Goal: Task Accomplishment & Management: Manage account settings

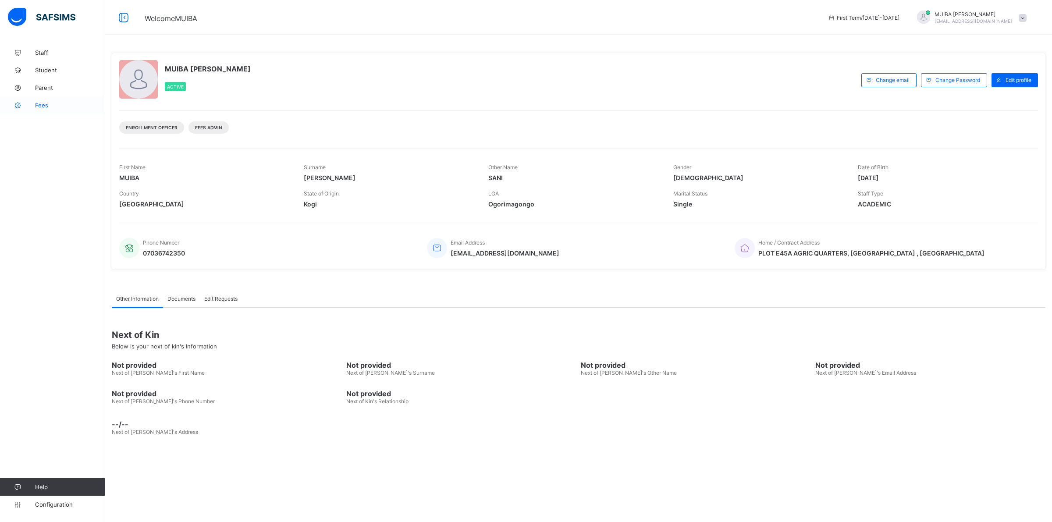
click at [38, 104] on span "Fees" at bounding box center [70, 105] width 70 height 7
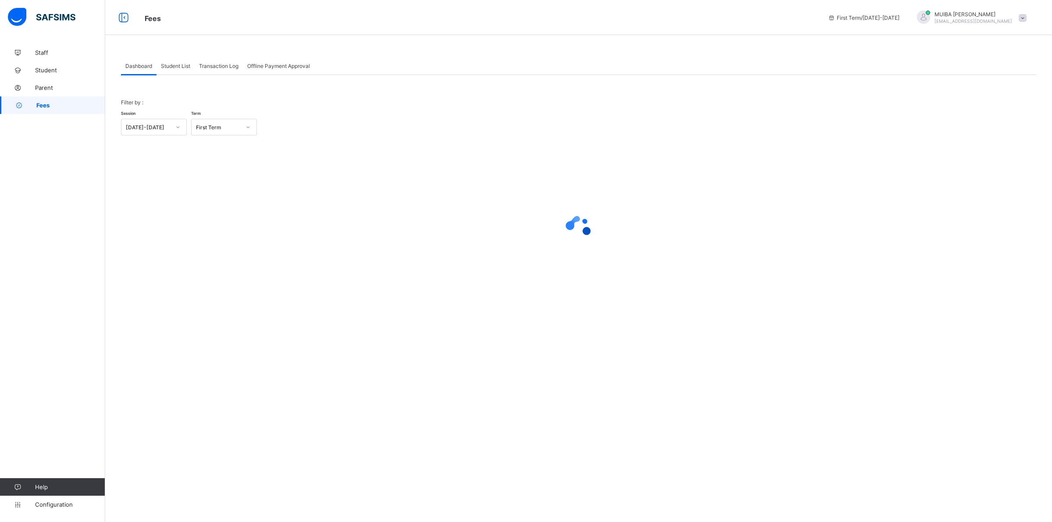
click at [180, 66] on span "Student List" at bounding box center [175, 66] width 29 height 7
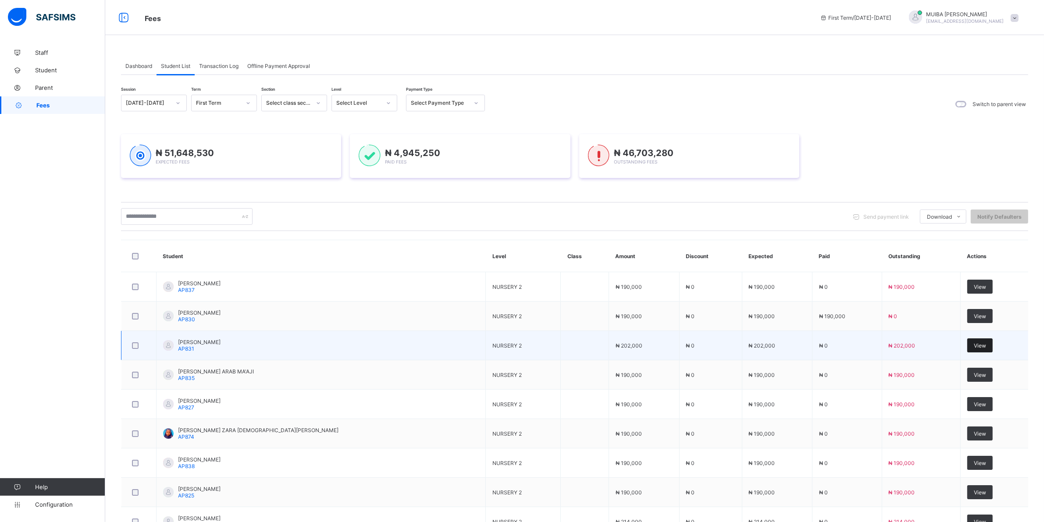
click at [978, 349] on span "View" at bounding box center [980, 345] width 12 height 7
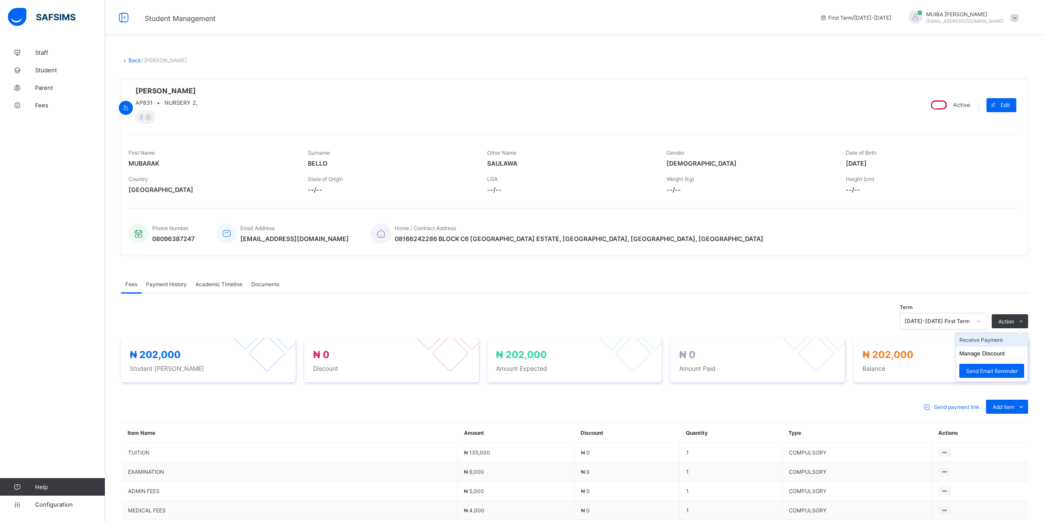
click at [983, 341] on li "Receive Payment" at bounding box center [992, 340] width 72 height 14
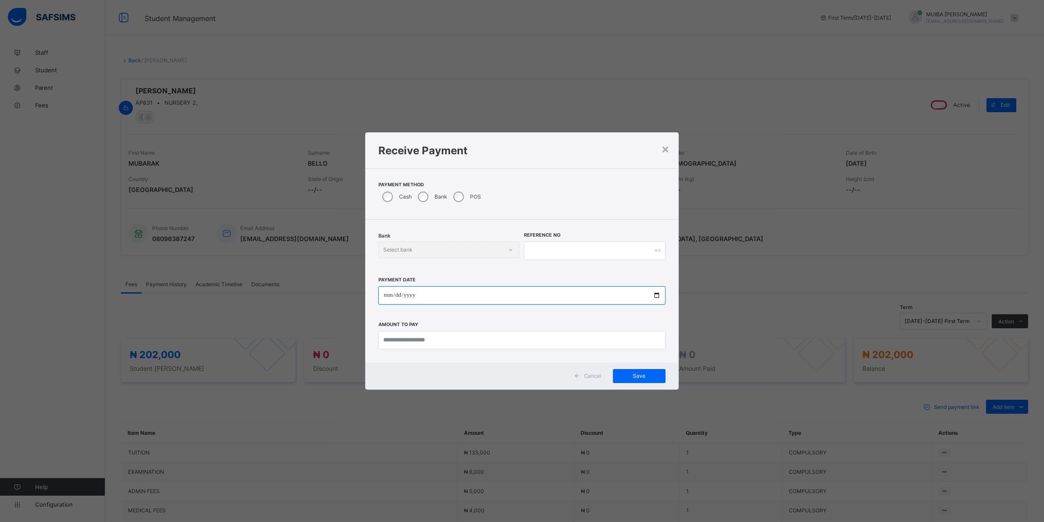
click at [385, 292] on input "date" at bounding box center [521, 295] width 287 height 18
type input "**********"
click at [439, 338] on input "currency" at bounding box center [525, 340] width 289 height 18
type input "*********"
click at [636, 373] on span "Save" at bounding box center [644, 376] width 39 height 7
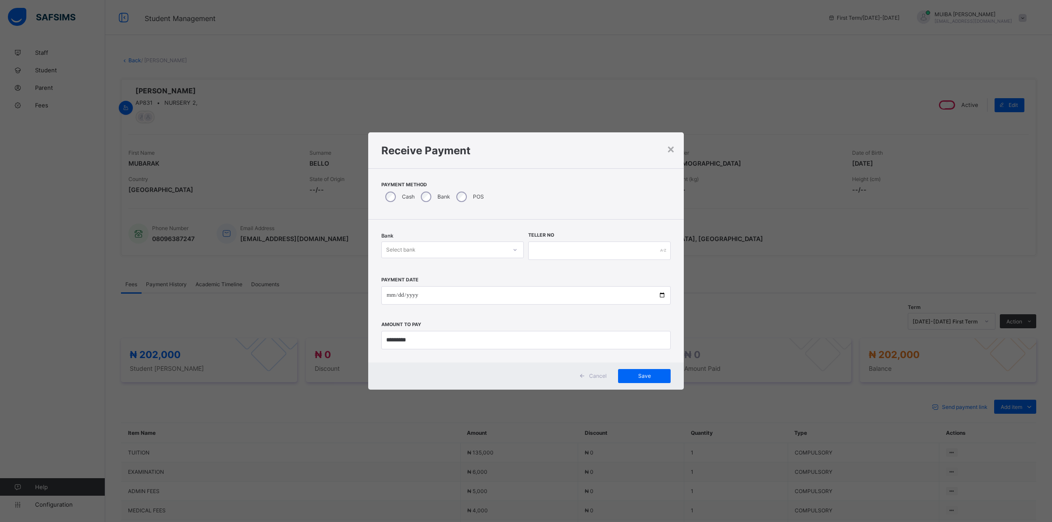
click at [514, 245] on div at bounding box center [515, 250] width 15 height 14
click at [459, 270] on div "Jaiz Bank - Alhamideen Academy" at bounding box center [453, 269] width 142 height 14
click at [568, 254] on input "text" at bounding box center [599, 251] width 142 height 18
type input "*****"
click at [636, 376] on span "Save" at bounding box center [644, 376] width 39 height 7
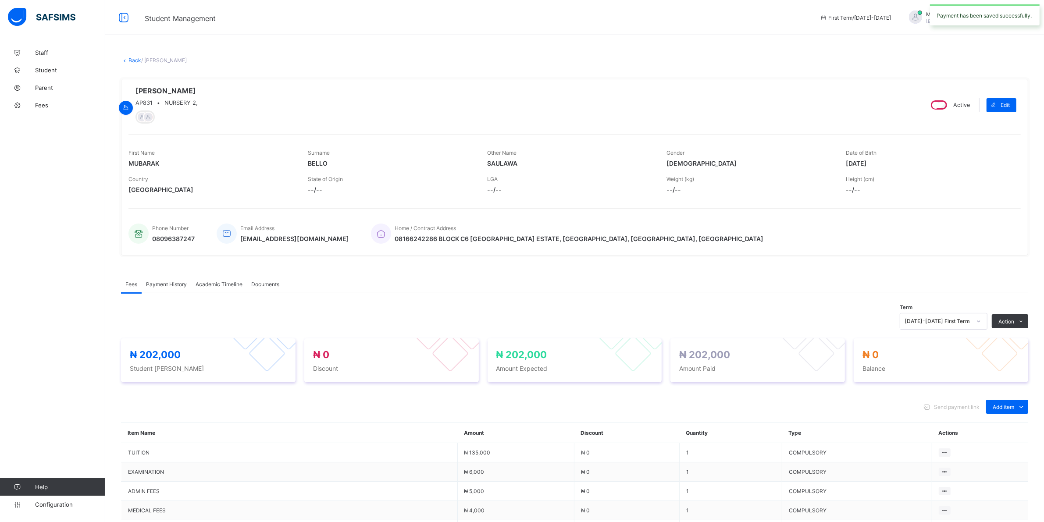
click at [167, 279] on div "Payment History" at bounding box center [167, 284] width 50 height 18
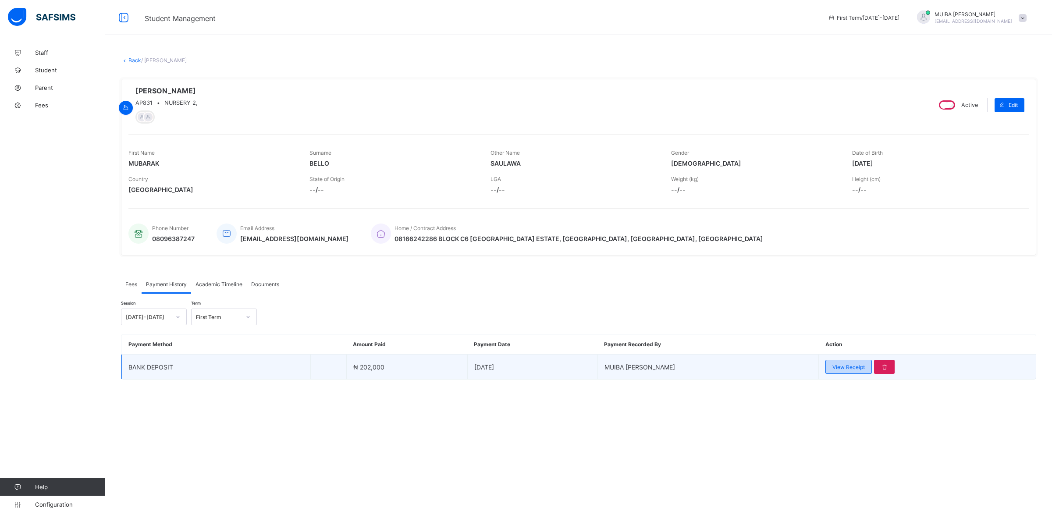
click at [839, 365] on span "View Receipt" at bounding box center [848, 367] width 32 height 7
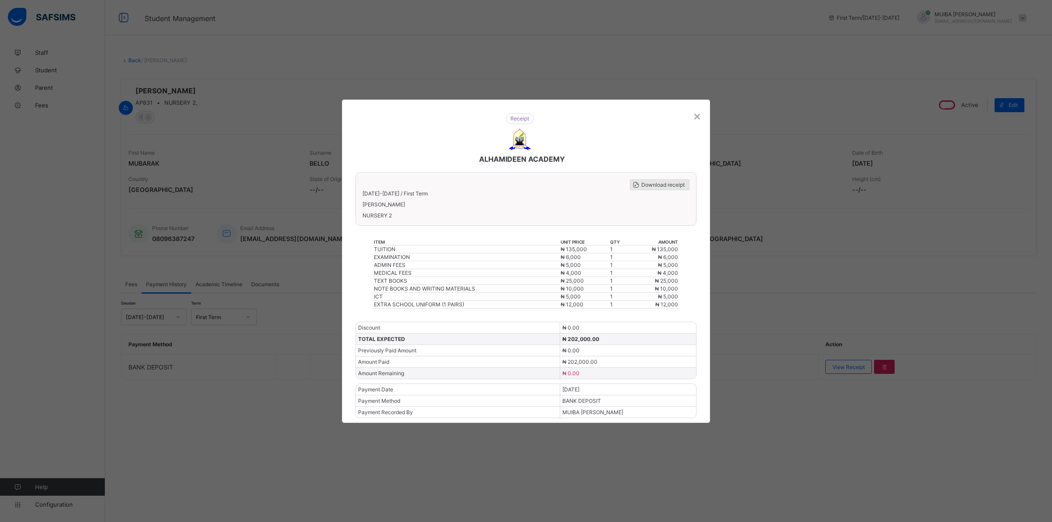
click at [653, 185] on span "Download receipt" at bounding box center [662, 184] width 43 height 7
click at [688, 116] on div "ALHAMIDEEN ACADEMY" at bounding box center [520, 138] width 346 height 68
click at [696, 123] on div "×" at bounding box center [697, 115] width 8 height 15
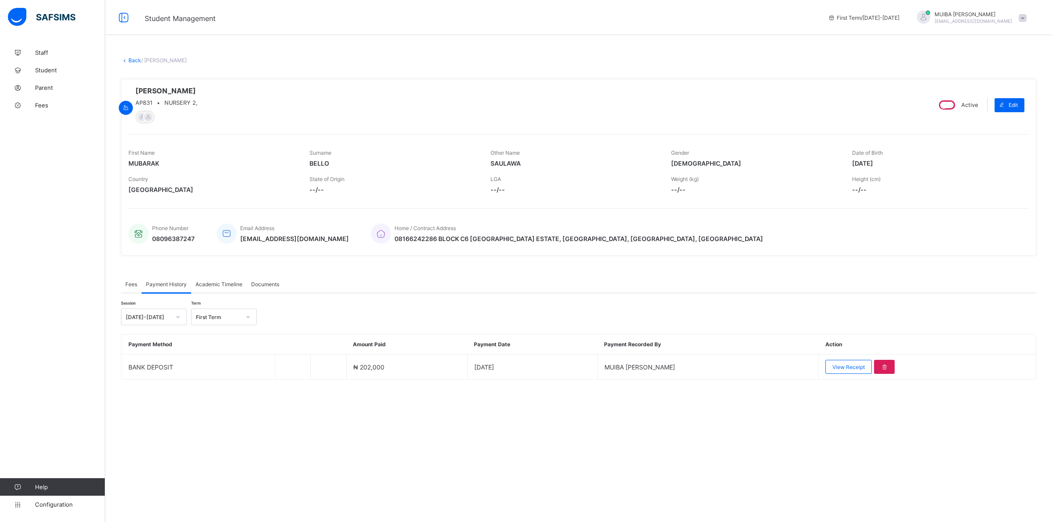
click at [133, 60] on link "Back" at bounding box center [134, 60] width 13 height 7
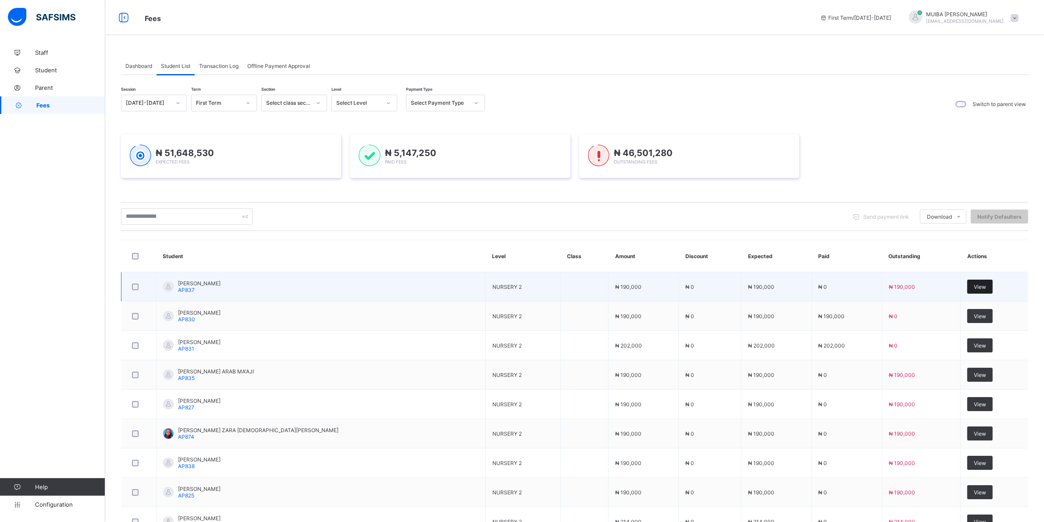
click at [974, 286] on span "View" at bounding box center [980, 287] width 12 height 7
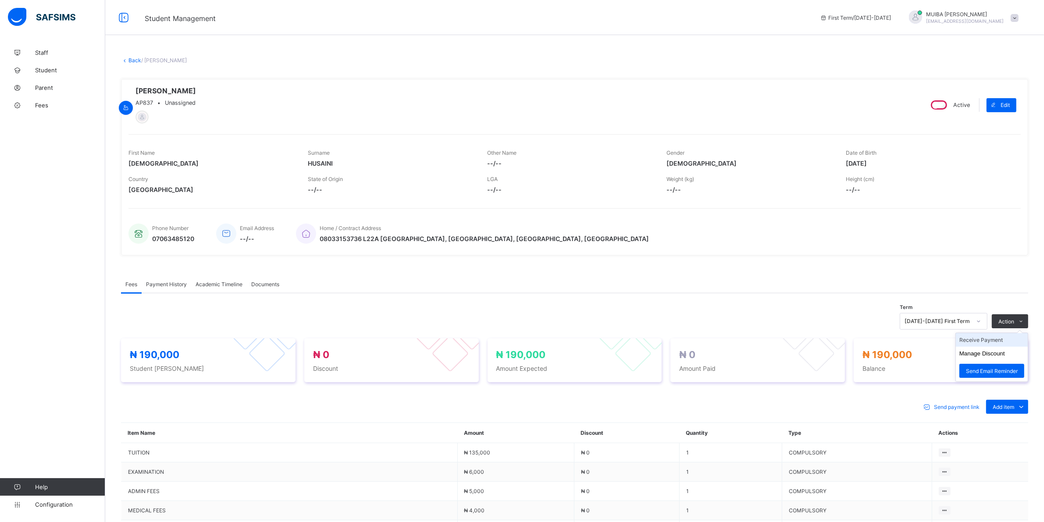
click at [991, 342] on li "Receive Payment" at bounding box center [992, 340] width 72 height 14
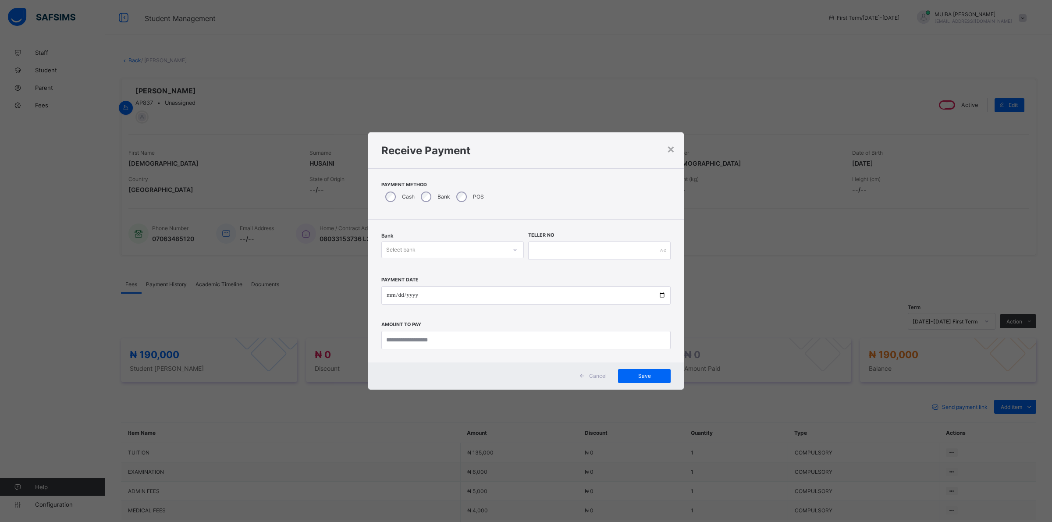
click at [512, 252] on icon at bounding box center [514, 249] width 5 height 9
click at [456, 269] on div "Jaiz Bank - Alhamideen Academy" at bounding box center [453, 269] width 142 height 14
click at [554, 253] on input "text" at bounding box center [599, 251] width 142 height 18
type input "****"
click at [385, 294] on input "date" at bounding box center [525, 295] width 289 height 18
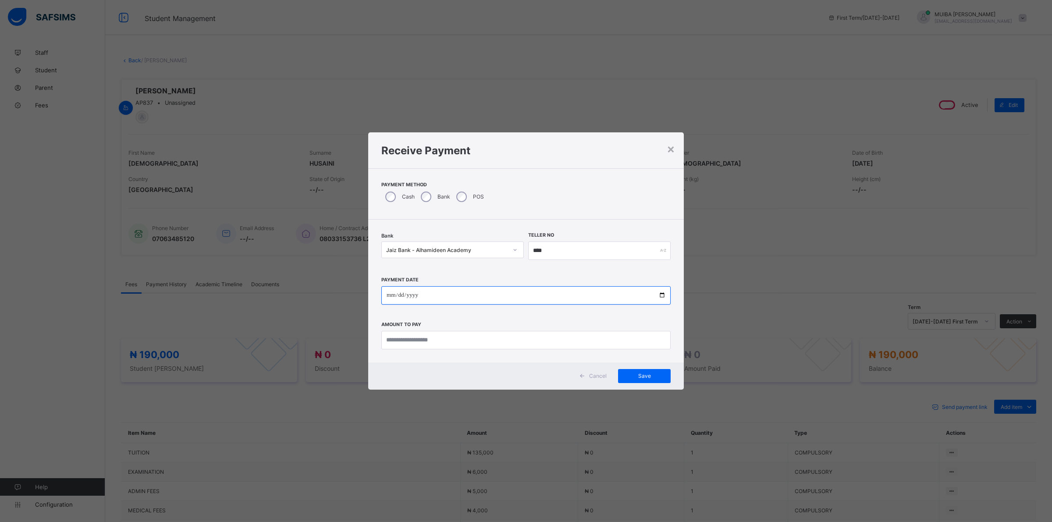
type input "**********"
drag, startPoint x: 672, startPoint y: 149, endPoint x: 733, endPoint y: 121, distance: 67.7
click at [669, 150] on div "×" at bounding box center [671, 148] width 8 height 15
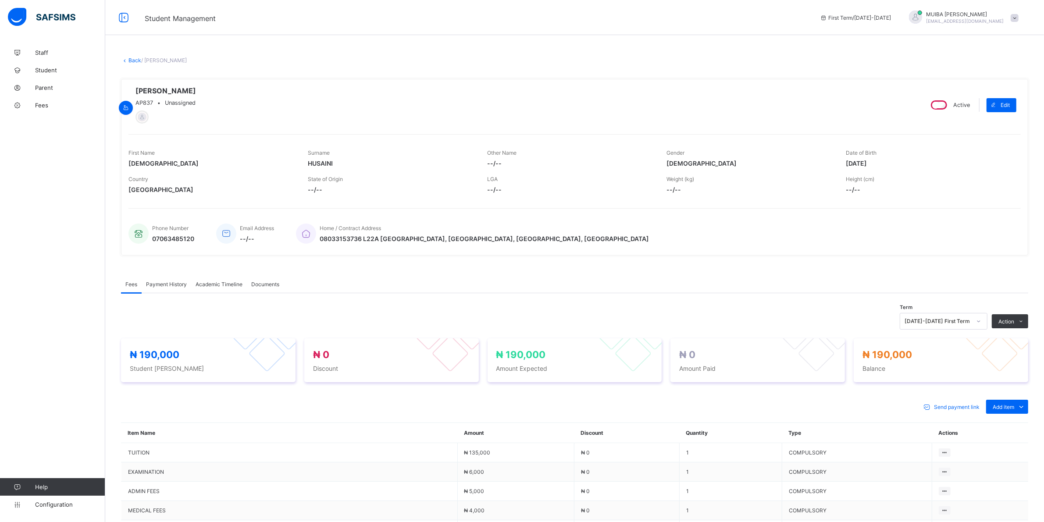
click at [0, 0] on div "Special bill" at bounding box center [0, 0] width 0 height 0
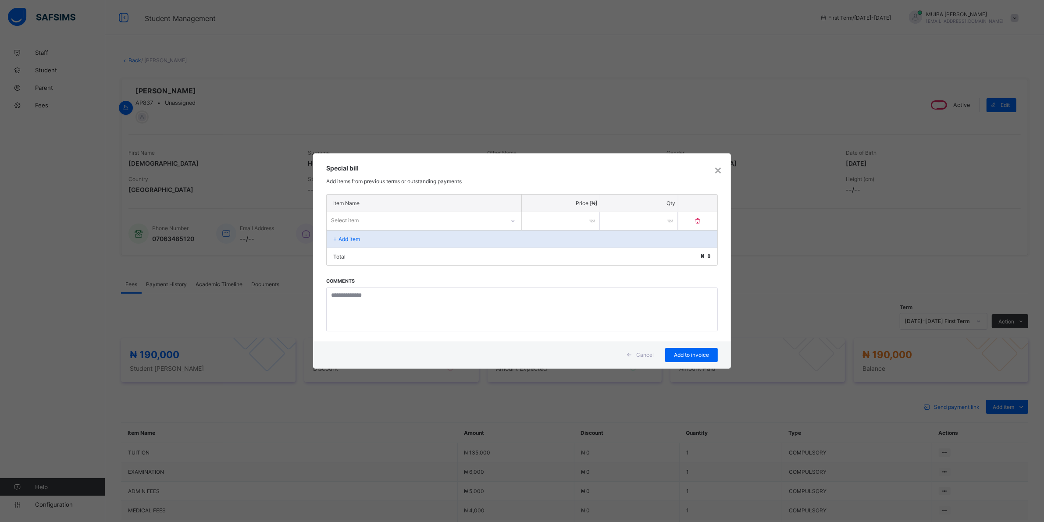
click at [492, 218] on div "Select item" at bounding box center [416, 220] width 178 height 12
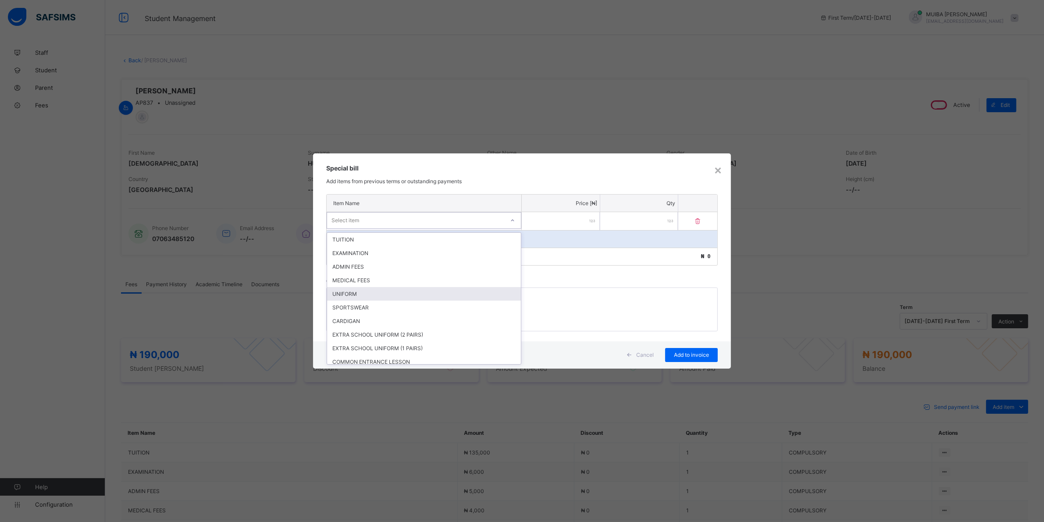
click at [356, 291] on div "UNIFORM" at bounding box center [424, 294] width 194 height 14
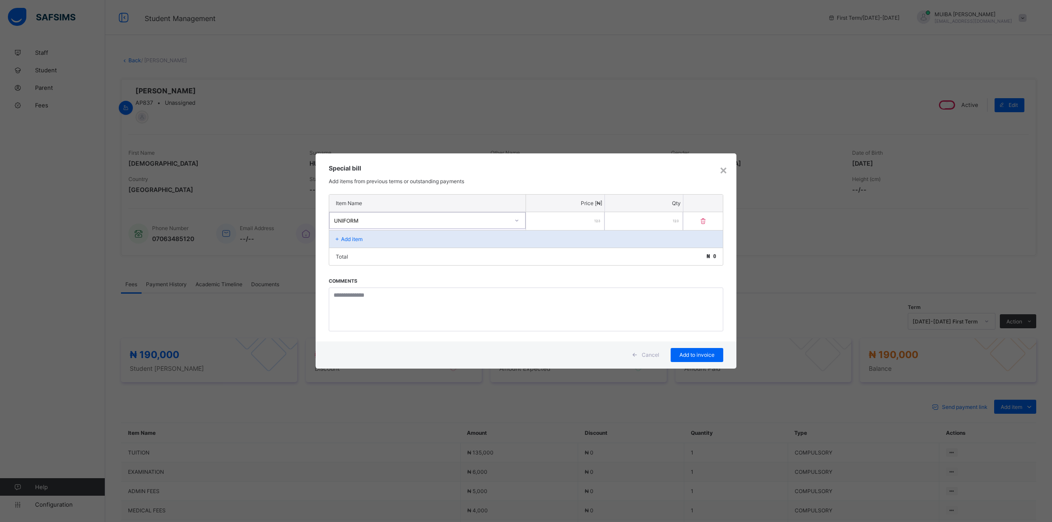
click at [576, 220] on input "number" at bounding box center [565, 221] width 78 height 18
type input "*****"
click at [687, 356] on span "Add to invoice" at bounding box center [696, 355] width 39 height 7
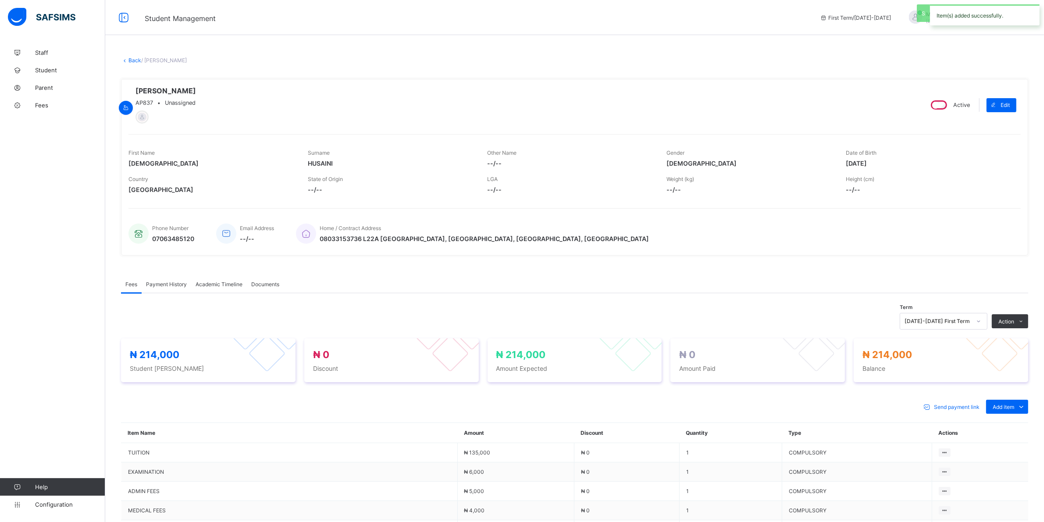
click at [0, 0] on div "Special bill" at bounding box center [0, 0] width 0 height 0
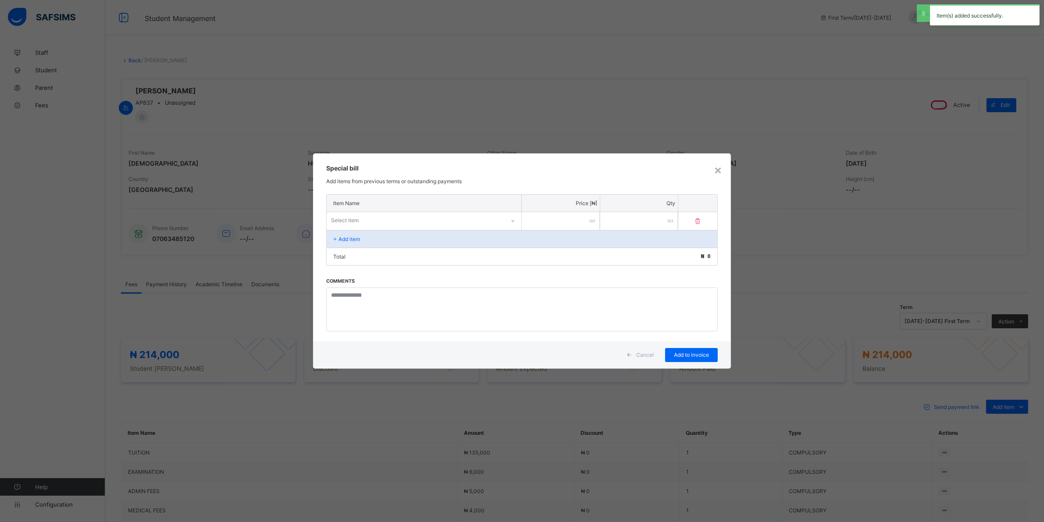
click at [505, 222] on div at bounding box center [512, 221] width 15 height 14
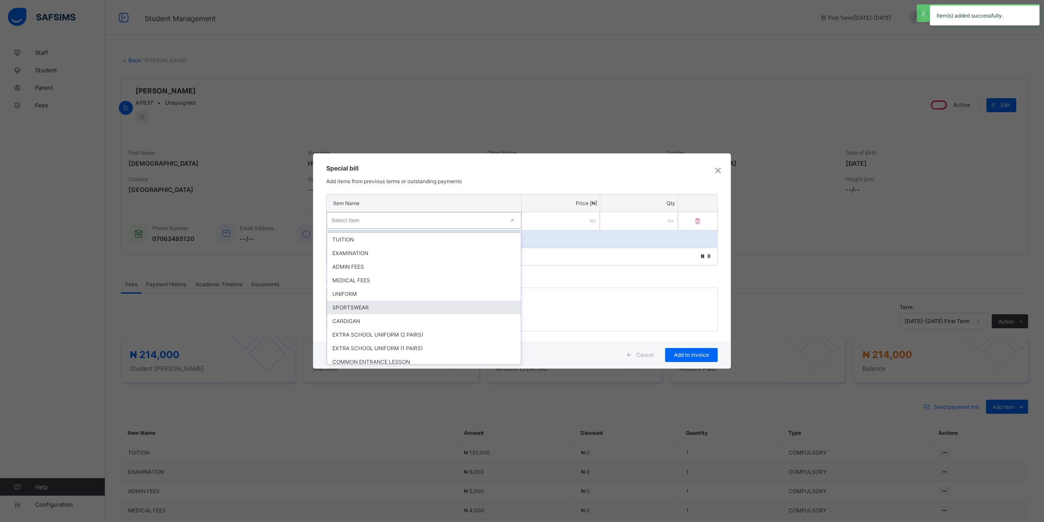
click at [360, 304] on div "SPORTSWEAR" at bounding box center [424, 308] width 194 height 14
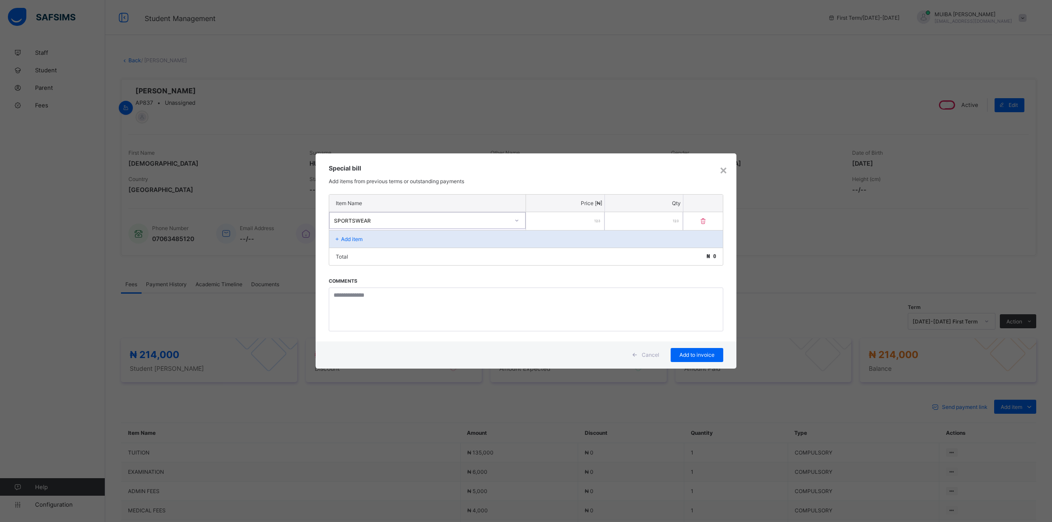
click at [568, 224] on input "number" at bounding box center [565, 221] width 78 height 18
type input "*****"
click at [688, 353] on span "Add to invoice" at bounding box center [696, 355] width 39 height 7
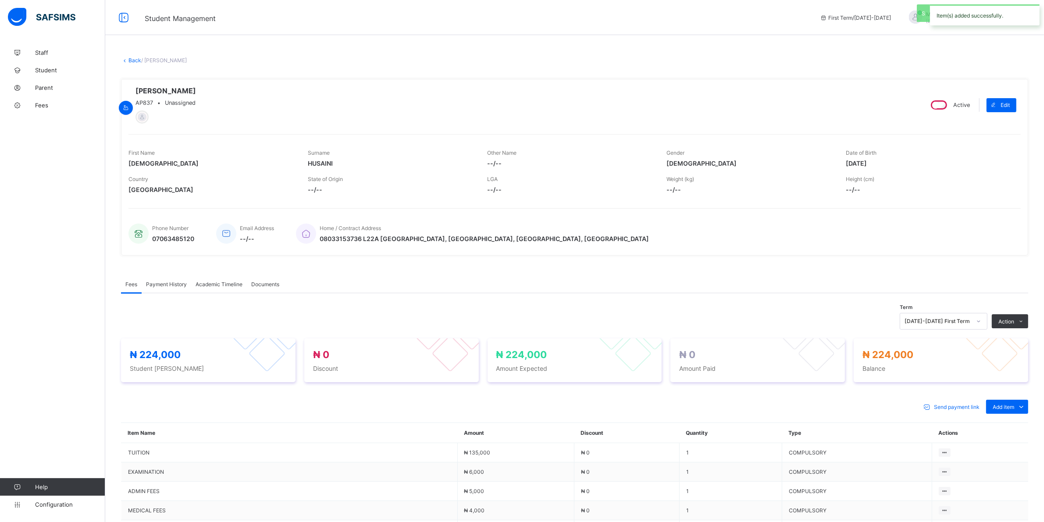
click at [0, 0] on li "Receive Payment" at bounding box center [0, 0] width 0 height 0
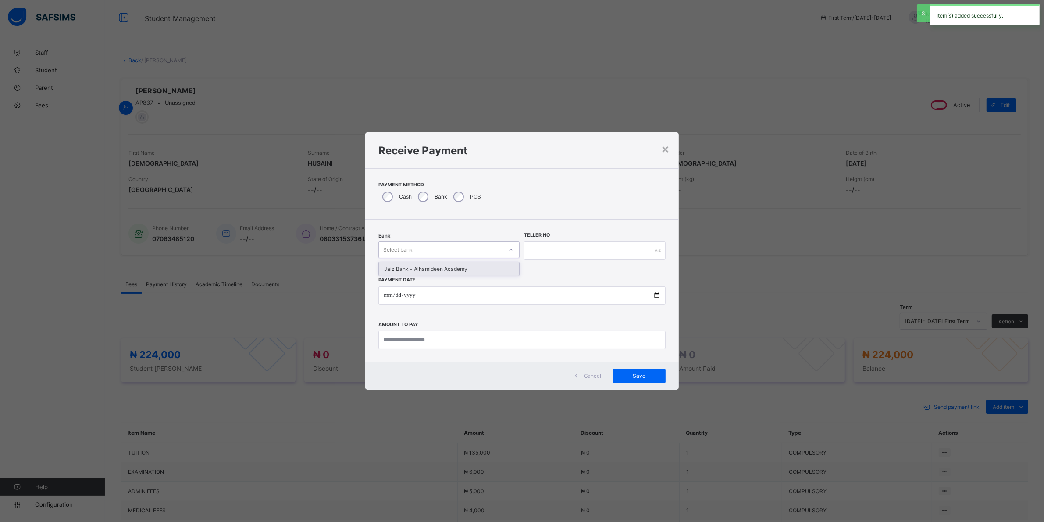
click at [444, 247] on div "Select bank" at bounding box center [441, 250] width 124 height 12
click at [411, 269] on div "Jaiz Bank - Alhamideen Academy" at bounding box center [449, 269] width 140 height 14
click at [553, 246] on input "text" at bounding box center [599, 251] width 142 height 18
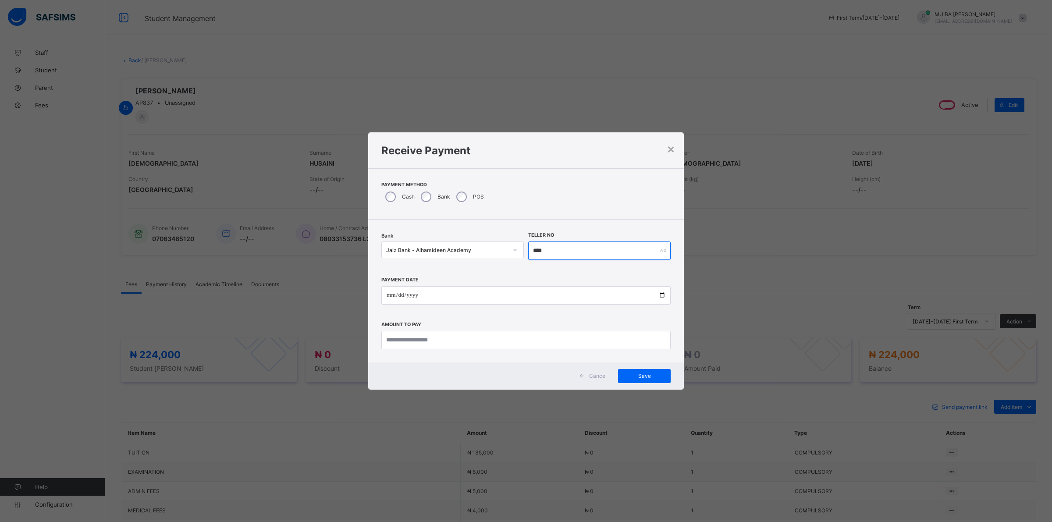
type input "****"
click at [386, 293] on input "date" at bounding box center [525, 295] width 289 height 18
type input "**********"
click at [421, 341] on input "currency" at bounding box center [525, 340] width 289 height 18
type input "*********"
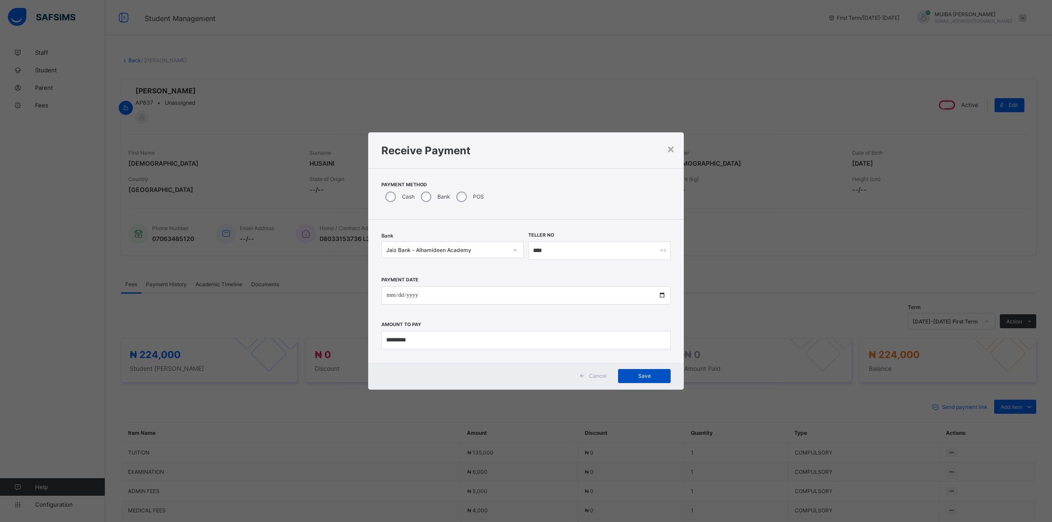
click at [638, 376] on span "Save" at bounding box center [644, 376] width 39 height 7
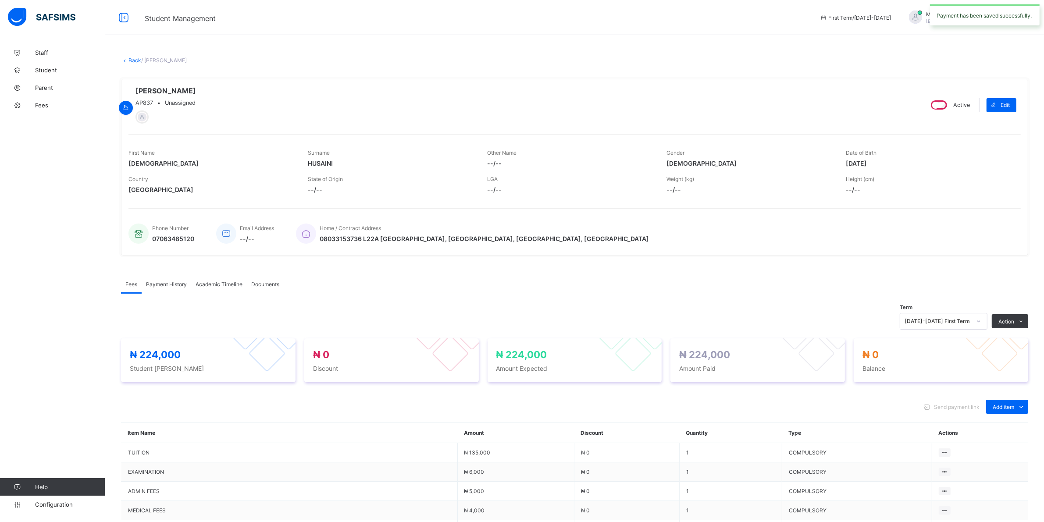
click at [175, 285] on span "Payment History" at bounding box center [166, 284] width 41 height 7
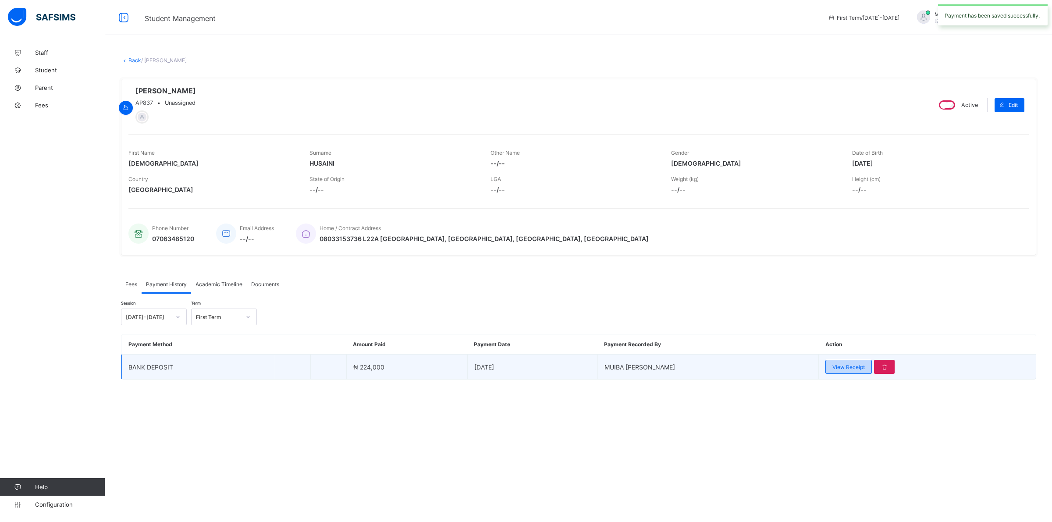
click at [835, 365] on span "View Receipt" at bounding box center [848, 367] width 32 height 7
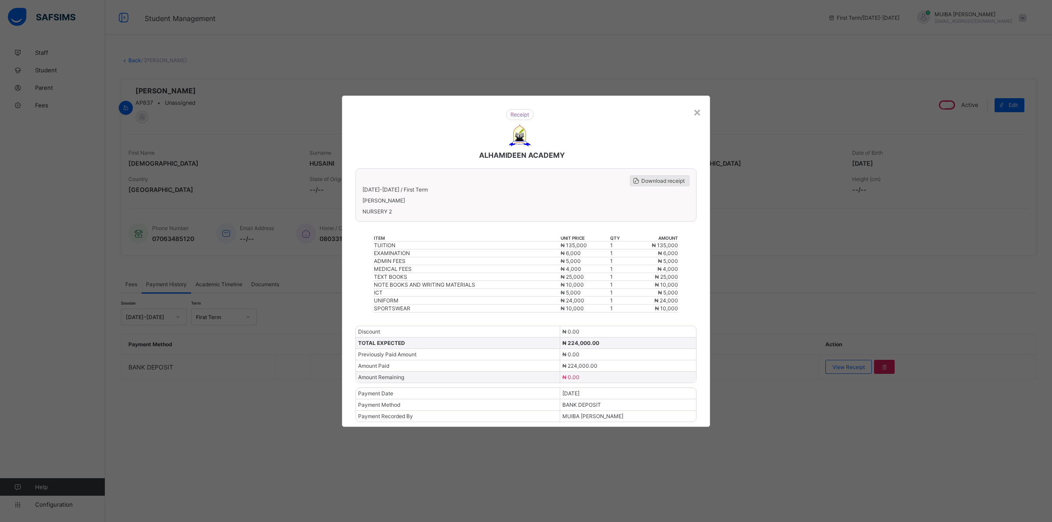
click at [657, 184] on span "Download receipt" at bounding box center [662, 181] width 43 height 7
click at [661, 183] on span "Download receipt" at bounding box center [662, 181] width 43 height 7
click at [699, 117] on div "×" at bounding box center [697, 111] width 8 height 15
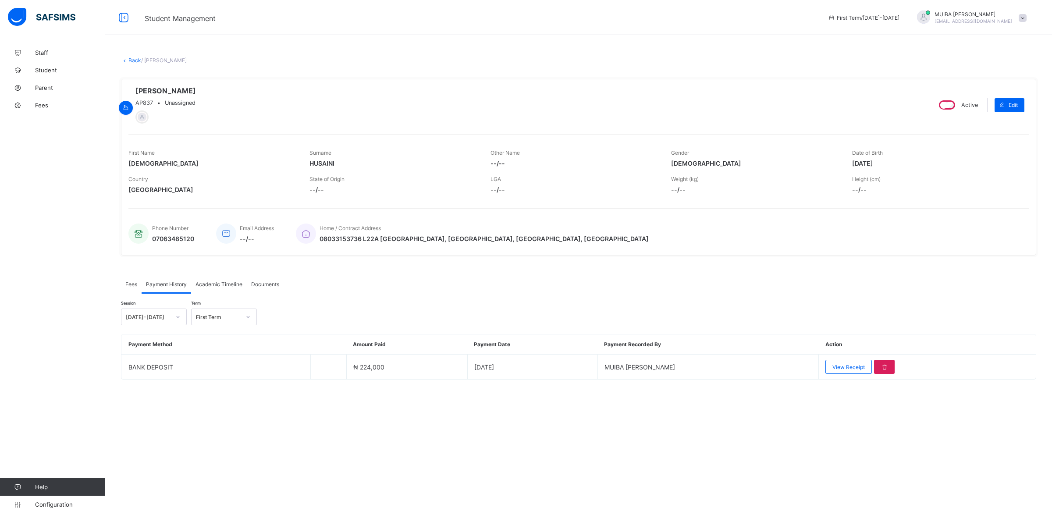
click at [132, 60] on link "Back" at bounding box center [134, 60] width 13 height 7
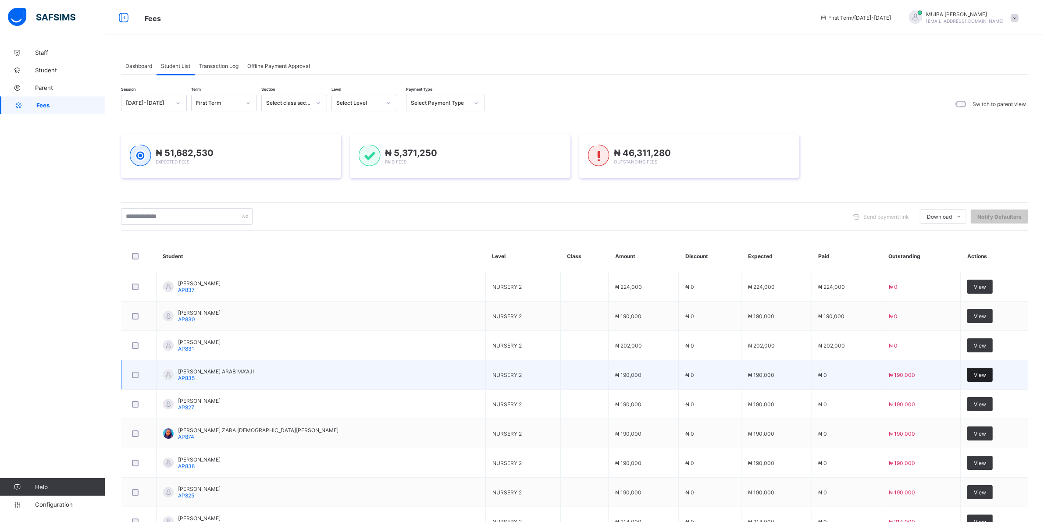
click at [974, 375] on span "View" at bounding box center [980, 375] width 12 height 7
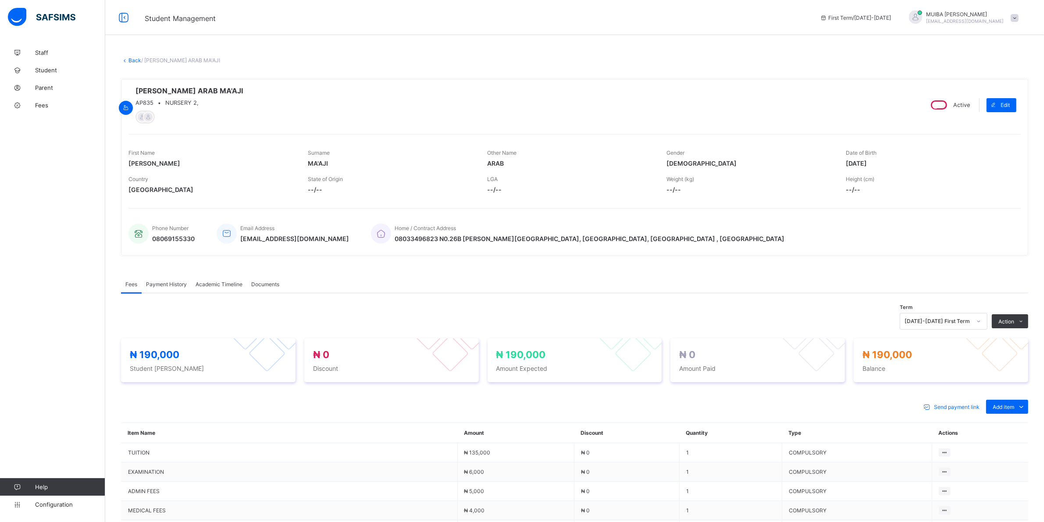
click at [134, 57] on link "Back" at bounding box center [134, 60] width 13 height 7
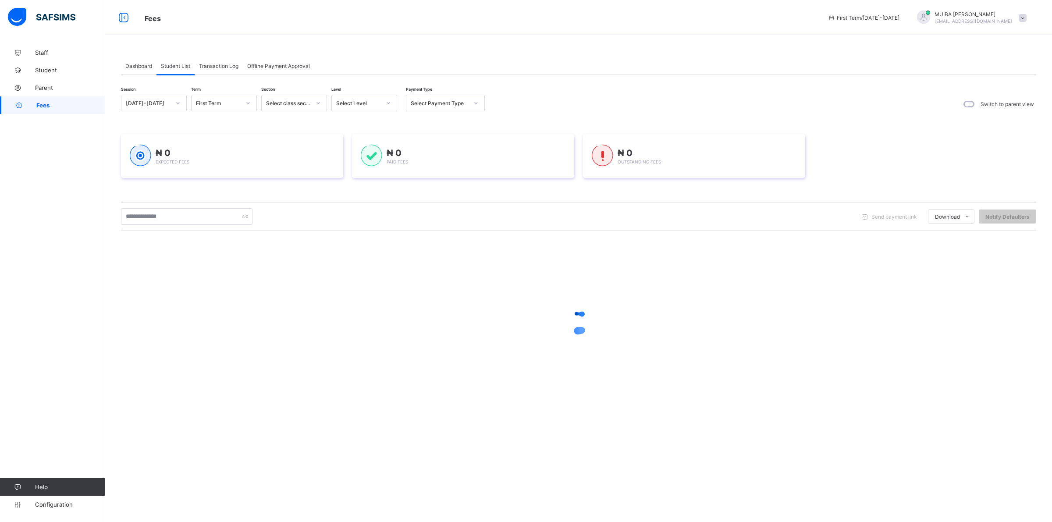
click at [390, 102] on icon at bounding box center [388, 103] width 5 height 9
click at [353, 173] on div "NUR 2" at bounding box center [364, 177] width 65 height 14
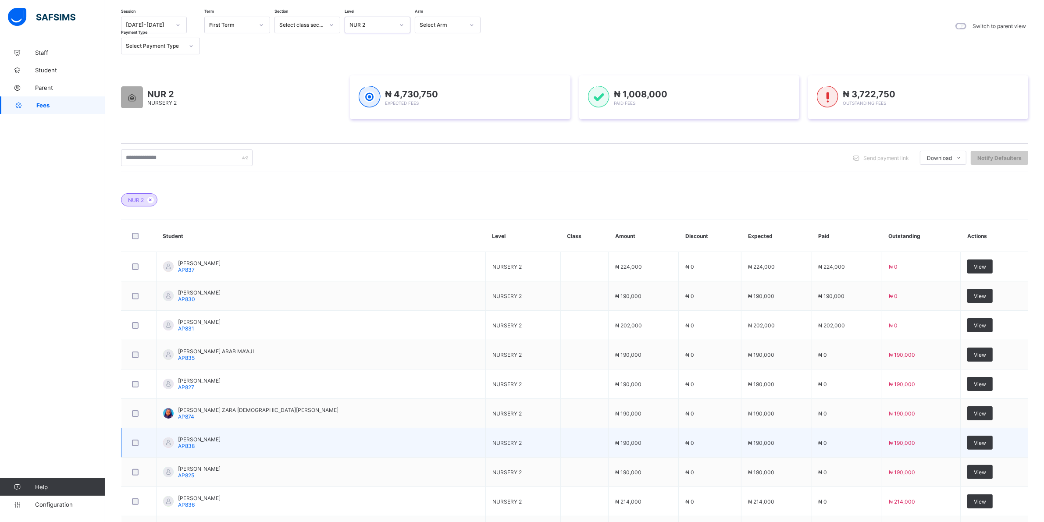
scroll to position [110, 0]
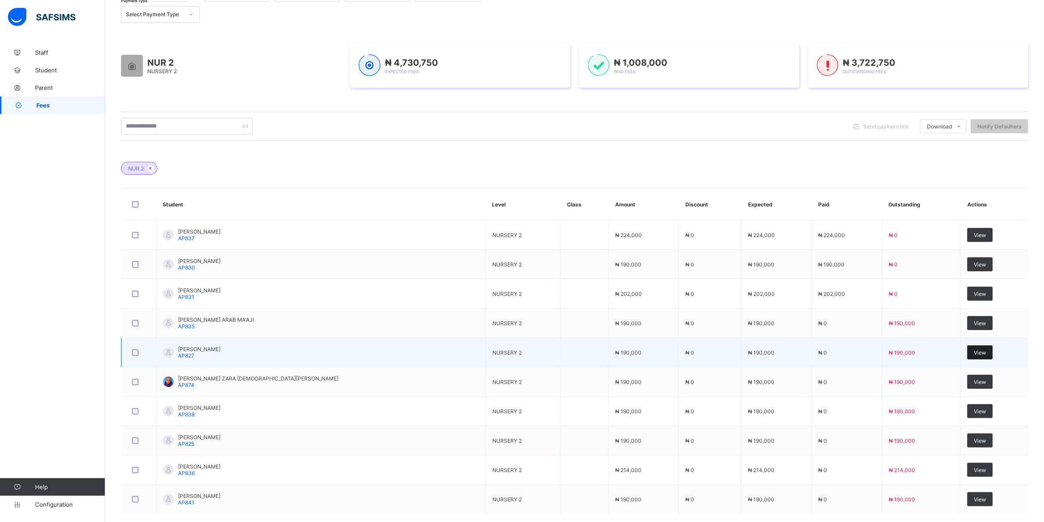
click at [976, 352] on span "View" at bounding box center [980, 352] width 12 height 7
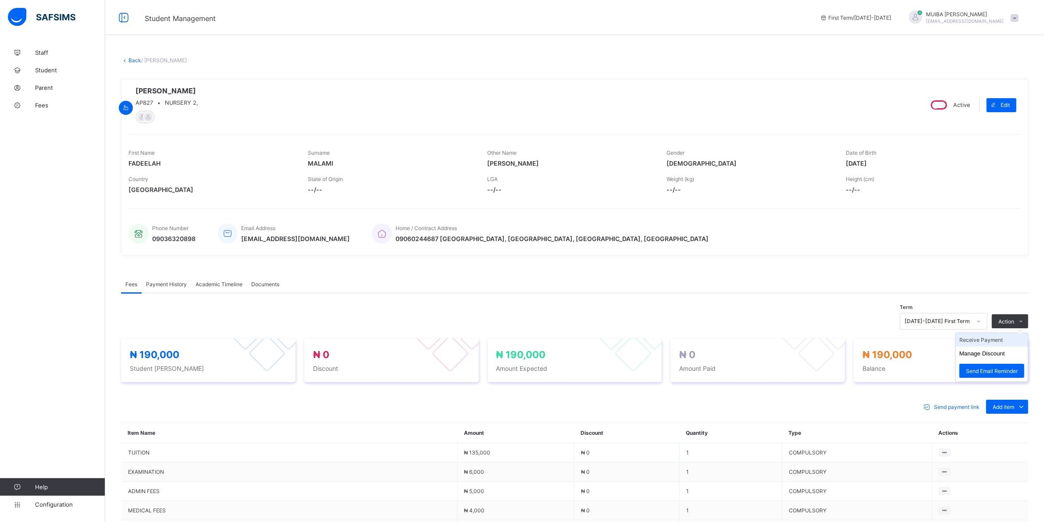
click at [993, 342] on li "Receive Payment" at bounding box center [992, 340] width 72 height 14
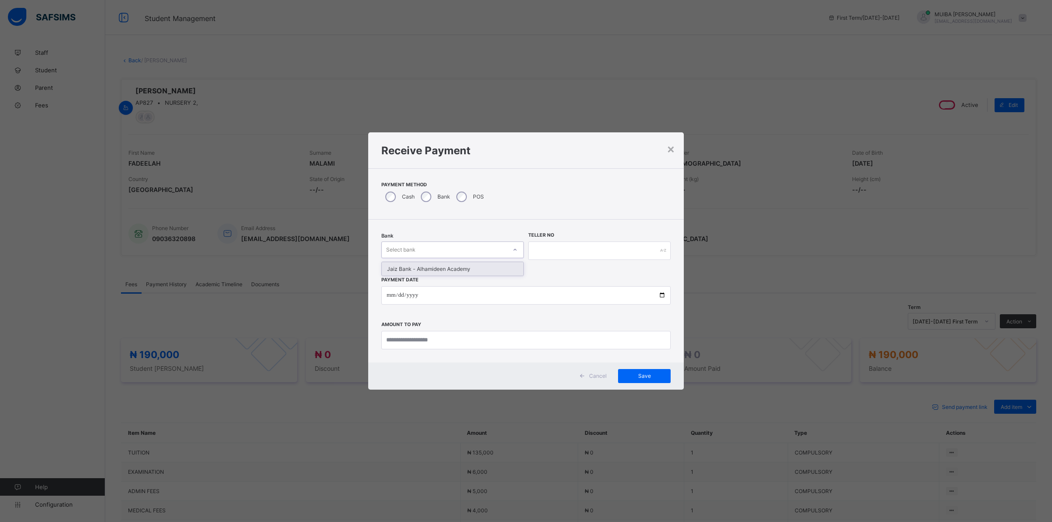
click at [513, 249] on icon at bounding box center [514, 249] width 5 height 9
click at [498, 271] on div "Jaiz Bank - Alhamideen Academy" at bounding box center [449, 269] width 140 height 14
click at [541, 246] on input "text" at bounding box center [599, 251] width 142 height 18
type input "******"
click at [391, 297] on input "date" at bounding box center [525, 295] width 289 height 18
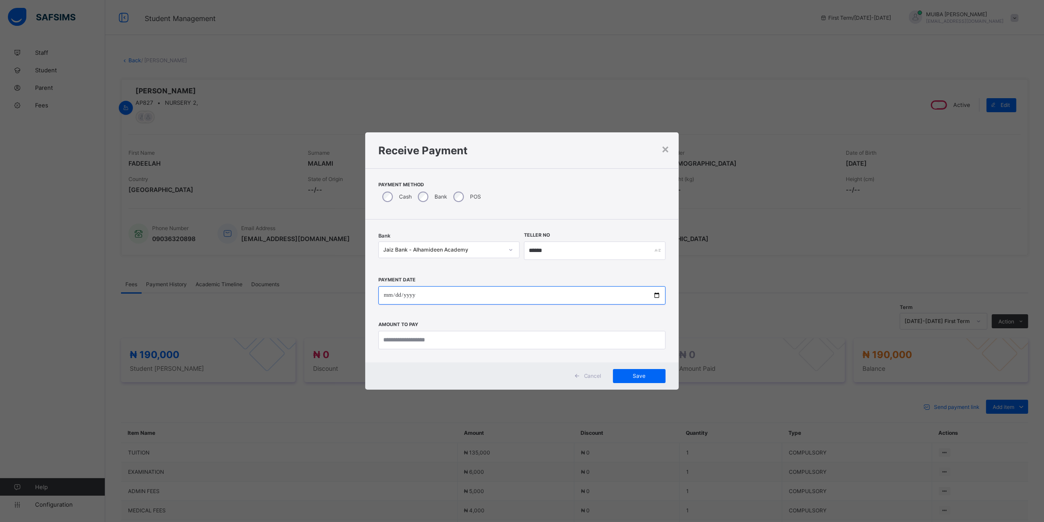
click at [384, 295] on input "date" at bounding box center [521, 295] width 287 height 18
type input "**********"
click at [422, 338] on input "currency" at bounding box center [525, 340] width 289 height 18
type input "*********"
click at [653, 377] on span "Save" at bounding box center [644, 376] width 39 height 7
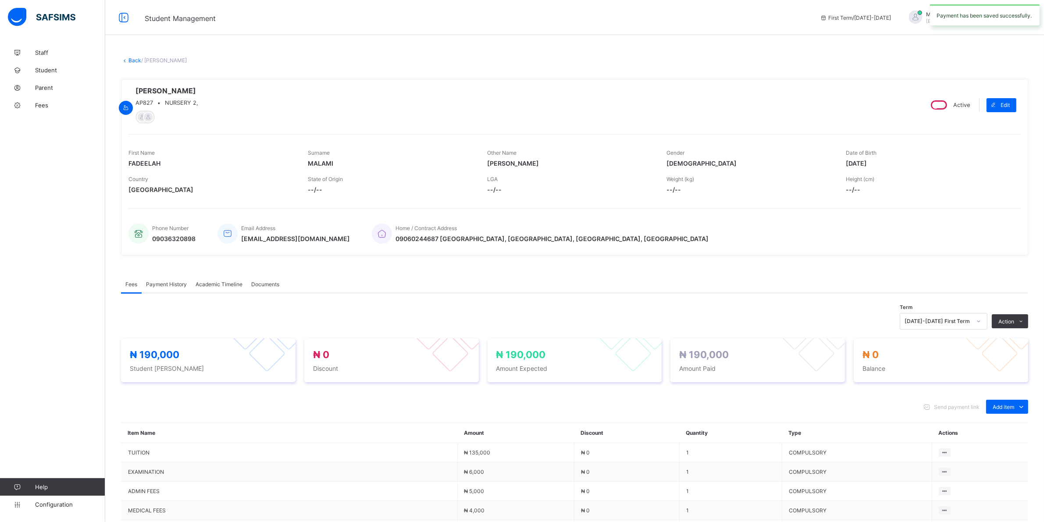
click at [170, 286] on span "Payment History" at bounding box center [166, 284] width 41 height 7
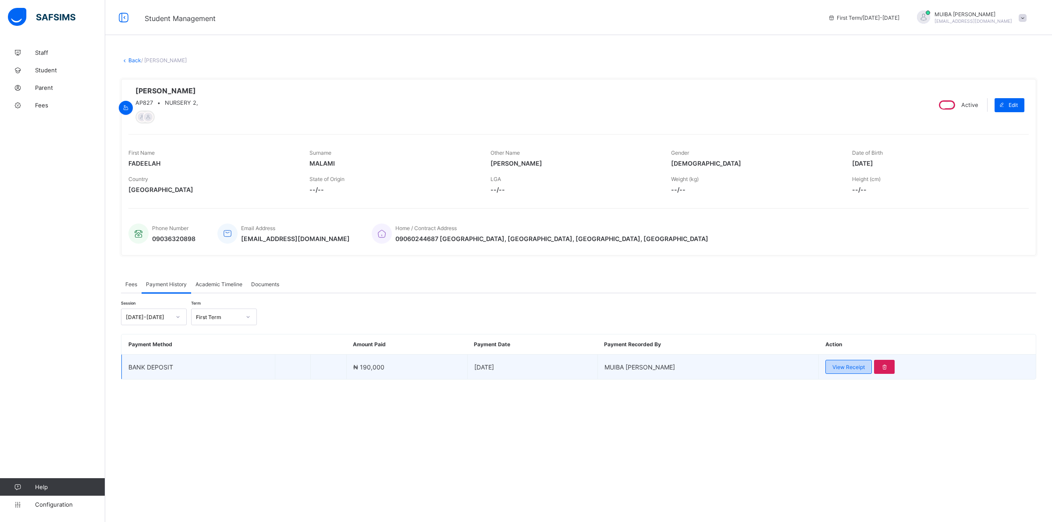
click at [847, 368] on span "View Receipt" at bounding box center [848, 367] width 32 height 7
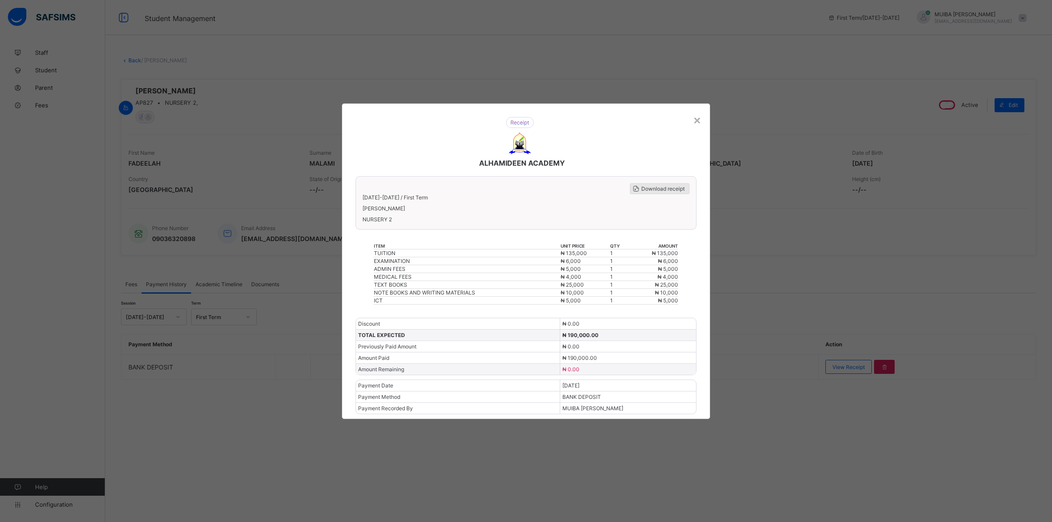
click at [656, 191] on span "Download receipt" at bounding box center [662, 188] width 43 height 7
click at [702, 125] on div "ALHAMIDEEN ACADEMY Download receipt 2025-2026 / First Term FADEELAH MOHAMMED MA…" at bounding box center [526, 261] width 368 height 316
click at [699, 125] on div "×" at bounding box center [697, 119] width 8 height 15
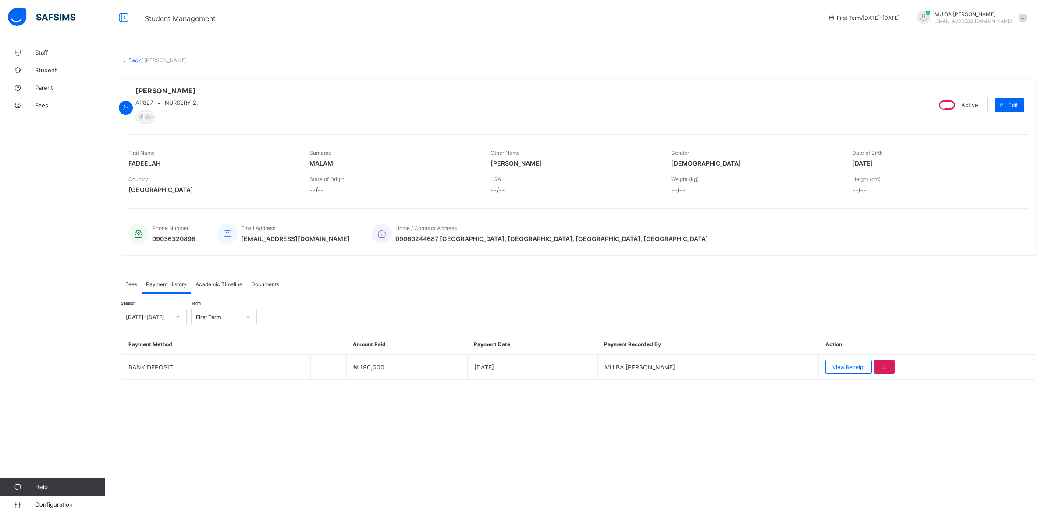
click at [135, 63] on div "× Delete Document This action would delete the document with name: from the sys…" at bounding box center [578, 229] width 947 height 371
click at [136, 59] on link "Back" at bounding box center [134, 60] width 13 height 7
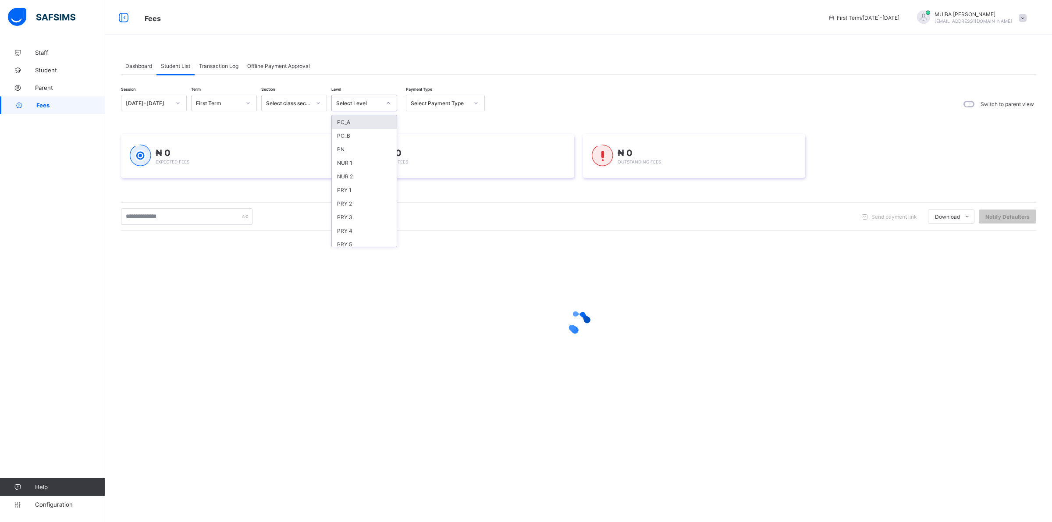
click at [388, 103] on icon at bounding box center [388, 103] width 5 height 9
click at [348, 189] on div "PRY 1" at bounding box center [364, 190] width 65 height 14
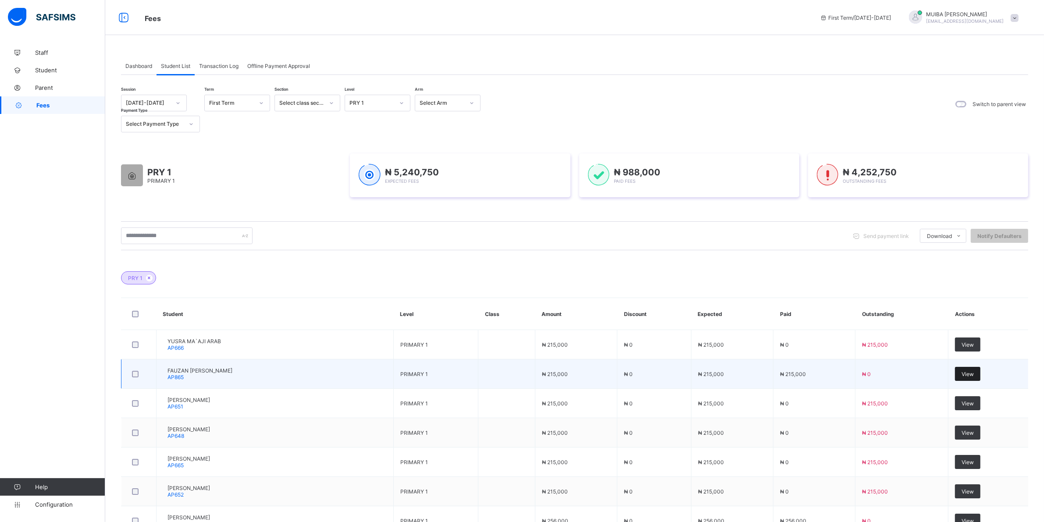
click at [974, 375] on span "View" at bounding box center [967, 374] width 12 height 7
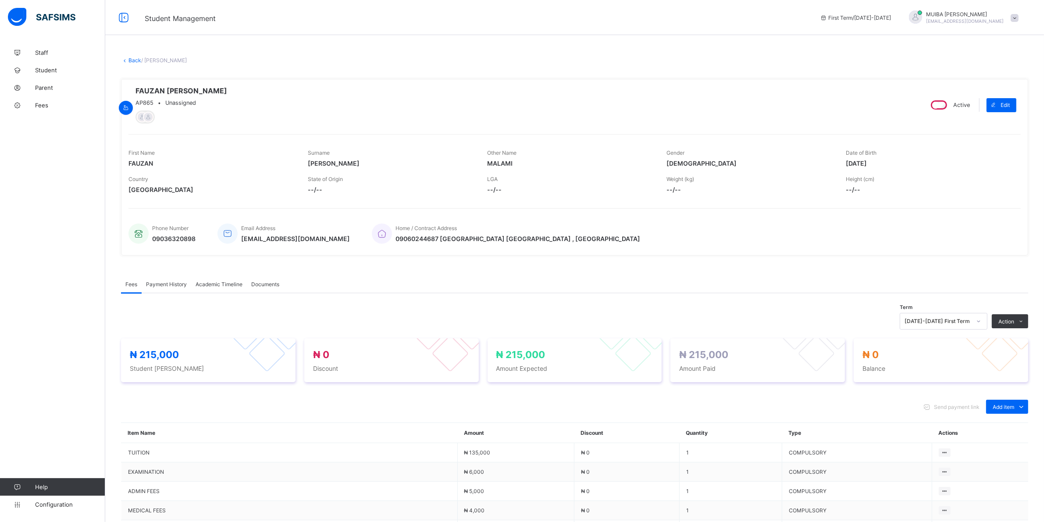
click at [169, 288] on span "Payment History" at bounding box center [166, 284] width 41 height 7
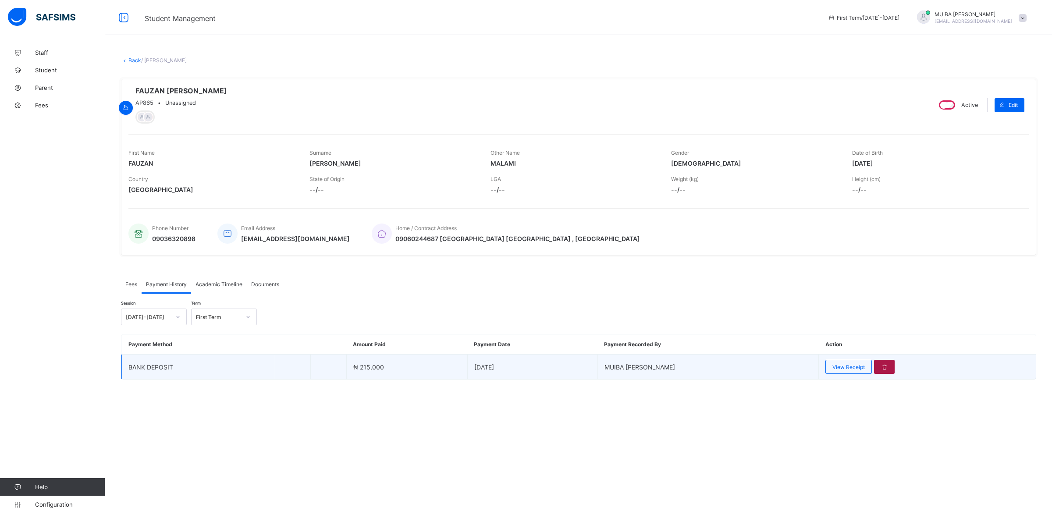
click at [881, 368] on icon at bounding box center [884, 367] width 7 height 7
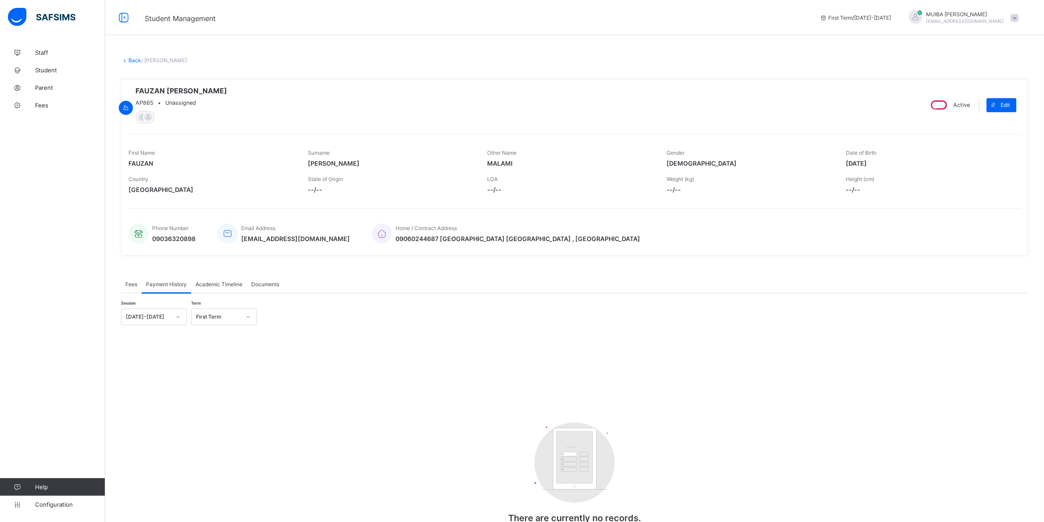
click at [134, 286] on span "Fees" at bounding box center [131, 284] width 12 height 7
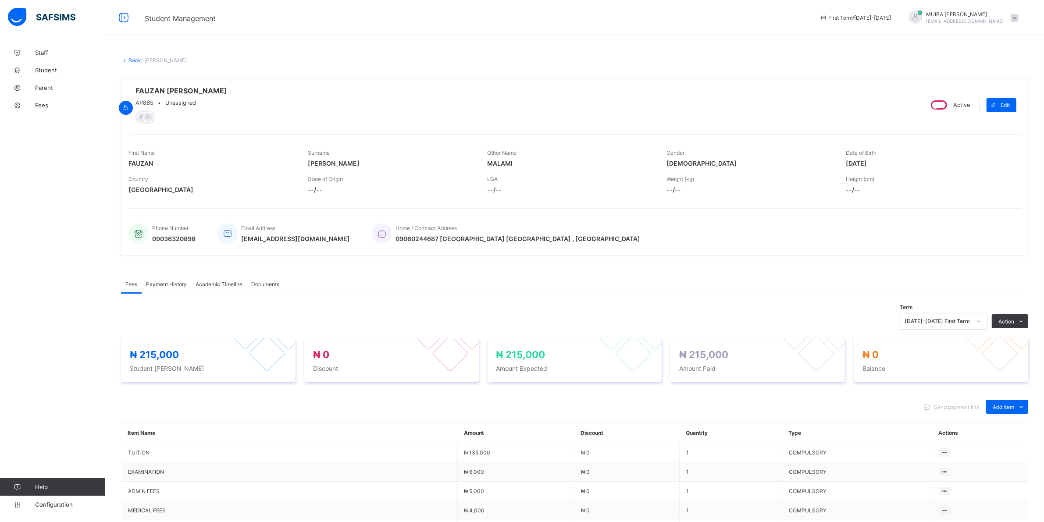
click at [130, 58] on link "Back" at bounding box center [134, 60] width 13 height 7
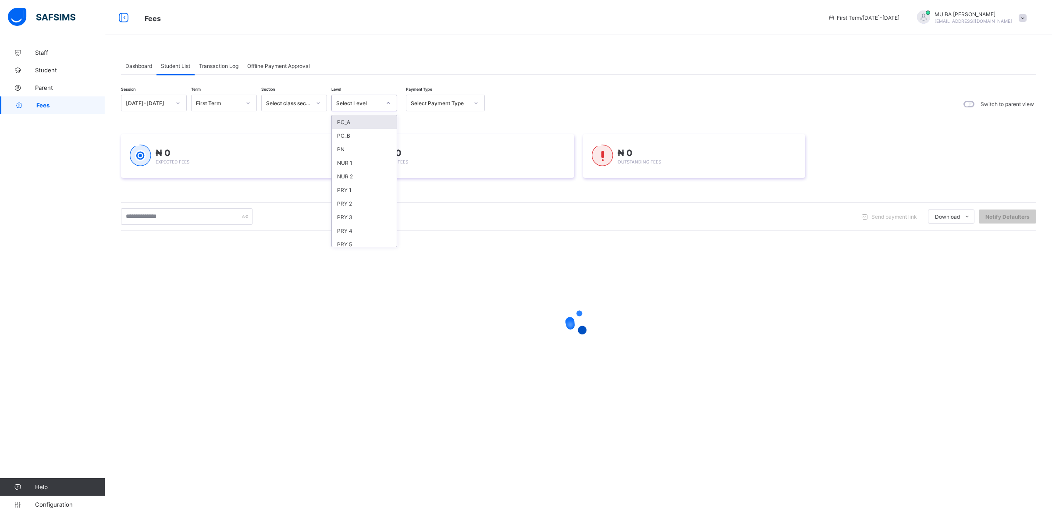
click at [389, 102] on icon at bounding box center [388, 103] width 5 height 9
click at [348, 187] on div "PRY 1" at bounding box center [364, 190] width 65 height 14
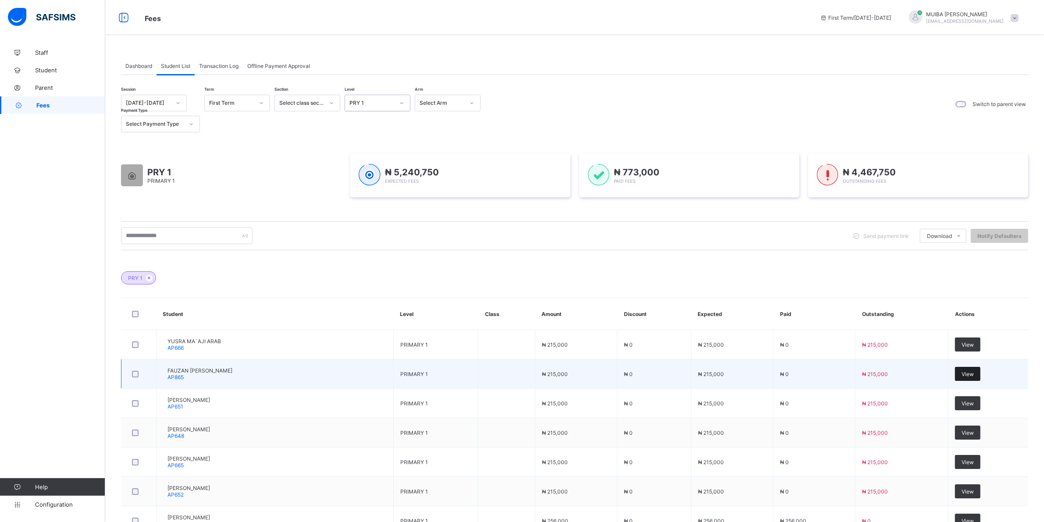
click at [974, 373] on span "View" at bounding box center [967, 374] width 12 height 7
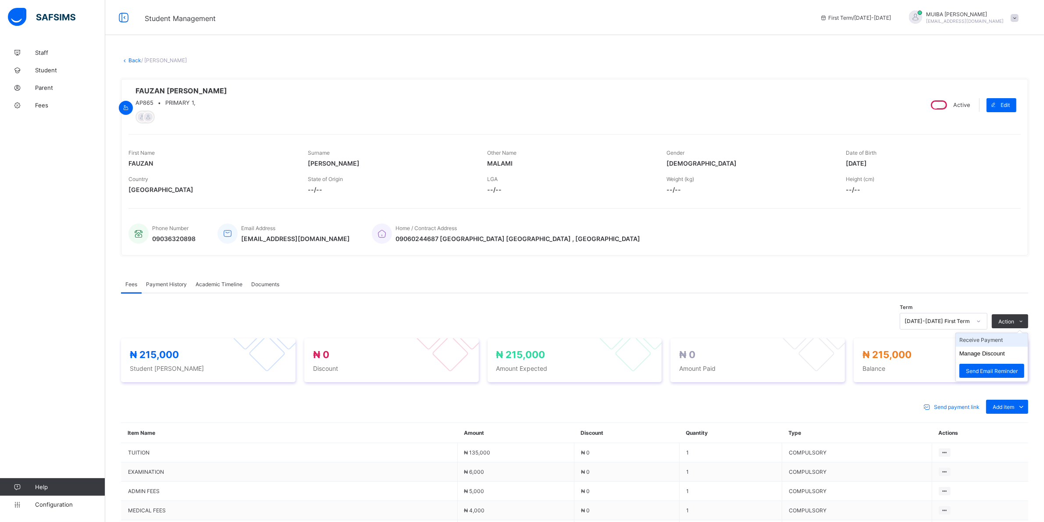
click at [1002, 343] on li "Receive Payment" at bounding box center [992, 340] width 72 height 14
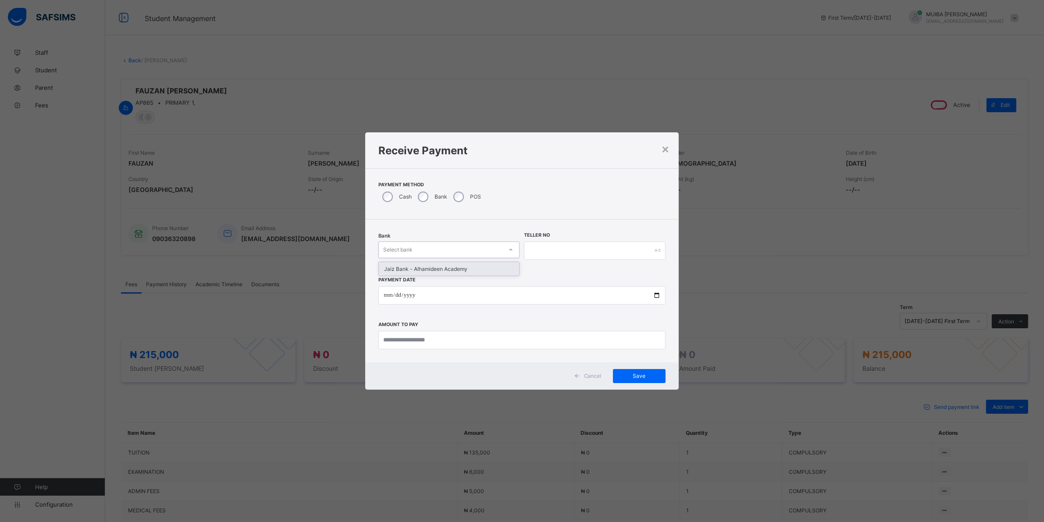
click at [514, 248] on div at bounding box center [510, 250] width 15 height 14
click at [486, 268] on div "Jaiz Bank - Alhamideen Academy" at bounding box center [449, 269] width 140 height 14
click at [534, 245] on input "text" at bounding box center [599, 251] width 142 height 18
type input "*******"
click at [387, 293] on input "date" at bounding box center [525, 295] width 289 height 18
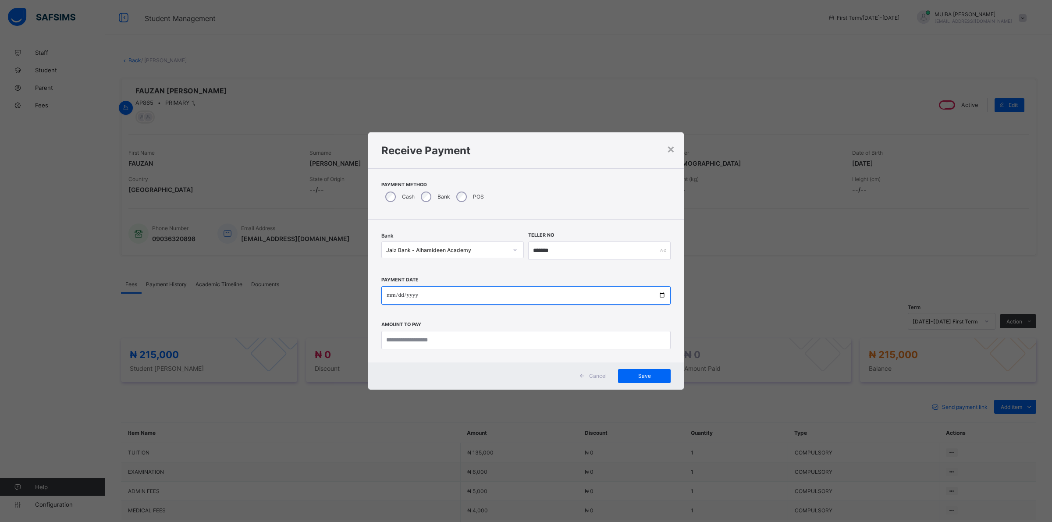
type input "**********"
drag, startPoint x: 393, startPoint y: 343, endPoint x: 408, endPoint y: 348, distance: 15.2
click at [397, 343] on input "currency" at bounding box center [525, 340] width 289 height 18
type input "*********"
click at [638, 371] on div "Save" at bounding box center [644, 376] width 53 height 14
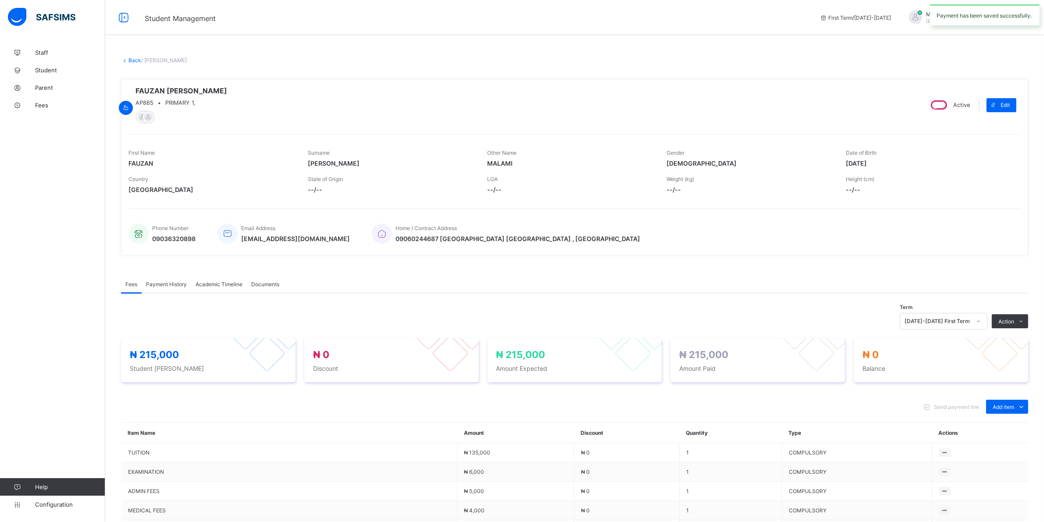
click at [166, 285] on span "Payment History" at bounding box center [166, 284] width 41 height 7
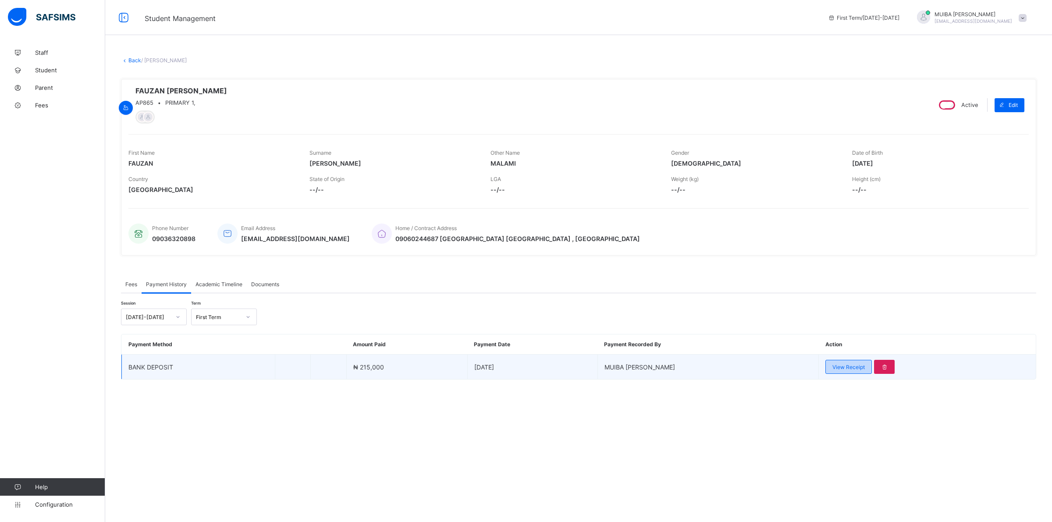
click at [846, 368] on span "View Receipt" at bounding box center [848, 367] width 32 height 7
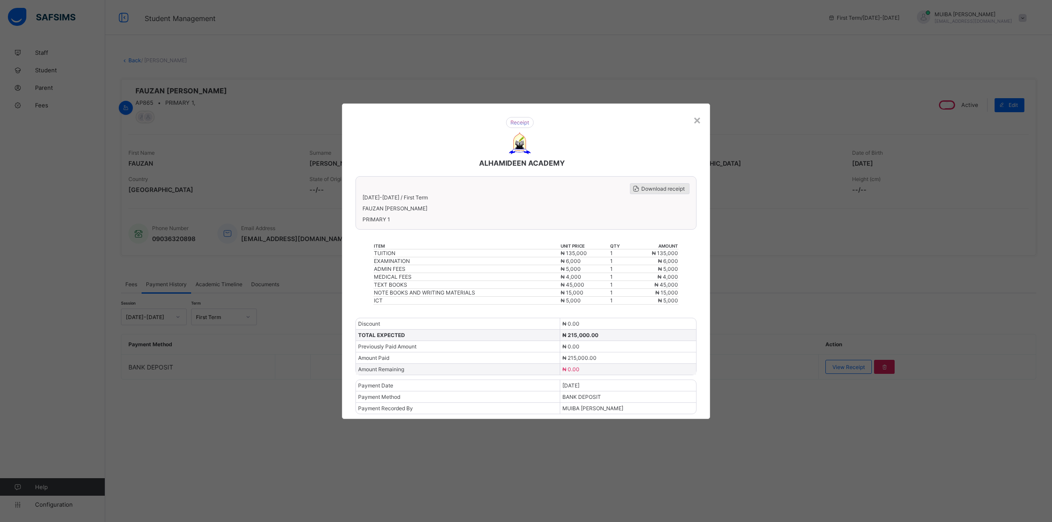
click at [652, 192] on span "Download receipt" at bounding box center [662, 188] width 43 height 7
click at [696, 124] on div "×" at bounding box center [697, 119] width 8 height 15
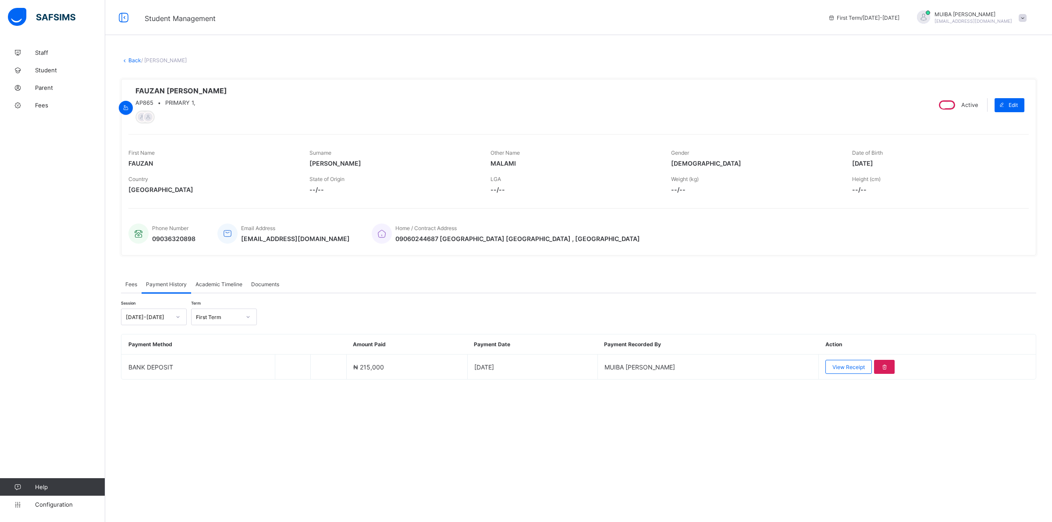
click at [130, 58] on link "Back" at bounding box center [134, 60] width 13 height 7
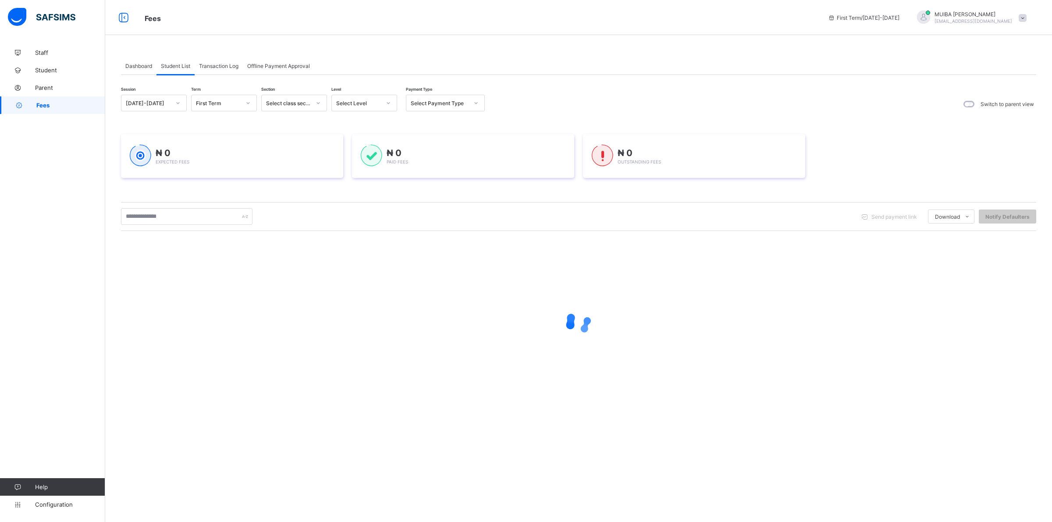
click at [389, 101] on icon at bounding box center [388, 103] width 5 height 9
click at [351, 240] on div "PRY 5" at bounding box center [364, 245] width 65 height 14
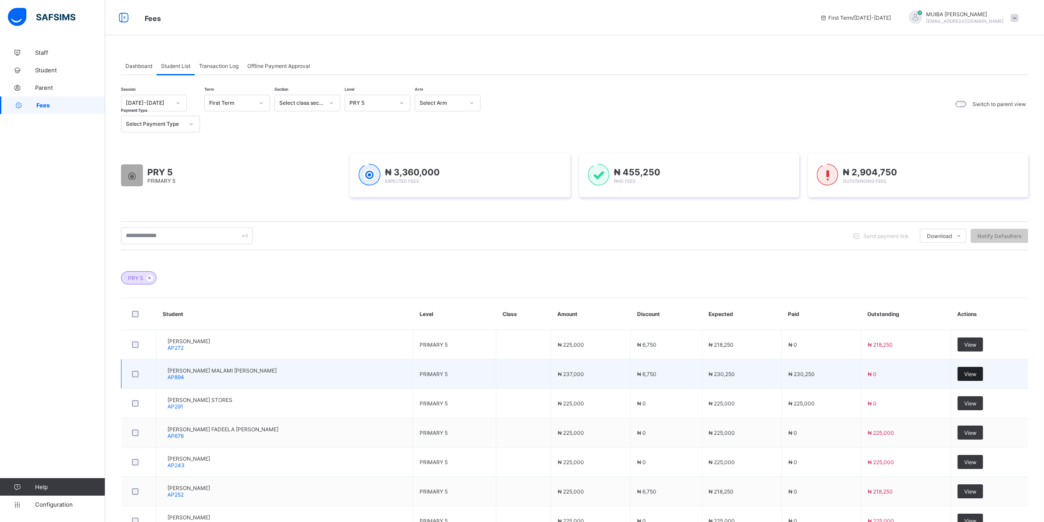
click at [972, 373] on span "View" at bounding box center [970, 374] width 12 height 7
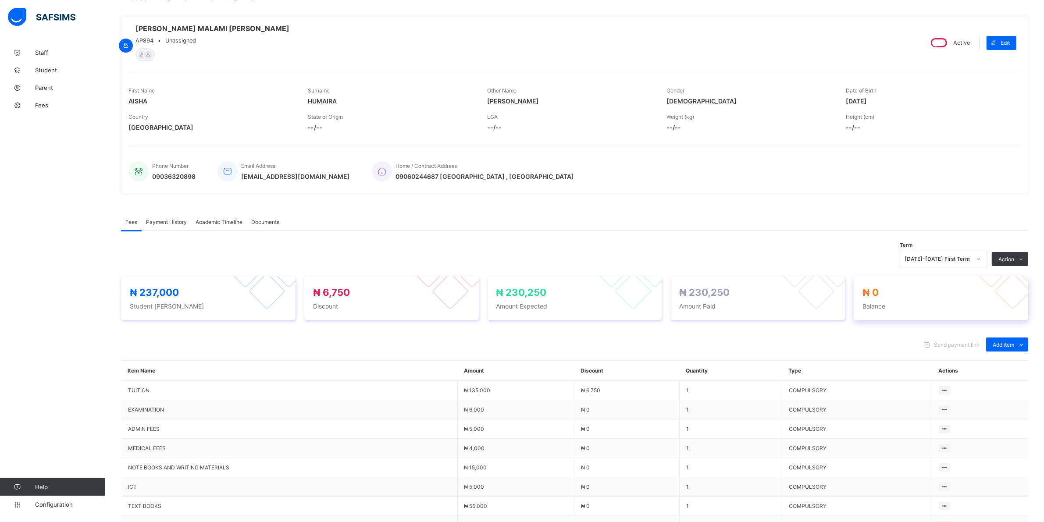
scroll to position [165, 0]
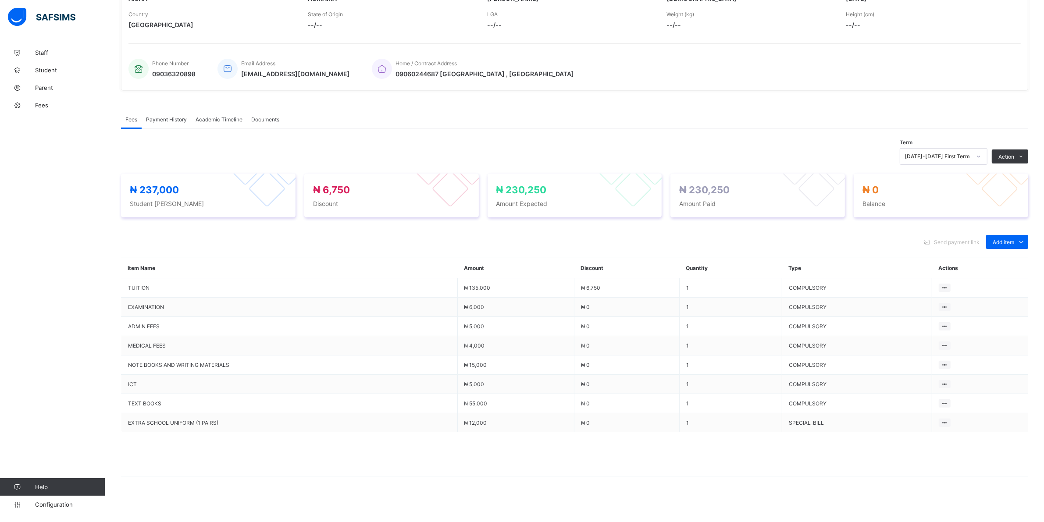
click at [172, 123] on span "Payment History" at bounding box center [166, 119] width 41 height 7
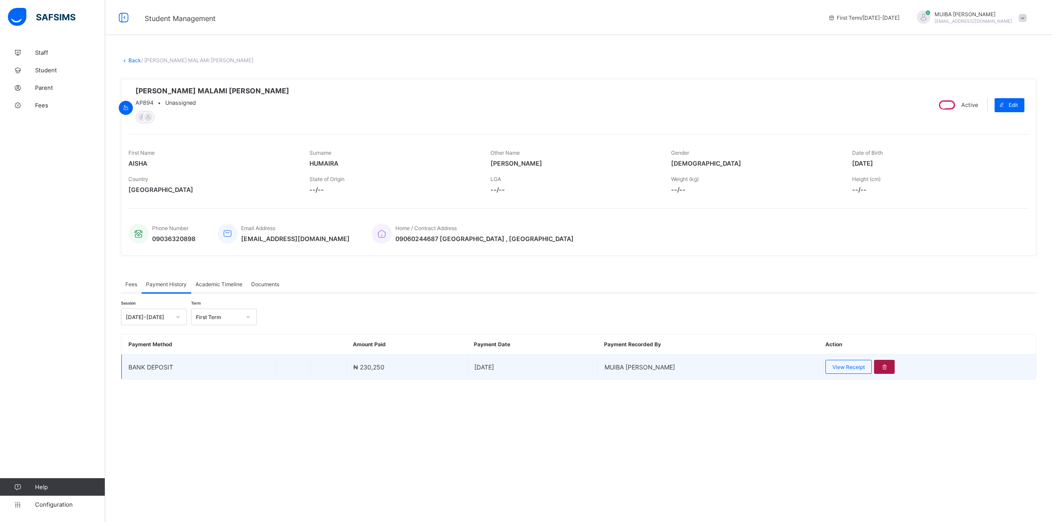
click at [881, 367] on icon at bounding box center [884, 367] width 7 height 7
click at [876, 367] on div at bounding box center [884, 367] width 21 height 14
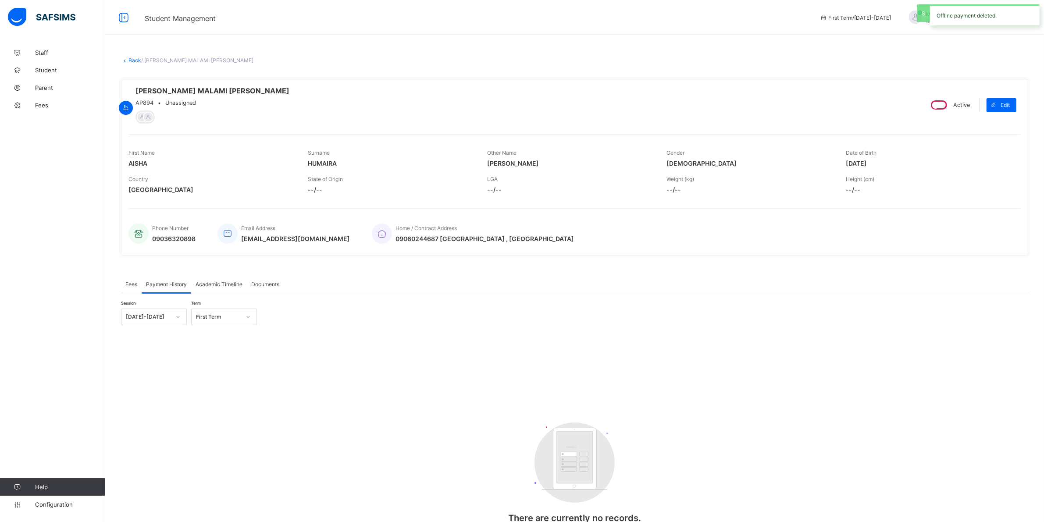
click at [127, 284] on span "Fees" at bounding box center [131, 284] width 12 height 7
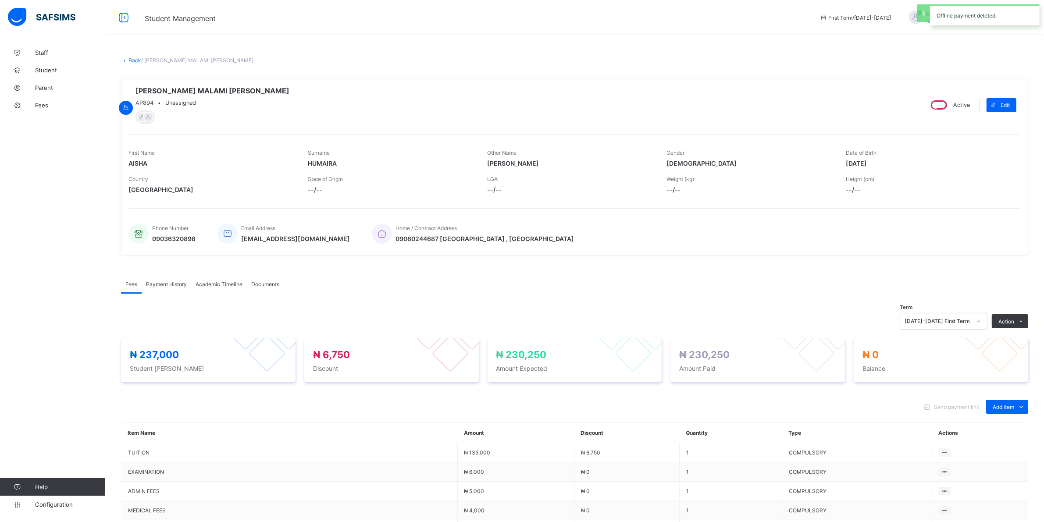
click at [132, 60] on link "Back" at bounding box center [134, 60] width 13 height 7
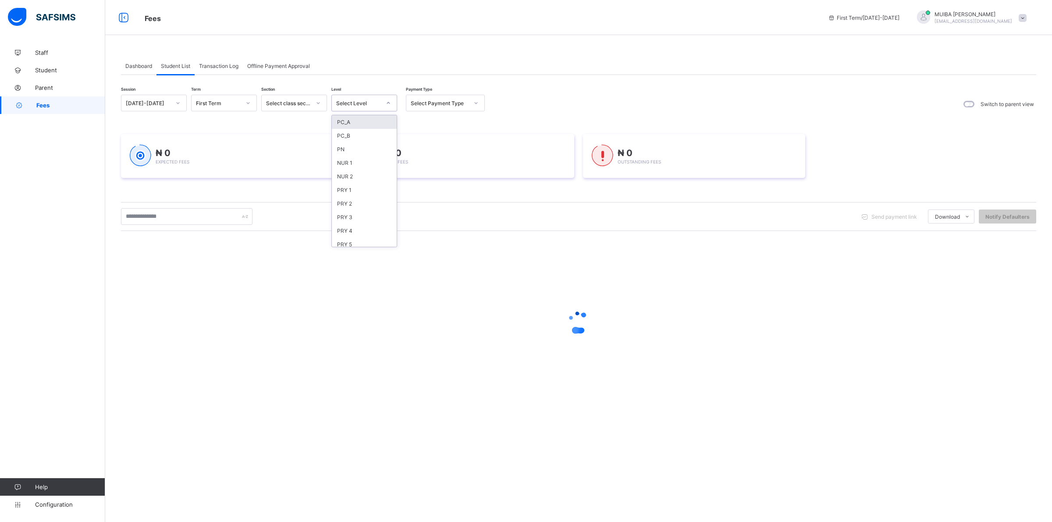
click at [391, 103] on icon at bounding box center [388, 103] width 5 height 9
click at [345, 239] on div "PRY 5" at bounding box center [364, 245] width 65 height 14
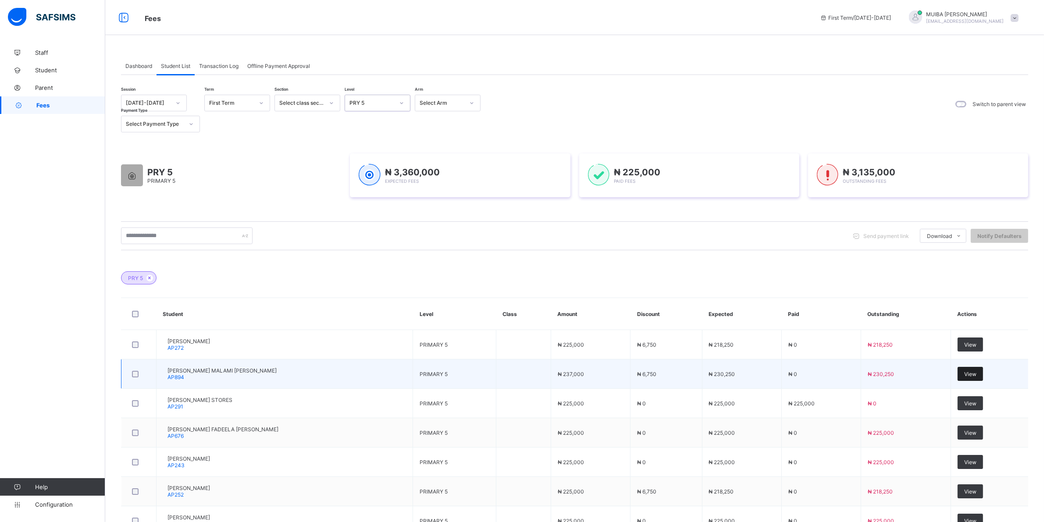
click at [975, 375] on span "View" at bounding box center [970, 374] width 12 height 7
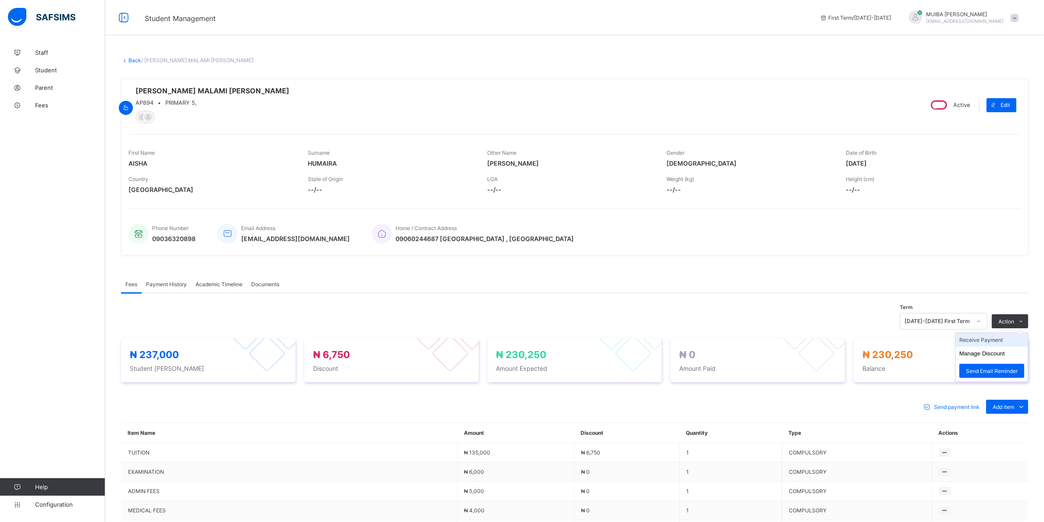
click at [989, 341] on li "Receive Payment" at bounding box center [992, 340] width 72 height 14
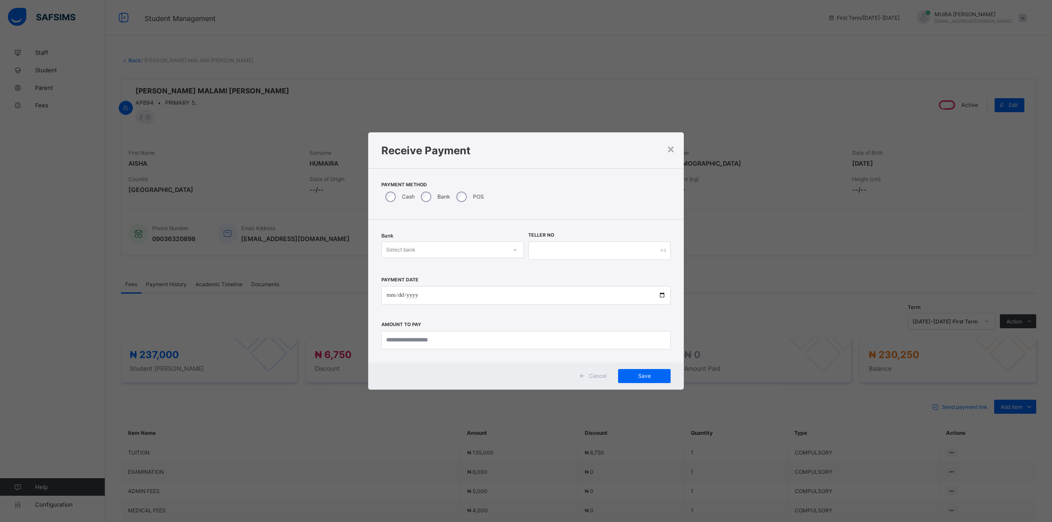
click at [513, 249] on icon at bounding box center [514, 249] width 5 height 9
click at [468, 266] on div "Jaiz Bank - Alhamideen Academy" at bounding box center [449, 269] width 140 height 14
click at [559, 250] on input "text" at bounding box center [599, 251] width 142 height 18
type input "*******"
click at [390, 297] on input "date" at bounding box center [525, 295] width 289 height 18
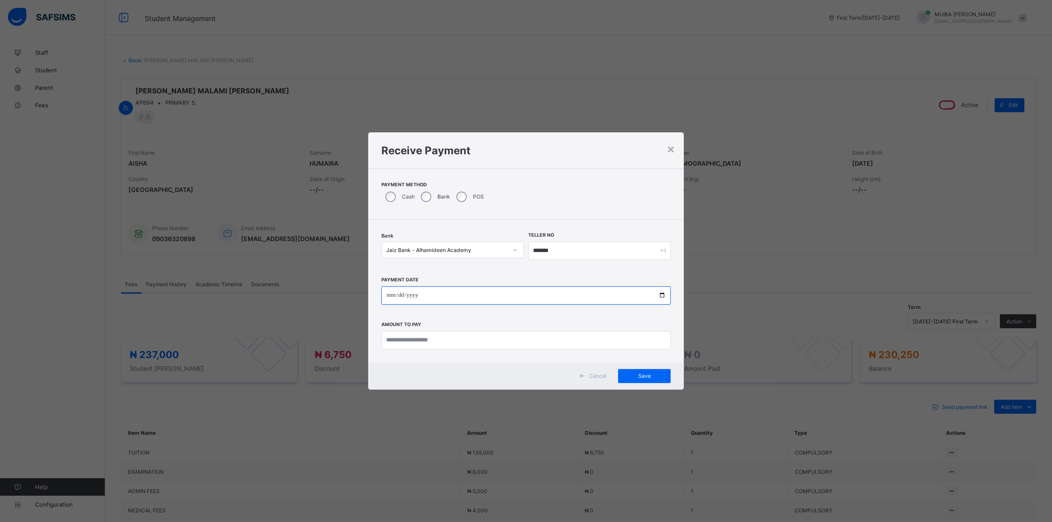
type input "**********"
click at [461, 342] on input "currency" at bounding box center [525, 340] width 289 height 18
type input "*********"
click at [641, 377] on span "Save" at bounding box center [644, 376] width 39 height 7
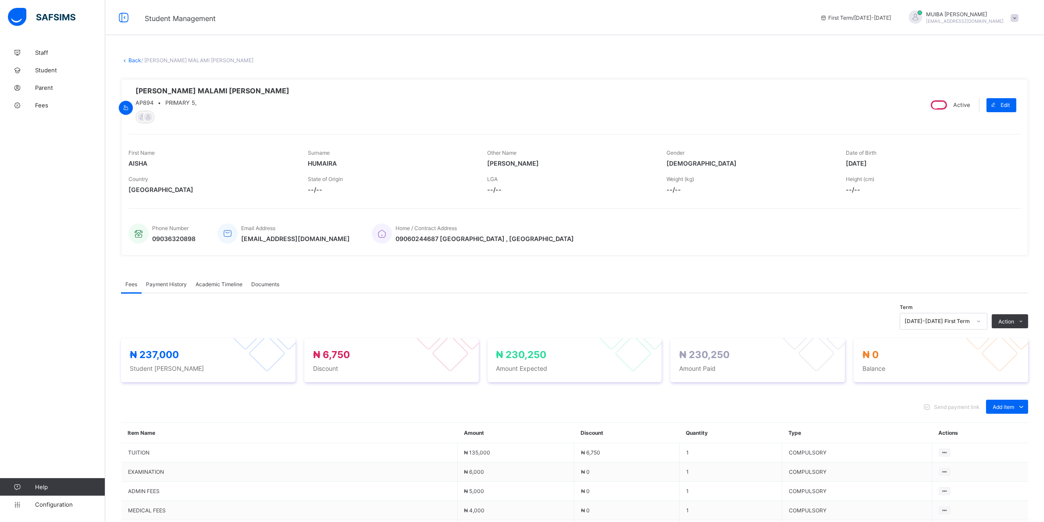
click at [161, 287] on span "Payment History" at bounding box center [166, 284] width 41 height 7
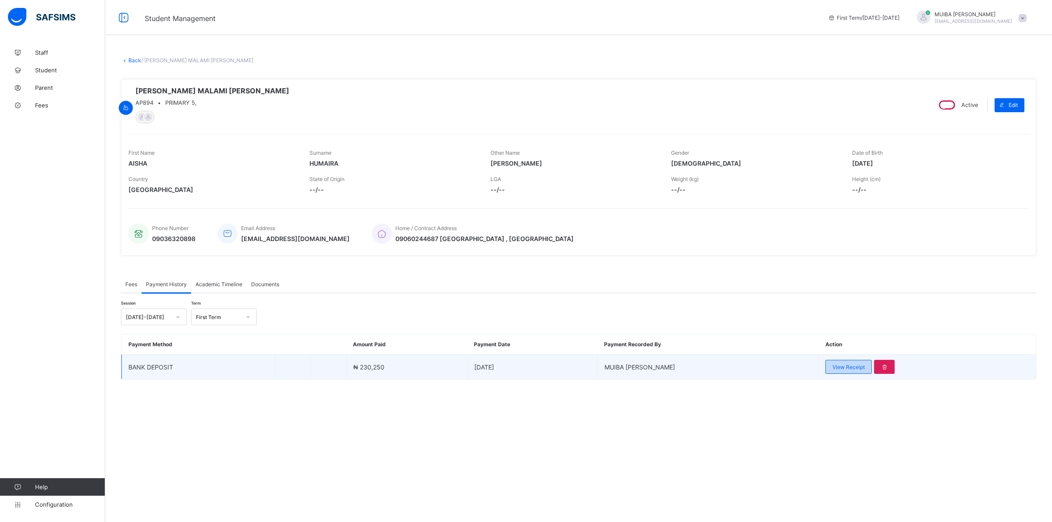
click at [844, 373] on div "View Receipt" at bounding box center [848, 367] width 46 height 14
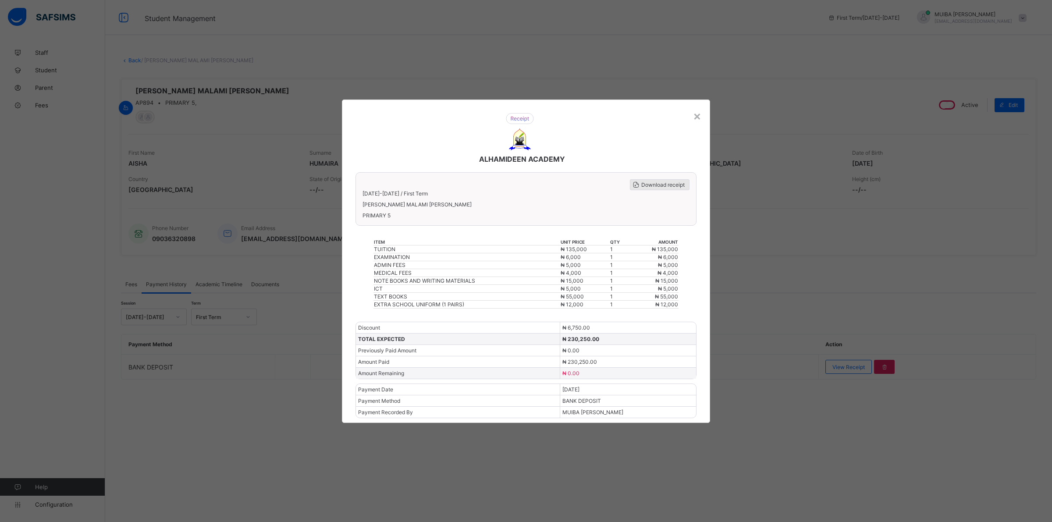
click at [652, 184] on div "Download receipt" at bounding box center [660, 184] width 60 height 11
click at [693, 122] on div "×" at bounding box center [697, 115] width 8 height 15
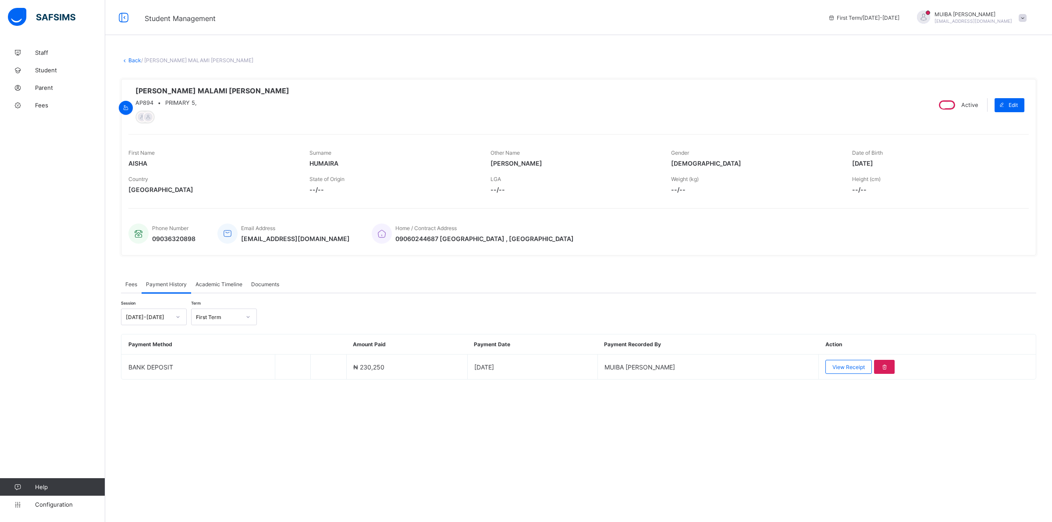
click at [135, 60] on link "Back" at bounding box center [134, 60] width 13 height 7
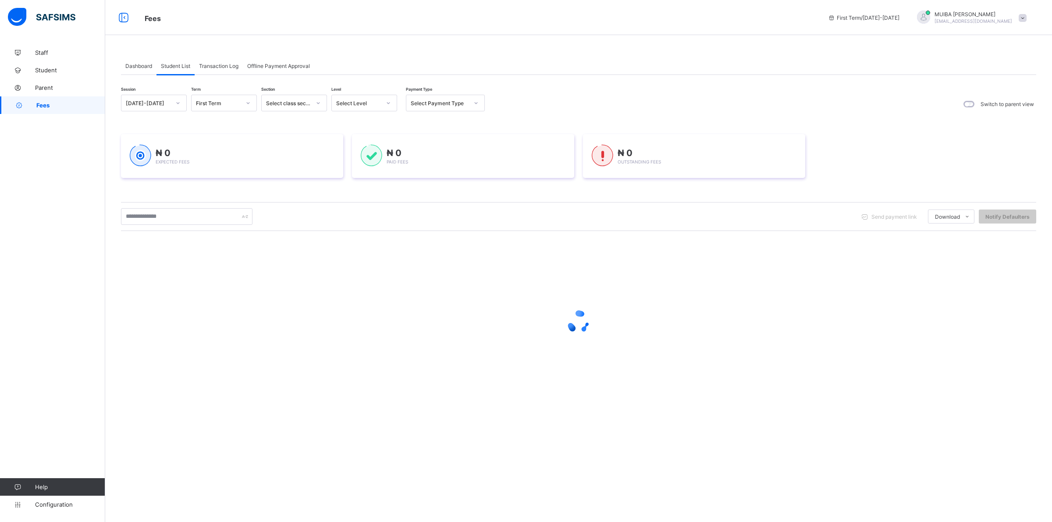
click at [386, 101] on icon at bounding box center [388, 103] width 5 height 9
click at [343, 200] on div "CLS2" at bounding box center [364, 203] width 65 height 14
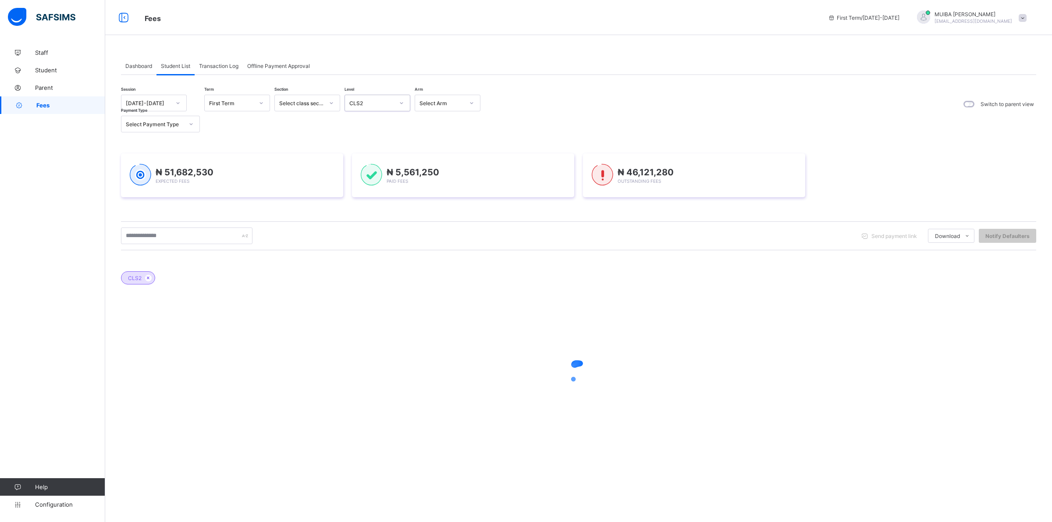
click at [400, 101] on icon at bounding box center [401, 103] width 5 height 9
click at [359, 169] on div "CLS4" at bounding box center [377, 175] width 65 height 14
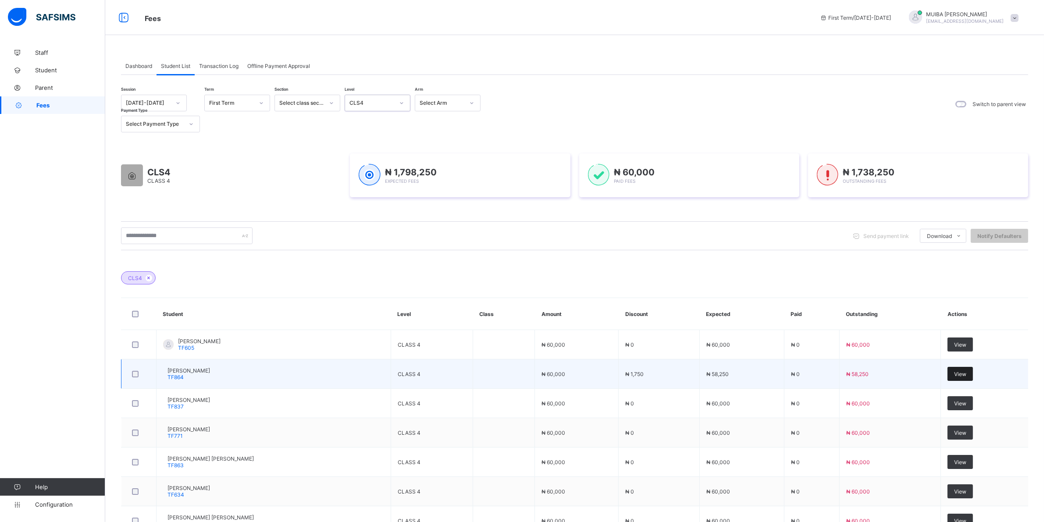
click at [965, 373] on span "View" at bounding box center [960, 374] width 12 height 7
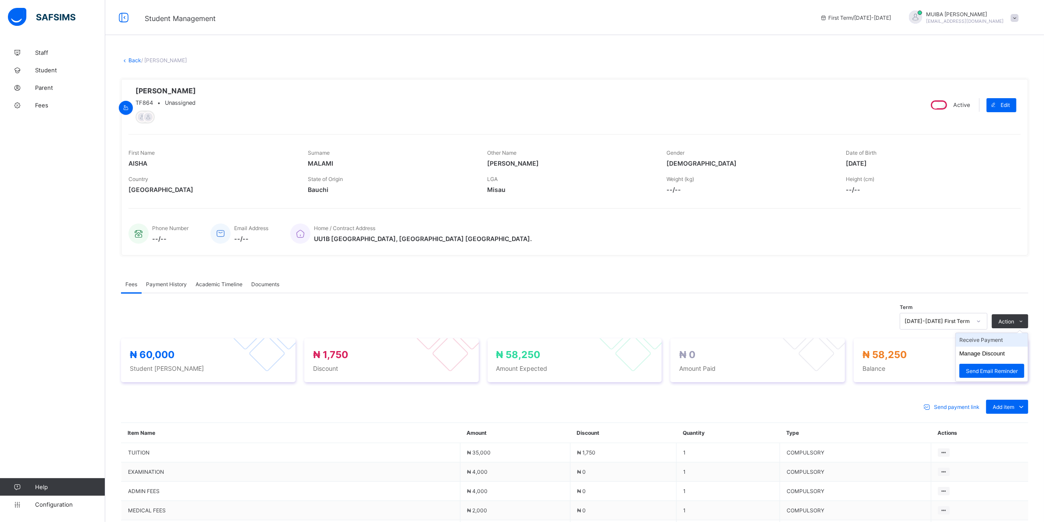
click at [998, 343] on li "Receive Payment" at bounding box center [992, 340] width 72 height 14
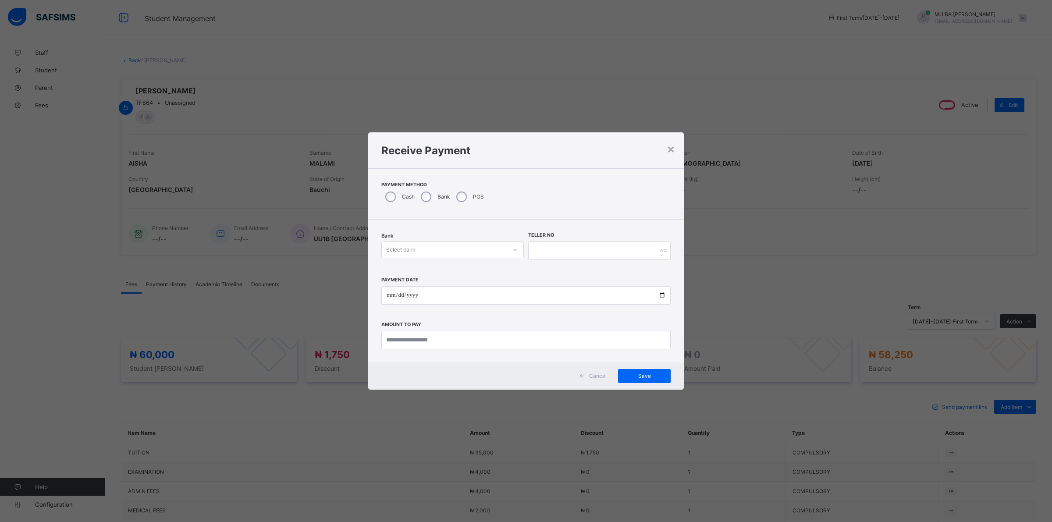
click at [470, 251] on div "Select bank" at bounding box center [444, 250] width 125 height 12
click at [465, 270] on div "Jaiz Bank - Alhamideen Academy" at bounding box center [453, 269] width 142 height 14
click at [570, 253] on input "text" at bounding box center [599, 251] width 142 height 18
type input "******"
click at [387, 291] on input "date" at bounding box center [525, 295] width 289 height 18
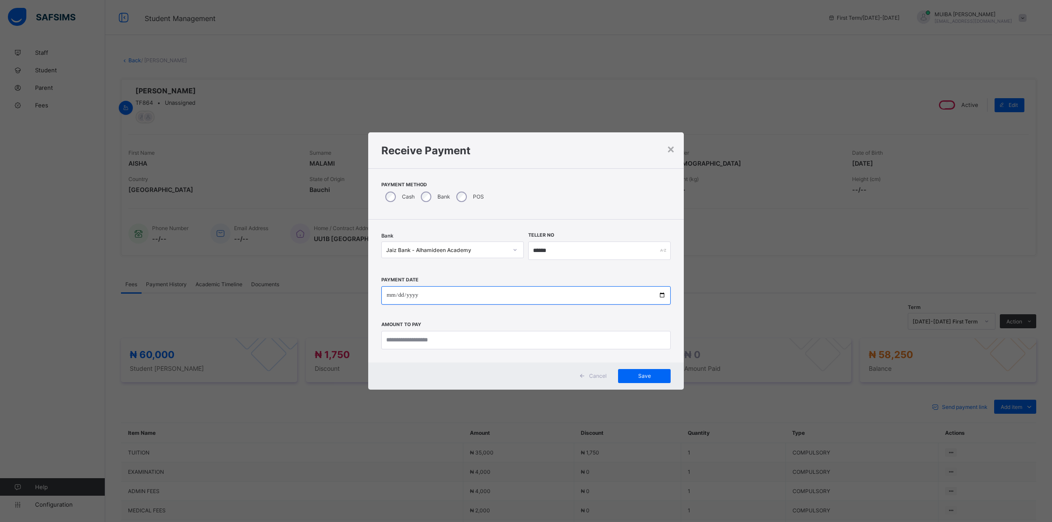
type input "**********"
drag, startPoint x: 400, startPoint y: 340, endPoint x: 394, endPoint y: 336, distance: 7.7
click at [394, 338] on input "currency" at bounding box center [525, 340] width 289 height 18
type input "********"
click at [643, 374] on span "Save" at bounding box center [644, 376] width 39 height 7
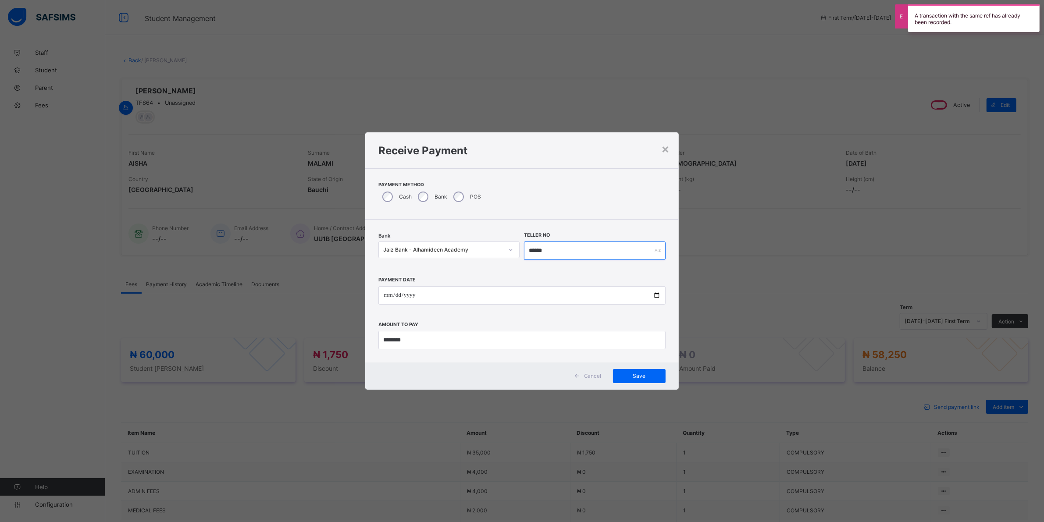
click at [554, 252] on input "******" at bounding box center [594, 251] width 141 height 18
type input "*******"
click at [649, 374] on span "Save" at bounding box center [644, 376] width 39 height 7
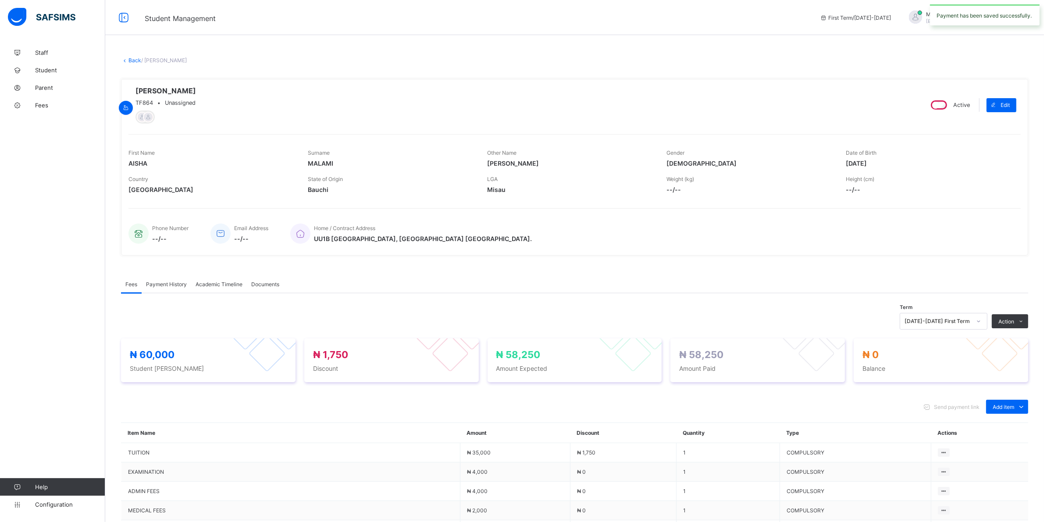
click at [168, 286] on span "Payment History" at bounding box center [166, 284] width 41 height 7
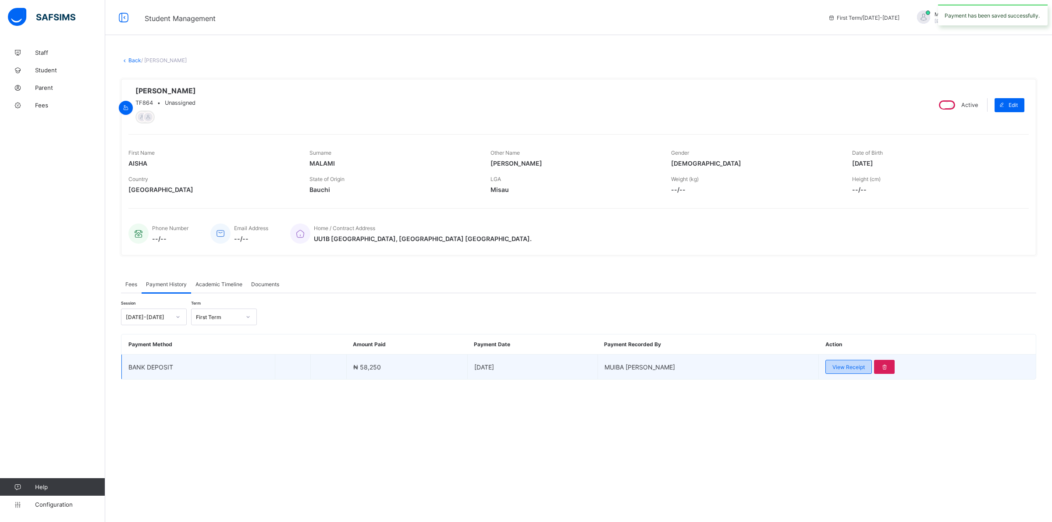
click at [842, 368] on span "View Receipt" at bounding box center [848, 367] width 32 height 7
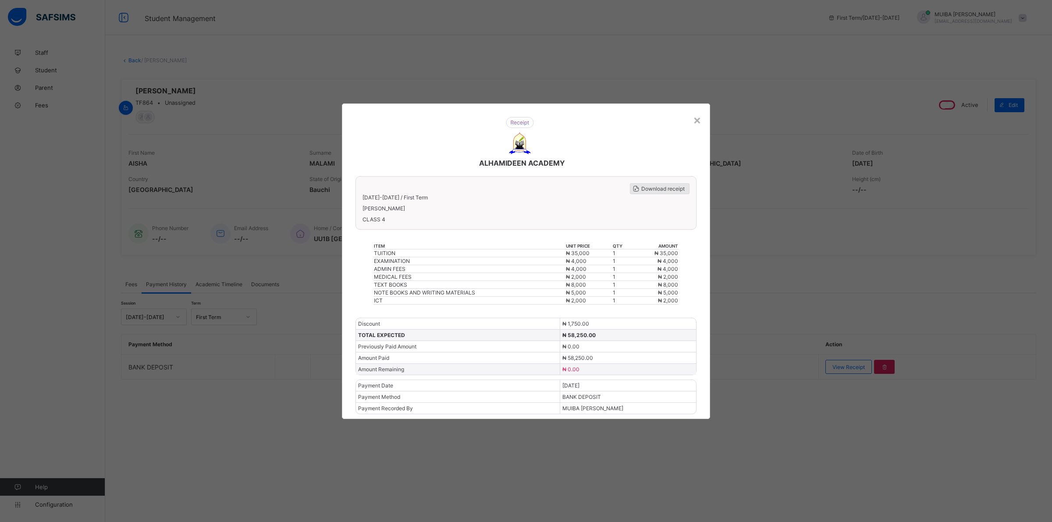
click at [660, 192] on span "Download receipt" at bounding box center [662, 188] width 43 height 7
click at [698, 125] on div "×" at bounding box center [697, 119] width 8 height 15
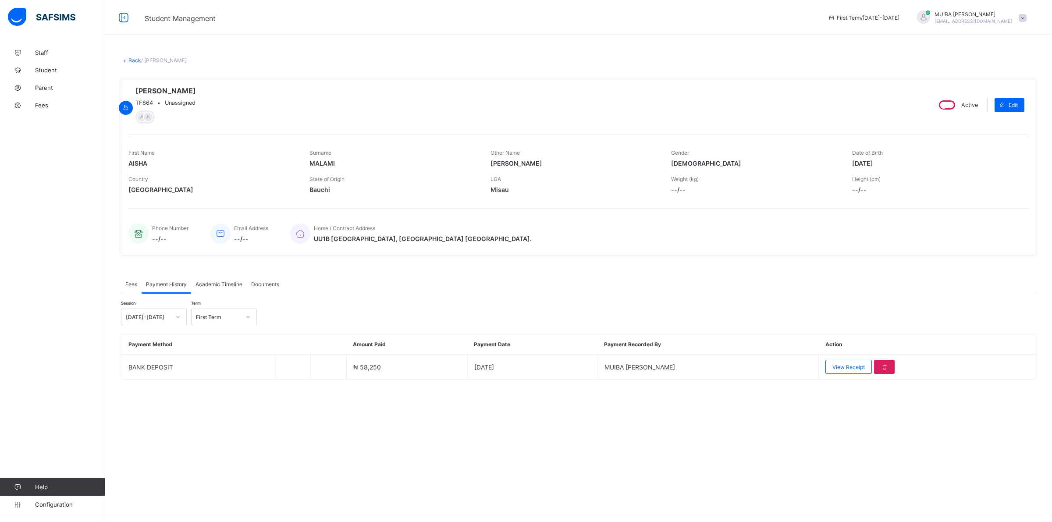
click at [128, 60] on icon at bounding box center [124, 60] width 7 height 7
click at [131, 59] on link "Back" at bounding box center [134, 60] width 13 height 7
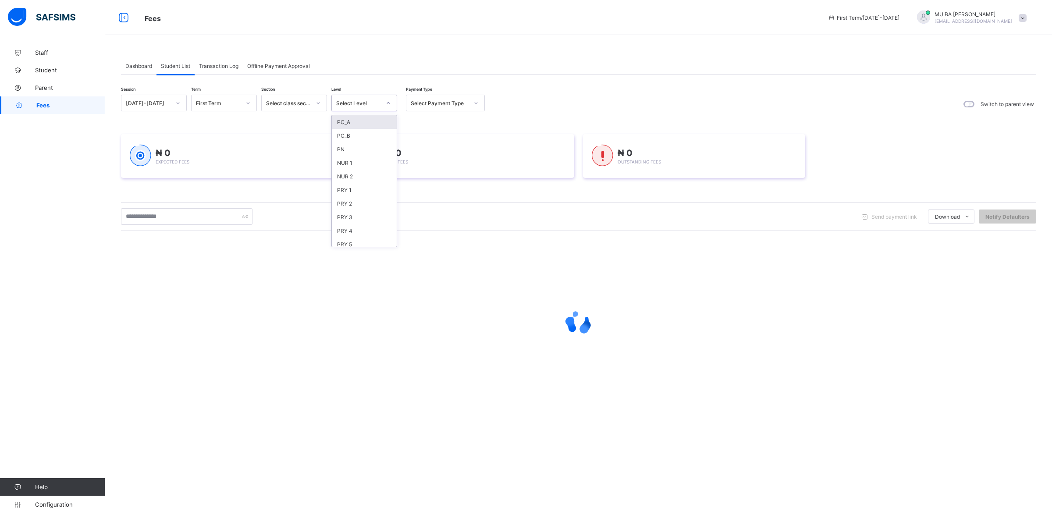
click at [389, 102] on icon at bounding box center [388, 103] width 5 height 9
click at [345, 196] on div "CLS2" at bounding box center [364, 203] width 65 height 14
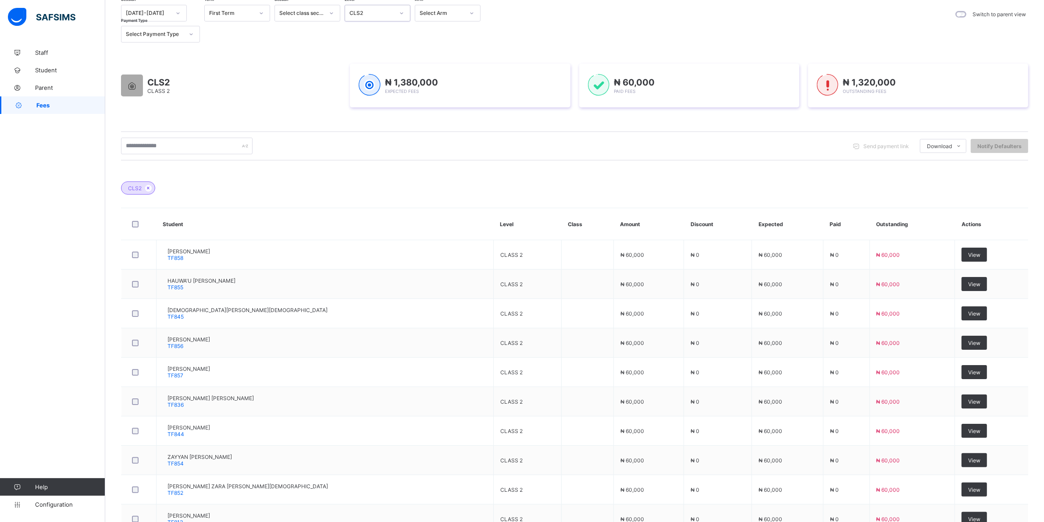
scroll to position [0, 0]
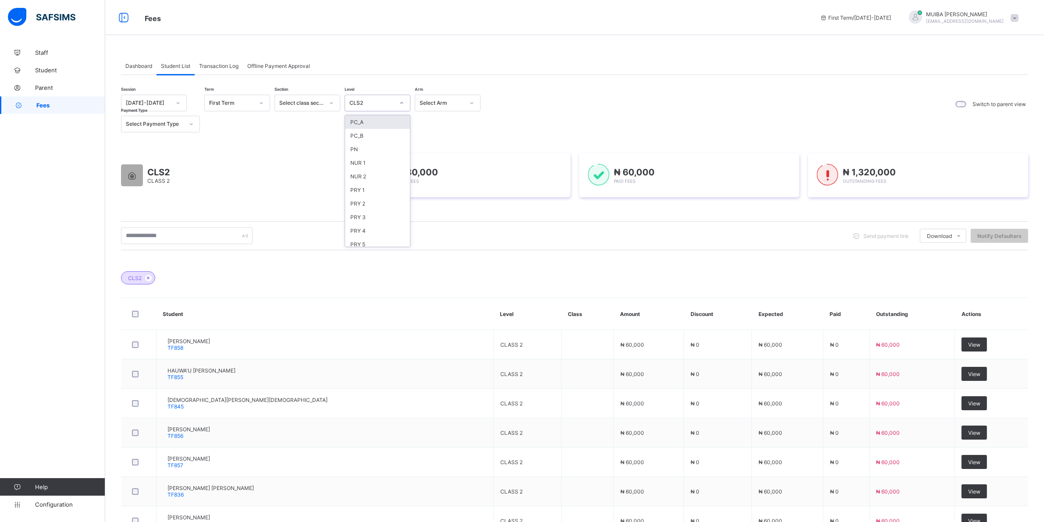
click at [401, 101] on icon at bounding box center [401, 103] width 5 height 9
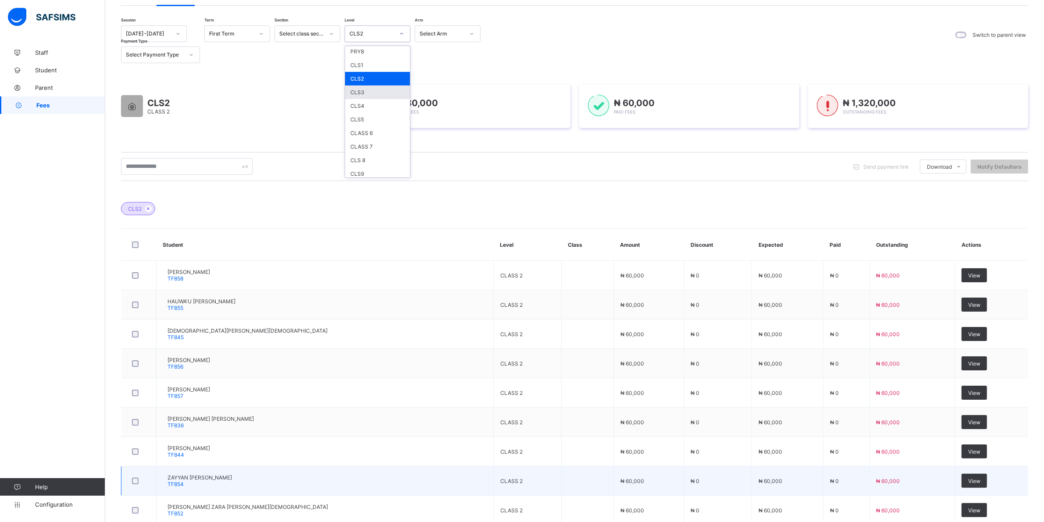
scroll to position [156, 0]
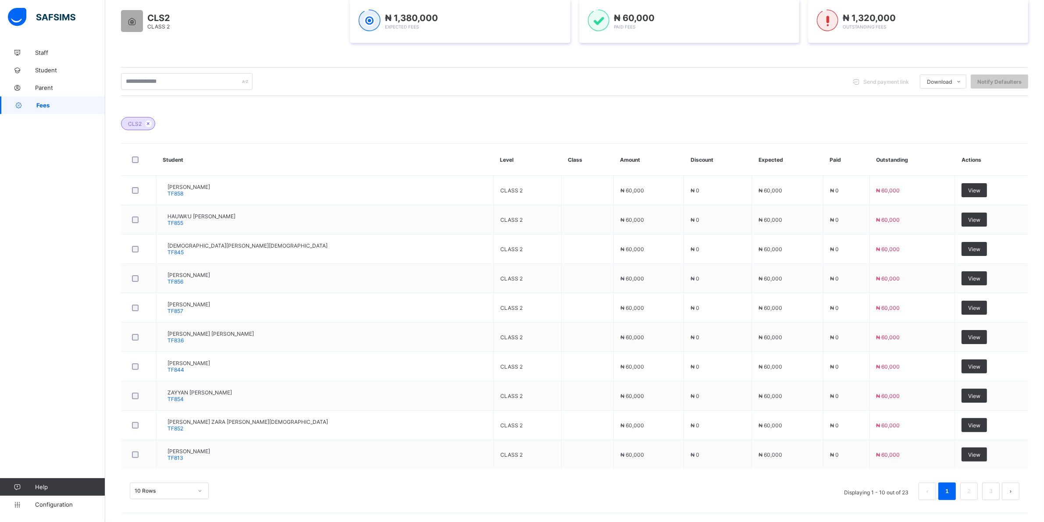
click at [200, 481] on div "10 Rows Displaying 1 - 10 out of 23 1 2 3" at bounding box center [574, 487] width 907 height 44
click at [201, 490] on div "10 Rows" at bounding box center [169, 491] width 79 height 17
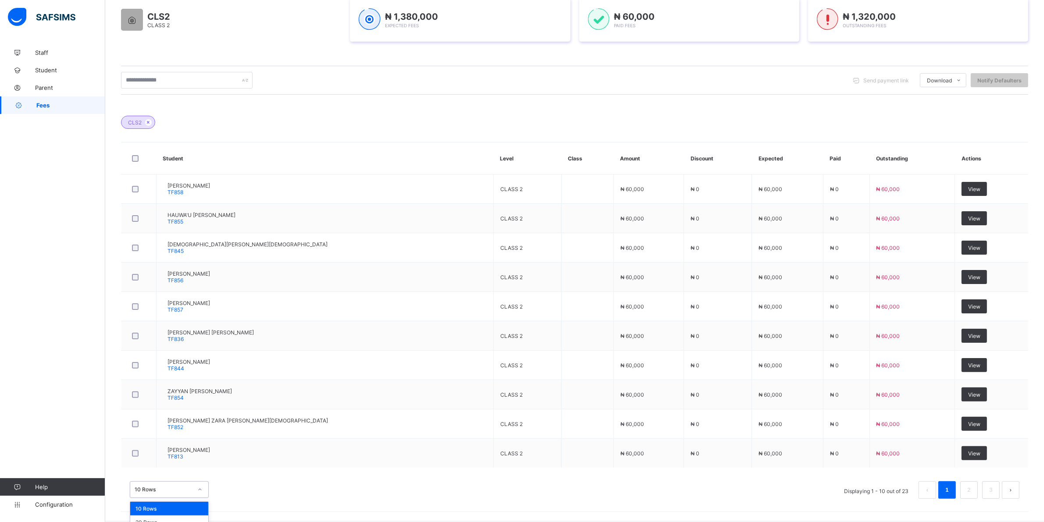
scroll to position [177, 0]
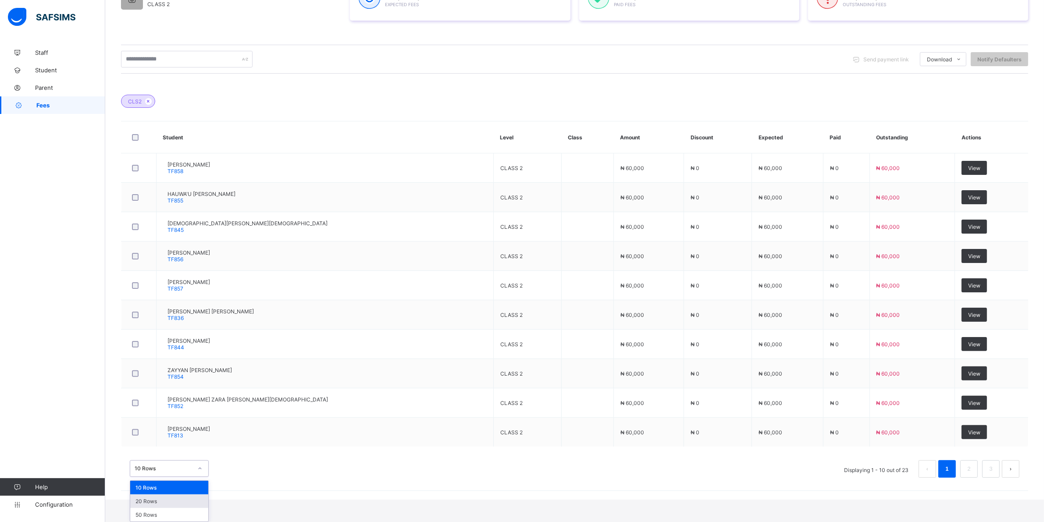
click at [163, 503] on div "20 Rows" at bounding box center [169, 501] width 78 height 14
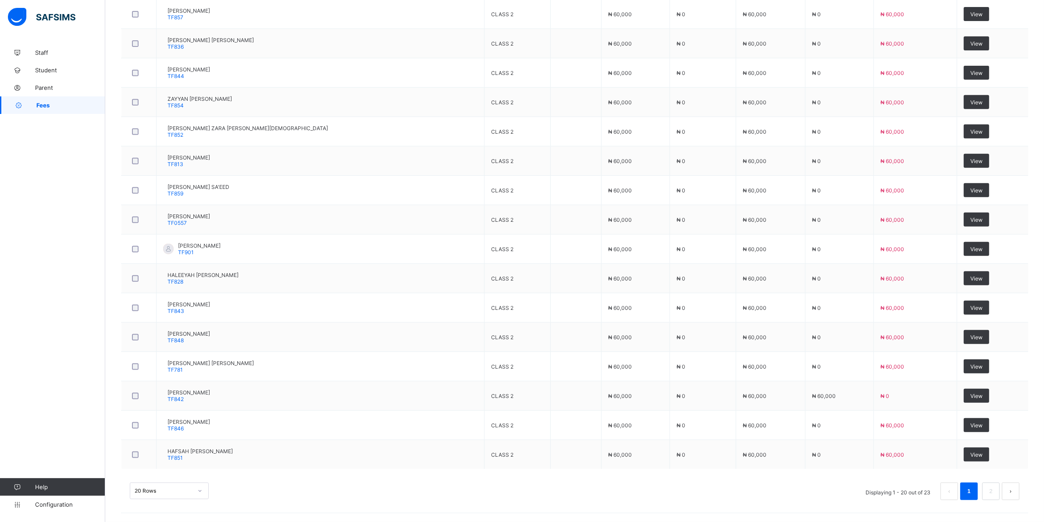
scroll to position [472, 0]
click at [198, 489] on div "20 Rows" at bounding box center [169, 491] width 79 height 17
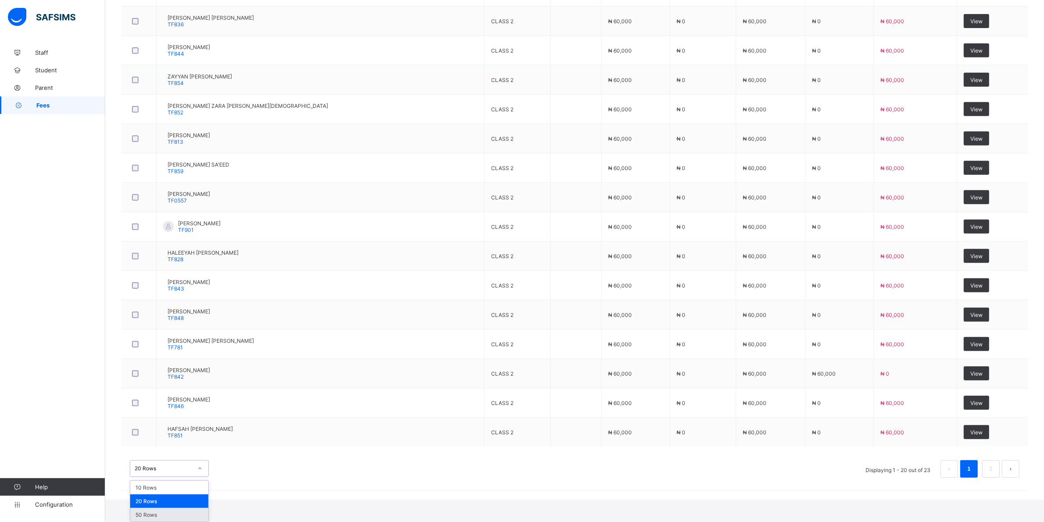
click at [156, 514] on div "50 Rows" at bounding box center [169, 515] width 78 height 14
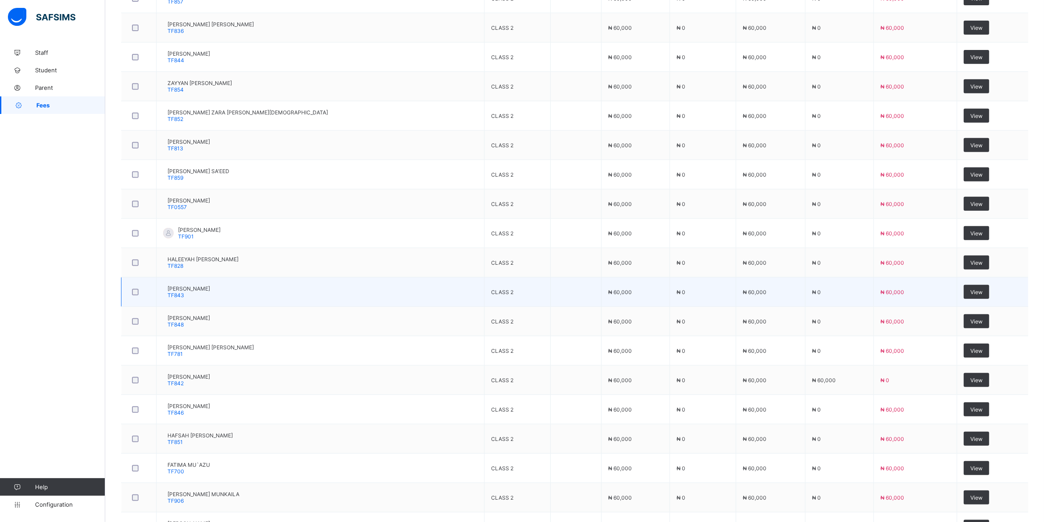
scroll to position [493, 0]
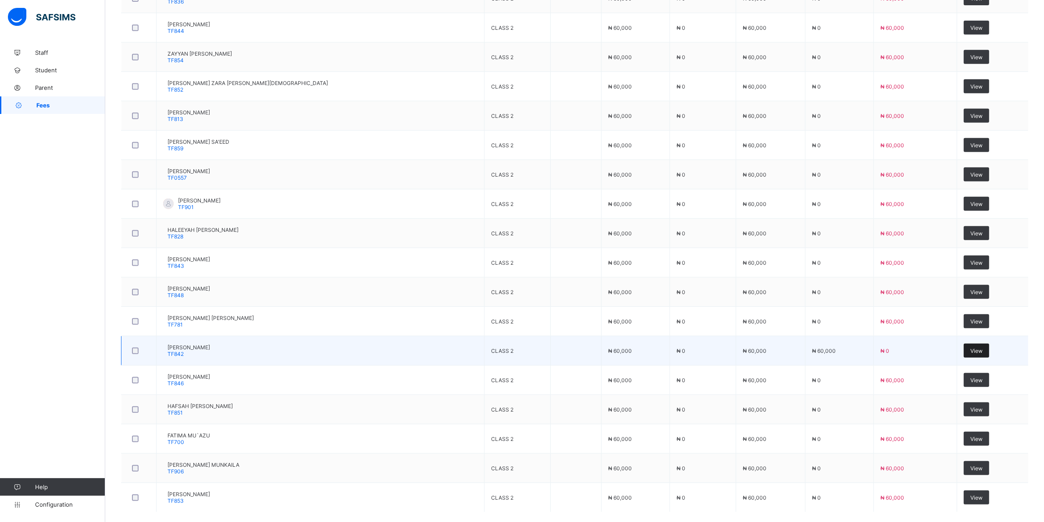
click at [972, 347] on div "View" at bounding box center [975, 351] width 25 height 14
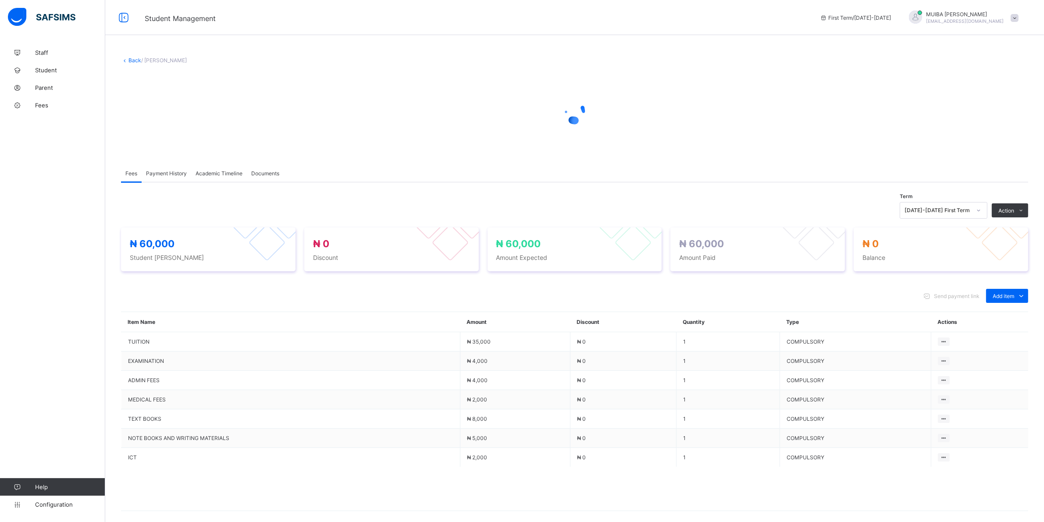
click at [168, 171] on span "Payment History" at bounding box center [166, 173] width 41 height 7
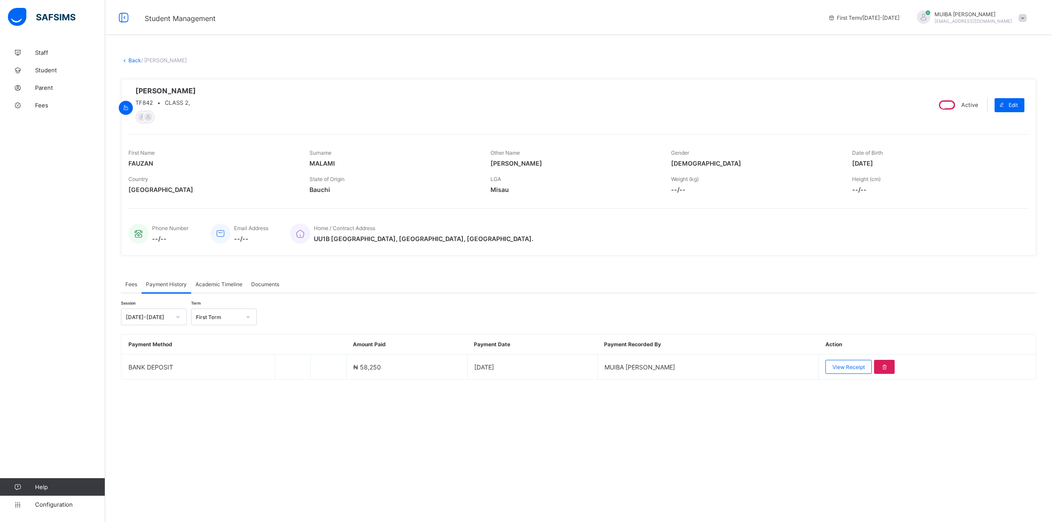
click at [878, 257] on div "FAUZAN MOHAMMED MALAMI TF842 • CLASS 2, Active Edit First Name FAUZAN Surname M…" at bounding box center [578, 167] width 915 height 190
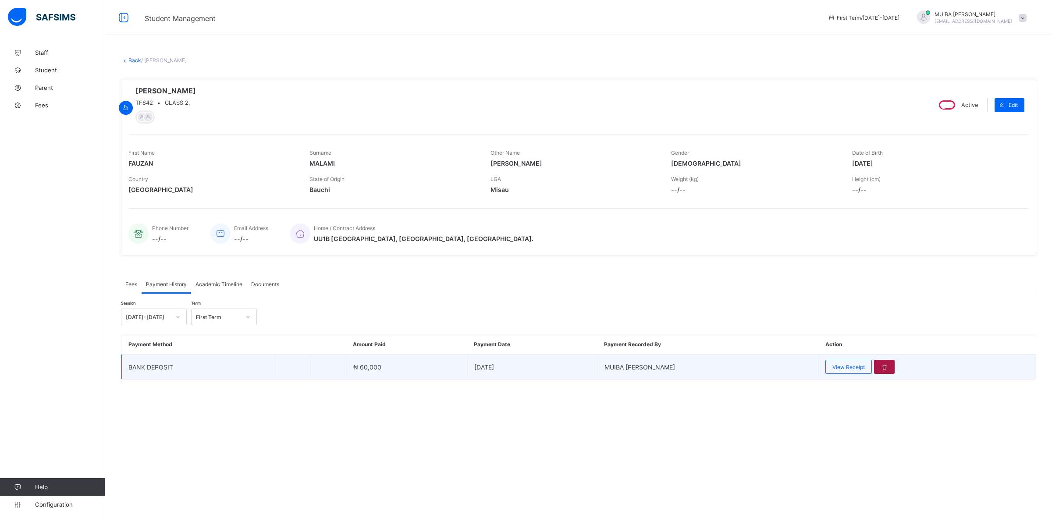
click at [879, 372] on div at bounding box center [884, 367] width 21 height 14
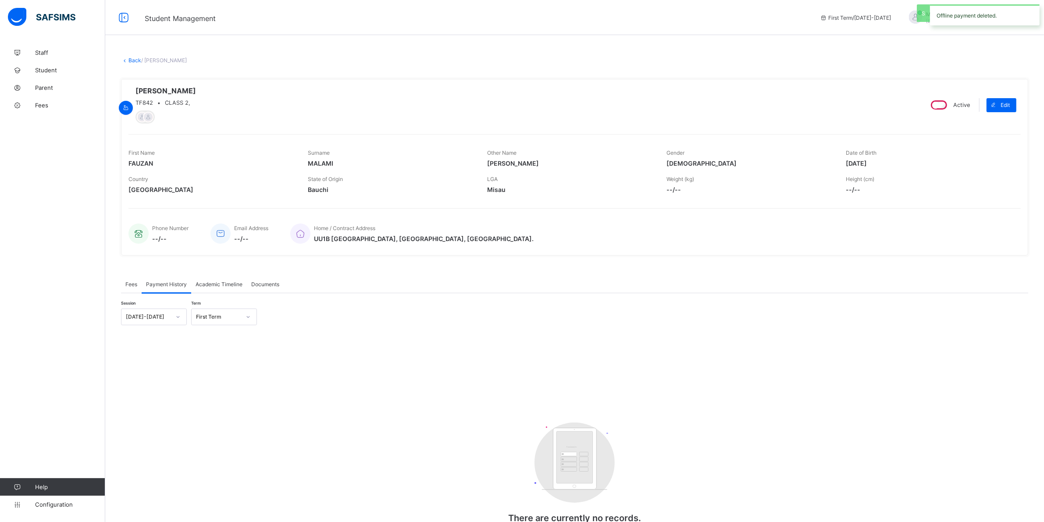
click at [128, 284] on span "Fees" at bounding box center [131, 284] width 12 height 7
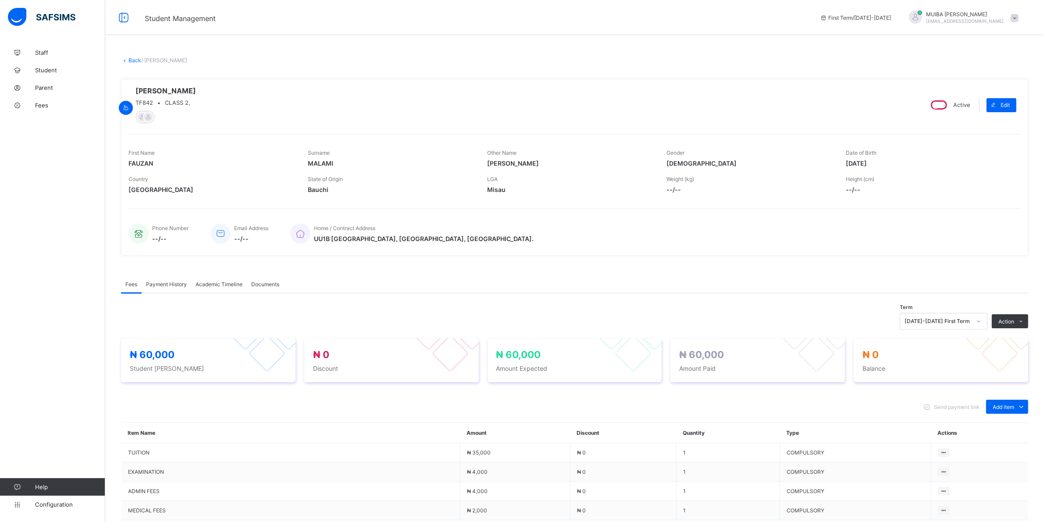
click at [132, 60] on link "Back" at bounding box center [134, 60] width 13 height 7
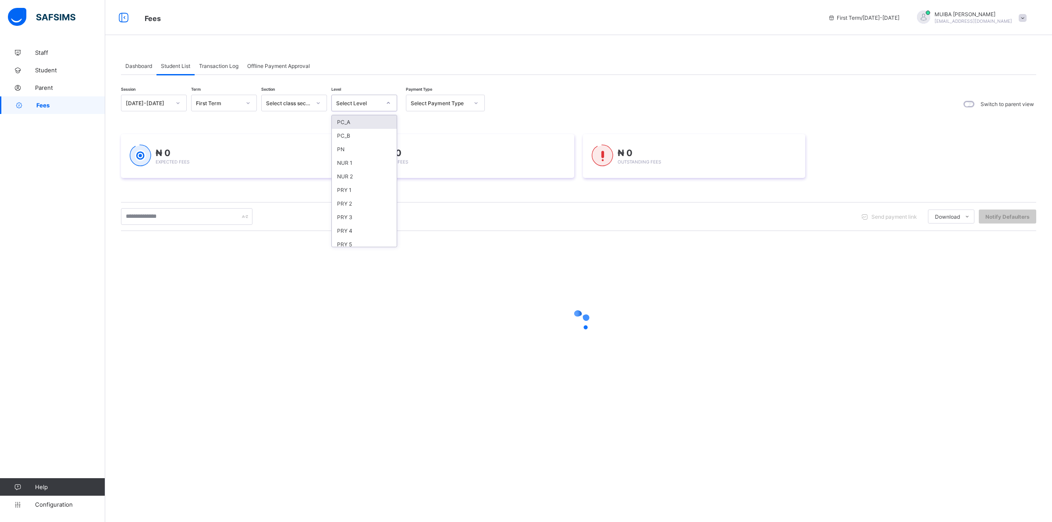
click at [388, 103] on icon at bounding box center [388, 103] width 5 height 9
click at [345, 142] on div "CLS2" at bounding box center [364, 148] width 65 height 14
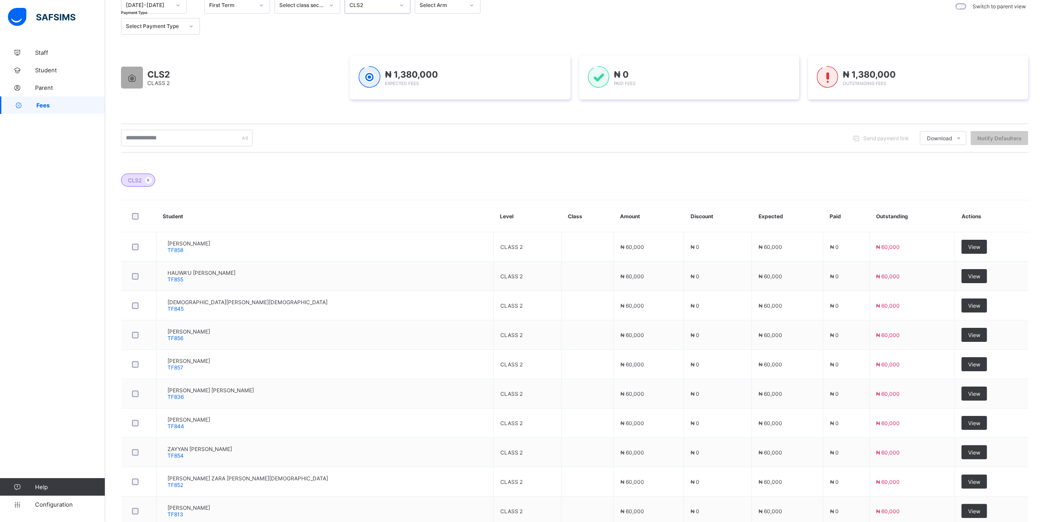
scroll to position [156, 0]
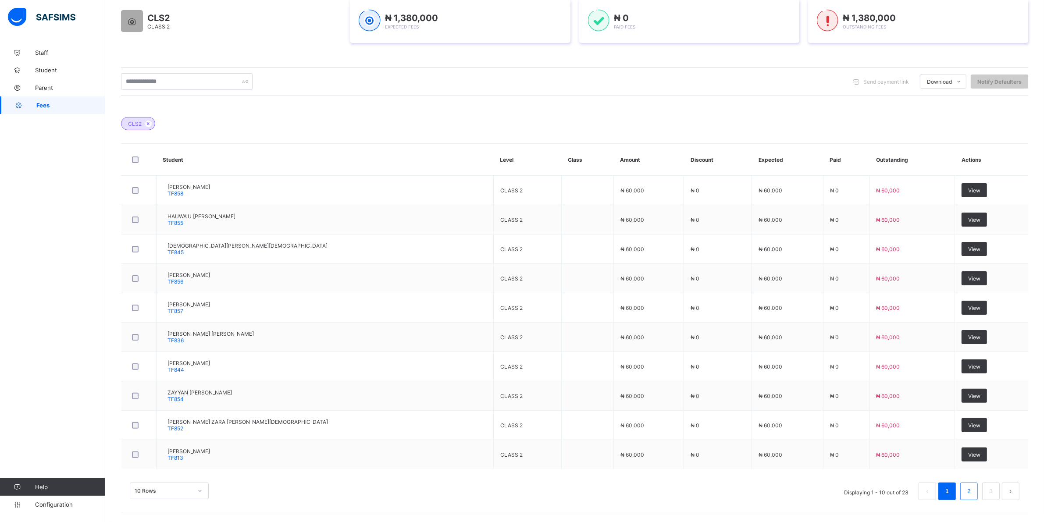
click at [973, 494] on link "2" at bounding box center [968, 491] width 8 height 11
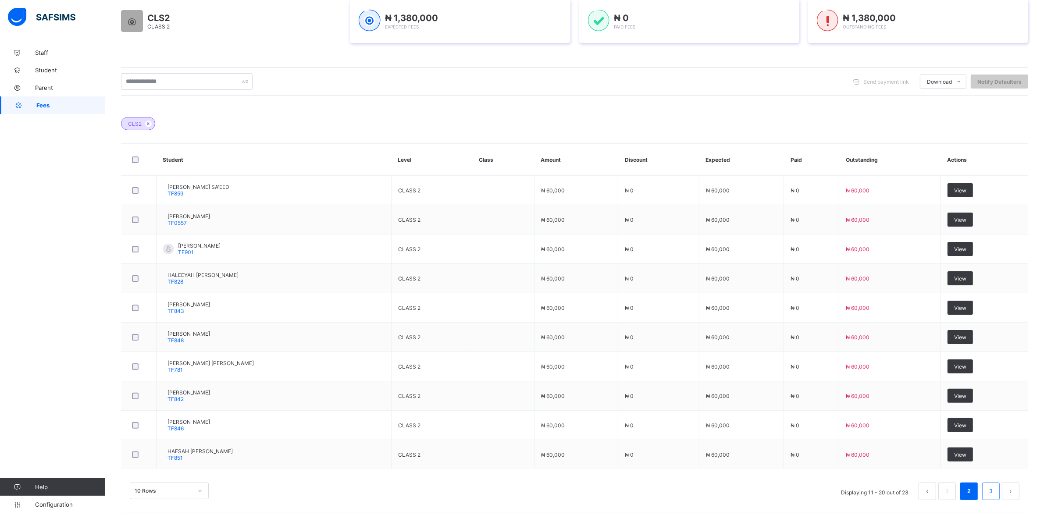
click at [995, 491] on link "3" at bounding box center [990, 491] width 8 height 11
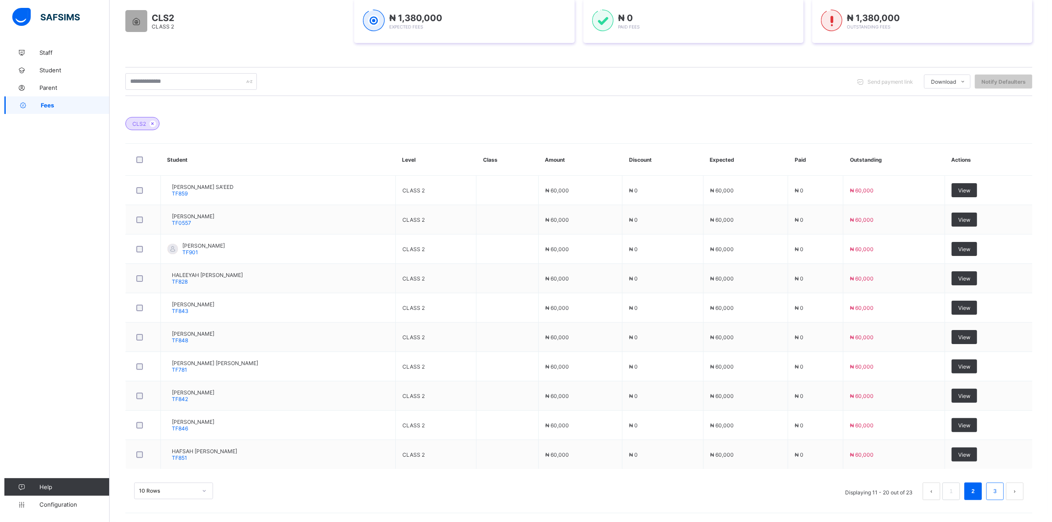
scroll to position [0, 0]
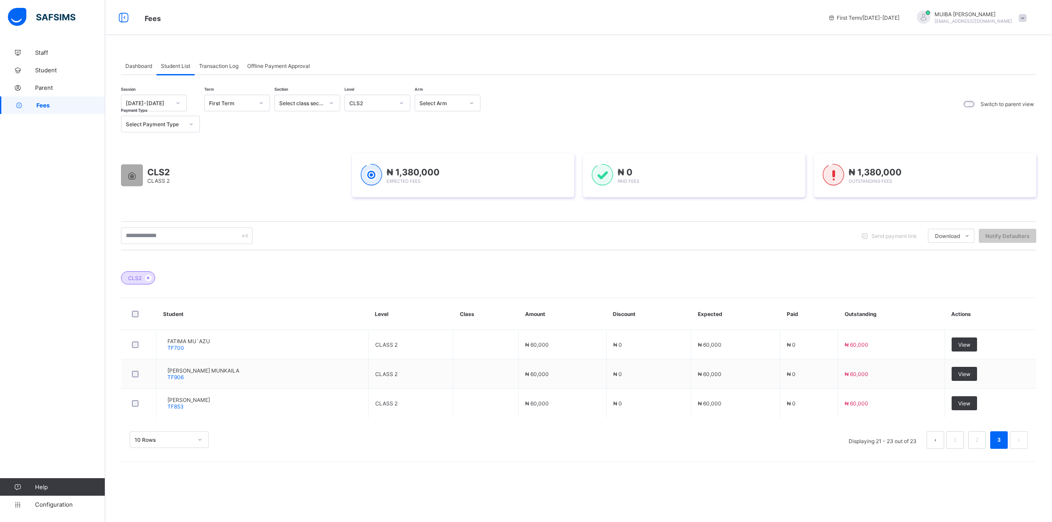
click at [198, 439] on icon at bounding box center [199, 439] width 5 height 9
click at [152, 471] on div "20 Rows" at bounding box center [169, 472] width 78 height 14
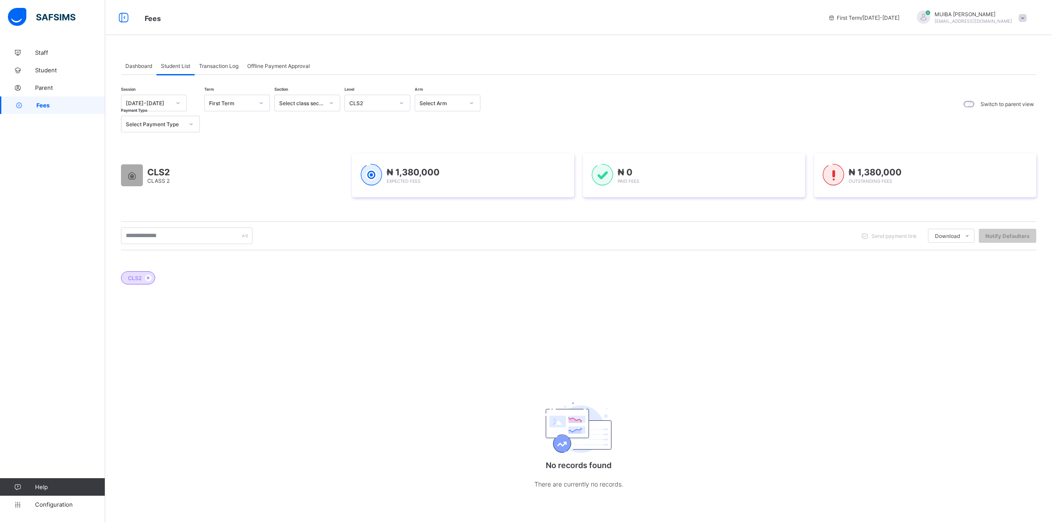
click at [399, 103] on icon at bounding box center [401, 103] width 5 height 9
click at [362, 196] on div "CLS2" at bounding box center [377, 203] width 65 height 14
click at [229, 239] on input "text" at bounding box center [186, 235] width 131 height 17
click at [400, 104] on icon at bounding box center [401, 103] width 5 height 9
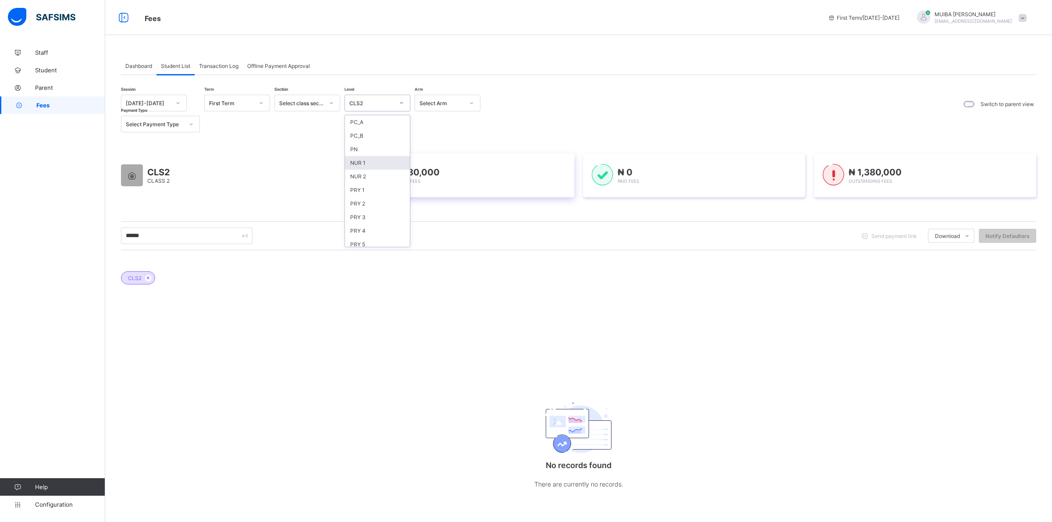
click at [362, 162] on div "NUR 1" at bounding box center [377, 163] width 65 height 14
click at [130, 61] on div "Dashboard" at bounding box center [139, 66] width 36 height 18
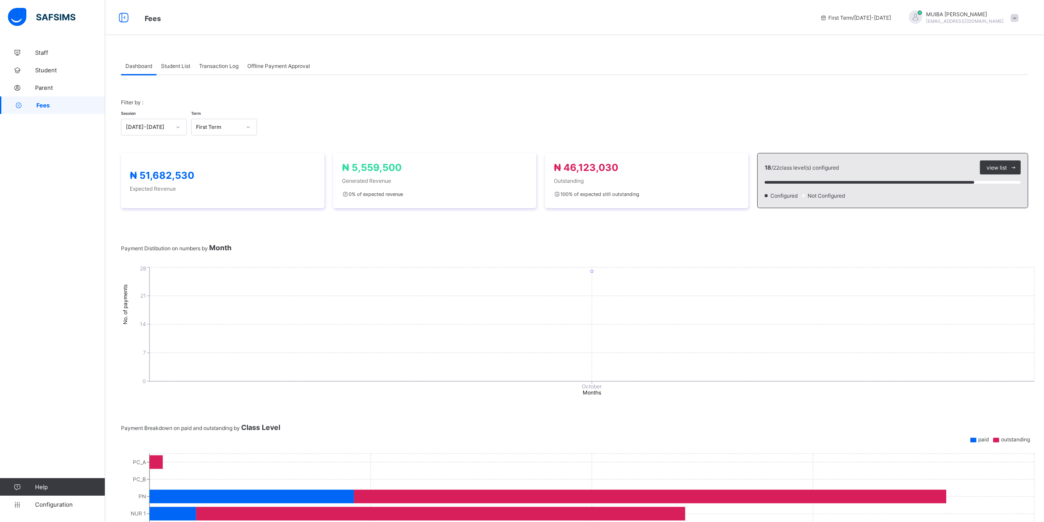
click at [175, 66] on span "Student List" at bounding box center [175, 66] width 29 height 7
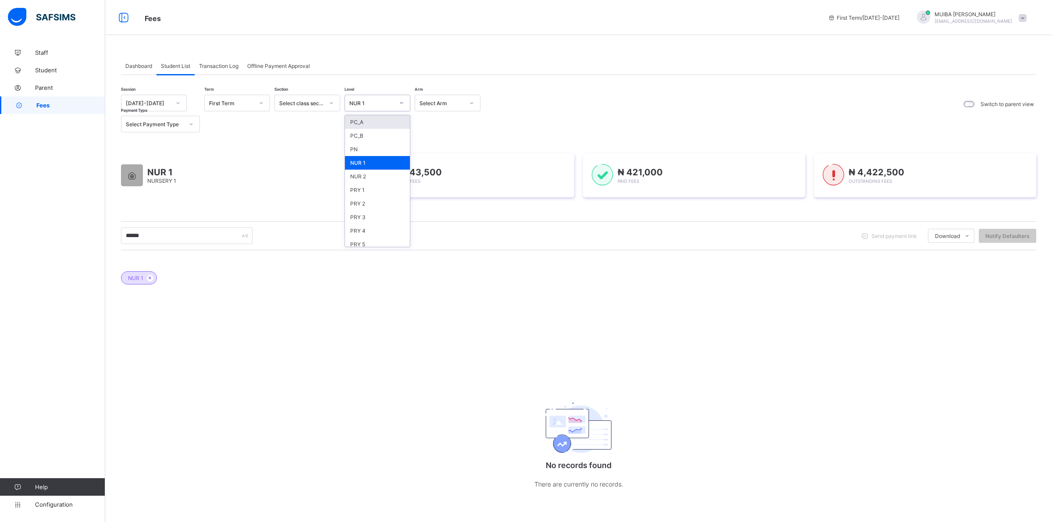
click at [399, 101] on icon at bounding box center [401, 103] width 5 height 9
click at [358, 145] on div "PN" at bounding box center [377, 149] width 65 height 14
click at [156, 237] on input "******" at bounding box center [186, 235] width 131 height 17
type input "*"
click at [53, 68] on span "Student" at bounding box center [70, 70] width 70 height 7
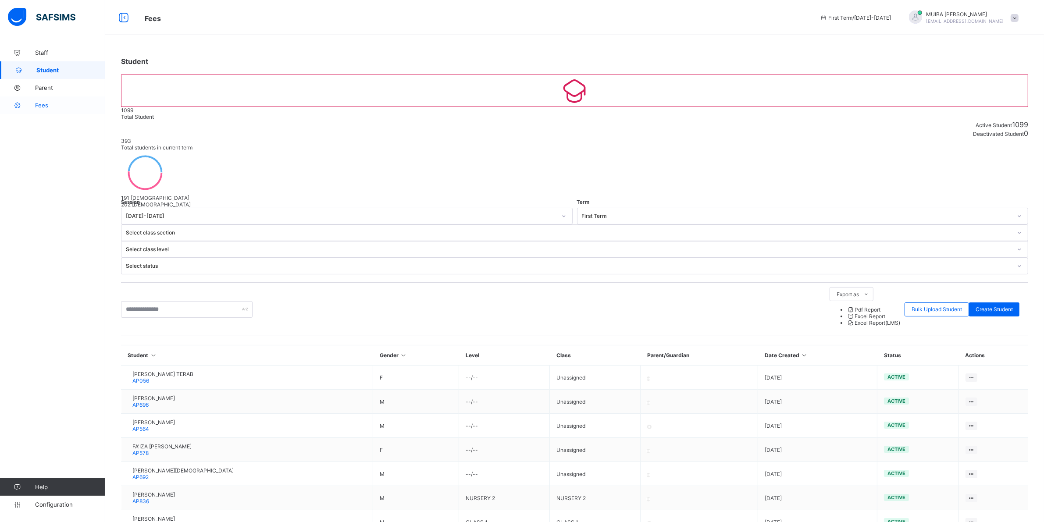
click at [46, 107] on span "Fees" at bounding box center [70, 105] width 70 height 7
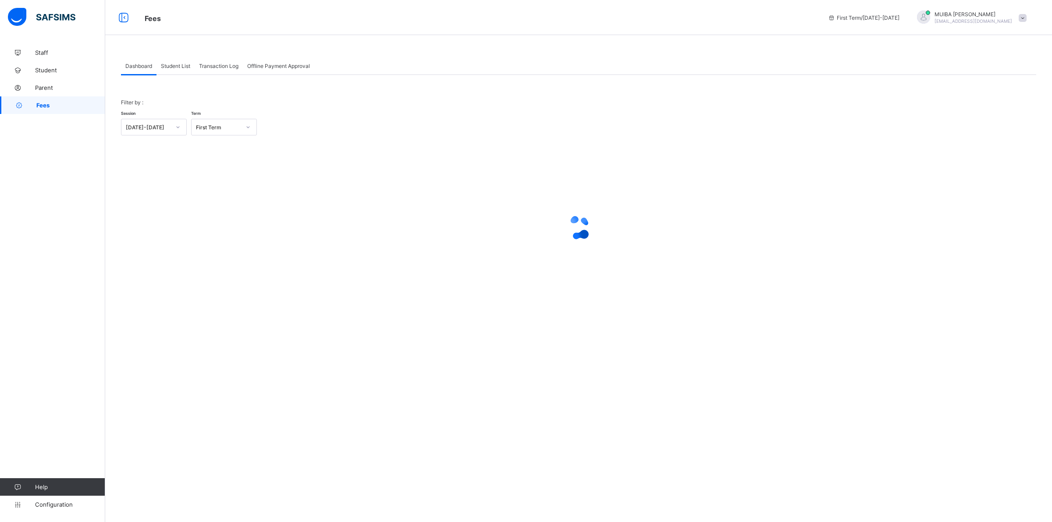
click at [172, 66] on span "Student List" at bounding box center [175, 66] width 29 height 7
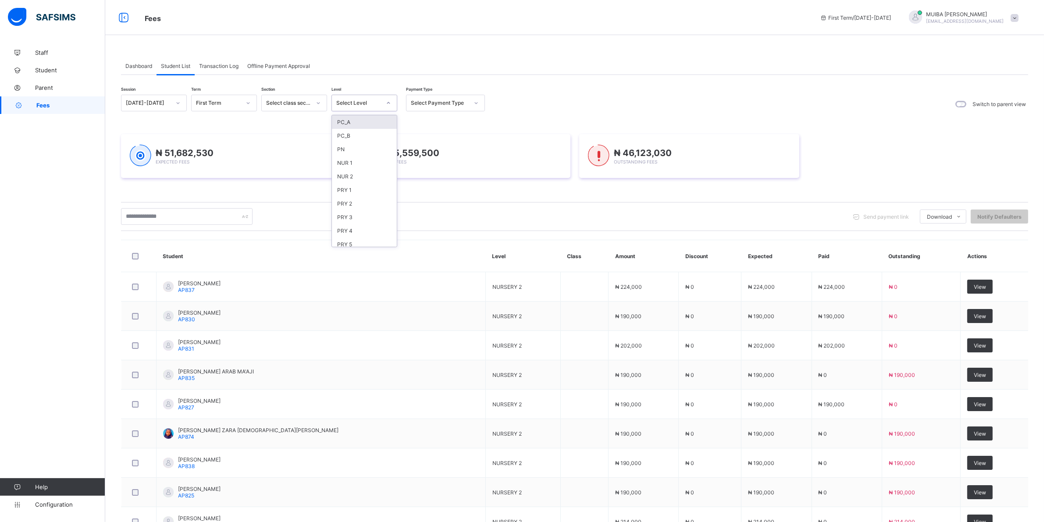
click at [386, 99] on icon at bounding box center [388, 103] width 5 height 9
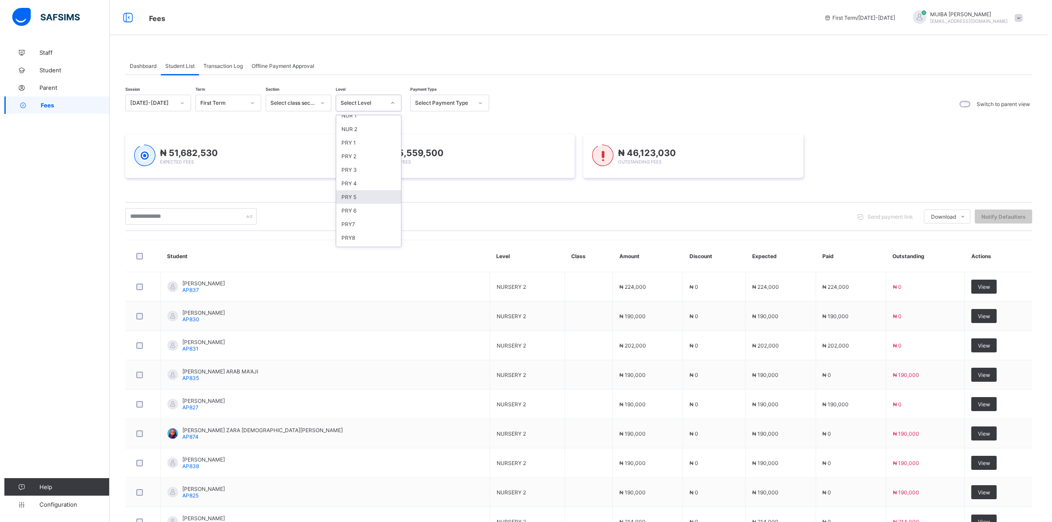
scroll to position [110, 0]
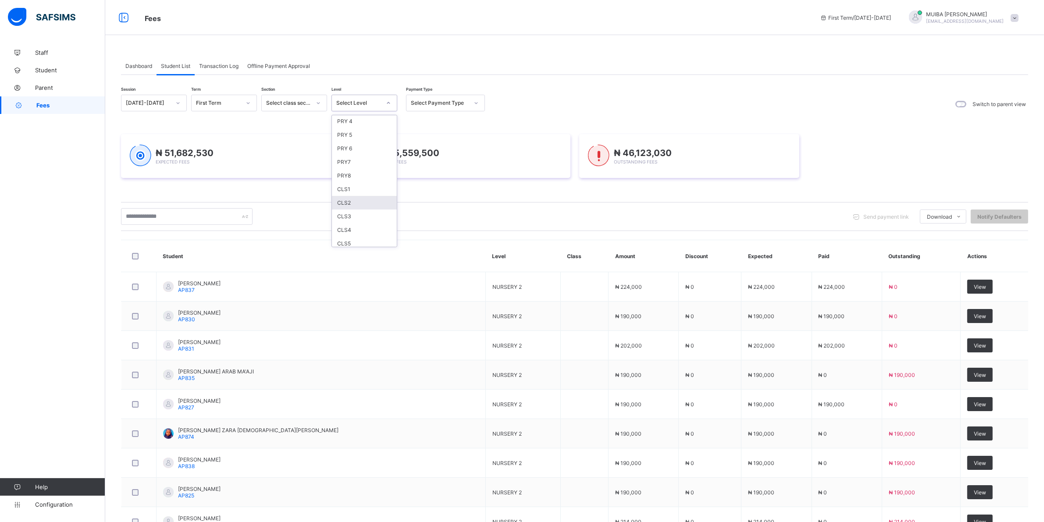
click at [352, 198] on div "CLS2" at bounding box center [364, 203] width 65 height 14
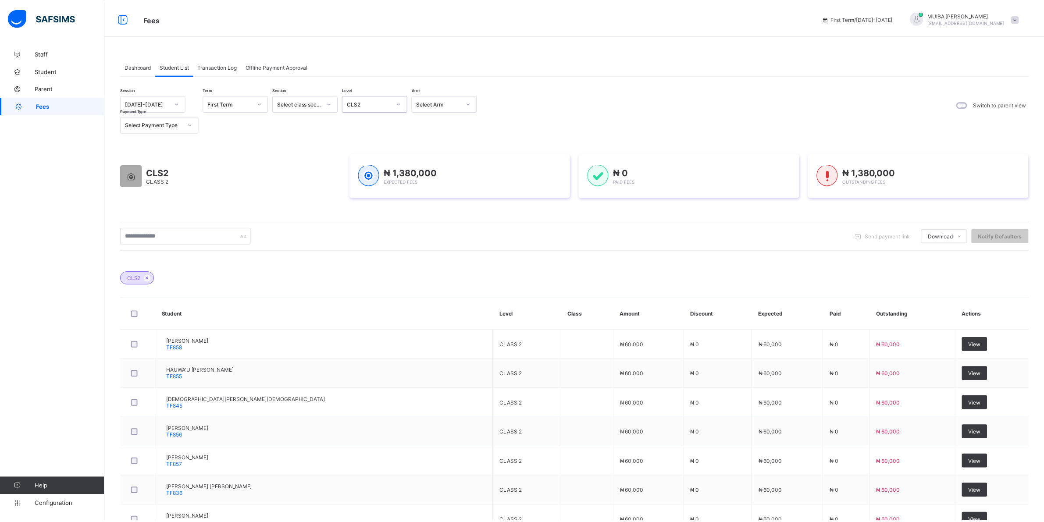
scroll to position [156, 0]
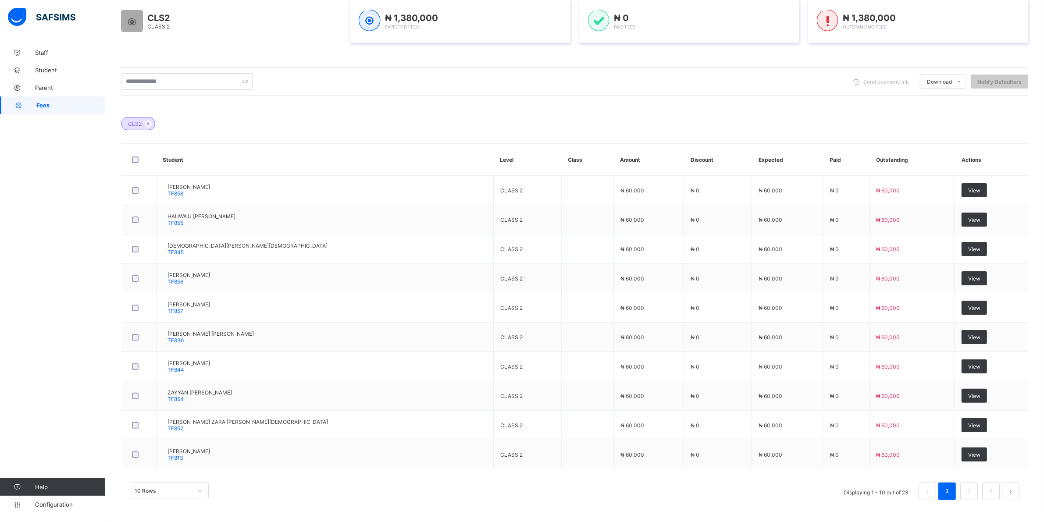
click at [204, 489] on div "10 Rows" at bounding box center [169, 491] width 79 height 17
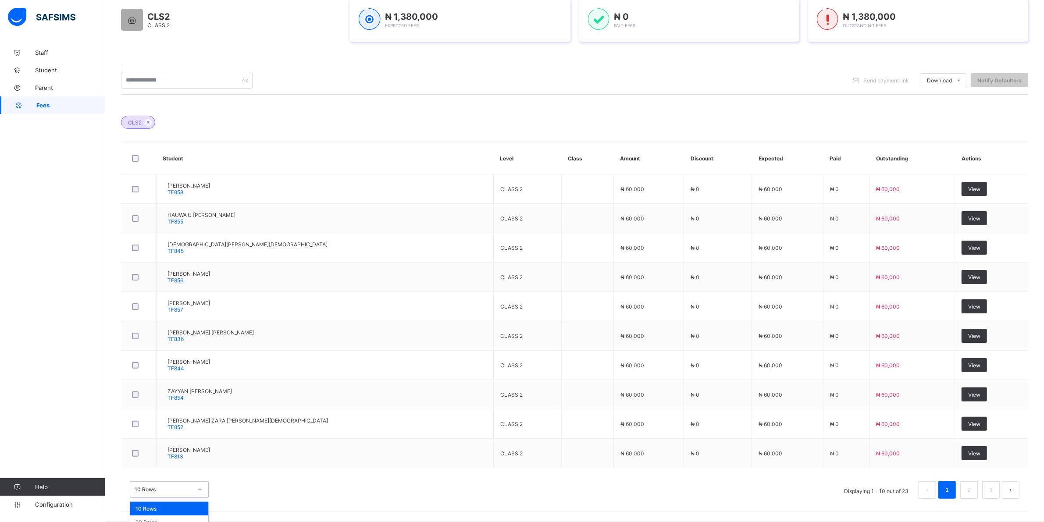
scroll to position [177, 0]
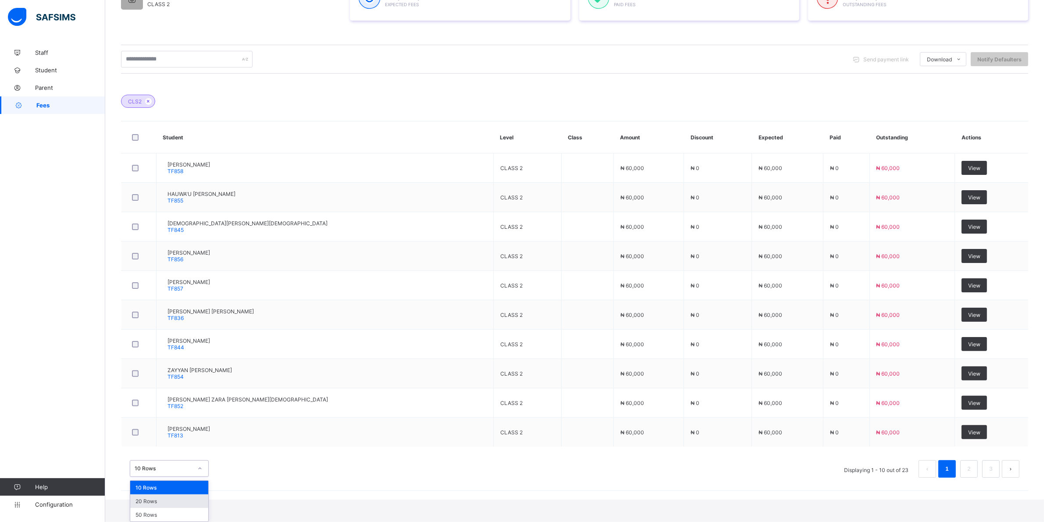
click at [147, 501] on div "20 Rows" at bounding box center [169, 501] width 78 height 14
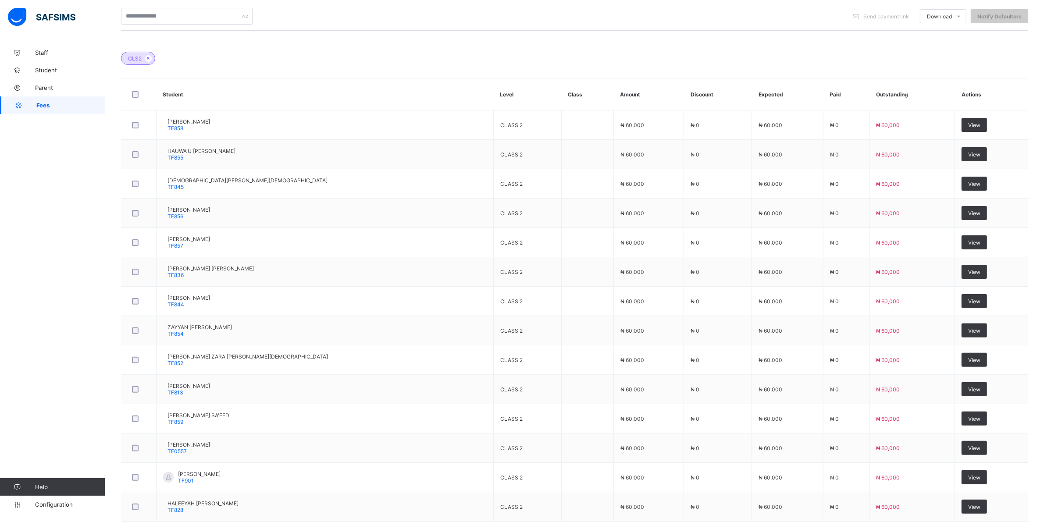
scroll to position [438, 0]
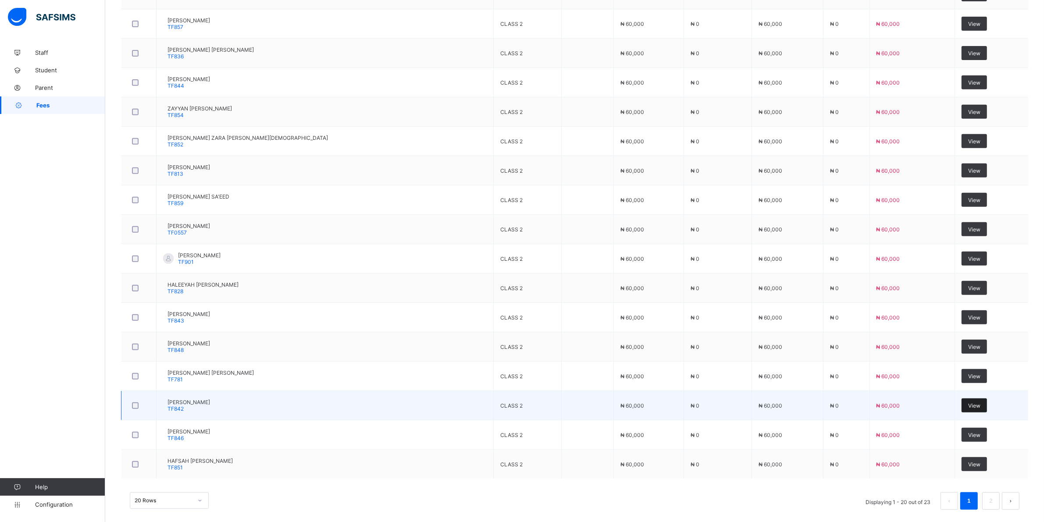
click at [968, 409] on span "View" at bounding box center [974, 405] width 12 height 7
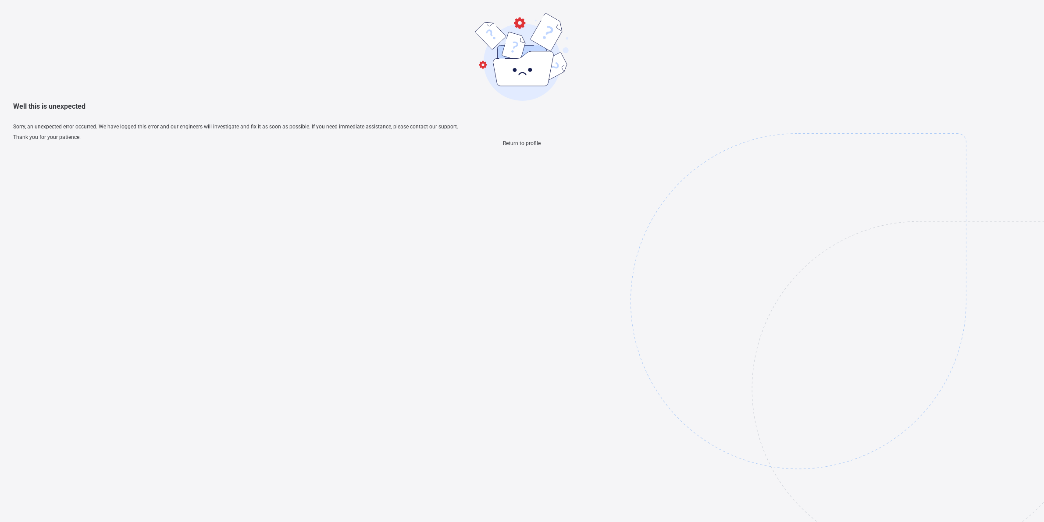
click at [532, 146] on span "Return to profile" at bounding box center [522, 143] width 38 height 6
click at [517, 146] on span "Return to profile" at bounding box center [522, 143] width 38 height 6
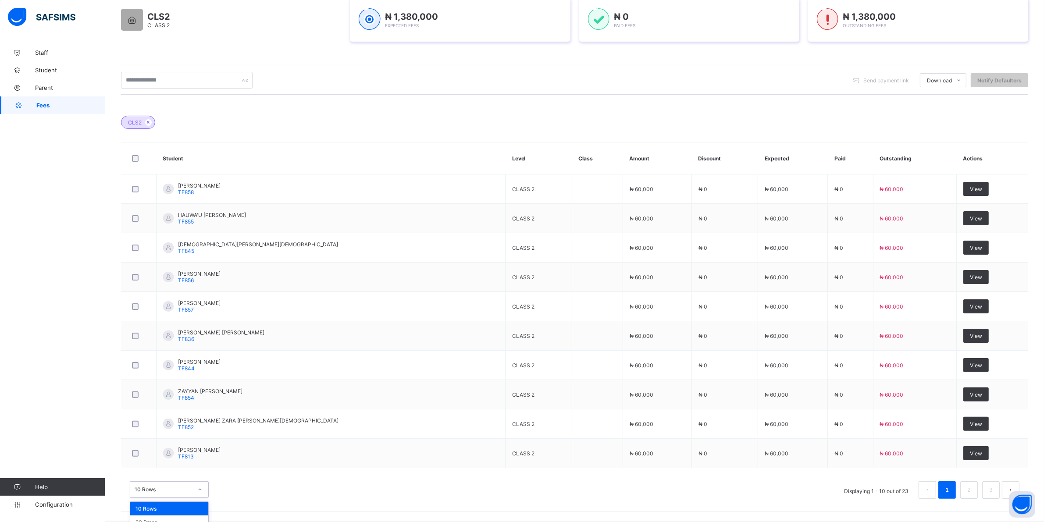
scroll to position [177, 0]
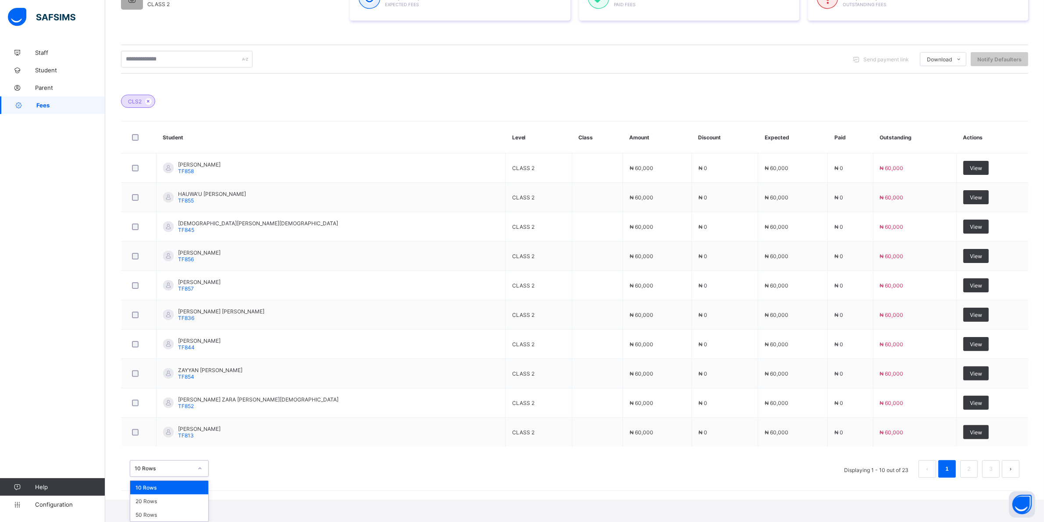
click at [198, 477] on div "option 10 Rows focused, 1 of 3. 3 results available. Use Up and Down to choose …" at bounding box center [169, 468] width 79 height 17
click at [183, 501] on div "20 Rows" at bounding box center [169, 501] width 78 height 14
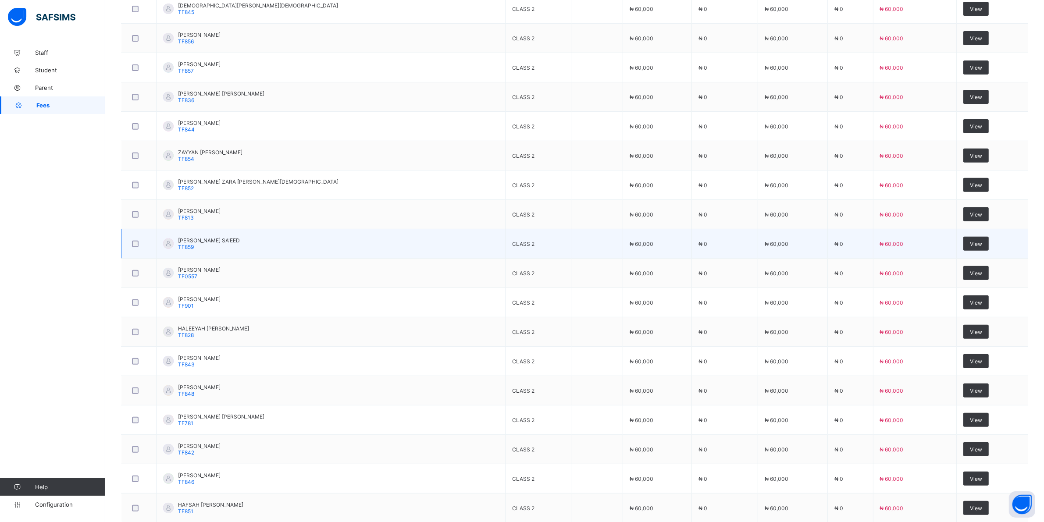
scroll to position [438, 0]
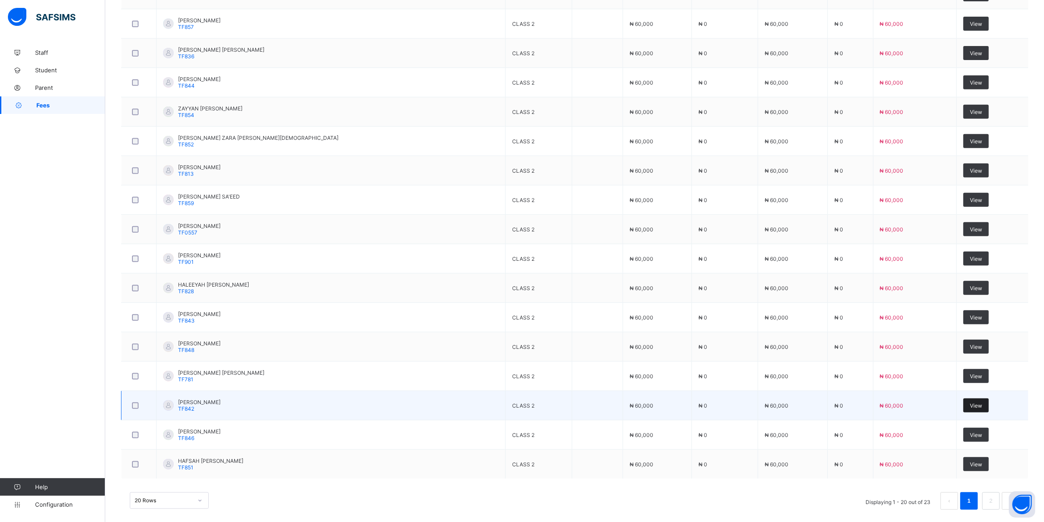
click at [970, 406] on span "View" at bounding box center [976, 405] width 12 height 7
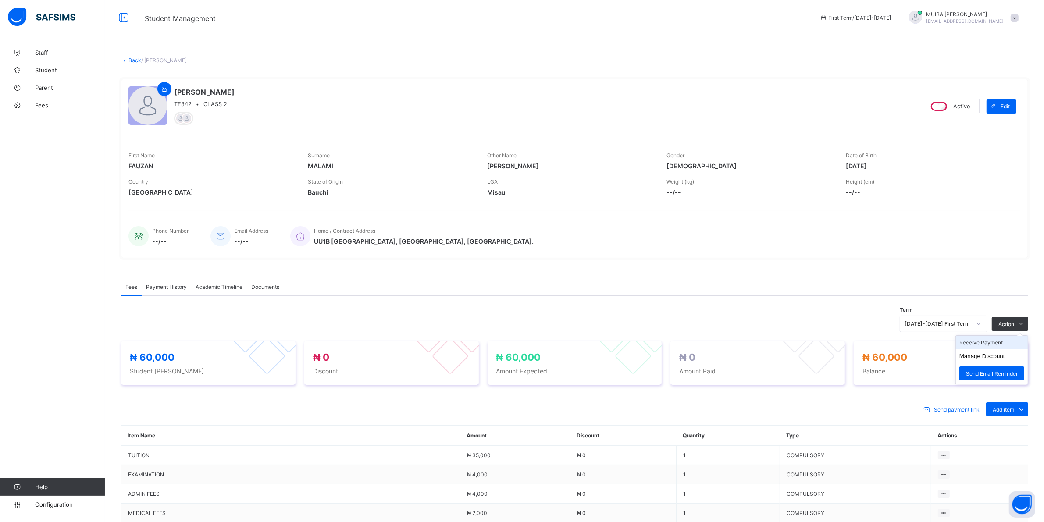
click at [1004, 343] on li "Receive Payment" at bounding box center [992, 343] width 72 height 14
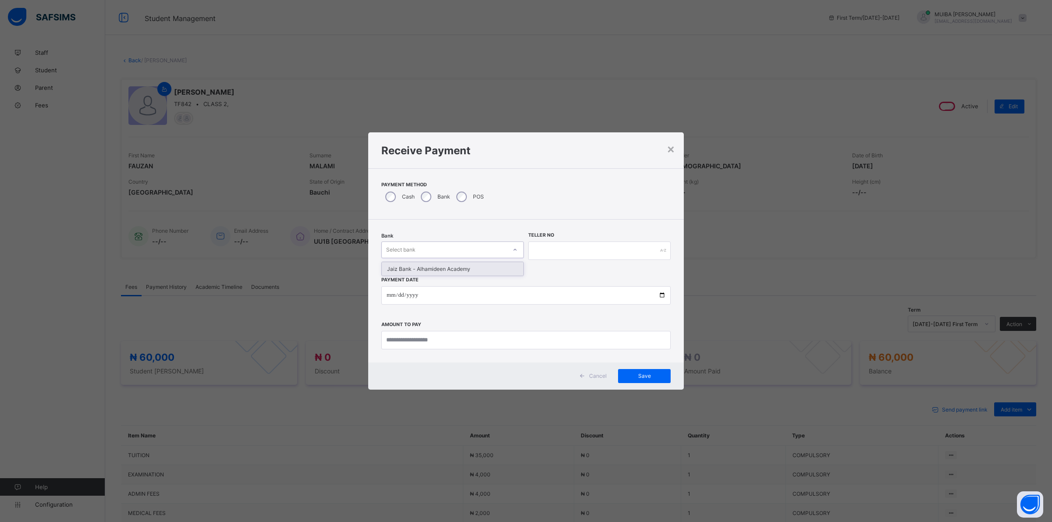
click at [514, 244] on div at bounding box center [515, 250] width 15 height 14
click at [475, 272] on div "Jaiz Bank - Alhamideen Academy" at bounding box center [449, 269] width 140 height 14
click at [560, 253] on input "text" at bounding box center [599, 251] width 142 height 18
type input "******"
click at [384, 298] on input "date" at bounding box center [525, 295] width 289 height 18
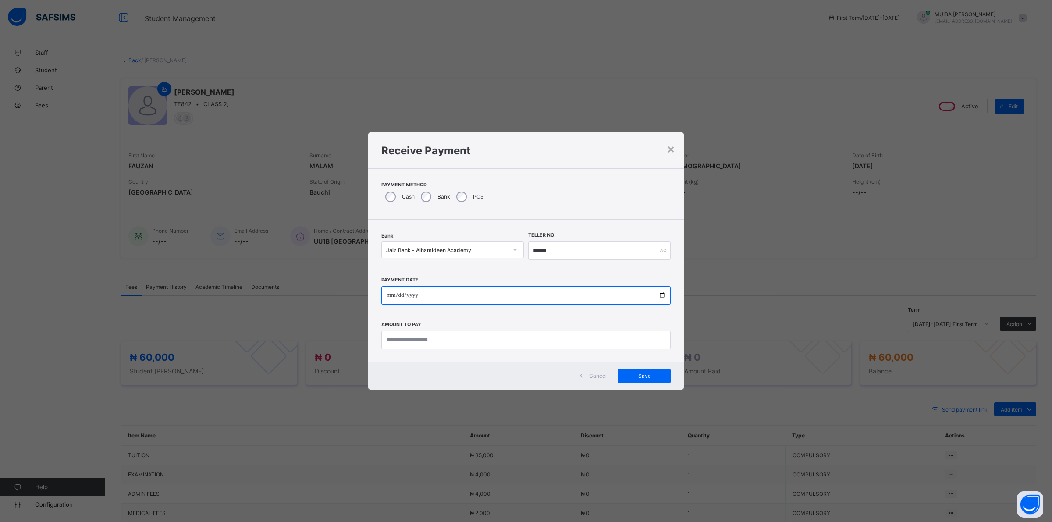
type input "**********"
click at [404, 343] on input "currency" at bounding box center [525, 340] width 289 height 18
type input "********"
click at [638, 371] on div "Save" at bounding box center [644, 376] width 53 height 14
click at [573, 247] on input "******" at bounding box center [594, 251] width 141 height 18
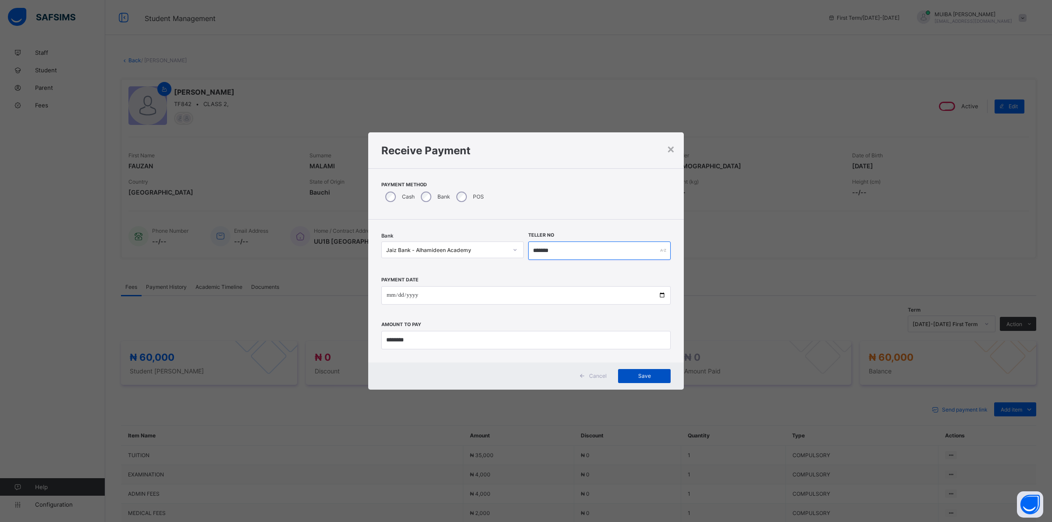
type input "*******"
click at [647, 377] on span "Save" at bounding box center [644, 376] width 39 height 7
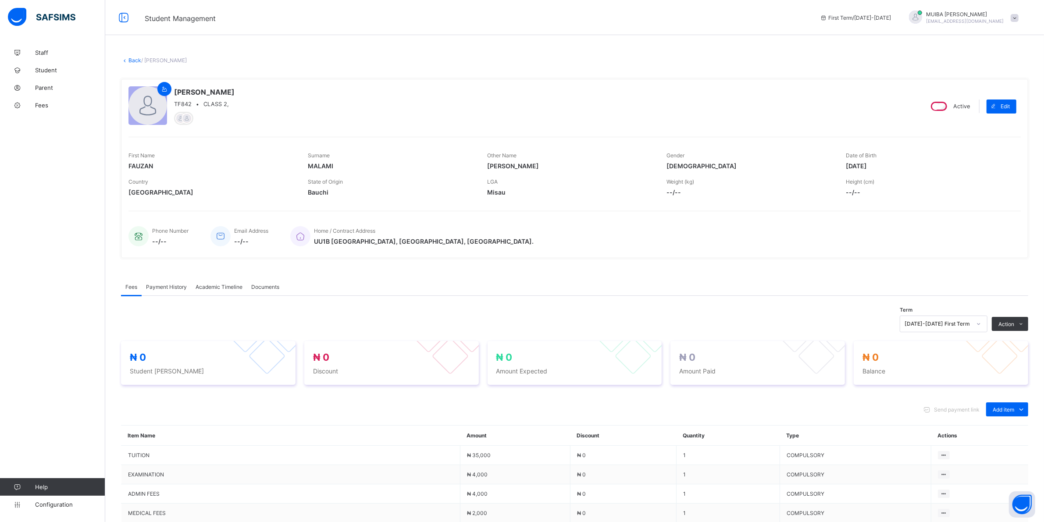
click at [173, 287] on span "Payment History" at bounding box center [166, 287] width 41 height 7
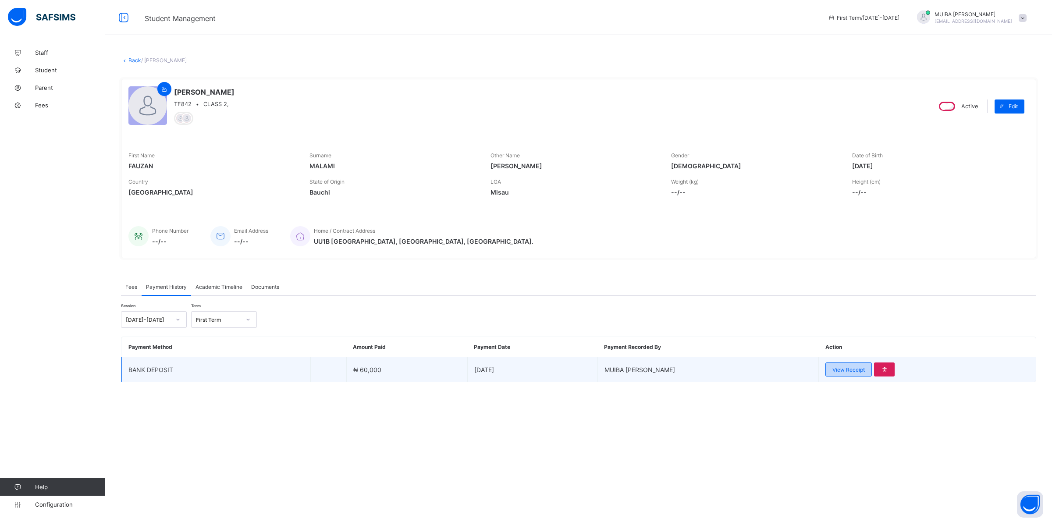
click at [840, 366] on span "View Receipt" at bounding box center [848, 369] width 32 height 7
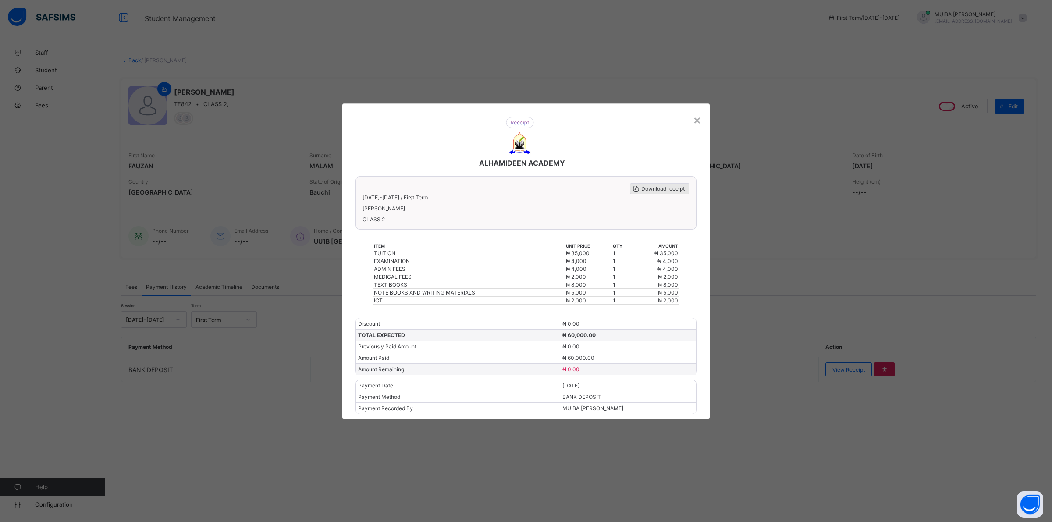
click at [667, 192] on span "Download receipt" at bounding box center [662, 188] width 43 height 7
click at [700, 123] on div "×" at bounding box center [697, 119] width 8 height 15
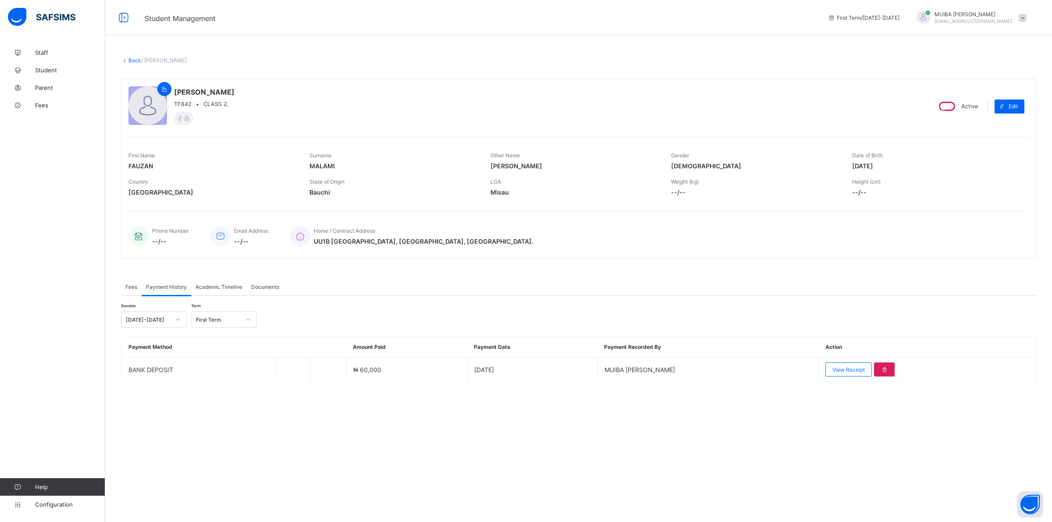
click at [133, 58] on link "Back" at bounding box center [134, 60] width 13 height 7
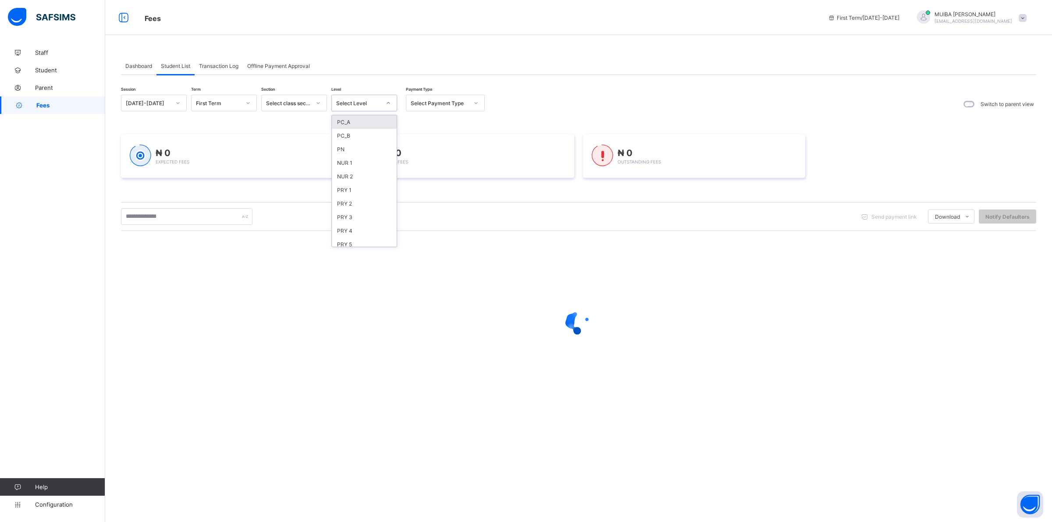
click at [389, 103] on icon at bounding box center [388, 103] width 5 height 9
click at [349, 240] on div "PRY 5" at bounding box center [364, 245] width 65 height 14
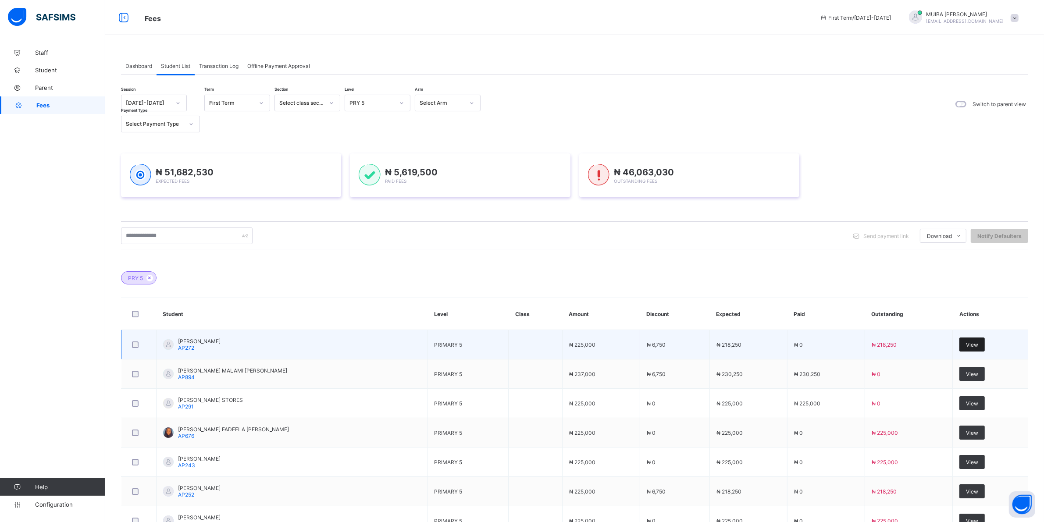
click at [976, 345] on span "View" at bounding box center [972, 344] width 12 height 7
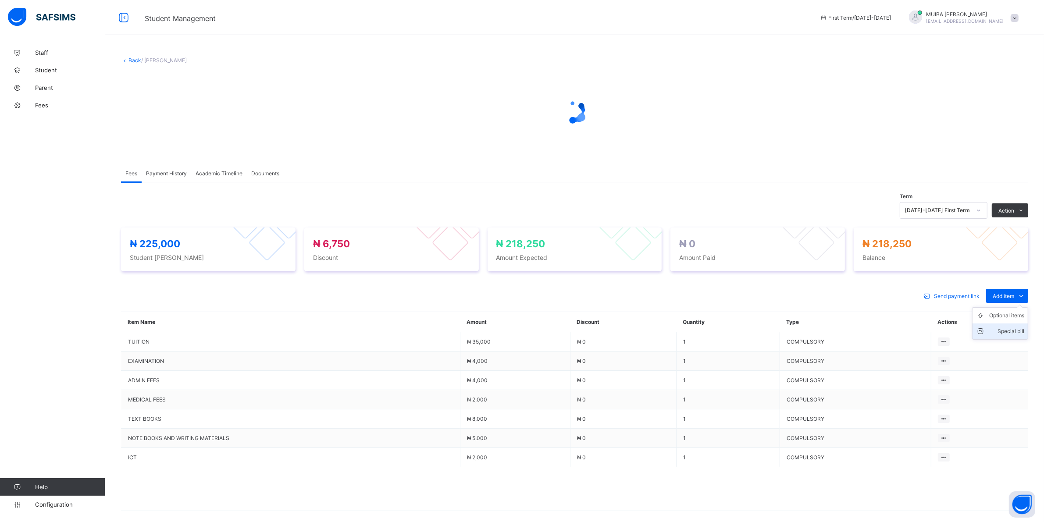
click at [1020, 331] on div "Special bill" at bounding box center [1006, 331] width 35 height 9
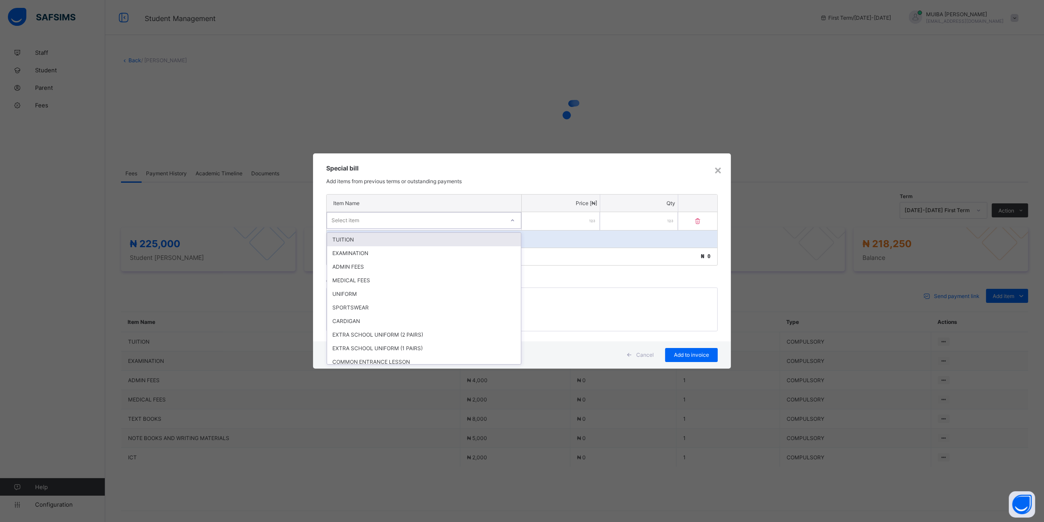
click at [509, 218] on div at bounding box center [512, 220] width 15 height 14
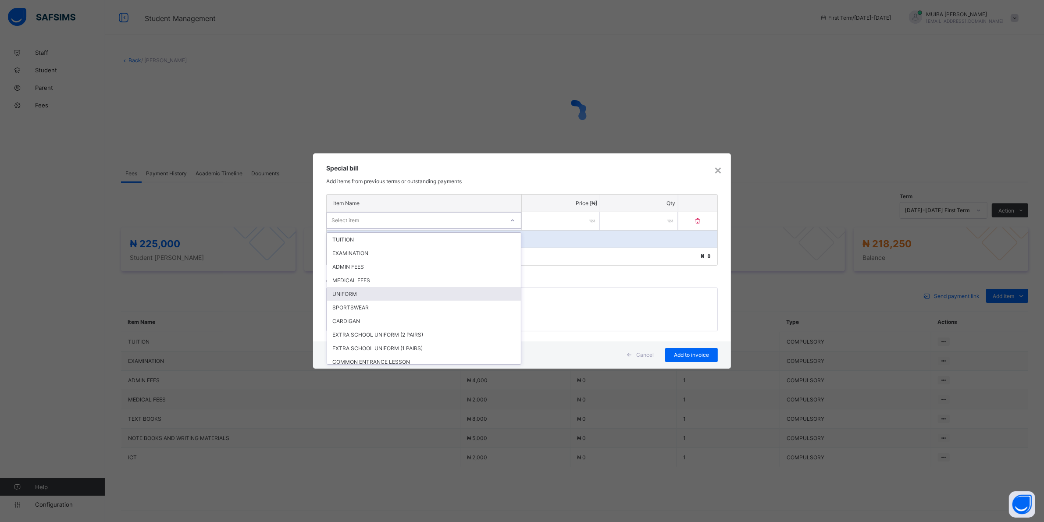
click at [369, 291] on div "UNIFORM" at bounding box center [424, 294] width 194 height 14
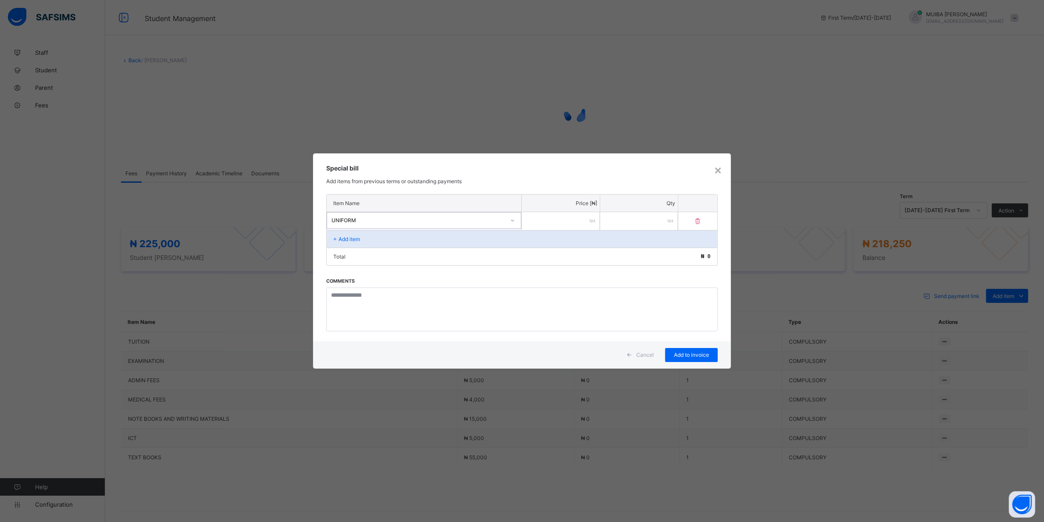
click at [562, 222] on input "number" at bounding box center [561, 221] width 78 height 18
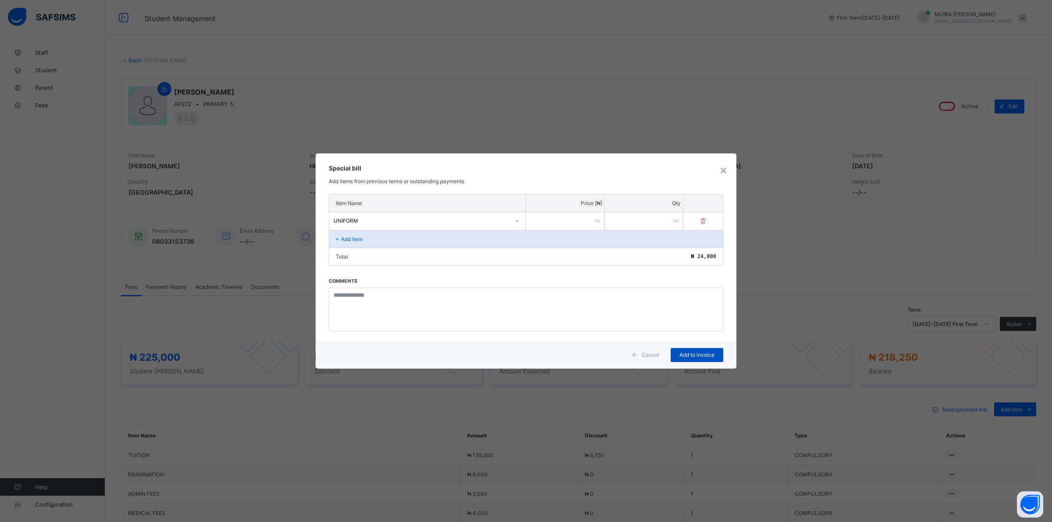
type input "*****"
click at [691, 352] on span "Add to invoice" at bounding box center [696, 355] width 39 height 7
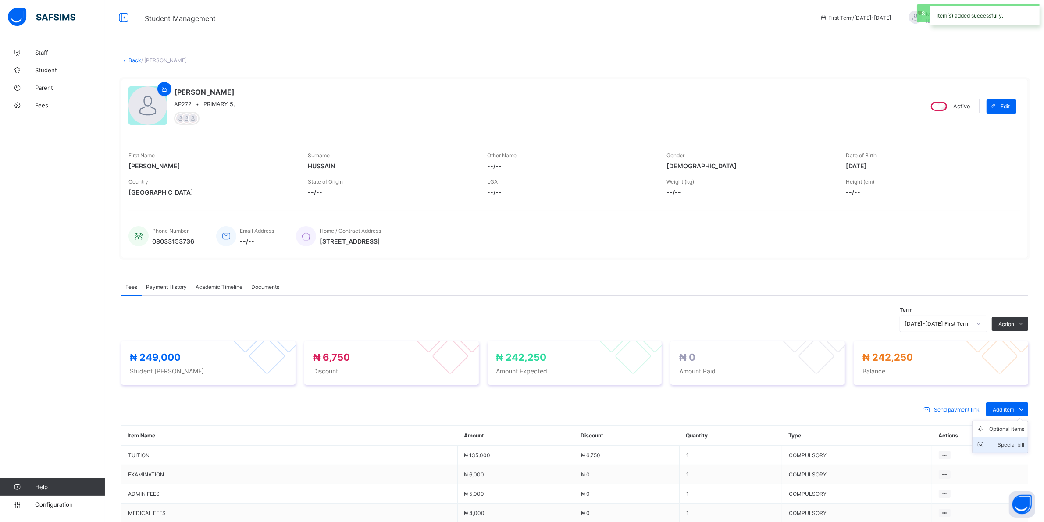
click at [1016, 443] on div "Special bill" at bounding box center [1006, 445] width 35 height 9
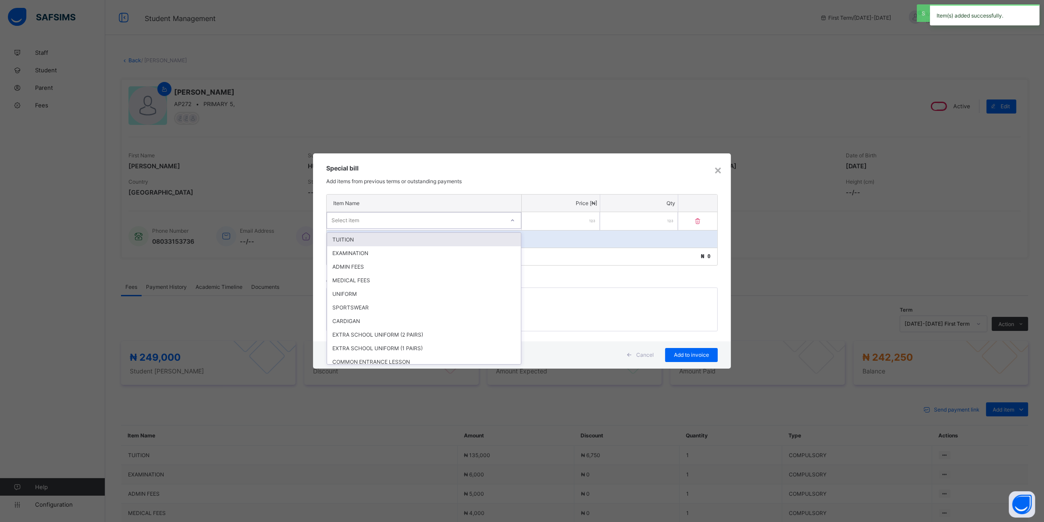
click at [469, 220] on div "Select item" at bounding box center [415, 220] width 177 height 12
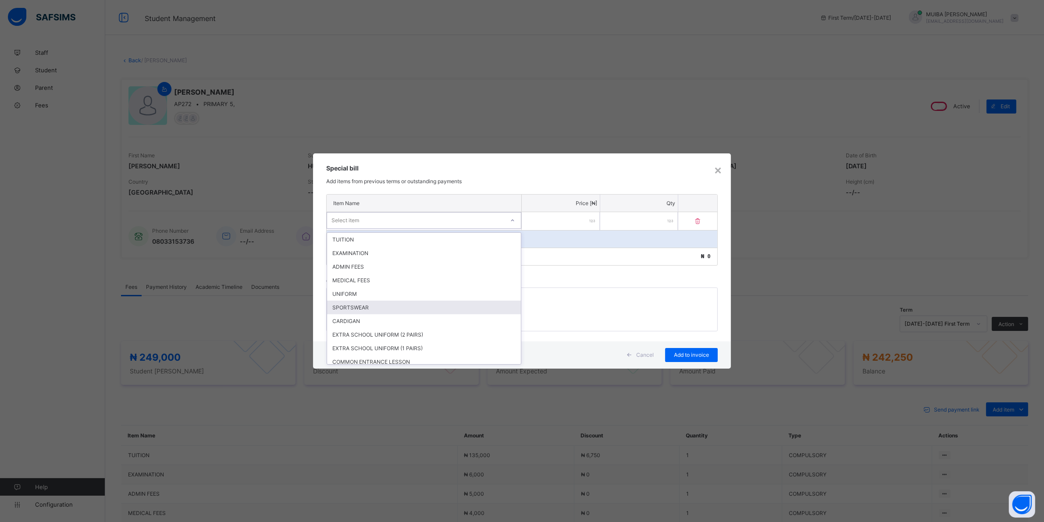
click at [351, 303] on div "SPORTSWEAR" at bounding box center [424, 308] width 194 height 14
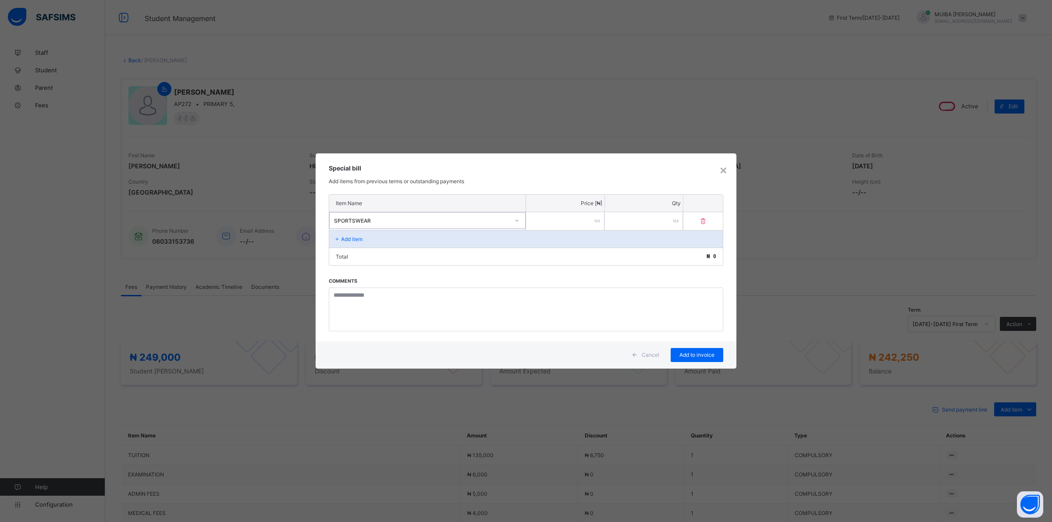
click at [567, 215] on input "number" at bounding box center [565, 221] width 78 height 18
type input "*****"
click at [693, 352] on span "Add to invoice" at bounding box center [696, 355] width 39 height 7
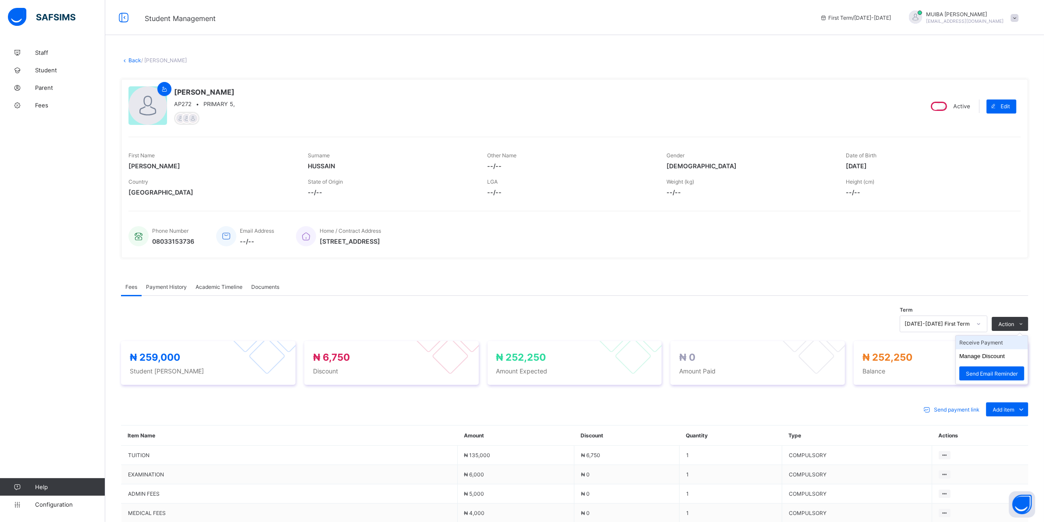
click at [995, 340] on li "Receive Payment" at bounding box center [992, 343] width 72 height 14
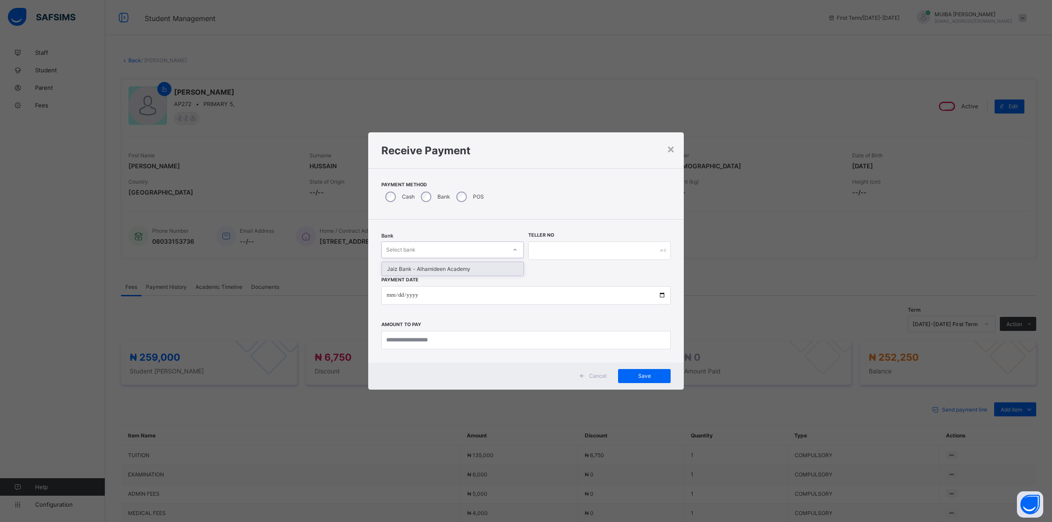
drag, startPoint x: 510, startPoint y: 249, endPoint x: 498, endPoint y: 256, distance: 14.2
click at [510, 249] on div at bounding box center [515, 250] width 15 height 14
click at [472, 268] on div "Jaiz Bank - Alhamideen Academy" at bounding box center [453, 269] width 142 height 14
click at [548, 250] on input "text" at bounding box center [599, 251] width 142 height 18
type input "****"
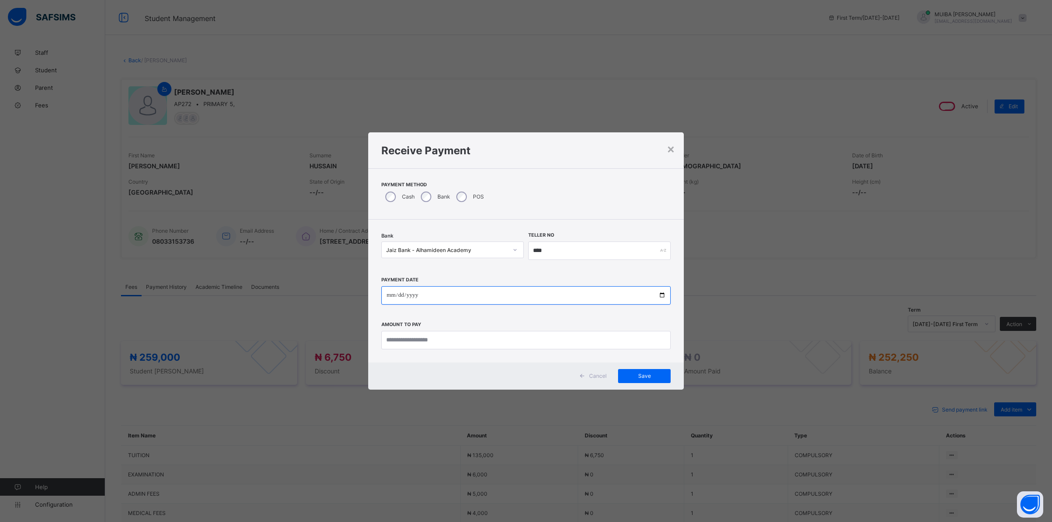
click at [391, 297] on input "date" at bounding box center [525, 295] width 289 height 18
type input "**********"
click at [406, 343] on input "currency" at bounding box center [525, 340] width 289 height 18
type input "*********"
click at [641, 373] on span "Save" at bounding box center [644, 376] width 39 height 7
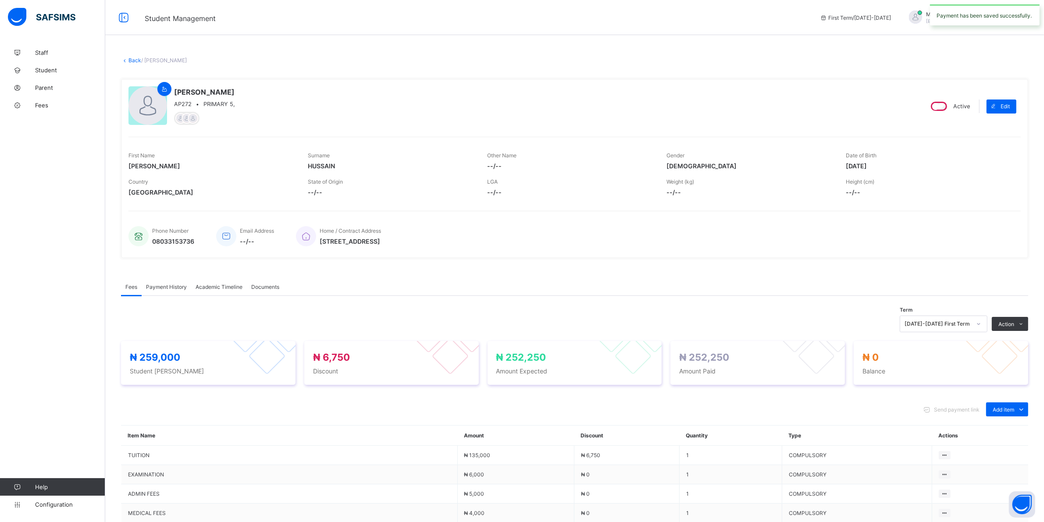
click at [172, 286] on span "Payment History" at bounding box center [166, 287] width 41 height 7
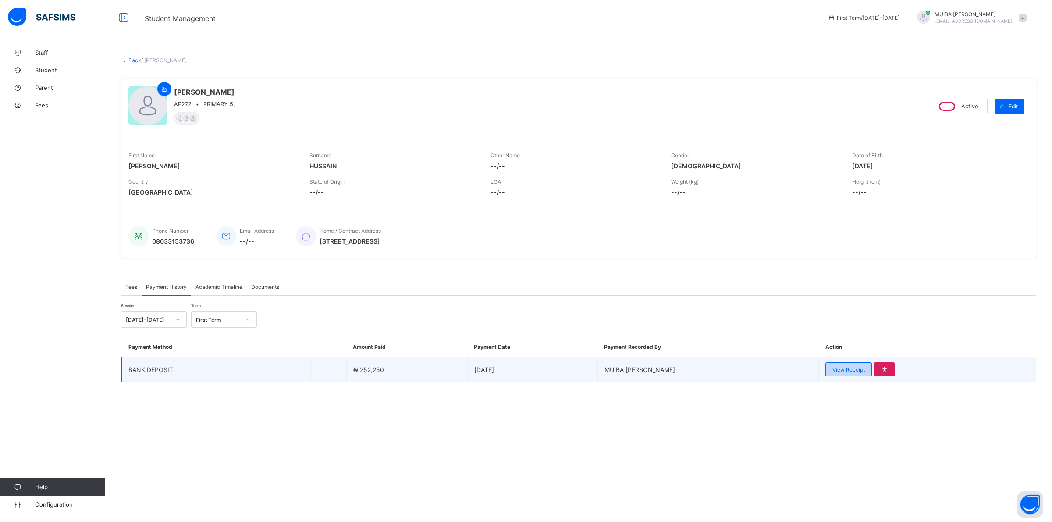
click at [838, 370] on span "View Receipt" at bounding box center [848, 369] width 32 height 7
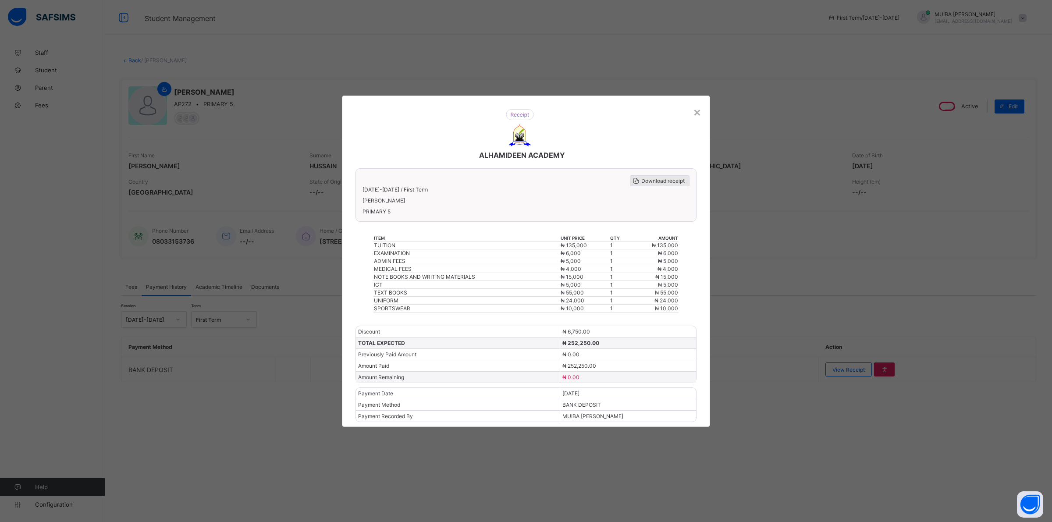
click at [649, 182] on span "Download receipt" at bounding box center [662, 181] width 43 height 7
click at [696, 113] on div "×" at bounding box center [697, 111] width 8 height 15
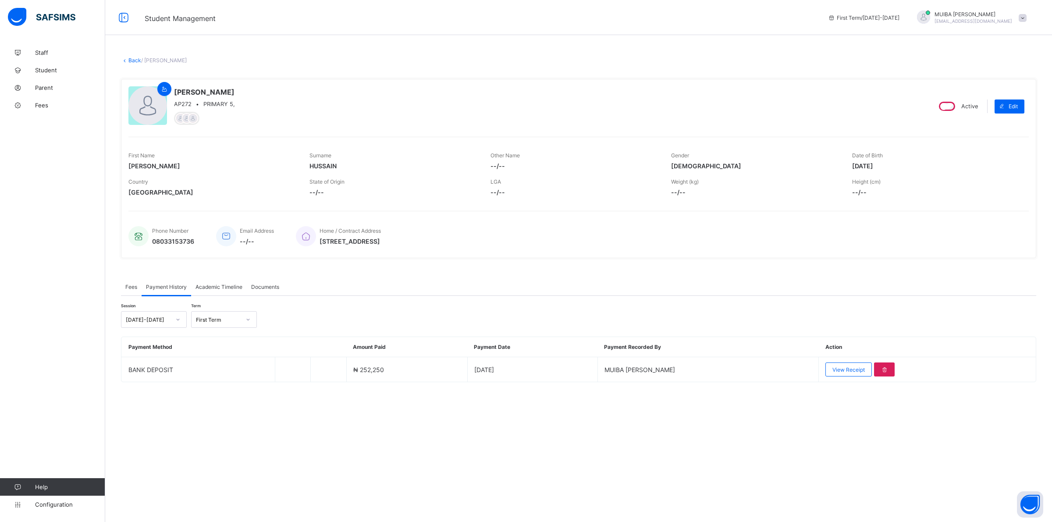
click at [134, 287] on span "Fees" at bounding box center [131, 287] width 12 height 7
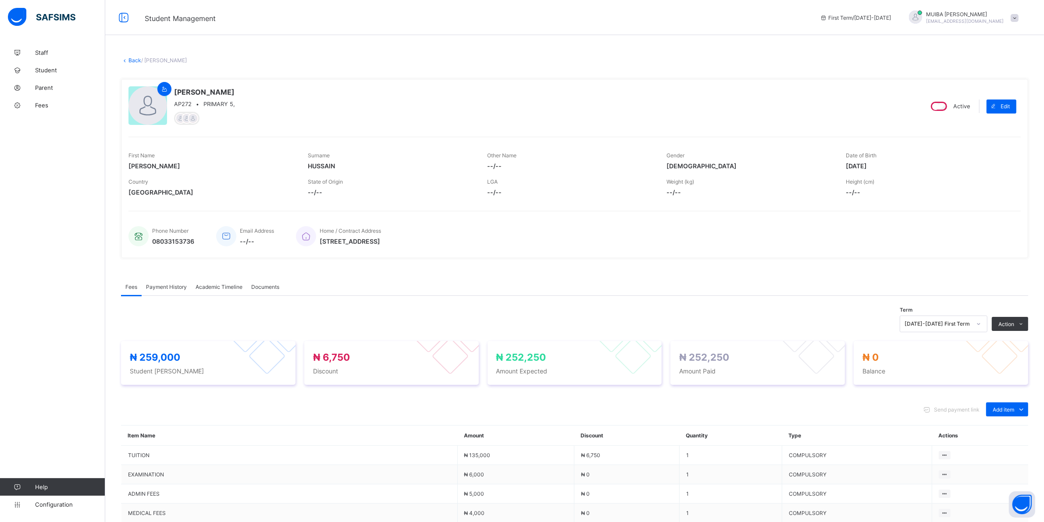
click at [135, 60] on link "Back" at bounding box center [134, 60] width 13 height 7
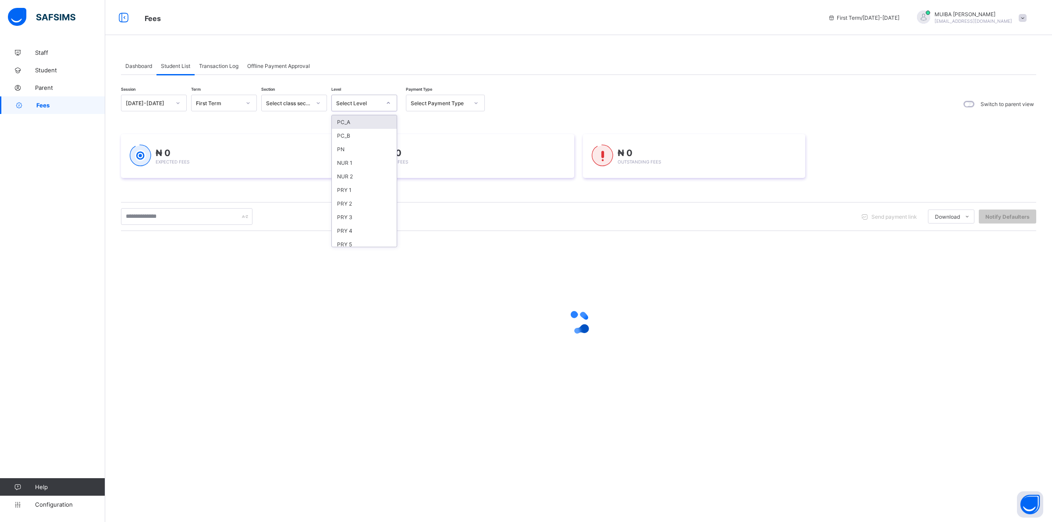
click at [386, 102] on icon at bounding box center [388, 103] width 5 height 9
click at [356, 200] on div "PRY 2" at bounding box center [364, 204] width 65 height 14
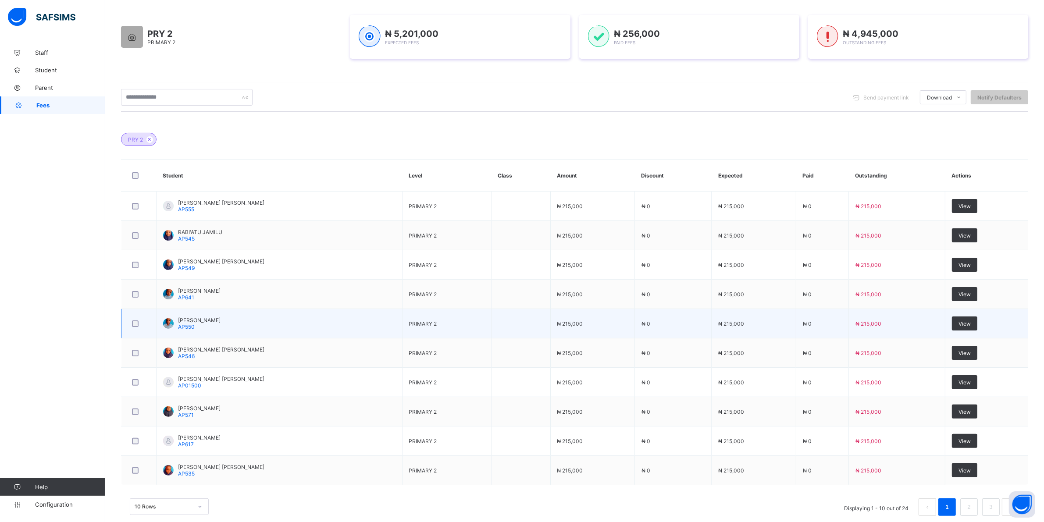
scroll to position [156, 0]
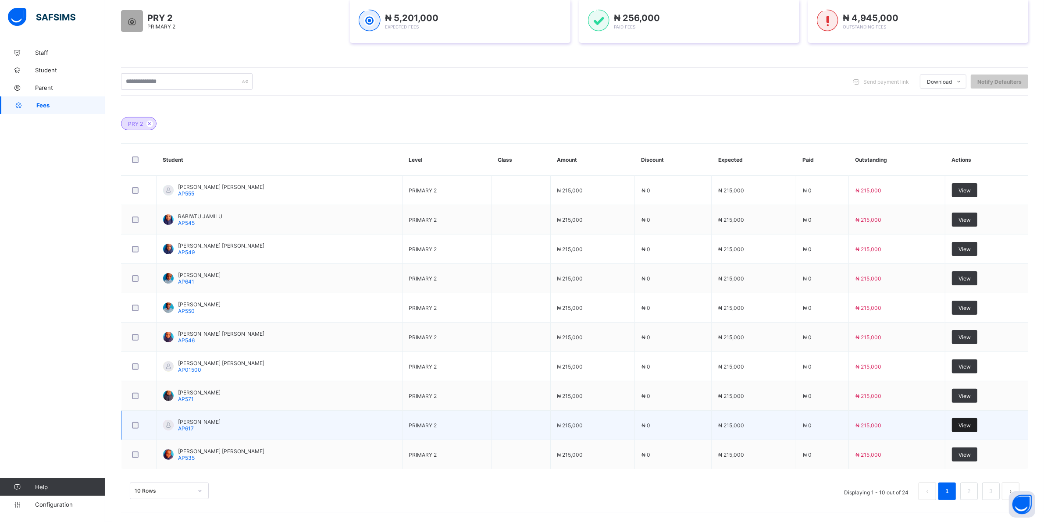
click at [970, 422] on span "View" at bounding box center [964, 425] width 12 height 7
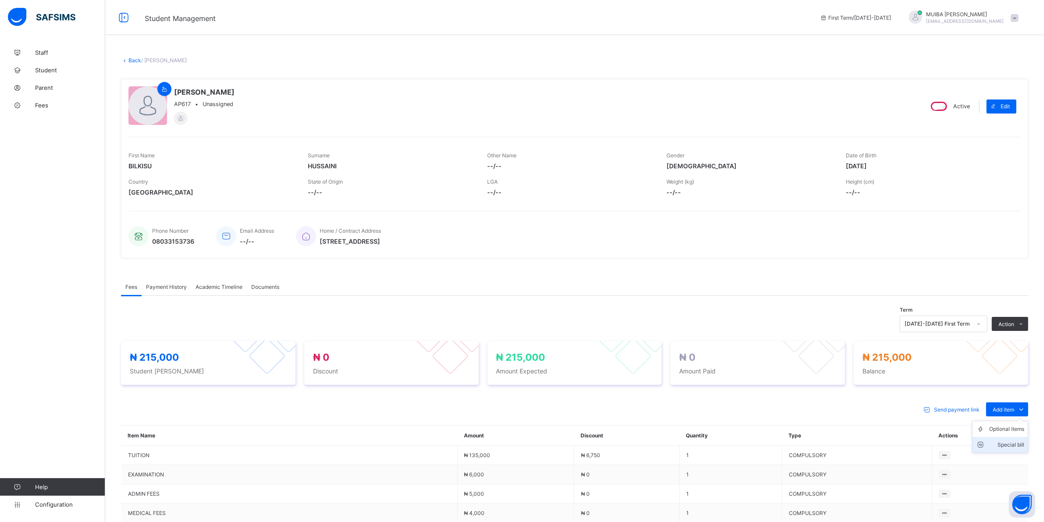
click at [1019, 443] on div "Special bill" at bounding box center [1006, 445] width 35 height 9
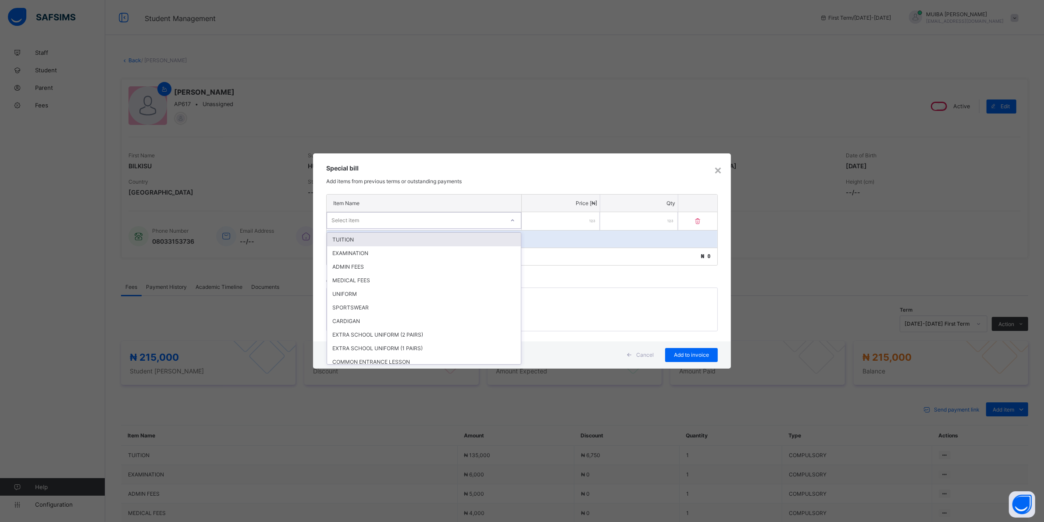
click at [428, 217] on div "Select item" at bounding box center [415, 220] width 177 height 12
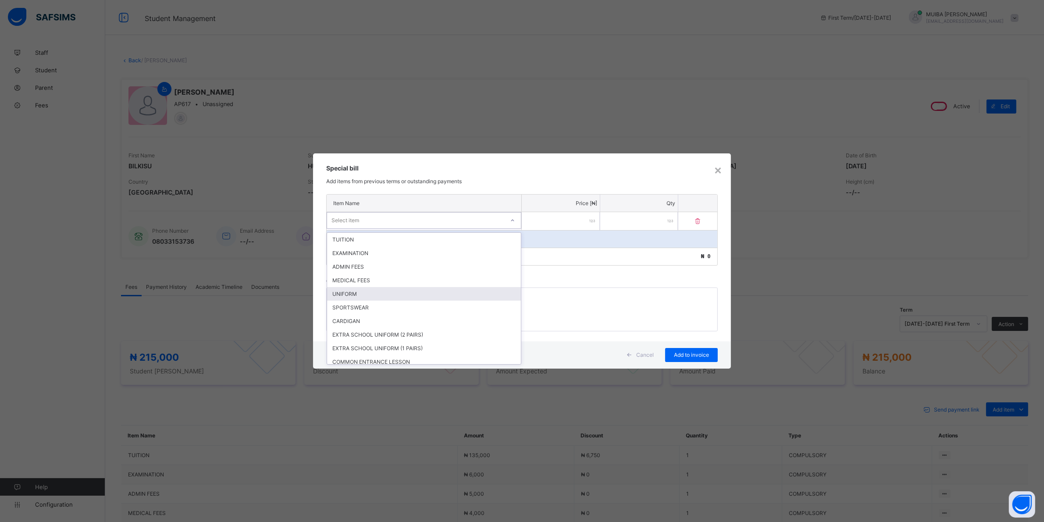
click at [349, 290] on div "UNIFORM" at bounding box center [424, 294] width 194 height 14
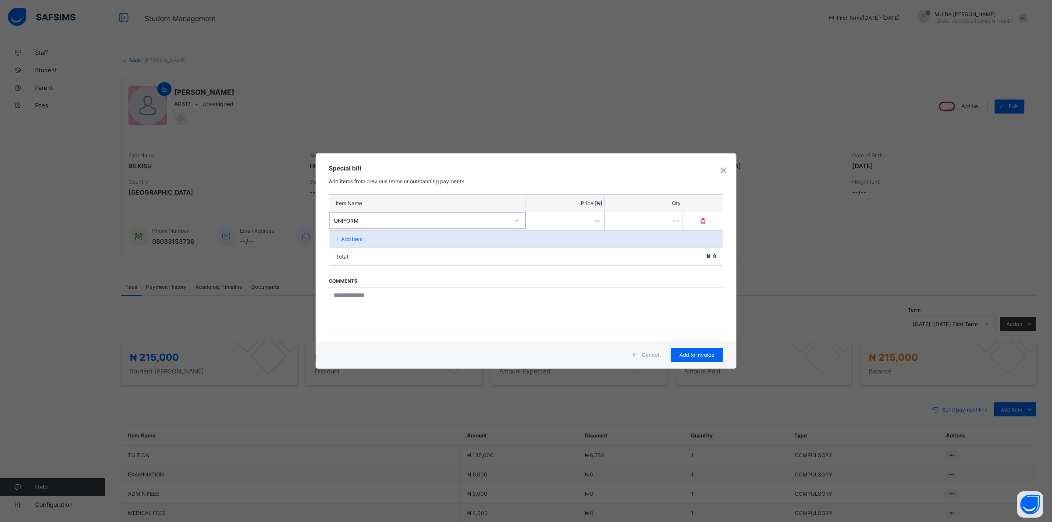
click at [570, 224] on input "number" at bounding box center [565, 221] width 78 height 18
type input "*****"
click at [696, 354] on span "Add to invoice" at bounding box center [696, 355] width 39 height 7
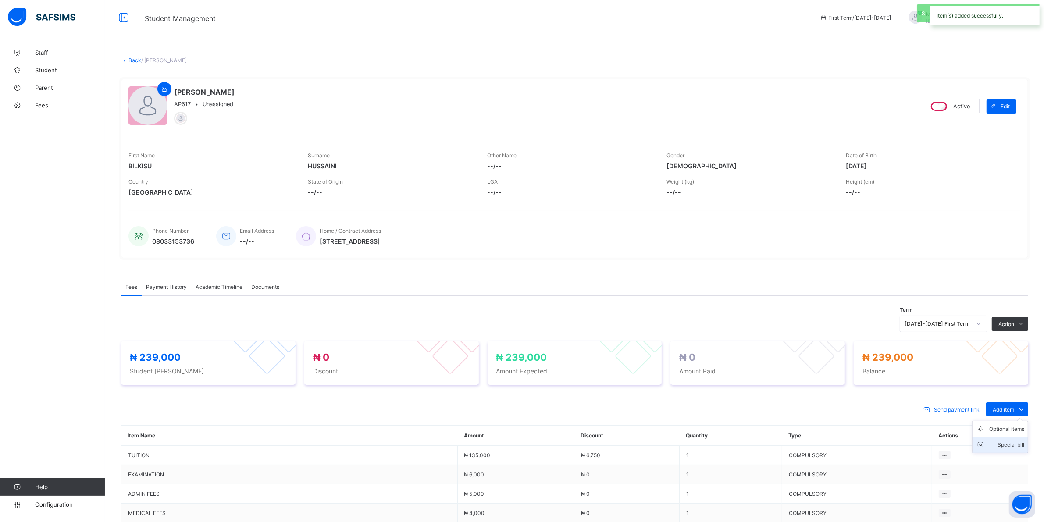
click at [1023, 445] on div "Special bill" at bounding box center [1006, 445] width 35 height 9
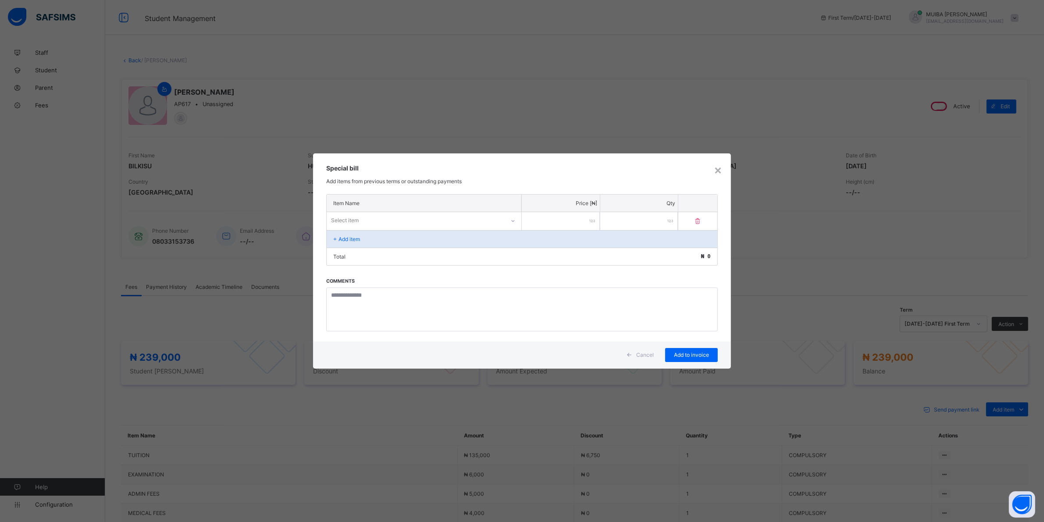
click at [470, 220] on div "Select item" at bounding box center [416, 220] width 178 height 12
click at [513, 220] on icon at bounding box center [512, 220] width 5 height 9
click at [513, 220] on div at bounding box center [516, 220] width 15 height 14
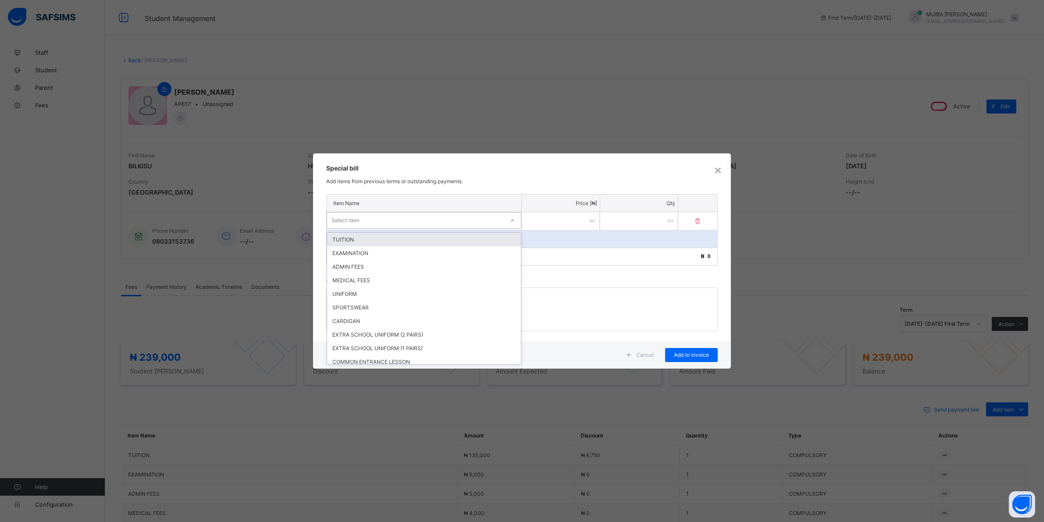
click at [513, 217] on icon at bounding box center [512, 220] width 5 height 9
click at [357, 303] on div "SPORTSWEAR" at bounding box center [424, 308] width 194 height 14
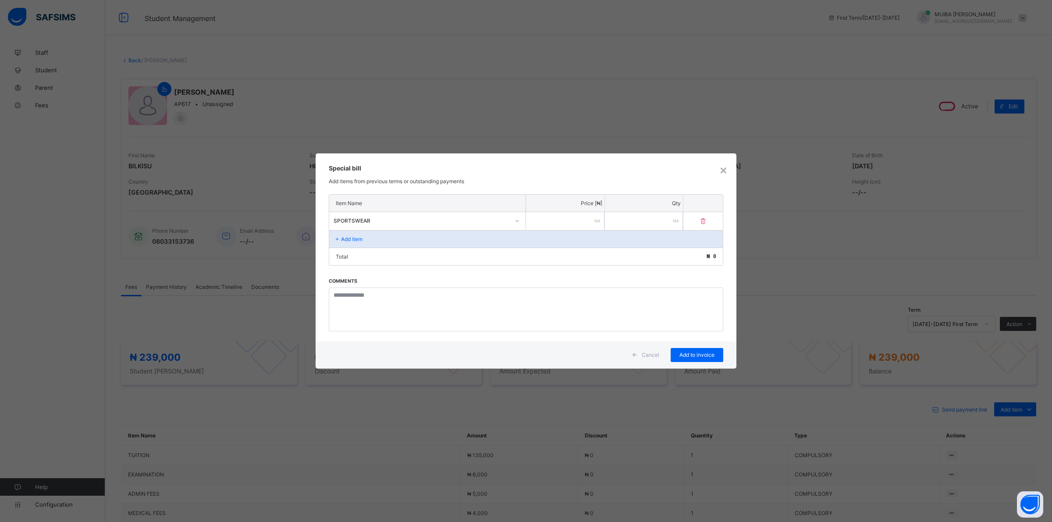
click at [558, 222] on input "number" at bounding box center [565, 221] width 78 height 18
type input "*****"
click at [700, 352] on span "Add to invoice" at bounding box center [696, 355] width 39 height 7
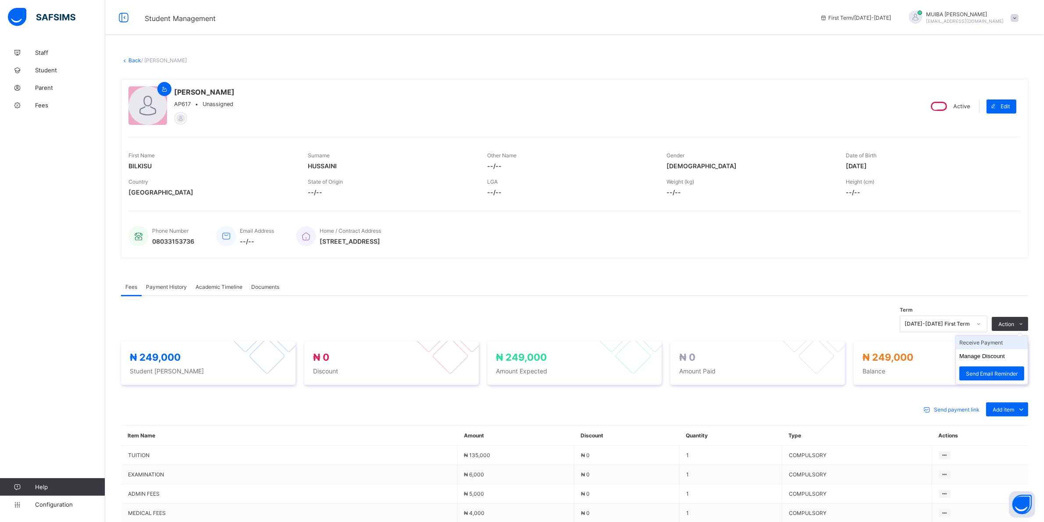
click at [995, 341] on li "Receive Payment" at bounding box center [992, 343] width 72 height 14
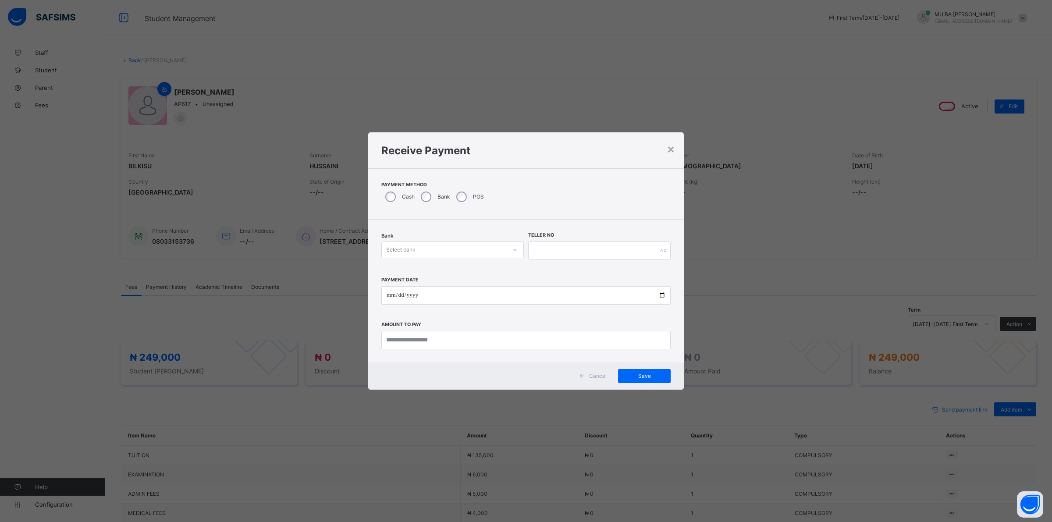
click at [516, 250] on icon at bounding box center [514, 249] width 5 height 9
click at [463, 270] on div "Jaiz Bank - Alhamideen Academy" at bounding box center [453, 269] width 142 height 14
click at [548, 248] on input "text" at bounding box center [599, 251] width 142 height 18
type input "*****"
click at [389, 297] on input "date" at bounding box center [525, 295] width 289 height 18
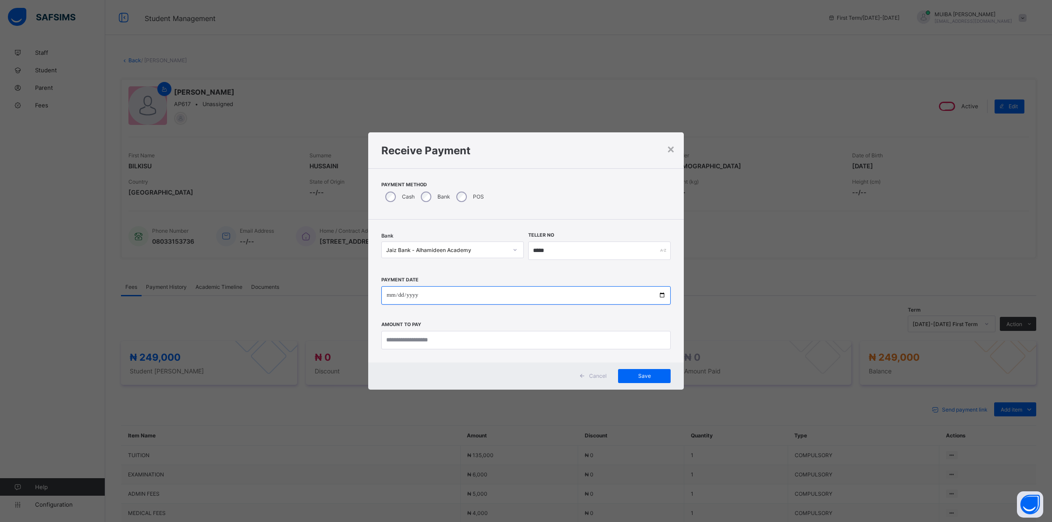
type input "**********"
click at [411, 338] on input "currency" at bounding box center [525, 340] width 289 height 18
type input "*********"
click at [651, 376] on span "Save" at bounding box center [644, 376] width 39 height 7
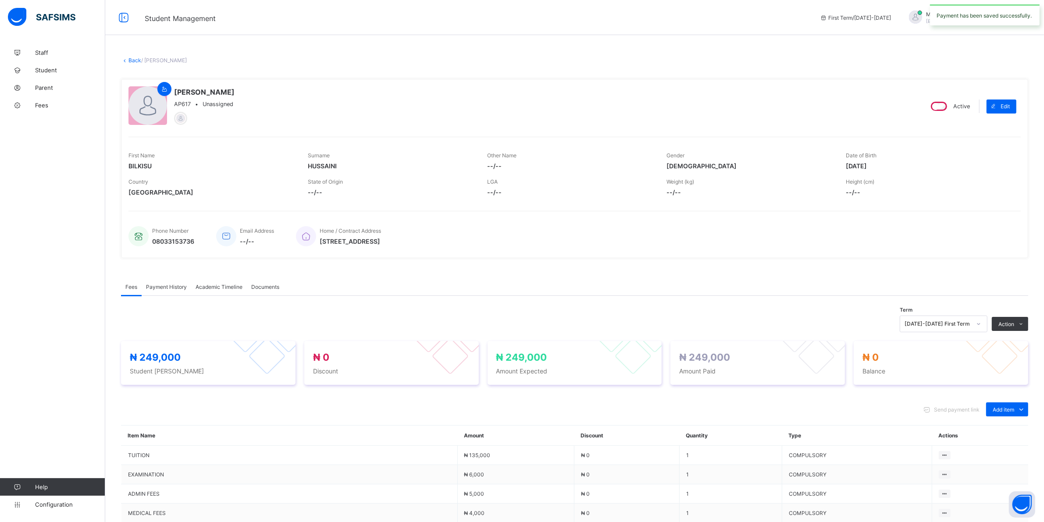
click at [167, 287] on span "Payment History" at bounding box center [166, 287] width 41 height 7
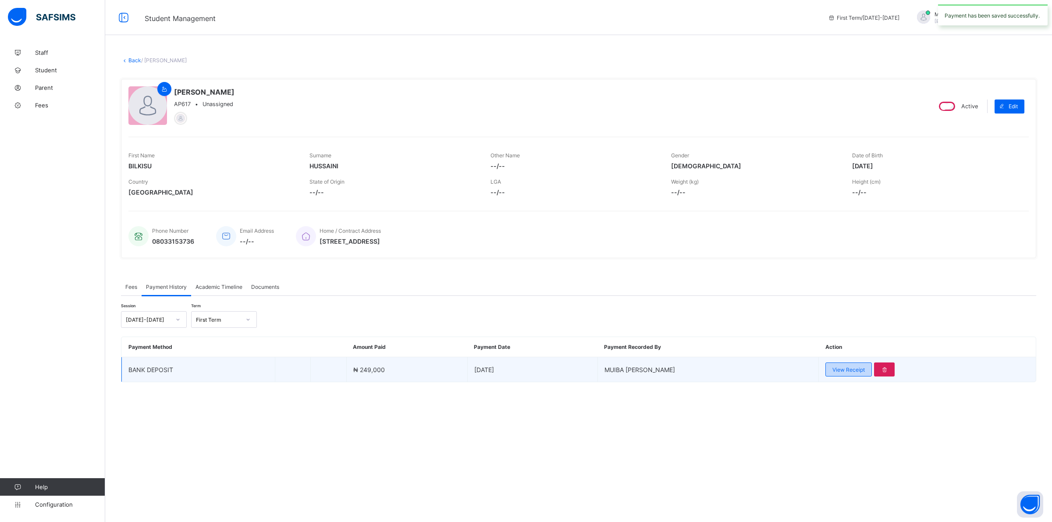
click at [847, 370] on span "View Receipt" at bounding box center [848, 369] width 32 height 7
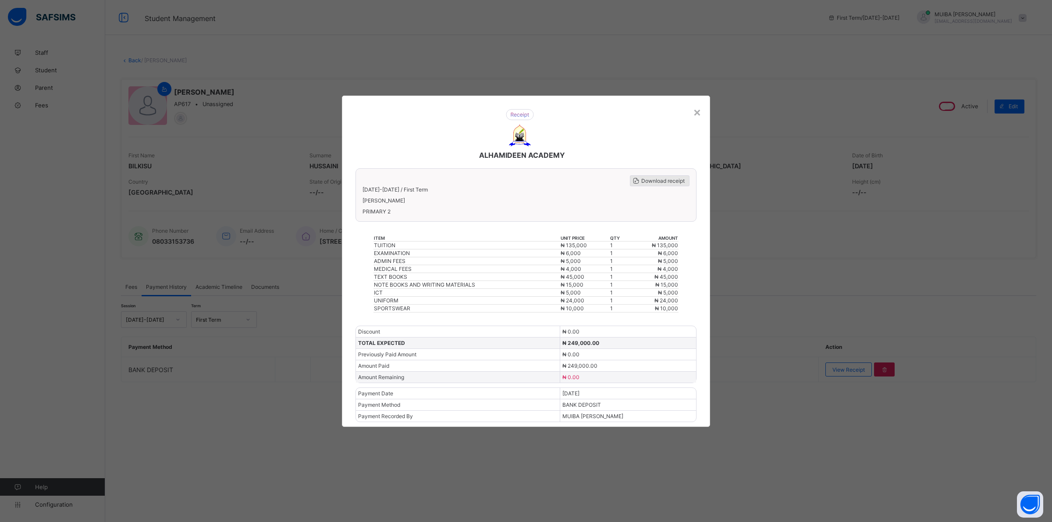
click at [669, 184] on span "Download receipt" at bounding box center [662, 181] width 43 height 7
click at [697, 117] on div "×" at bounding box center [697, 111] width 8 height 15
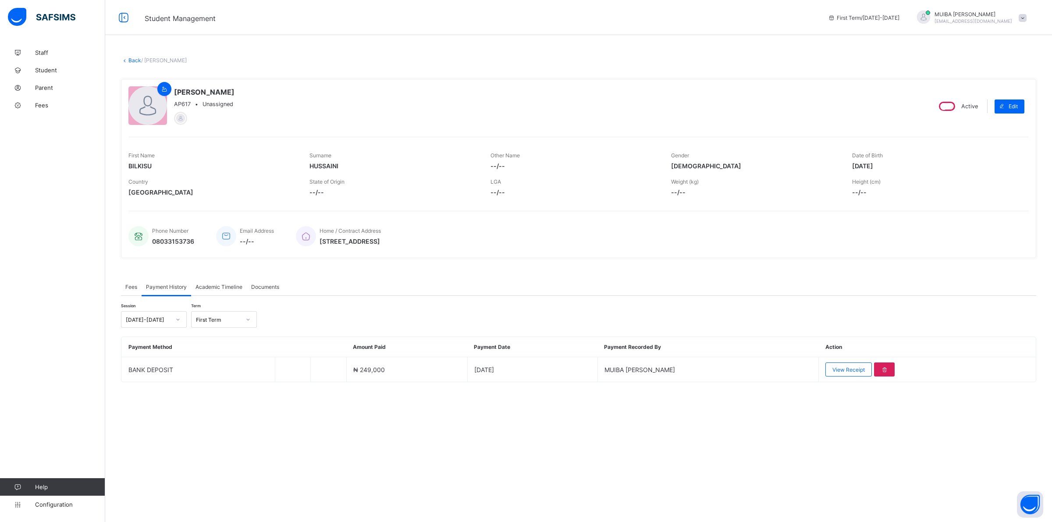
click at [135, 60] on link "Back" at bounding box center [134, 60] width 13 height 7
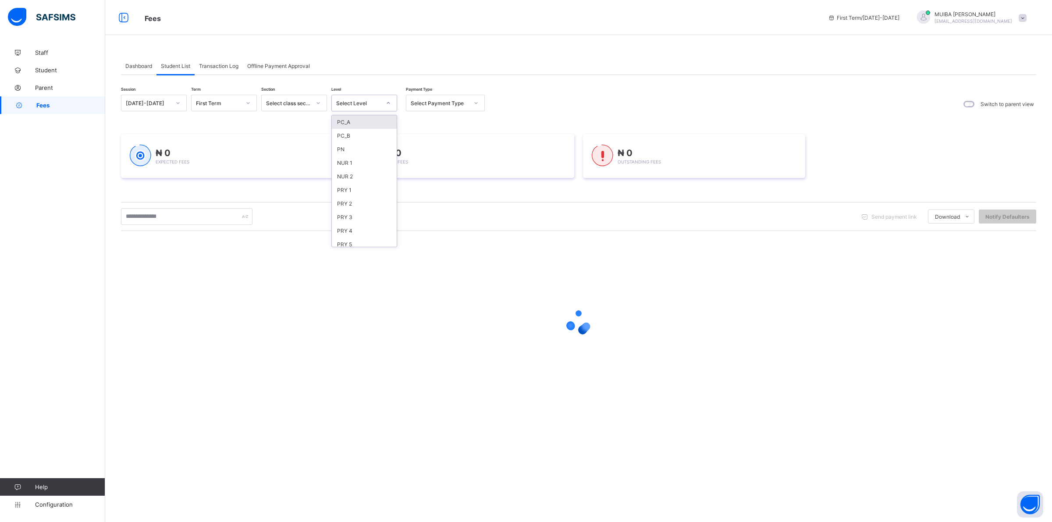
click at [388, 103] on icon at bounding box center [388, 103] width 5 height 9
click at [352, 215] on div "PRY 3" at bounding box center [364, 217] width 65 height 14
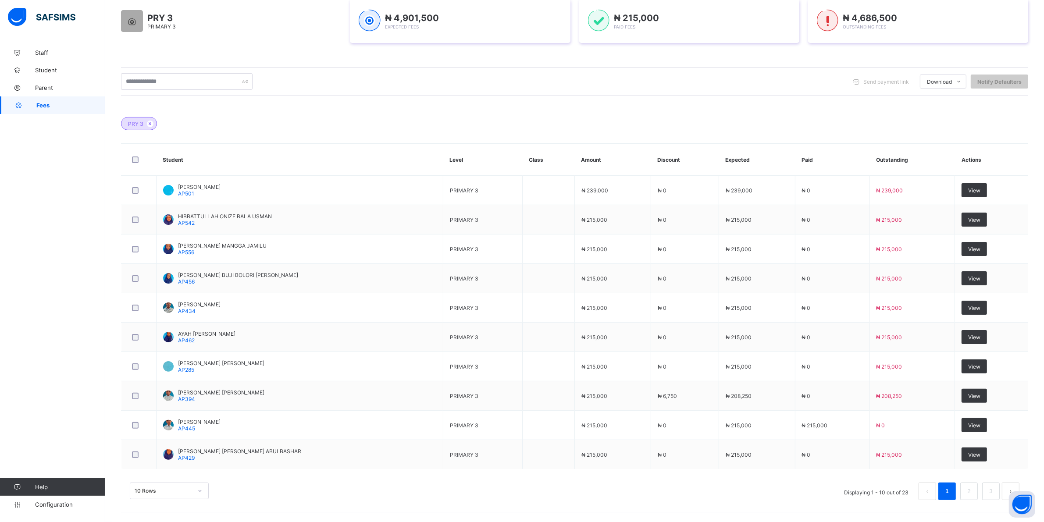
scroll to position [177, 0]
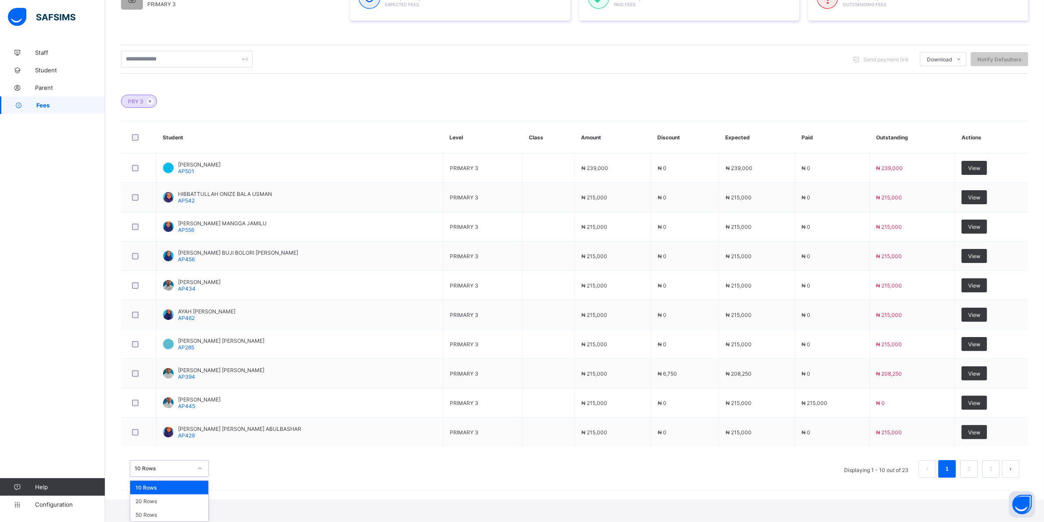
click at [194, 477] on div "option 10 Rows focused, 1 of 3. 3 results available. Use Up and Down to choose …" at bounding box center [169, 468] width 79 height 17
click at [154, 501] on div "20 Rows" at bounding box center [169, 501] width 78 height 14
click at [163, 500] on div "Dashboard Student List Transaction Log Offline Payment Approval Student List Mo…" at bounding box center [574, 161] width 938 height 676
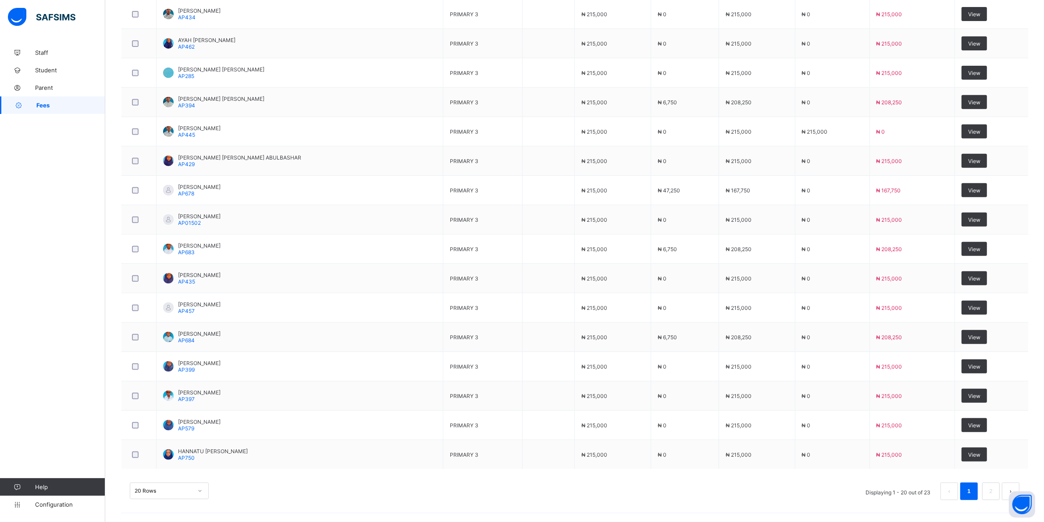
scroll to position [450, 0]
click at [199, 489] on div "20 Rows" at bounding box center [169, 491] width 79 height 17
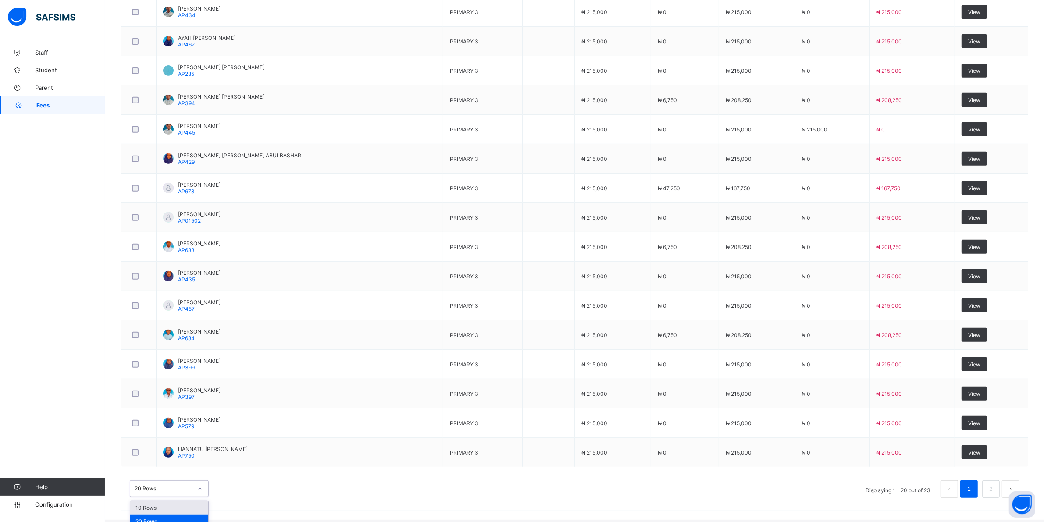
scroll to position [472, 0]
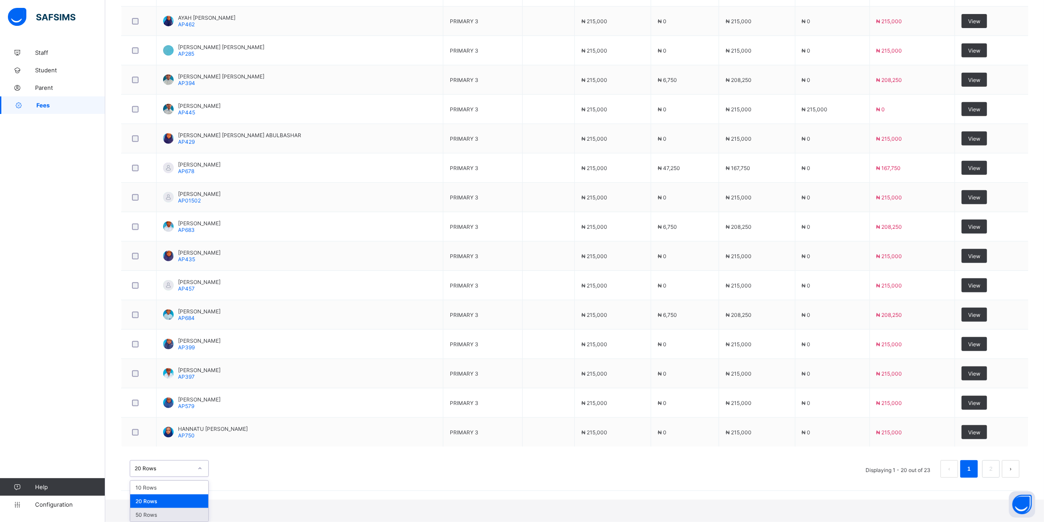
click at [158, 516] on div "50 Rows" at bounding box center [169, 515] width 78 height 14
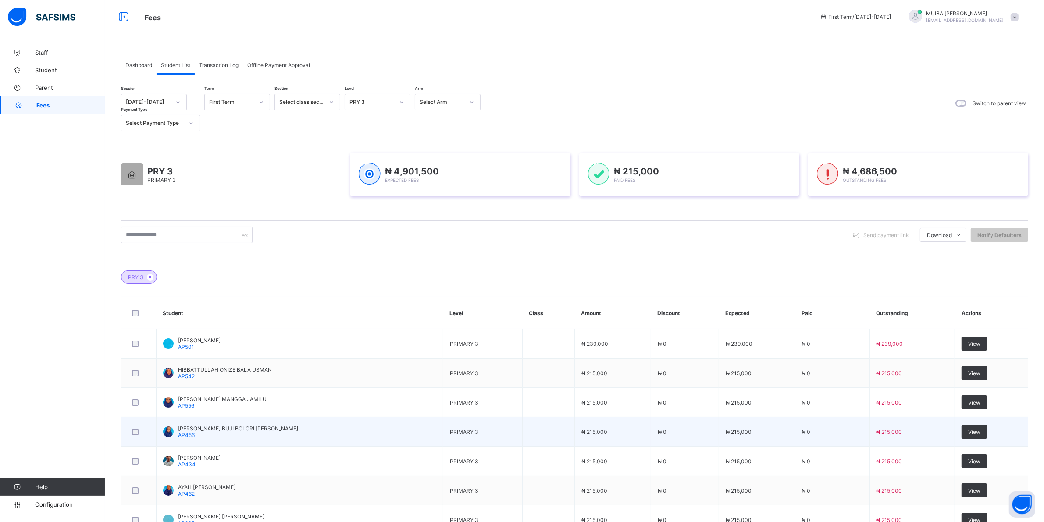
scroll to position [0, 0]
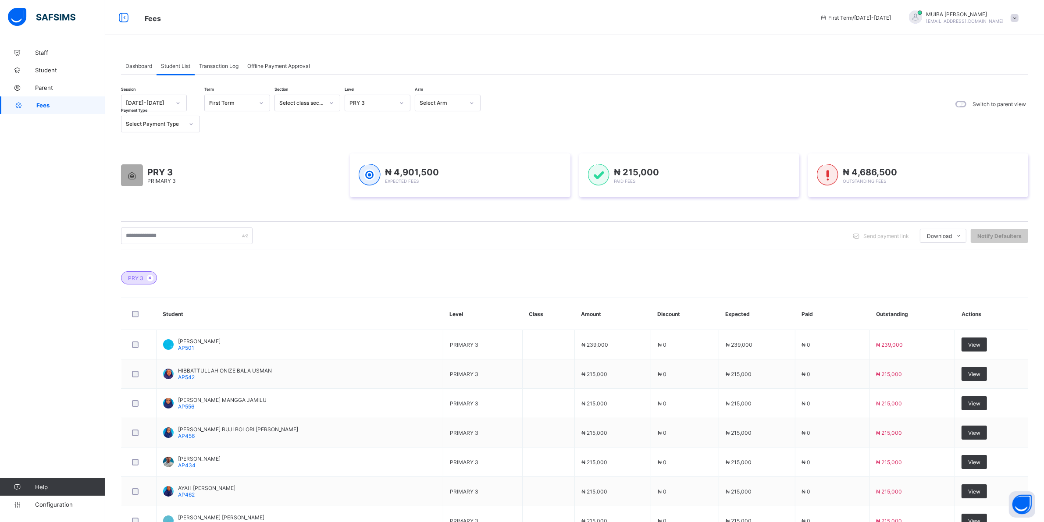
click at [402, 103] on icon at bounding box center [401, 103] width 5 height 9
click at [366, 228] on div "PRY 4" at bounding box center [377, 231] width 65 height 14
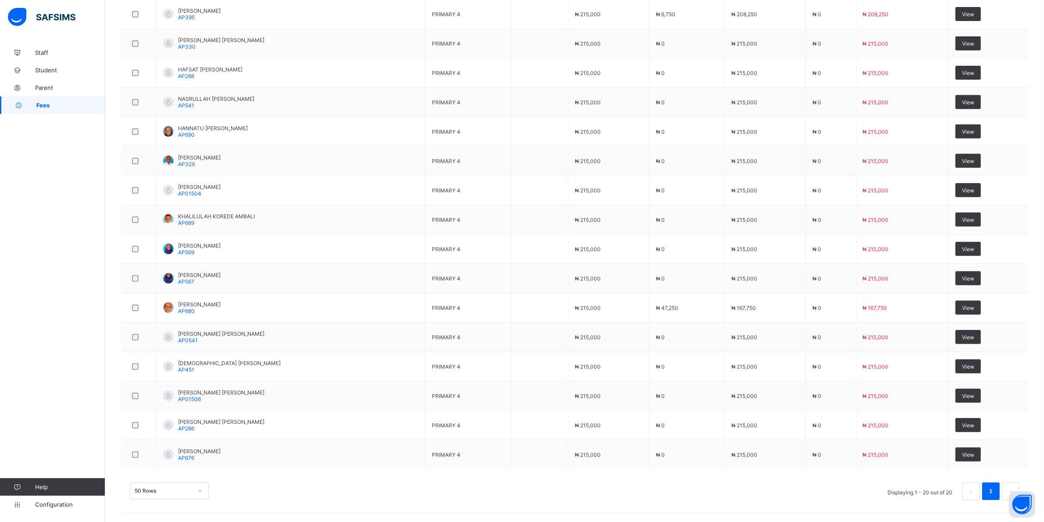
scroll to position [472, 0]
click at [199, 490] on div "50 Rows" at bounding box center [169, 491] width 79 height 17
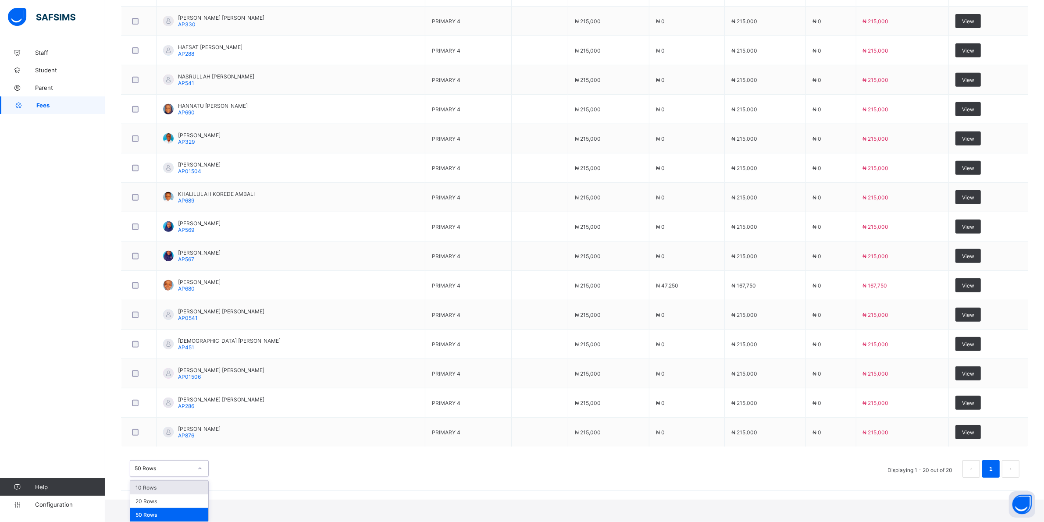
click at [167, 483] on div "10 Rows" at bounding box center [169, 488] width 78 height 14
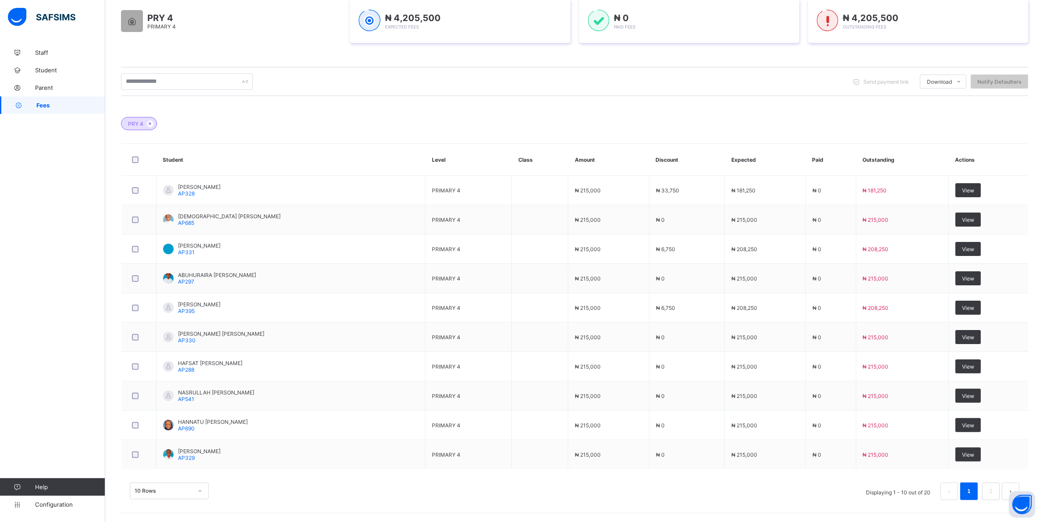
scroll to position [177, 0]
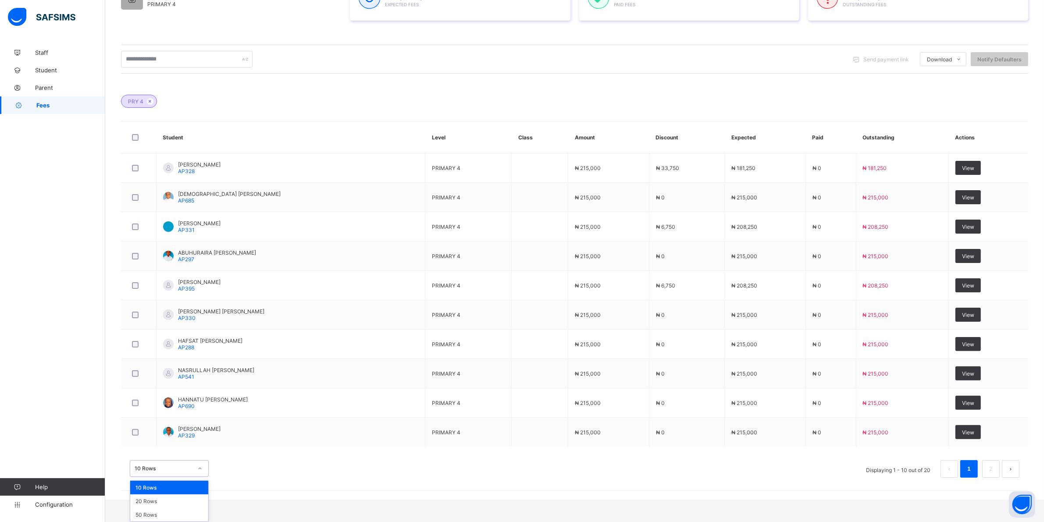
click at [201, 477] on div "option 10 Rows focused, 1 of 3. 3 results available. Use Up and Down to choose …" at bounding box center [169, 468] width 79 height 17
click at [158, 499] on div "20 Rows" at bounding box center [169, 501] width 78 height 14
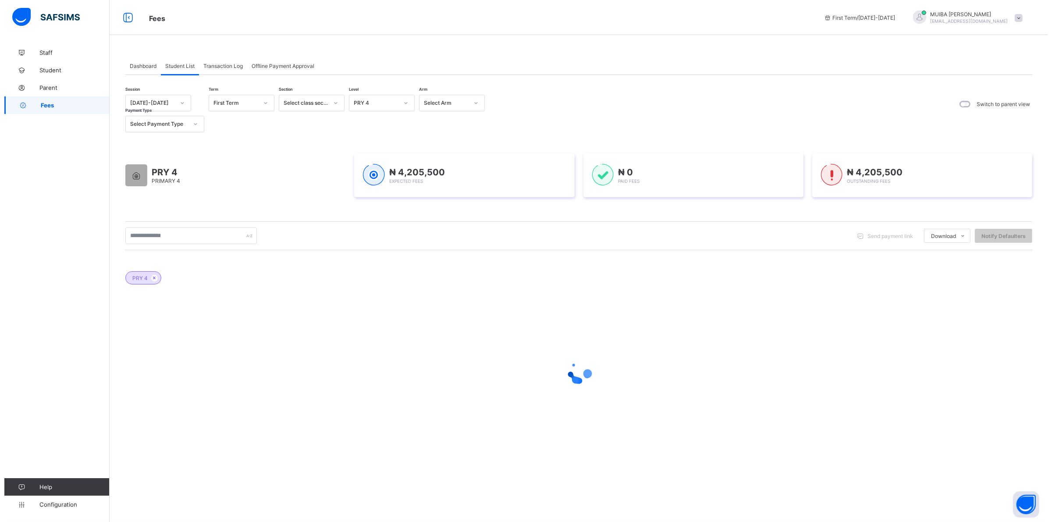
scroll to position [0, 0]
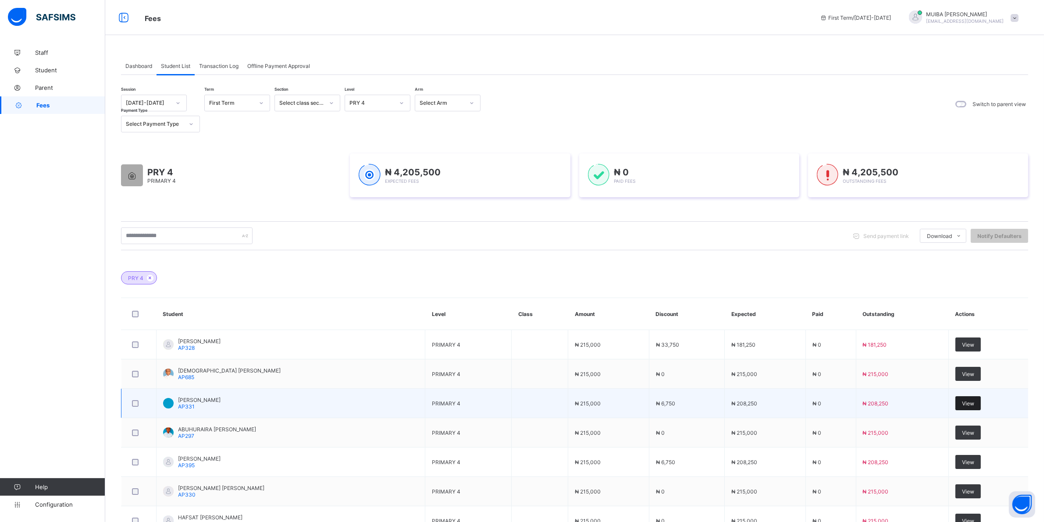
click at [974, 406] on span "View" at bounding box center [968, 403] width 12 height 7
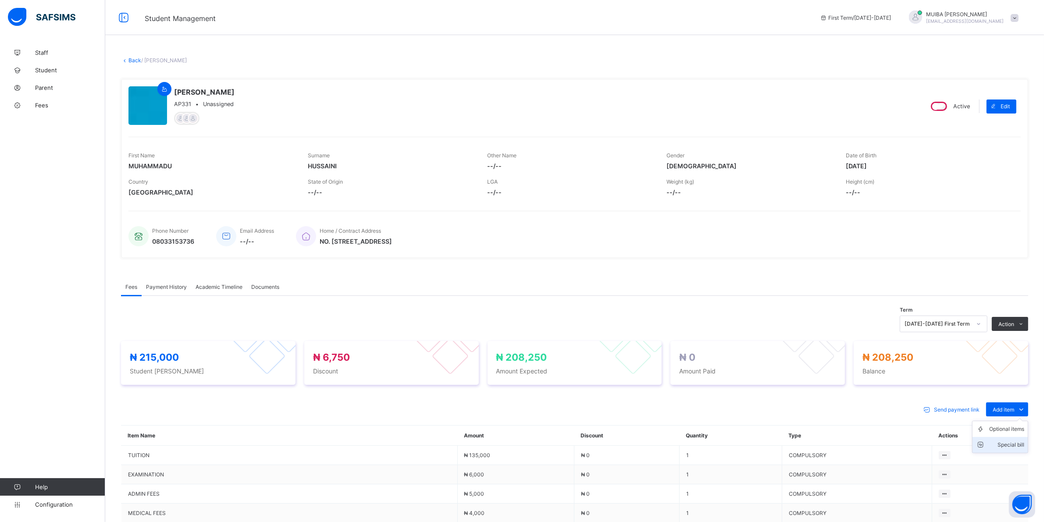
click at [1021, 443] on div "Special bill" at bounding box center [1006, 445] width 35 height 9
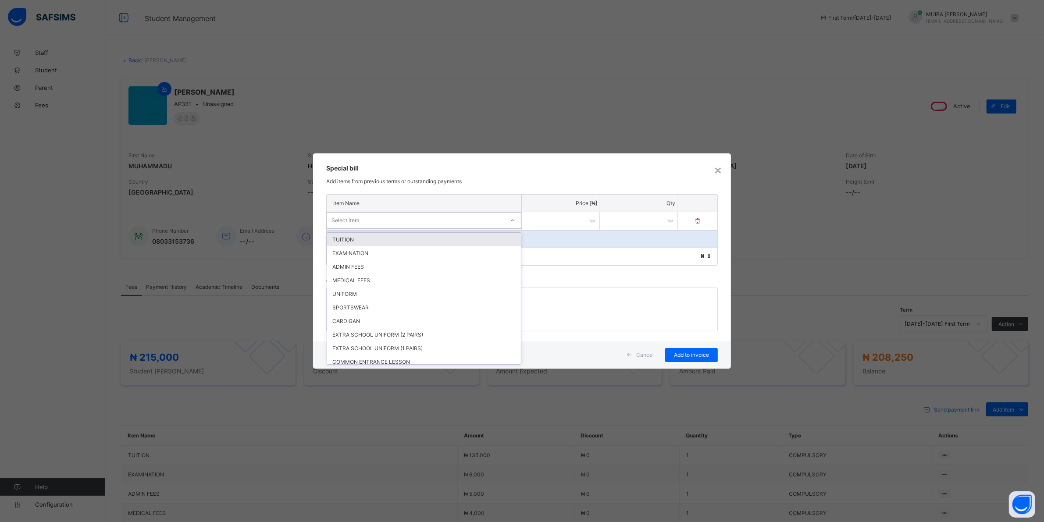
click at [455, 221] on div "Select item" at bounding box center [415, 220] width 177 height 12
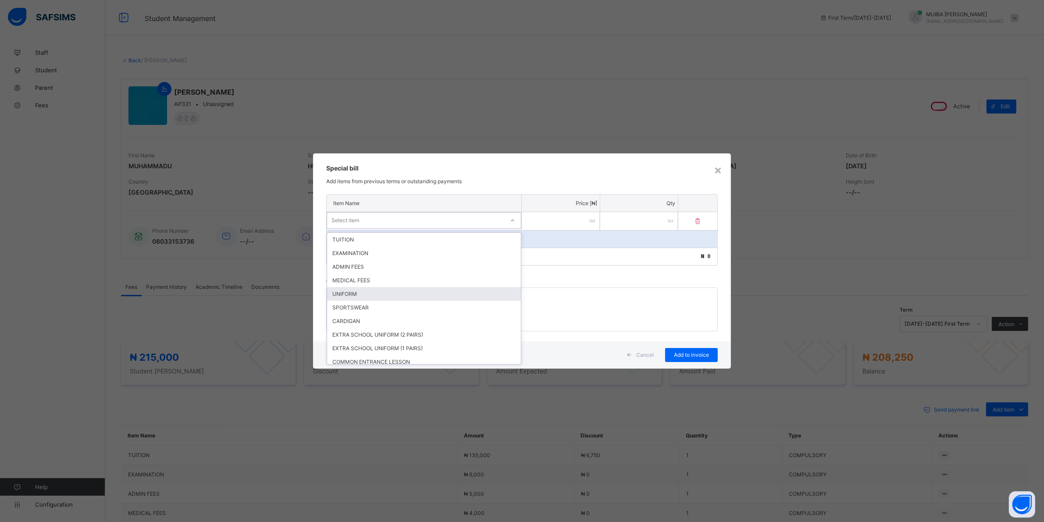
drag, startPoint x: 350, startPoint y: 290, endPoint x: 519, endPoint y: 239, distance: 176.2
click at [352, 288] on div "UNIFORM" at bounding box center [424, 294] width 194 height 14
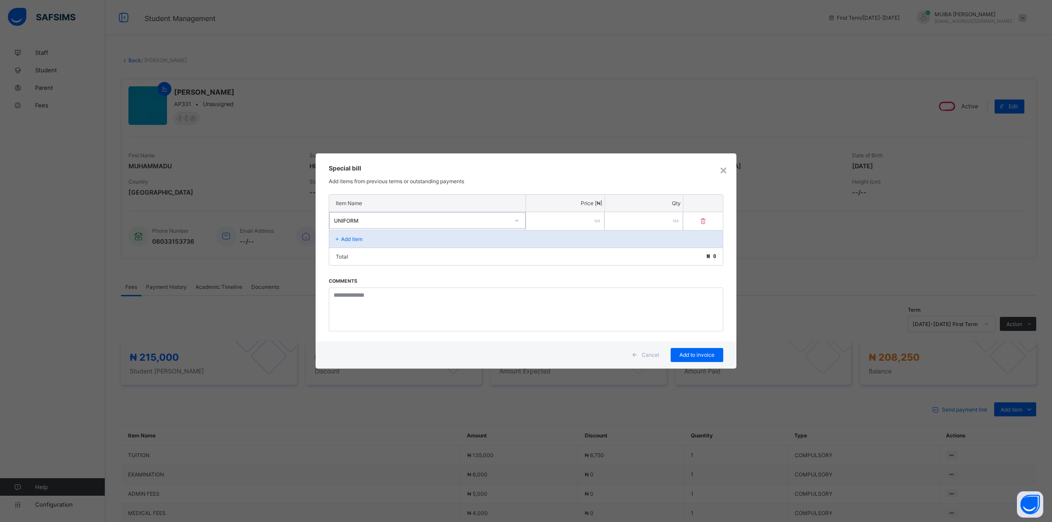
click at [566, 222] on input "number" at bounding box center [565, 221] width 78 height 18
type input "*****"
click at [693, 353] on span "Add to invoice" at bounding box center [691, 355] width 39 height 7
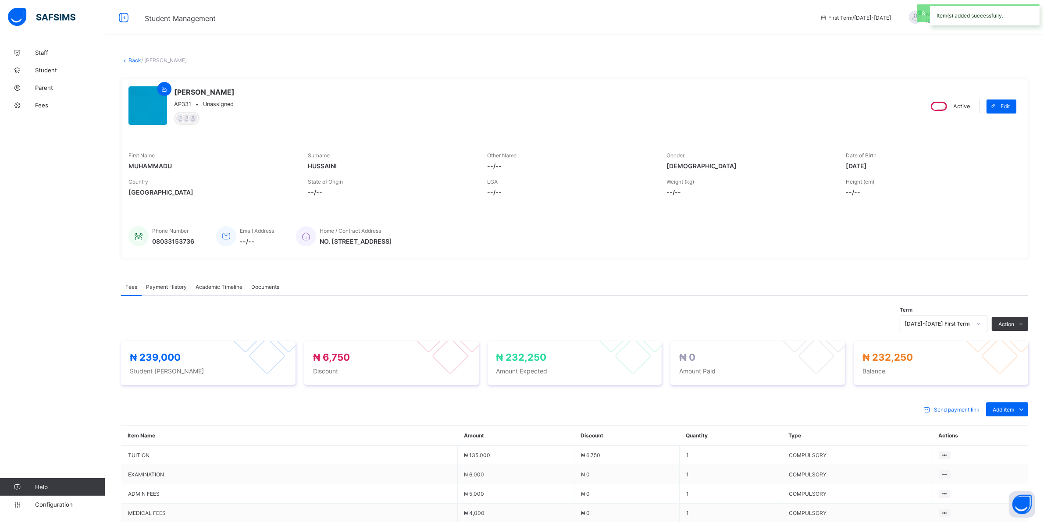
click at [0, 0] on div "Special bill" at bounding box center [0, 0] width 0 height 0
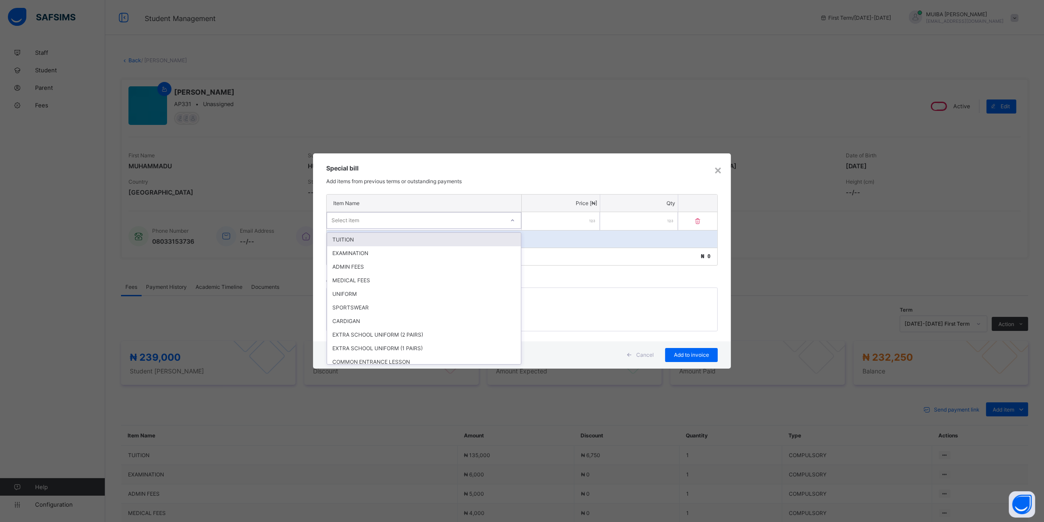
click at [508, 221] on div at bounding box center [512, 220] width 15 height 14
click at [345, 303] on div "SPORTSWEAR" at bounding box center [424, 308] width 194 height 14
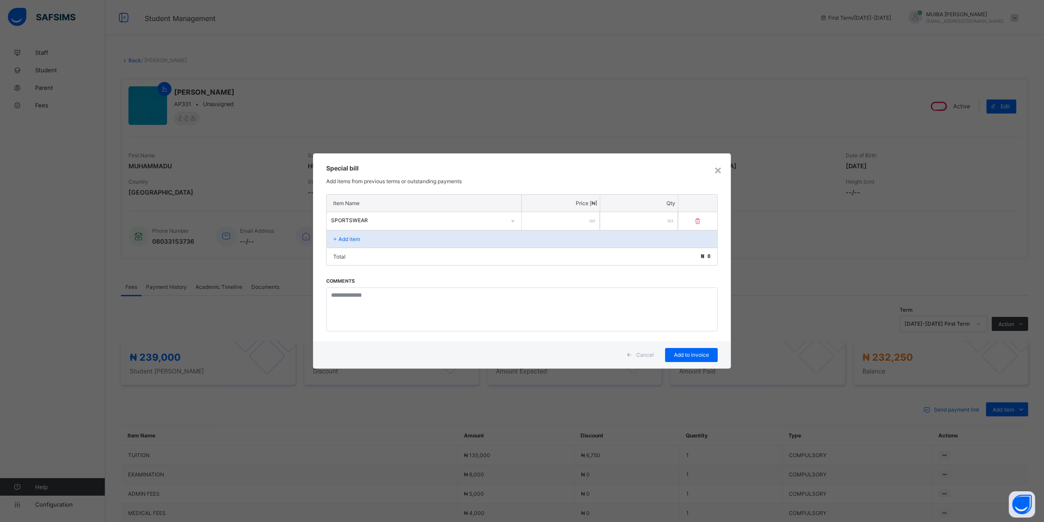
click at [571, 213] on input "number" at bounding box center [561, 221] width 78 height 18
type input "*****"
click at [709, 352] on span "Add to invoice" at bounding box center [696, 355] width 39 height 7
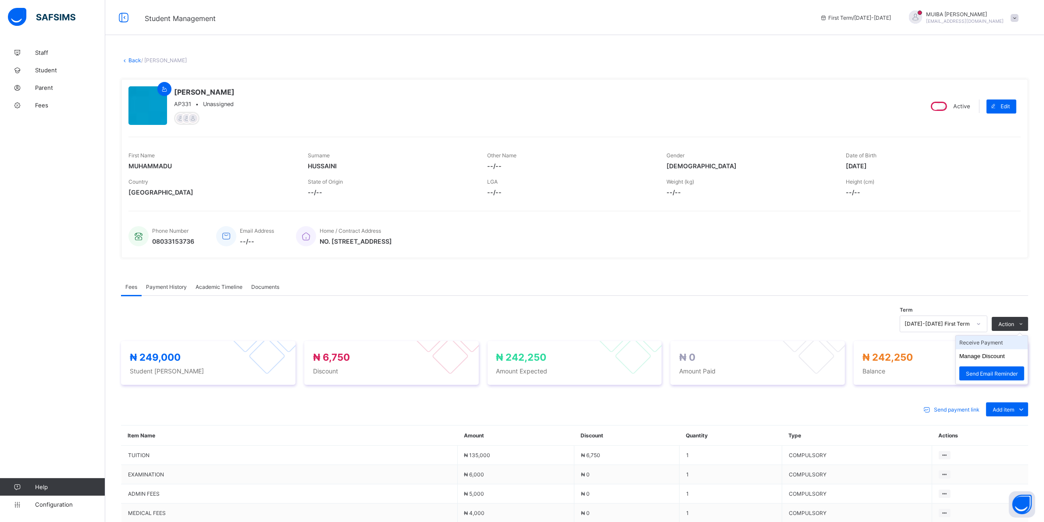
click at [991, 343] on li "Receive Payment" at bounding box center [992, 343] width 72 height 14
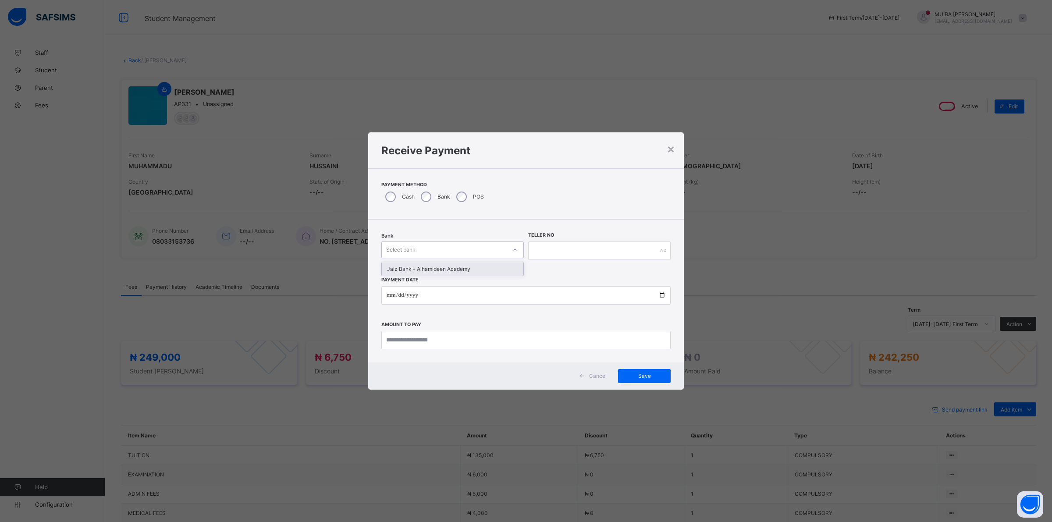
click at [508, 246] on div at bounding box center [515, 250] width 15 height 14
click at [427, 268] on div "Jaiz Bank - Alhamideen Academy" at bounding box center [453, 269] width 142 height 14
click at [542, 242] on input "text" at bounding box center [599, 251] width 142 height 18
type input "*****"
click at [391, 294] on input "date" at bounding box center [525, 295] width 289 height 18
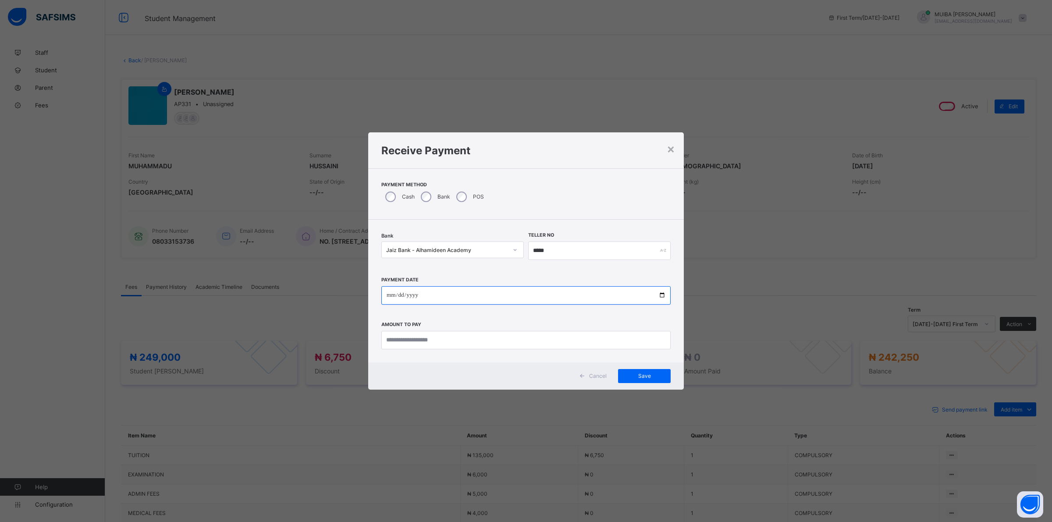
type input "**********"
drag, startPoint x: 404, startPoint y: 342, endPoint x: 408, endPoint y: 342, distance: 4.4
click at [407, 342] on input "currency" at bounding box center [525, 340] width 289 height 18
type input "*********"
click at [642, 375] on span "Save" at bounding box center [644, 376] width 39 height 7
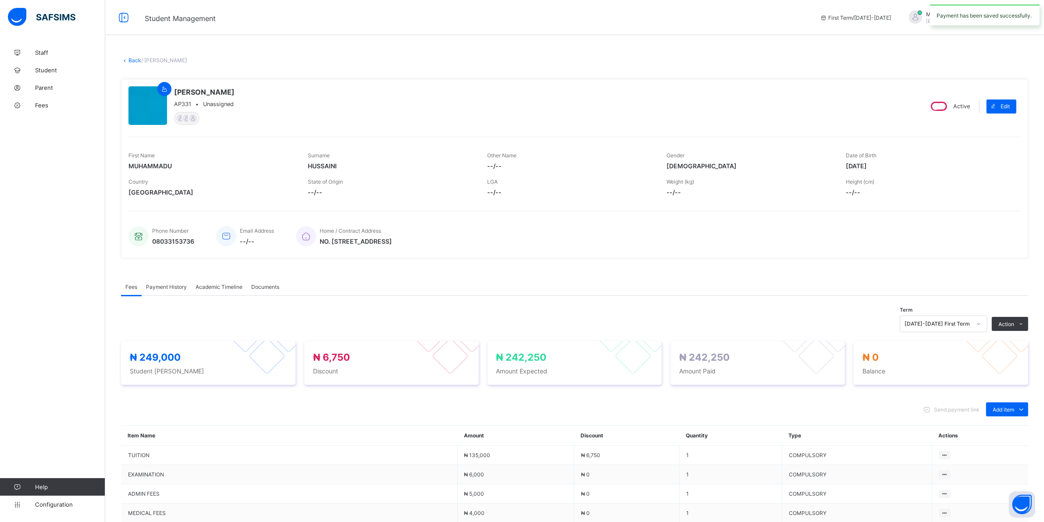
click at [167, 286] on span "Payment History" at bounding box center [166, 287] width 41 height 7
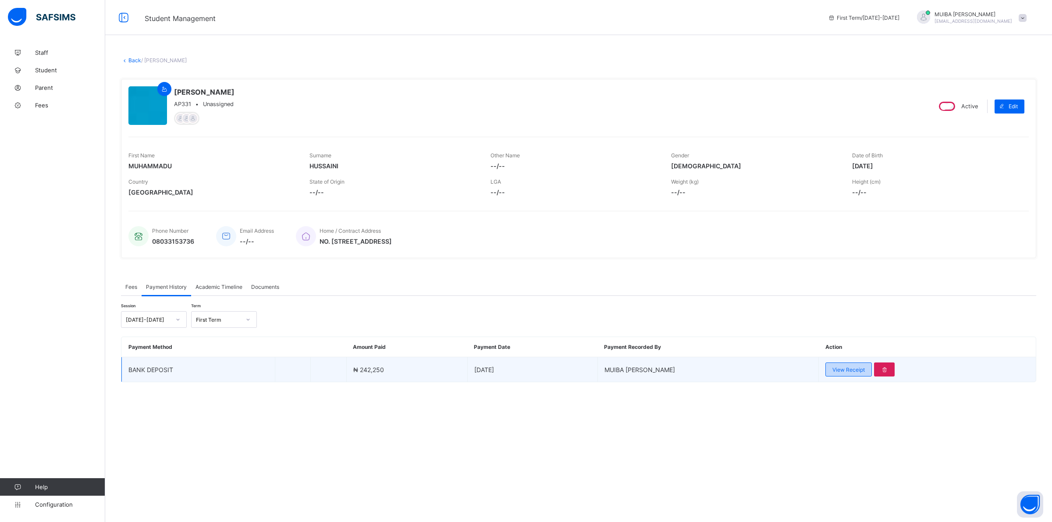
click at [845, 370] on span "View Receipt" at bounding box center [848, 369] width 32 height 7
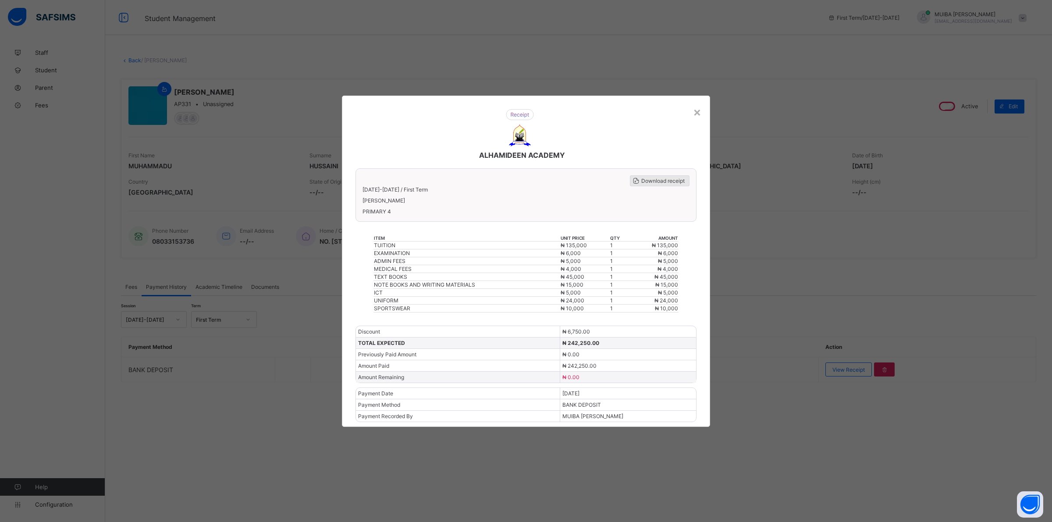
click at [667, 184] on span "Download receipt" at bounding box center [662, 181] width 43 height 7
click at [694, 117] on div "×" at bounding box center [697, 111] width 8 height 15
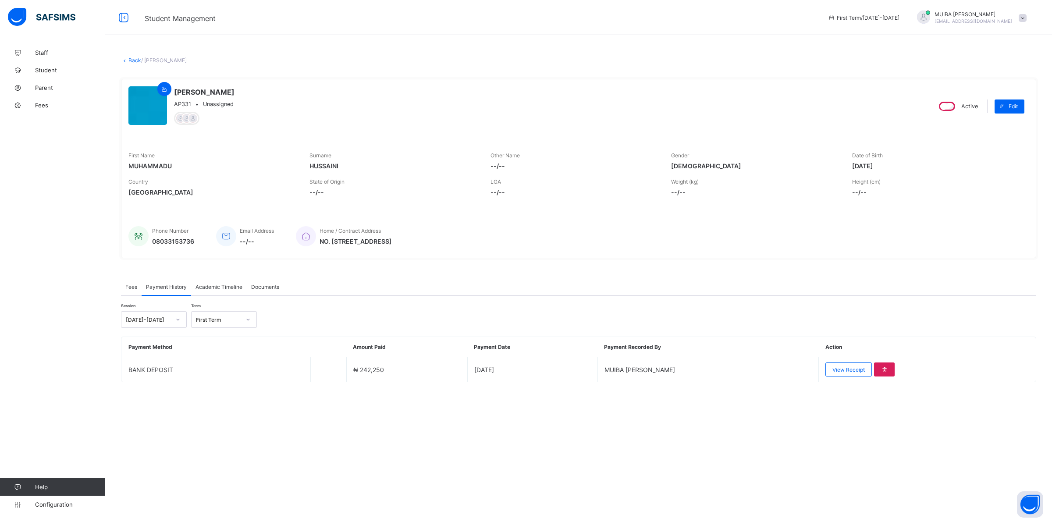
click at [133, 284] on span "Fees" at bounding box center [131, 287] width 12 height 7
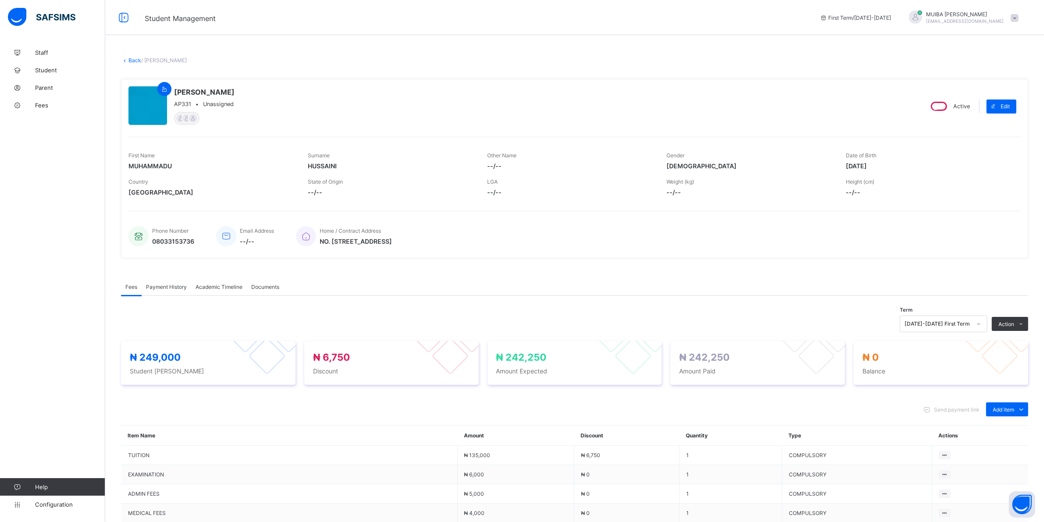
click at [133, 59] on link "Back" at bounding box center [134, 60] width 13 height 7
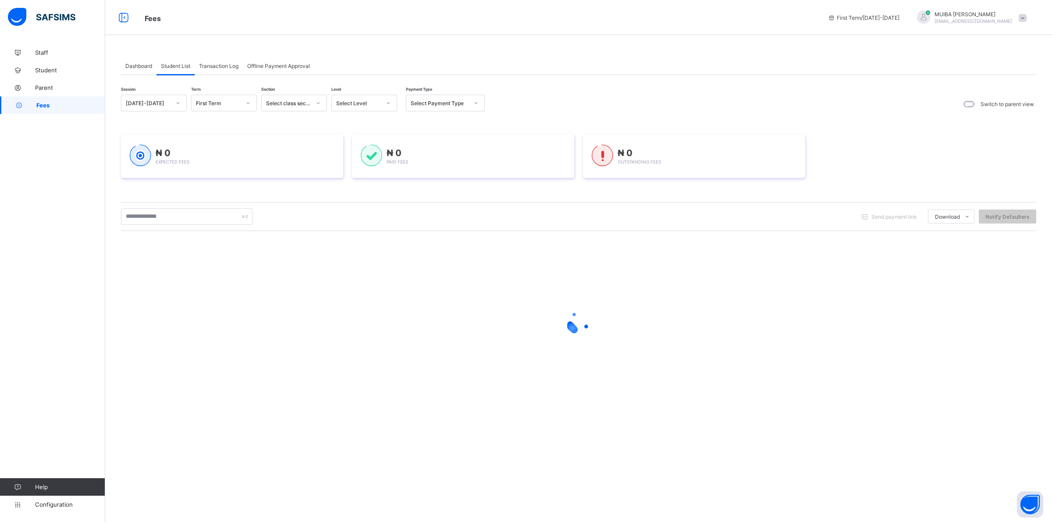
click at [390, 99] on icon at bounding box center [388, 103] width 5 height 9
click at [352, 242] on div "PRY 5" at bounding box center [364, 245] width 65 height 14
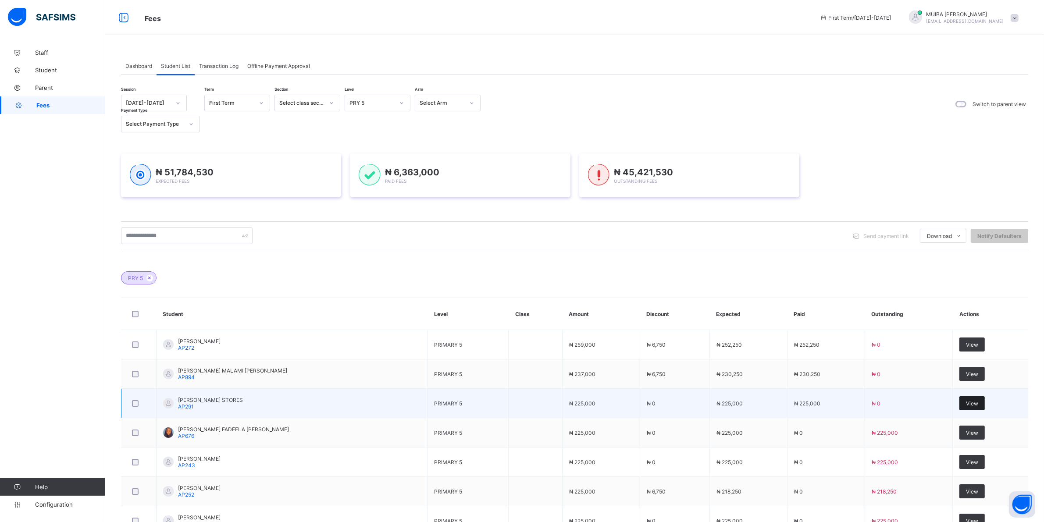
click at [977, 400] on span "View" at bounding box center [972, 403] width 12 height 7
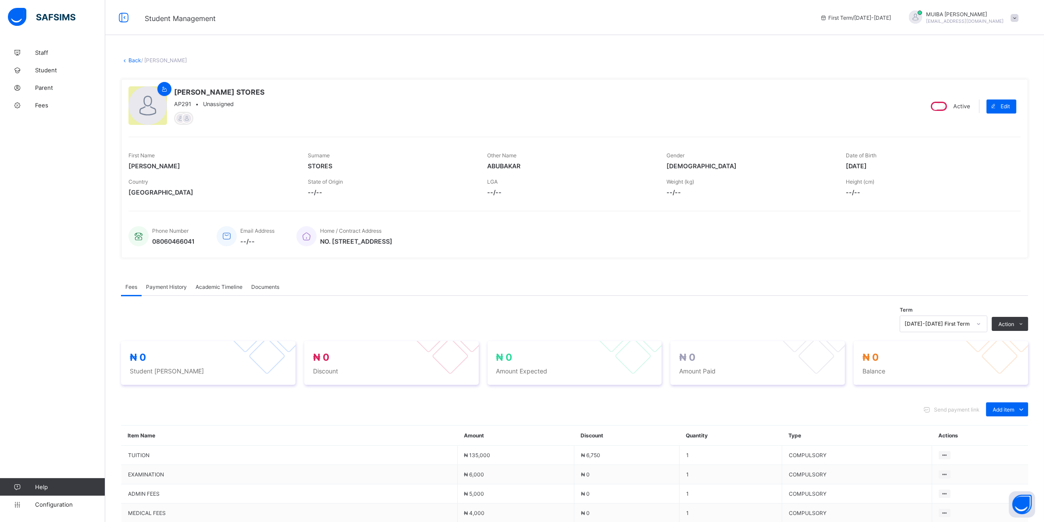
drag, startPoint x: 169, startPoint y: 283, endPoint x: 169, endPoint y: 288, distance: 4.8
click at [169, 286] on span "Payment History" at bounding box center [166, 287] width 41 height 7
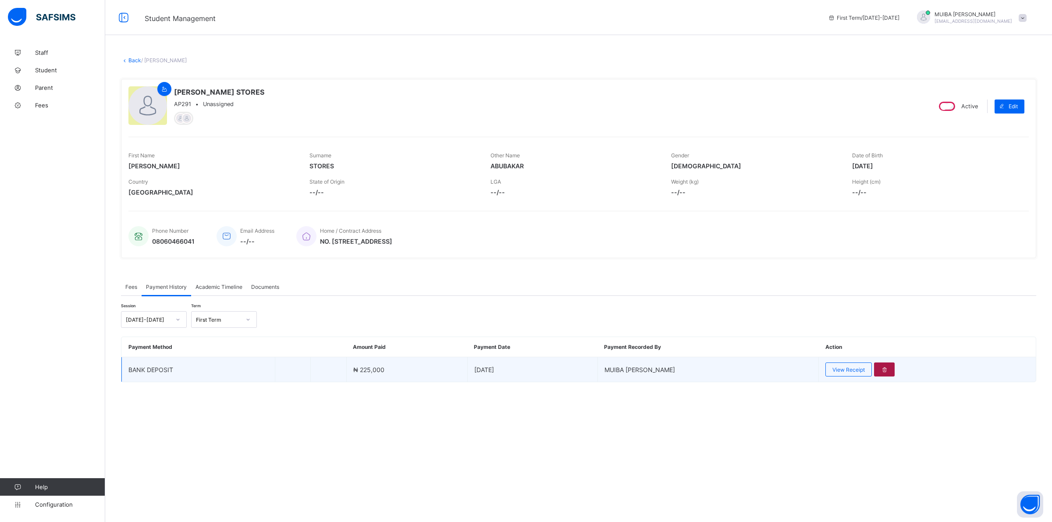
click at [881, 367] on icon at bounding box center [884, 369] width 7 height 7
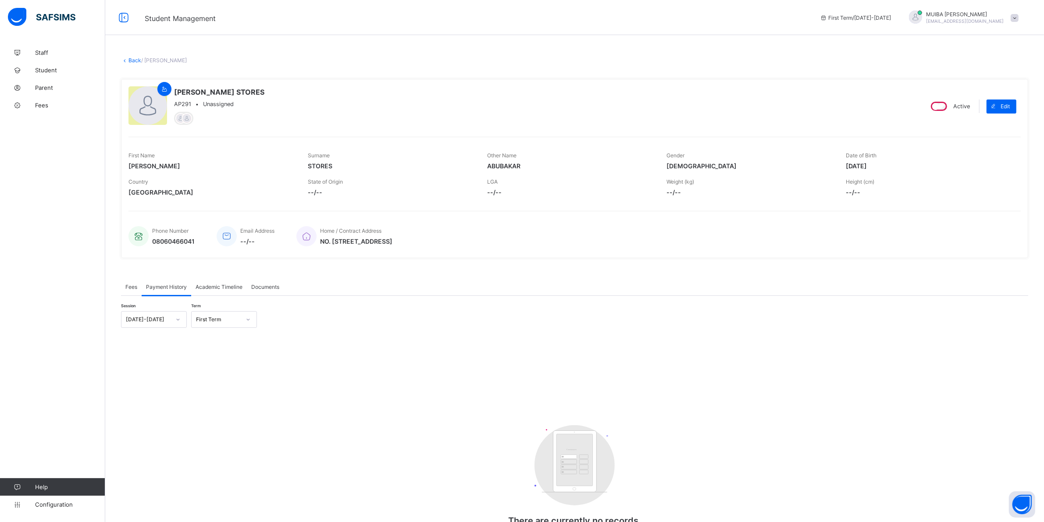
click at [130, 57] on link "Back" at bounding box center [134, 60] width 13 height 7
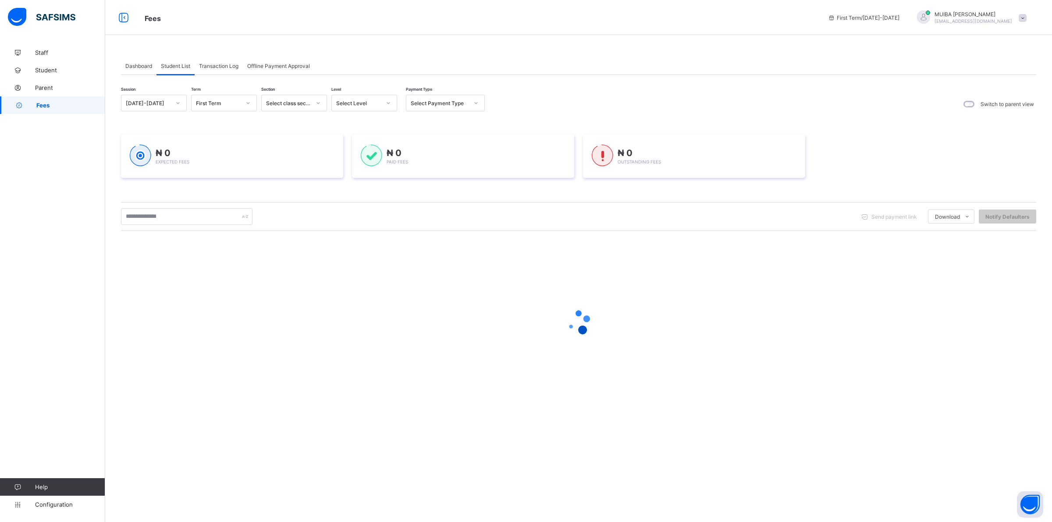
click at [391, 102] on div at bounding box center [388, 103] width 15 height 14
click at [354, 240] on div "PRY 5" at bounding box center [364, 245] width 65 height 14
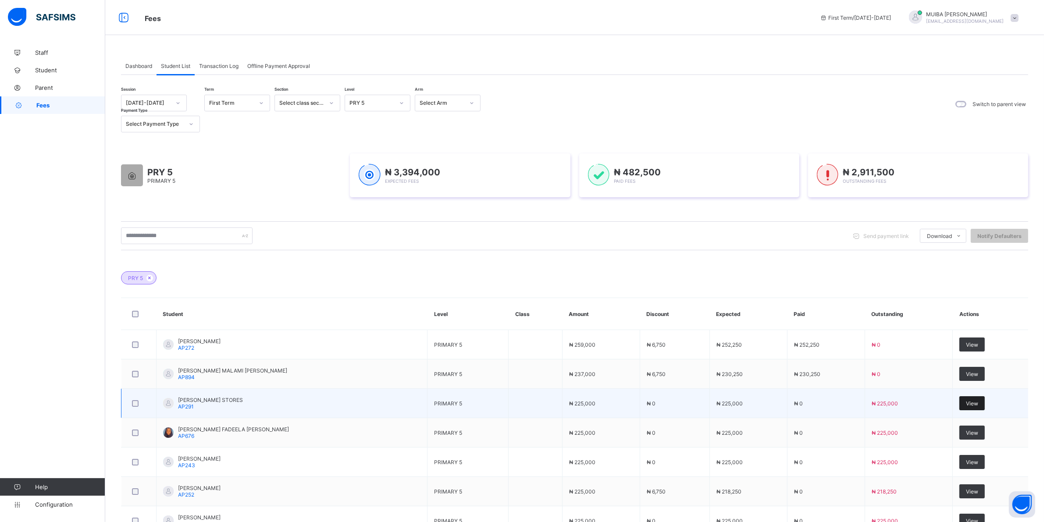
click at [974, 402] on span "View" at bounding box center [972, 403] width 12 height 7
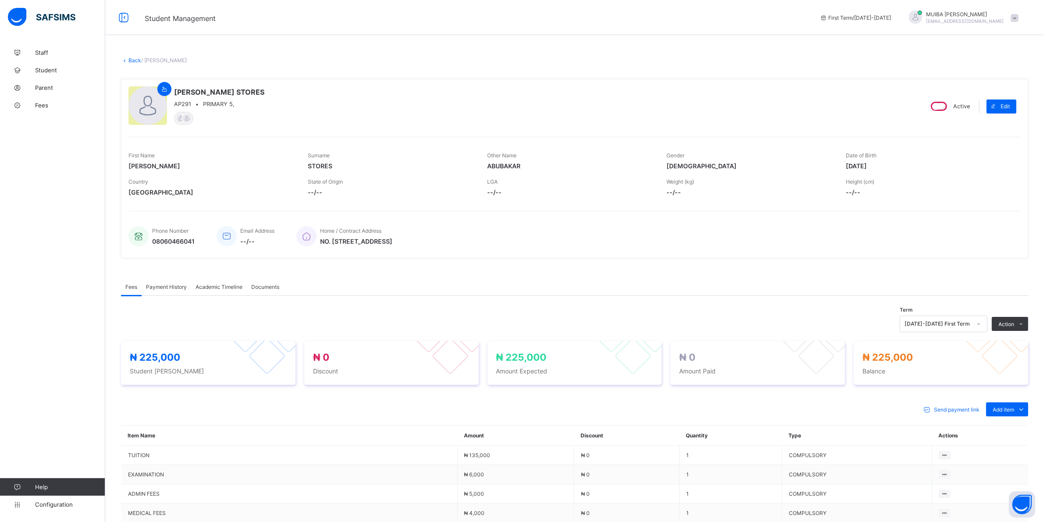
click at [0, 0] on li "Receive Payment" at bounding box center [0, 0] width 0 height 0
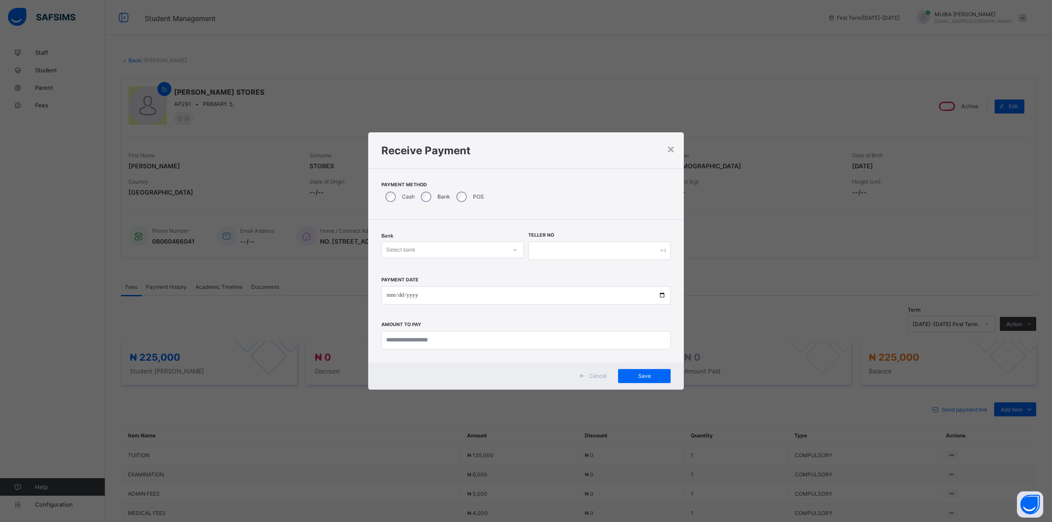
click at [508, 251] on div at bounding box center [515, 250] width 15 height 14
click at [458, 269] on div "Jaiz Bank - Alhamideen Academy" at bounding box center [453, 269] width 142 height 14
type input "*"
click at [503, 266] on div "Jaiz Bank - Alhamideen Academy" at bounding box center [453, 269] width 142 height 14
click at [542, 251] on input "text" at bounding box center [599, 251] width 142 height 18
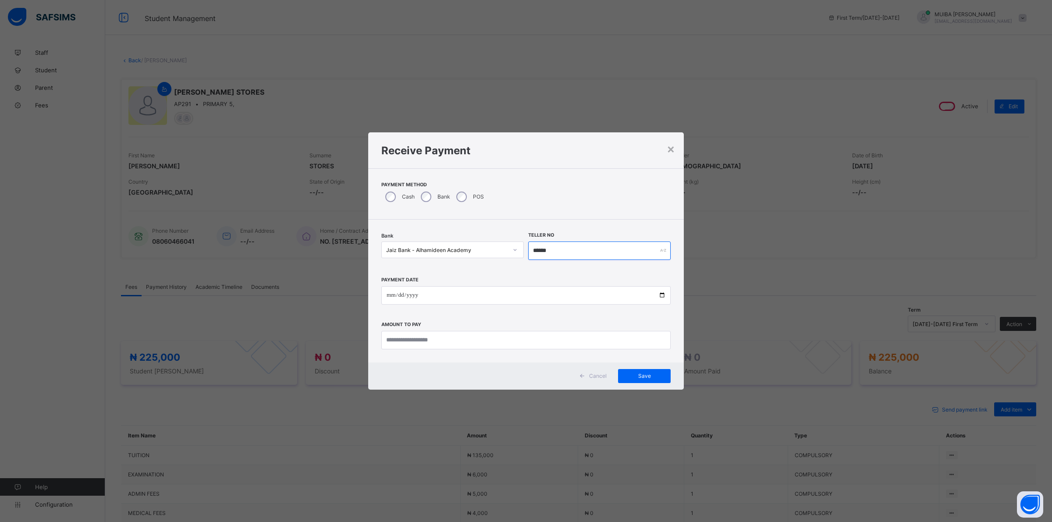
type input "******"
click at [387, 295] on input "date" at bounding box center [525, 295] width 289 height 18
type input "**********"
click at [421, 337] on input "currency" at bounding box center [525, 340] width 289 height 18
type input "*********"
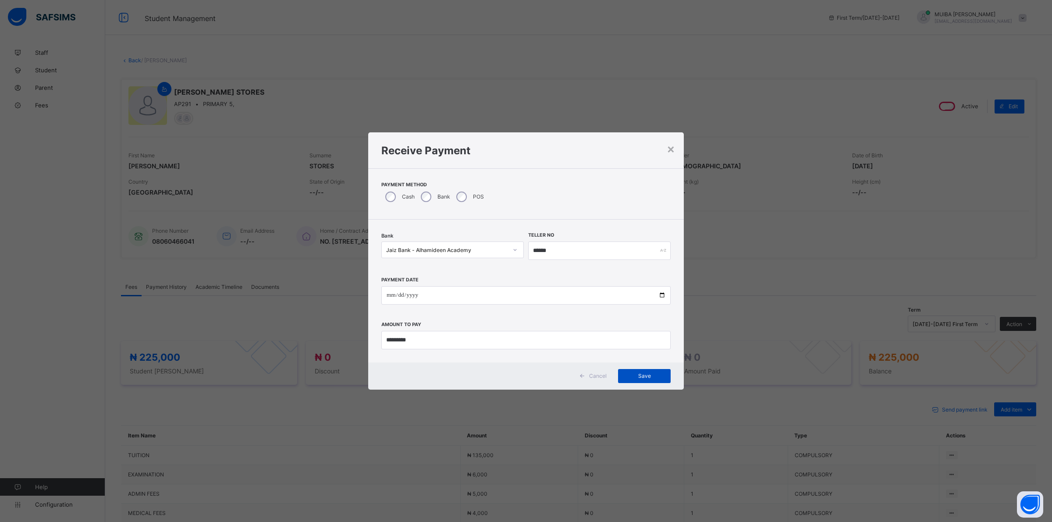
click at [650, 376] on span "Save" at bounding box center [644, 376] width 39 height 7
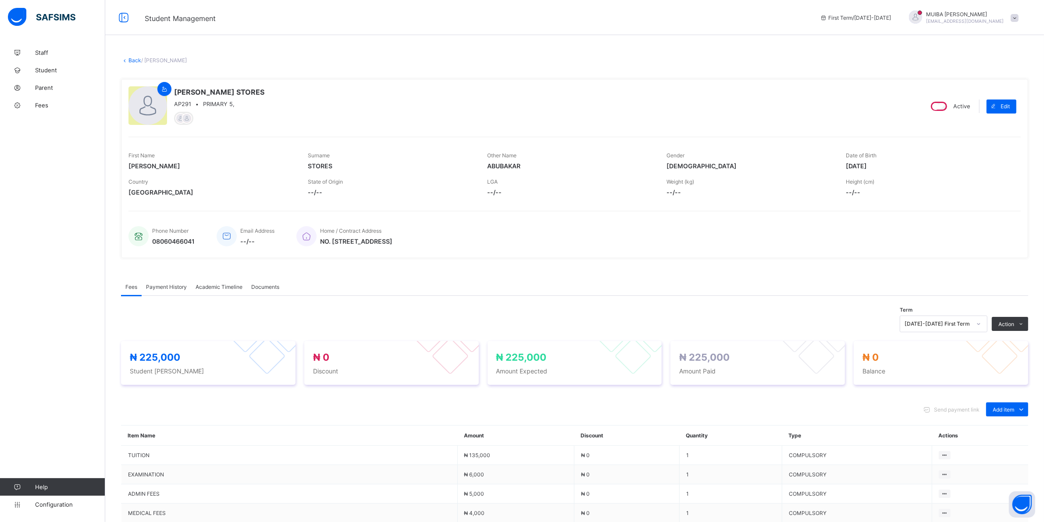
click at [131, 60] on link "Back" at bounding box center [134, 60] width 13 height 7
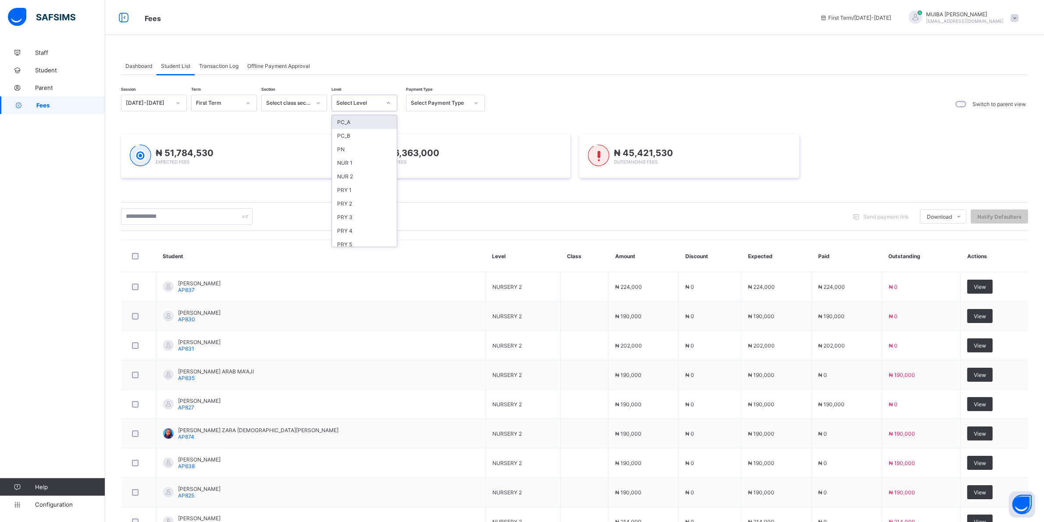
click at [393, 103] on div at bounding box center [388, 103] width 15 height 14
click at [353, 149] on div "PN" at bounding box center [364, 149] width 65 height 14
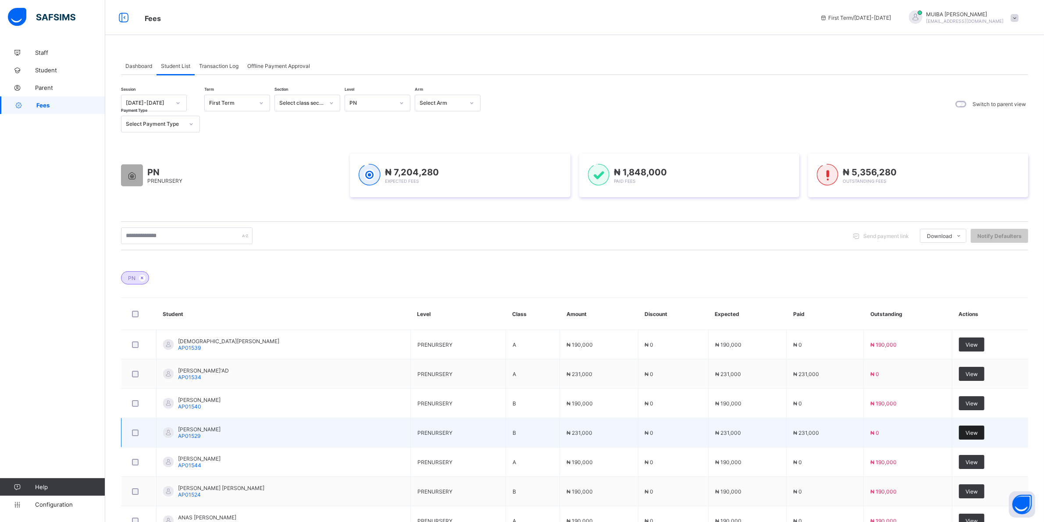
click at [980, 437] on div "View" at bounding box center [971, 433] width 25 height 14
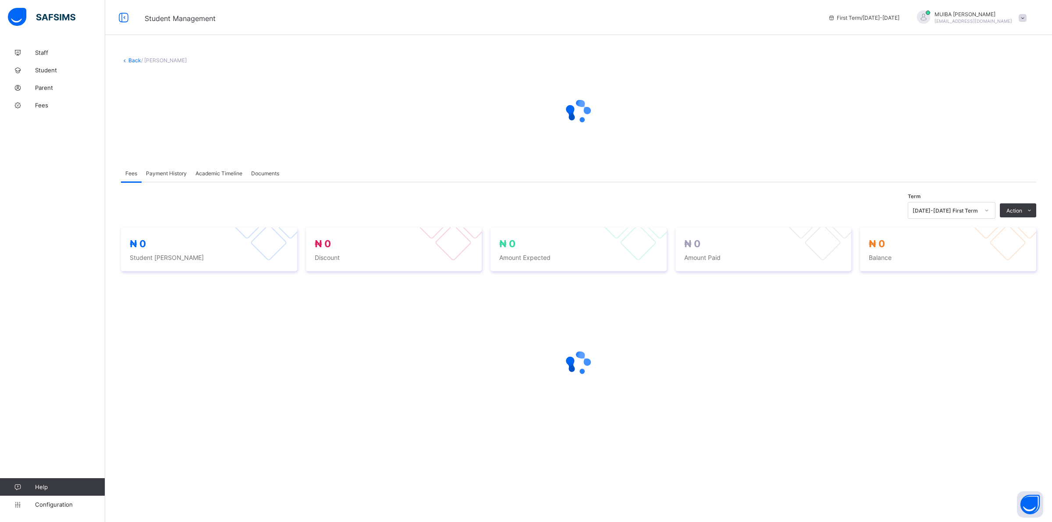
click at [163, 171] on span "Payment History" at bounding box center [166, 173] width 41 height 7
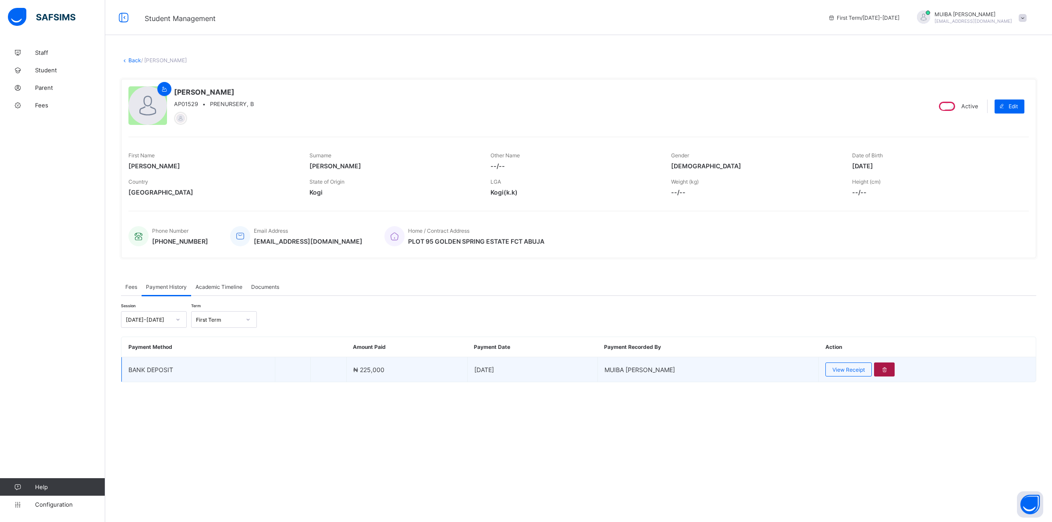
click at [882, 364] on div at bounding box center [884, 369] width 21 height 14
click at [878, 366] on div at bounding box center [884, 369] width 21 height 14
click at [881, 367] on icon at bounding box center [884, 369] width 7 height 7
click at [877, 366] on div at bounding box center [884, 369] width 21 height 14
click at [881, 366] on icon at bounding box center [884, 369] width 7 height 7
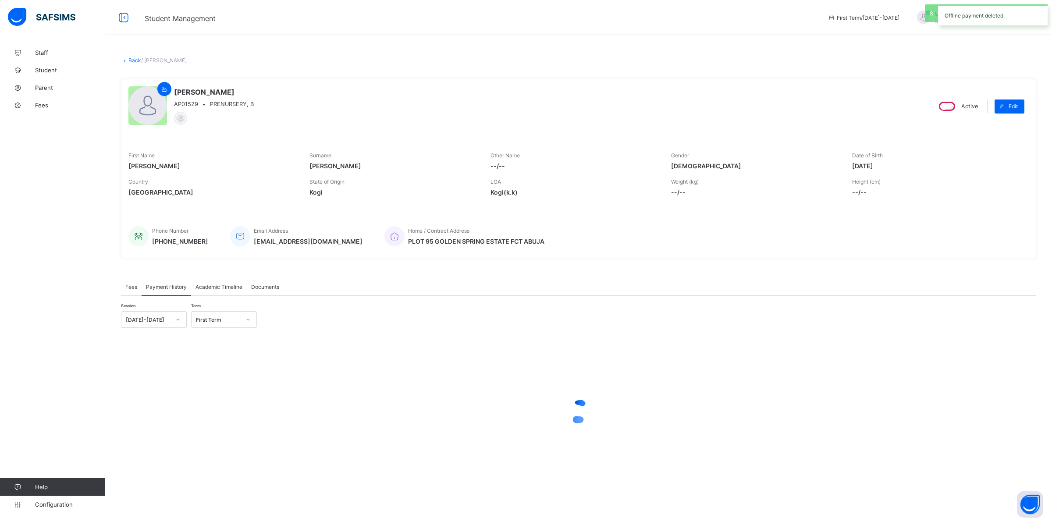
click at [131, 60] on link "Back" at bounding box center [134, 60] width 13 height 7
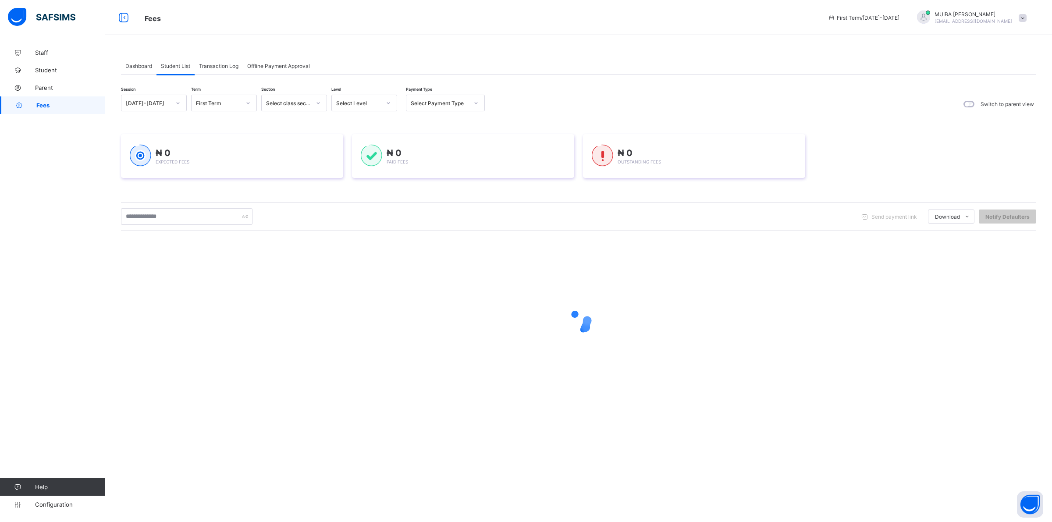
click at [390, 102] on icon at bounding box center [388, 103] width 5 height 9
click at [345, 147] on div "PN" at bounding box center [364, 149] width 65 height 14
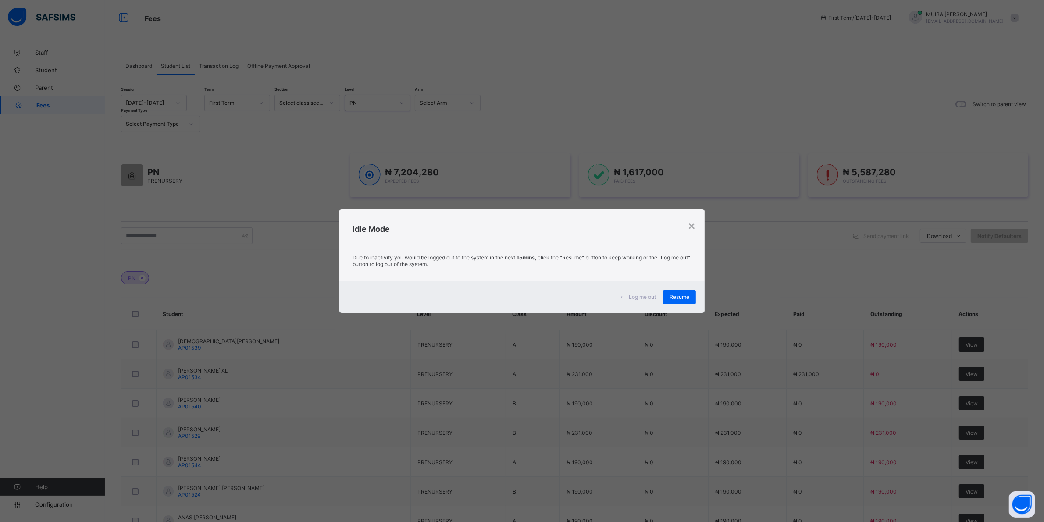
drag, startPoint x: 683, startPoint y: 294, endPoint x: 679, endPoint y: 291, distance: 5.1
click at [682, 294] on span "Resume" at bounding box center [679, 297] width 20 height 7
click at [679, 295] on span "Resume" at bounding box center [679, 297] width 20 height 7
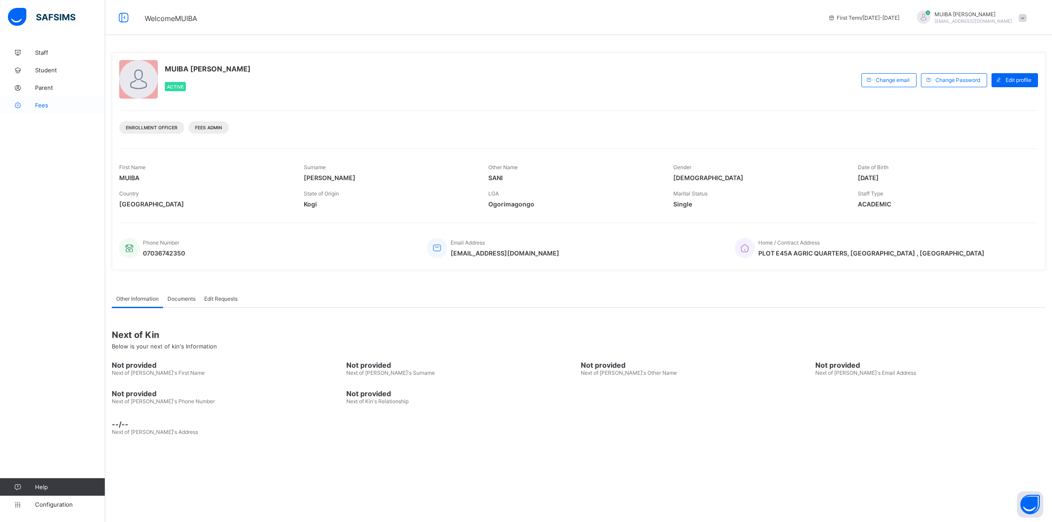
click at [47, 105] on span "Fees" at bounding box center [70, 105] width 70 height 7
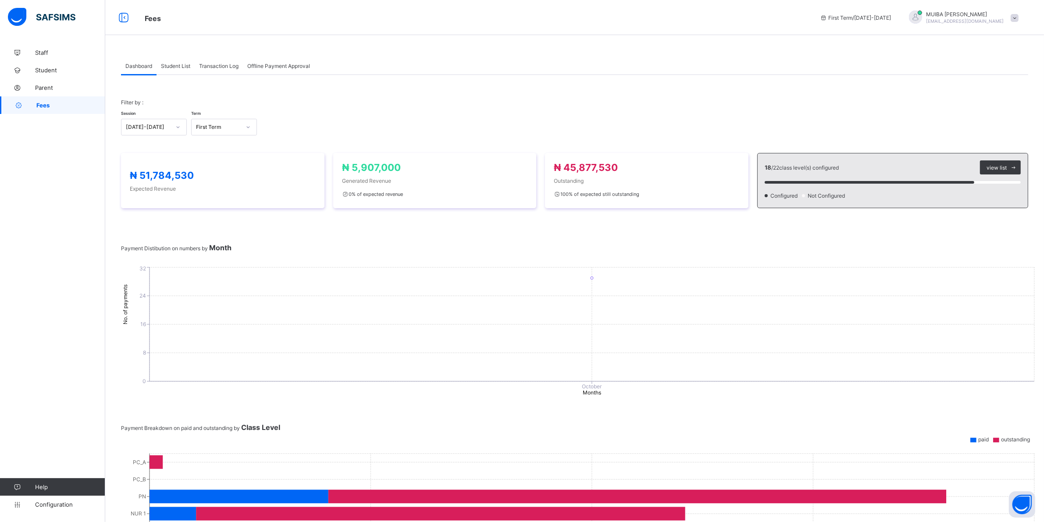
click at [183, 67] on span "Student List" at bounding box center [175, 66] width 29 height 7
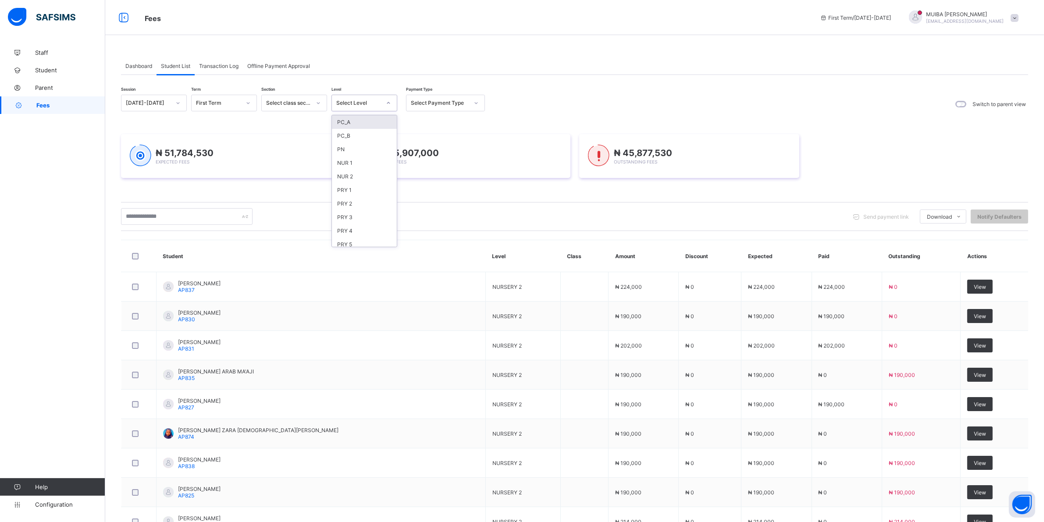
click at [391, 99] on div at bounding box center [388, 103] width 15 height 14
click at [351, 145] on div "PN" at bounding box center [364, 149] width 65 height 14
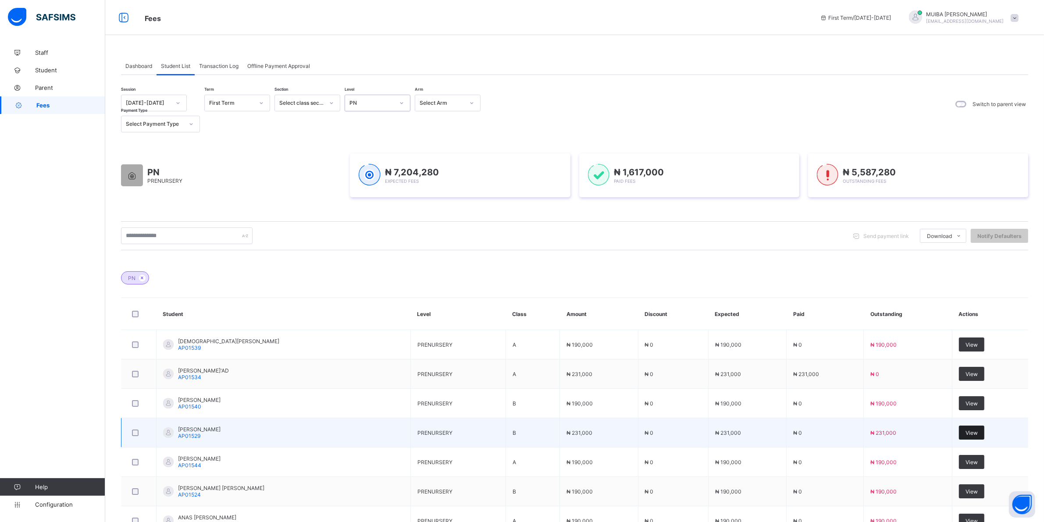
click at [975, 432] on span "View" at bounding box center [971, 433] width 12 height 7
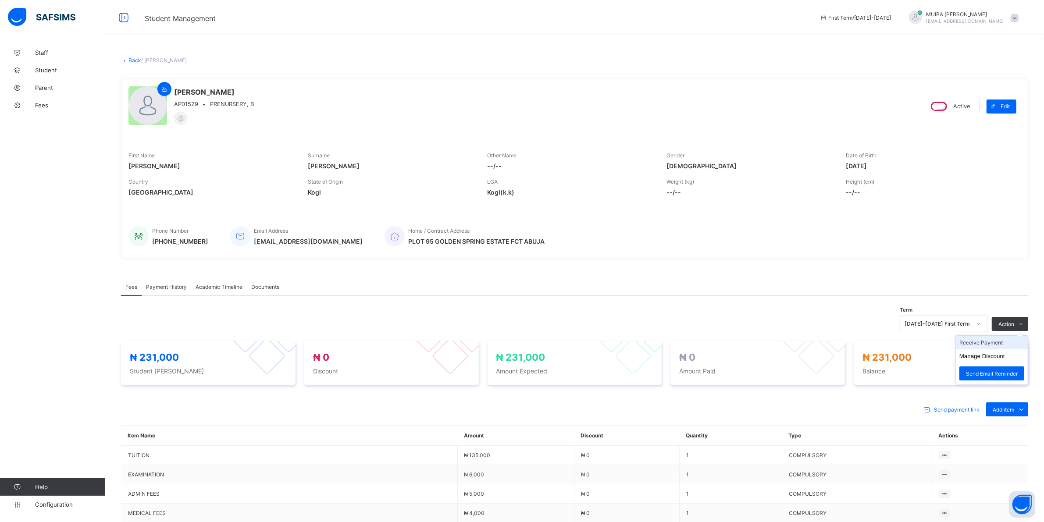
click at [995, 341] on li "Receive Payment" at bounding box center [992, 343] width 72 height 14
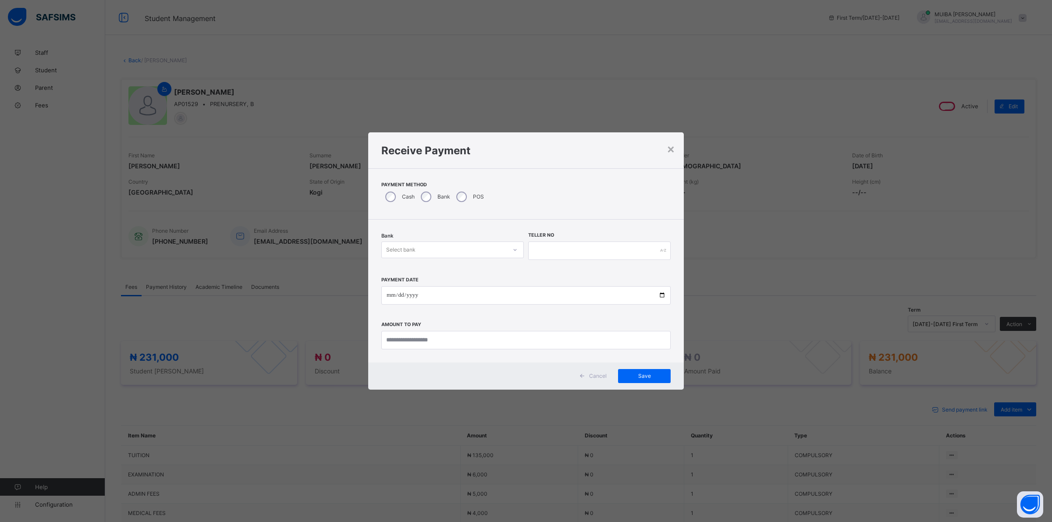
click at [515, 249] on icon at bounding box center [514, 249] width 5 height 9
click at [485, 270] on div "Jaiz Bank - Alhamideen Academy" at bounding box center [453, 269] width 142 height 14
click at [544, 247] on input "text" at bounding box center [599, 251] width 142 height 18
type input "******"
drag, startPoint x: 386, startPoint y: 292, endPoint x: 397, endPoint y: 291, distance: 11.0
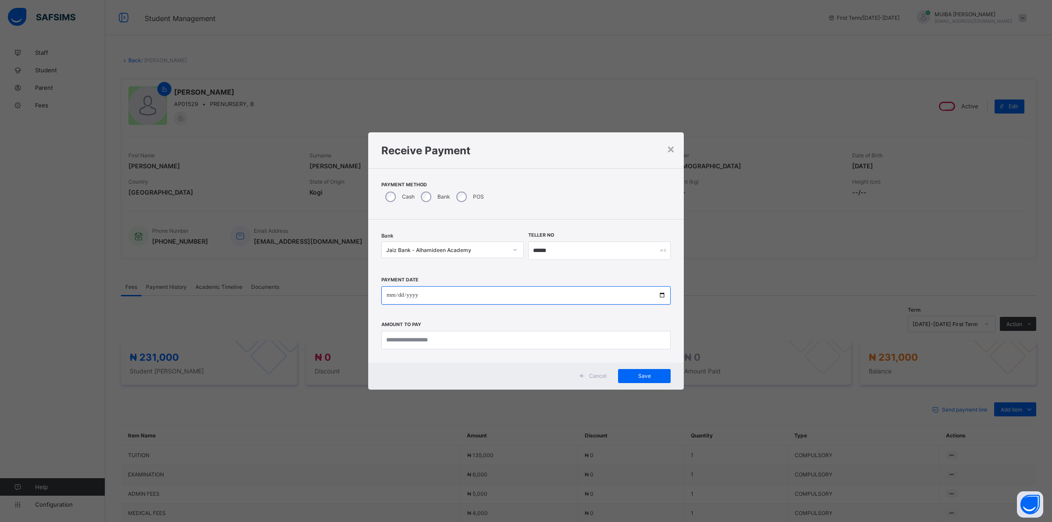
click at [387, 291] on input "date" at bounding box center [525, 295] width 289 height 18
type input "**********"
click at [430, 337] on input "currency" at bounding box center [525, 340] width 289 height 18
type input "*********"
click at [639, 375] on span "Save" at bounding box center [644, 376] width 39 height 7
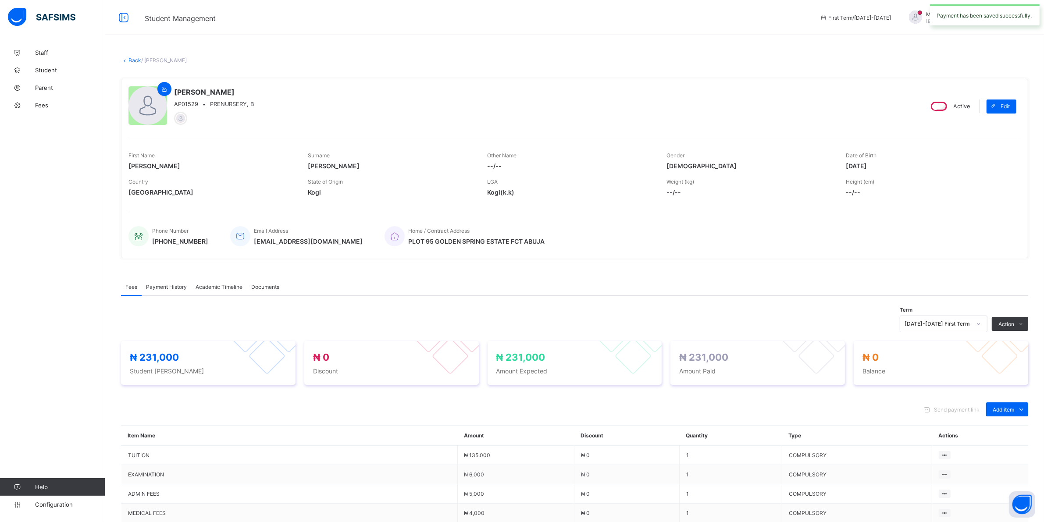
click at [175, 286] on span "Payment History" at bounding box center [166, 287] width 41 height 7
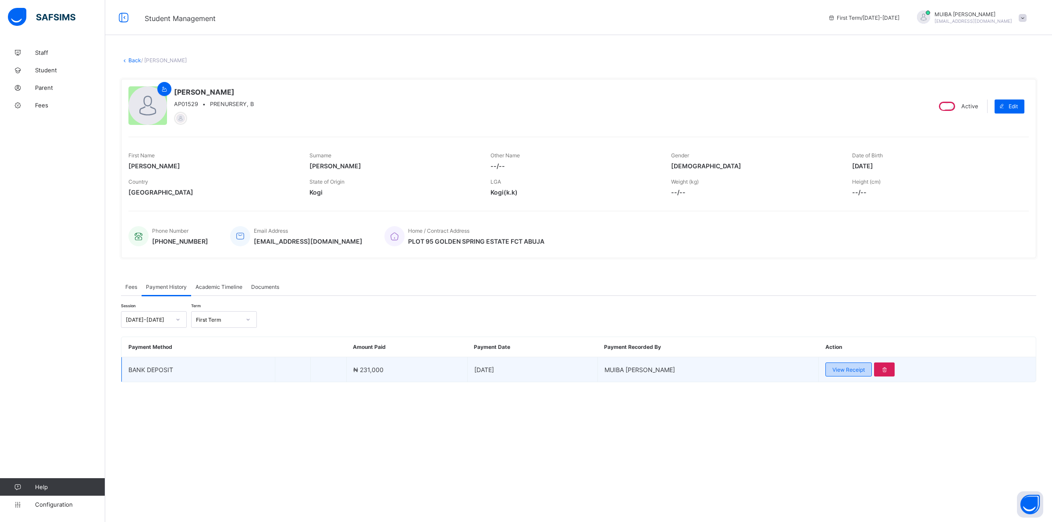
click at [839, 366] on span "View Receipt" at bounding box center [848, 369] width 32 height 7
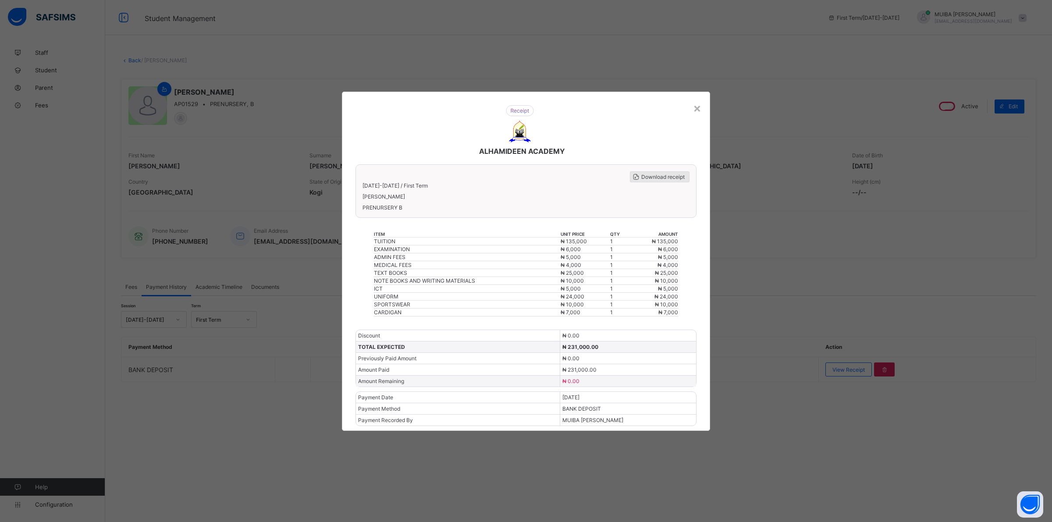
click at [643, 179] on span "Download receipt" at bounding box center [662, 177] width 43 height 7
click at [696, 113] on div "×" at bounding box center [697, 107] width 8 height 15
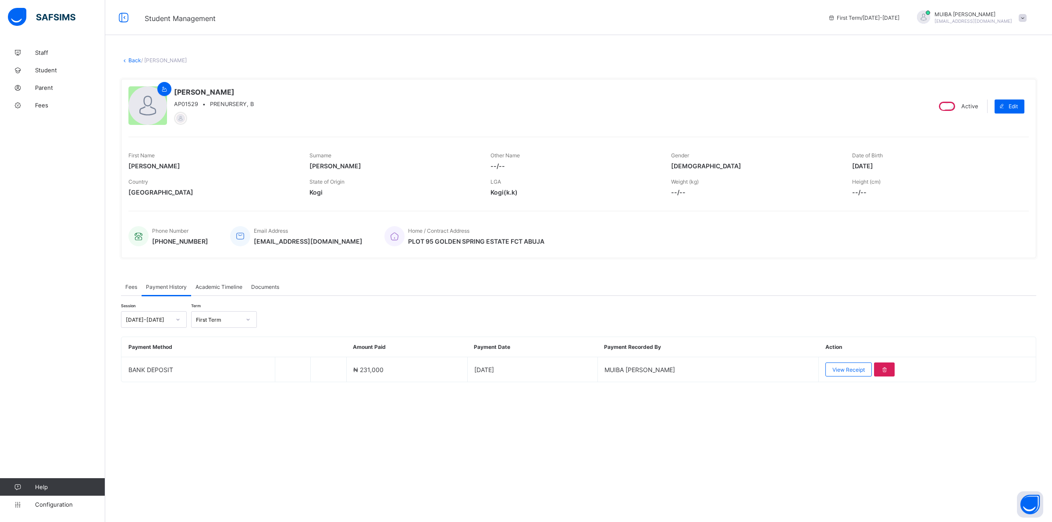
click at [133, 58] on link "Back" at bounding box center [134, 60] width 13 height 7
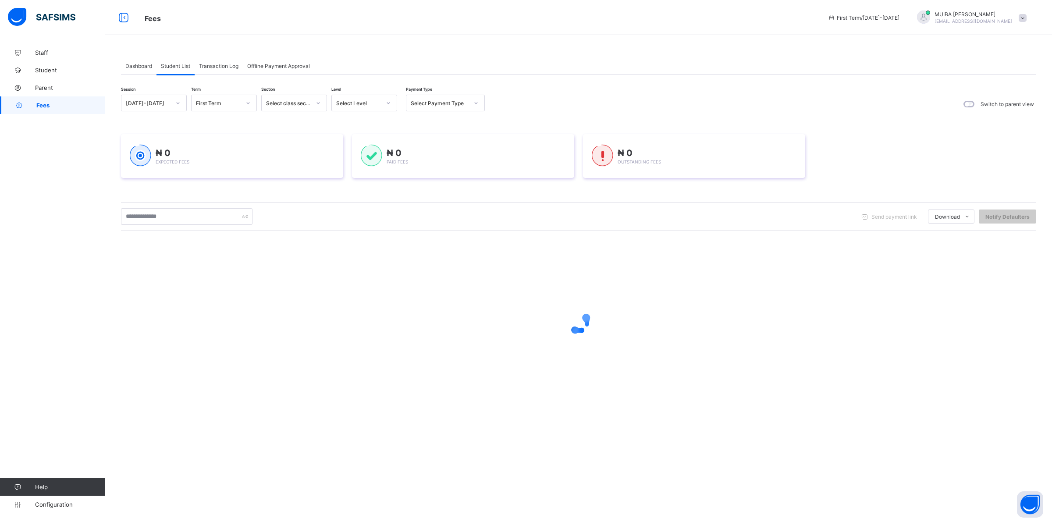
click at [391, 101] on icon at bounding box center [388, 103] width 5 height 9
click at [352, 174] on div "NUR 2" at bounding box center [364, 177] width 65 height 14
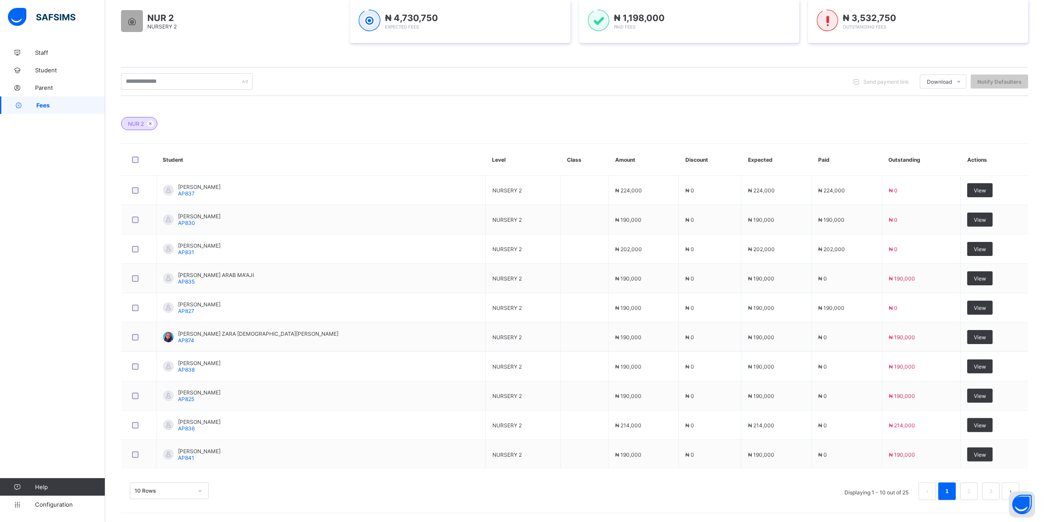
scroll to position [177, 0]
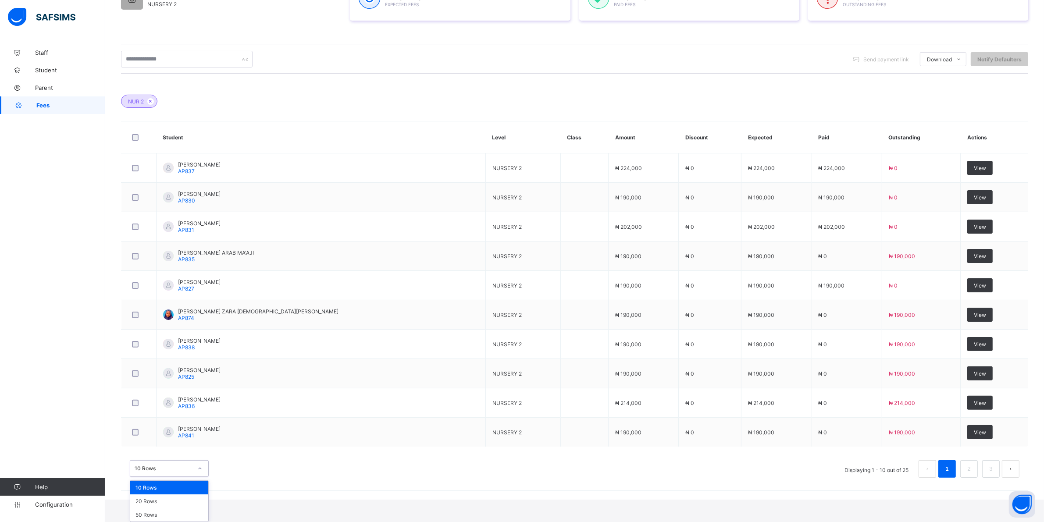
click at [200, 477] on div "option 10 Rows focused, 1 of 3. 3 results available. Use Up and Down to choose …" at bounding box center [169, 468] width 79 height 17
click at [159, 501] on div "20 Rows" at bounding box center [169, 501] width 78 height 14
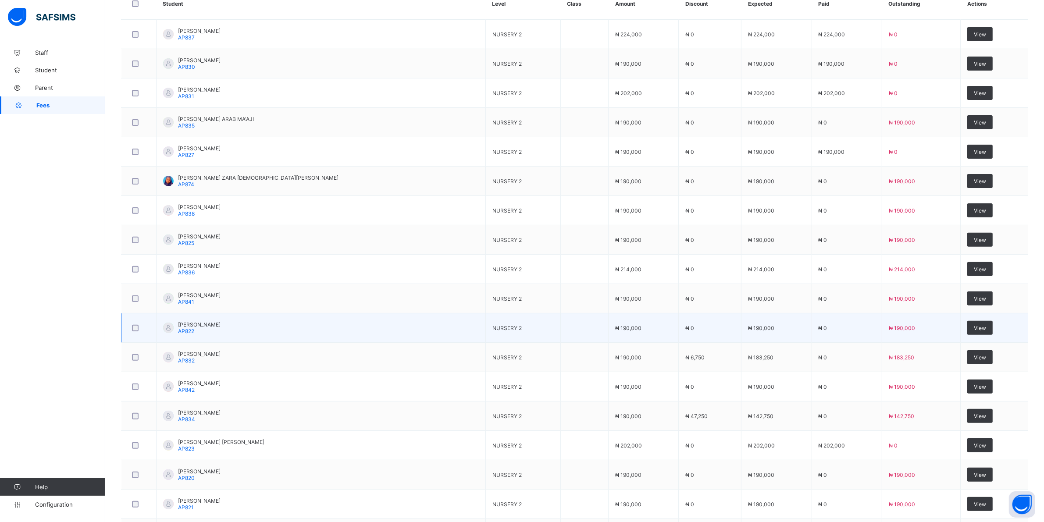
scroll to position [329, 0]
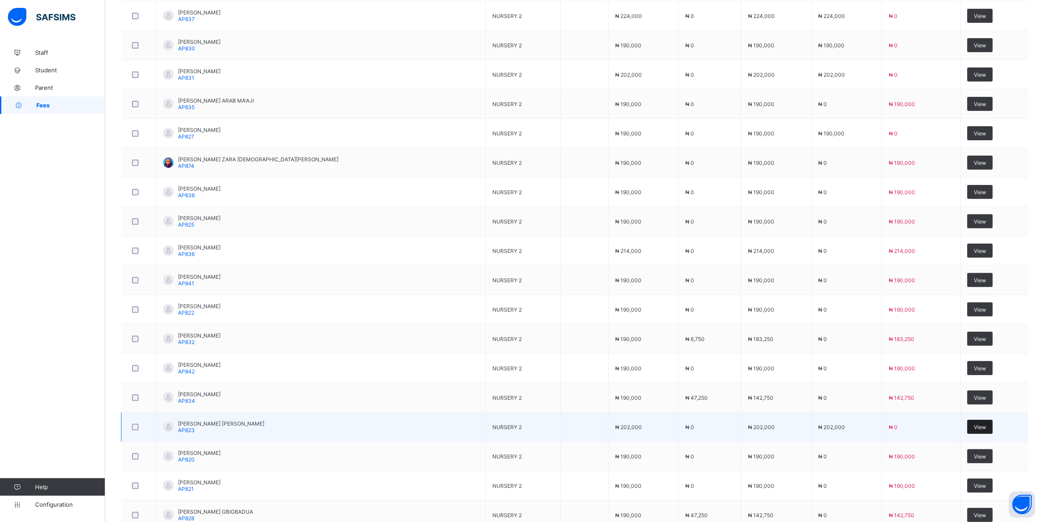
click at [981, 427] on span "View" at bounding box center [980, 427] width 12 height 7
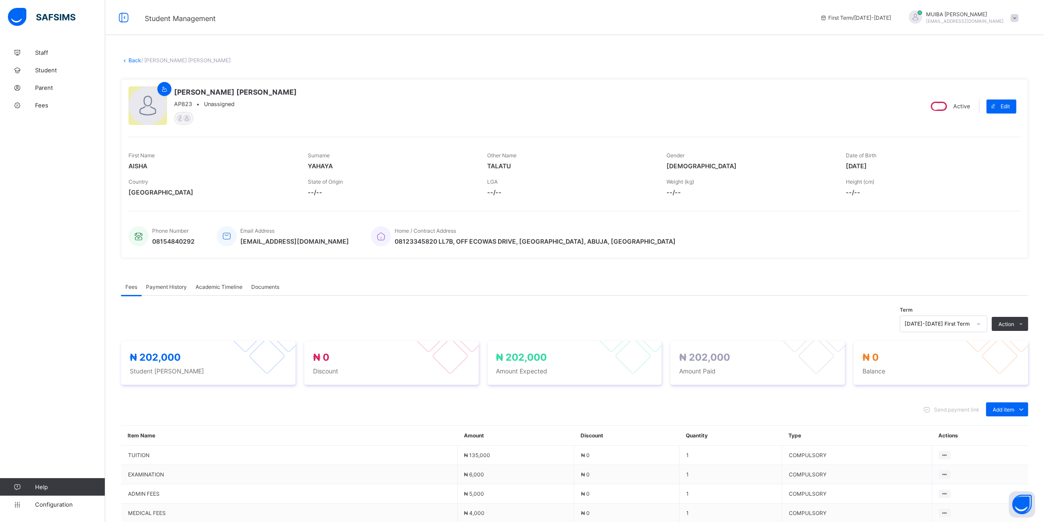
click at [169, 284] on span "Payment History" at bounding box center [166, 287] width 41 height 7
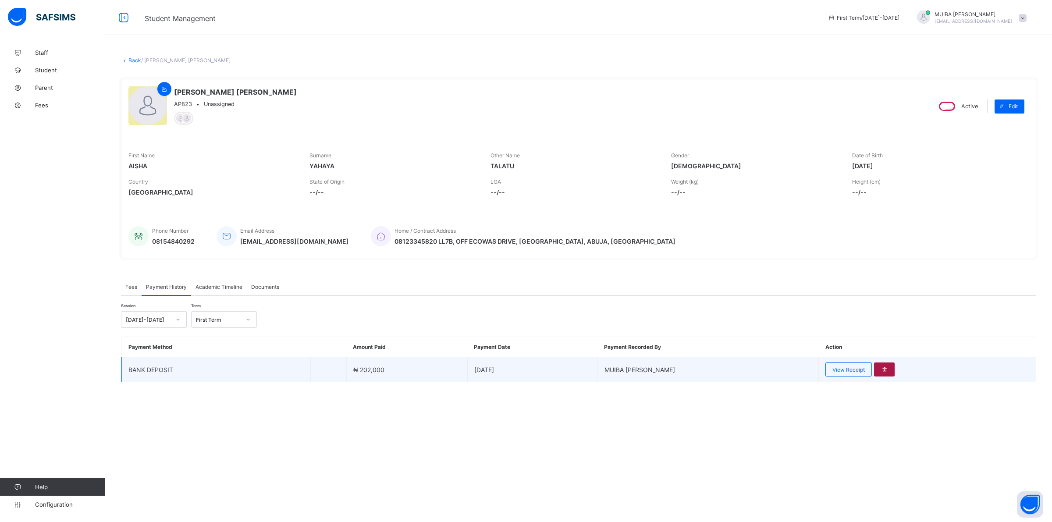
click at [881, 370] on icon at bounding box center [884, 369] width 7 height 7
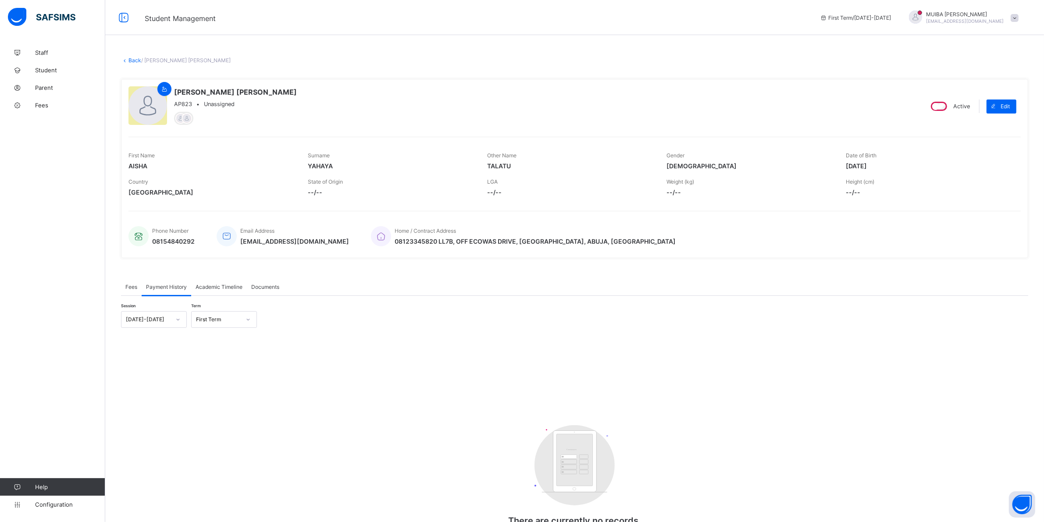
click at [134, 286] on span "Fees" at bounding box center [131, 287] width 12 height 7
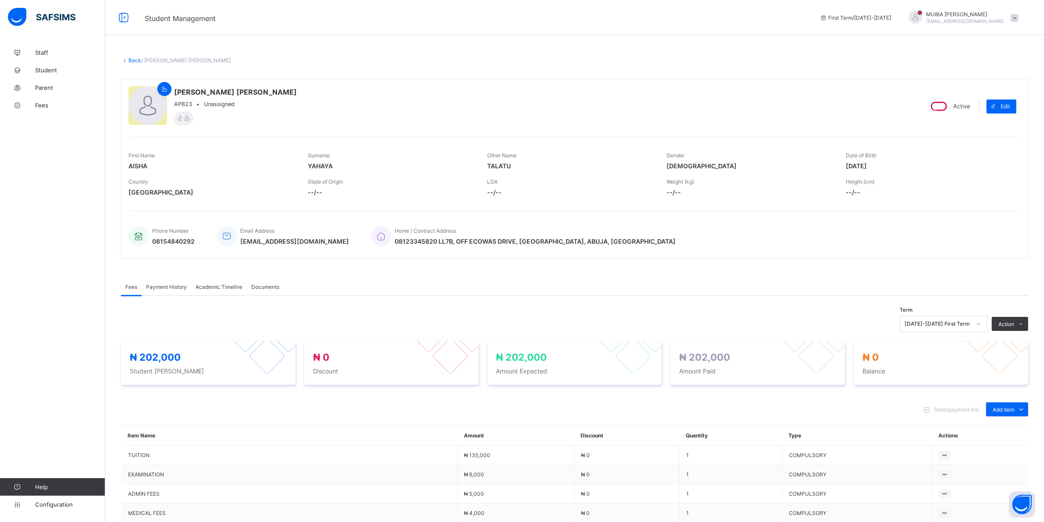
click at [131, 58] on link "Back" at bounding box center [134, 60] width 13 height 7
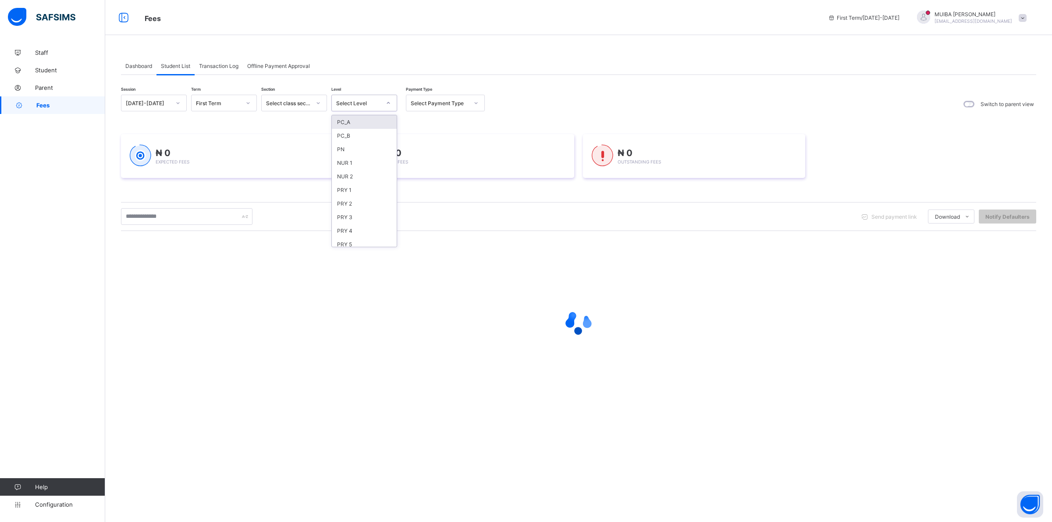
click at [394, 103] on div at bounding box center [388, 103] width 15 height 14
click at [354, 174] on div "NUR 2" at bounding box center [364, 177] width 65 height 14
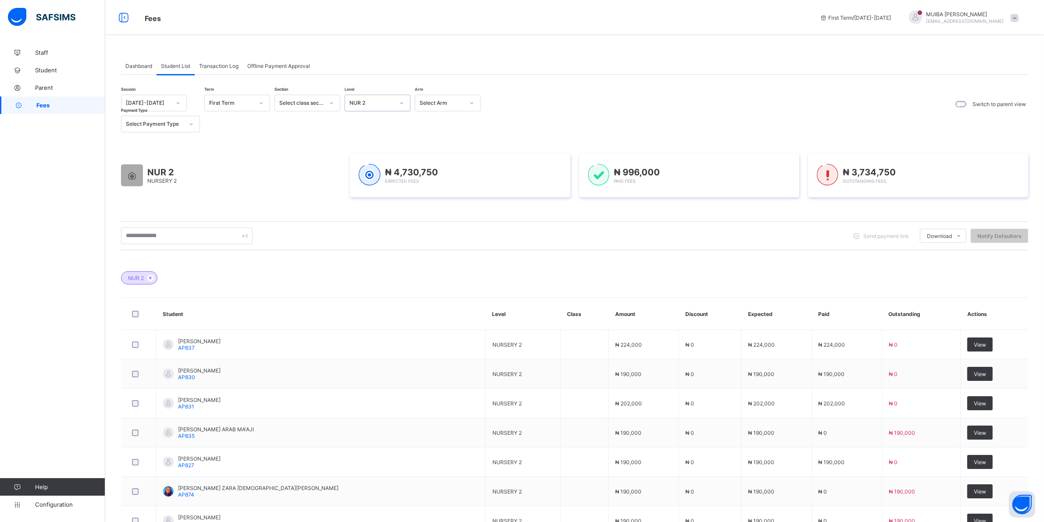
click at [200, 487] on span "[PERSON_NAME] ZARA [DEMOGRAPHIC_DATA][PERSON_NAME]" at bounding box center [258, 488] width 160 height 7
click at [200, 487] on div "Dashboard Student List Transaction Log Offline Payment Approval Student List Mo…" at bounding box center [574, 338] width 938 height 676
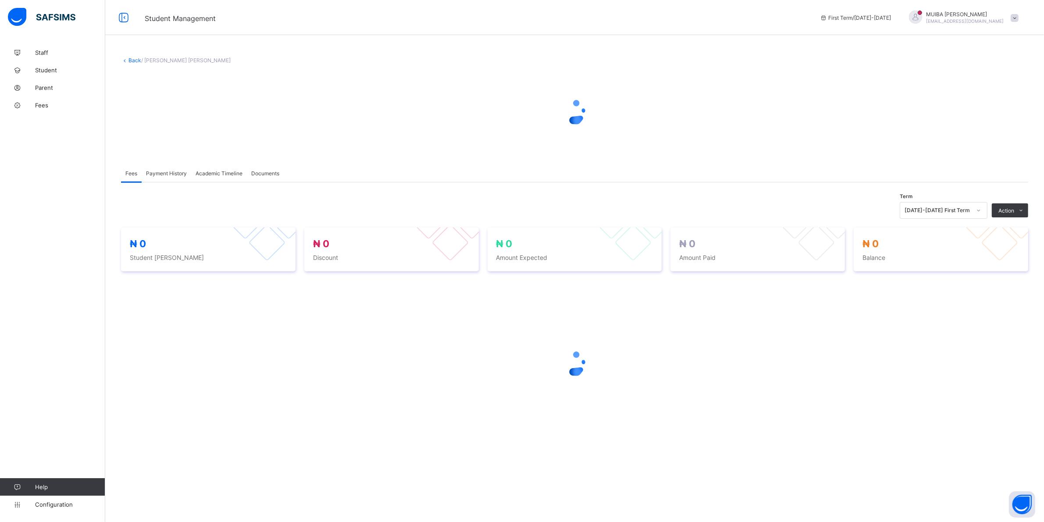
click at [199, 491] on div "× Delete Document This action would delete the document with name: from the sys…" at bounding box center [574, 261] width 938 height 522
click at [199, 490] on div "× Delete Document This action would delete the document with name: from the sys…" at bounding box center [574, 261] width 938 height 522
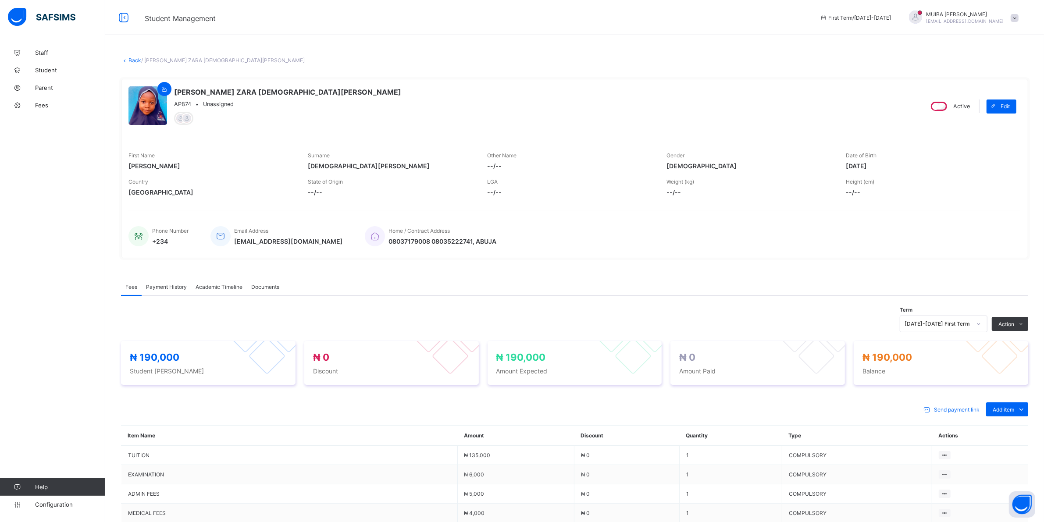
click at [130, 58] on link "Back" at bounding box center [134, 60] width 13 height 7
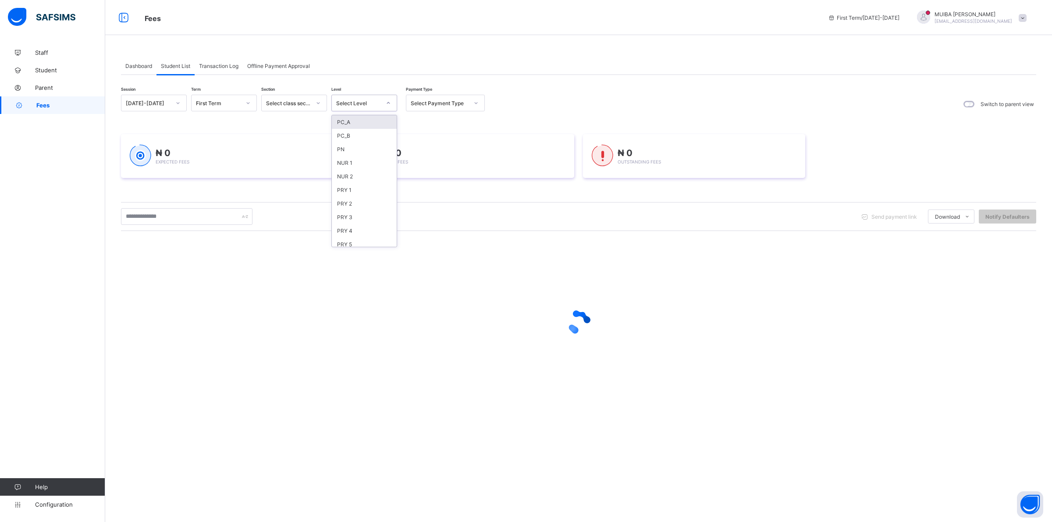
click at [386, 104] on icon at bounding box center [388, 103] width 5 height 9
click at [350, 177] on div "NUR 2" at bounding box center [364, 177] width 65 height 14
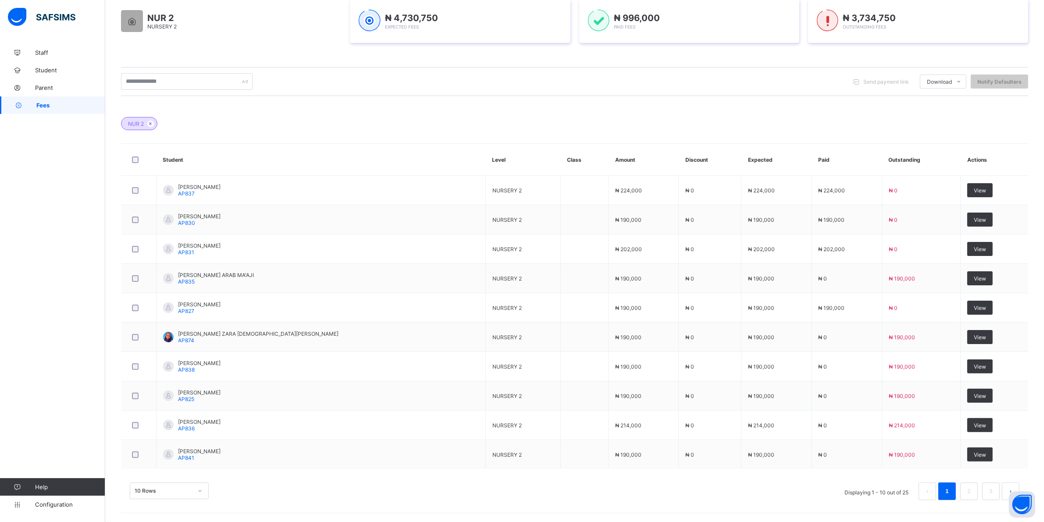
scroll to position [177, 0]
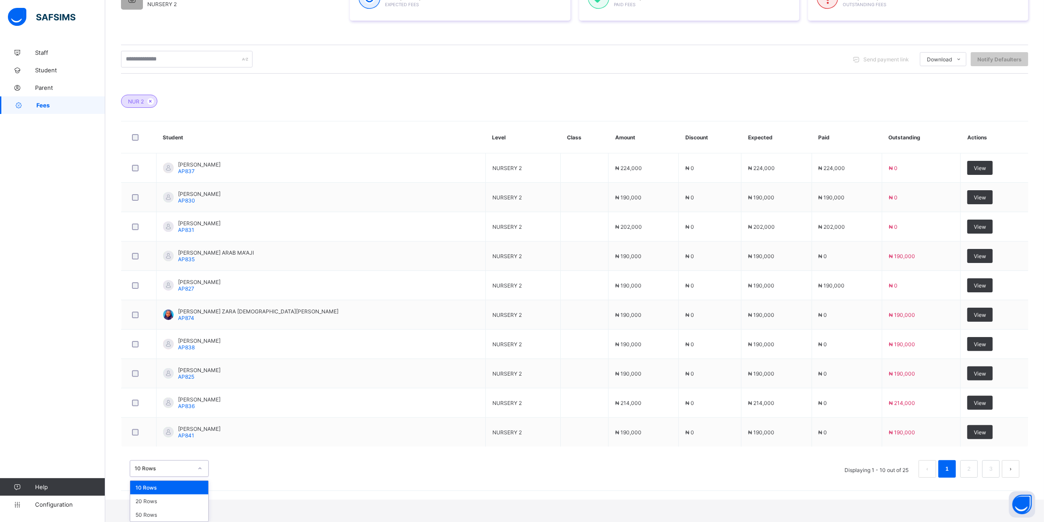
click at [198, 477] on div "option 10 Rows focused, 1 of 3. 3 results available. Use Up and Down to choose …" at bounding box center [169, 468] width 79 height 17
click at [159, 504] on div "20 Rows" at bounding box center [169, 501] width 78 height 14
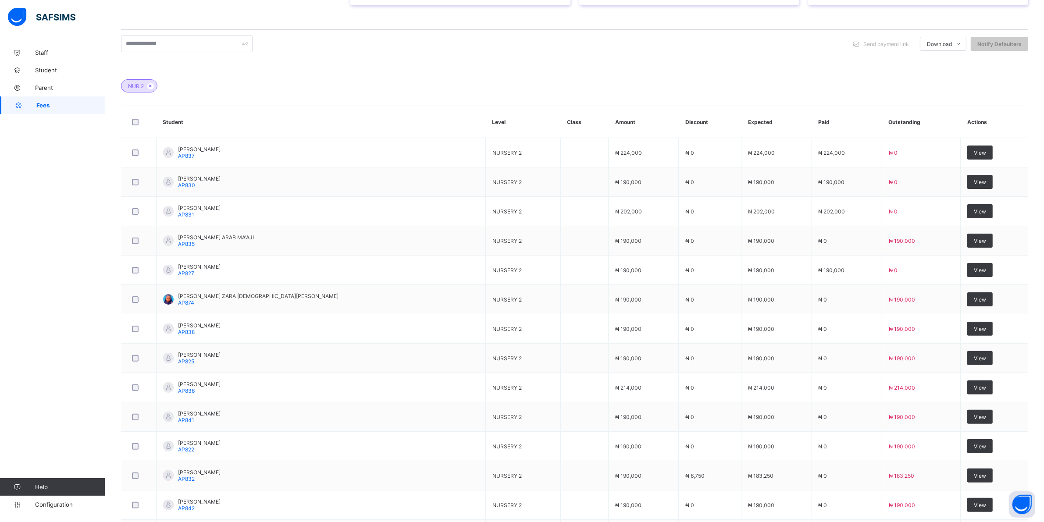
scroll to position [329, 0]
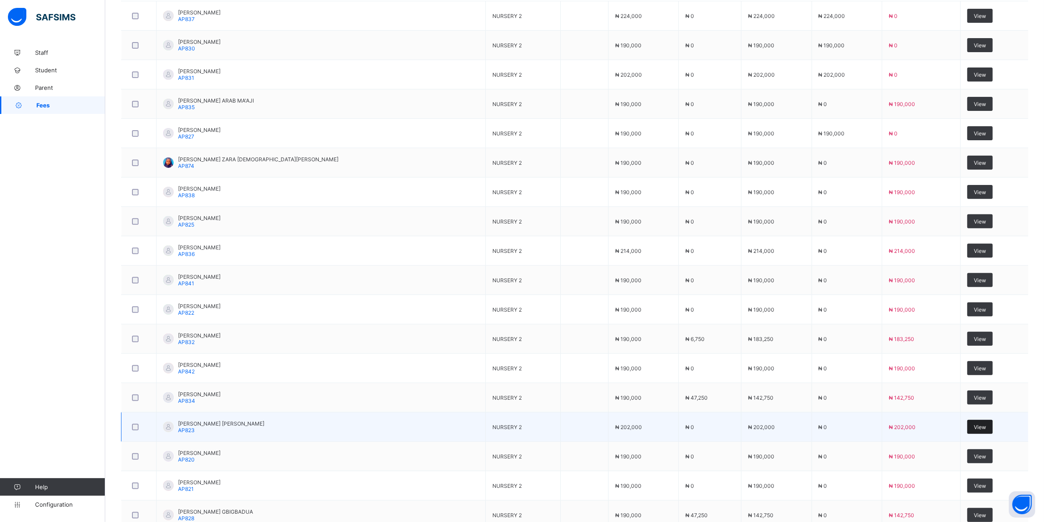
click at [983, 430] on span "View" at bounding box center [980, 427] width 12 height 7
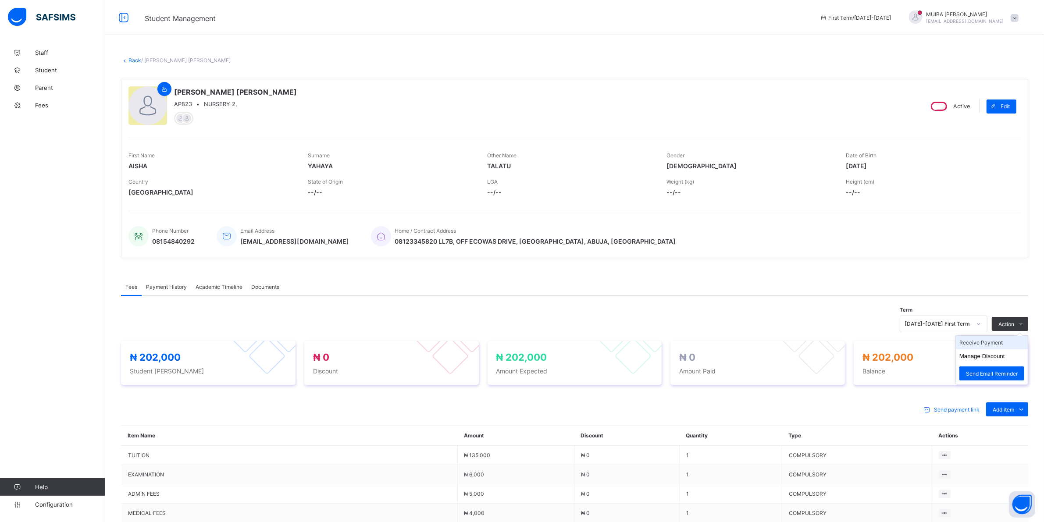
click at [995, 343] on li "Receive Payment" at bounding box center [992, 343] width 72 height 14
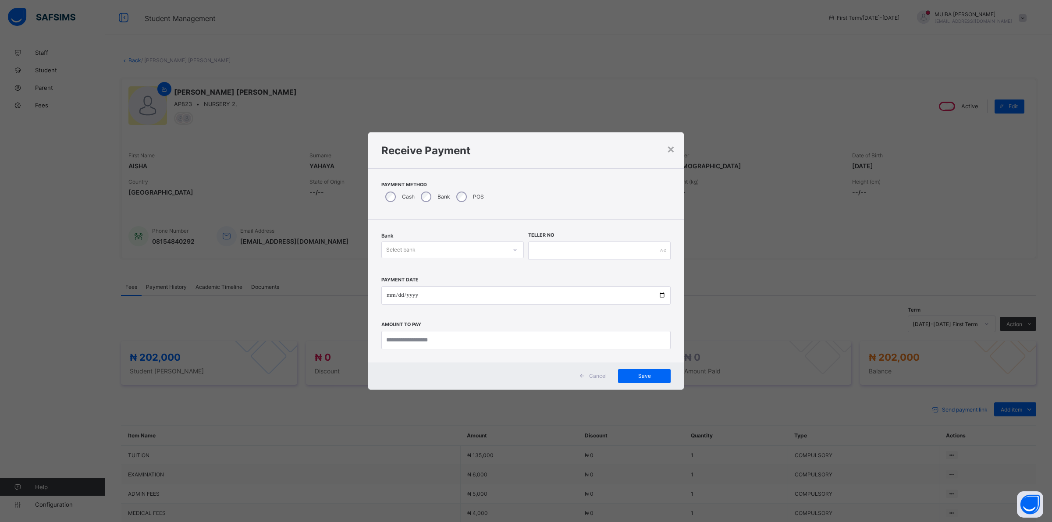
click at [513, 249] on icon at bounding box center [514, 249] width 5 height 9
click at [472, 269] on div "Jaiz Bank - Alhamideen Academy" at bounding box center [453, 269] width 142 height 14
click at [546, 244] on input "text" at bounding box center [599, 251] width 142 height 18
type input "******"
click at [390, 296] on input "date" at bounding box center [525, 295] width 289 height 18
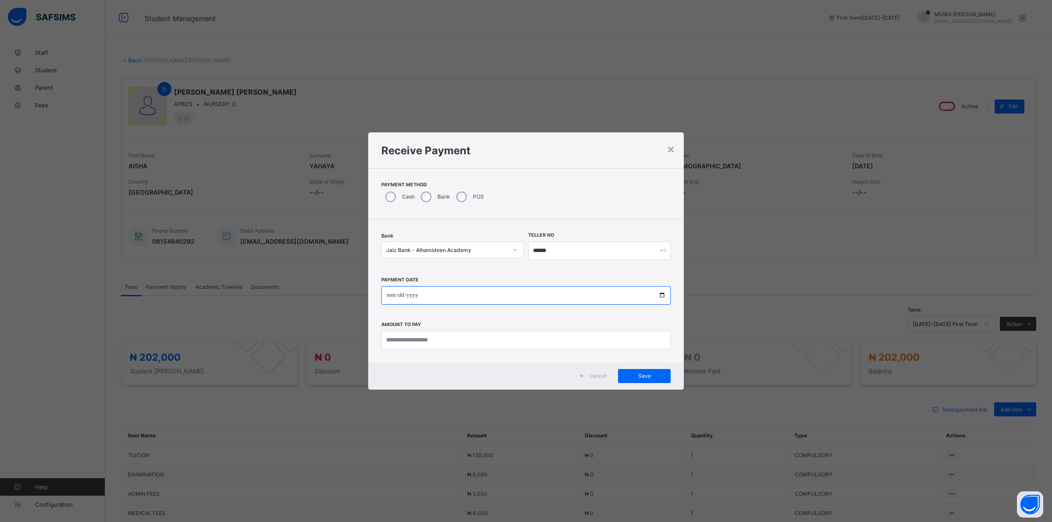
type input "**********"
click at [430, 340] on input "currency" at bounding box center [525, 340] width 289 height 18
type input "*********"
click at [634, 373] on span "Save" at bounding box center [644, 376] width 39 height 7
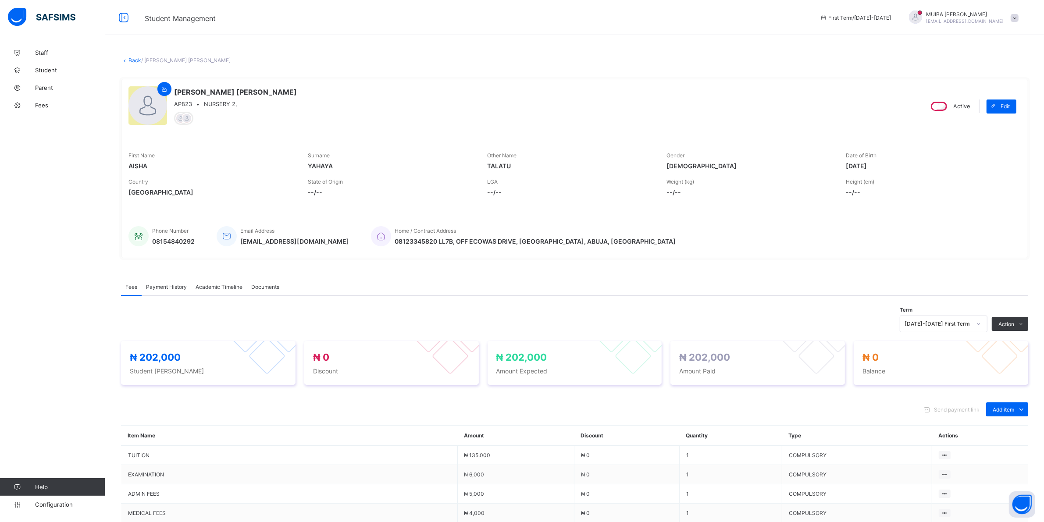
drag, startPoint x: 168, startPoint y: 286, endPoint x: 171, endPoint y: 293, distance: 7.7
click at [170, 292] on div "Payment History" at bounding box center [167, 287] width 50 height 18
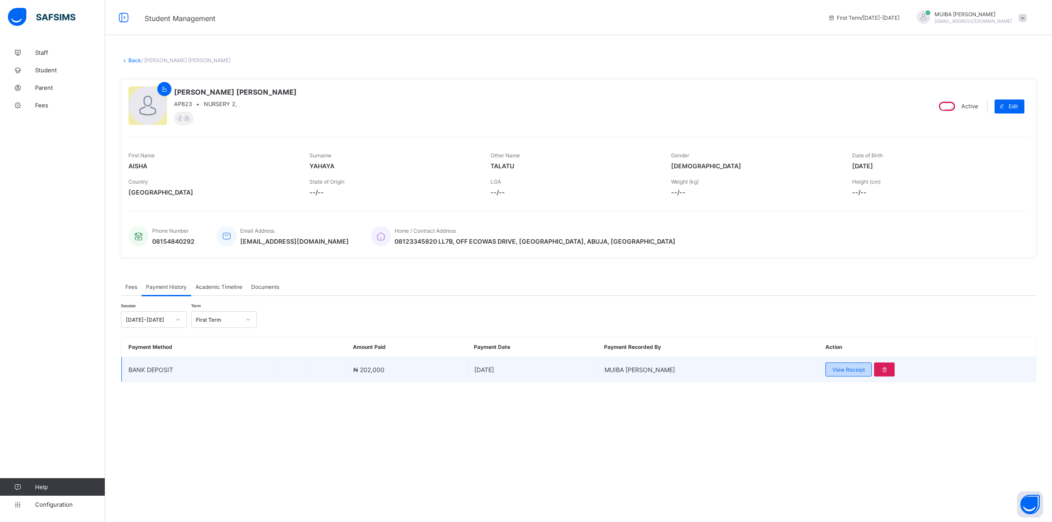
click at [841, 370] on span "View Receipt" at bounding box center [848, 369] width 32 height 7
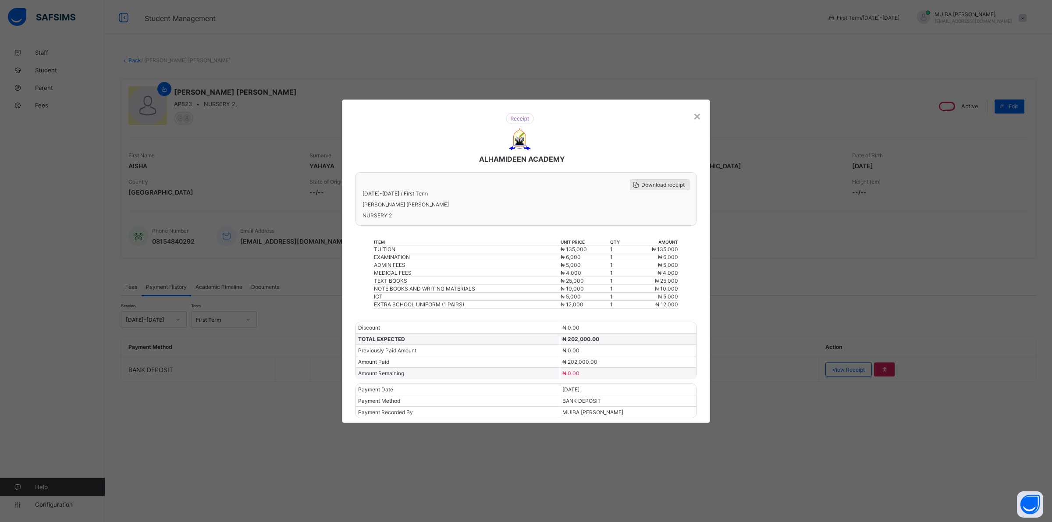
click at [651, 185] on span "Download receipt" at bounding box center [662, 184] width 43 height 7
click at [696, 119] on div "×" at bounding box center [697, 115] width 8 height 15
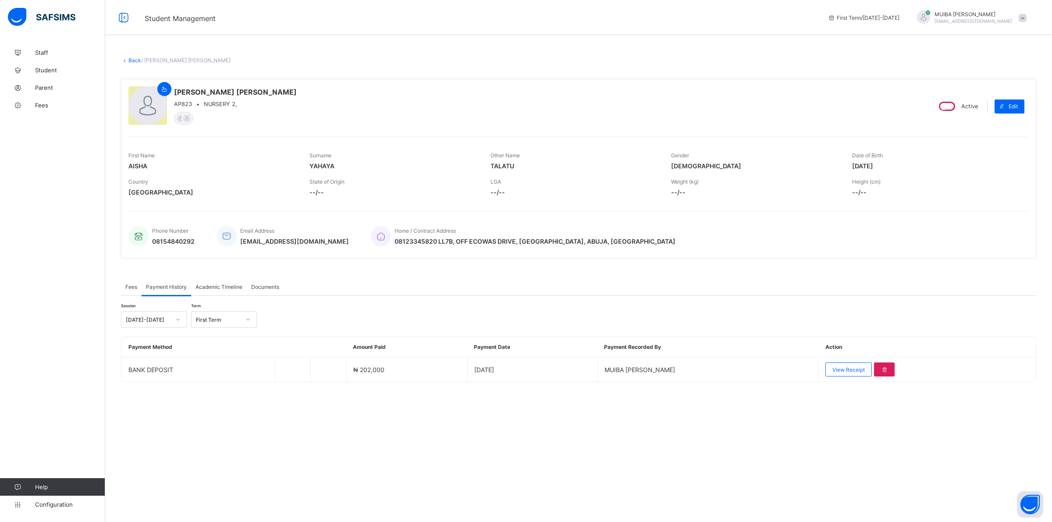
click at [133, 60] on link "Back" at bounding box center [134, 60] width 13 height 7
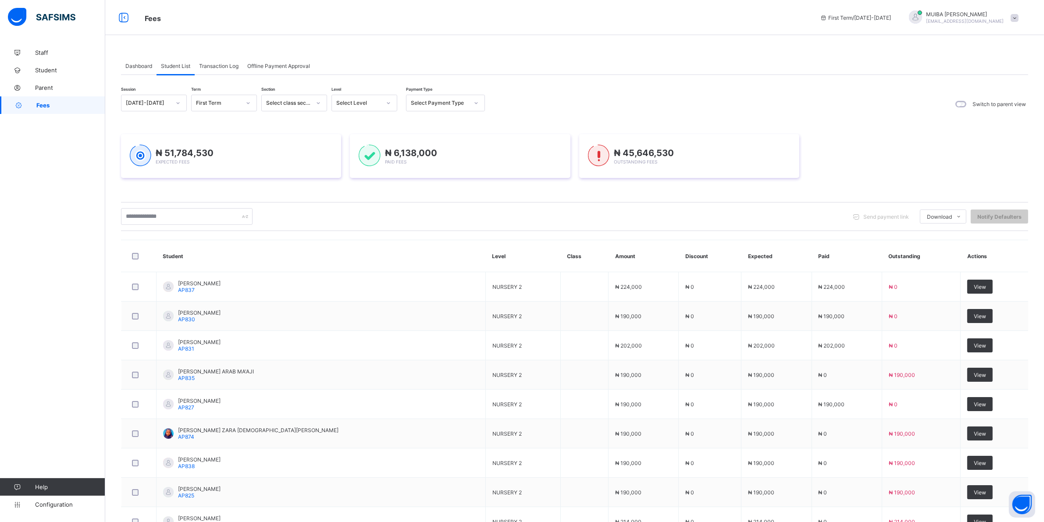
click at [389, 104] on icon at bounding box center [388, 103] width 5 height 9
click at [349, 146] on div "PN" at bounding box center [364, 149] width 65 height 14
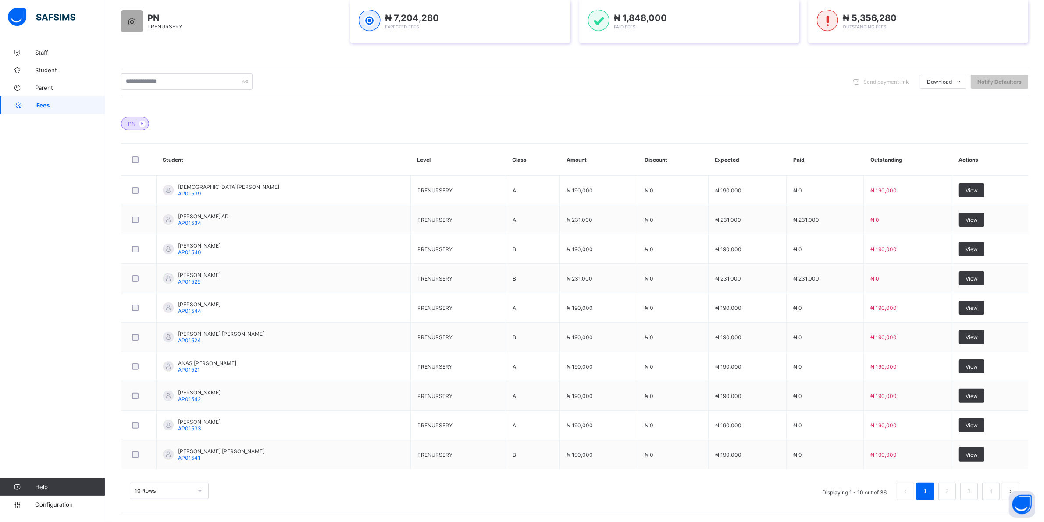
scroll to position [177, 0]
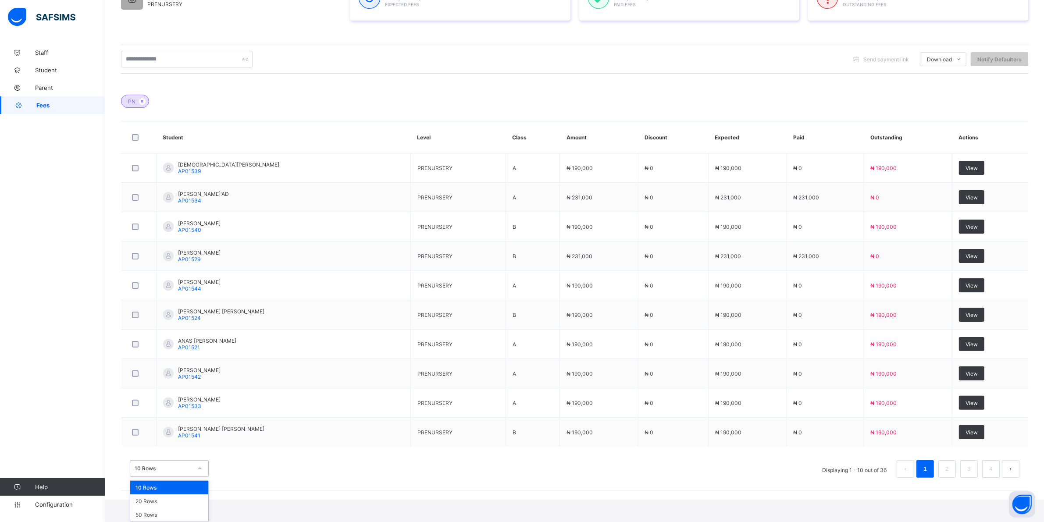
click at [196, 477] on div "option 10 Rows focused, 1 of 3. 3 results available. Use Up and Down to choose …" at bounding box center [169, 468] width 79 height 17
click at [163, 503] on div "20 Rows" at bounding box center [169, 501] width 78 height 14
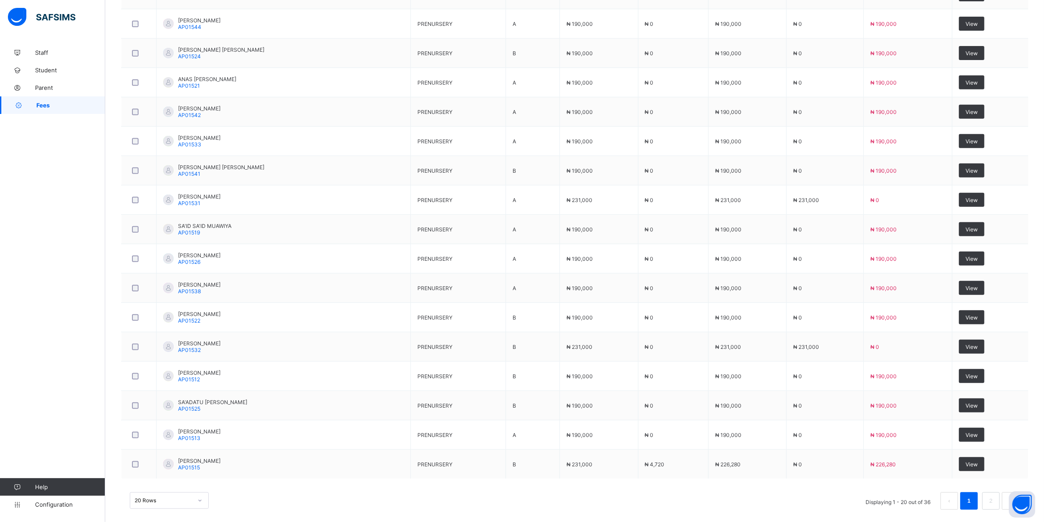
scroll to position [472, 0]
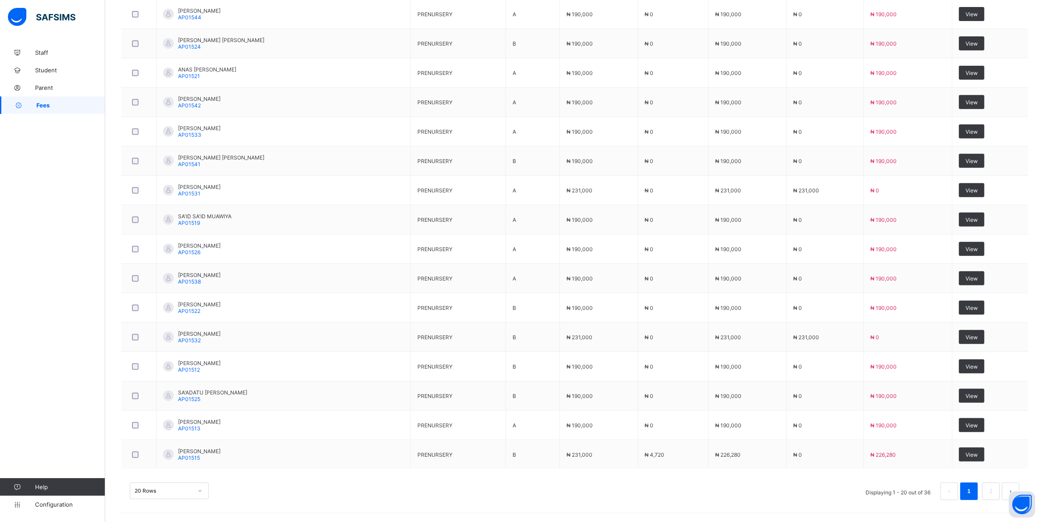
click at [202, 499] on div "20 Rows" at bounding box center [169, 491] width 79 height 17
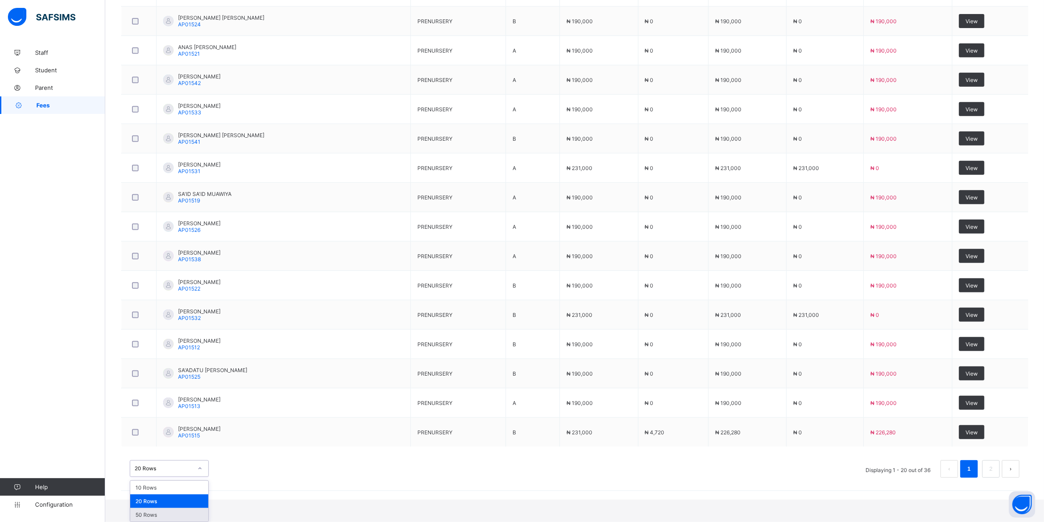
click at [161, 515] on div "50 Rows" at bounding box center [169, 515] width 78 height 14
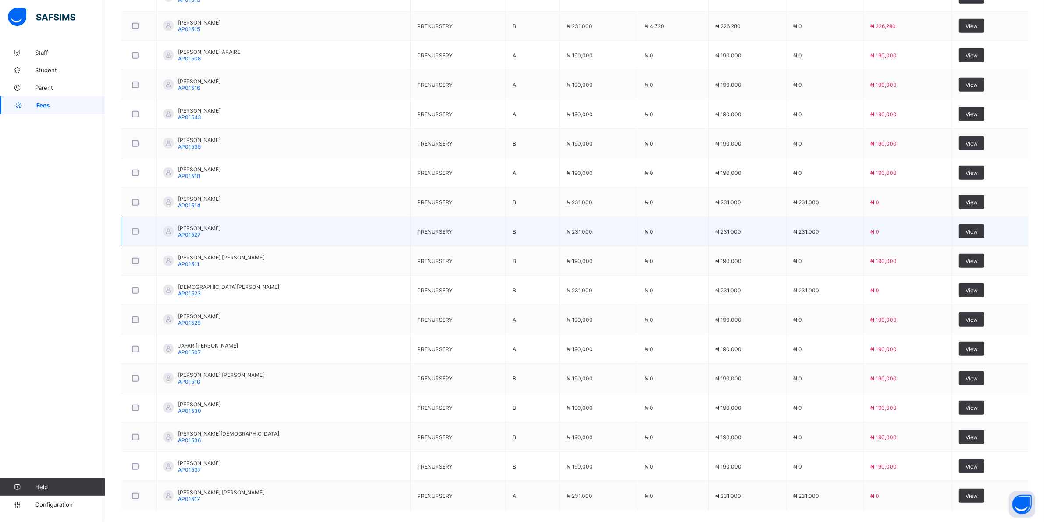
scroll to position [921, 0]
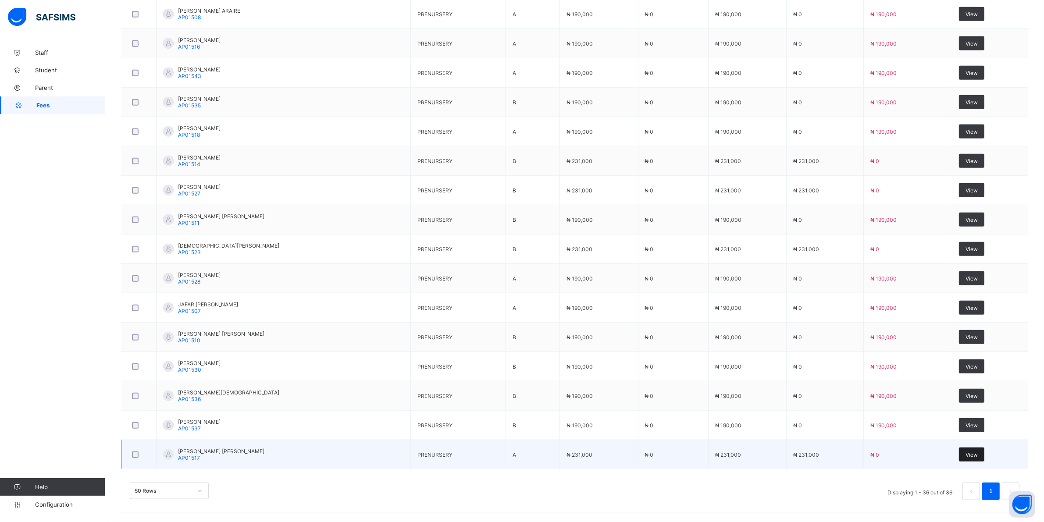
click at [975, 452] on div "View" at bounding box center [971, 455] width 25 height 14
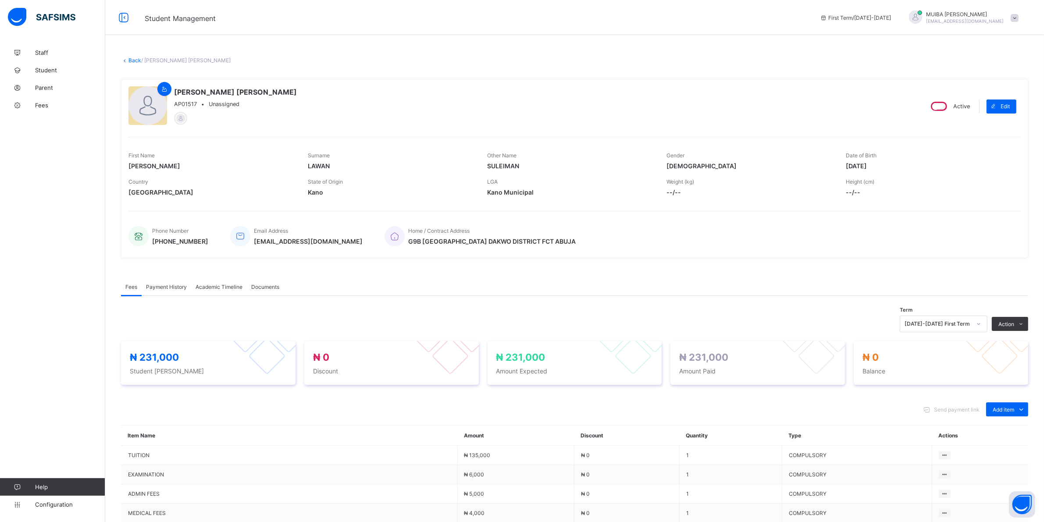
click at [166, 284] on span "Payment History" at bounding box center [166, 287] width 41 height 7
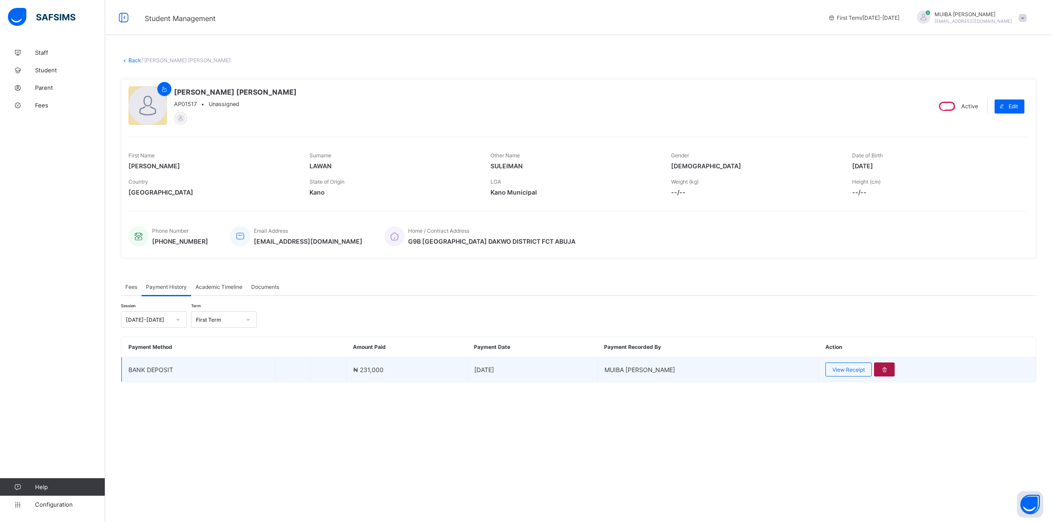
click at [881, 369] on icon at bounding box center [884, 369] width 7 height 7
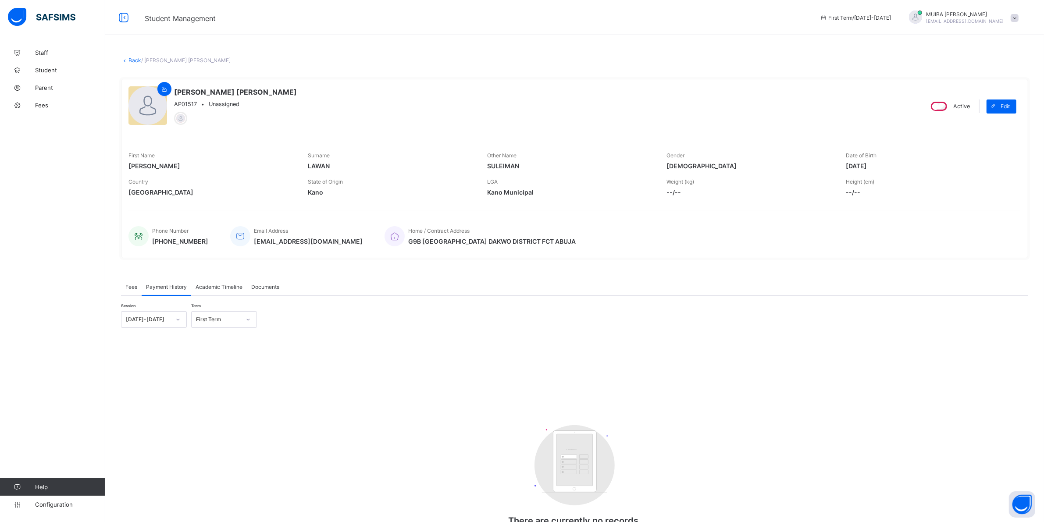
click at [130, 60] on link "Back" at bounding box center [134, 60] width 13 height 7
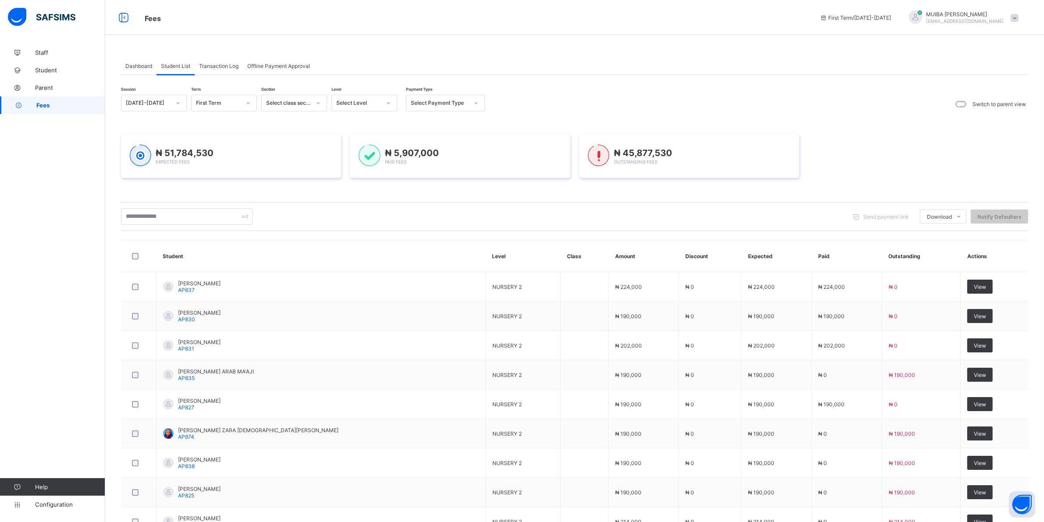
click at [388, 105] on icon at bounding box center [388, 103] width 5 height 9
click at [388, 103] on icon at bounding box center [388, 103] width 3 height 2
click at [388, 101] on icon at bounding box center [388, 103] width 5 height 9
click at [345, 146] on div "PN" at bounding box center [364, 149] width 65 height 14
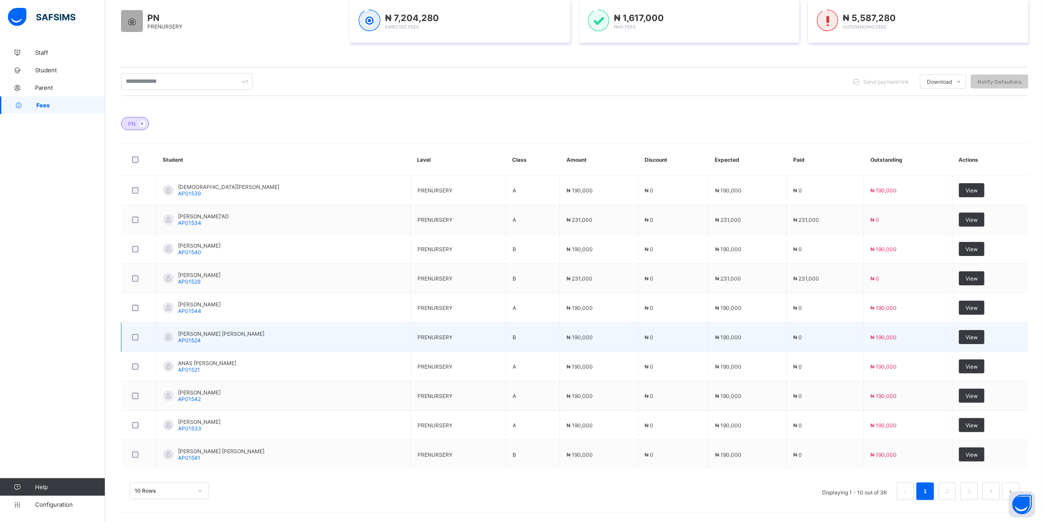
scroll to position [156, 0]
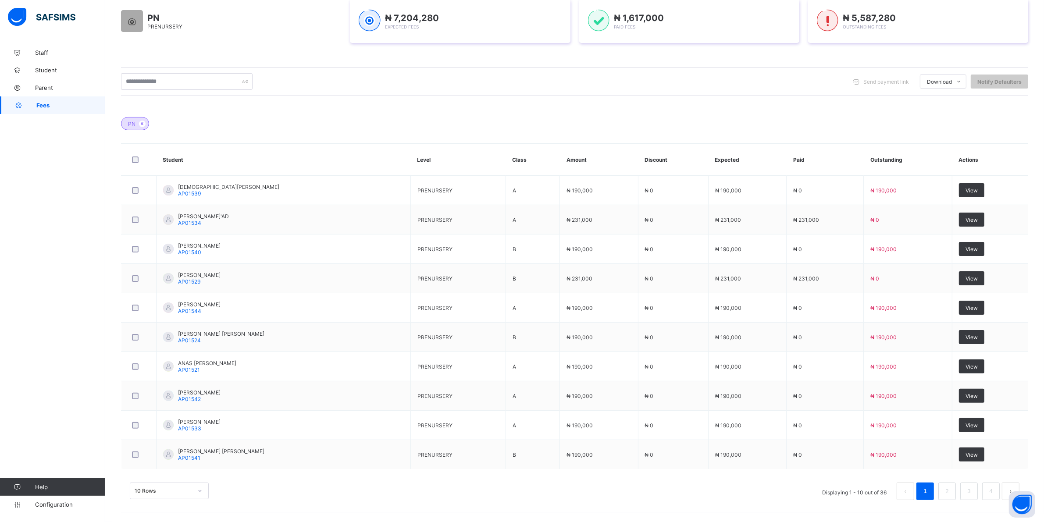
click at [200, 492] on div "10 Rows" at bounding box center [169, 491] width 79 height 17
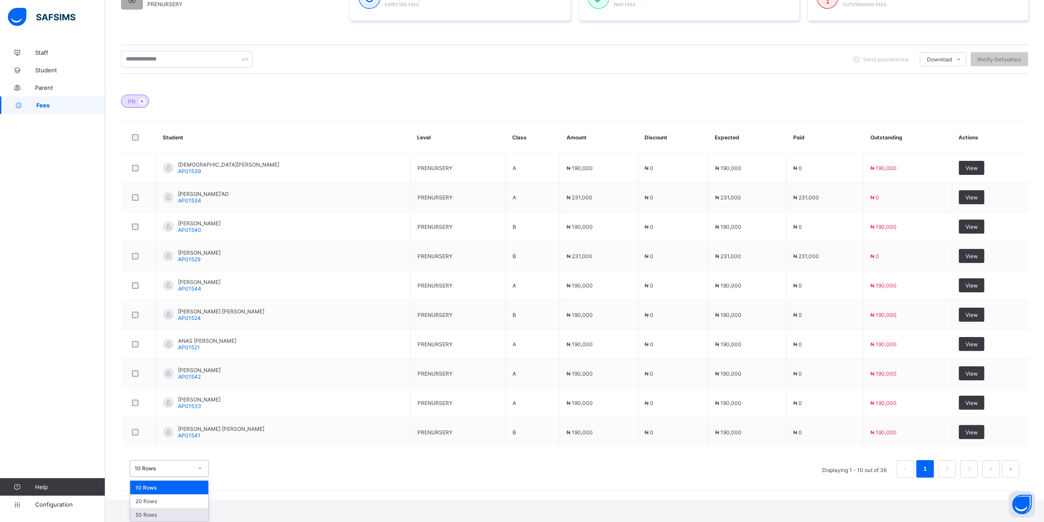
click at [161, 513] on div "50 Rows" at bounding box center [169, 515] width 78 height 14
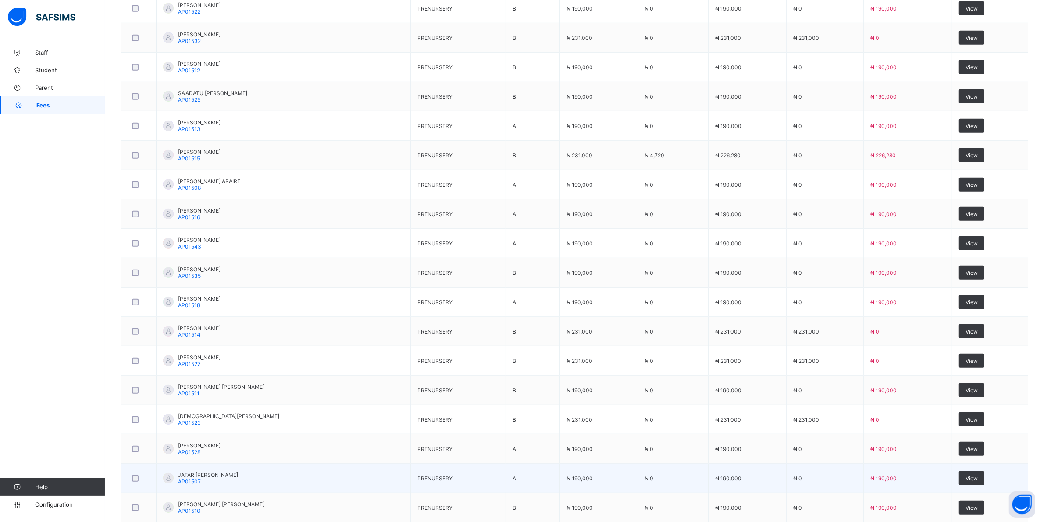
scroll to position [921, 0]
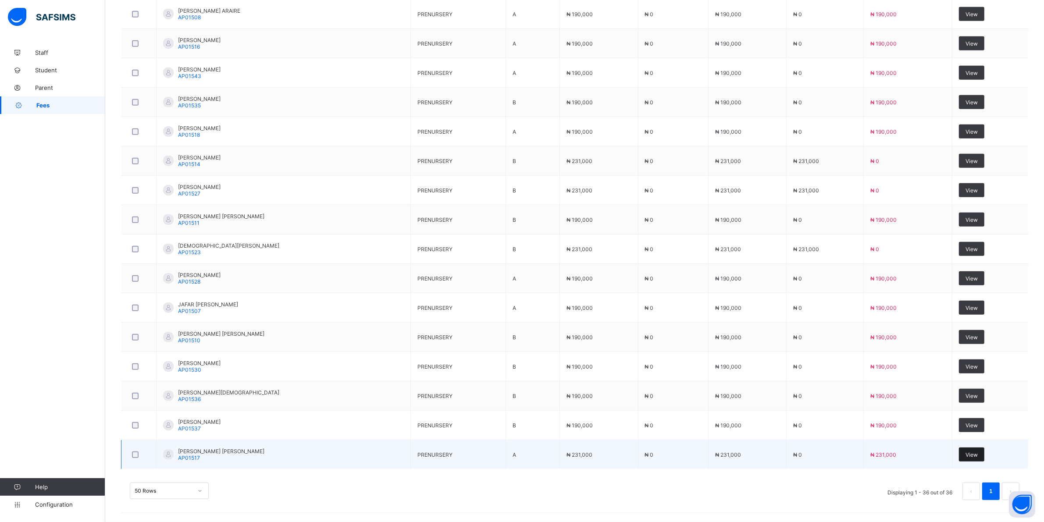
click at [977, 452] on span "View" at bounding box center [971, 454] width 12 height 7
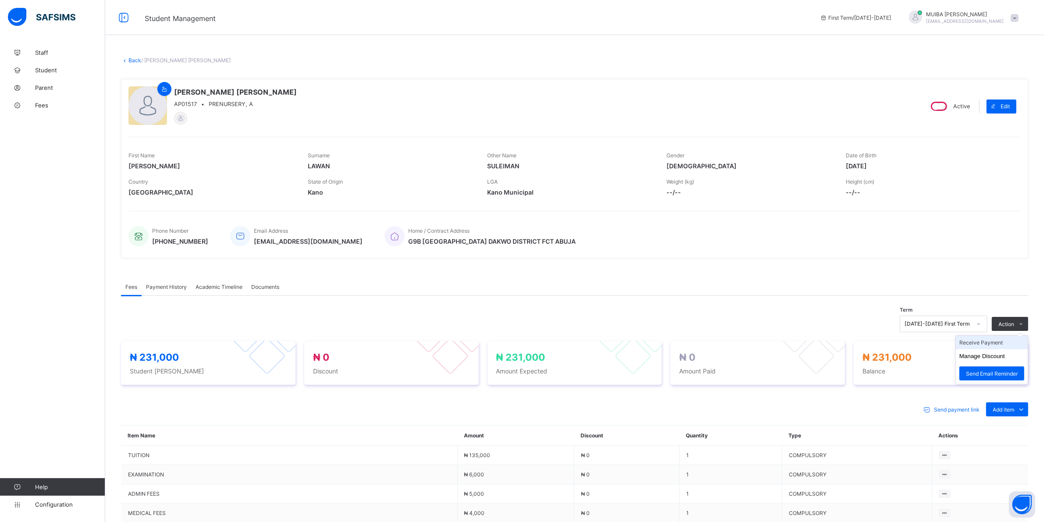
click at [984, 343] on li "Receive Payment" at bounding box center [992, 343] width 72 height 14
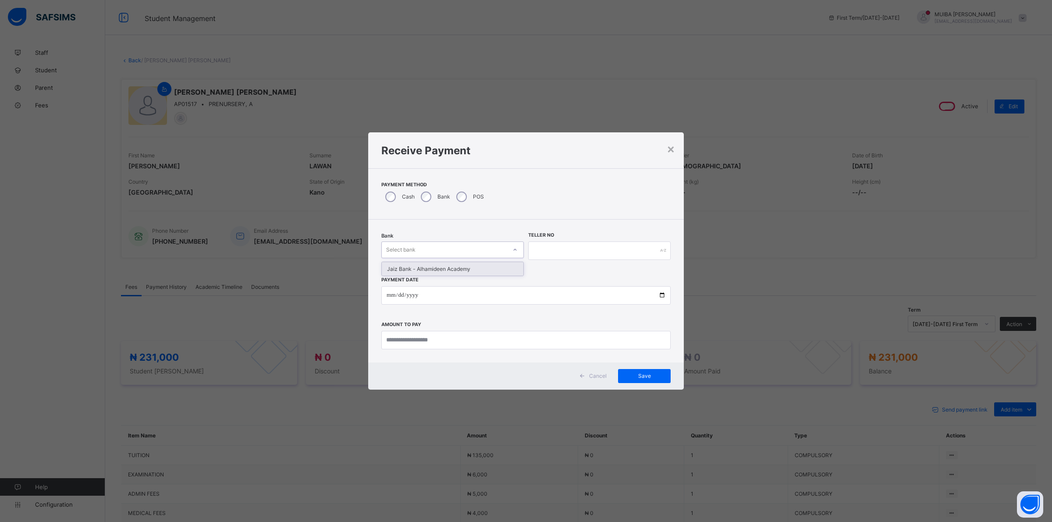
click at [512, 249] on icon at bounding box center [514, 249] width 5 height 9
click at [473, 272] on div "Jaiz Bank - Alhamideen Academy" at bounding box center [453, 269] width 142 height 14
drag, startPoint x: 540, startPoint y: 252, endPoint x: 543, endPoint y: 246, distance: 6.7
click at [542, 248] on input "text" at bounding box center [599, 251] width 142 height 18
type input "******"
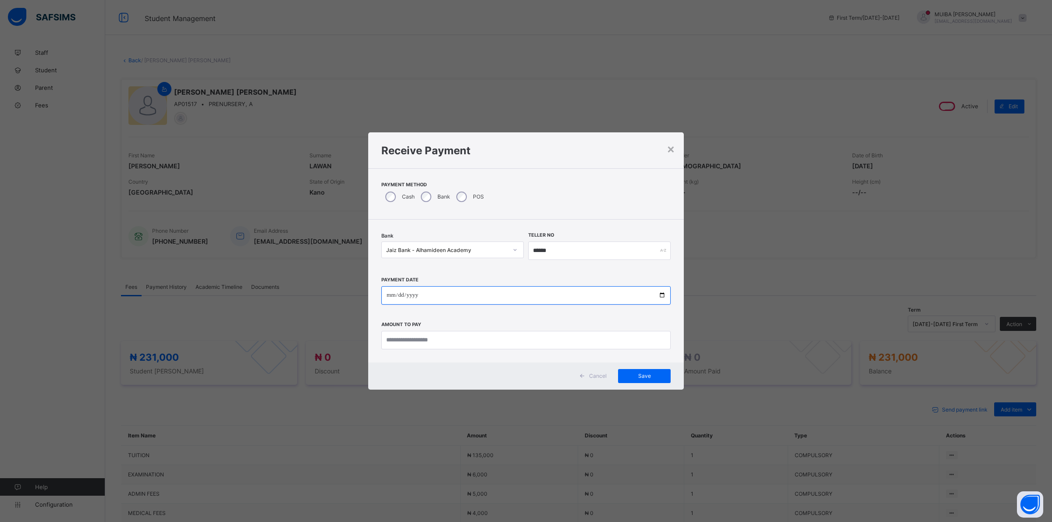
click at [387, 294] on input "date" at bounding box center [525, 295] width 289 height 18
type input "**********"
click at [421, 340] on input "currency" at bounding box center [525, 340] width 289 height 18
type input "*********"
click at [636, 377] on span "Save" at bounding box center [644, 376] width 39 height 7
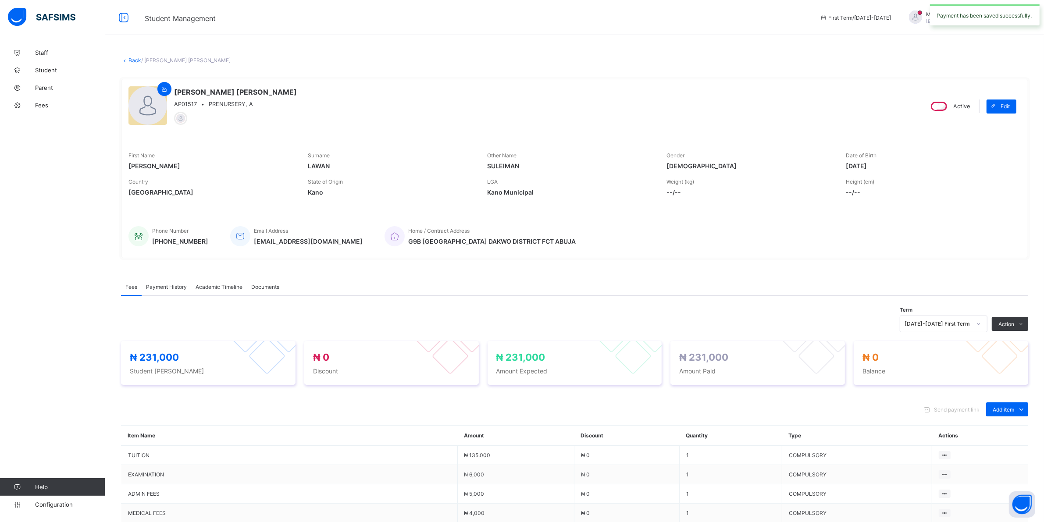
click at [174, 288] on span "Payment History" at bounding box center [166, 287] width 41 height 7
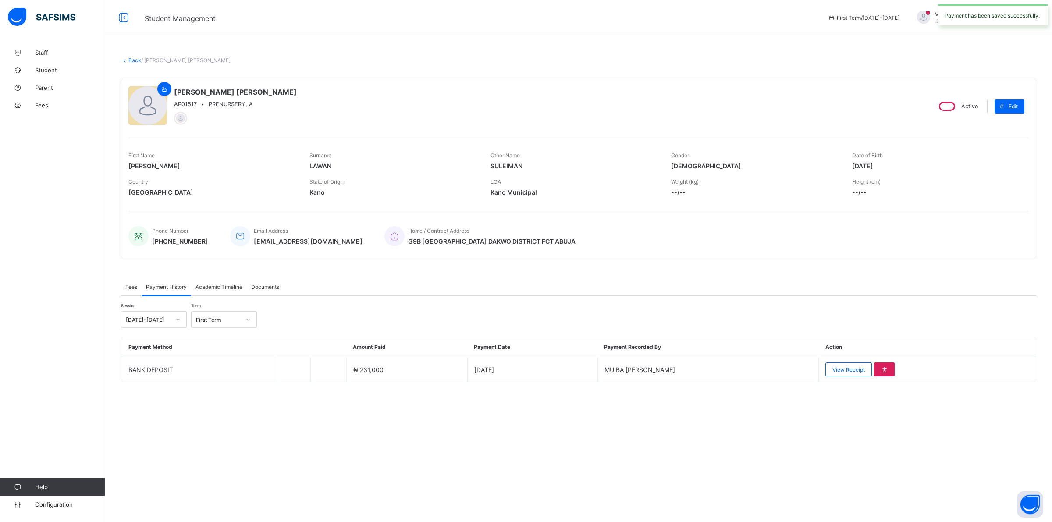
click at [838, 367] on span "View Receipt" at bounding box center [848, 369] width 32 height 7
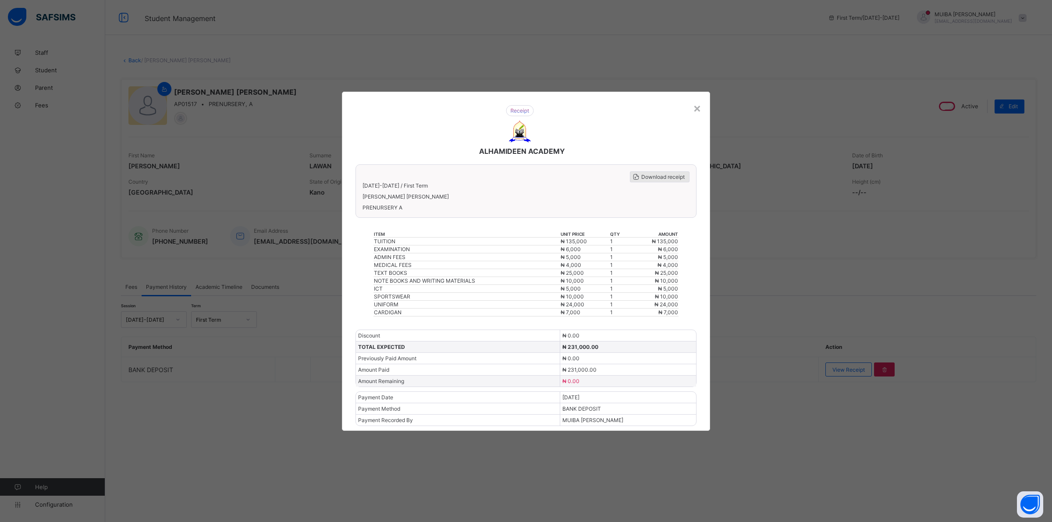
click at [656, 178] on span "Download receipt" at bounding box center [662, 177] width 43 height 7
click at [697, 113] on div "×" at bounding box center [697, 107] width 8 height 15
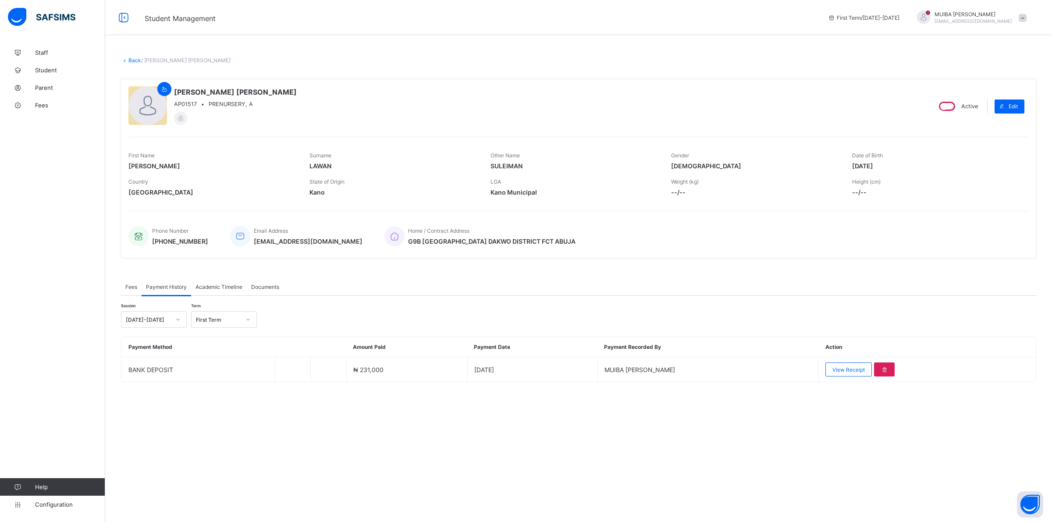
click at [136, 60] on link "Back" at bounding box center [134, 60] width 13 height 7
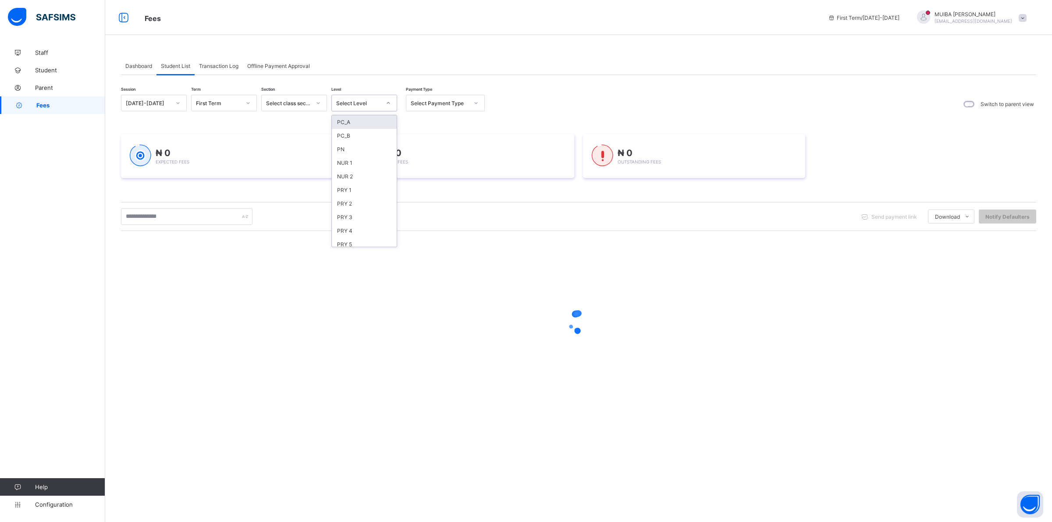
click at [391, 103] on div at bounding box center [388, 103] width 15 height 14
click at [349, 149] on div "PN" at bounding box center [364, 149] width 65 height 14
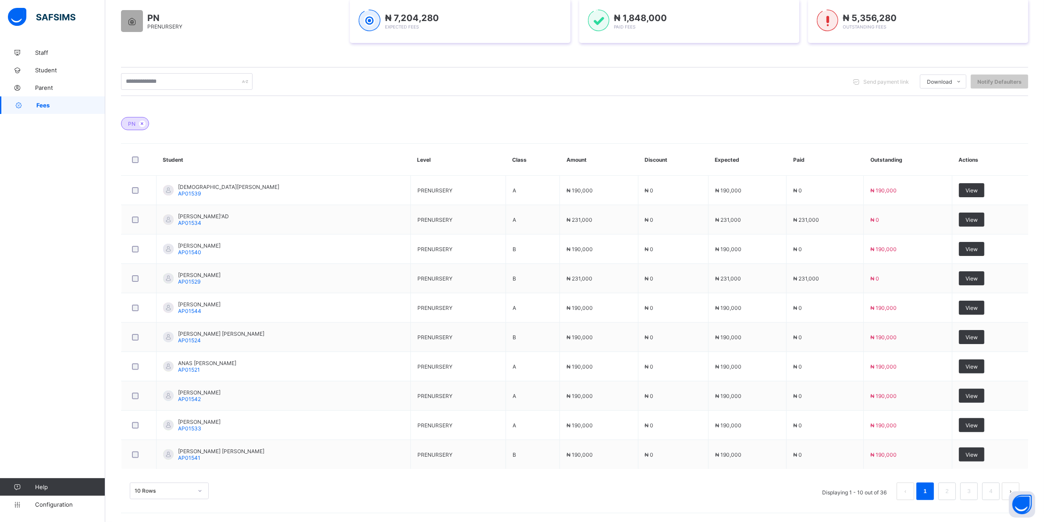
scroll to position [177, 0]
click at [199, 491] on div "10 Rows" at bounding box center [169, 491] width 79 height 17
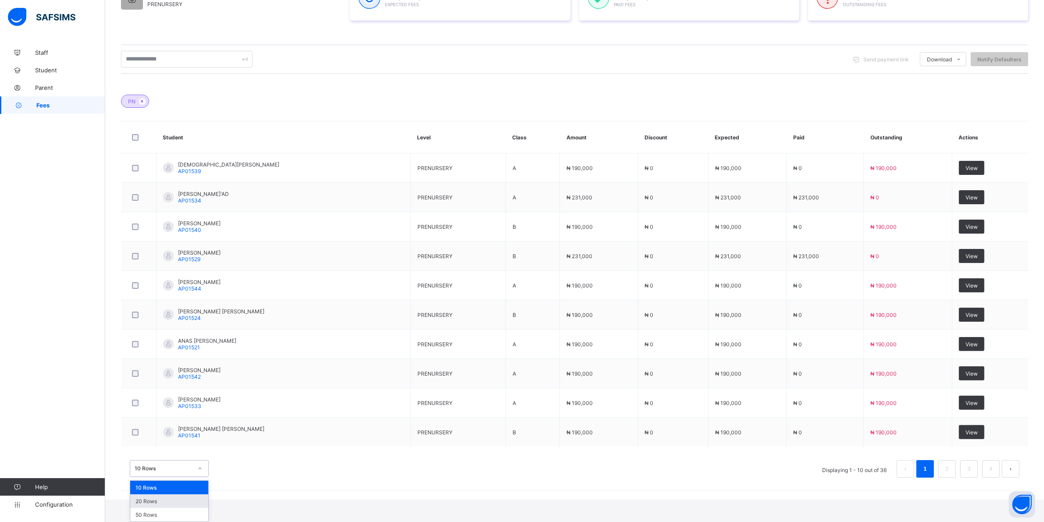
click at [161, 500] on div "20 Rows" at bounding box center [169, 501] width 78 height 14
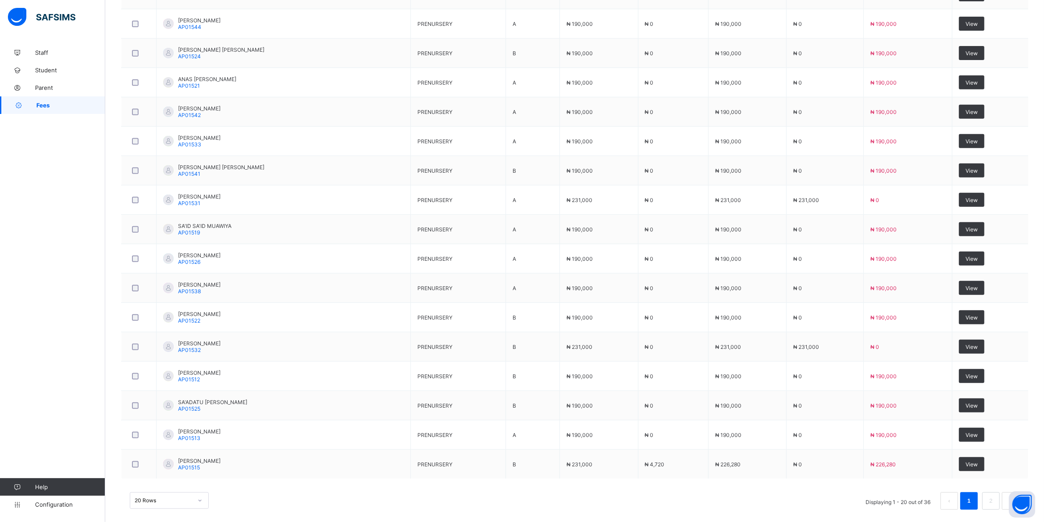
scroll to position [472, 0]
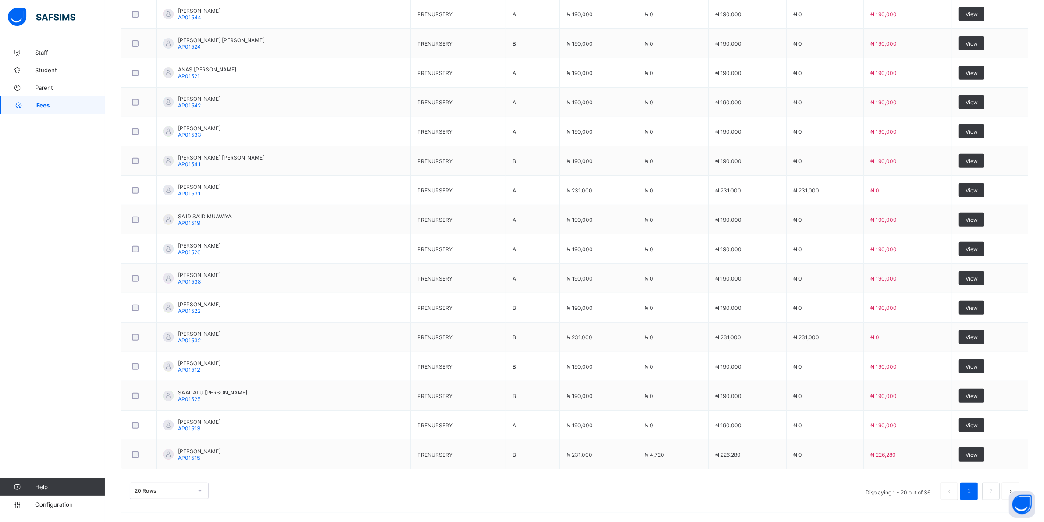
click at [202, 499] on div "20 Rows" at bounding box center [169, 491] width 79 height 17
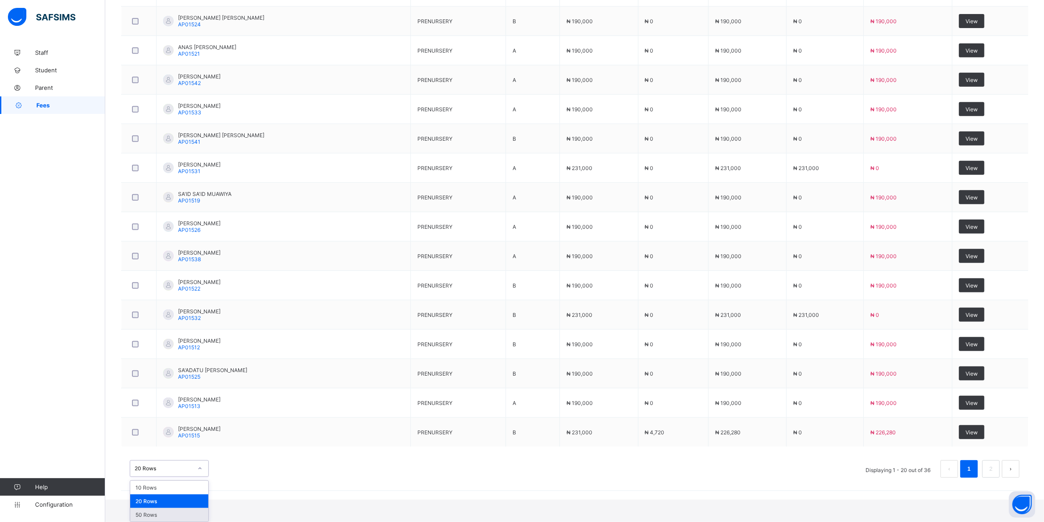
click at [161, 515] on div "50 Rows" at bounding box center [169, 515] width 78 height 14
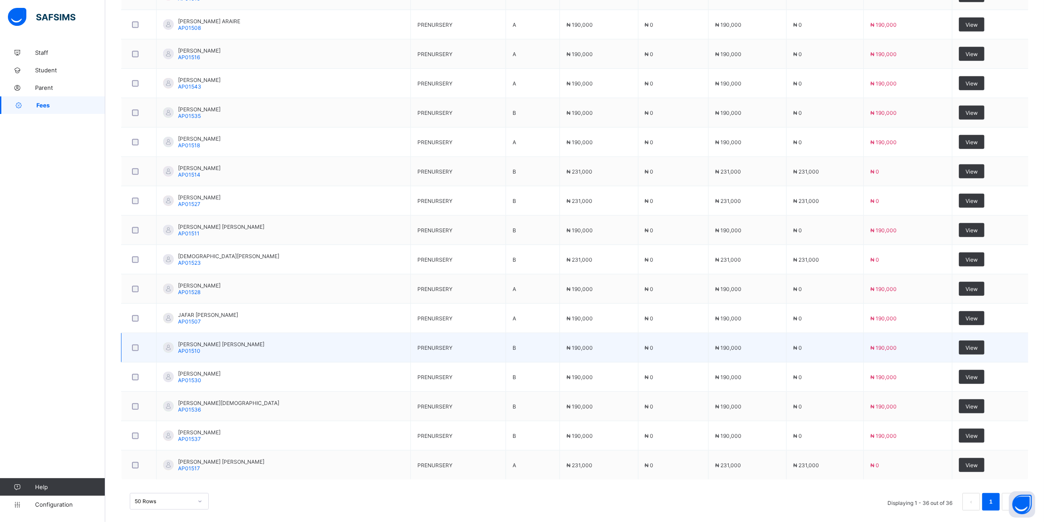
scroll to position [921, 0]
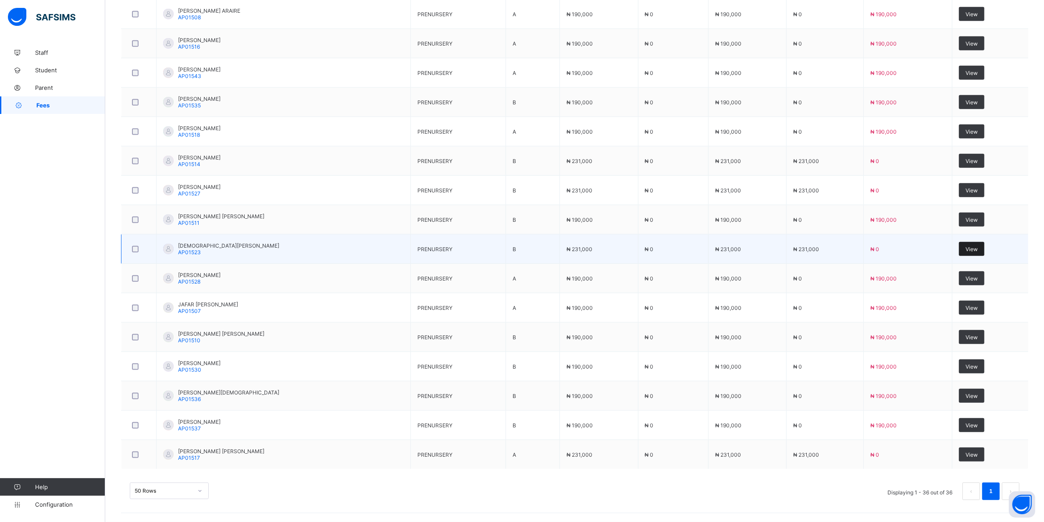
click at [974, 250] on span "View" at bounding box center [971, 249] width 12 height 7
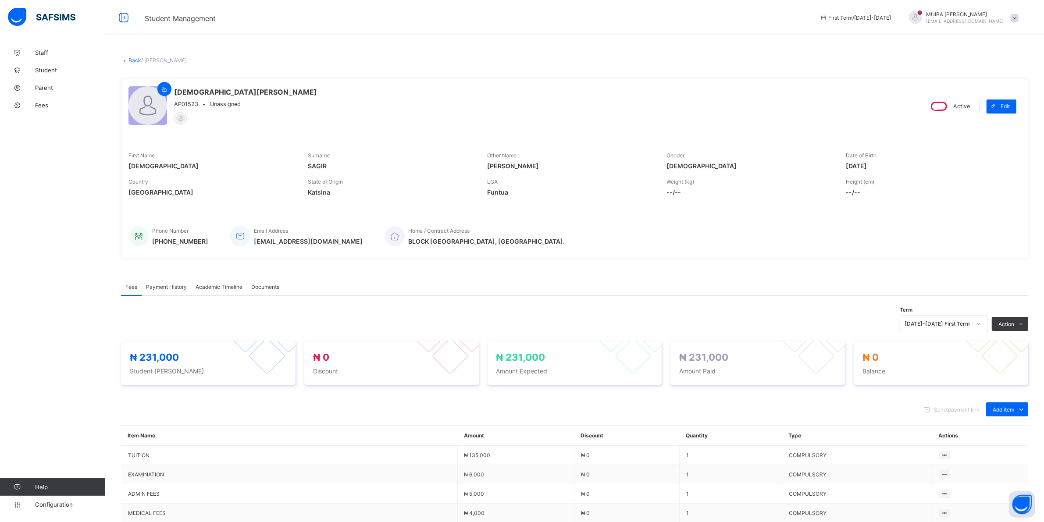
click at [163, 284] on span "Payment History" at bounding box center [166, 287] width 41 height 7
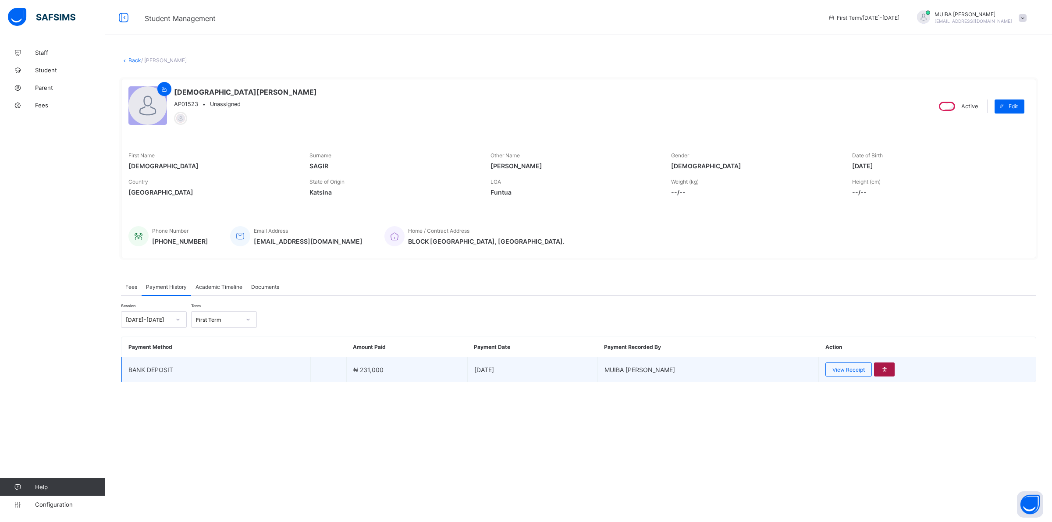
click at [881, 367] on icon at bounding box center [884, 369] width 7 height 7
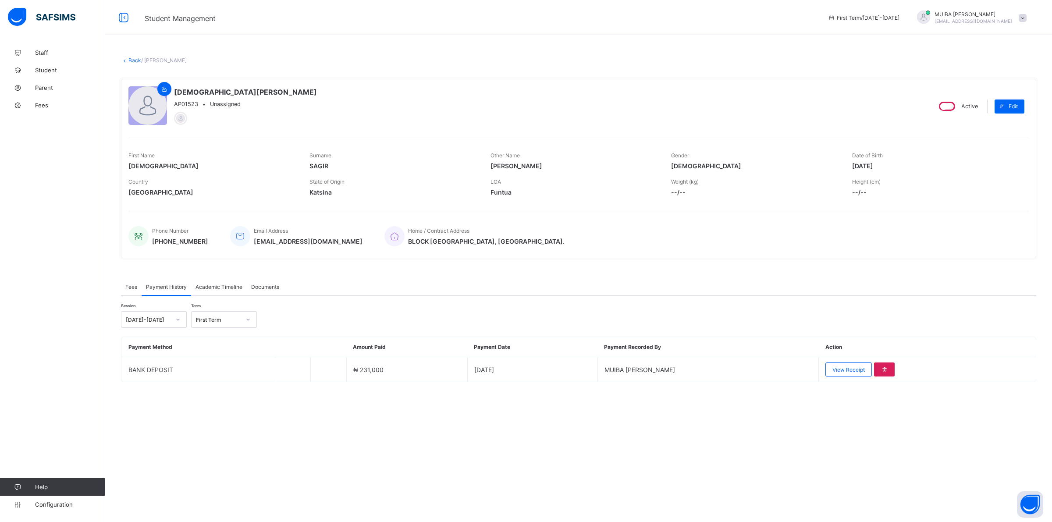
click at [131, 60] on link "Back" at bounding box center [134, 60] width 13 height 7
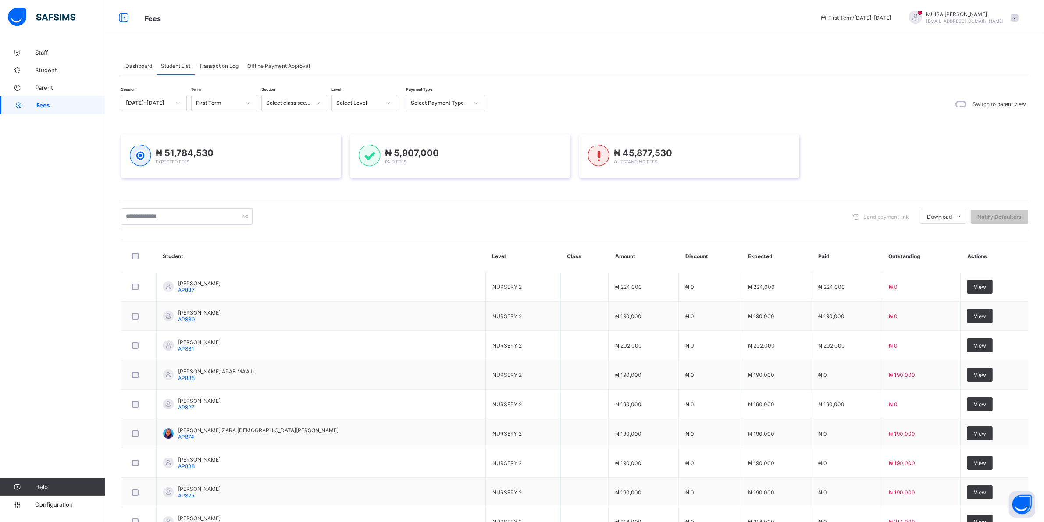
click at [387, 103] on icon at bounding box center [388, 103] width 5 height 9
click at [340, 148] on div "PN" at bounding box center [364, 149] width 65 height 14
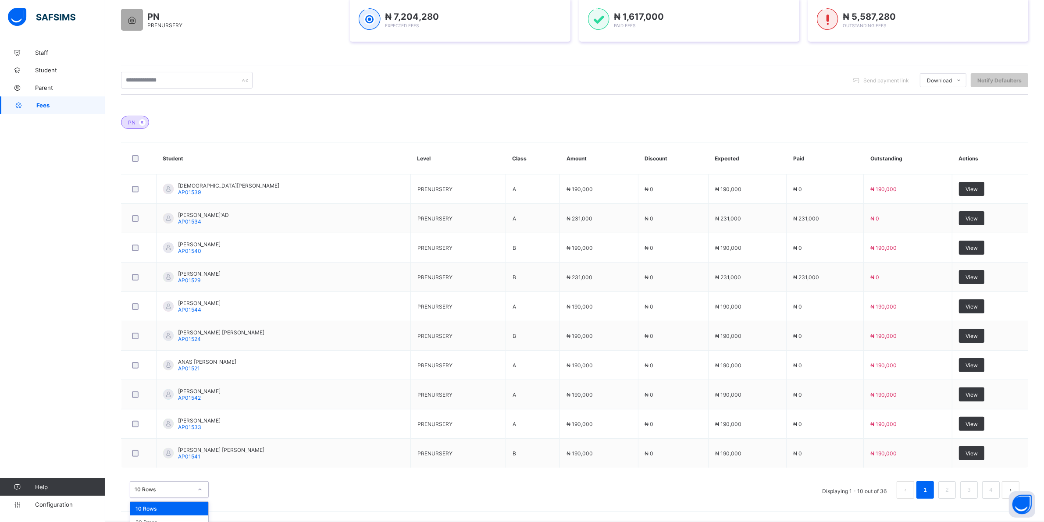
scroll to position [177, 0]
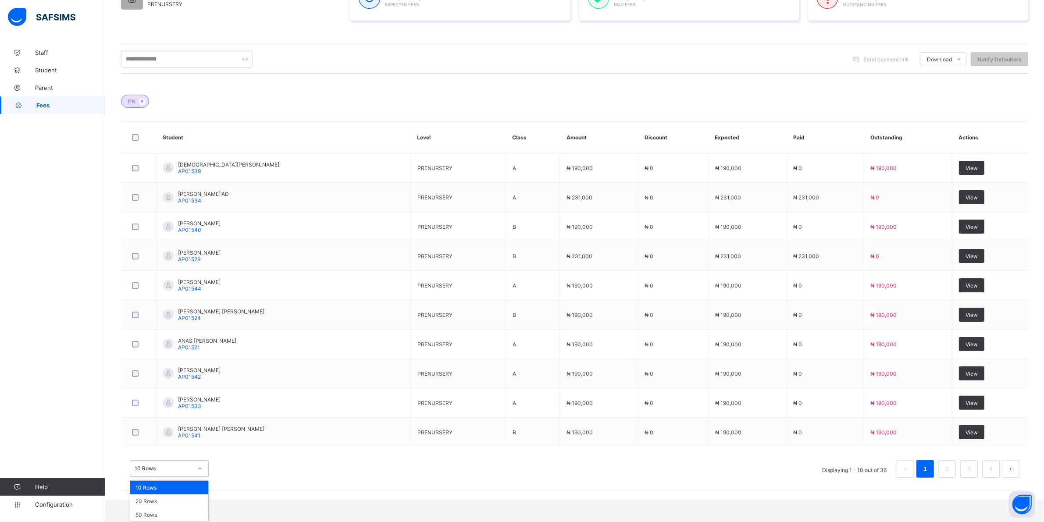
click at [201, 477] on div "option 10 Rows focused, 1 of 3. 3 results available. Use Up and Down to choose …" at bounding box center [169, 468] width 79 height 17
click at [160, 512] on div "50 Rows" at bounding box center [169, 515] width 78 height 14
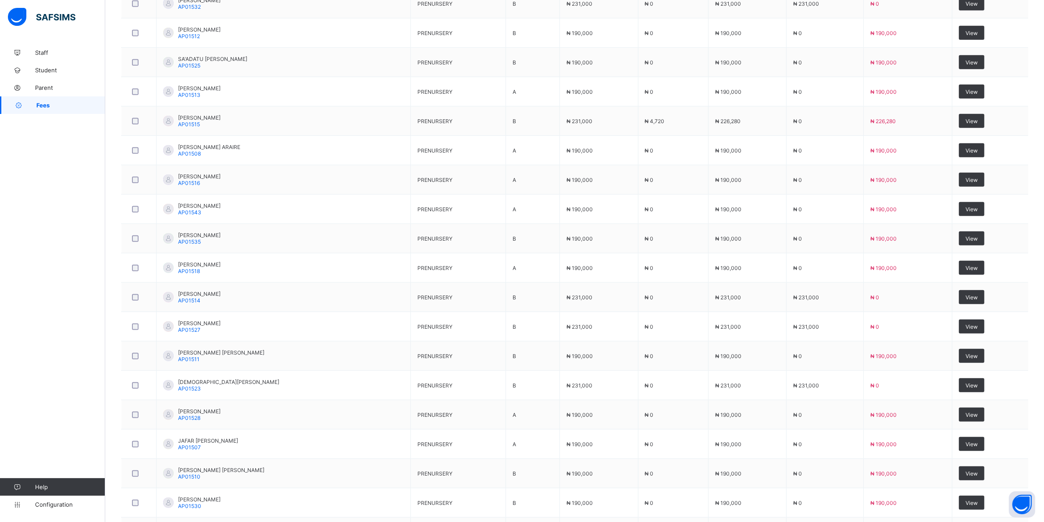
scroll to position [921, 0]
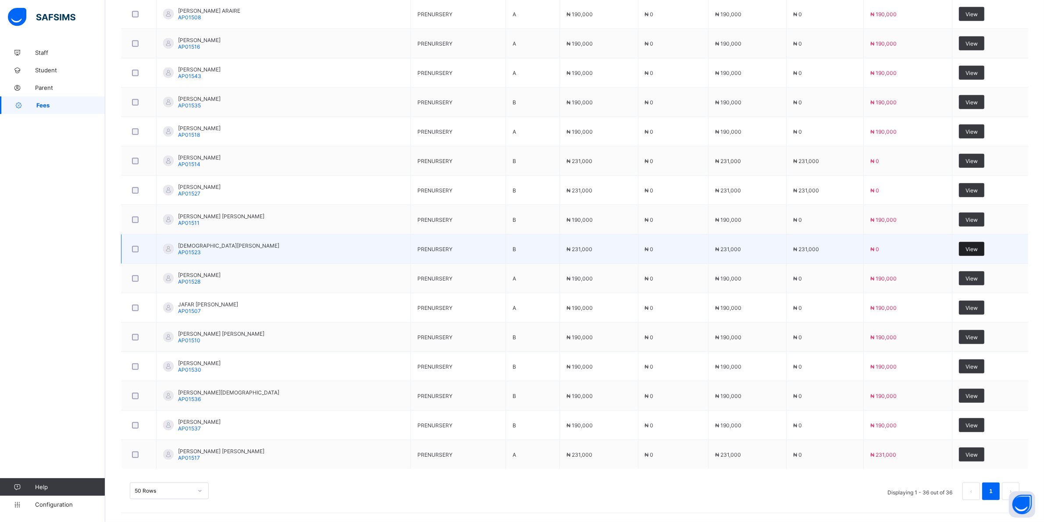
click at [974, 251] on span "View" at bounding box center [971, 249] width 12 height 7
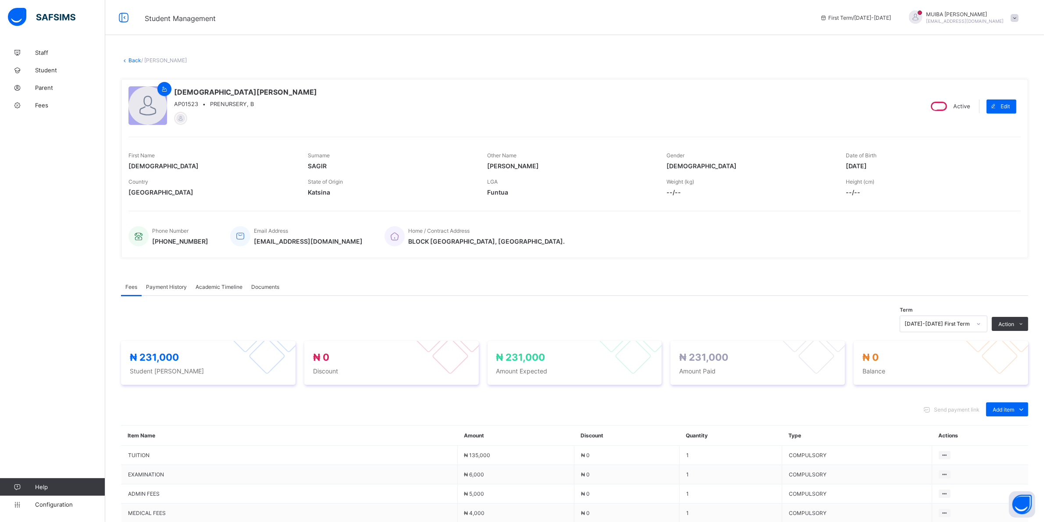
click at [163, 285] on span "Payment History" at bounding box center [166, 287] width 41 height 7
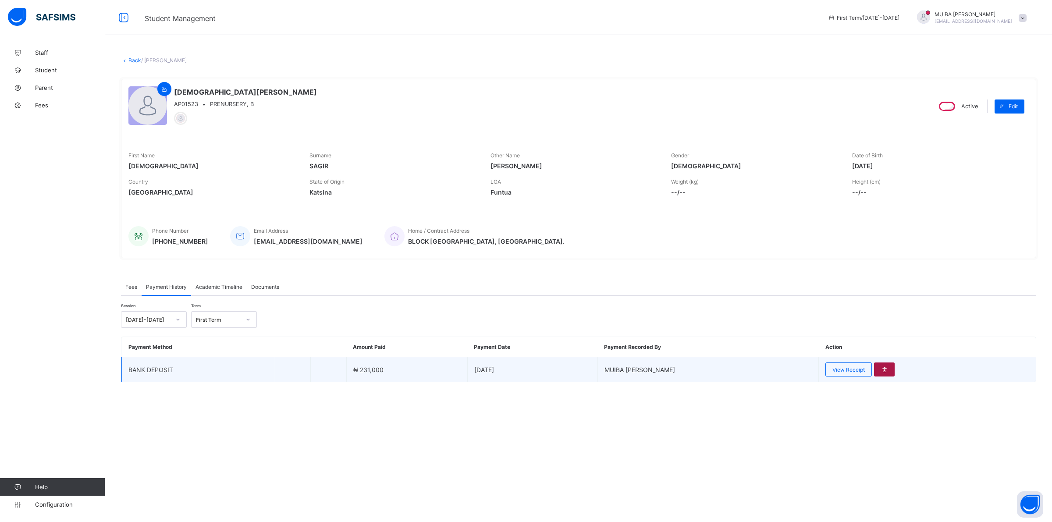
click at [882, 367] on div at bounding box center [884, 369] width 21 height 14
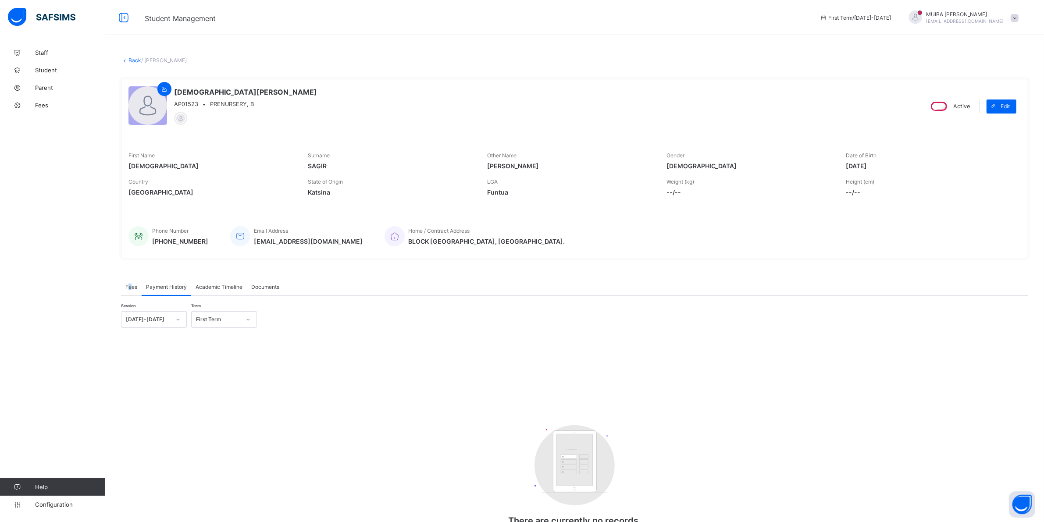
click at [130, 285] on span "Fees" at bounding box center [131, 287] width 12 height 7
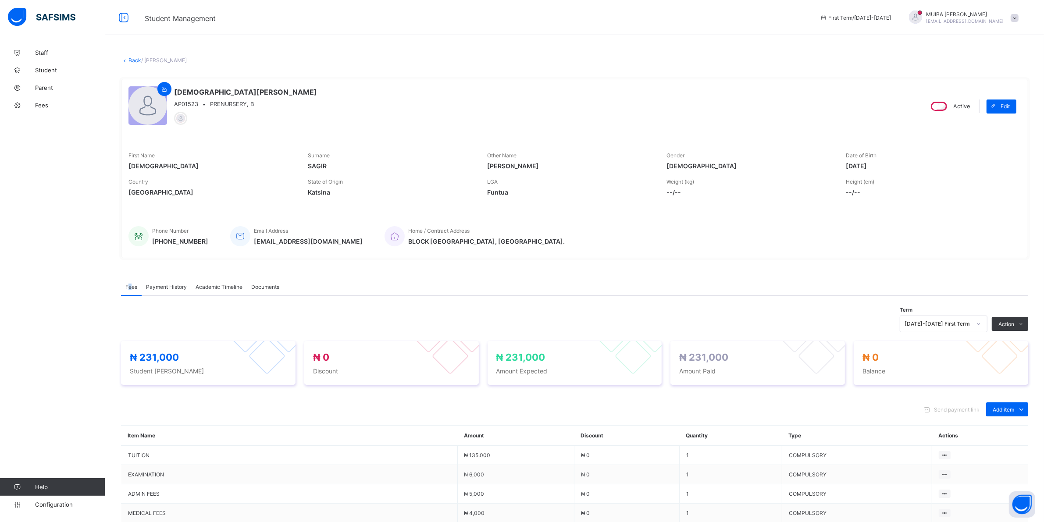
click at [131, 59] on link "Back" at bounding box center [134, 60] width 13 height 7
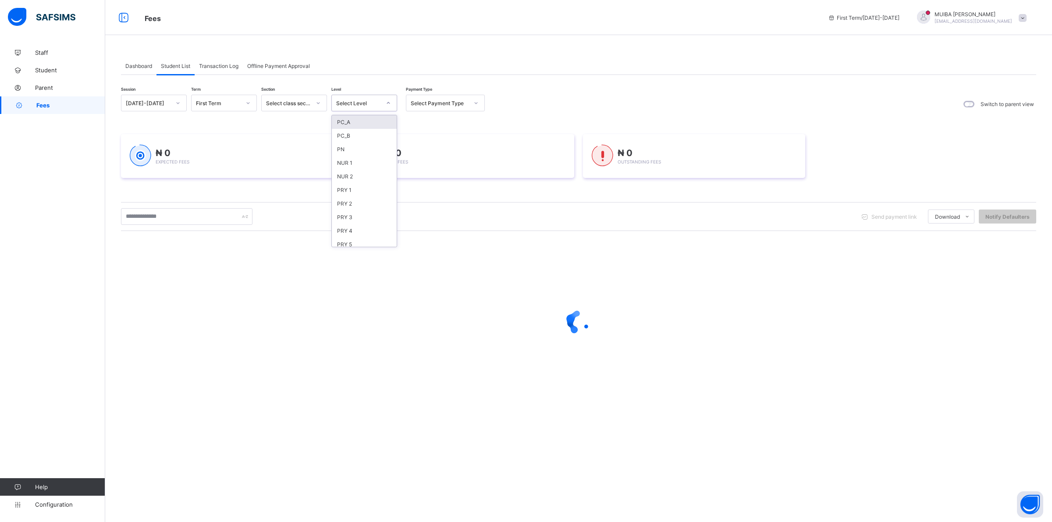
click at [389, 104] on icon at bounding box center [388, 103] width 5 height 9
click at [351, 146] on div "PN" at bounding box center [364, 149] width 65 height 14
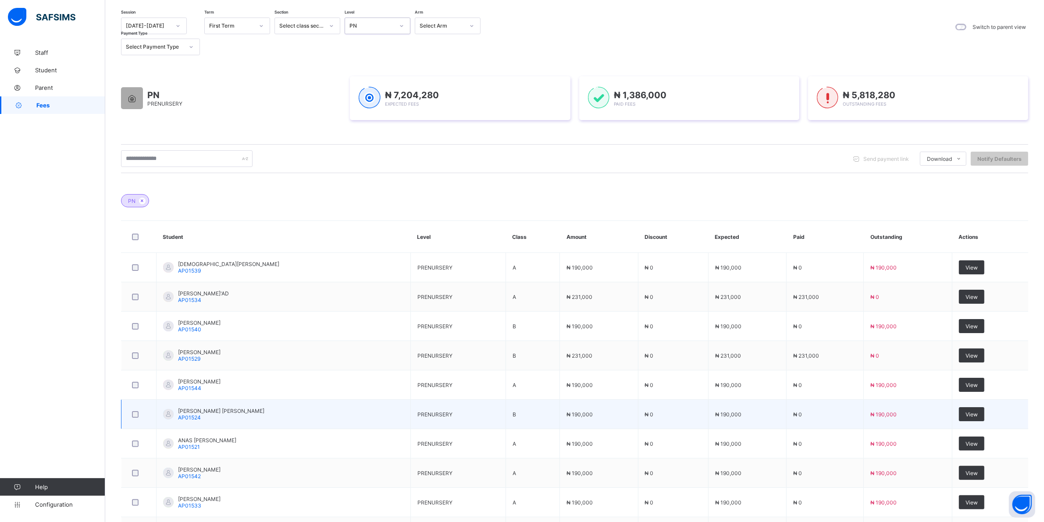
scroll to position [156, 0]
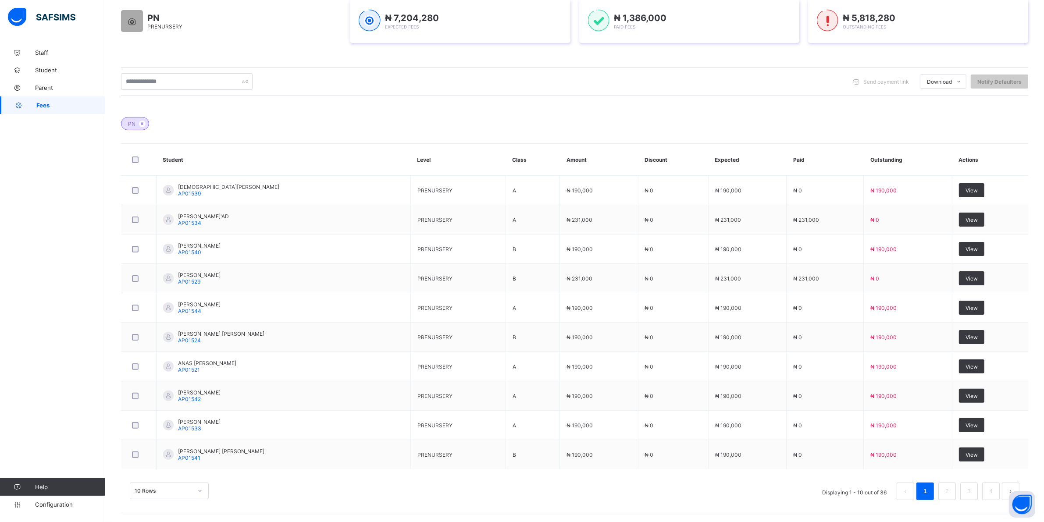
click at [204, 488] on div "10 Rows" at bounding box center [169, 491] width 79 height 17
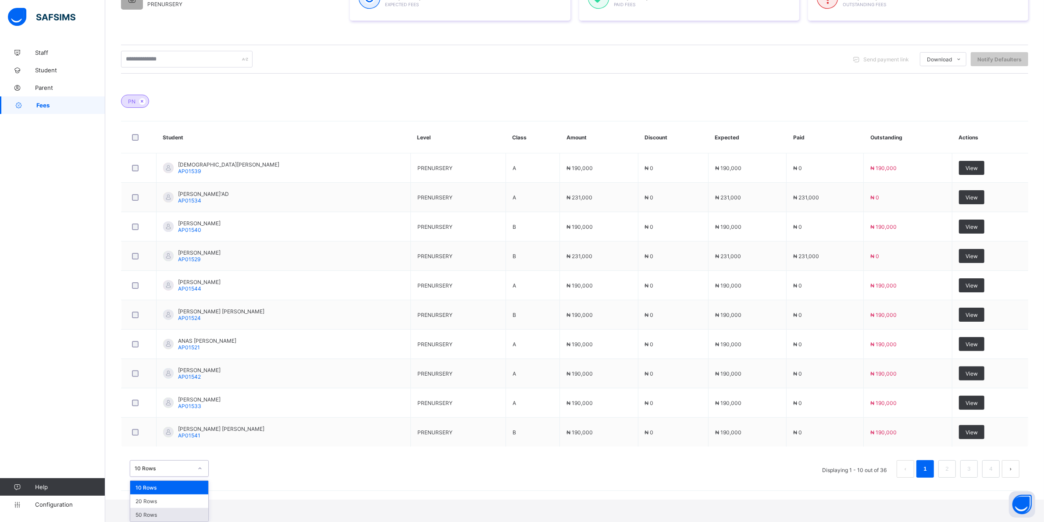
click at [163, 513] on div "50 Rows" at bounding box center [169, 515] width 78 height 14
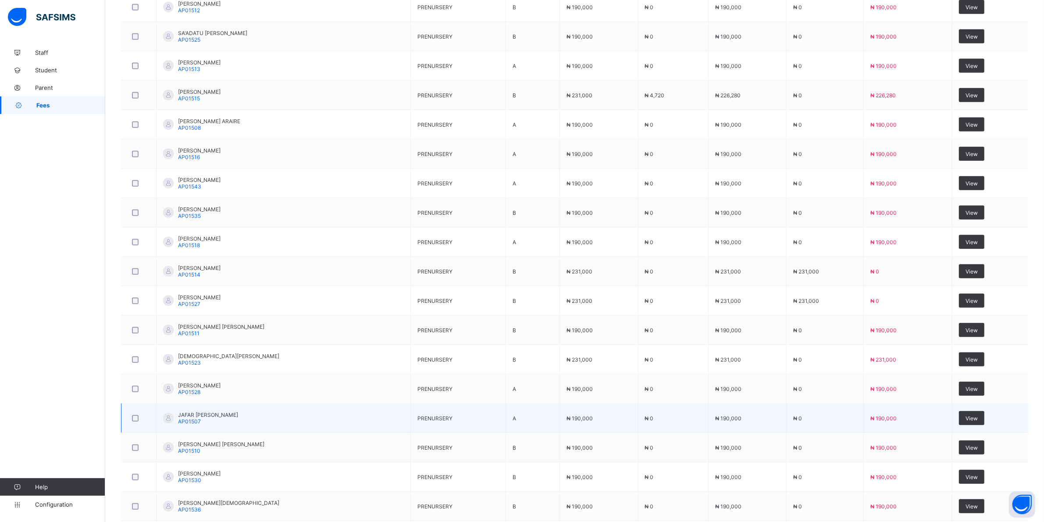
scroll to position [822, 0]
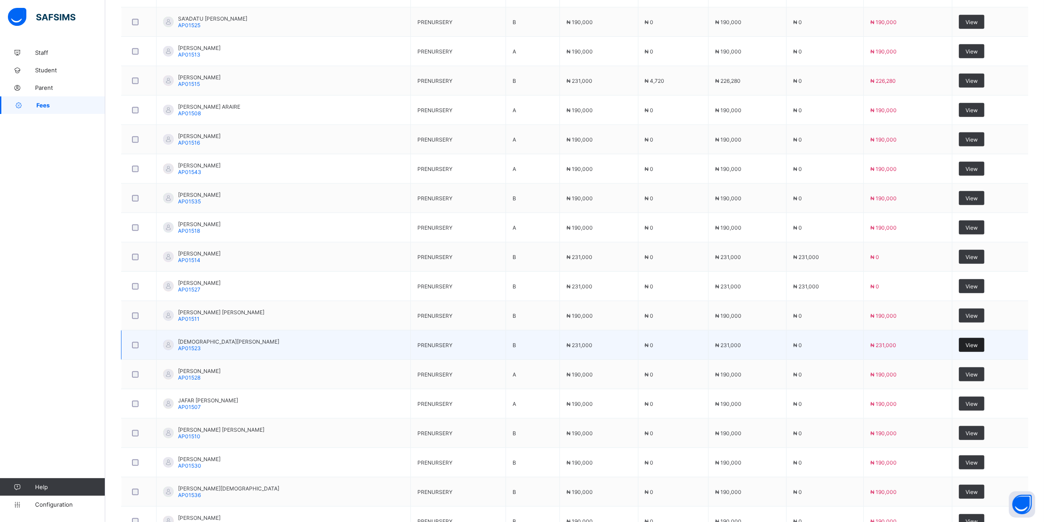
click at [977, 348] on span "View" at bounding box center [971, 345] width 12 height 7
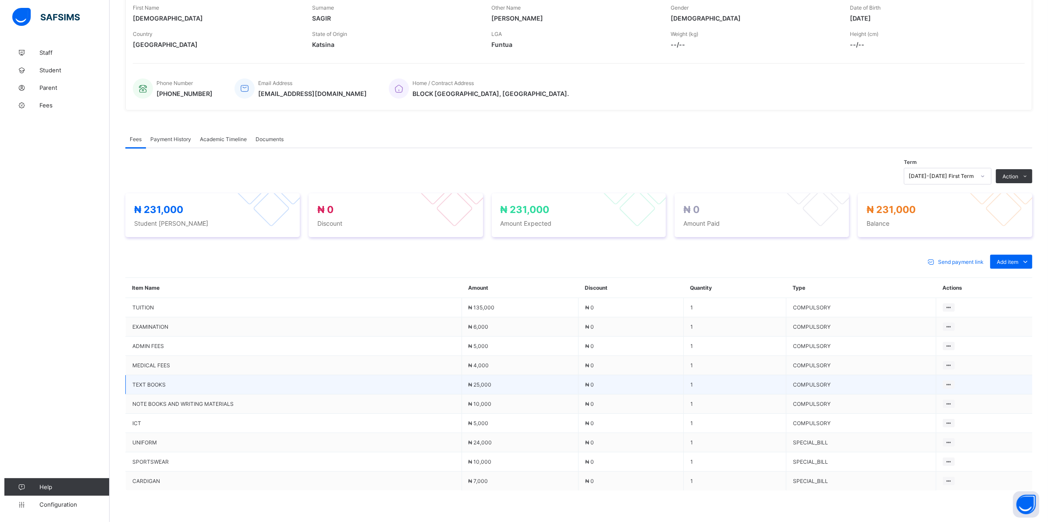
scroll to position [203, 0]
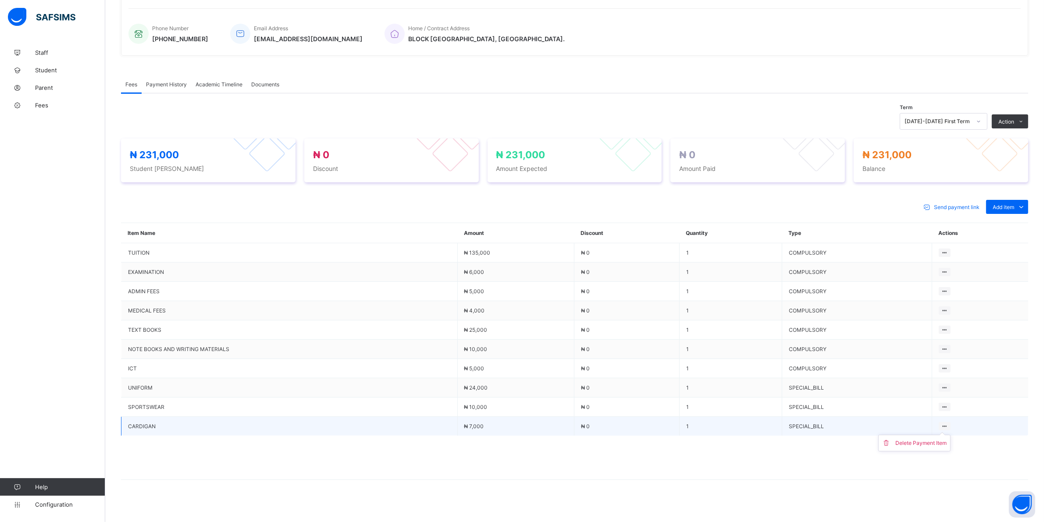
click at [947, 435] on ul "Delete Payment Item" at bounding box center [914, 443] width 72 height 17
click at [931, 439] on div "Delete Payment Item" at bounding box center [920, 443] width 51 height 9
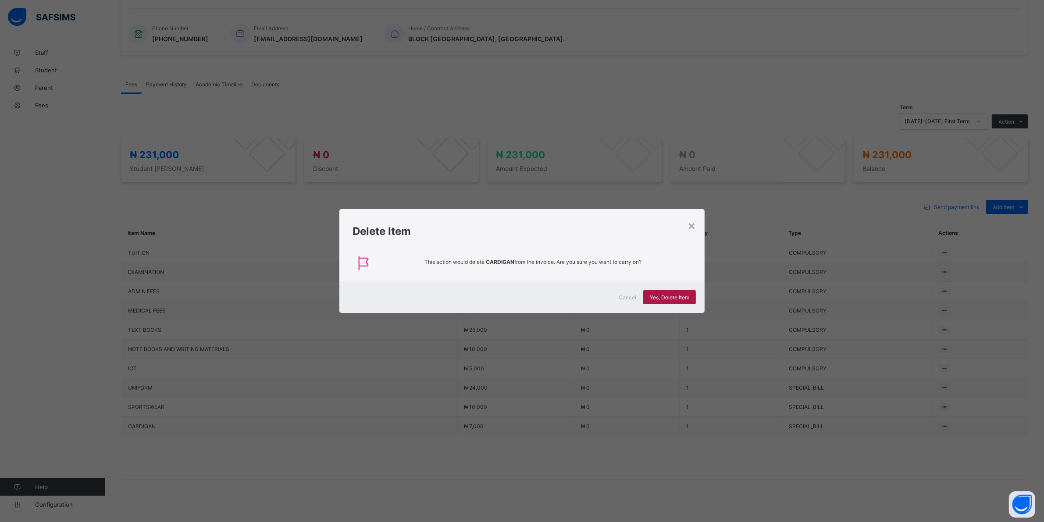
click at [673, 295] on span "Yes, Delete Item" at bounding box center [669, 297] width 39 height 7
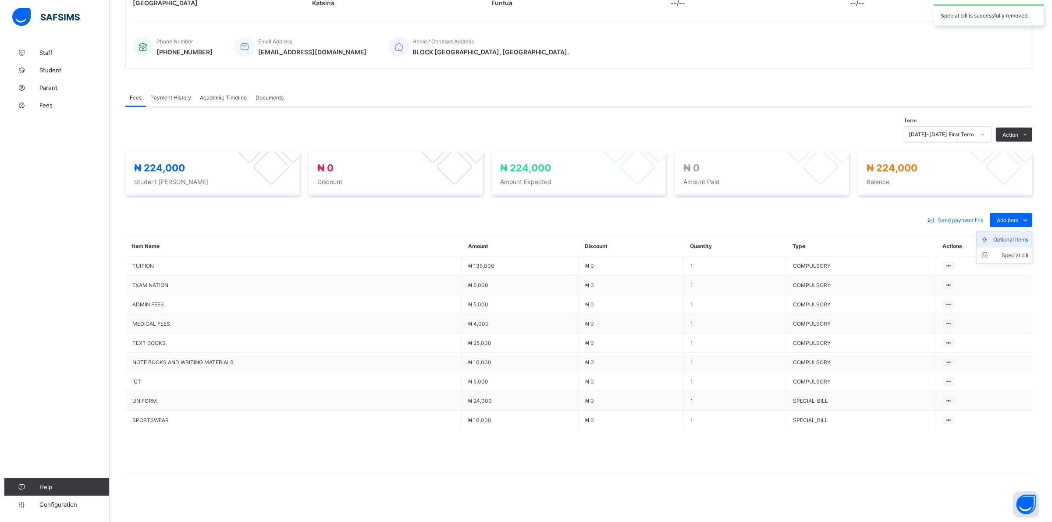
scroll to position [184, 0]
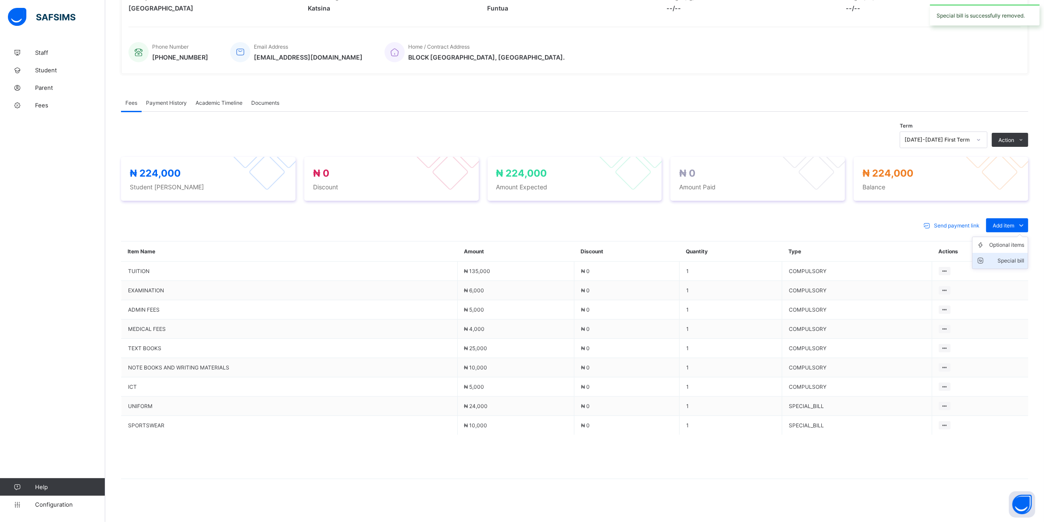
click at [1016, 261] on div "Special bill" at bounding box center [1006, 260] width 35 height 9
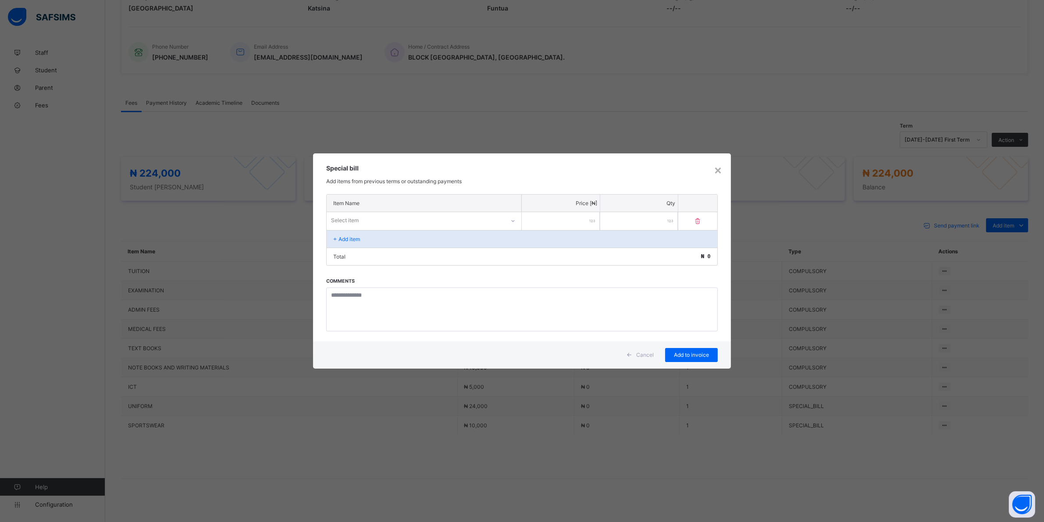
click at [505, 220] on div "Select item" at bounding box center [424, 220] width 195 height 17
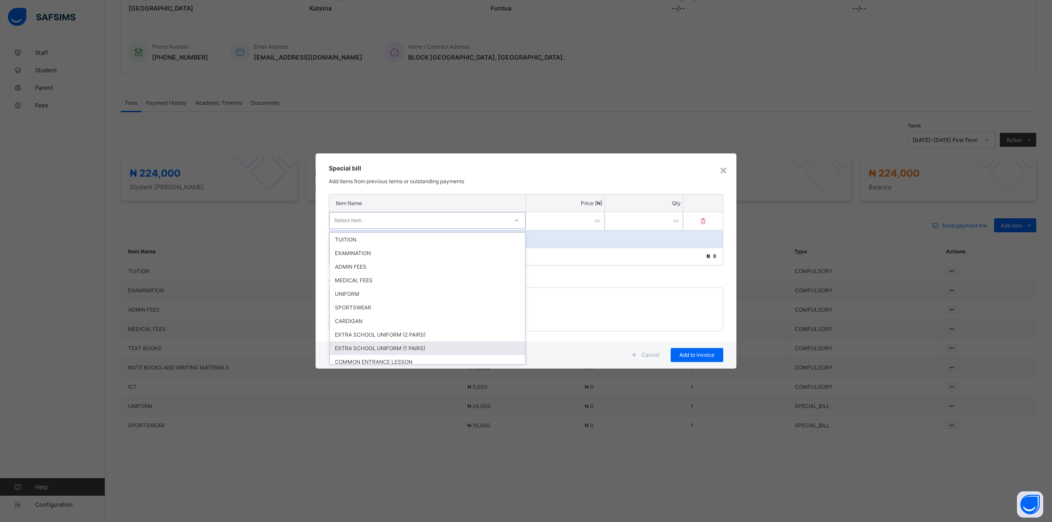
click at [407, 343] on div "EXTRA SCHOOL UNIFORM (1 PAIRS)" at bounding box center [427, 348] width 195 height 14
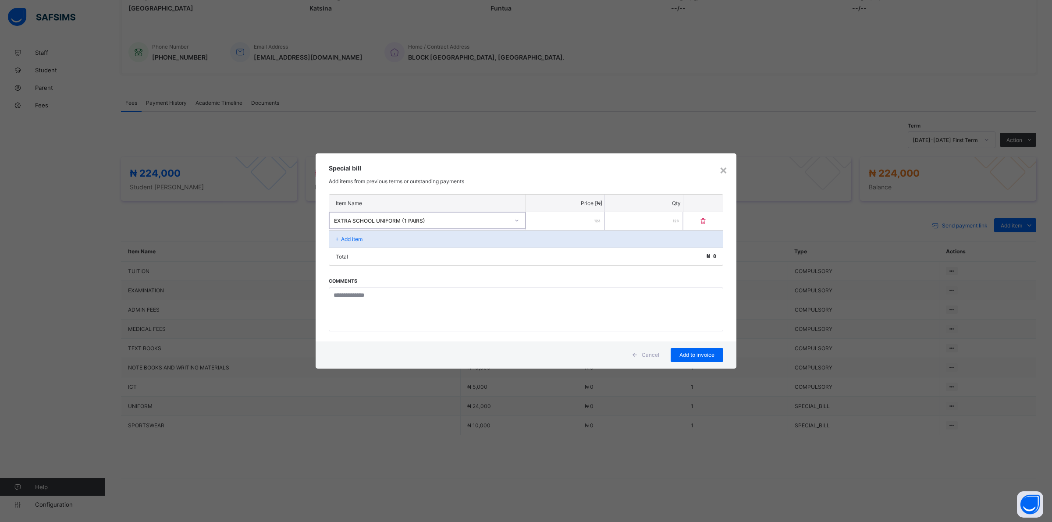
click at [576, 218] on input "number" at bounding box center [565, 221] width 78 height 18
type input "*****"
click at [693, 352] on span "Add to invoice" at bounding box center [696, 355] width 39 height 7
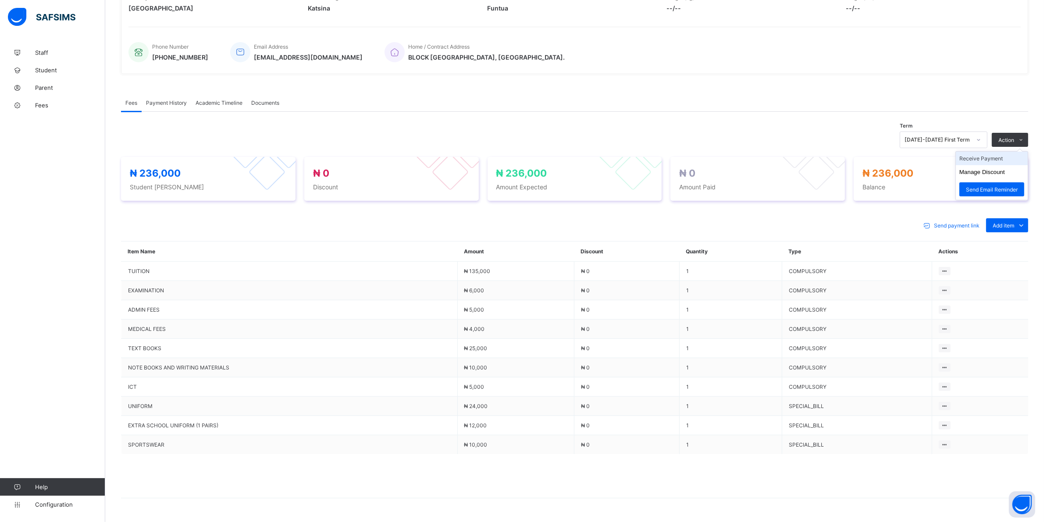
click at [996, 156] on li "Receive Payment" at bounding box center [992, 159] width 72 height 14
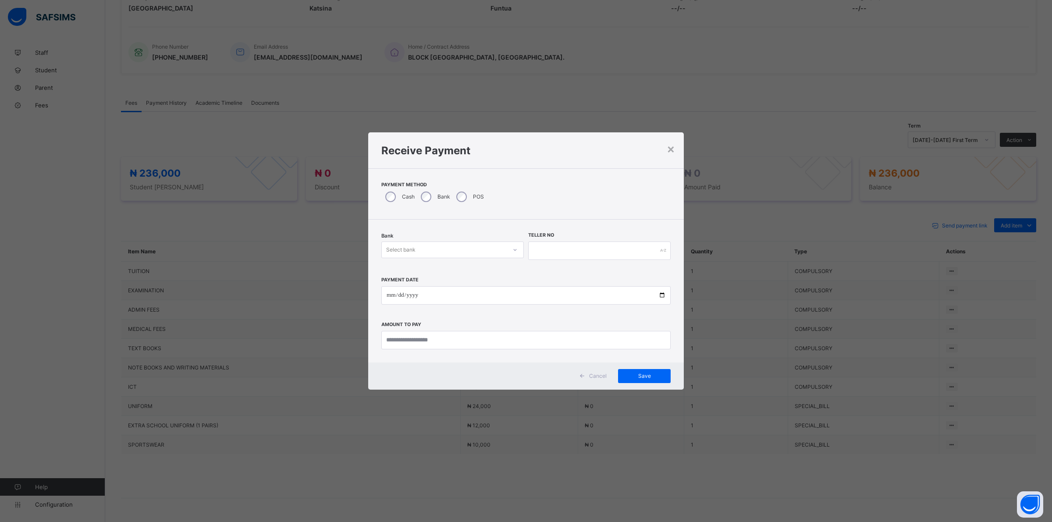
click at [514, 249] on icon at bounding box center [514, 249] width 5 height 9
click at [448, 270] on div "Jaiz Bank - Alhamideen Academy" at bounding box center [453, 269] width 142 height 14
click at [551, 251] on input "text" at bounding box center [599, 251] width 142 height 18
type input "******"
click at [389, 296] on input "date" at bounding box center [525, 295] width 289 height 18
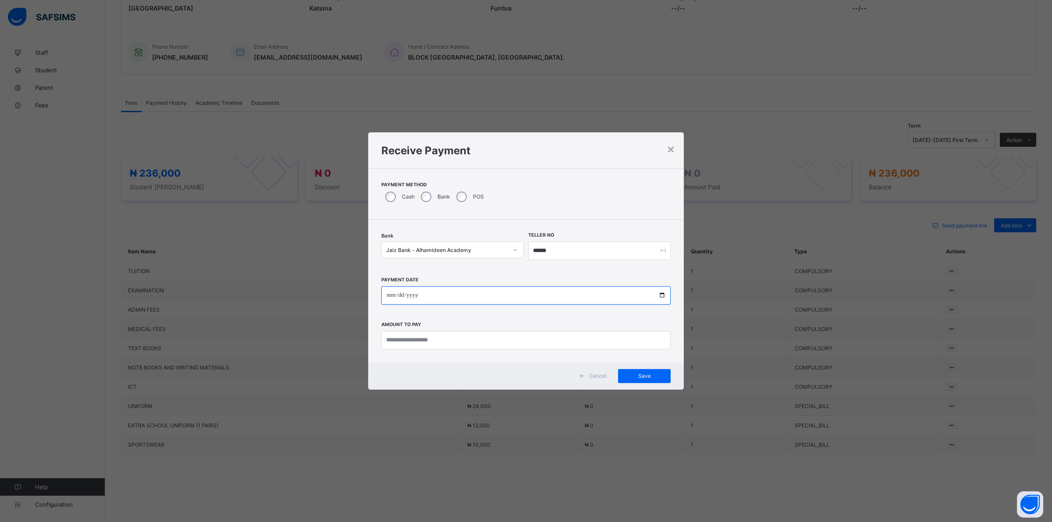
type input "**********"
click at [470, 337] on input "currency" at bounding box center [525, 340] width 289 height 18
type input "*********"
click at [653, 374] on span "Save" at bounding box center [644, 376] width 39 height 7
click at [581, 250] on input "******" at bounding box center [594, 251] width 141 height 18
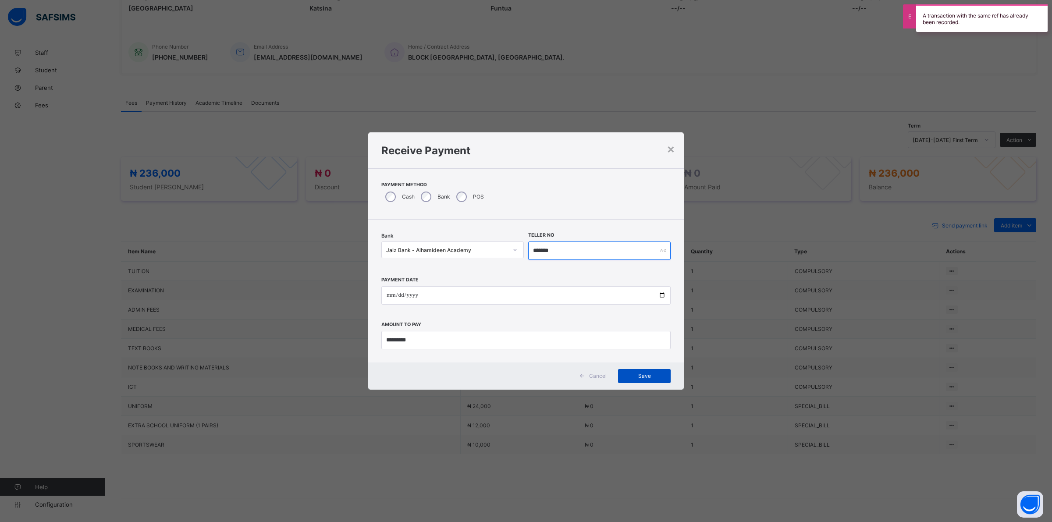
type input "*******"
click at [639, 370] on div "Save" at bounding box center [644, 376] width 53 height 14
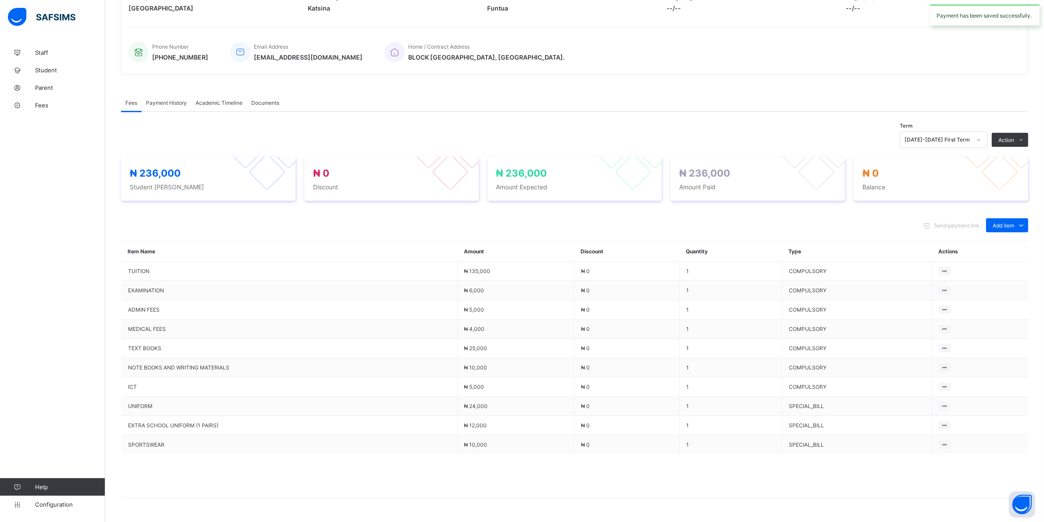
click at [174, 99] on span "Payment History" at bounding box center [166, 102] width 41 height 7
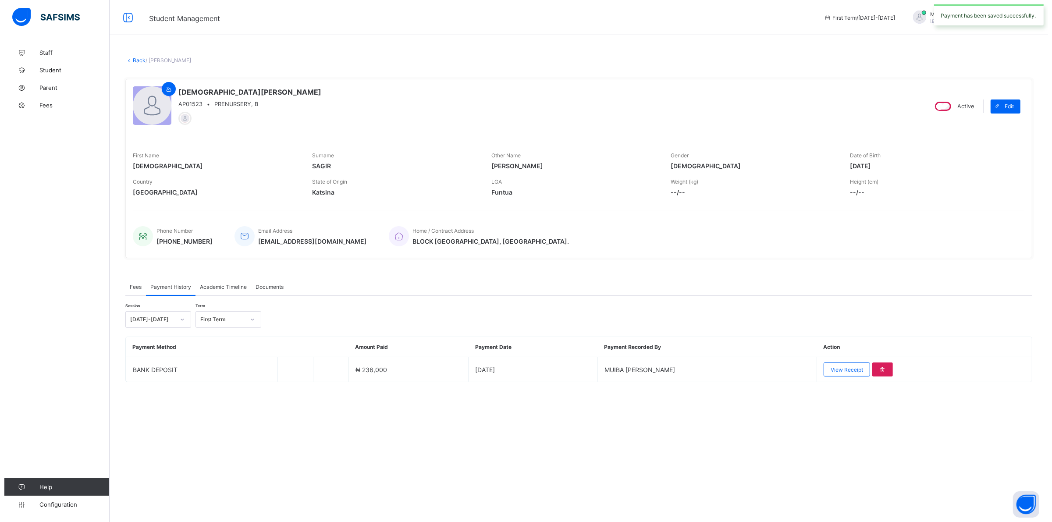
scroll to position [0, 0]
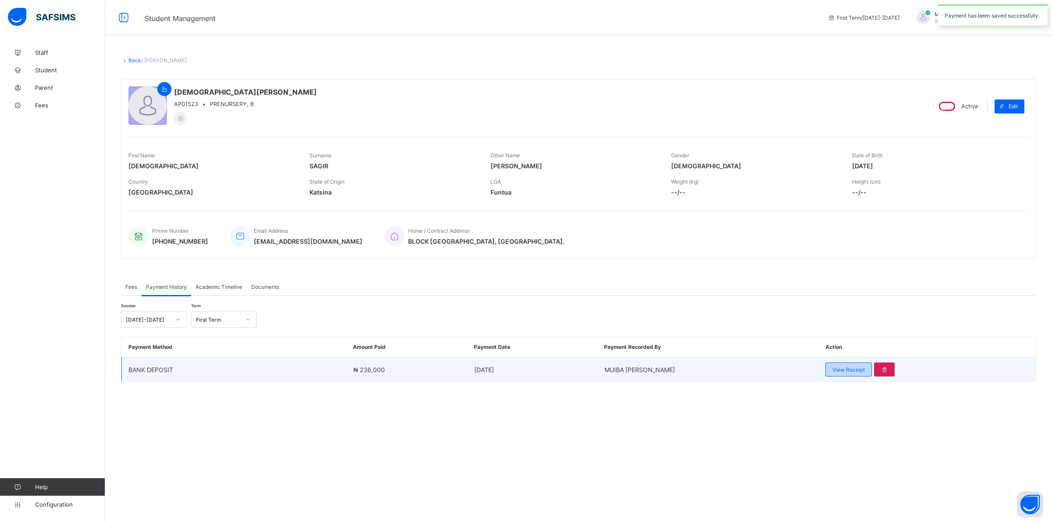
click at [843, 367] on span "View Receipt" at bounding box center [848, 369] width 32 height 7
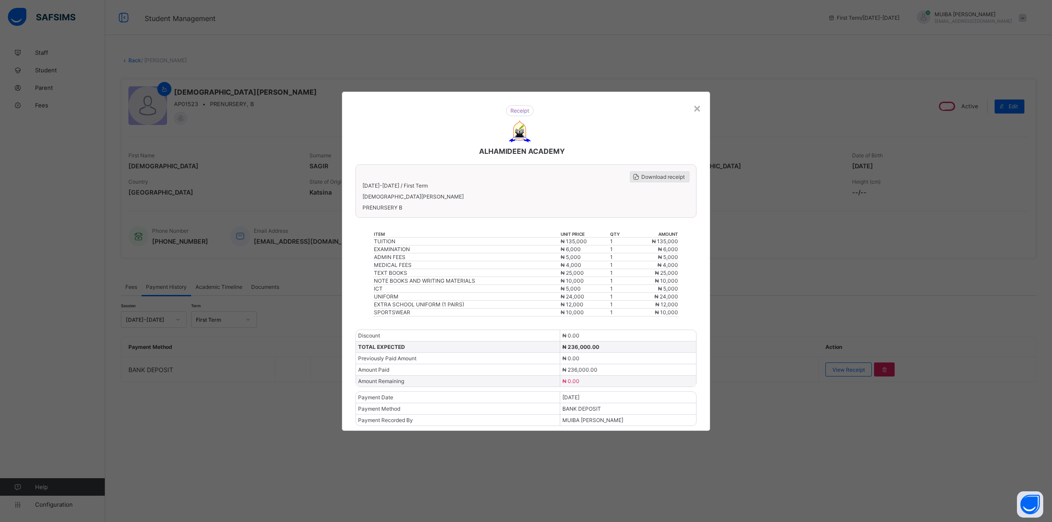
click at [665, 180] on span "Download receipt" at bounding box center [662, 177] width 43 height 7
click at [696, 113] on div "×" at bounding box center [697, 107] width 8 height 15
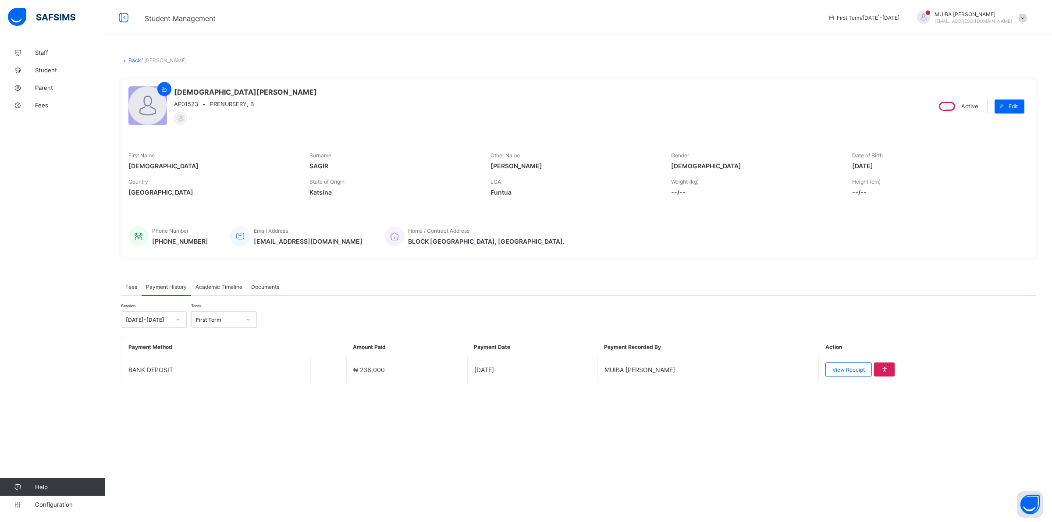
click at [131, 62] on link "Back" at bounding box center [134, 60] width 13 height 7
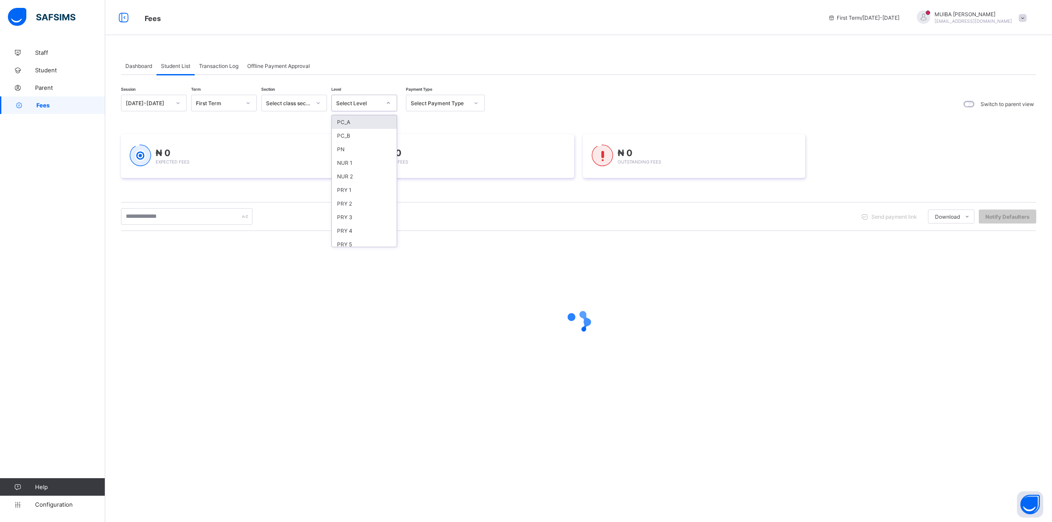
click at [388, 103] on icon at bounding box center [388, 103] width 5 height 9
click at [351, 187] on div "PRY 1" at bounding box center [364, 190] width 65 height 14
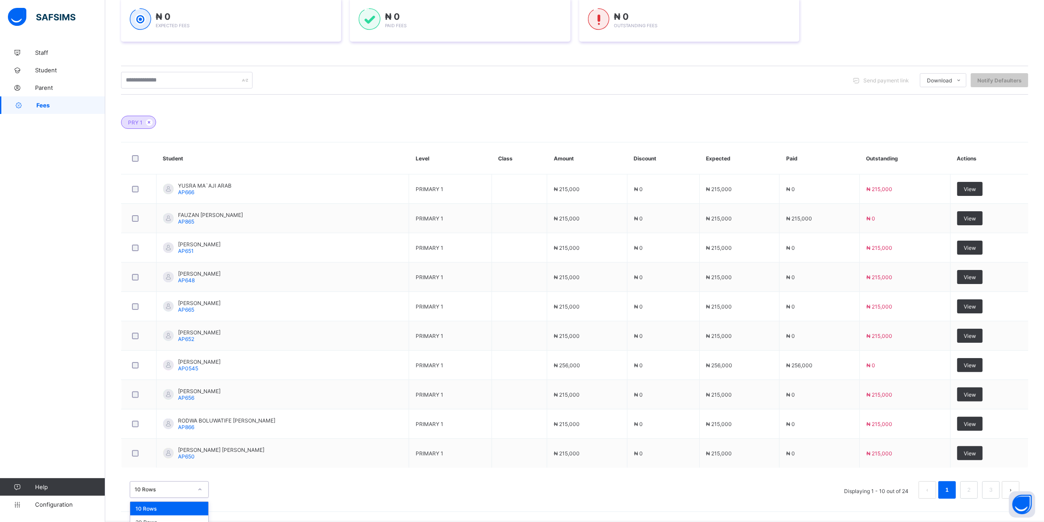
scroll to position [177, 0]
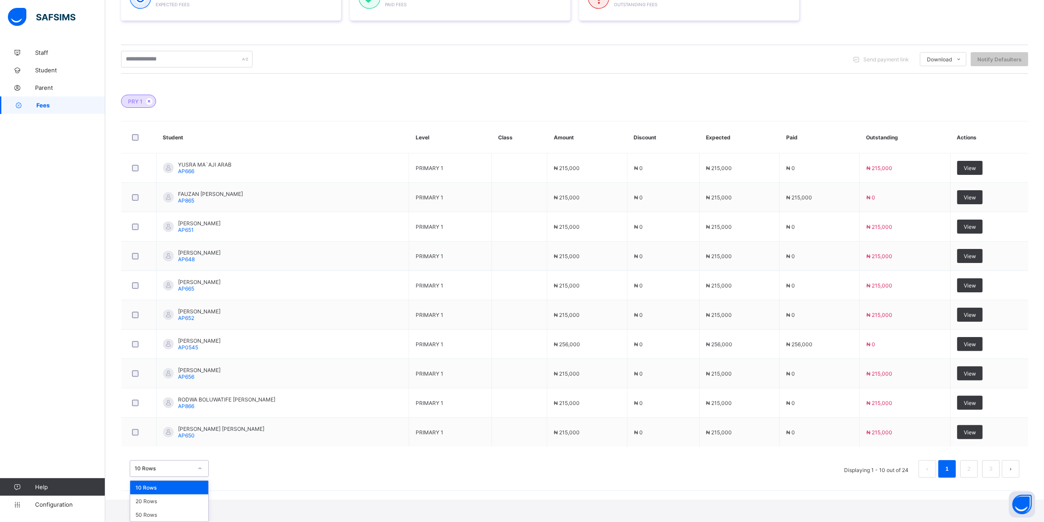
click at [200, 477] on div "option 10 Rows focused, 1 of 3. 3 results available. Use Up and Down to choose …" at bounding box center [169, 468] width 79 height 17
click at [153, 503] on div "20 Rows" at bounding box center [169, 501] width 78 height 14
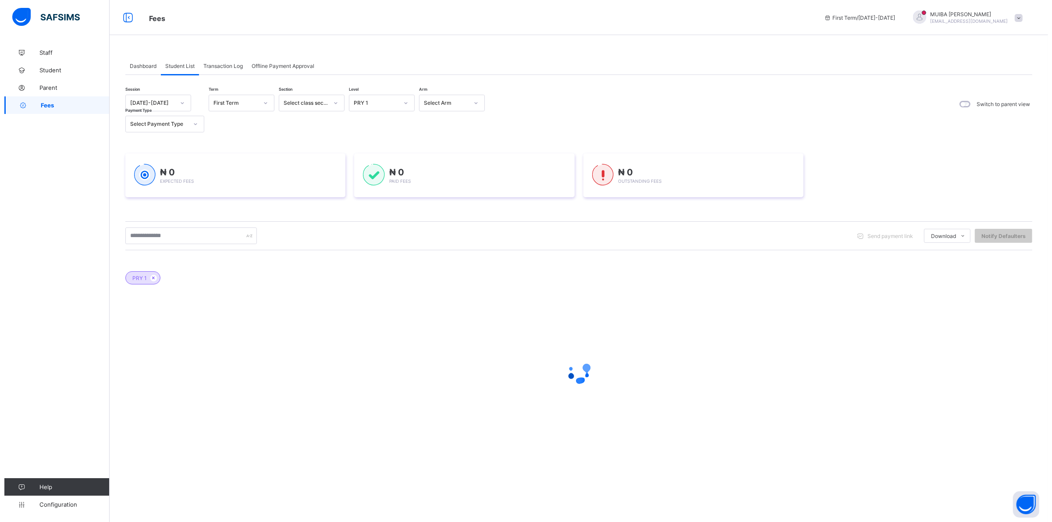
scroll to position [0, 0]
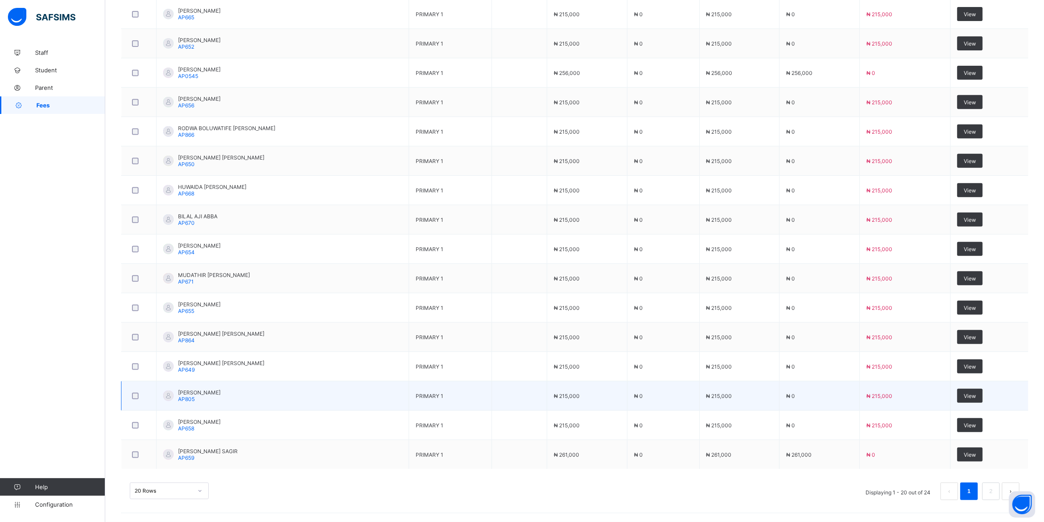
scroll to position [450, 0]
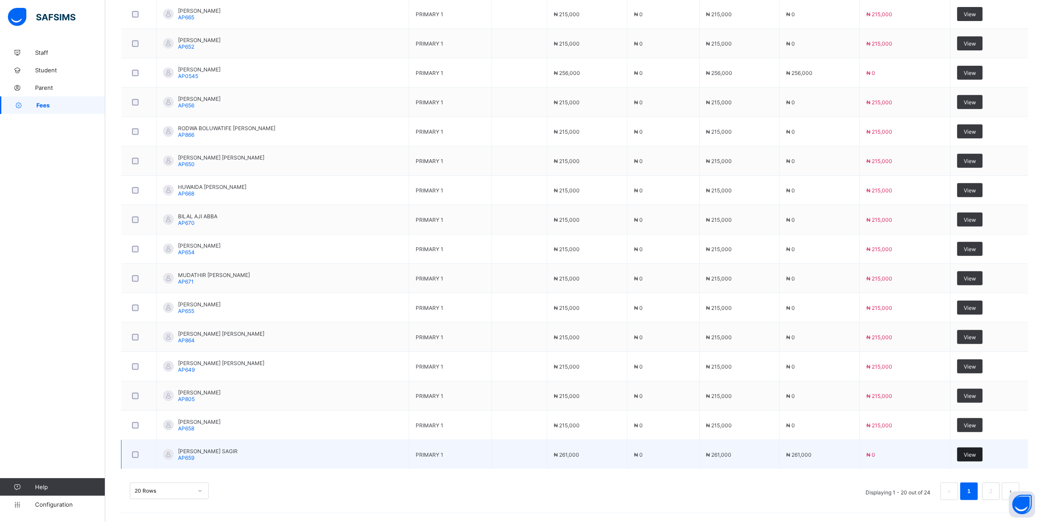
click at [972, 456] on span "View" at bounding box center [969, 454] width 12 height 7
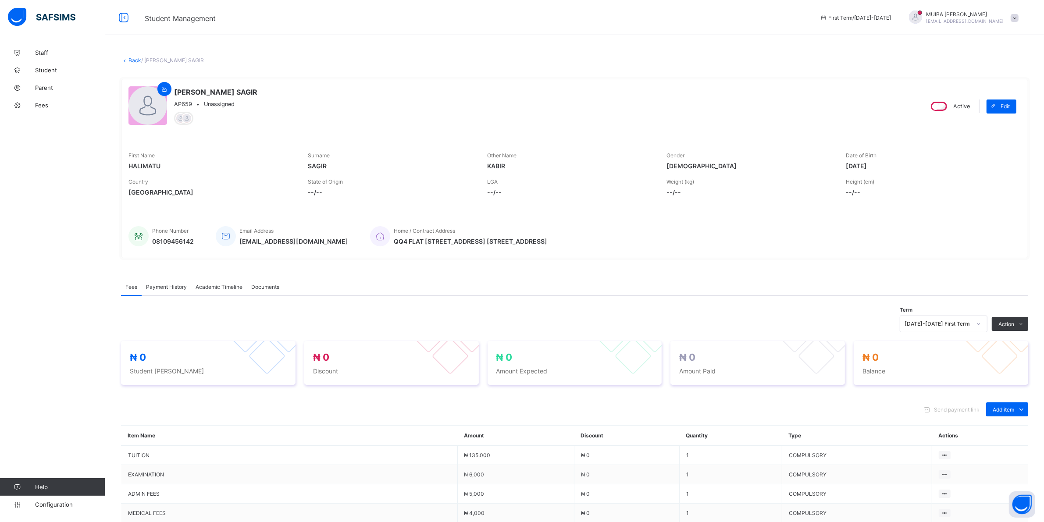
click at [169, 285] on span "Payment History" at bounding box center [166, 287] width 41 height 7
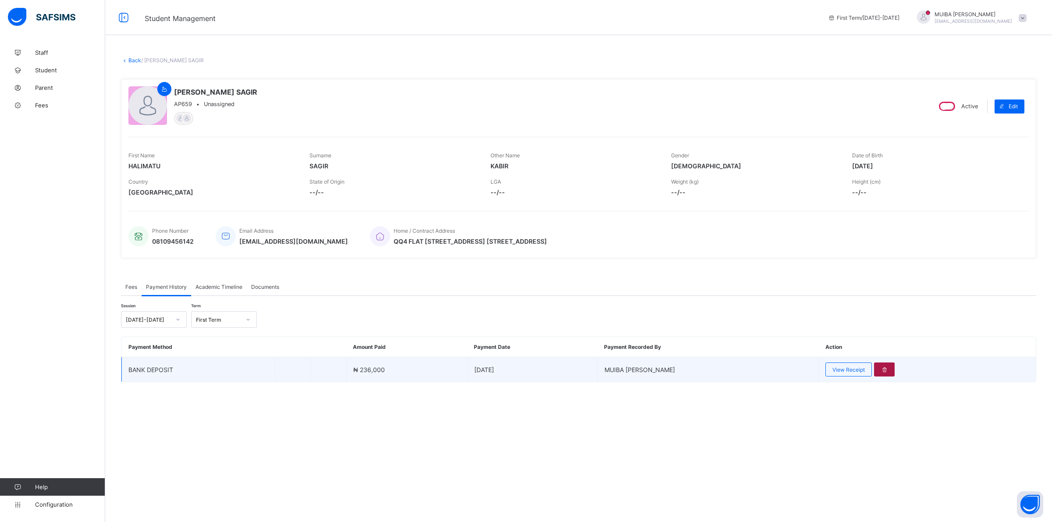
click at [881, 367] on div at bounding box center [884, 369] width 21 height 14
click at [884, 375] on td "View Receipt" at bounding box center [927, 369] width 217 height 25
click at [880, 372] on div at bounding box center [884, 369] width 21 height 14
click at [877, 369] on div at bounding box center [884, 369] width 21 height 14
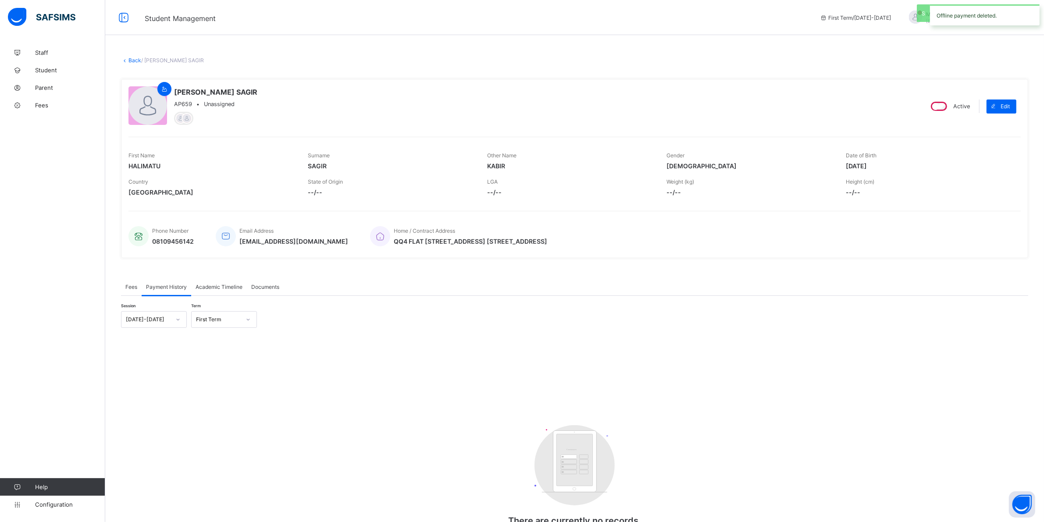
drag, startPoint x: 125, startPoint y: 288, endPoint x: 132, endPoint y: 276, distance: 13.8
click at [126, 288] on span "Fees" at bounding box center [131, 287] width 12 height 7
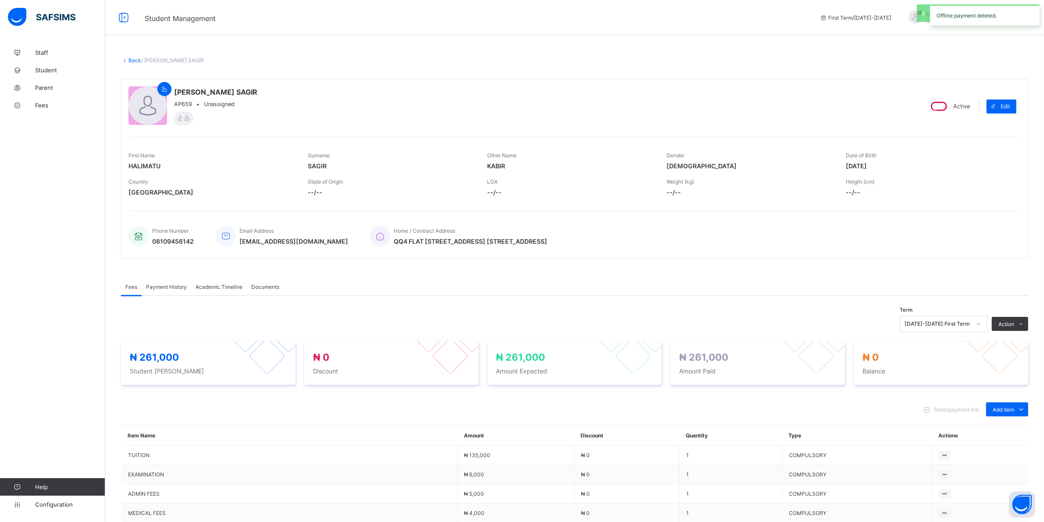
click at [133, 59] on link "Back" at bounding box center [134, 60] width 13 height 7
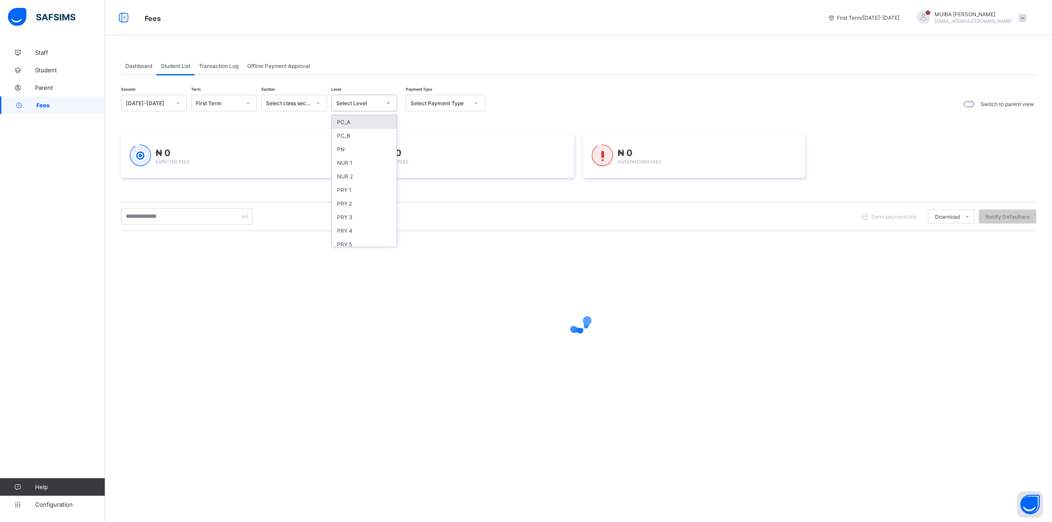
click at [389, 101] on icon at bounding box center [388, 103] width 5 height 9
click at [353, 188] on div "PRY 1" at bounding box center [364, 190] width 65 height 14
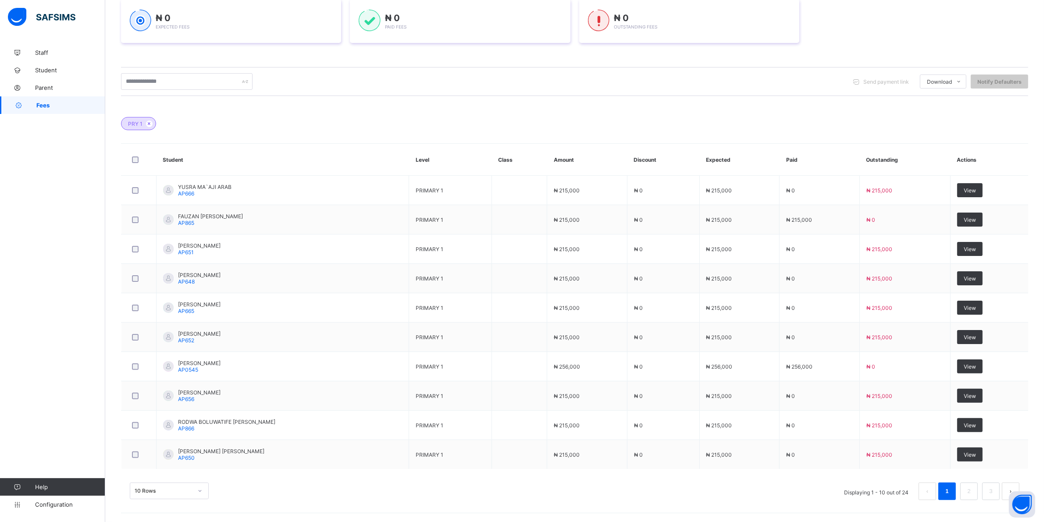
scroll to position [177, 0]
click at [196, 490] on div "10 Rows" at bounding box center [169, 491] width 79 height 17
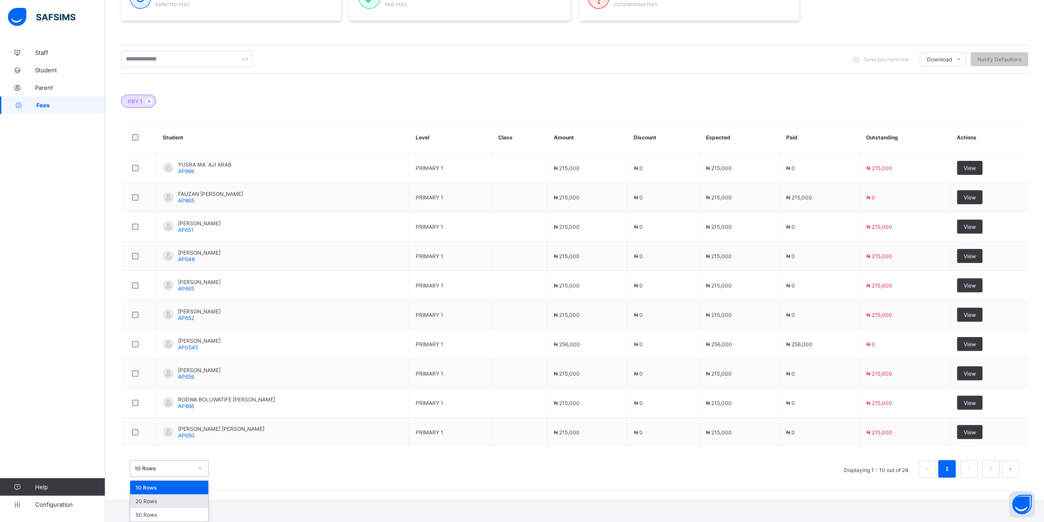
click at [159, 504] on div "20 Rows" at bounding box center [169, 501] width 78 height 14
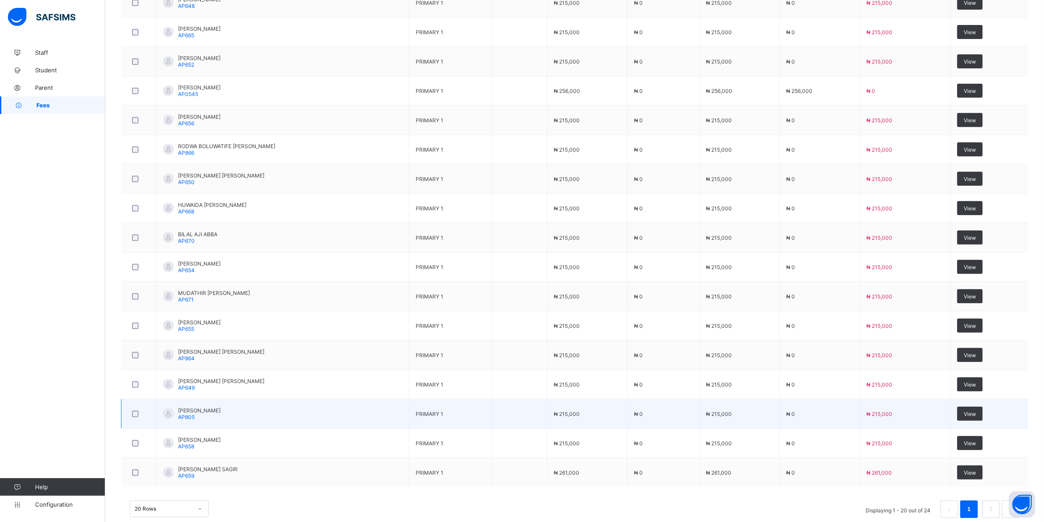
scroll to position [438, 0]
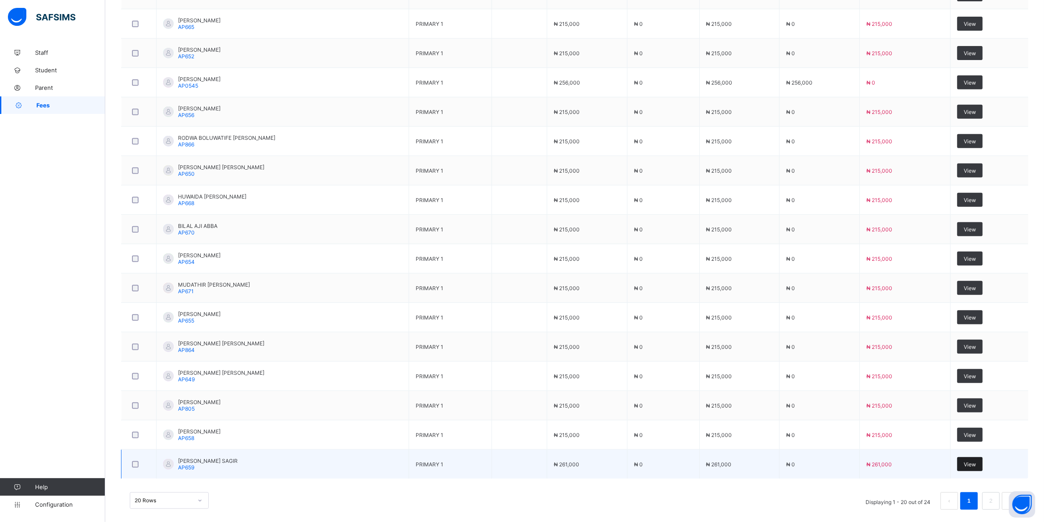
click at [976, 467] on span "View" at bounding box center [969, 464] width 12 height 7
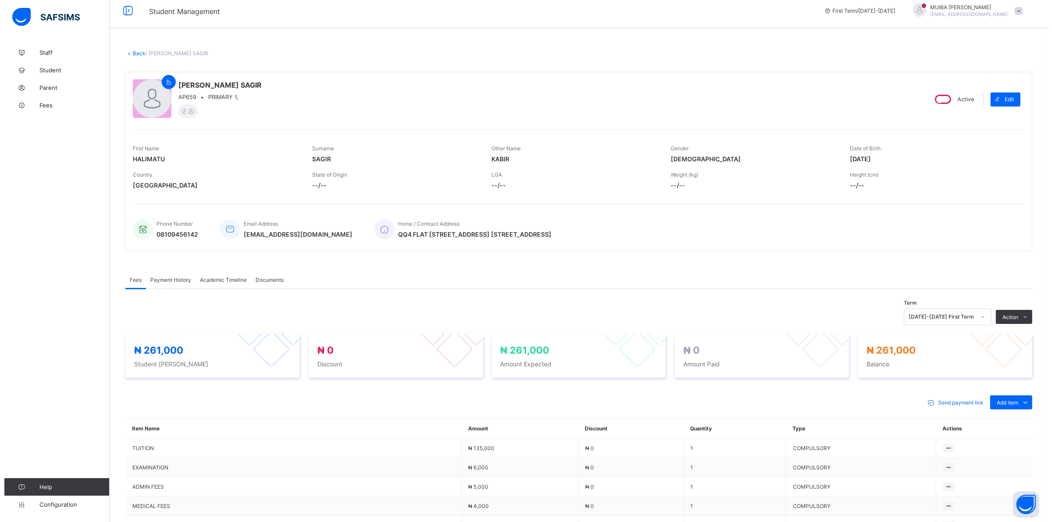
scroll to position [184, 0]
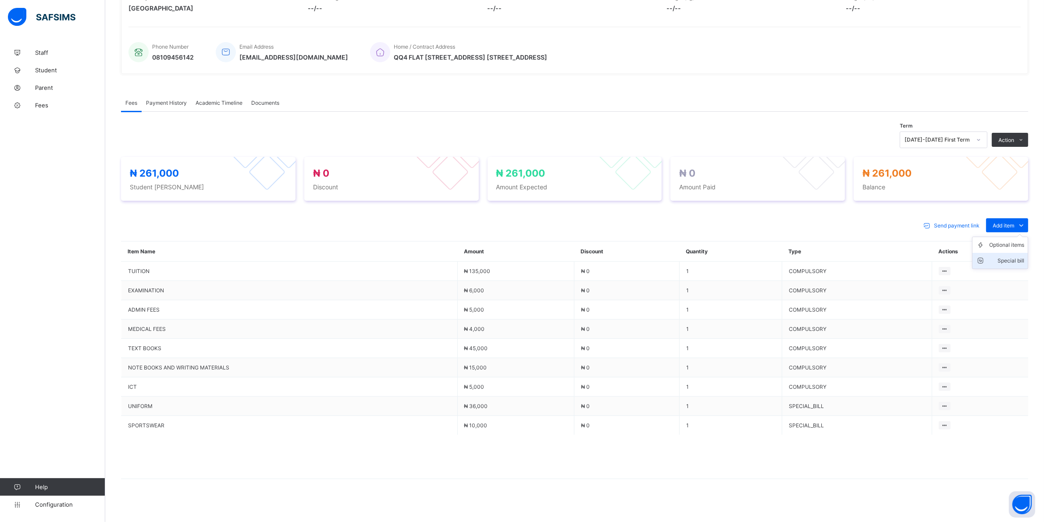
click at [1013, 260] on div "Special bill" at bounding box center [1006, 260] width 35 height 9
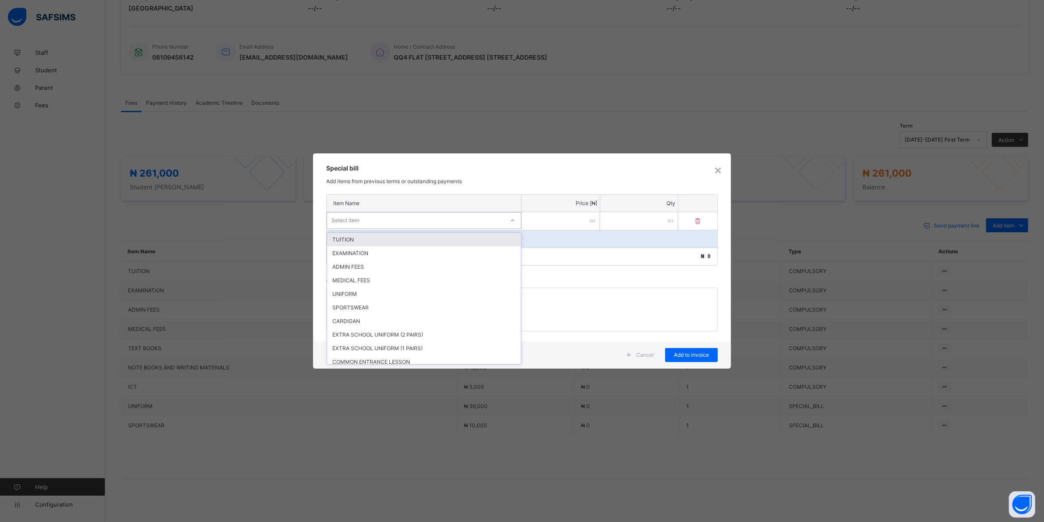
click at [515, 220] on icon at bounding box center [512, 220] width 5 height 9
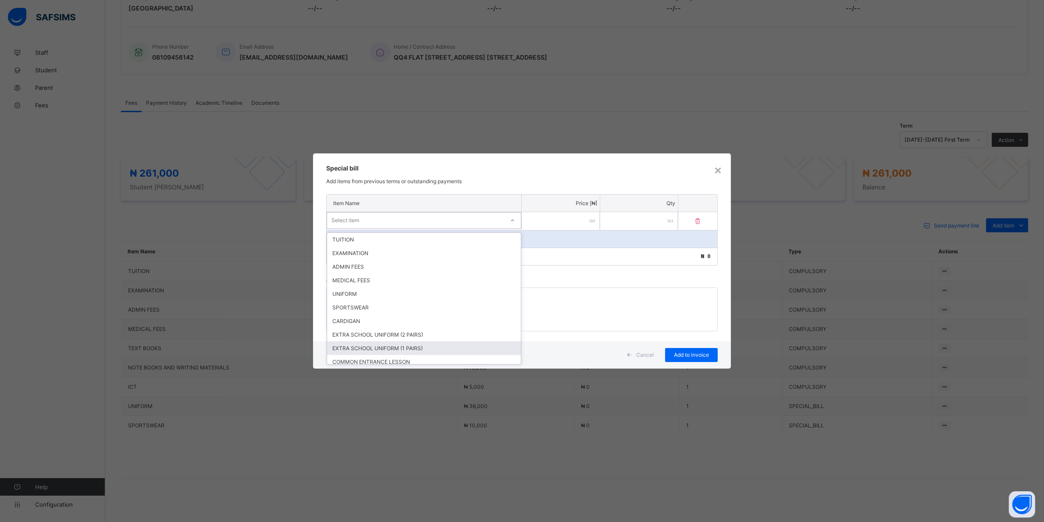
click at [372, 345] on div "EXTRA SCHOOL UNIFORM (1 PAIRS)" at bounding box center [424, 348] width 194 height 14
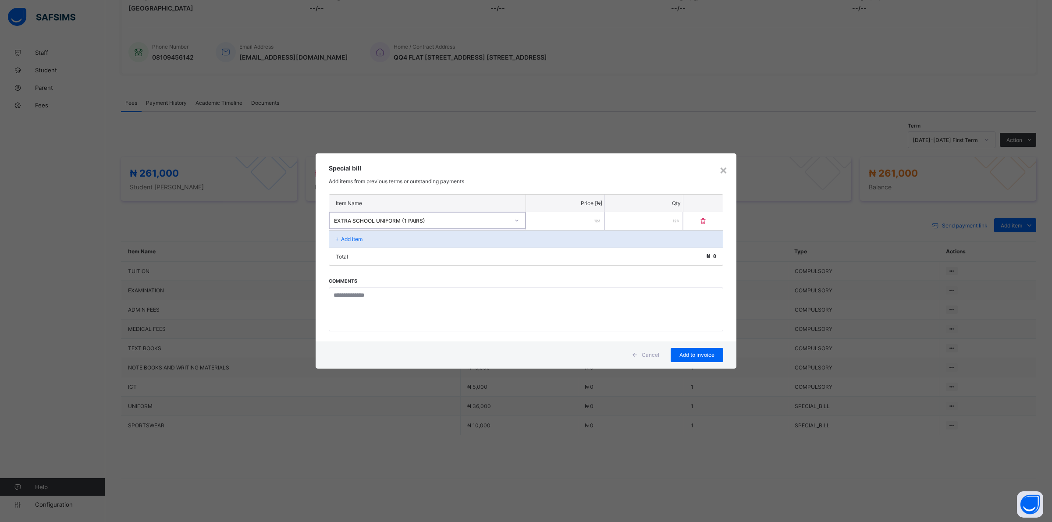
click at [579, 217] on input "number" at bounding box center [565, 221] width 78 height 18
type input "*****"
click at [688, 352] on span "Add to invoice" at bounding box center [691, 355] width 39 height 7
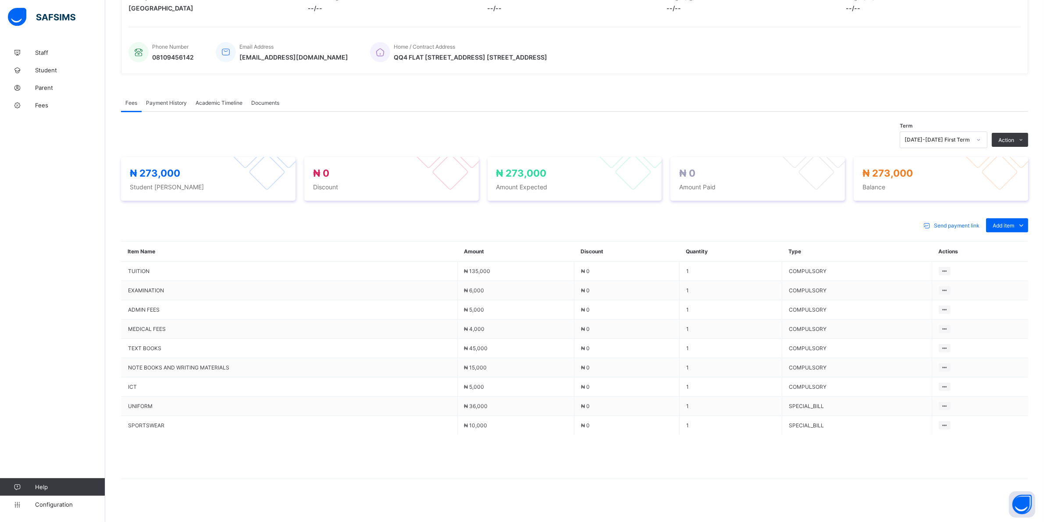
click at [0, 0] on li "Receive Payment" at bounding box center [0, 0] width 0 height 0
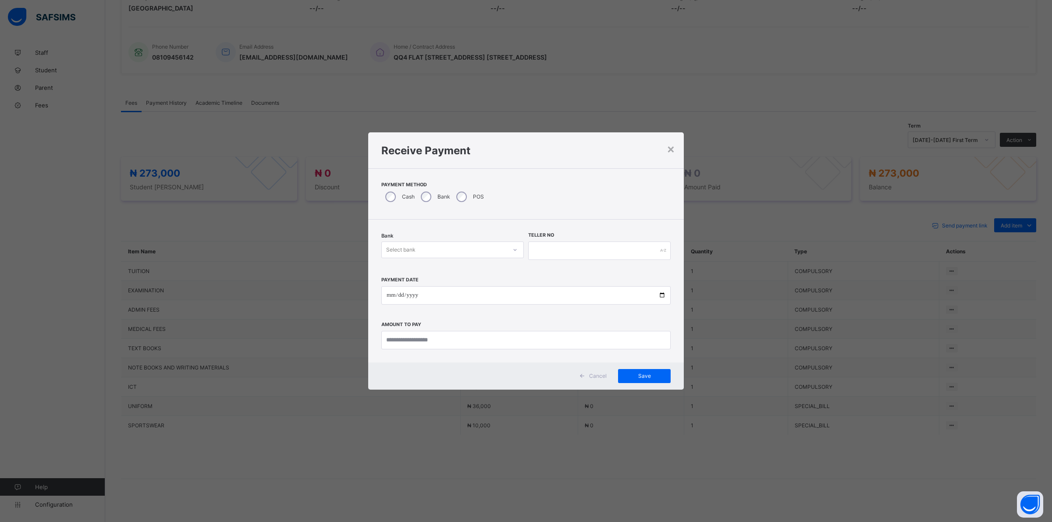
click at [510, 248] on div at bounding box center [515, 250] width 15 height 14
click at [468, 267] on div "Jaiz Bank - Alhamideen Academy" at bounding box center [453, 269] width 142 height 14
click at [546, 242] on input "text" at bounding box center [599, 251] width 142 height 18
type input "******"
click at [389, 296] on input "date" at bounding box center [525, 295] width 289 height 18
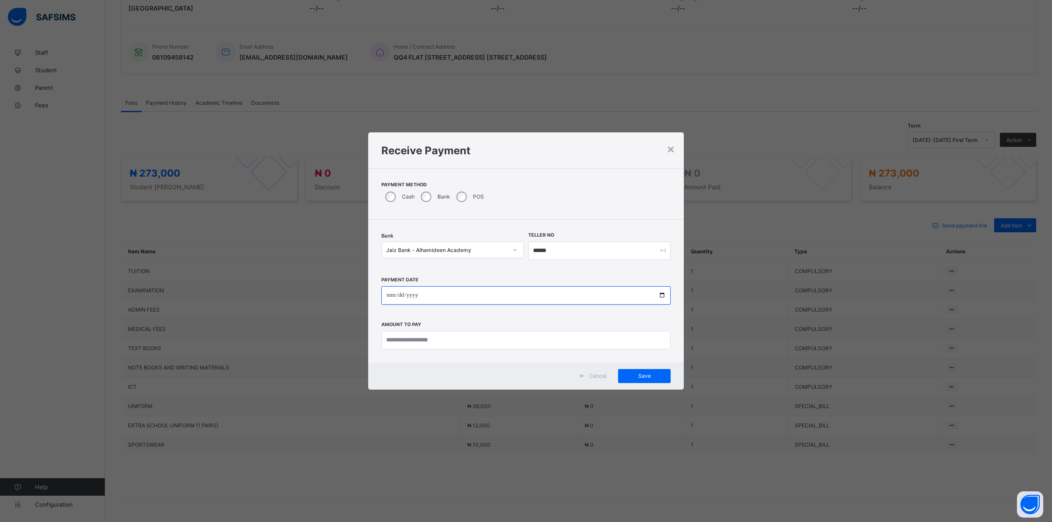
type input "**********"
click at [463, 345] on input "currency" at bounding box center [525, 340] width 289 height 18
type input "*********"
click at [644, 375] on span "Save" at bounding box center [644, 376] width 39 height 7
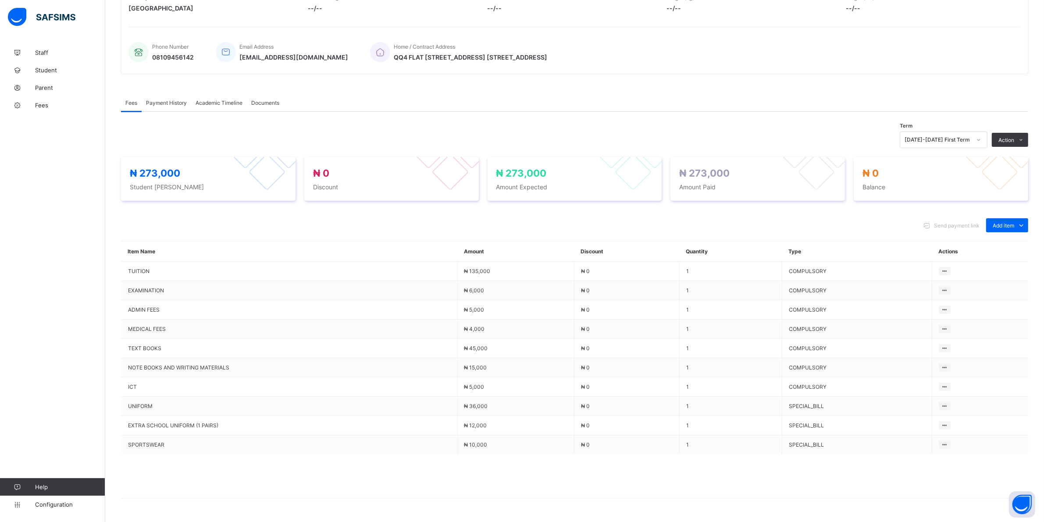
click at [163, 101] on span "Payment History" at bounding box center [166, 102] width 41 height 7
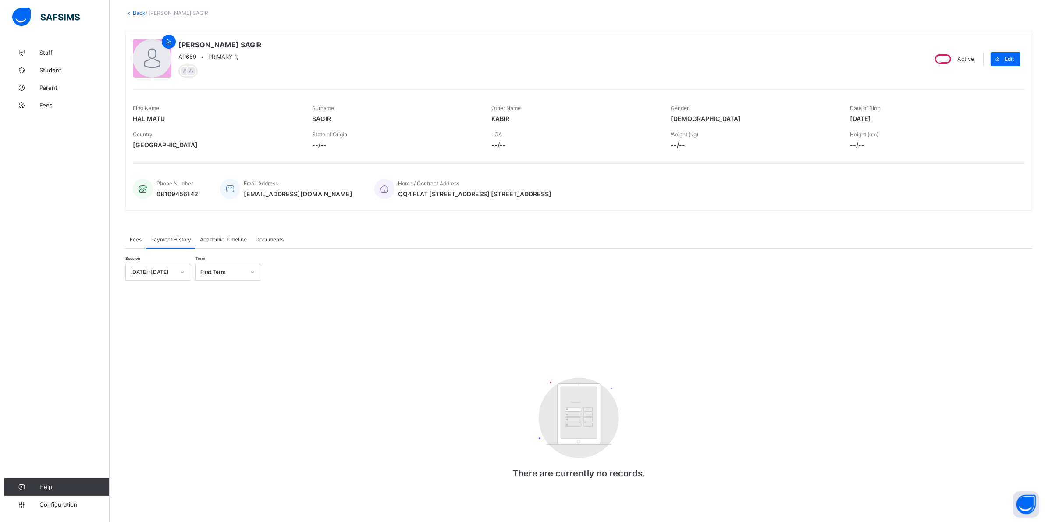
scroll to position [0, 0]
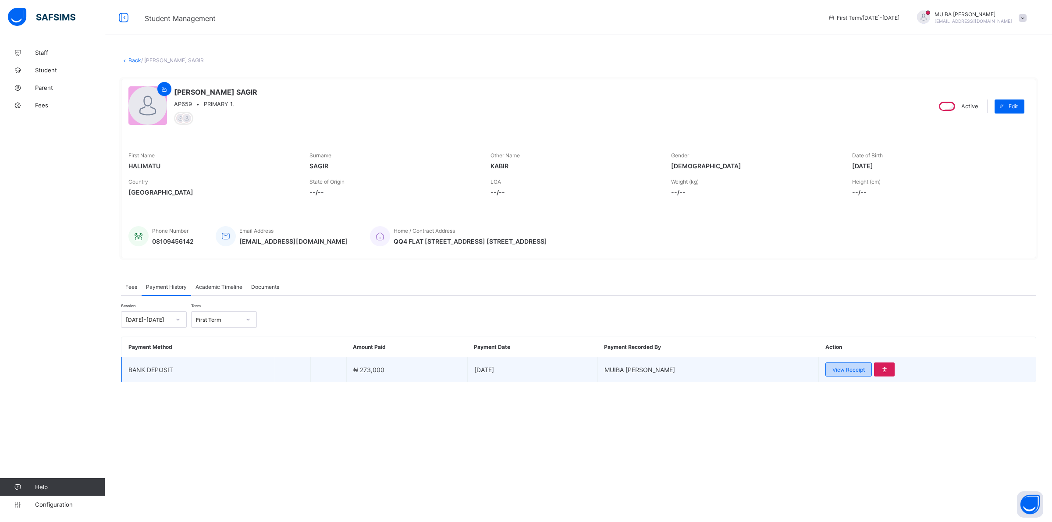
click at [846, 369] on span "View Receipt" at bounding box center [848, 369] width 32 height 7
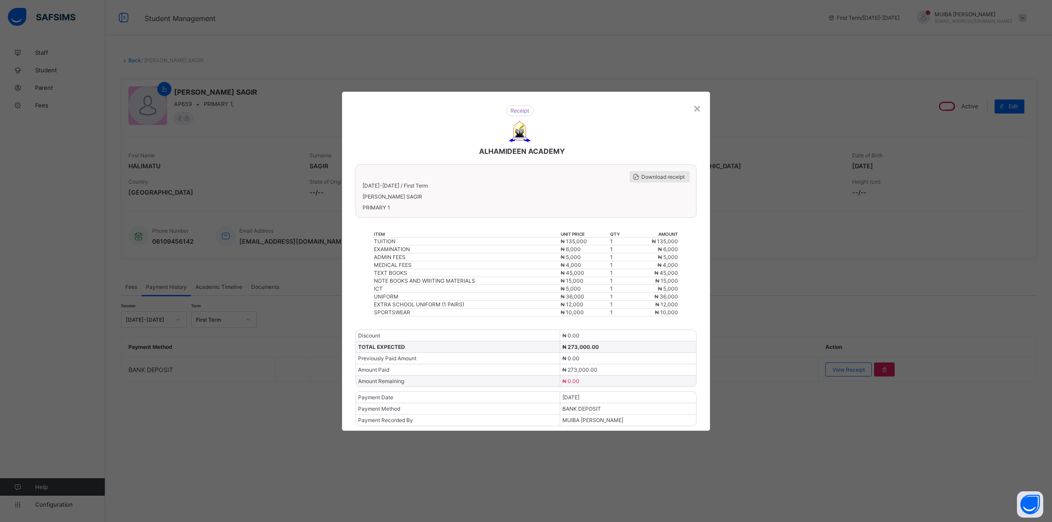
click at [656, 180] on span "Download receipt" at bounding box center [662, 177] width 43 height 7
click at [696, 114] on div "×" at bounding box center [697, 107] width 8 height 15
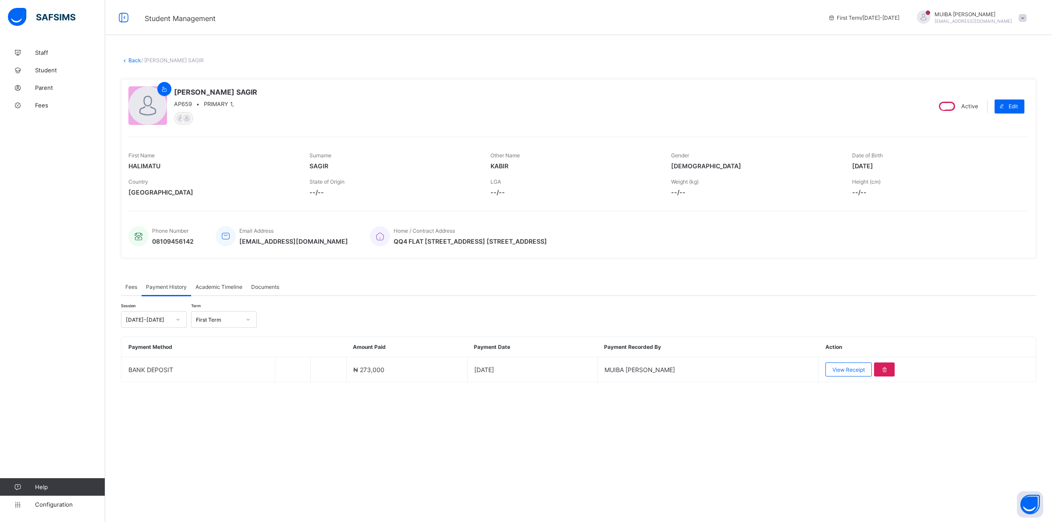
click at [134, 60] on link "Back" at bounding box center [134, 60] width 13 height 7
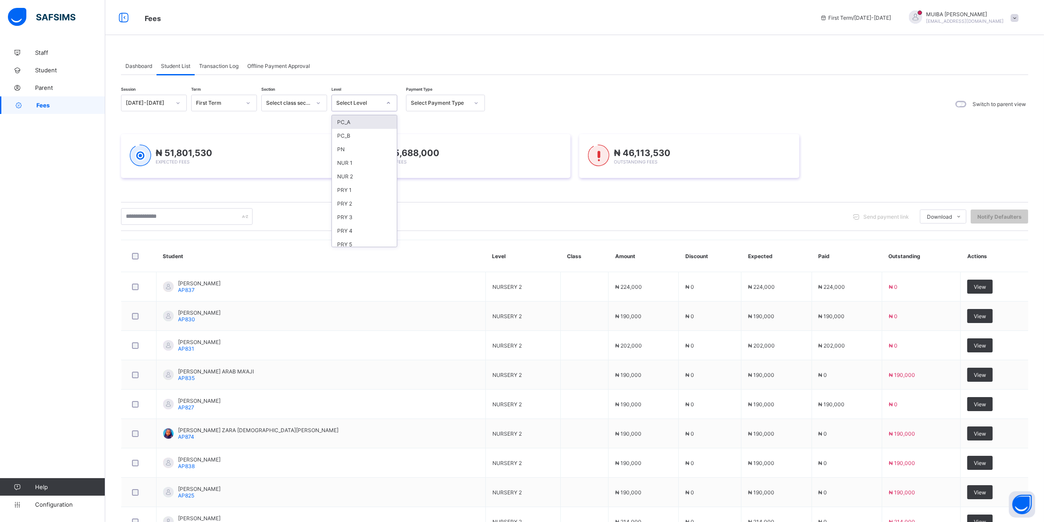
click at [389, 101] on icon at bounding box center [388, 103] width 5 height 9
click at [354, 210] on div "CLS3" at bounding box center [364, 217] width 65 height 14
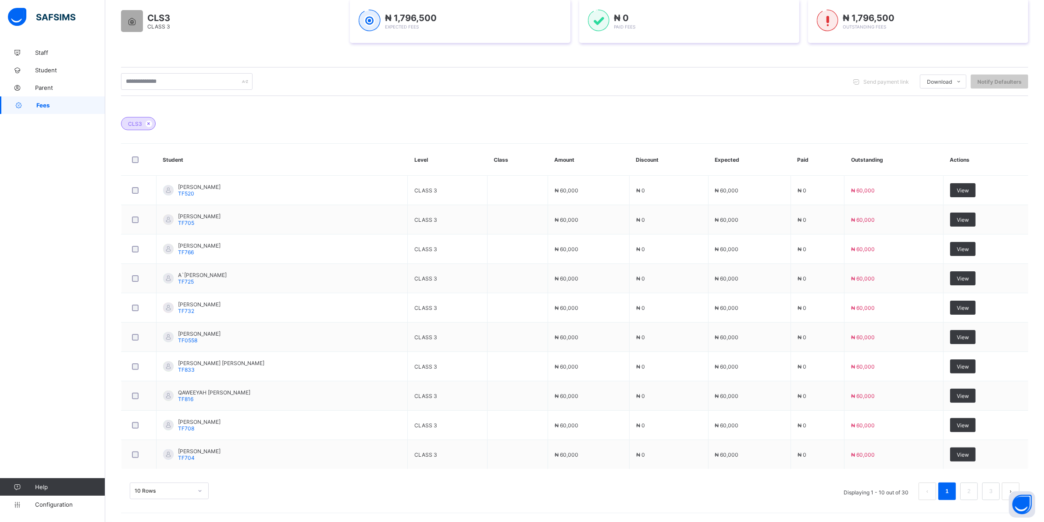
scroll to position [177, 0]
click at [199, 490] on div "10 Rows" at bounding box center [169, 491] width 79 height 17
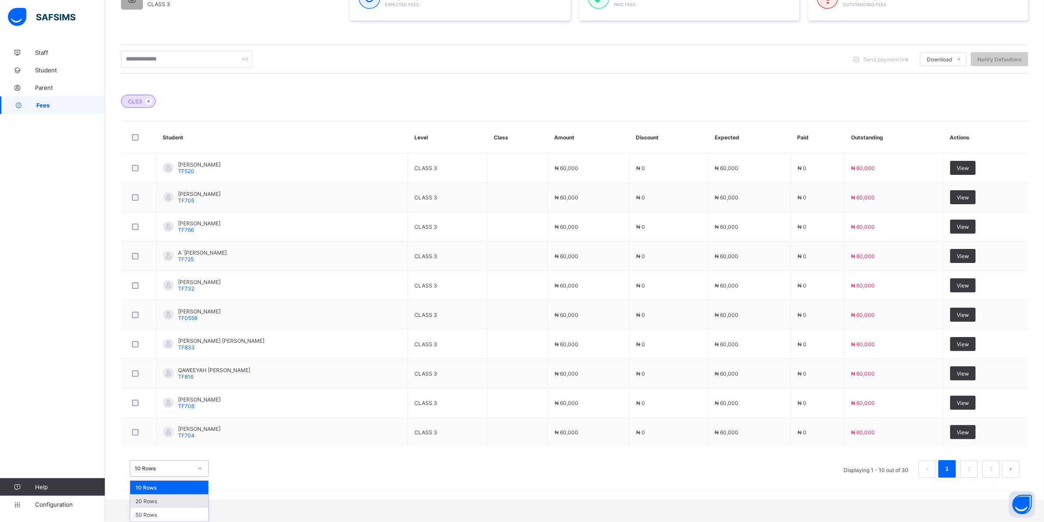
click at [153, 502] on div "20 Rows" at bounding box center [169, 501] width 78 height 14
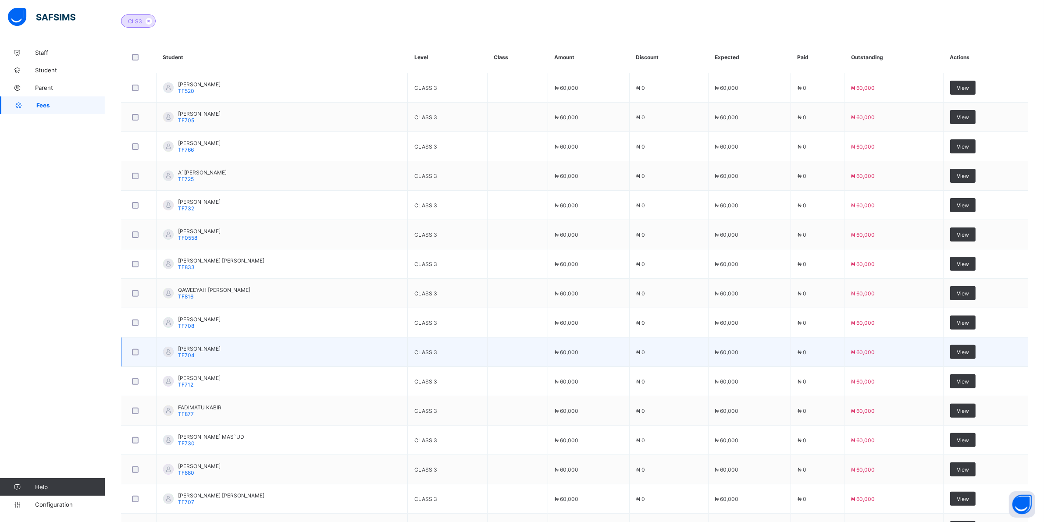
scroll to position [274, 0]
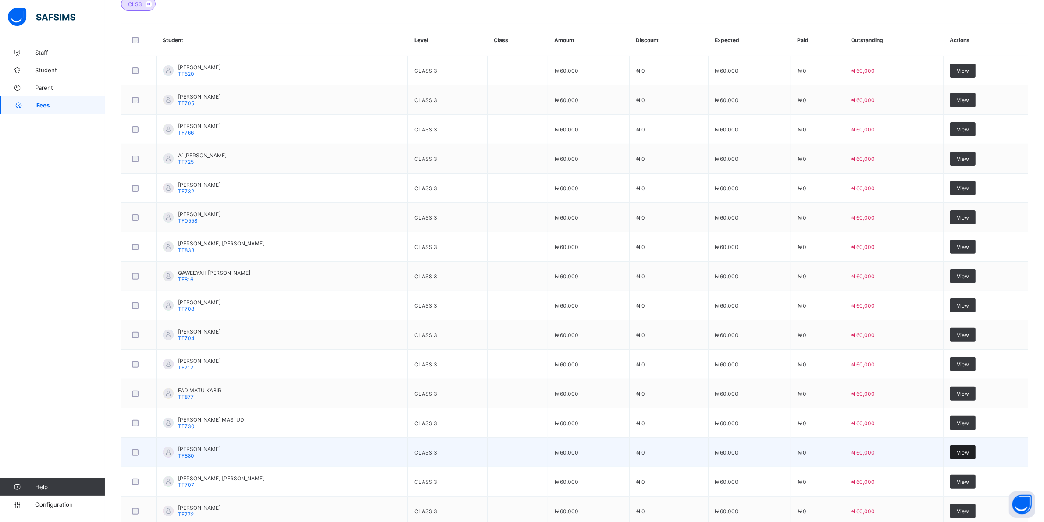
click at [969, 452] on span "View" at bounding box center [962, 452] width 12 height 7
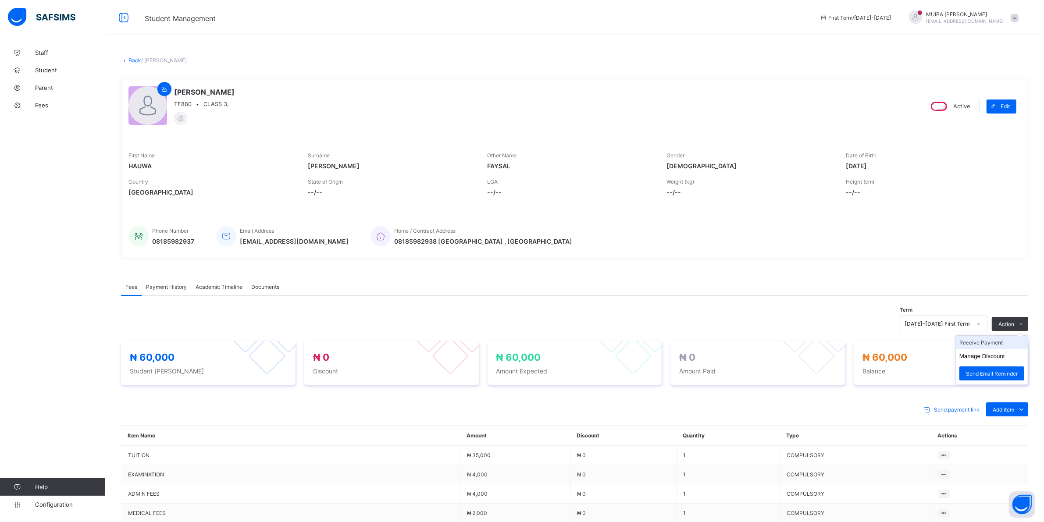
click at [999, 342] on li "Receive Payment" at bounding box center [992, 343] width 72 height 14
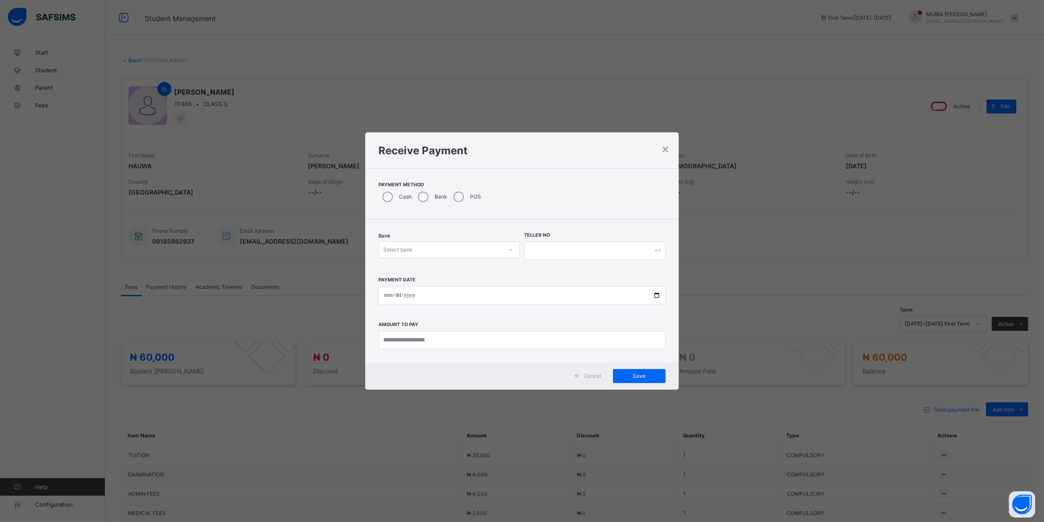
click at [513, 249] on icon at bounding box center [510, 249] width 5 height 9
click at [463, 268] on div "Jaiz Bank - Alhamideen Academy" at bounding box center [449, 269] width 140 height 14
click at [543, 246] on input "text" at bounding box center [594, 251] width 141 height 18
type input "******"
click at [390, 296] on input "date" at bounding box center [525, 295] width 289 height 18
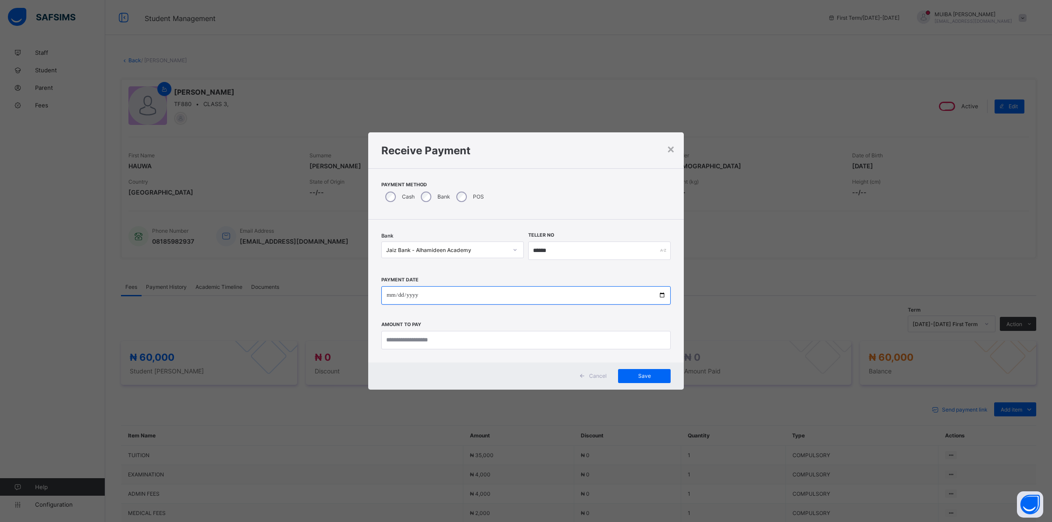
type input "**********"
click at [401, 341] on input "currency" at bounding box center [525, 340] width 289 height 18
type input "********"
click at [645, 376] on span "Save" at bounding box center [644, 376] width 39 height 7
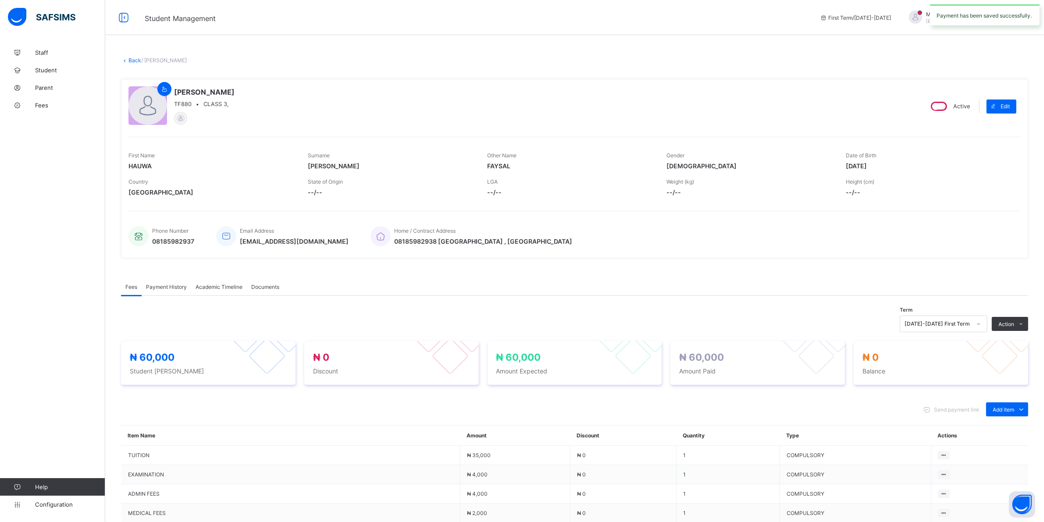
click at [162, 285] on span "Payment History" at bounding box center [166, 287] width 41 height 7
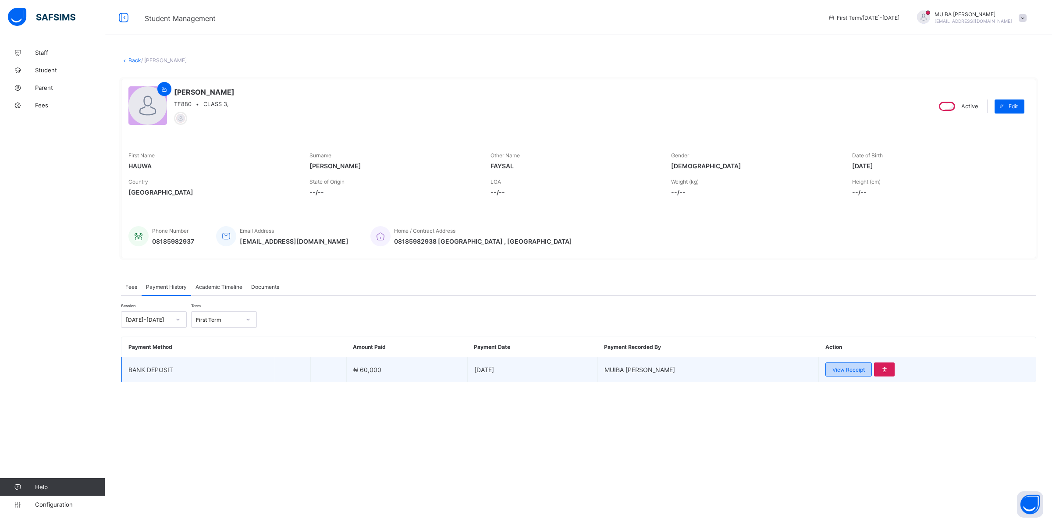
click at [840, 369] on span "View Receipt" at bounding box center [848, 369] width 32 height 7
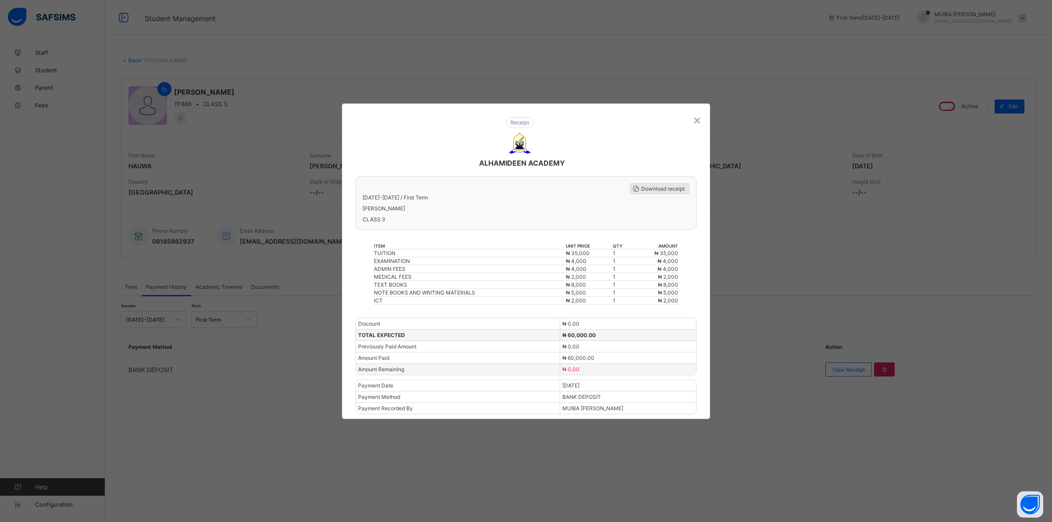
click at [660, 192] on span "Download receipt" at bounding box center [662, 188] width 43 height 7
click at [697, 123] on div "×" at bounding box center [697, 119] width 8 height 15
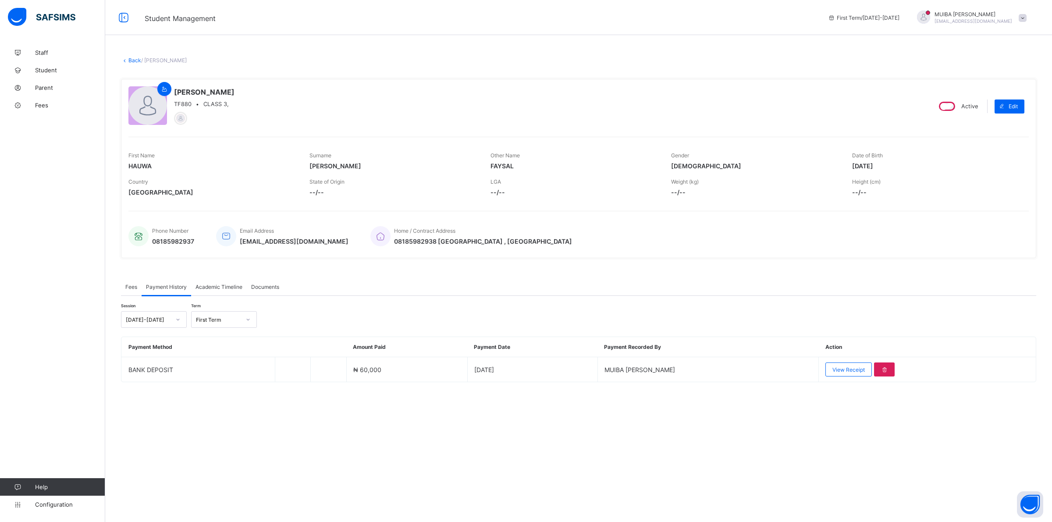
click at [135, 59] on link "Back" at bounding box center [134, 60] width 13 height 7
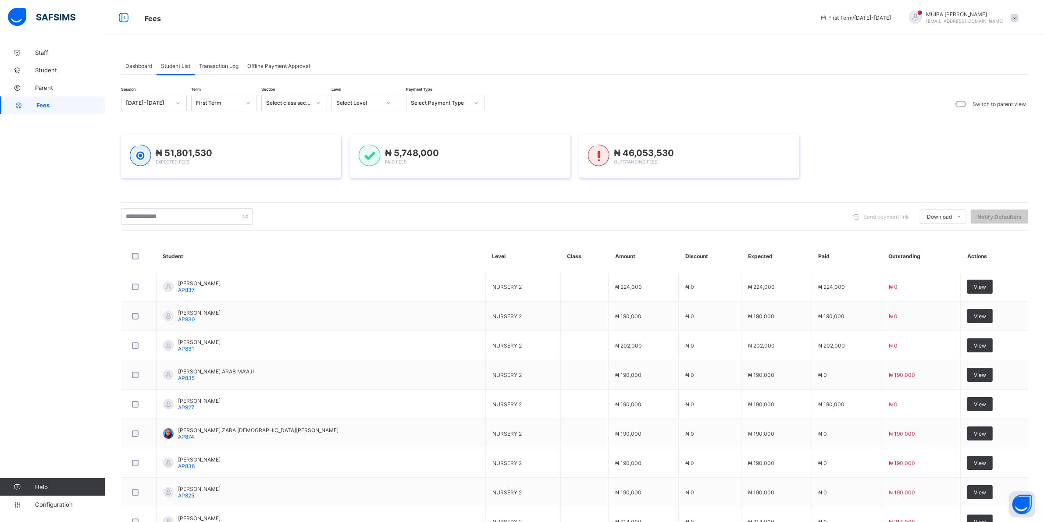
click at [386, 104] on icon at bounding box center [388, 103] width 5 height 9
click at [355, 196] on div "CLS2" at bounding box center [364, 203] width 65 height 14
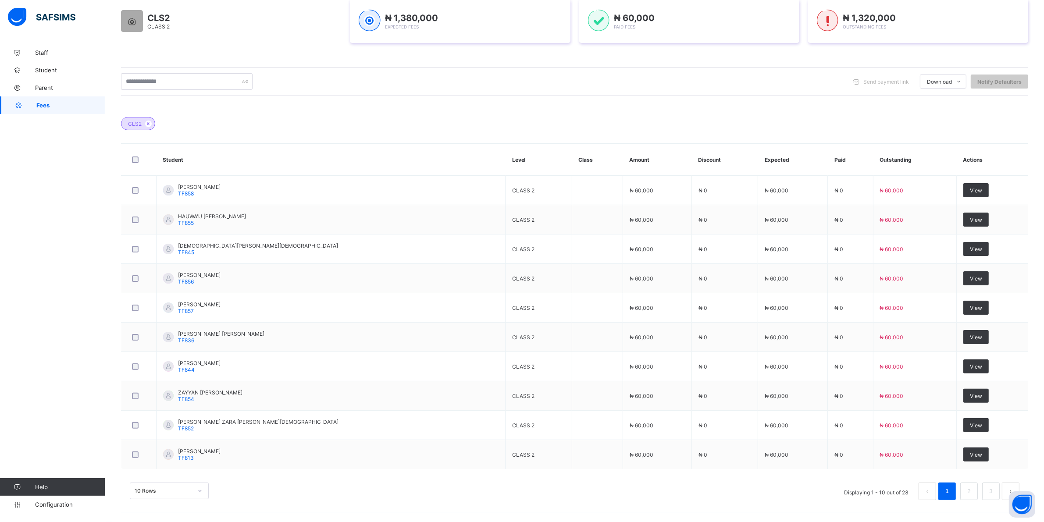
scroll to position [177, 0]
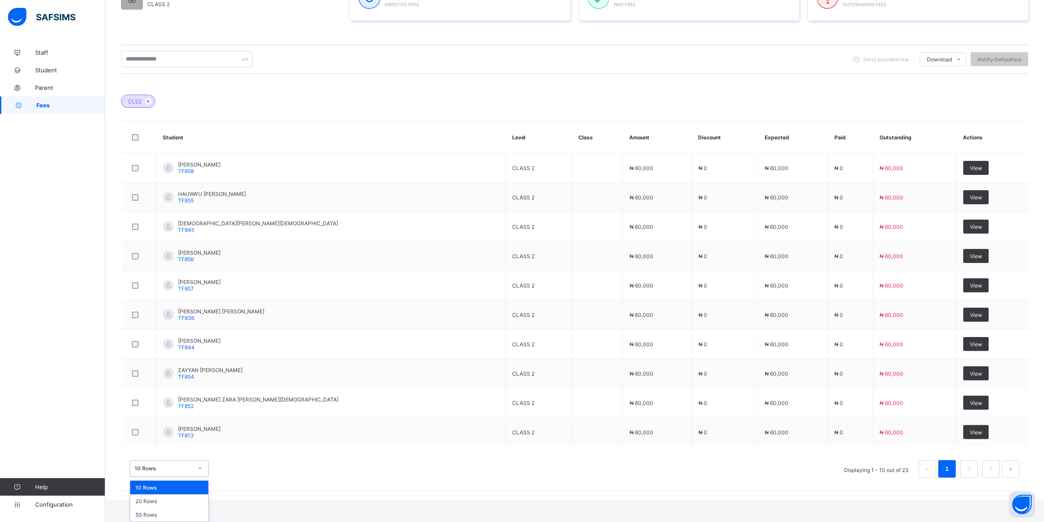
click at [200, 477] on div "option 10 Rows focused, 1 of 3. 3 results available. Use Up and Down to choose …" at bounding box center [169, 468] width 79 height 17
click at [168, 505] on div "20 Rows" at bounding box center [169, 501] width 78 height 14
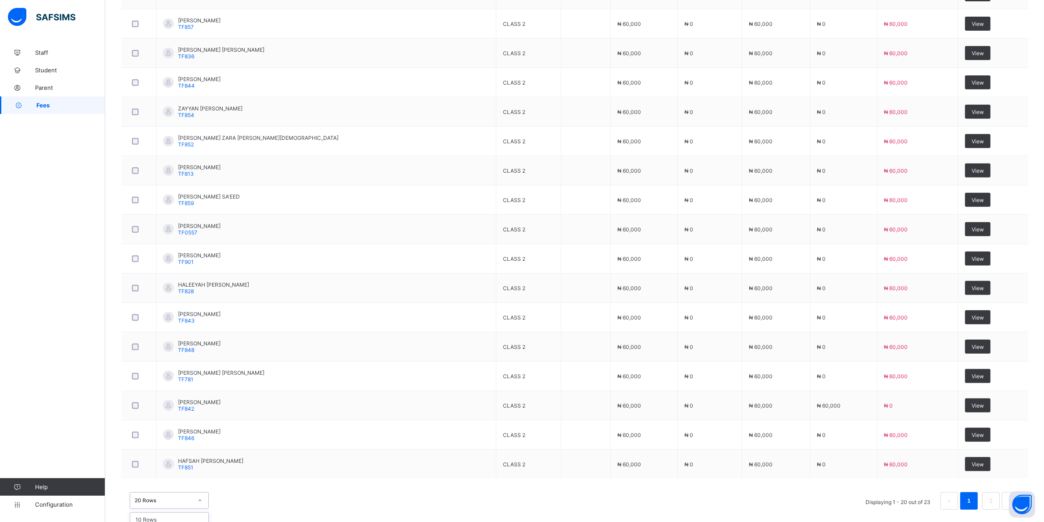
scroll to position [472, 0]
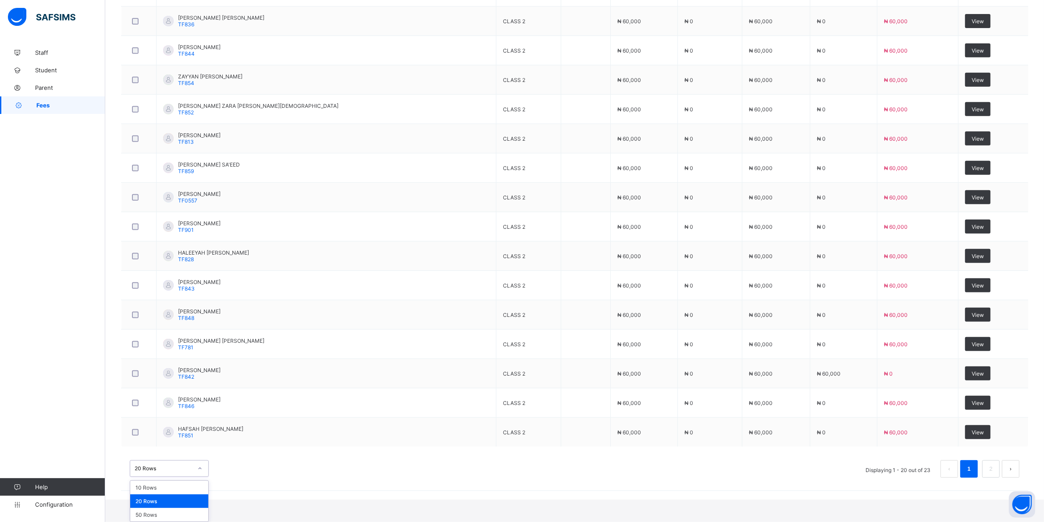
click at [201, 477] on div "option 20 Rows focused, 2 of 3. 3 results available. Use Up and Down to choose …" at bounding box center [169, 468] width 79 height 17
click at [163, 515] on div "50 Rows" at bounding box center [169, 515] width 78 height 14
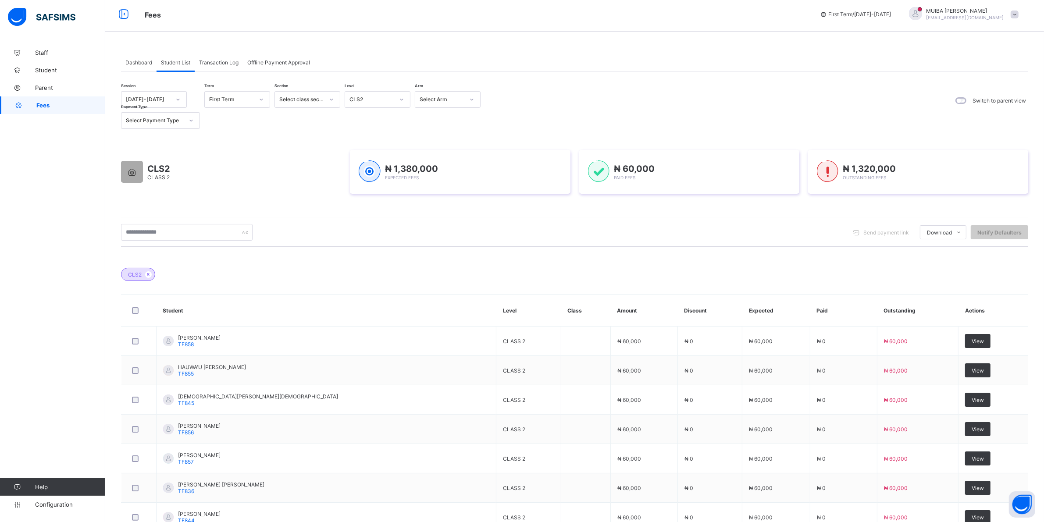
scroll to position [0, 0]
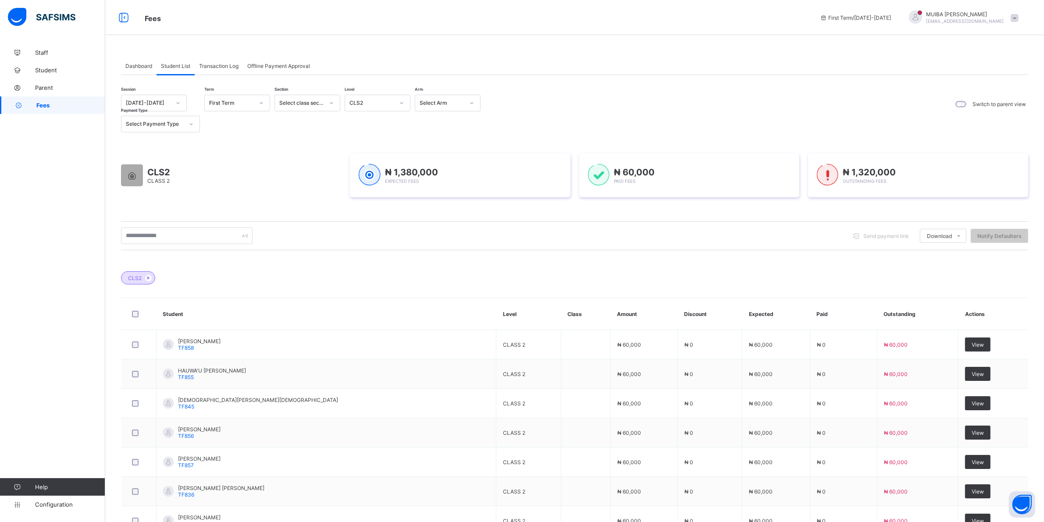
click at [400, 102] on icon at bounding box center [401, 103] width 5 height 9
click at [367, 223] on div "CLS4" at bounding box center [377, 230] width 65 height 14
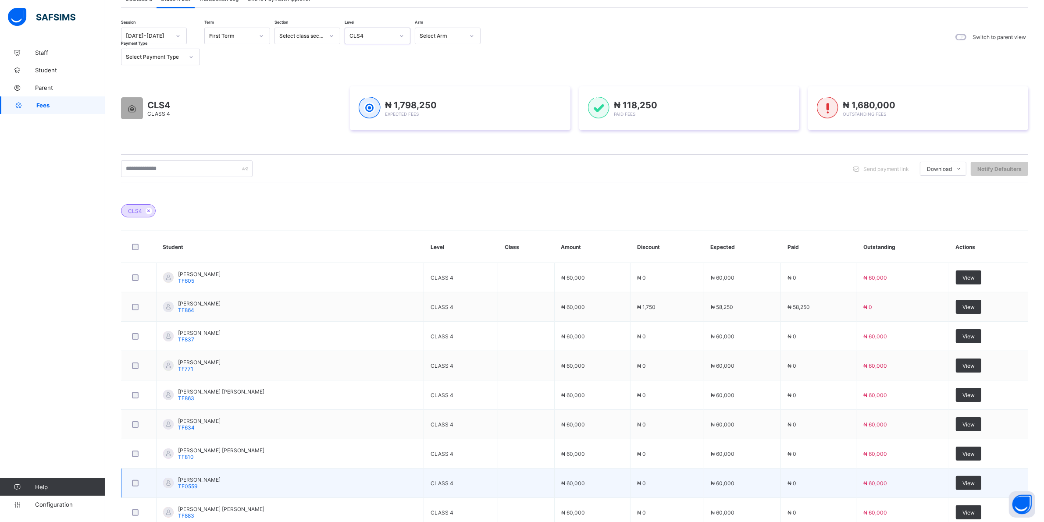
scroll to position [0, 0]
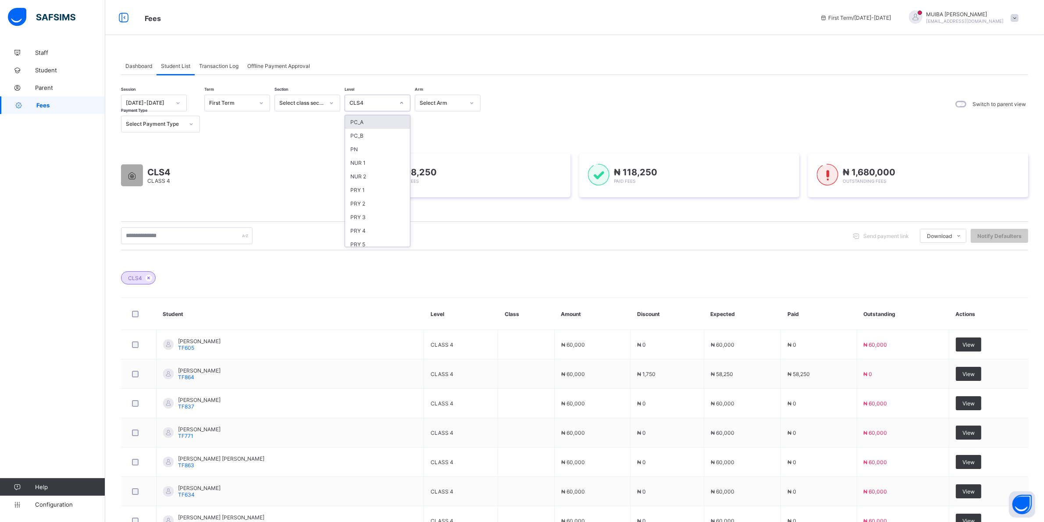
click at [400, 101] on icon at bounding box center [401, 103] width 5 height 9
click at [365, 183] on div "CLS1" at bounding box center [377, 189] width 65 height 14
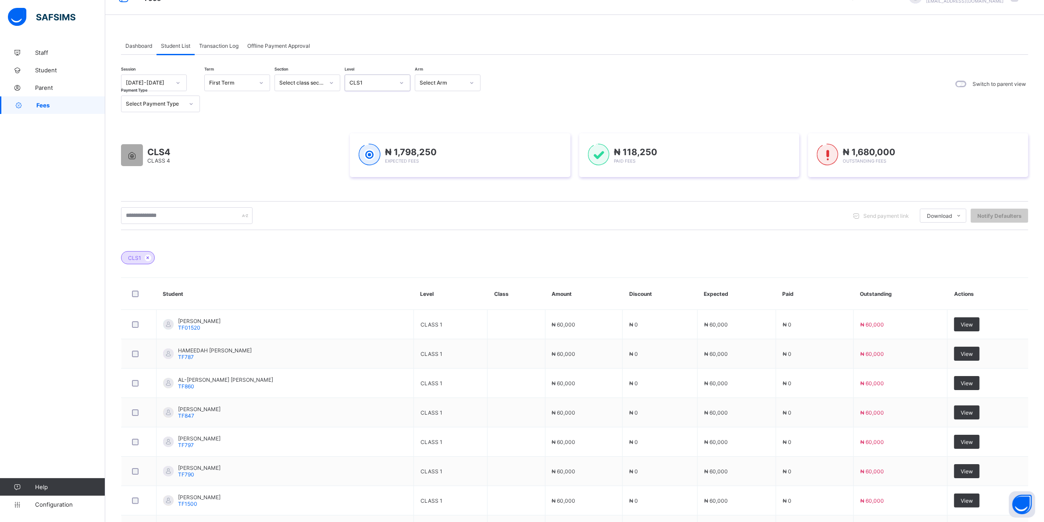
scroll to position [0, 0]
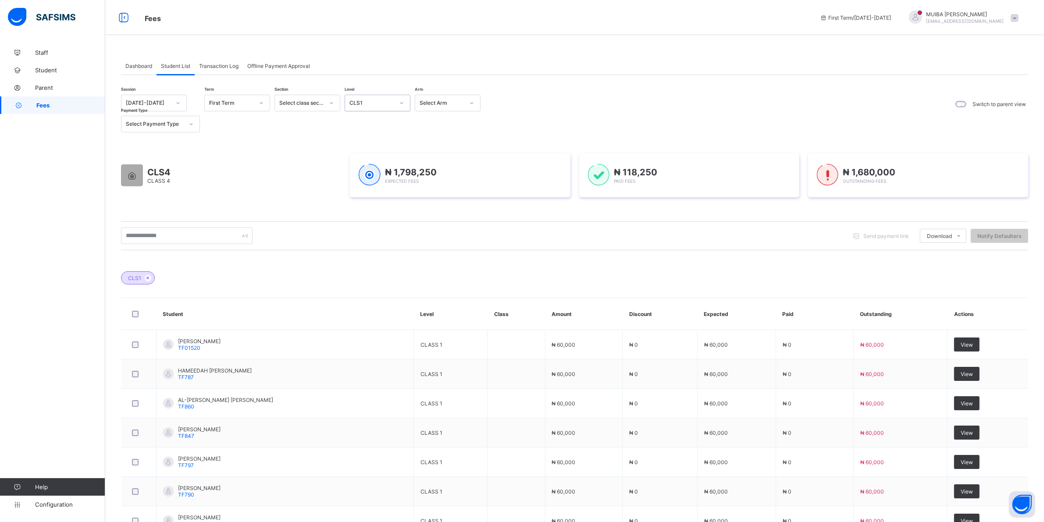
click at [402, 99] on icon at bounding box center [401, 103] width 5 height 9
click at [358, 182] on div "CLS5" at bounding box center [377, 189] width 65 height 14
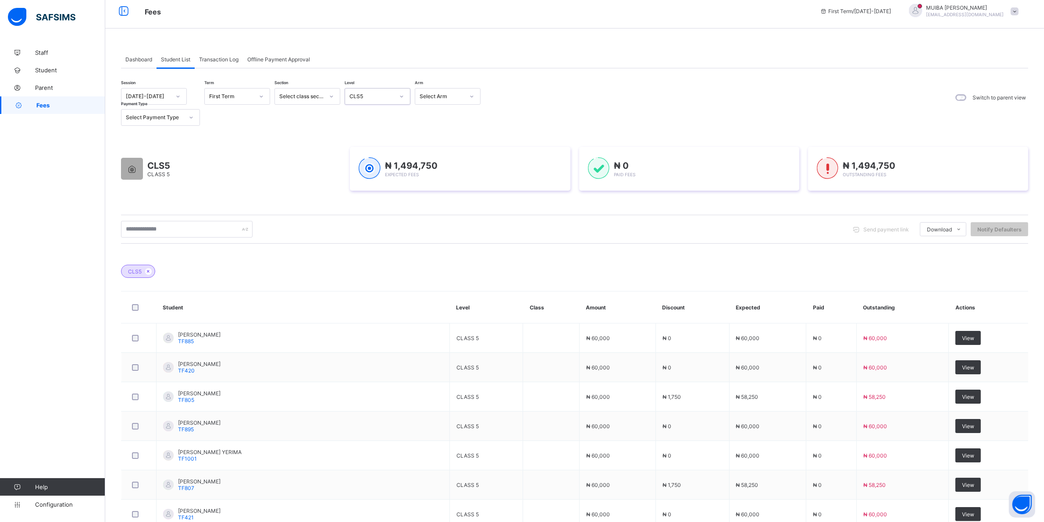
scroll to position [0, 0]
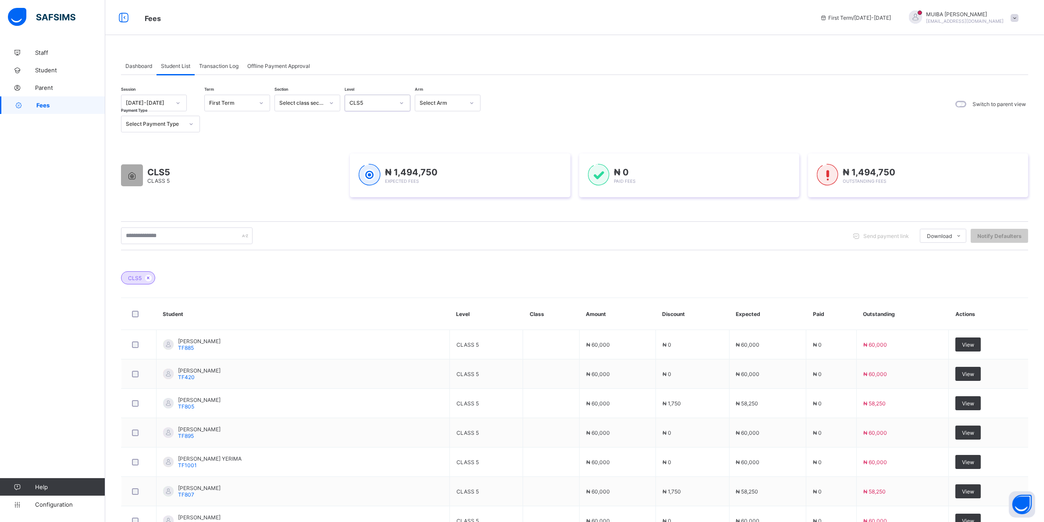
click at [401, 101] on icon at bounding box center [401, 103] width 5 height 9
click at [367, 195] on div "CLASS 6" at bounding box center [377, 202] width 65 height 14
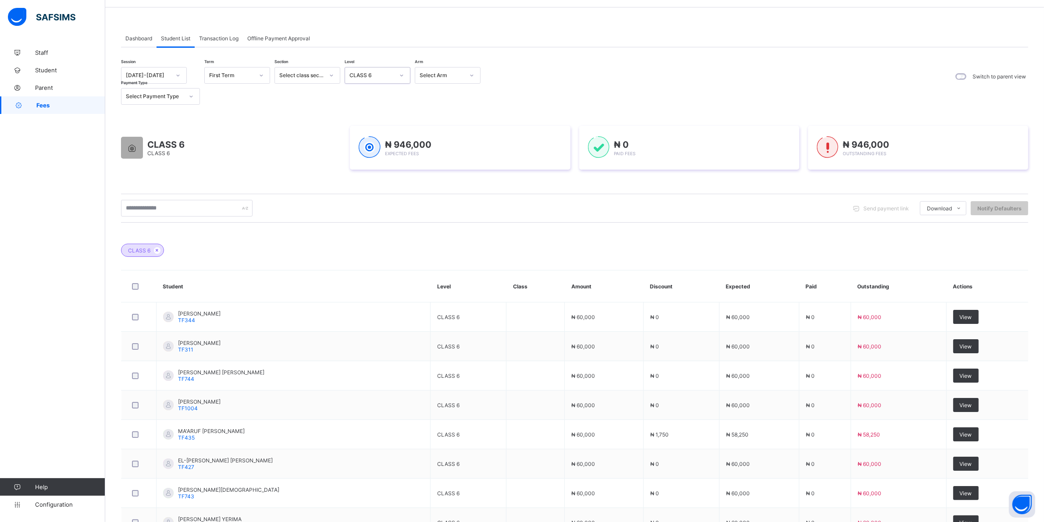
scroll to position [0, 0]
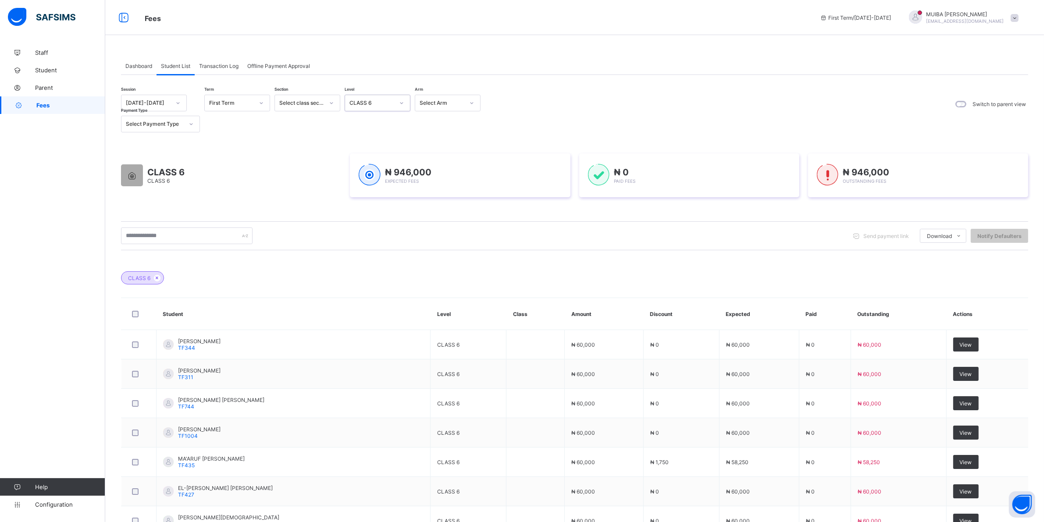
click at [399, 103] on icon at bounding box center [401, 103] width 5 height 9
click at [359, 197] on div "CLS2" at bounding box center [377, 203] width 65 height 14
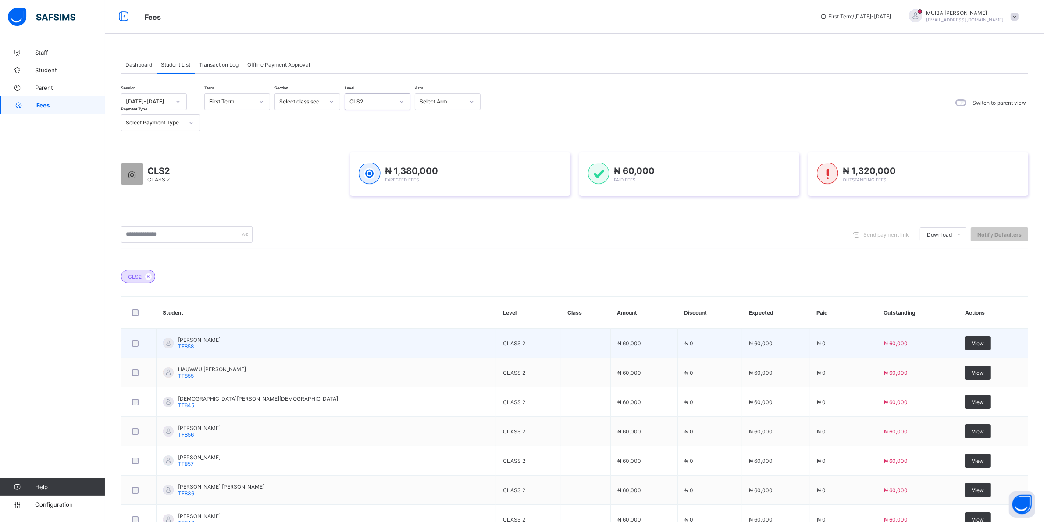
scroll to position [0, 0]
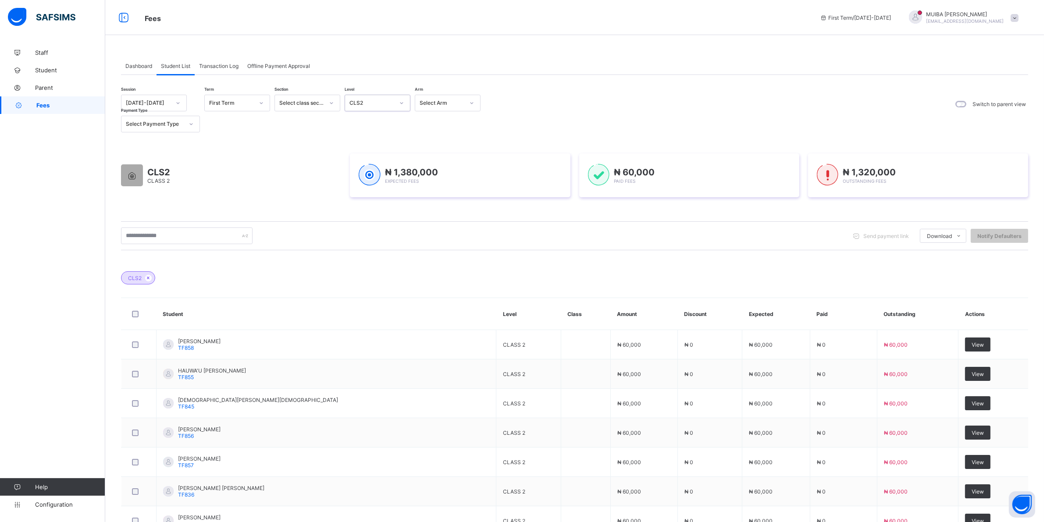
click at [400, 100] on icon at bounding box center [401, 103] width 5 height 9
click at [362, 150] on div "PN" at bounding box center [377, 149] width 65 height 14
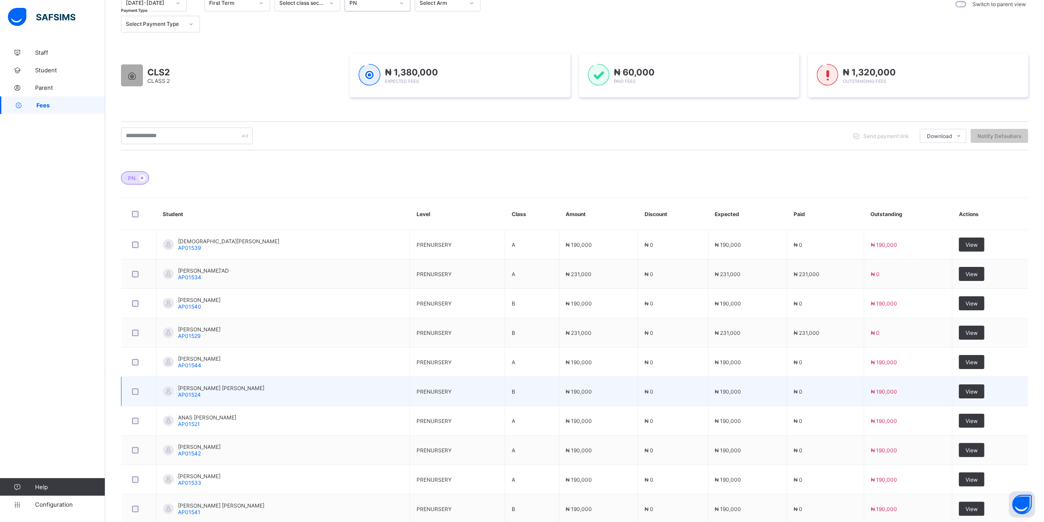
scroll to position [110, 0]
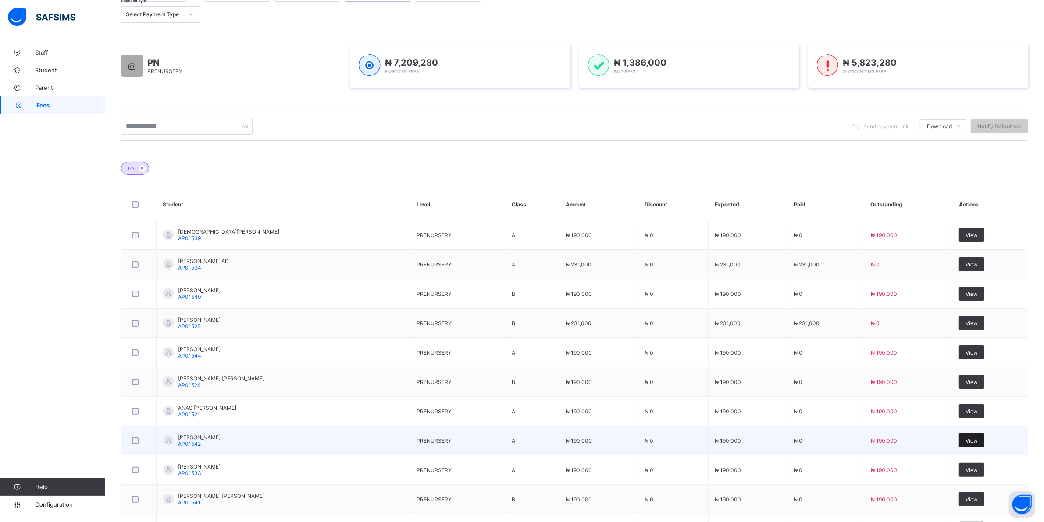
click at [977, 441] on span "View" at bounding box center [971, 440] width 12 height 7
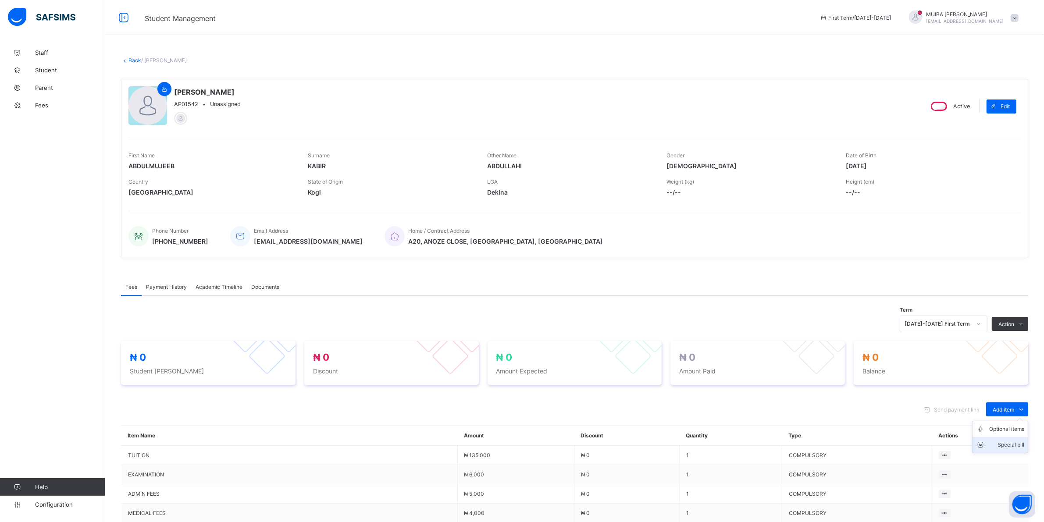
click at [1013, 444] on div "Special bill" at bounding box center [1006, 445] width 35 height 9
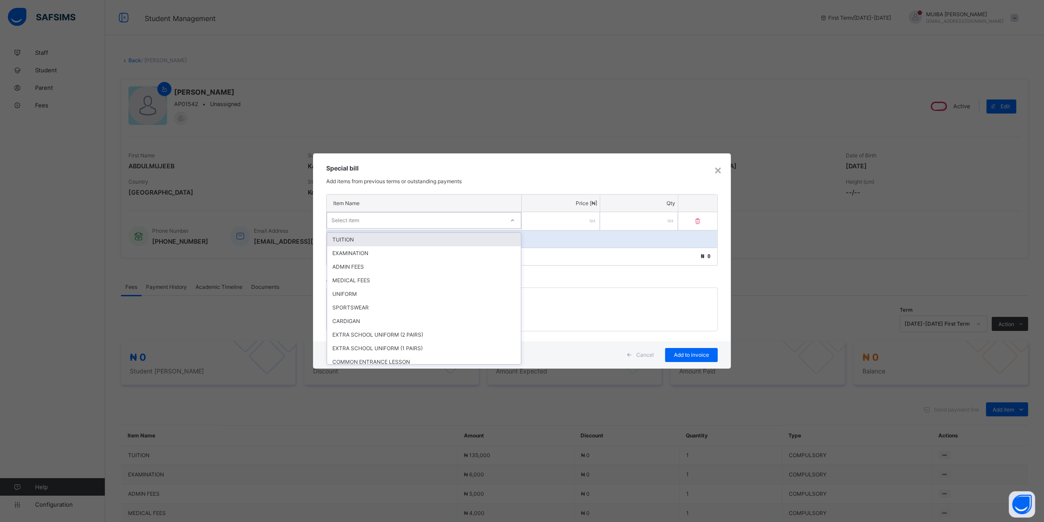
click at [507, 218] on div at bounding box center [512, 220] width 15 height 14
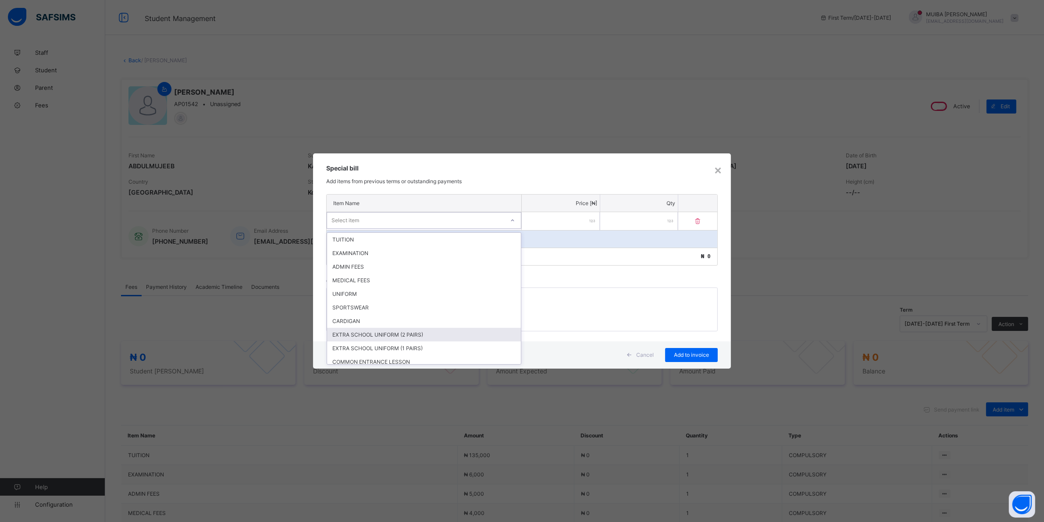
click at [402, 328] on div "EXTRA SCHOOL UNIFORM (2 PAIRS)" at bounding box center [424, 335] width 194 height 14
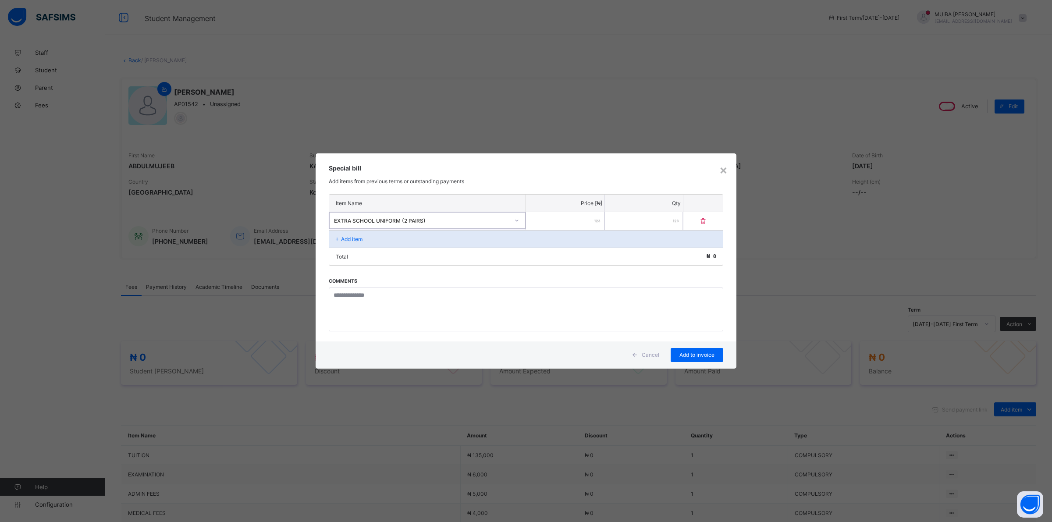
click at [558, 216] on input "number" at bounding box center [565, 221] width 78 height 18
type input "*****"
click at [690, 353] on span "Add to invoice" at bounding box center [691, 355] width 39 height 7
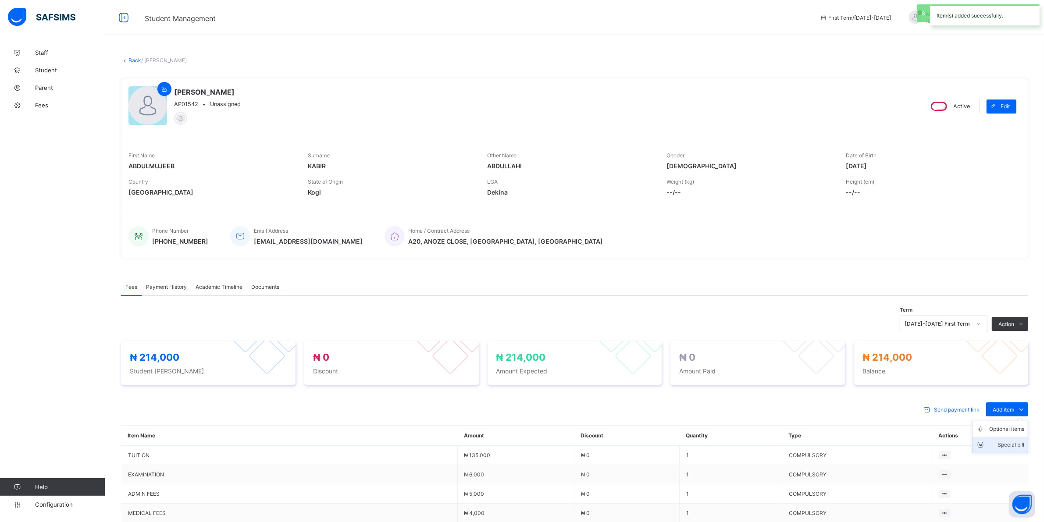
click at [1016, 444] on div "Special bill" at bounding box center [1006, 445] width 35 height 9
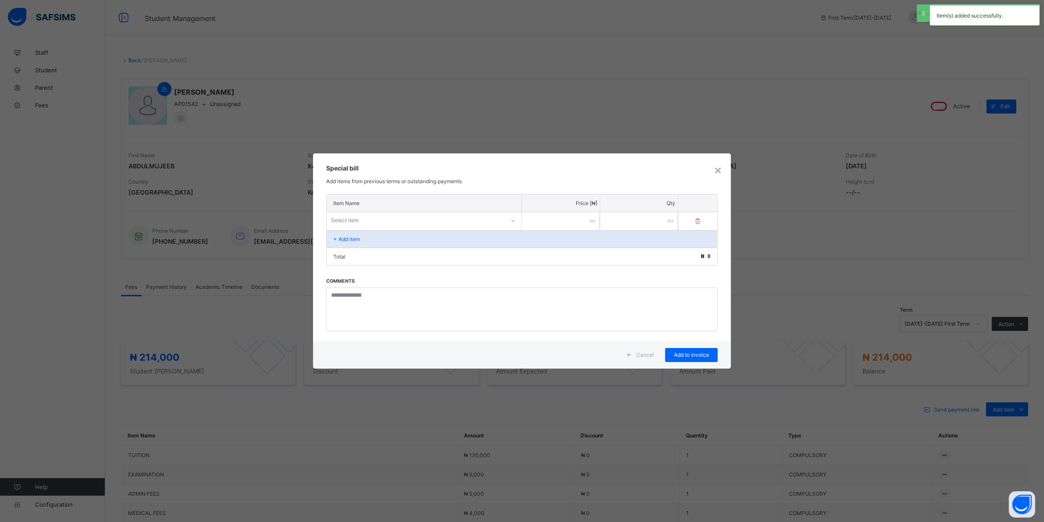
click at [509, 220] on div at bounding box center [512, 221] width 15 height 14
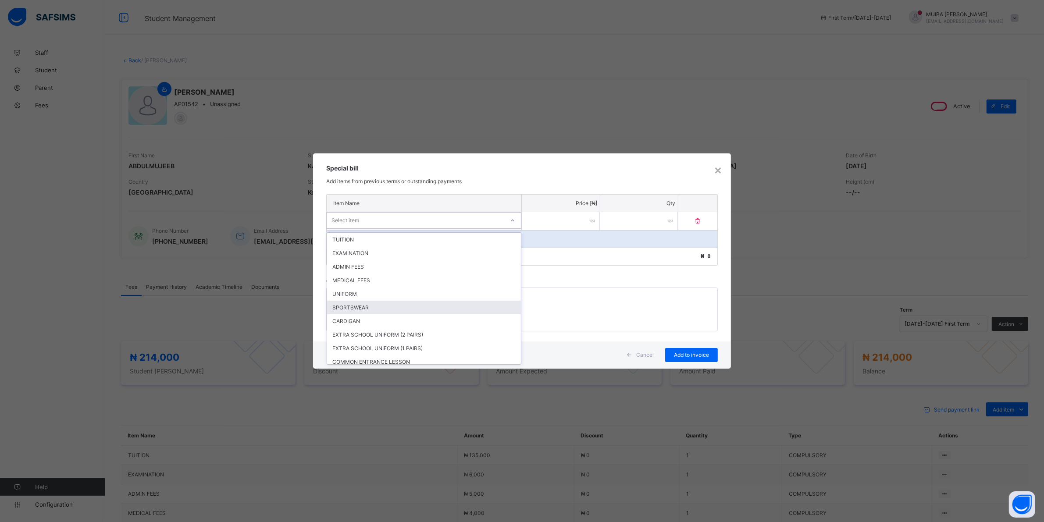
click at [359, 302] on div "SPORTSWEAR" at bounding box center [424, 308] width 194 height 14
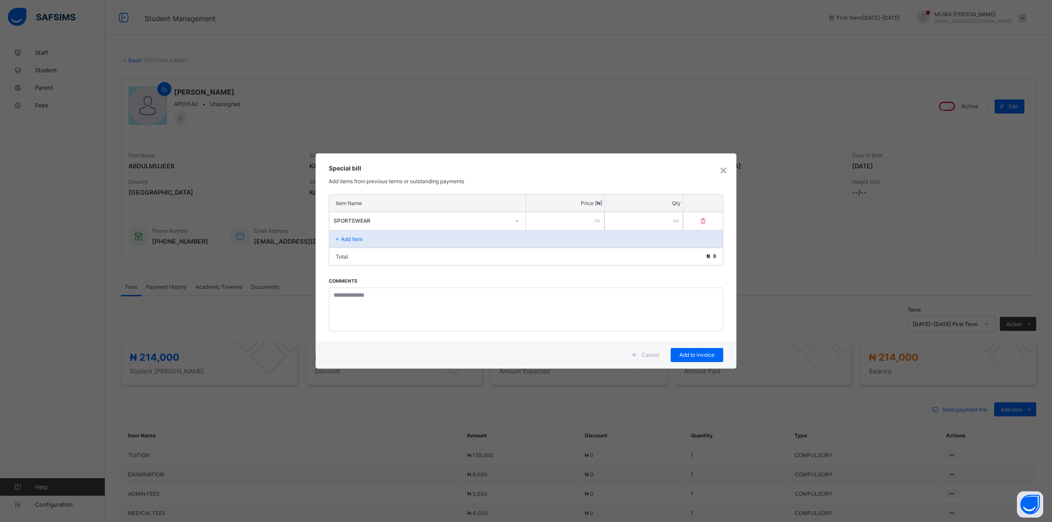
click at [576, 213] on input "number" at bounding box center [565, 221] width 78 height 18
type input "*****"
click at [695, 355] on span "Add to invoice" at bounding box center [696, 355] width 39 height 7
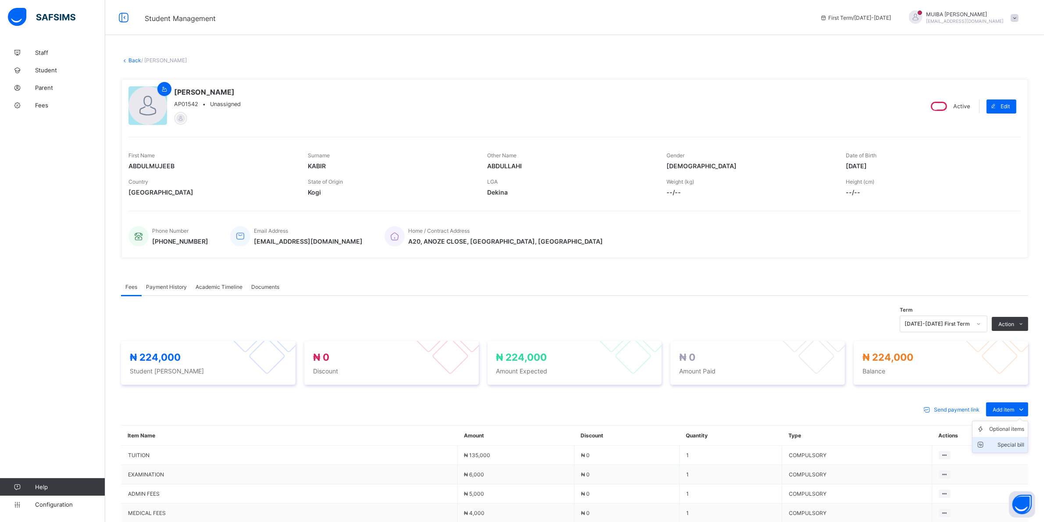
click at [1012, 445] on div "Special bill" at bounding box center [1006, 445] width 35 height 9
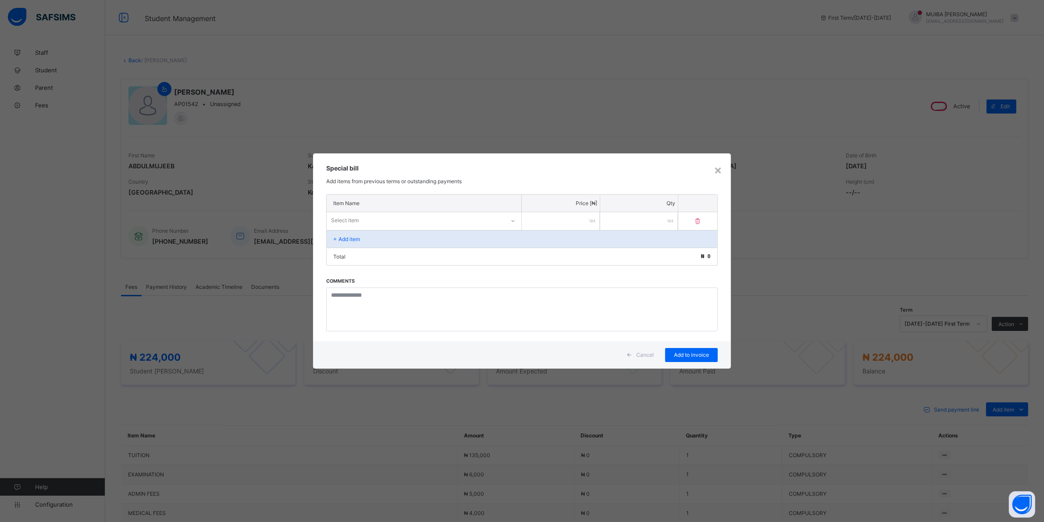
click at [459, 224] on div "Select item" at bounding box center [416, 220] width 178 height 12
click at [513, 218] on icon at bounding box center [512, 220] width 5 height 9
click at [516, 218] on icon at bounding box center [516, 220] width 5 height 9
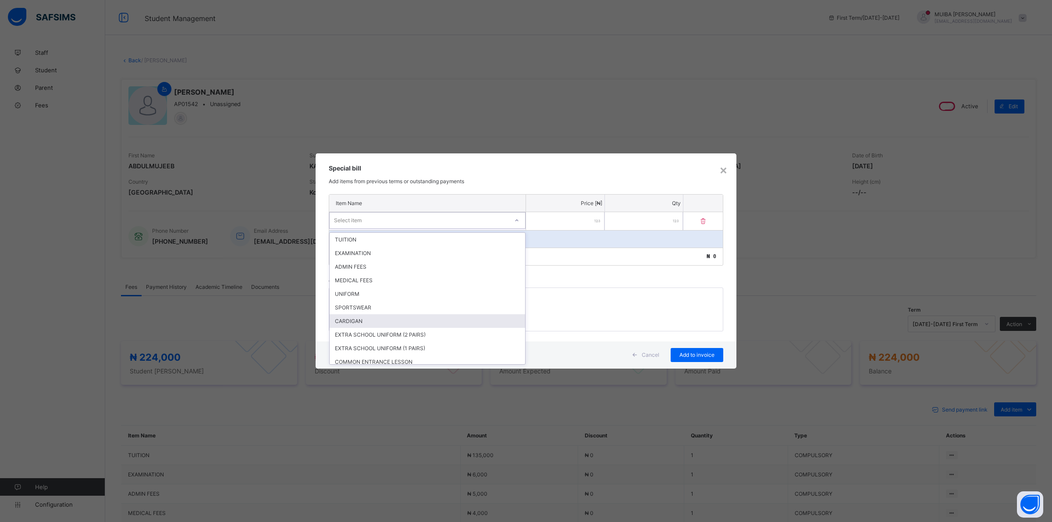
click at [373, 321] on div "CARDIGAN" at bounding box center [427, 321] width 195 height 14
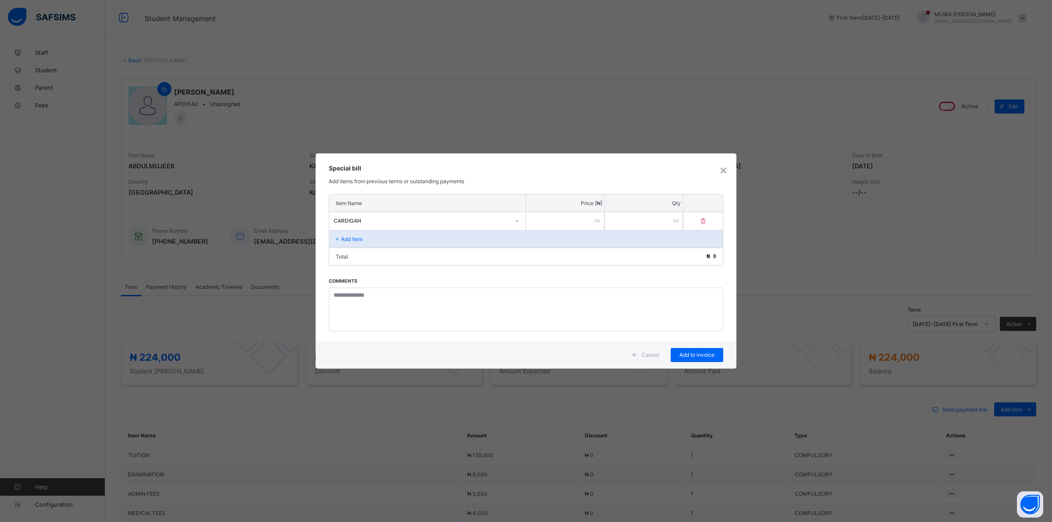
click at [573, 221] on input "number" at bounding box center [565, 221] width 78 height 18
type input "****"
click at [685, 354] on span "Add to invoice" at bounding box center [696, 355] width 39 height 7
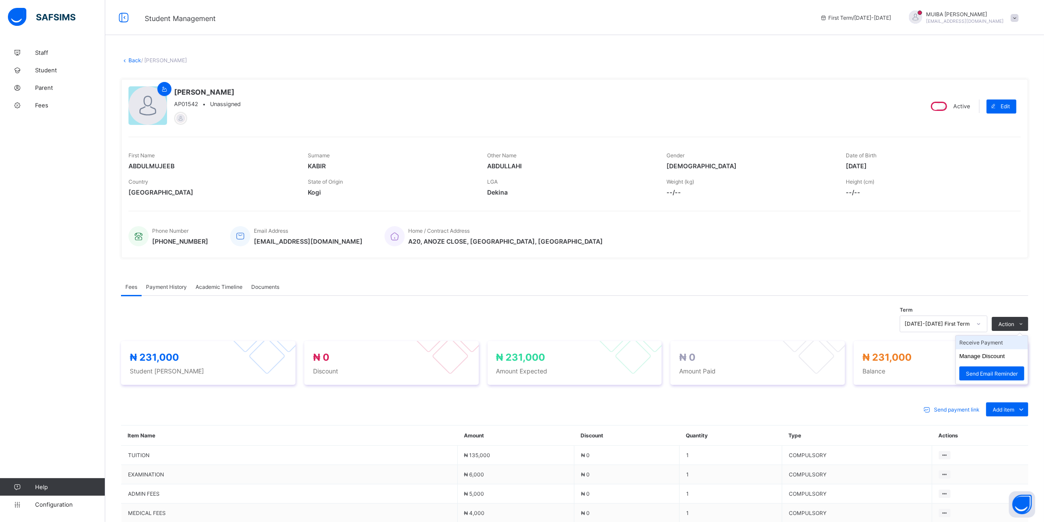
click at [995, 340] on li "Receive Payment" at bounding box center [992, 343] width 72 height 14
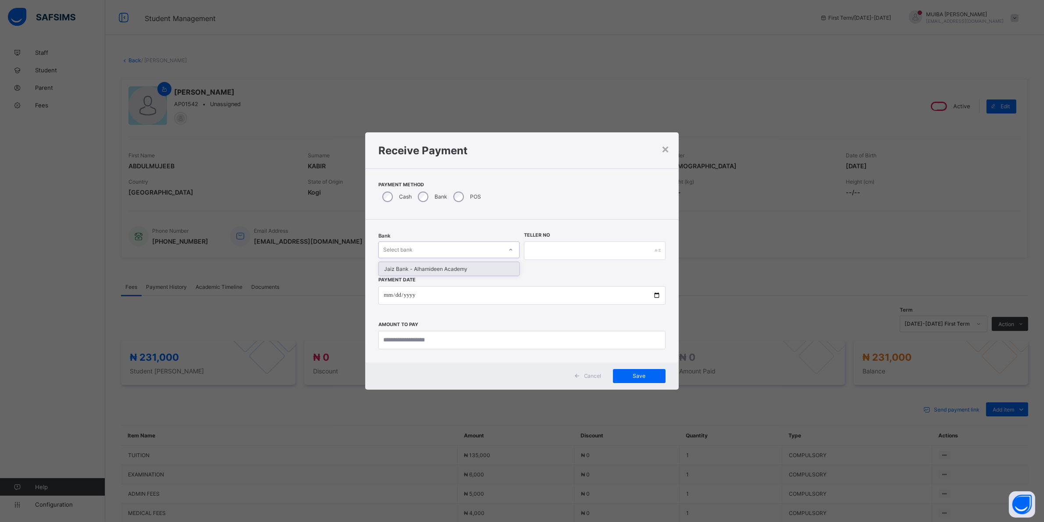
click at [511, 248] on icon at bounding box center [510, 249] width 5 height 9
click at [457, 270] on div "Jaiz Bank - Alhamideen Academy" at bounding box center [449, 269] width 140 height 14
click at [548, 248] on input "text" at bounding box center [599, 251] width 142 height 18
type input "******"
click at [383, 296] on input "date" at bounding box center [525, 295] width 289 height 18
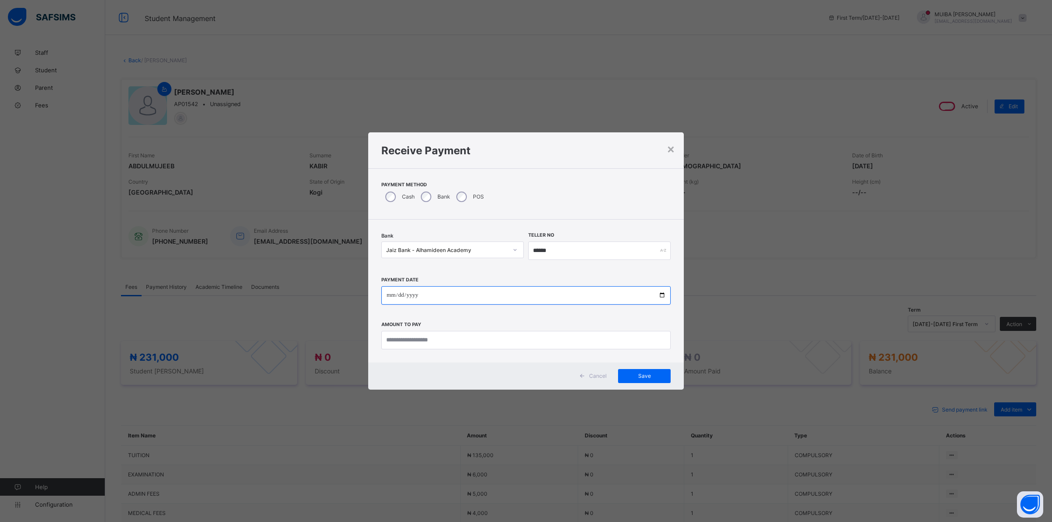
type input "**********"
click at [412, 341] on input "currency" at bounding box center [525, 340] width 289 height 18
type input "*********"
click at [636, 376] on span "Save" at bounding box center [644, 376] width 39 height 7
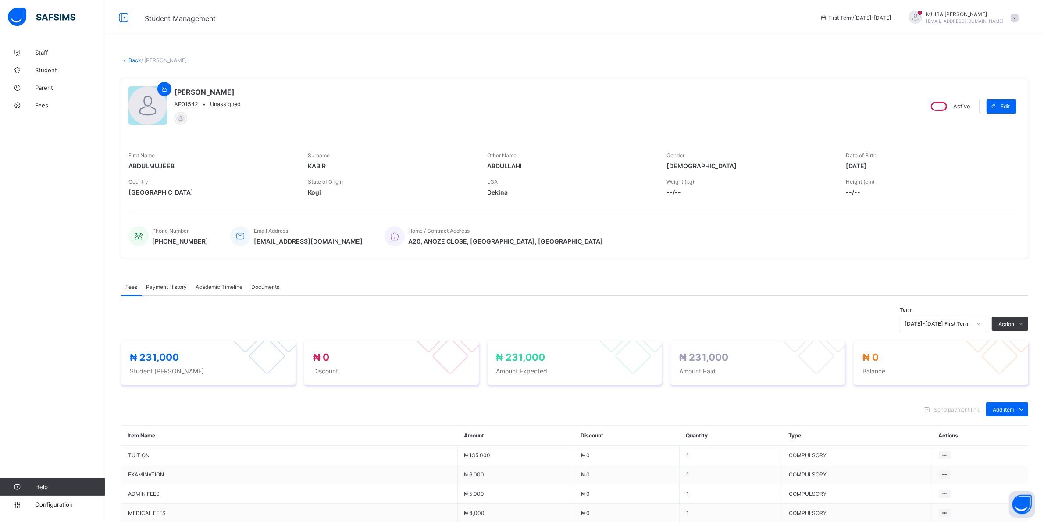
click at [158, 284] on span "Payment History" at bounding box center [166, 287] width 41 height 7
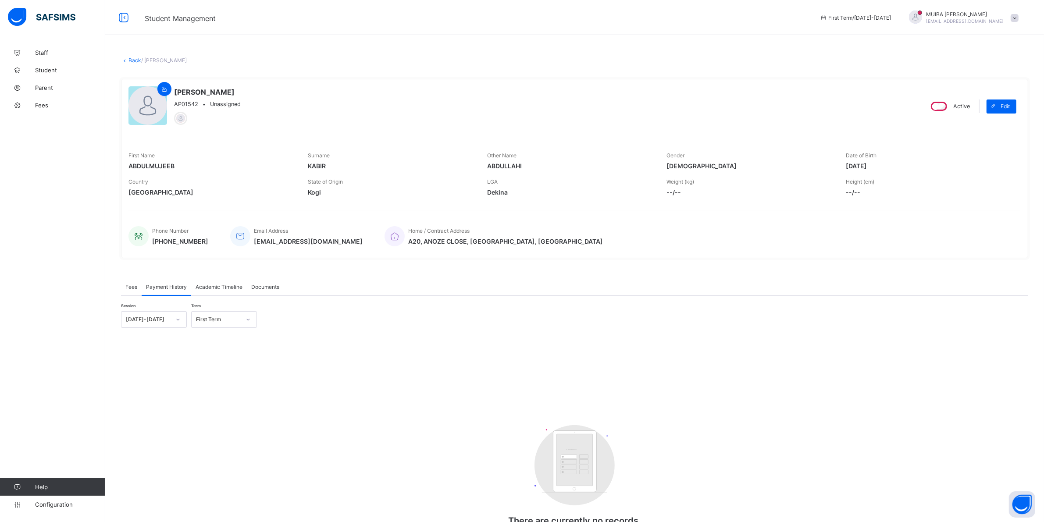
click at [129, 285] on span "Fees" at bounding box center [131, 287] width 12 height 7
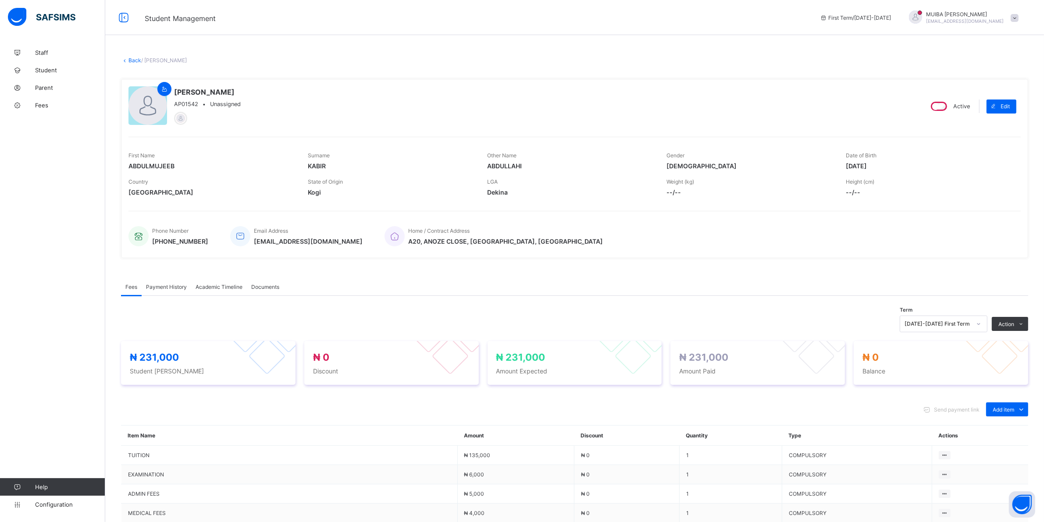
click at [167, 288] on span "Payment History" at bounding box center [166, 287] width 41 height 7
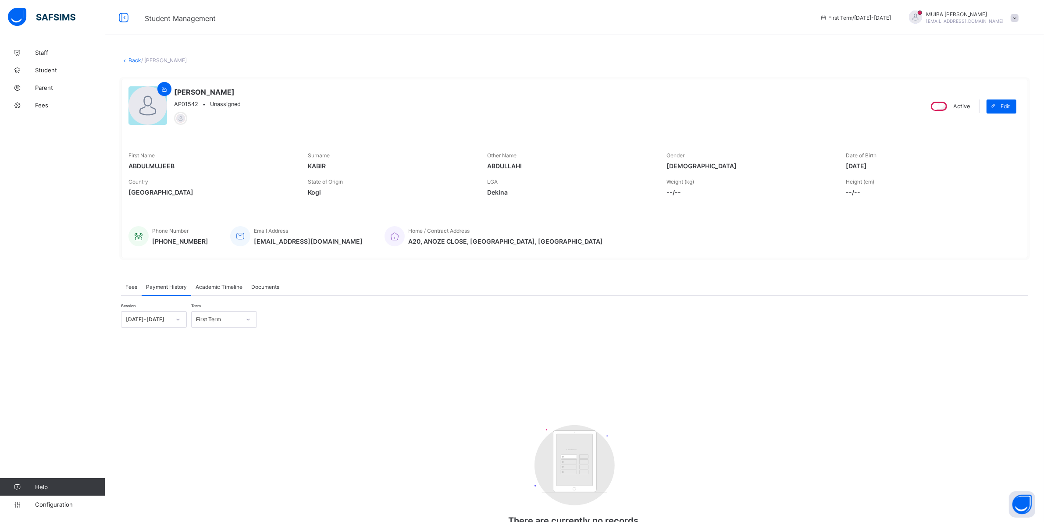
click at [130, 285] on span "Fees" at bounding box center [131, 287] width 12 height 7
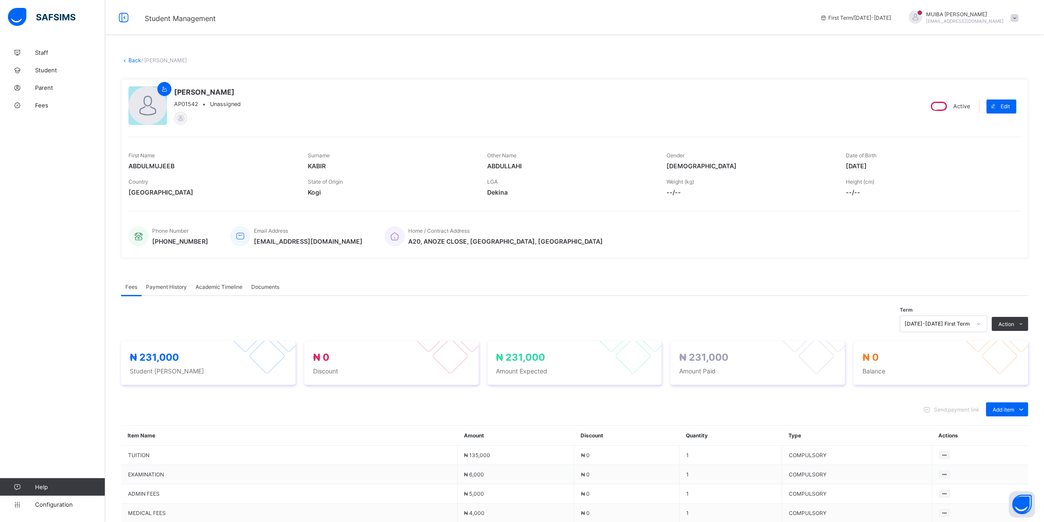
click at [161, 284] on span "Payment History" at bounding box center [166, 287] width 41 height 7
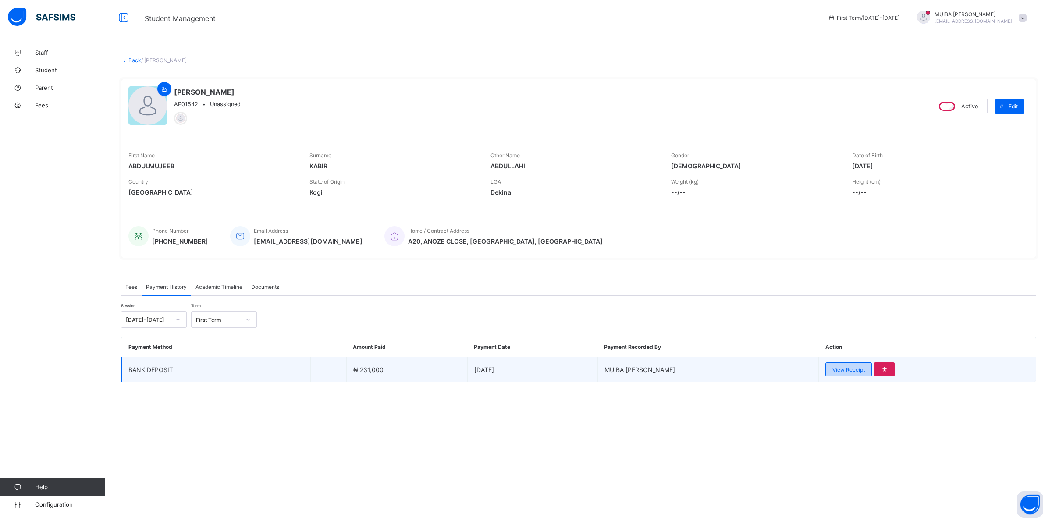
click at [842, 366] on span "View Receipt" at bounding box center [848, 369] width 32 height 7
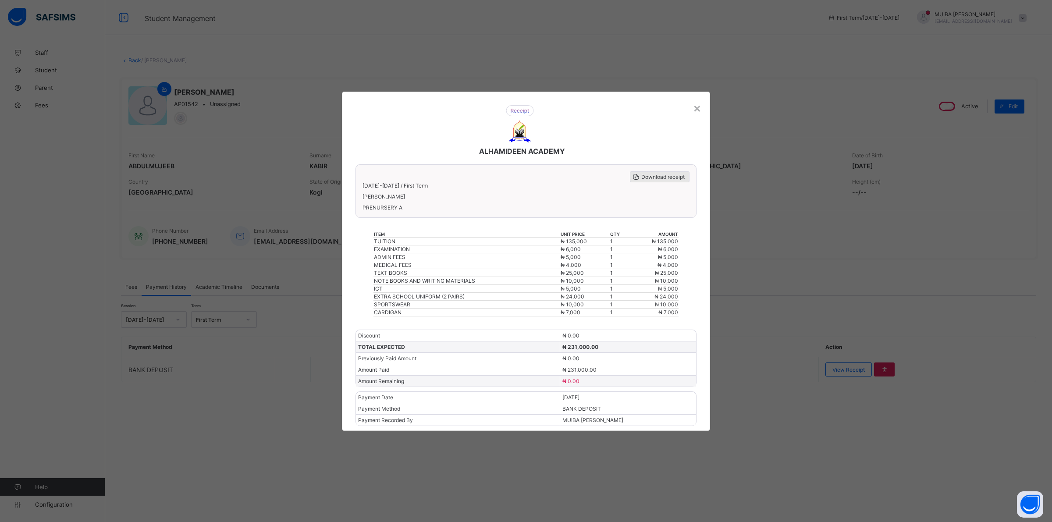
click at [656, 180] on span "Download receipt" at bounding box center [662, 177] width 43 height 7
click at [698, 112] on div "×" at bounding box center [697, 107] width 8 height 15
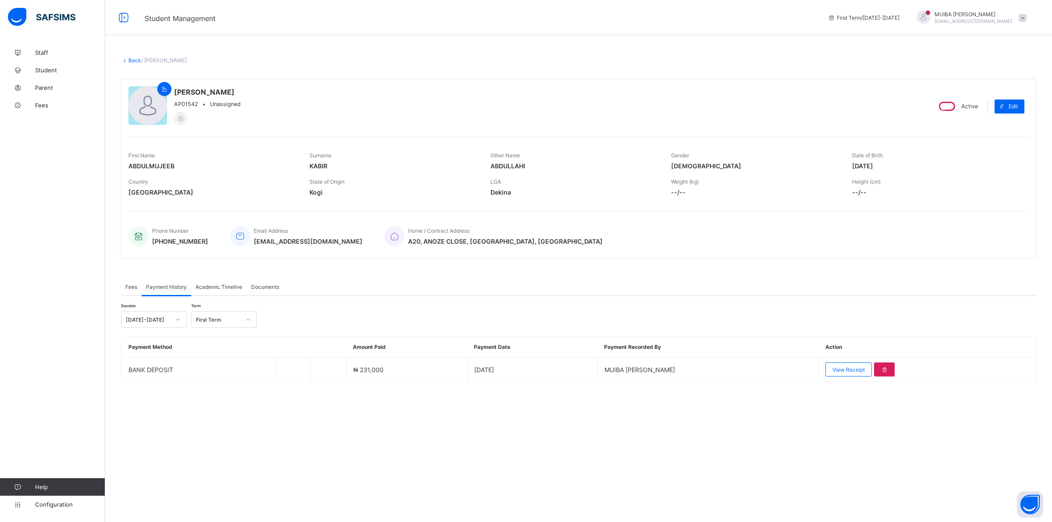
click at [136, 60] on link "Back" at bounding box center [134, 60] width 13 height 7
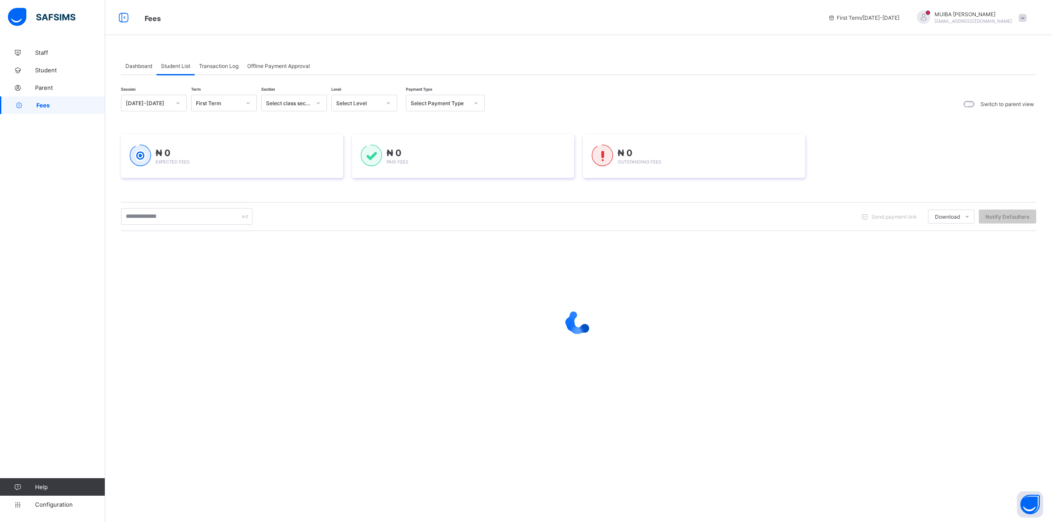
click at [388, 101] on icon at bounding box center [388, 103] width 5 height 9
click at [343, 174] on div "NUR 2" at bounding box center [364, 177] width 65 height 14
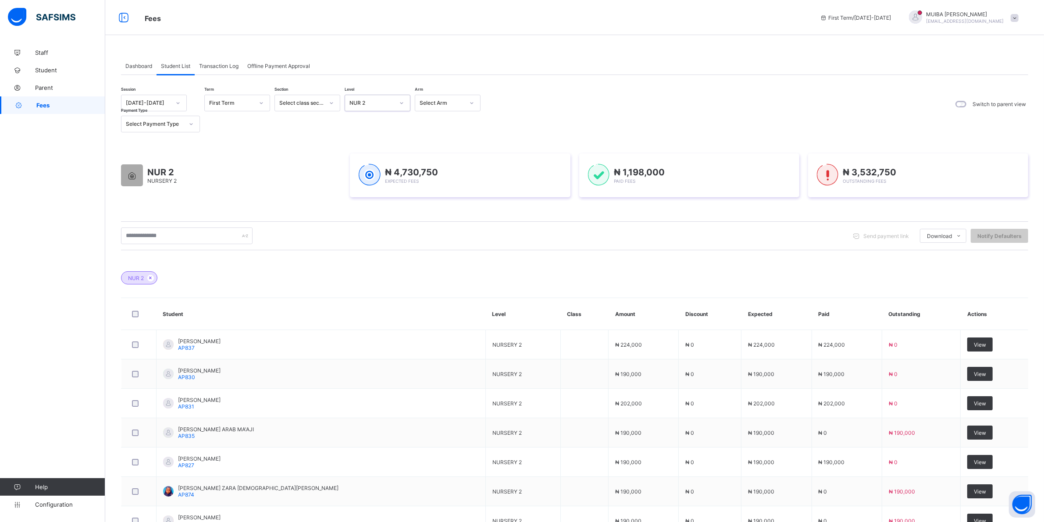
click at [401, 103] on icon at bounding box center [401, 103] width 5 height 9
click at [360, 146] on div "PN" at bounding box center [377, 149] width 65 height 14
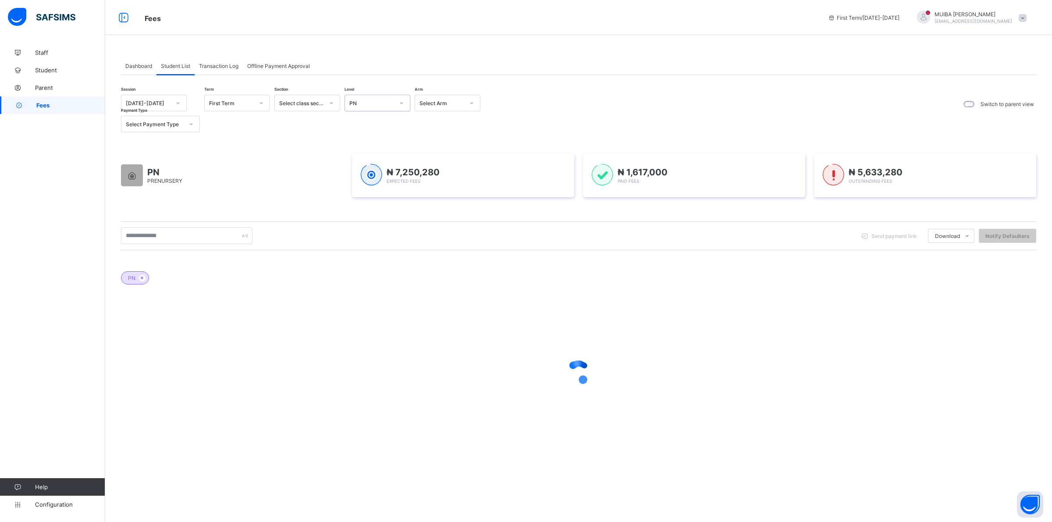
click at [400, 97] on div at bounding box center [401, 103] width 15 height 14
click at [362, 175] on div "NUR 2" at bounding box center [377, 177] width 65 height 14
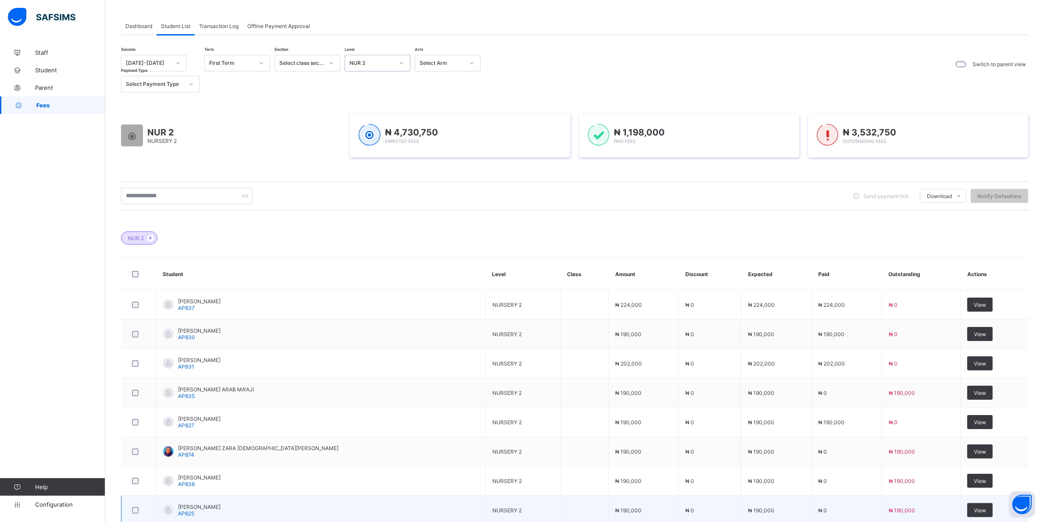
scroll to position [156, 0]
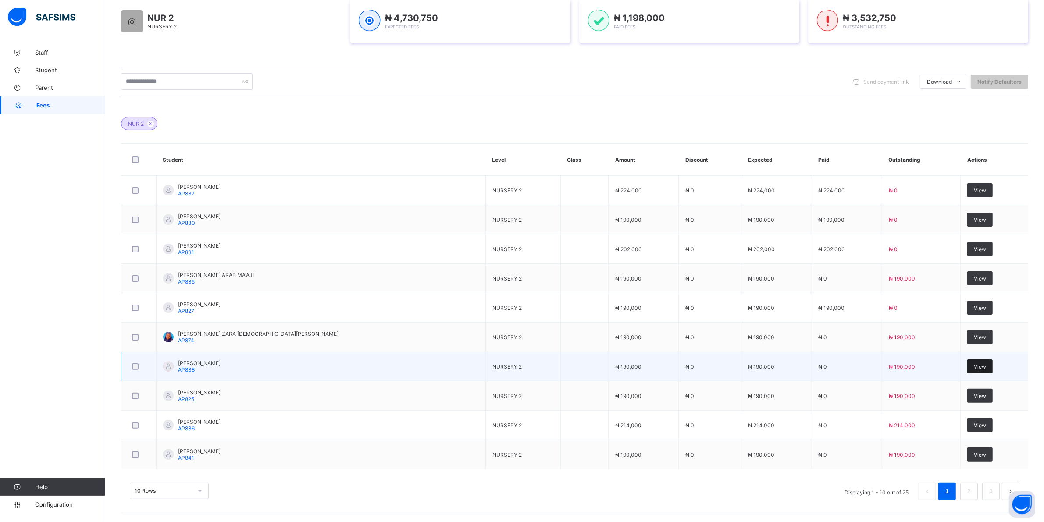
click at [980, 365] on span "View" at bounding box center [980, 366] width 12 height 7
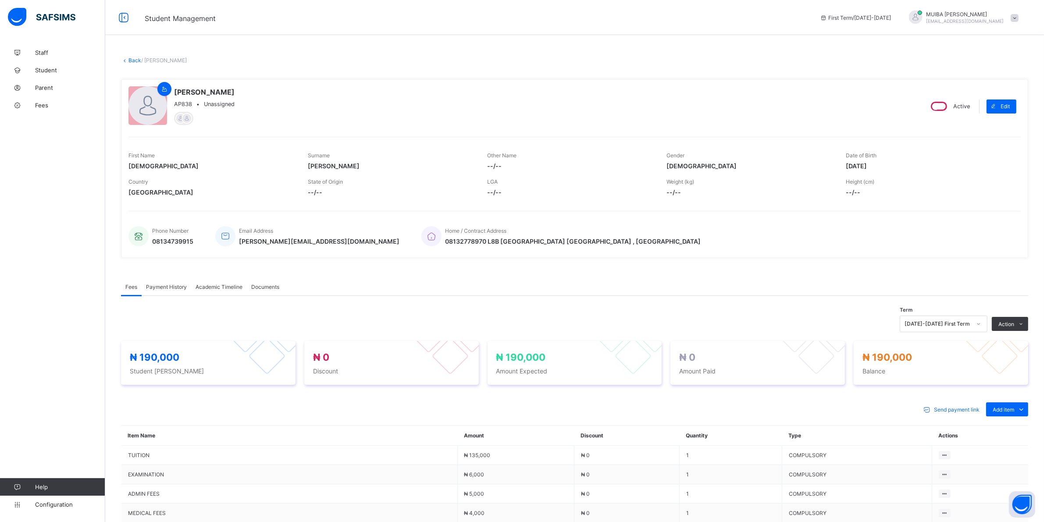
drag, startPoint x: 1051, startPoint y: 340, endPoint x: 451, endPoint y: 108, distance: 642.7
click at [451, 109] on div "MUHAMMAD ZAHRADDEEN AP838 • Unassigned" at bounding box center [521, 106] width 787 height 40
click at [0, 0] on li "Receive Payment" at bounding box center [0, 0] width 0 height 0
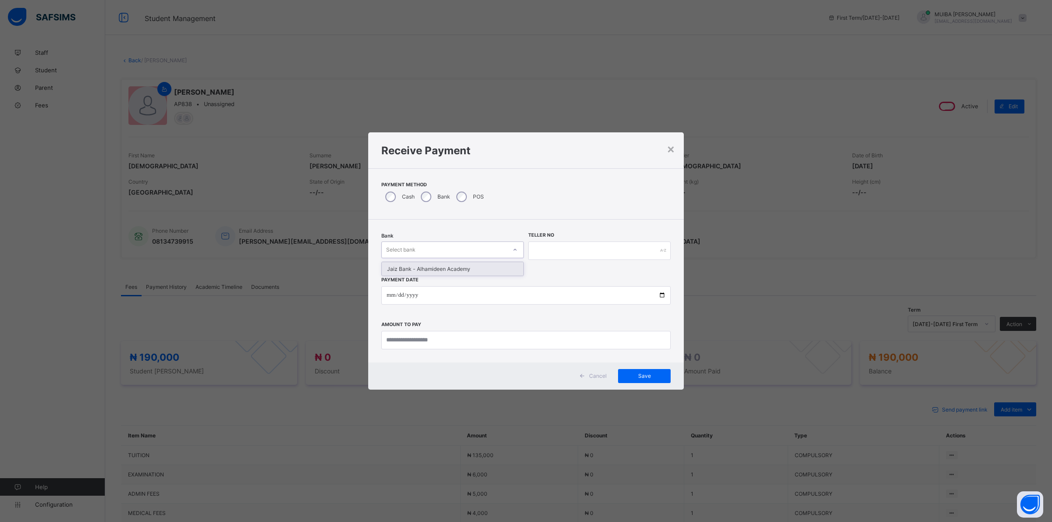
click at [459, 252] on div "Select bank" at bounding box center [444, 250] width 125 height 12
drag, startPoint x: 465, startPoint y: 270, endPoint x: 476, endPoint y: 266, distance: 12.1
click at [467, 270] on div "Jaiz Bank - Alhamideen Academy" at bounding box center [453, 269] width 142 height 14
click at [581, 251] on input "text" at bounding box center [599, 251] width 142 height 18
type input "********"
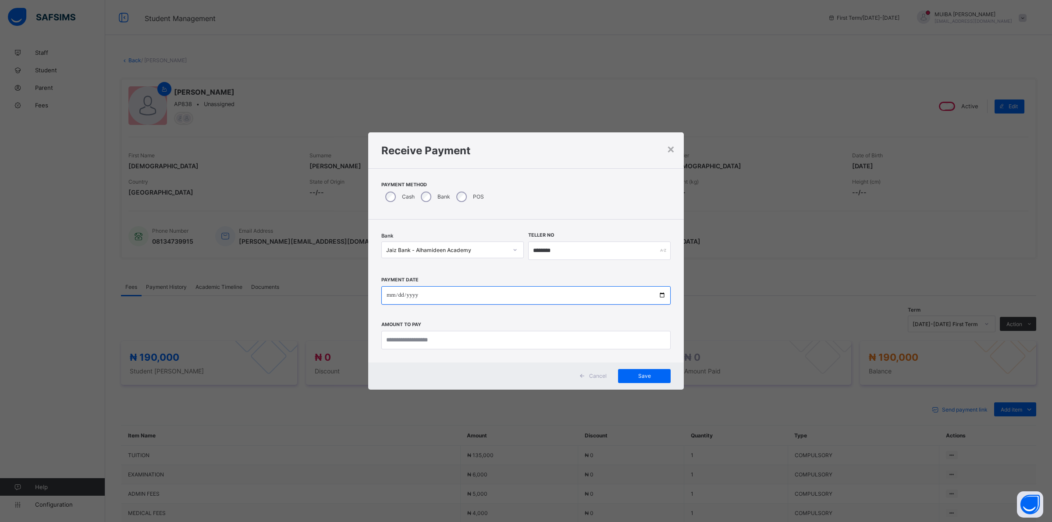
click at [391, 293] on input "date" at bounding box center [525, 295] width 289 height 18
type input "**********"
click at [419, 337] on input "currency" at bounding box center [525, 340] width 289 height 18
type input "*********"
click at [649, 376] on span "Save" at bounding box center [644, 376] width 39 height 7
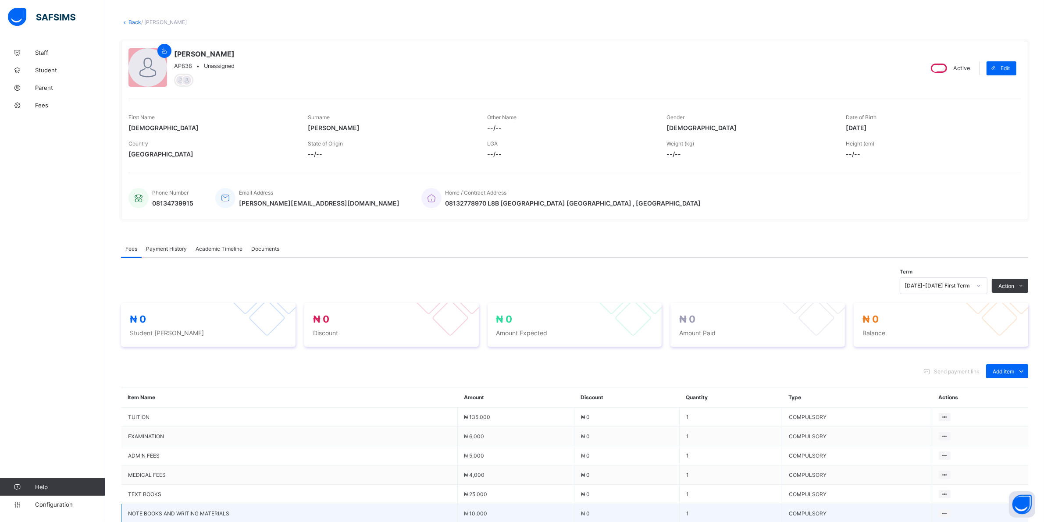
scroll to position [55, 0]
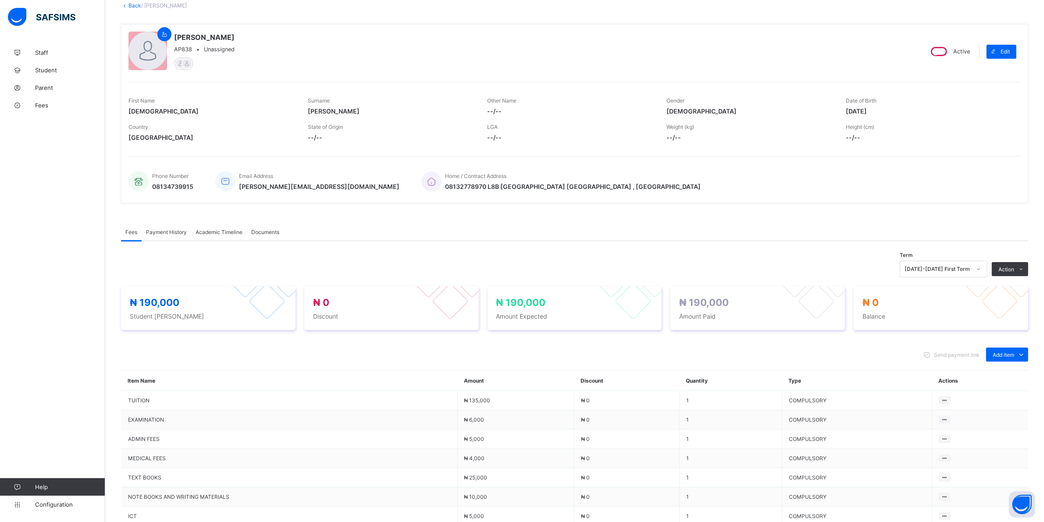
click at [742, 196] on div "MUHAMMAD ZAHRADDEEN AP838 • Unassigned Active Edit First Name MUHAMMAD Surname …" at bounding box center [574, 113] width 907 height 179
click at [160, 227] on div "Payment History" at bounding box center [167, 232] width 50 height 18
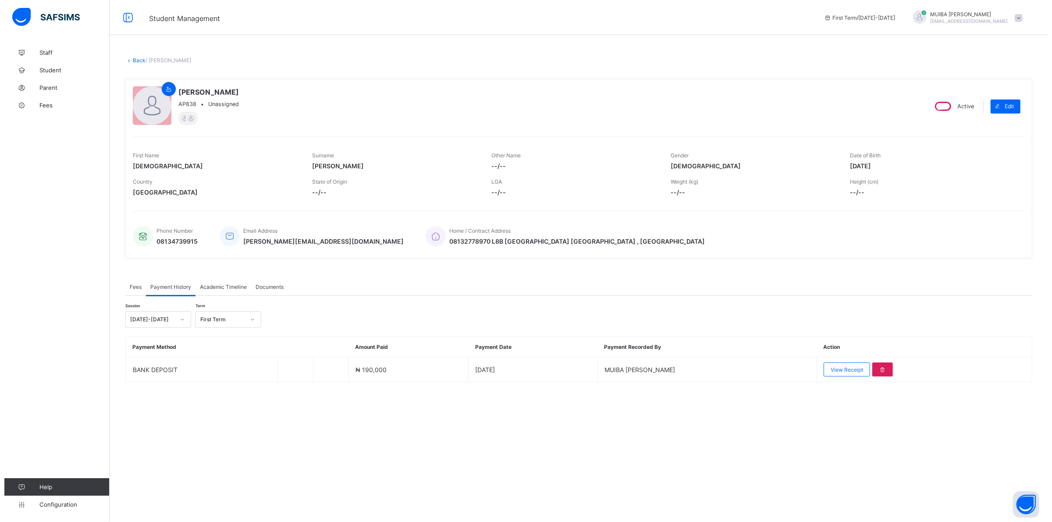
scroll to position [0, 0]
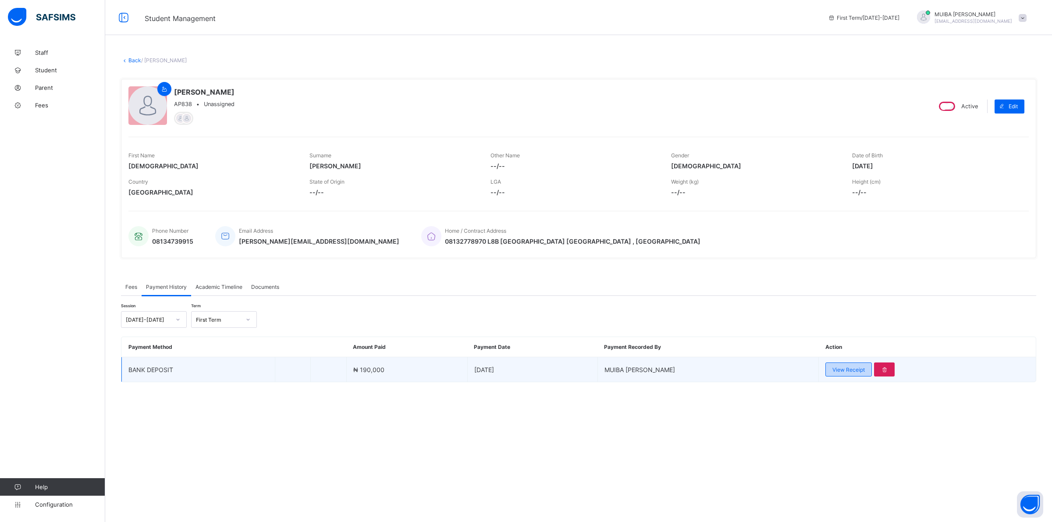
click at [837, 369] on span "View Receipt" at bounding box center [848, 369] width 32 height 7
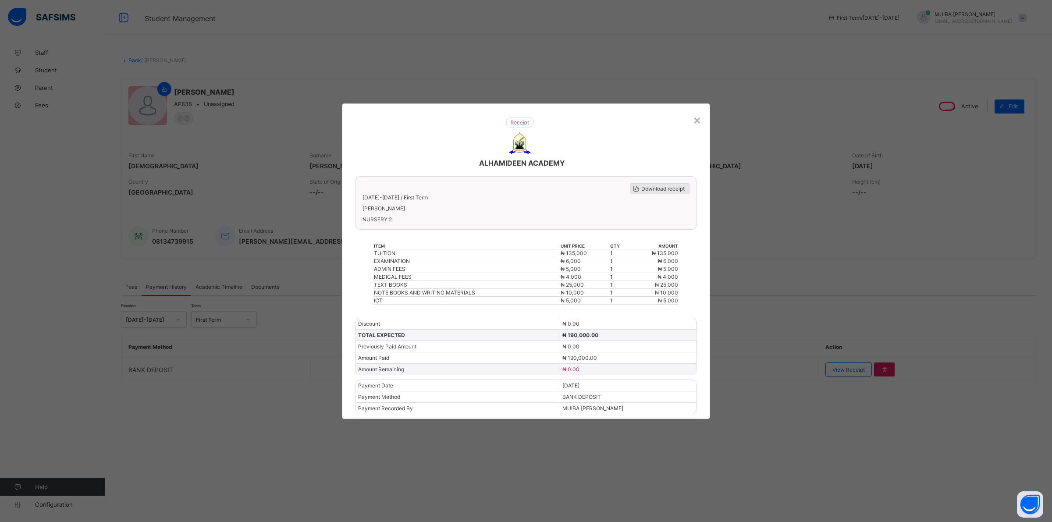
click at [652, 189] on span "Download receipt" at bounding box center [662, 188] width 43 height 7
click at [700, 125] on div "×" at bounding box center [697, 119] width 8 height 15
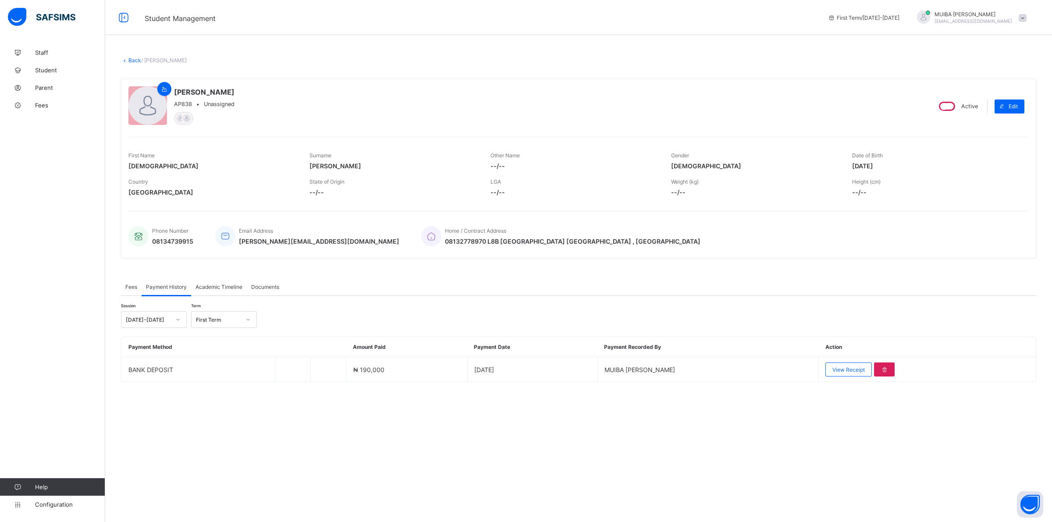
click at [133, 59] on link "Back" at bounding box center [134, 60] width 13 height 7
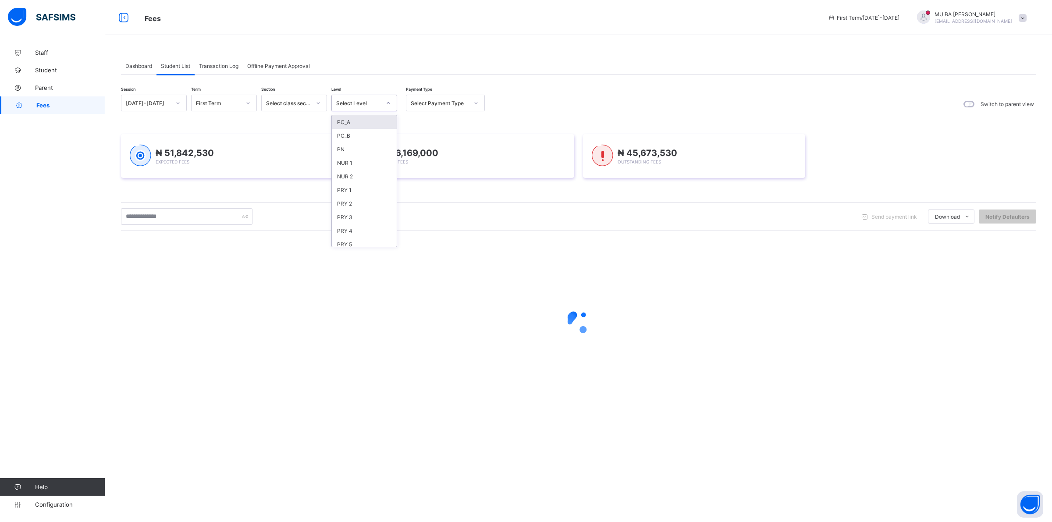
click at [386, 102] on icon at bounding box center [388, 103] width 5 height 9
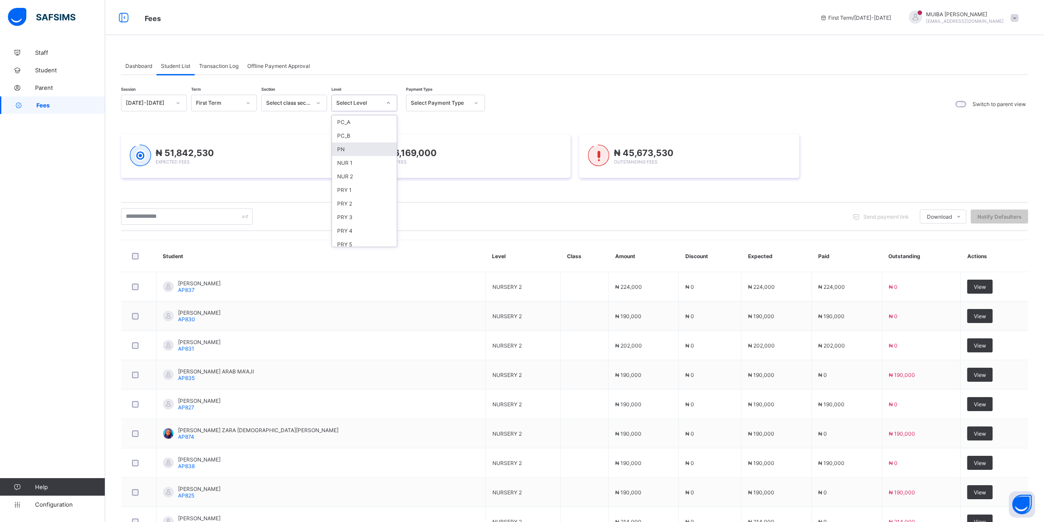
click at [355, 147] on div "PN" at bounding box center [364, 149] width 65 height 14
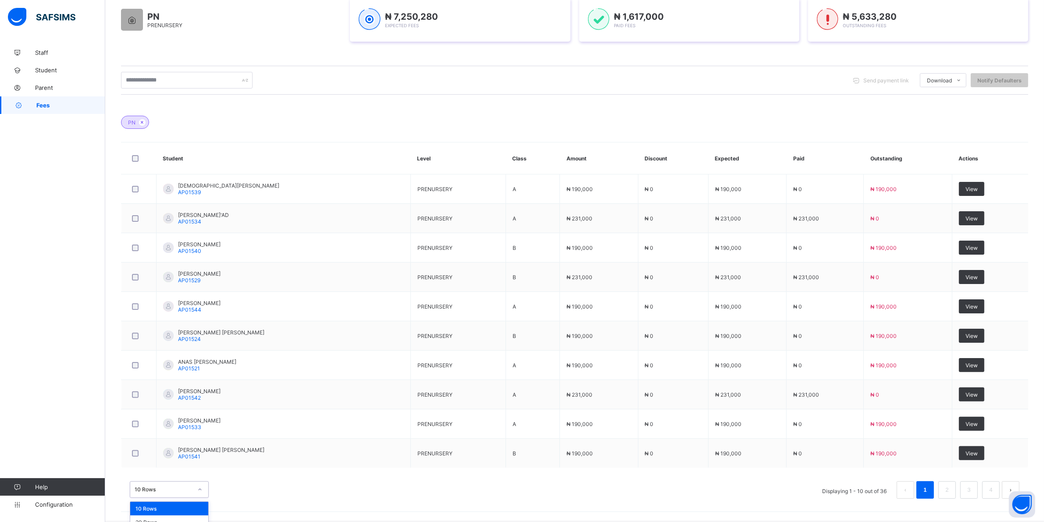
scroll to position [177, 0]
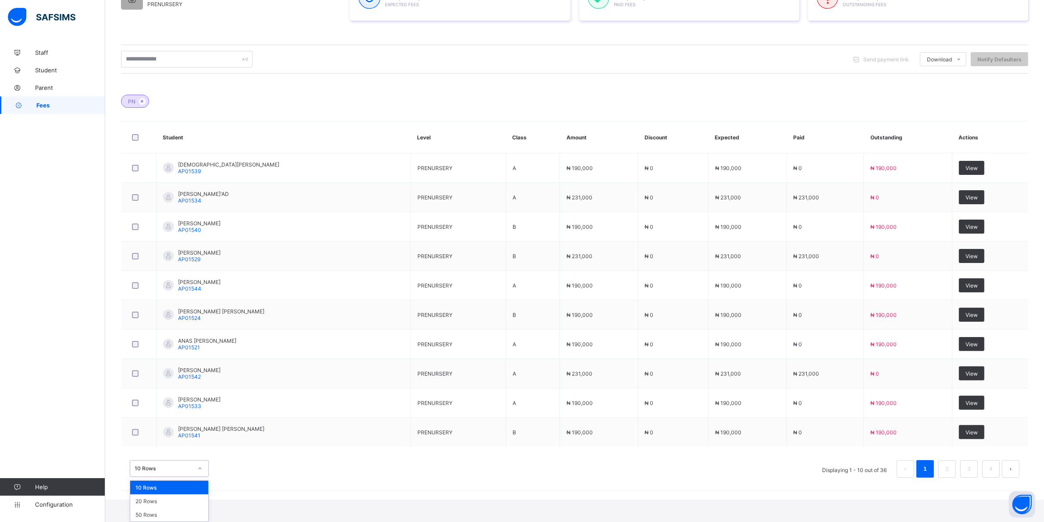
click at [198, 477] on div "option 10 Rows focused, 1 of 3. 3 results available. Use Up and Down to choose …" at bounding box center [169, 468] width 79 height 17
click at [154, 503] on div "20 Rows" at bounding box center [169, 501] width 78 height 14
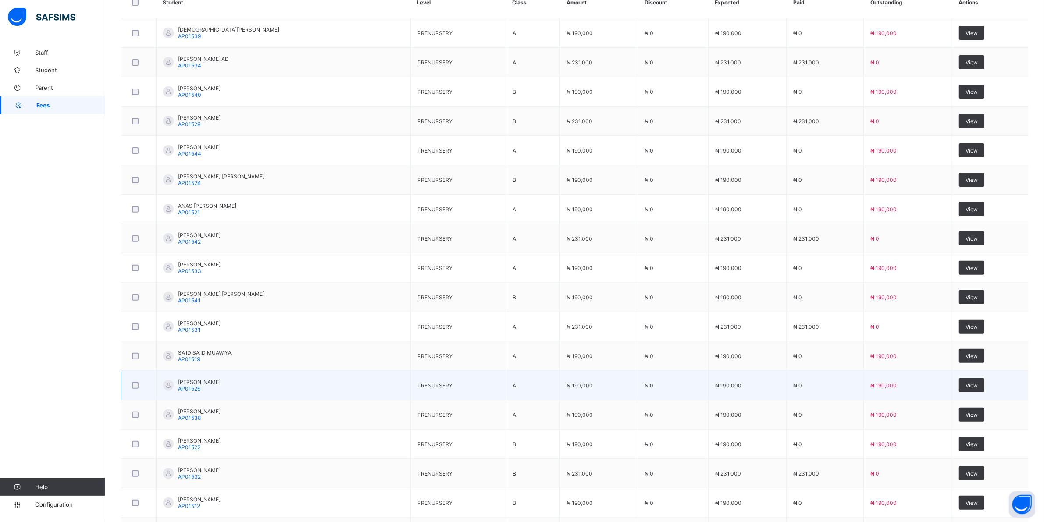
scroll to position [329, 0]
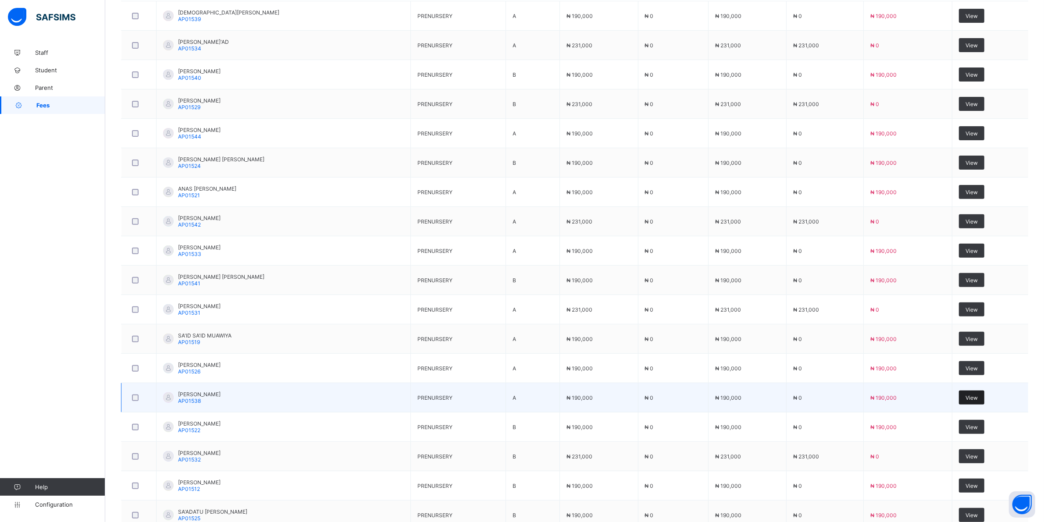
click at [976, 397] on span "View" at bounding box center [971, 397] width 12 height 7
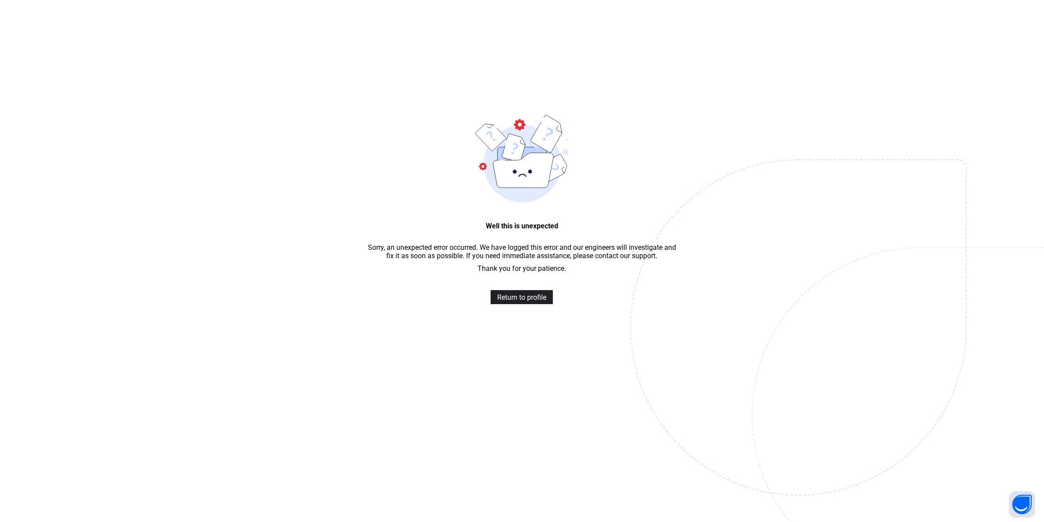
click at [516, 300] on span "Return to profile" at bounding box center [521, 297] width 49 height 8
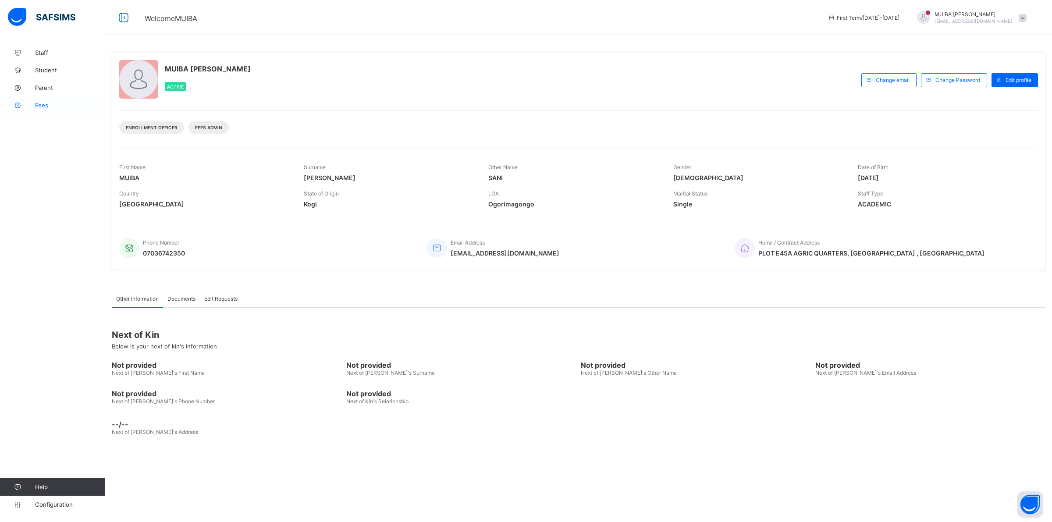
click at [44, 102] on span "Fees" at bounding box center [70, 105] width 70 height 7
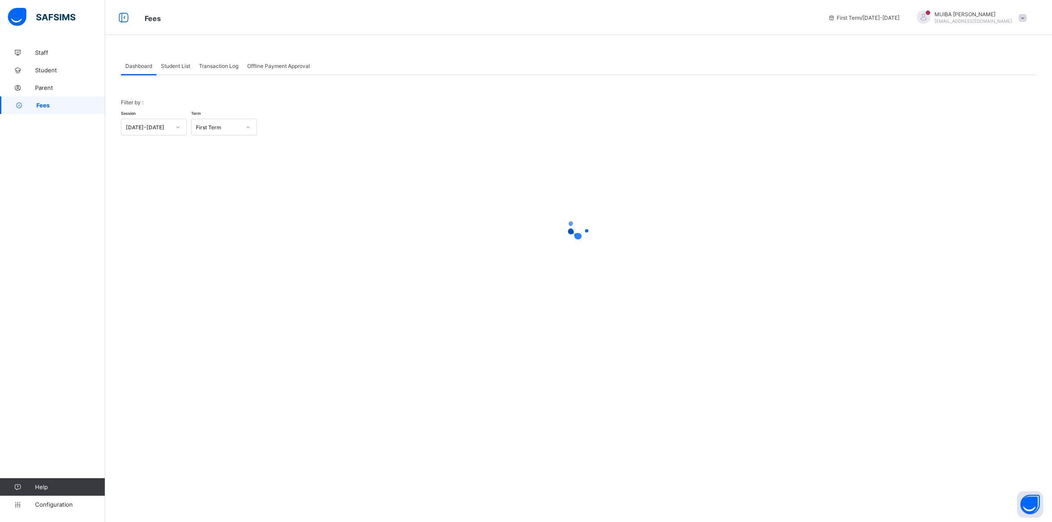
click at [174, 65] on span "Student List" at bounding box center [175, 66] width 29 height 7
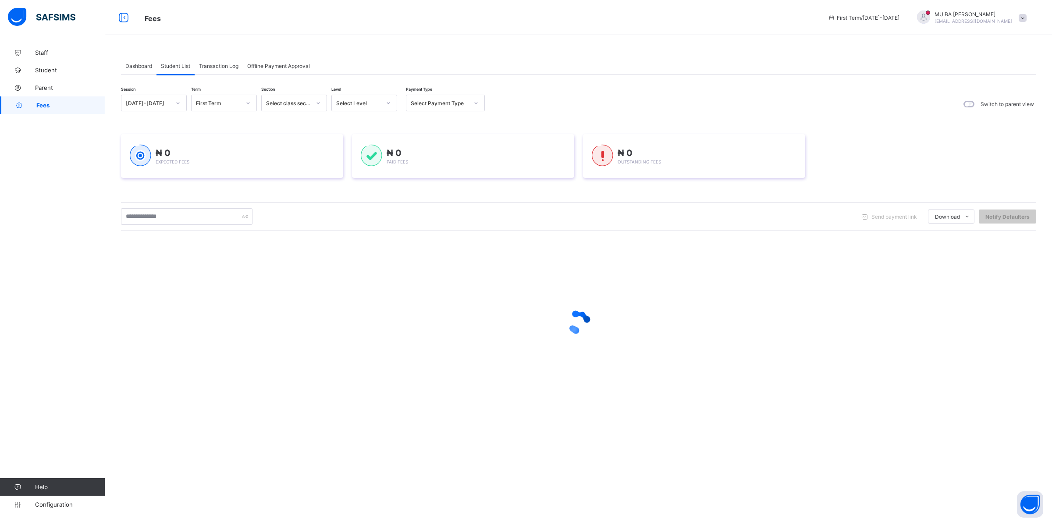
click at [392, 102] on div at bounding box center [388, 103] width 15 height 14
click at [340, 148] on div "PN" at bounding box center [364, 149] width 65 height 14
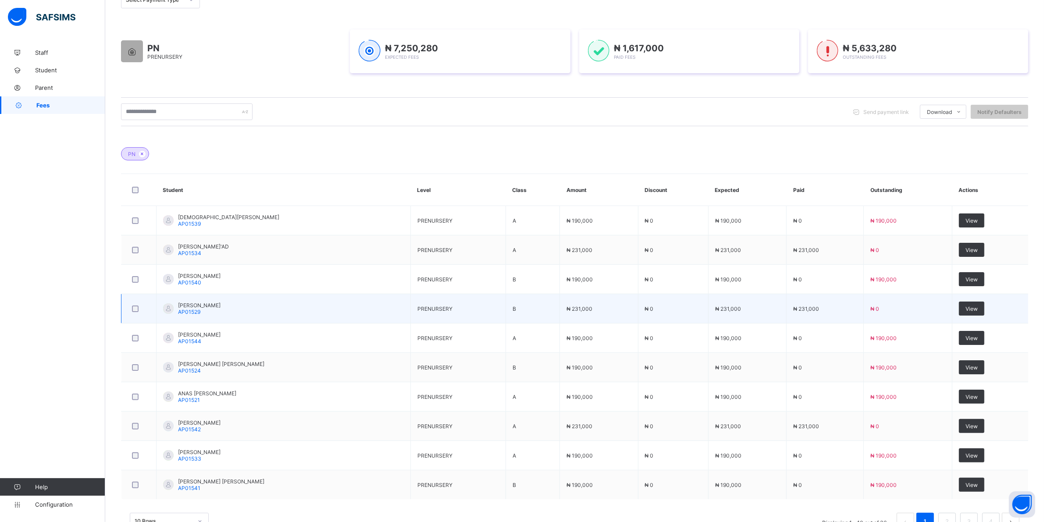
scroll to position [156, 0]
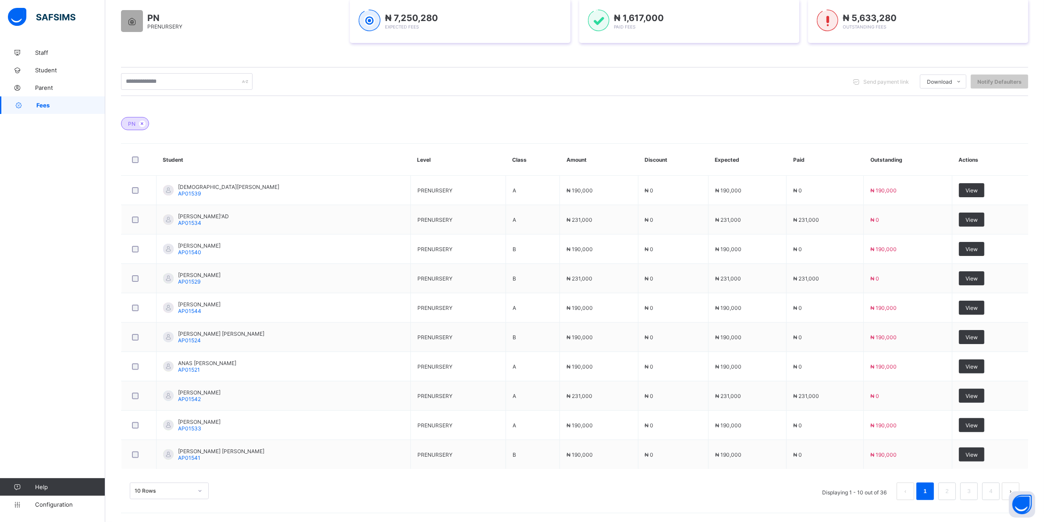
click at [200, 487] on div "10 Rows" at bounding box center [169, 491] width 79 height 17
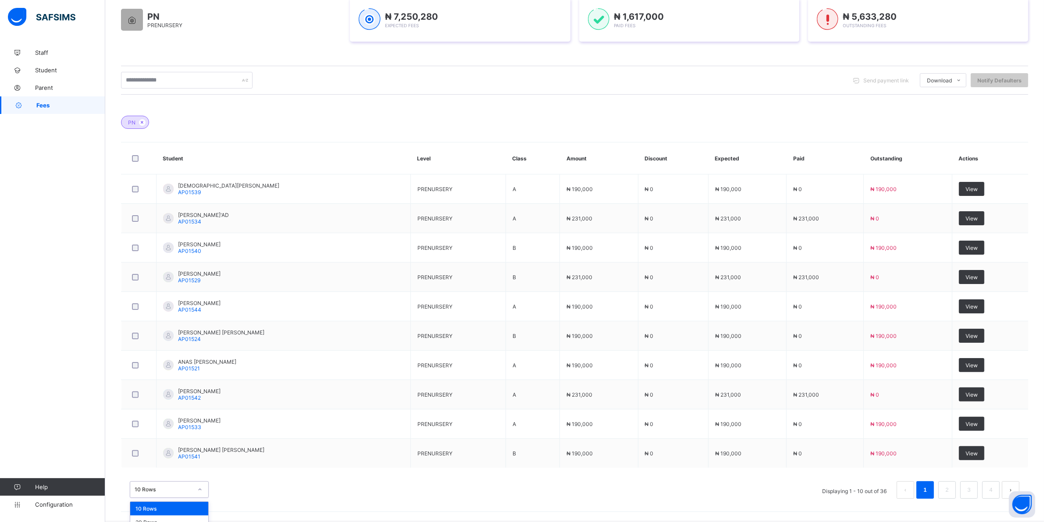
scroll to position [177, 0]
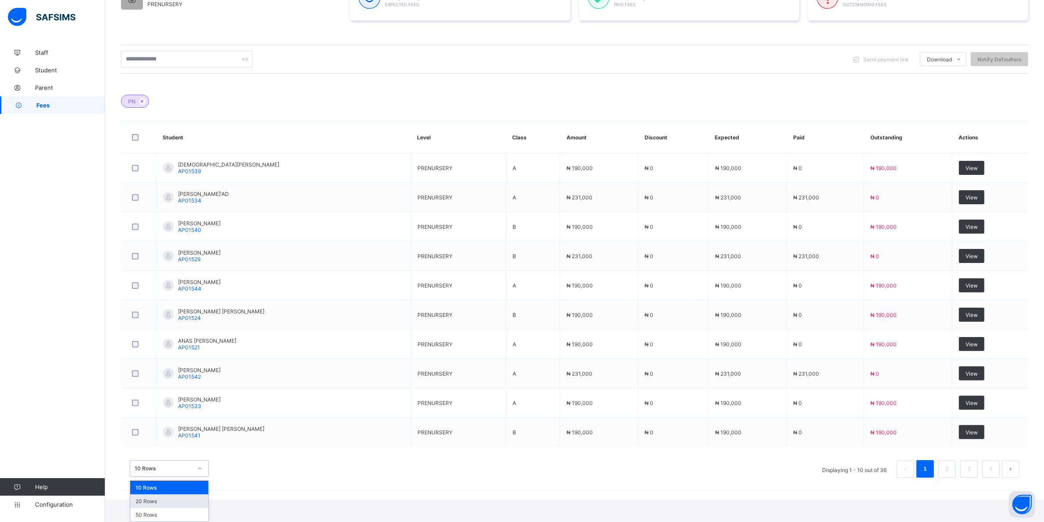
click at [158, 503] on div "20 Rows" at bounding box center [169, 501] width 78 height 14
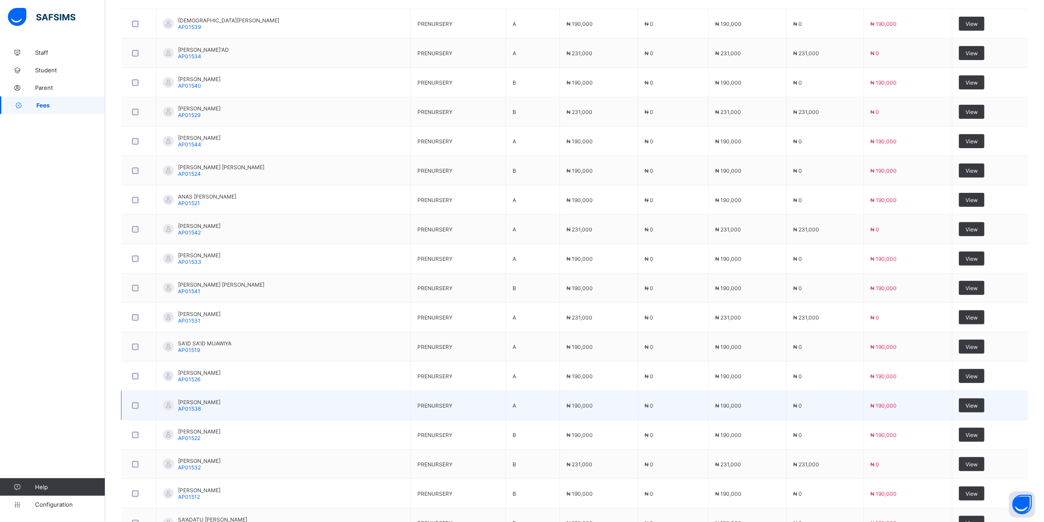
scroll to position [438, 0]
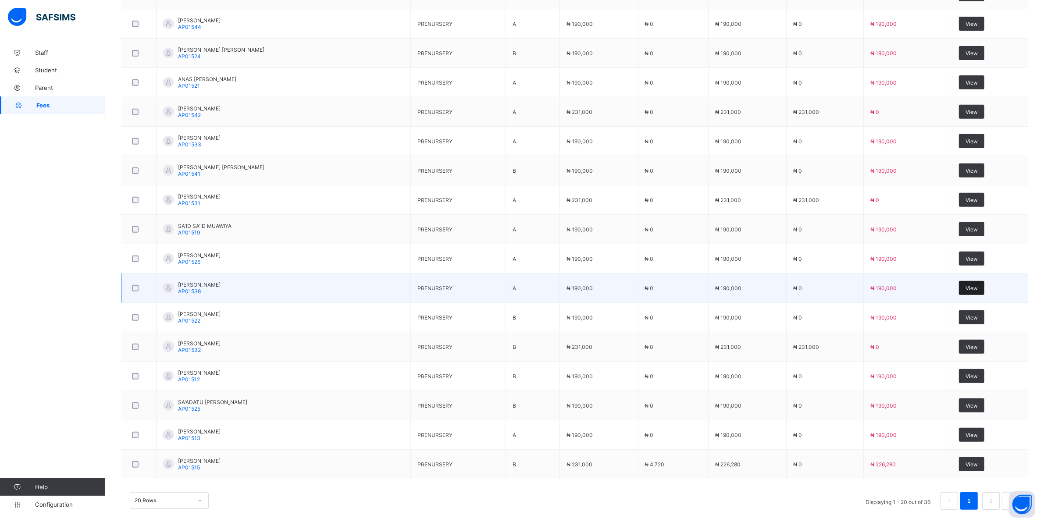
click at [974, 285] on div "View" at bounding box center [971, 288] width 25 height 14
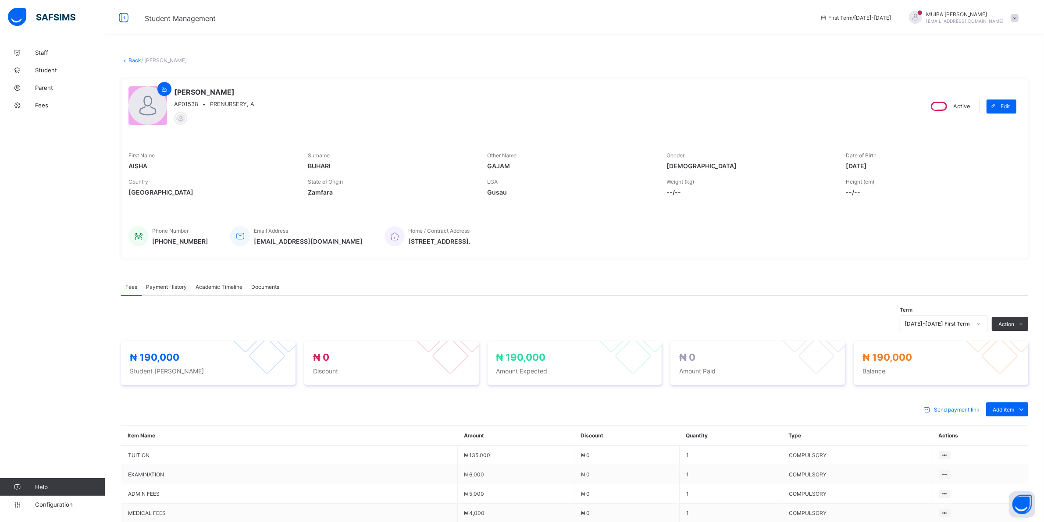
click at [0, 0] on div "Special bill" at bounding box center [0, 0] width 0 height 0
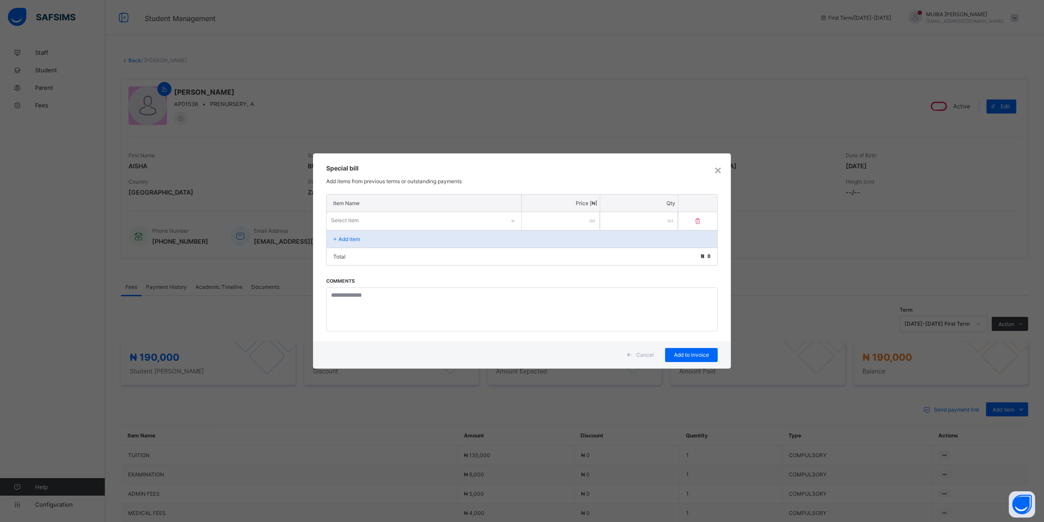
click at [507, 220] on div at bounding box center [512, 221] width 15 height 14
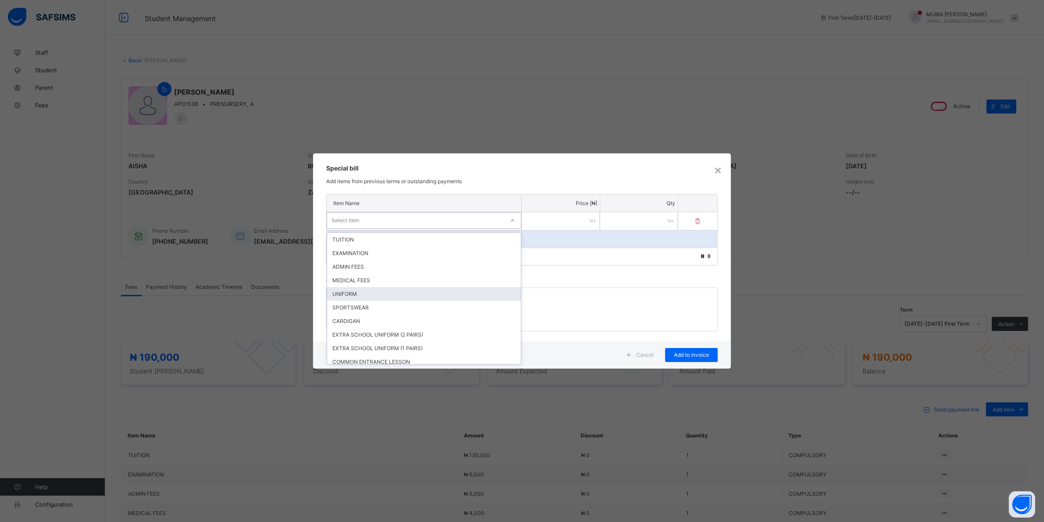
click at [357, 290] on div "UNIFORM" at bounding box center [424, 294] width 194 height 14
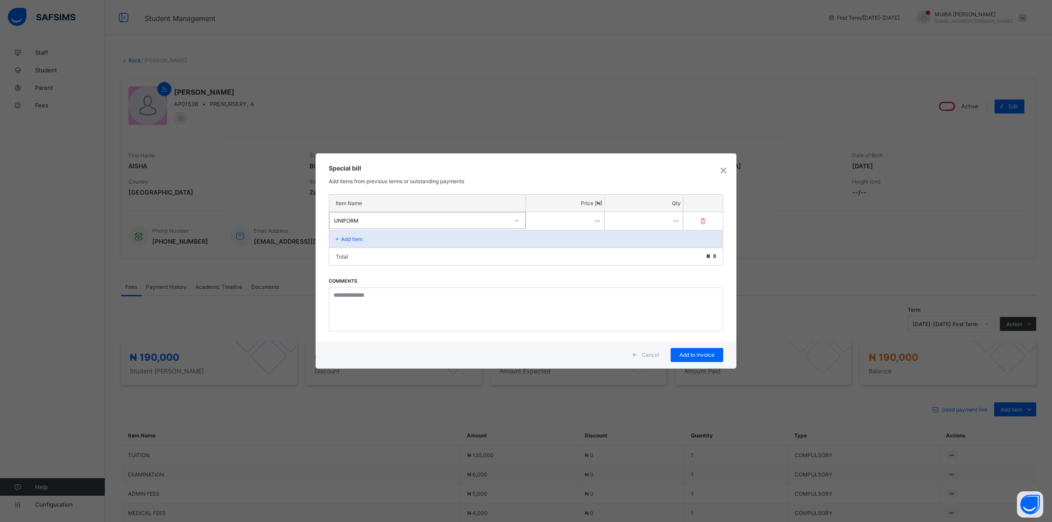
click at [587, 222] on input "number" at bounding box center [565, 221] width 78 height 18
type input "*****"
click at [695, 354] on span "Add to invoice" at bounding box center [696, 355] width 39 height 7
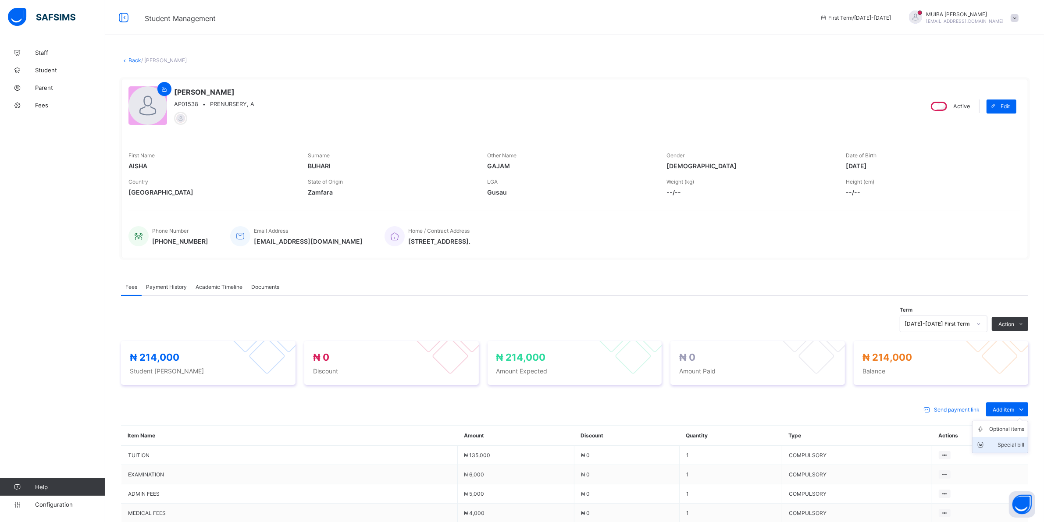
click at [1015, 444] on div "Special bill" at bounding box center [1006, 445] width 35 height 9
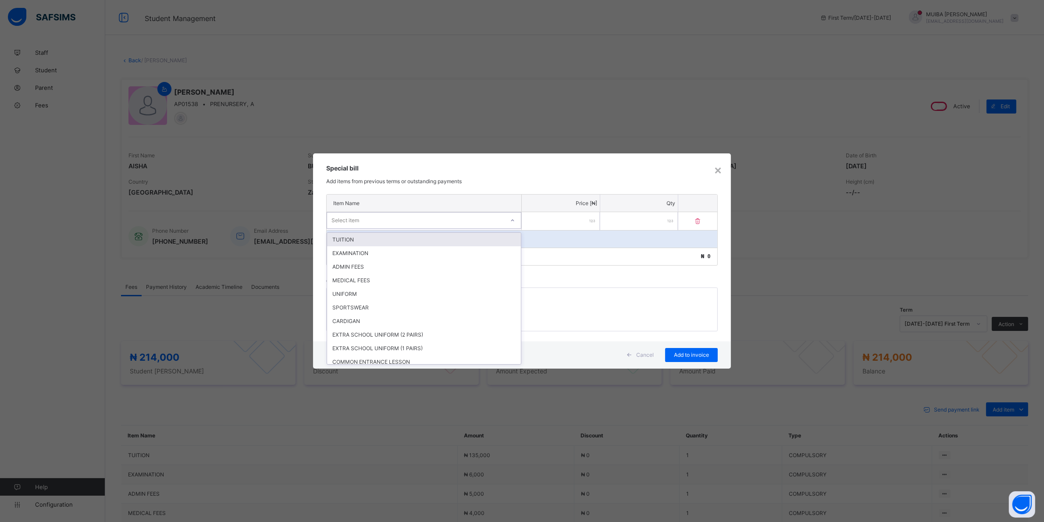
click at [505, 220] on div at bounding box center [512, 220] width 15 height 14
click at [353, 304] on div "SPORTSWEAR" at bounding box center [424, 308] width 194 height 14
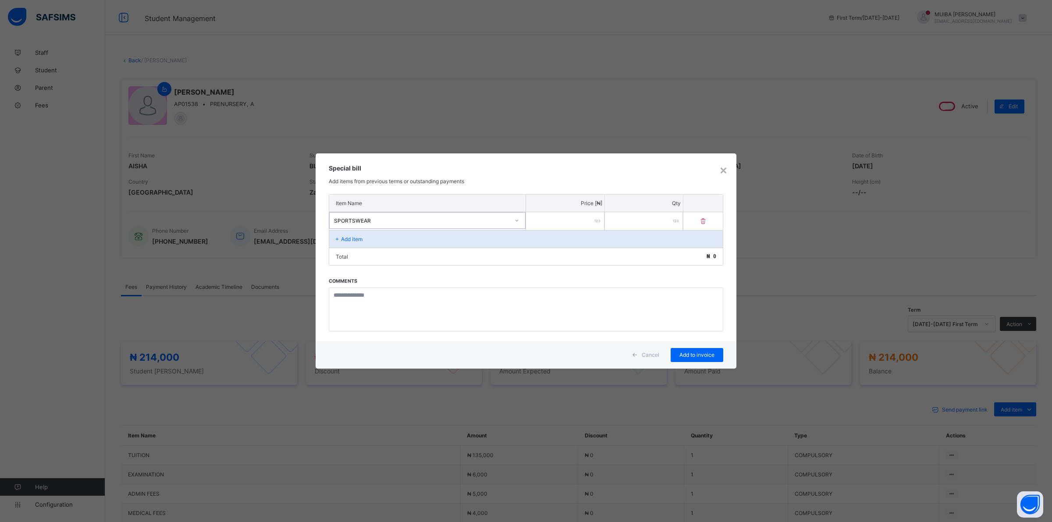
click at [582, 220] on input "number" at bounding box center [565, 221] width 78 height 18
type input "*****"
click at [697, 353] on span "Add to invoice" at bounding box center [696, 355] width 39 height 7
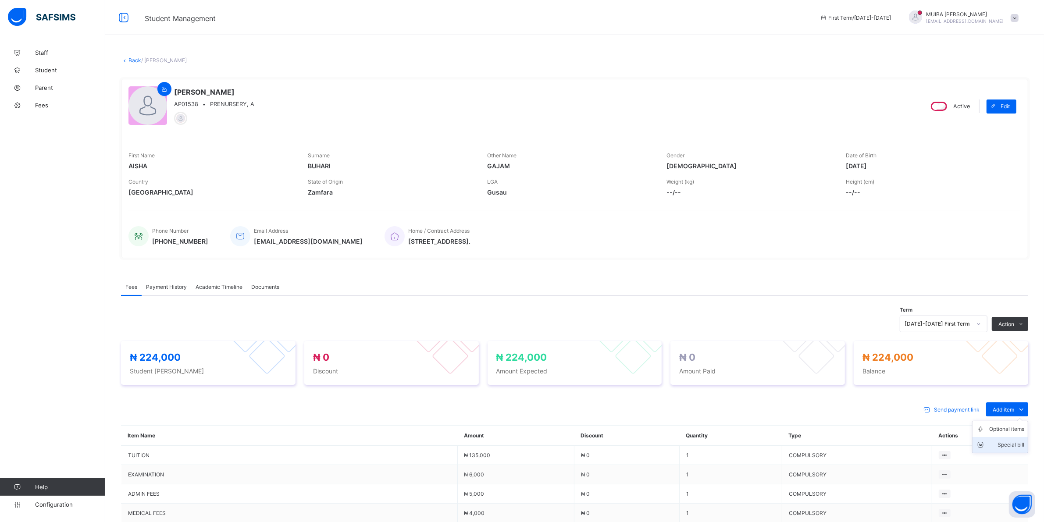
click at [1020, 444] on div "Special bill" at bounding box center [1006, 445] width 35 height 9
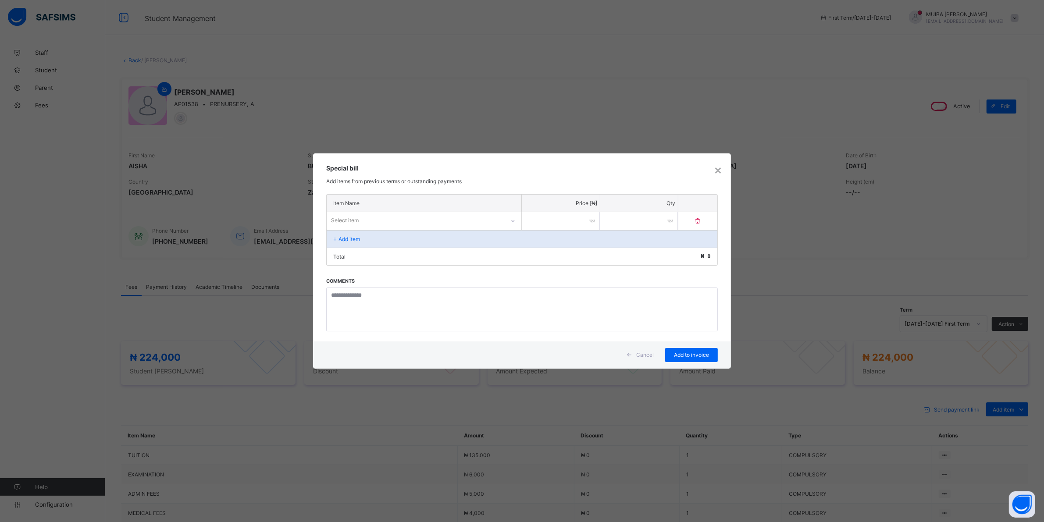
click at [489, 220] on div "Select item" at bounding box center [416, 220] width 178 height 12
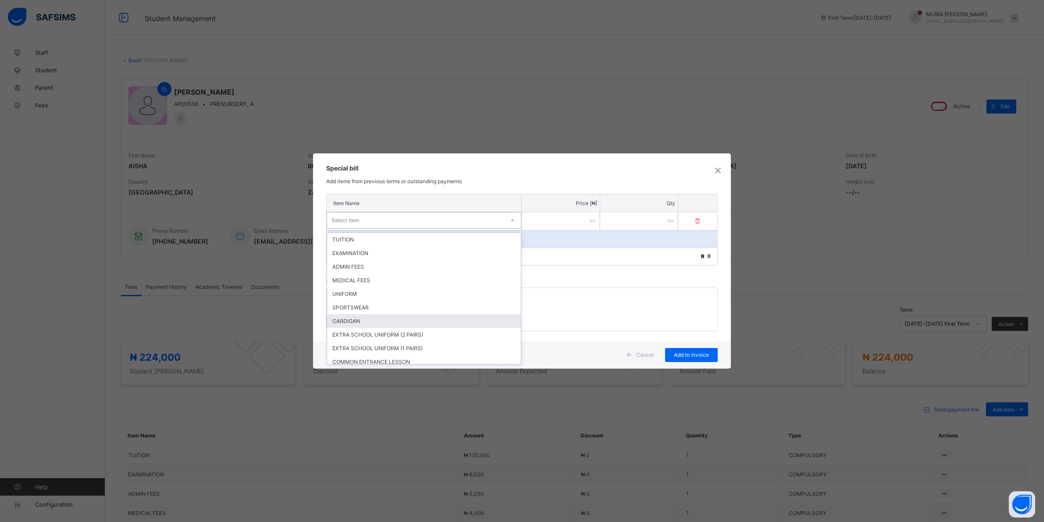
click at [359, 319] on div "CARDIGAN" at bounding box center [424, 321] width 194 height 14
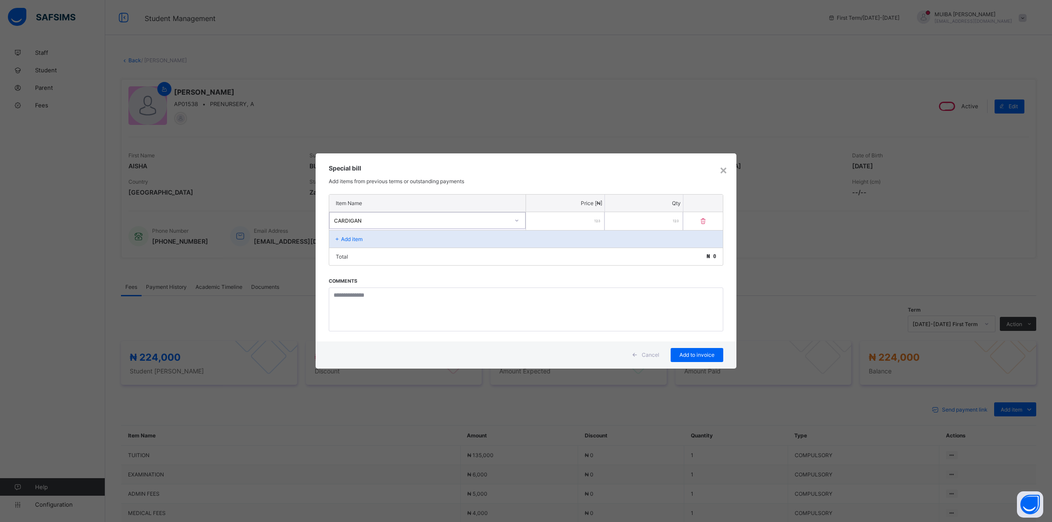
click at [582, 223] on input "number" at bounding box center [565, 221] width 78 height 18
type input "****"
click at [705, 353] on span "Add to invoice" at bounding box center [696, 355] width 39 height 7
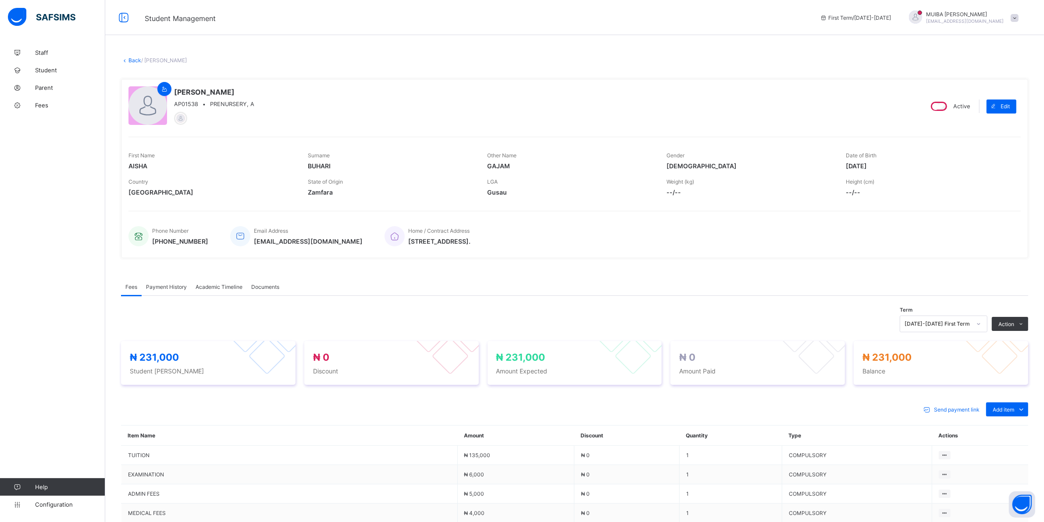
click at [0, 0] on li "Receive Payment" at bounding box center [0, 0] width 0 height 0
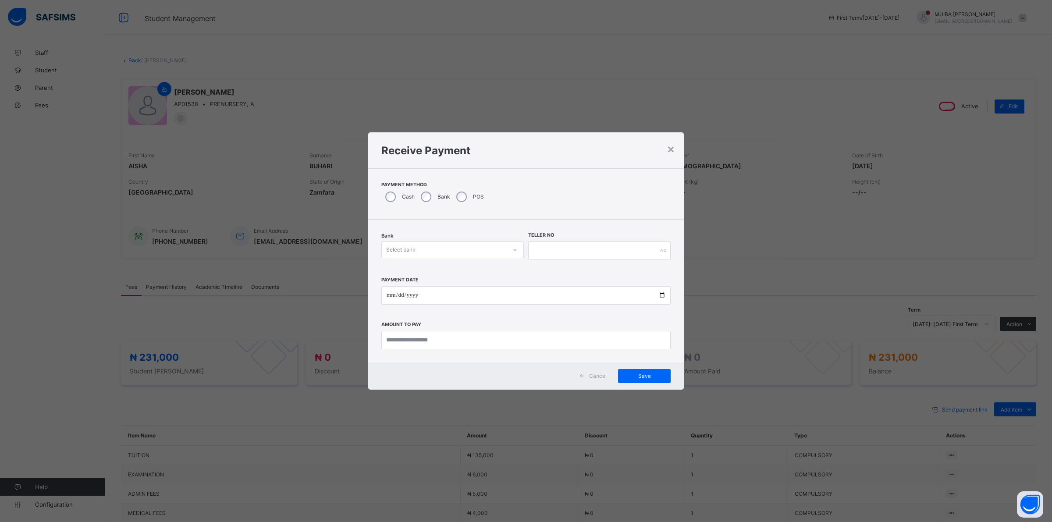
click at [511, 253] on div at bounding box center [515, 250] width 15 height 14
click at [470, 270] on div "Jaiz Bank - Alhamideen Academy" at bounding box center [453, 269] width 142 height 14
click at [546, 252] on input "text" at bounding box center [599, 251] width 142 height 18
type input "******"
click at [390, 294] on input "date" at bounding box center [525, 295] width 289 height 18
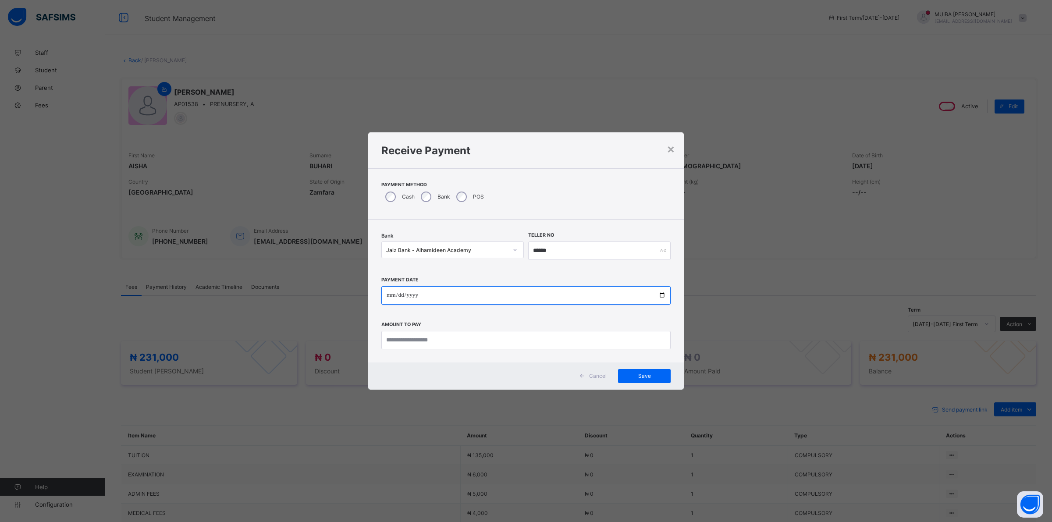
type input "**********"
click at [421, 340] on input "currency" at bounding box center [525, 340] width 289 height 18
type input "*********"
click at [657, 368] on div "Cancel Save" at bounding box center [526, 375] width 316 height 27
click at [634, 375] on span "Save" at bounding box center [644, 376] width 39 height 7
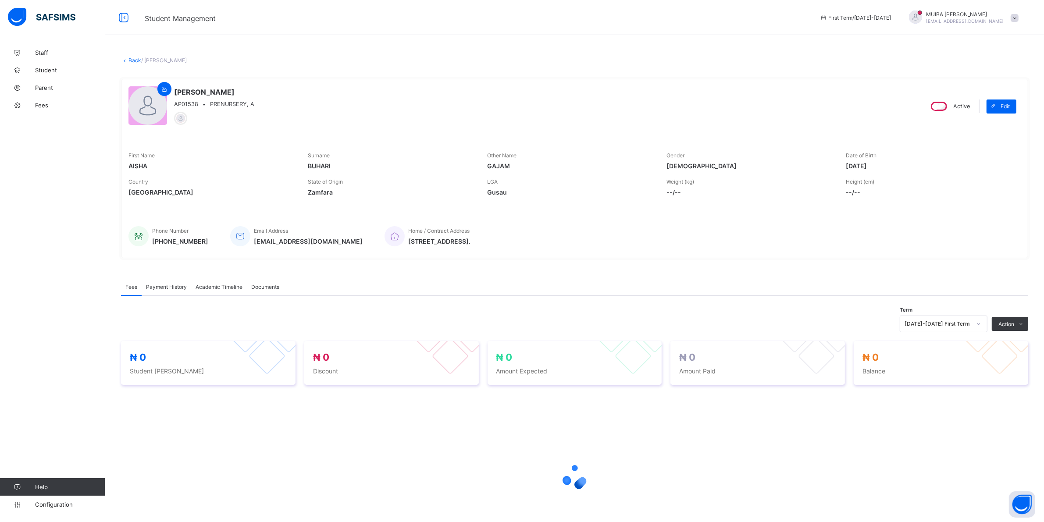
click at [132, 58] on link "Back" at bounding box center [134, 60] width 13 height 7
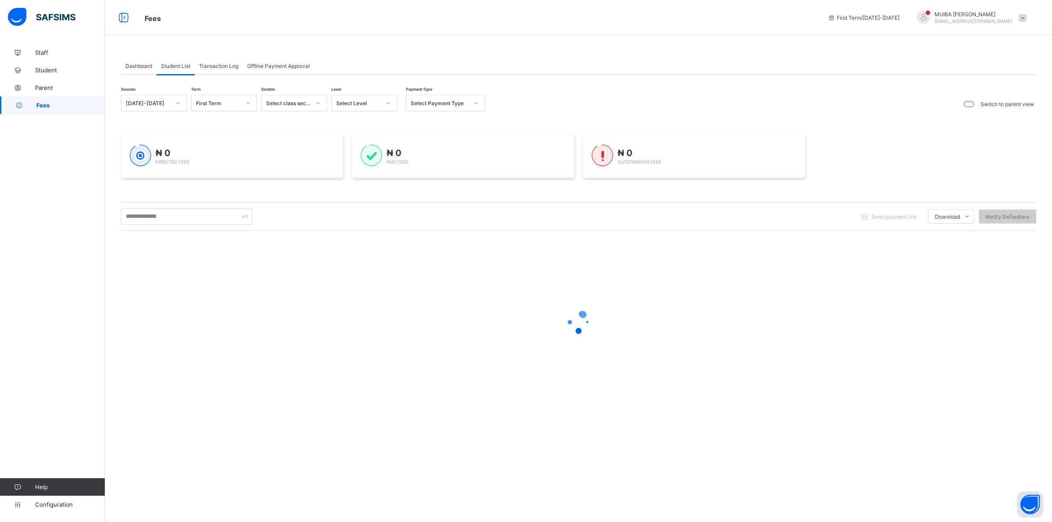
click at [389, 102] on icon at bounding box center [388, 103] width 5 height 9
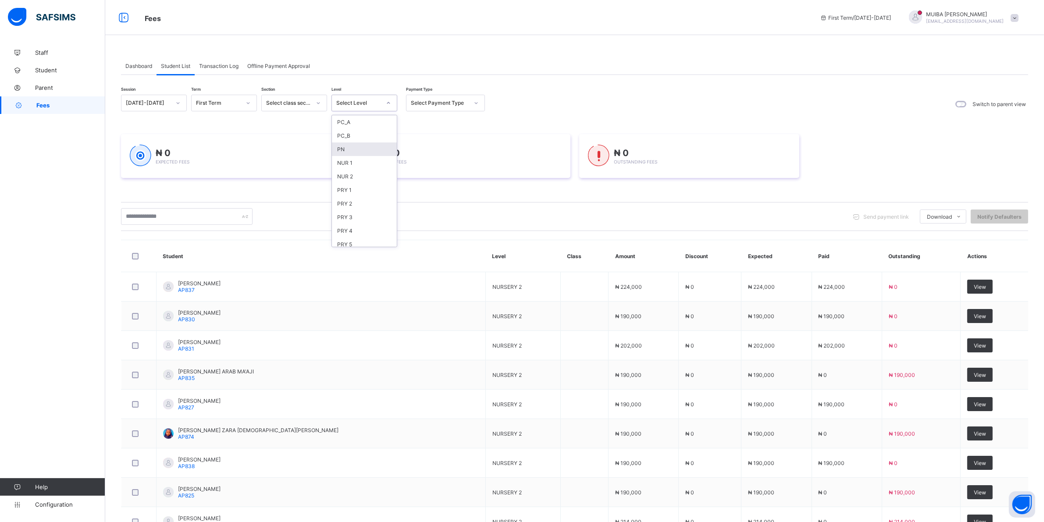
click at [347, 148] on div "PN" at bounding box center [364, 149] width 65 height 14
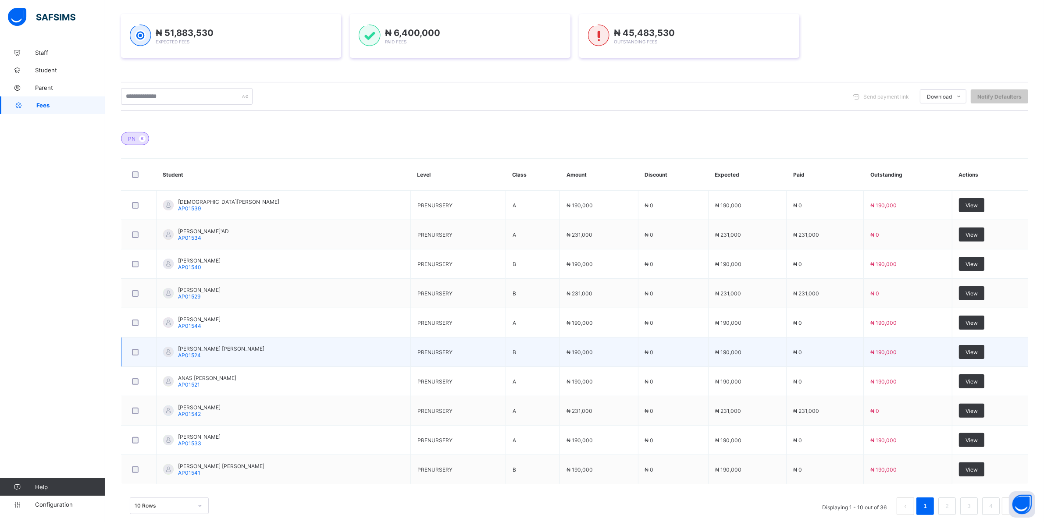
scroll to position [156, 0]
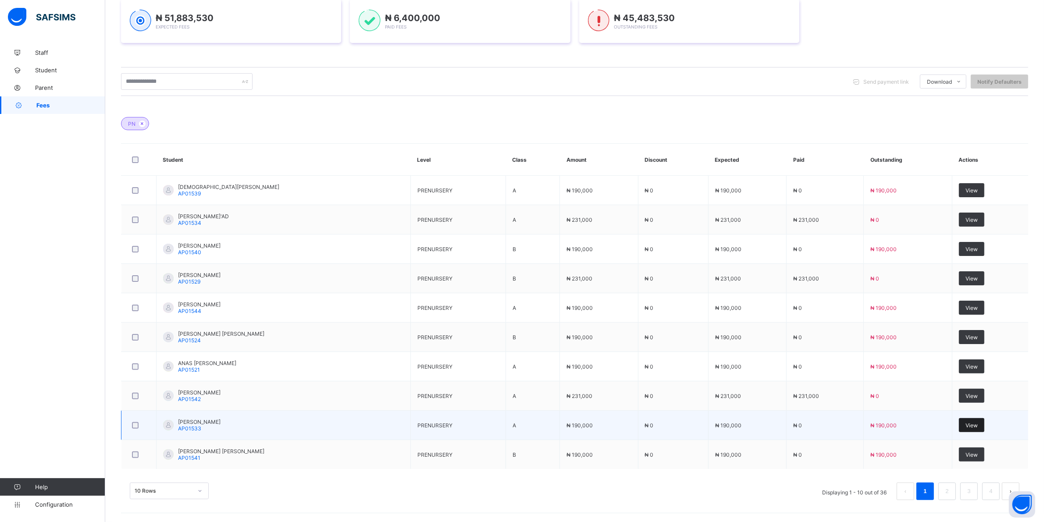
click at [977, 424] on span "View" at bounding box center [971, 425] width 12 height 7
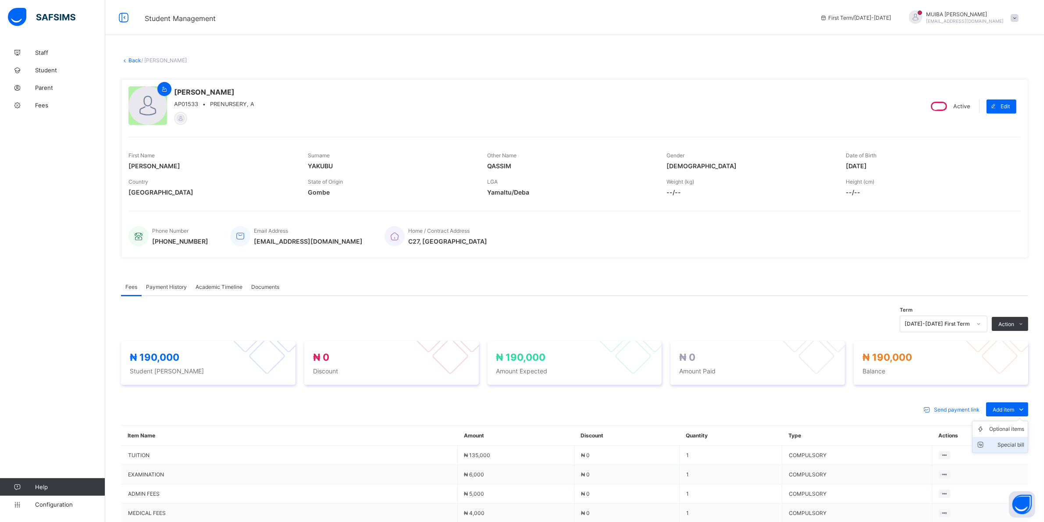
click at [1019, 447] on div "Special bill" at bounding box center [1006, 445] width 35 height 9
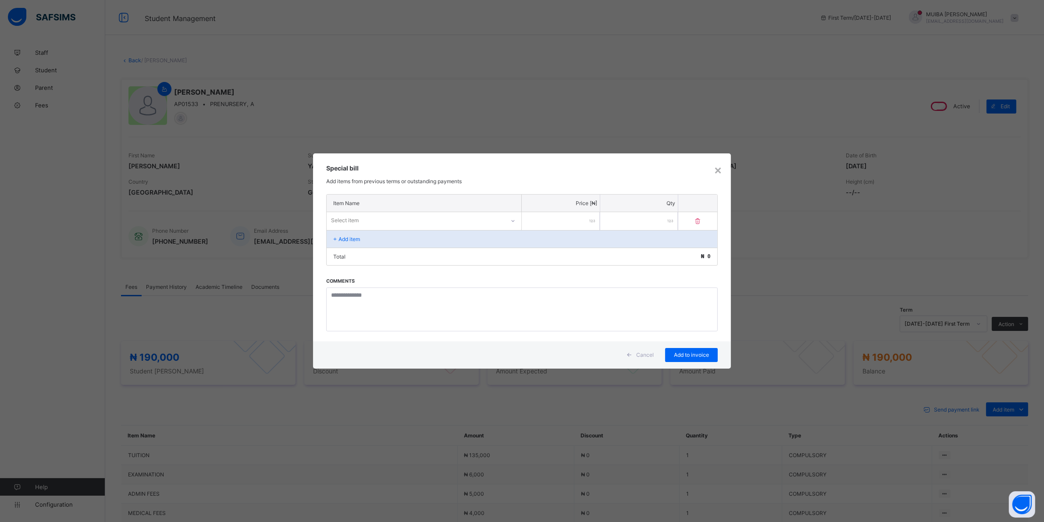
click at [490, 219] on div "Select item" at bounding box center [416, 220] width 178 height 12
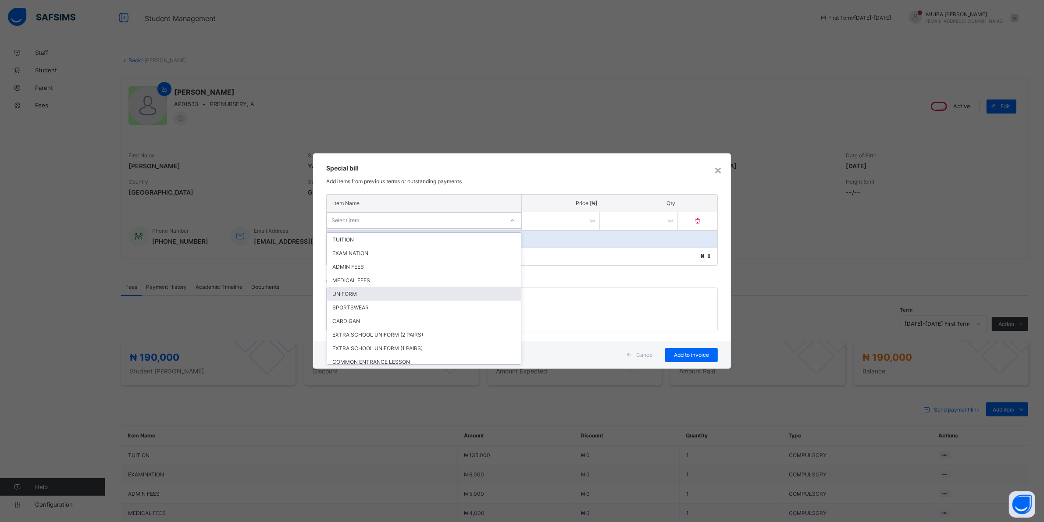
click at [365, 293] on div "UNIFORM" at bounding box center [424, 294] width 194 height 14
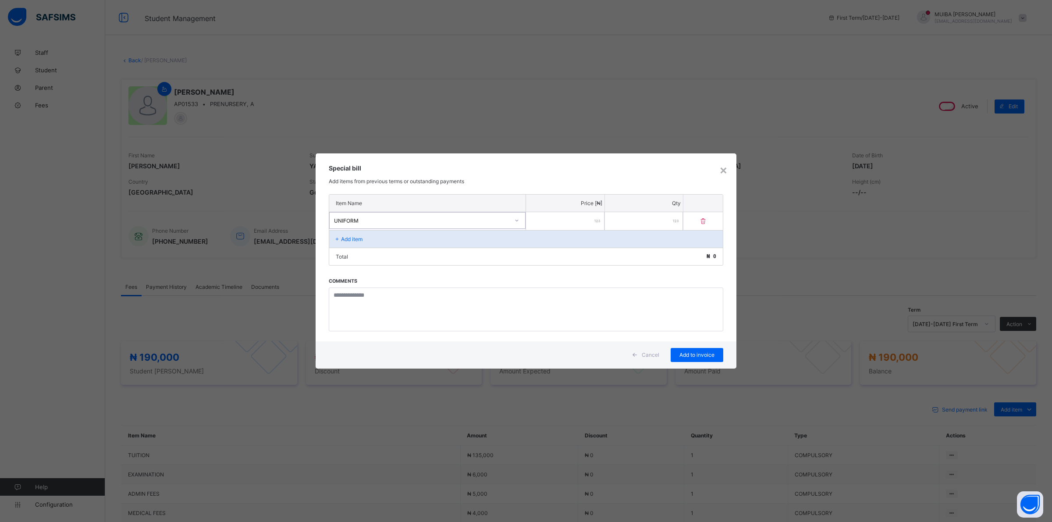
click at [576, 222] on input "number" at bounding box center [565, 221] width 78 height 18
type input "*****"
click at [710, 352] on span "Add to invoice" at bounding box center [696, 355] width 39 height 7
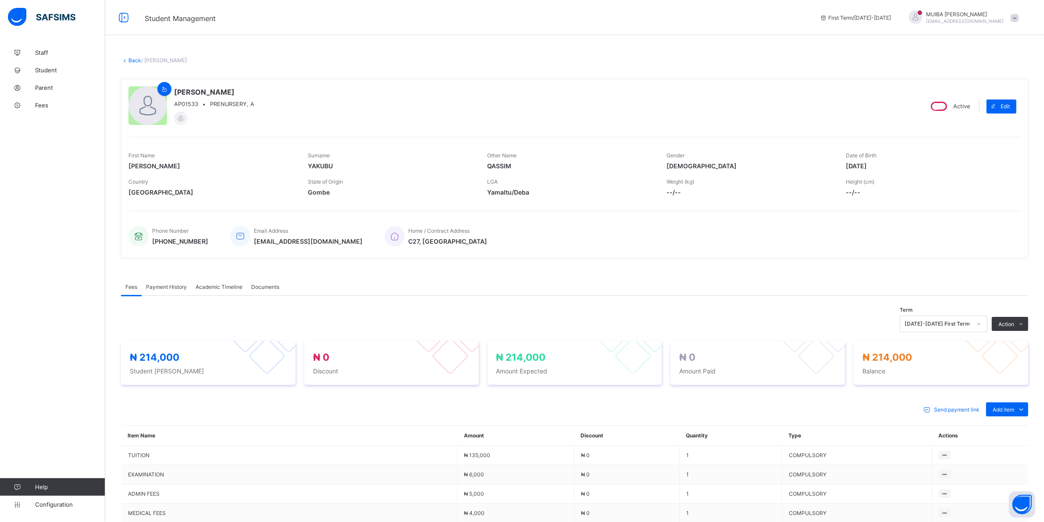
click at [875, 92] on div "[PERSON_NAME] YAKUBU AP01533 • PRENURSERY, A" at bounding box center [521, 106] width 787 height 40
click at [1011, 445] on div "Special bill" at bounding box center [1006, 445] width 35 height 9
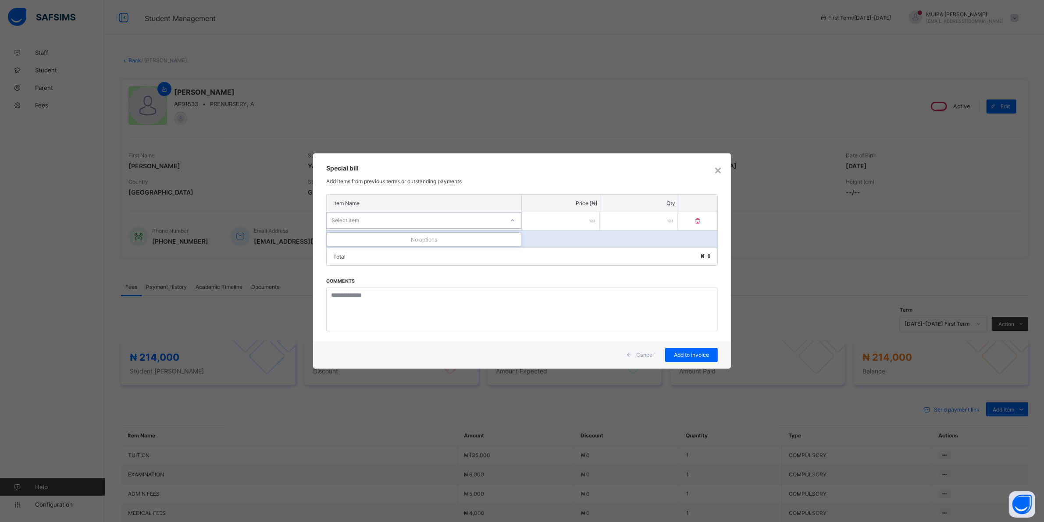
click at [487, 224] on div "Select item" at bounding box center [415, 220] width 177 height 12
click at [512, 222] on icon at bounding box center [512, 220] width 5 height 9
click at [514, 222] on icon at bounding box center [512, 220] width 5 height 9
click at [515, 224] on icon at bounding box center [512, 220] width 5 height 9
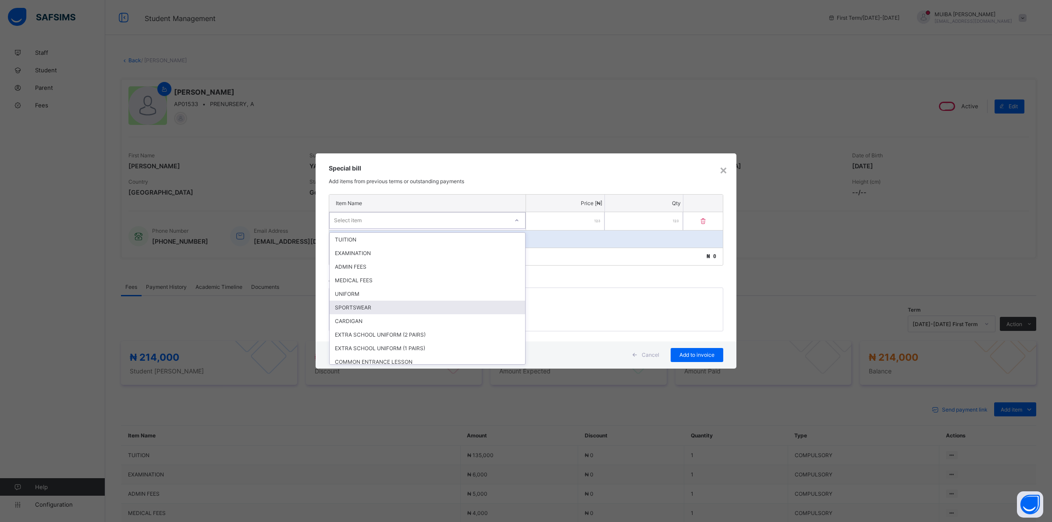
click at [370, 306] on div "SPORTSWEAR" at bounding box center [427, 308] width 195 height 14
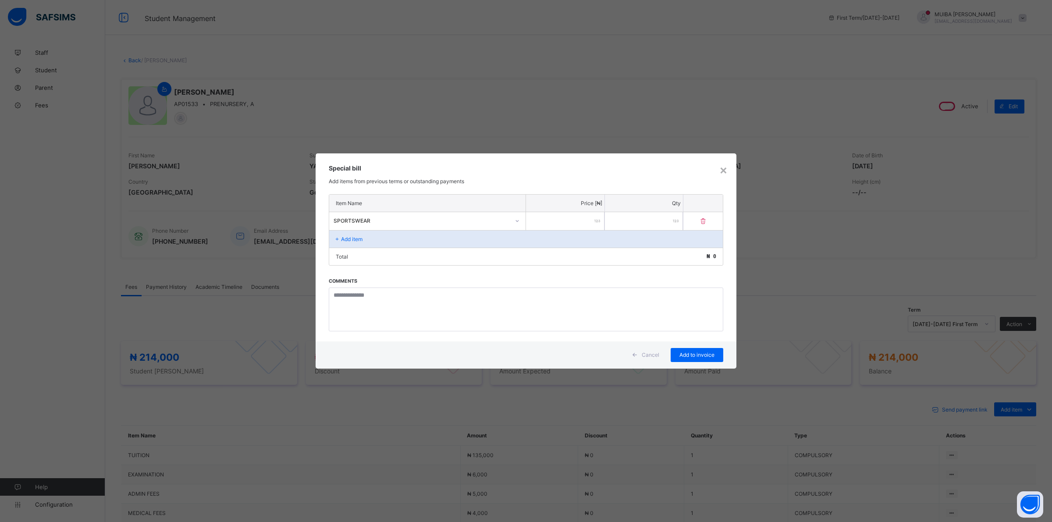
click at [570, 220] on input "number" at bounding box center [565, 221] width 78 height 18
type input "*****"
click at [690, 352] on span "Add to invoice" at bounding box center [696, 355] width 39 height 7
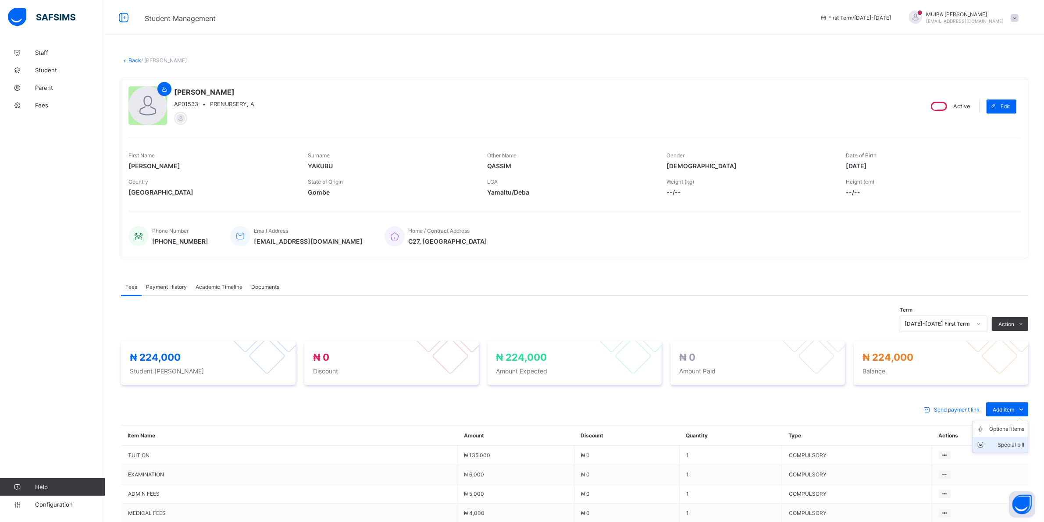
click at [1020, 443] on div "Special bill" at bounding box center [1006, 445] width 35 height 9
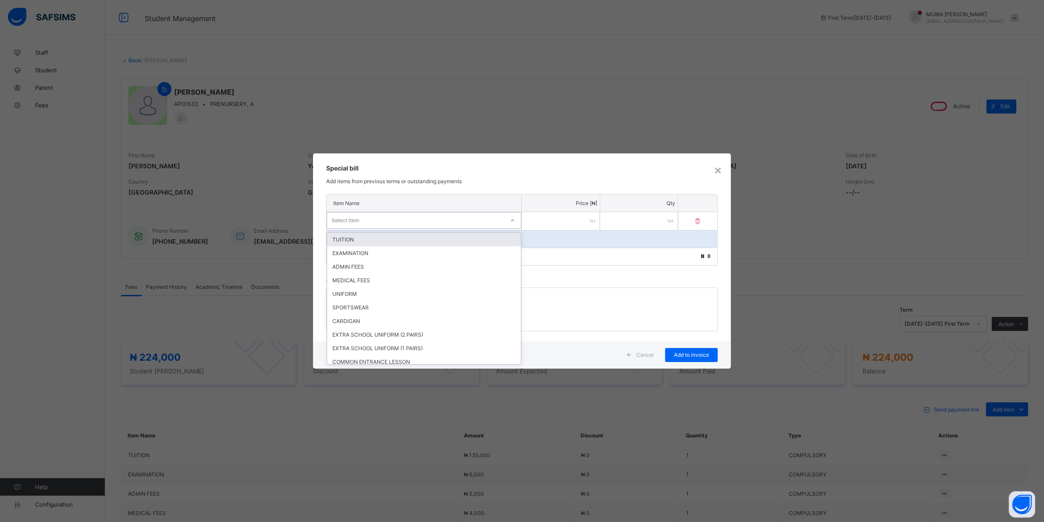
click at [486, 223] on div "Select item" at bounding box center [415, 220] width 177 height 12
click at [360, 316] on div "CARDIGAN" at bounding box center [424, 321] width 194 height 14
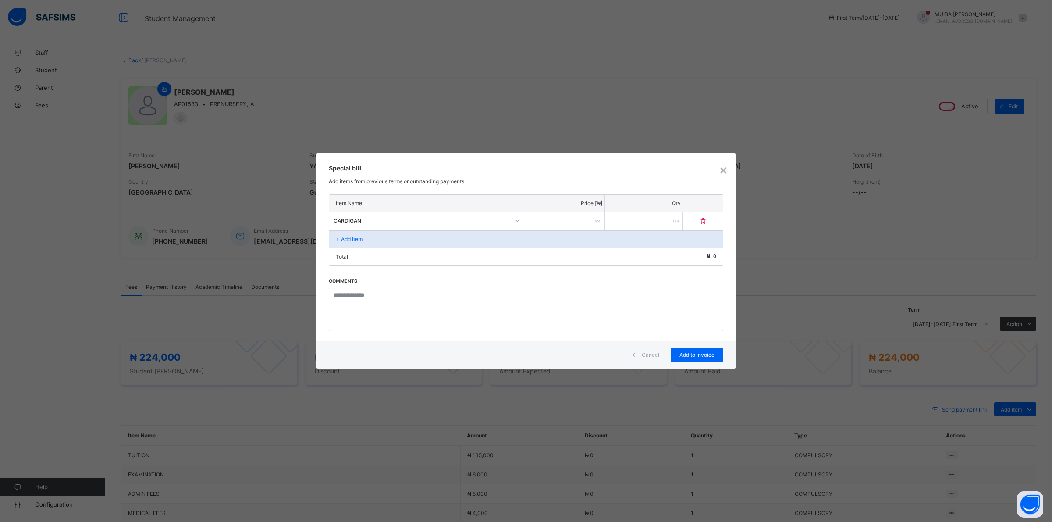
click at [590, 220] on input "number" at bounding box center [565, 221] width 78 height 18
type input "****"
click at [693, 355] on span "Add to invoice" at bounding box center [696, 355] width 39 height 7
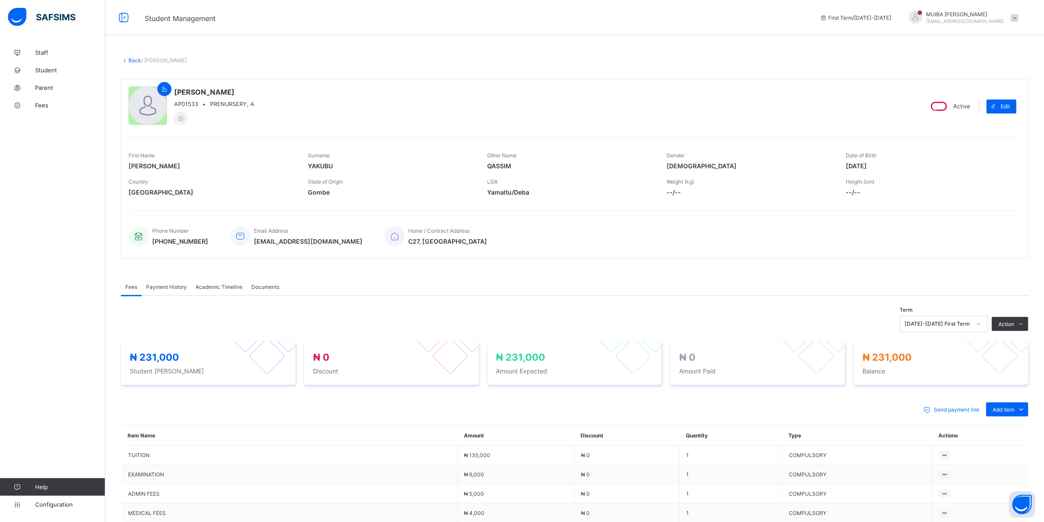
drag, startPoint x: 994, startPoint y: 343, endPoint x: 987, endPoint y: 343, distance: 7.5
click at [0, 0] on li "Receive Payment" at bounding box center [0, 0] width 0 height 0
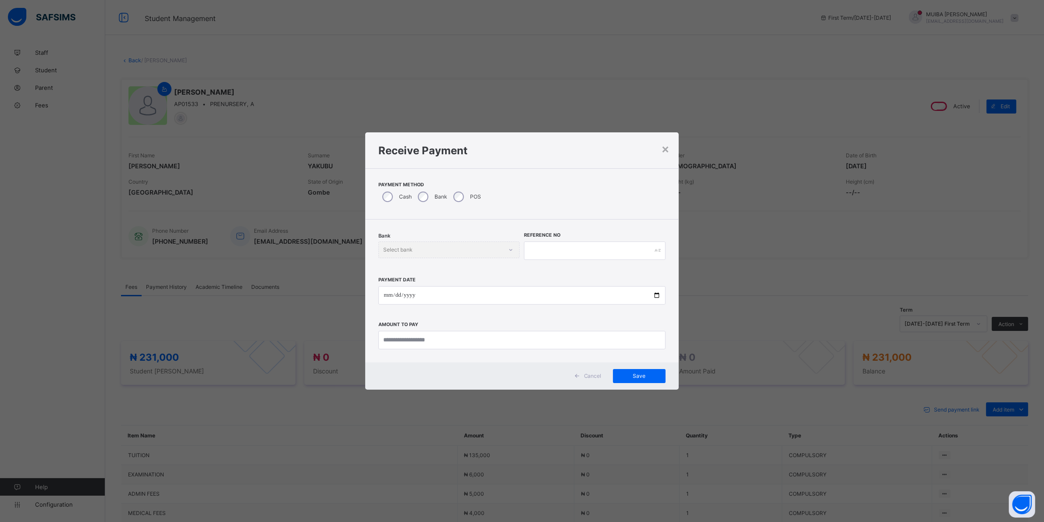
click at [429, 194] on div "Bank" at bounding box center [432, 197] width 36 height 18
click at [501, 248] on div "Select bank" at bounding box center [444, 250] width 125 height 12
click at [468, 267] on div "Jaiz Bank - Alhamideen Academy" at bounding box center [453, 269] width 142 height 14
drag, startPoint x: 562, startPoint y: 251, endPoint x: 566, endPoint y: 247, distance: 5.9
click at [562, 250] on input "text" at bounding box center [599, 251] width 142 height 18
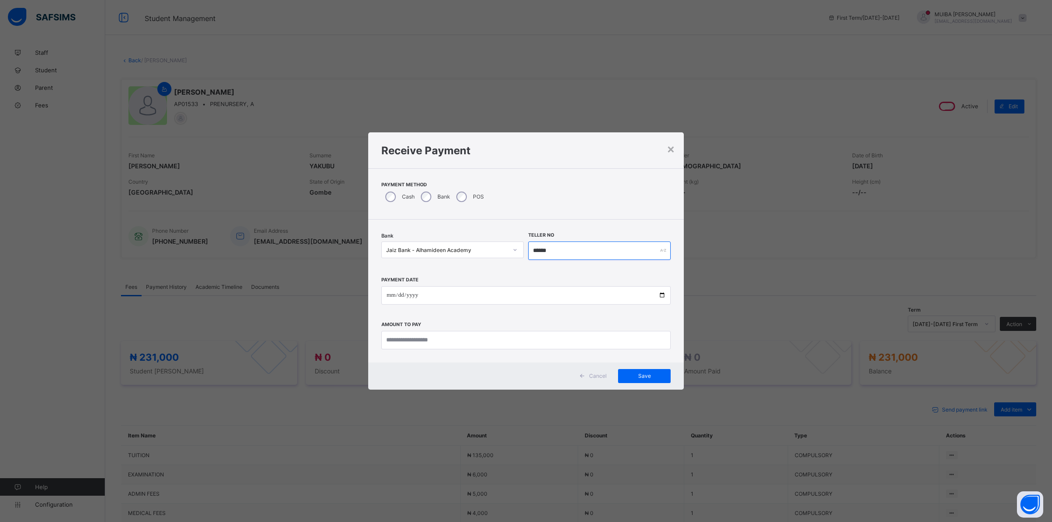
type input "******"
click at [387, 296] on input "date" at bounding box center [525, 295] width 289 height 18
type input "**********"
click at [422, 342] on input "currency" at bounding box center [525, 340] width 289 height 18
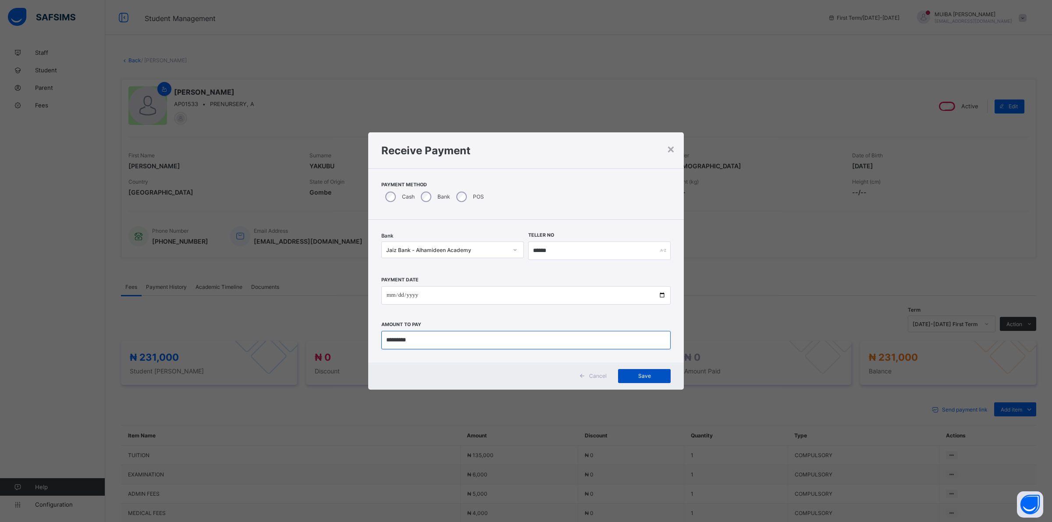
type input "*********"
click at [640, 373] on div "Save" at bounding box center [644, 376] width 53 height 14
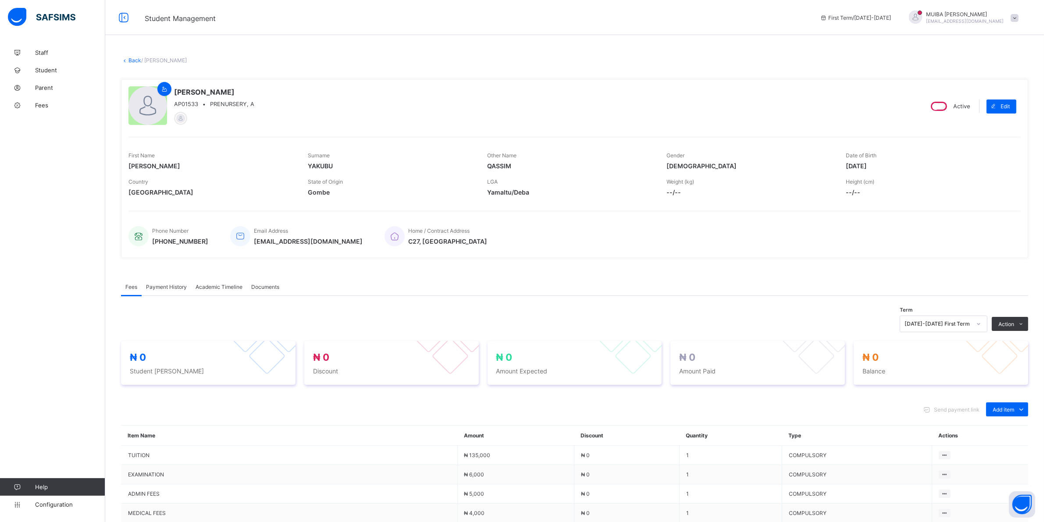
drag, startPoint x: 171, startPoint y: 284, endPoint x: 175, endPoint y: 286, distance: 4.5
click at [172, 284] on span "Payment History" at bounding box center [166, 287] width 41 height 7
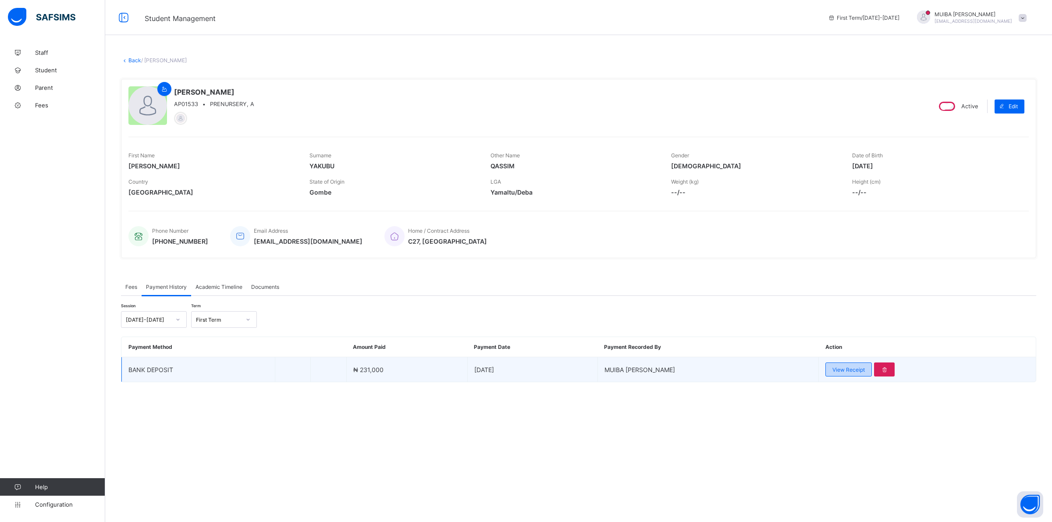
click at [830, 371] on div "View Receipt" at bounding box center [848, 369] width 46 height 14
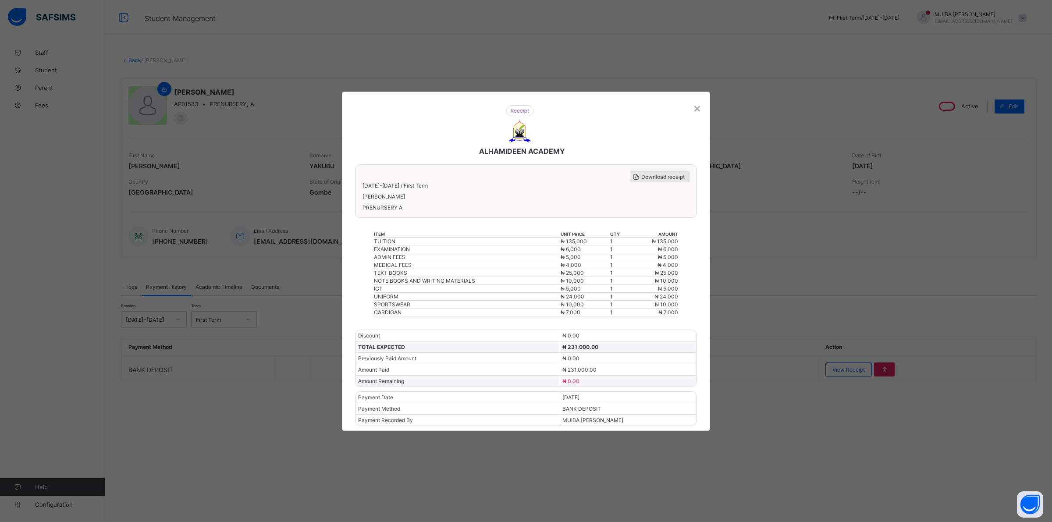
click at [650, 178] on span "Download receipt" at bounding box center [662, 177] width 43 height 7
click at [699, 113] on div "×" at bounding box center [697, 107] width 8 height 15
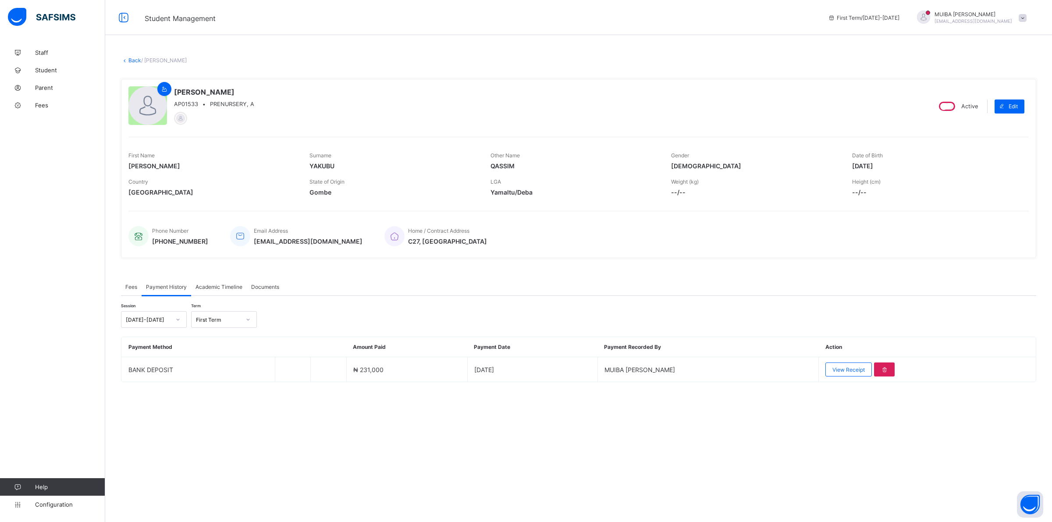
click at [131, 60] on link "Back" at bounding box center [134, 60] width 13 height 7
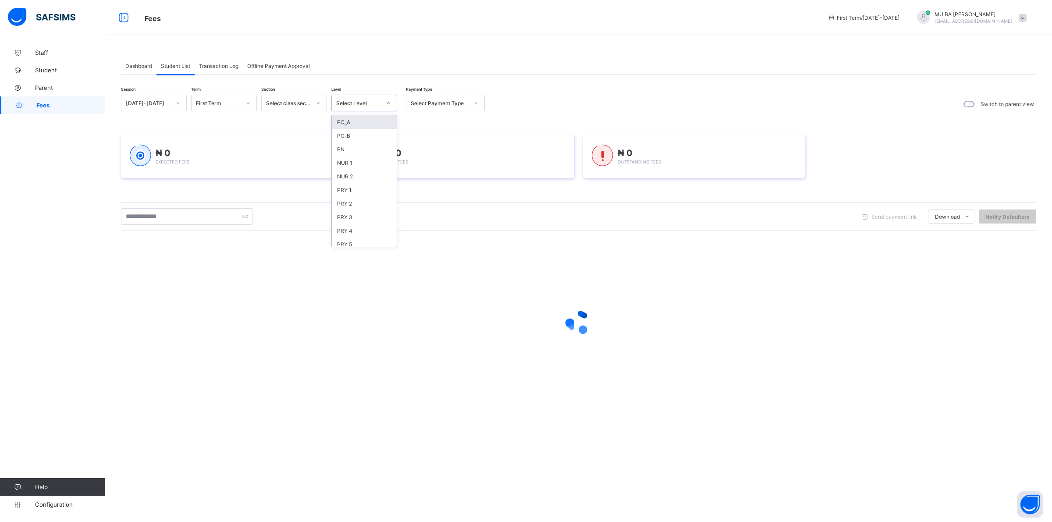
click at [391, 102] on icon at bounding box center [388, 103] width 5 height 9
click at [356, 121] on div "PC_A" at bounding box center [364, 122] width 65 height 14
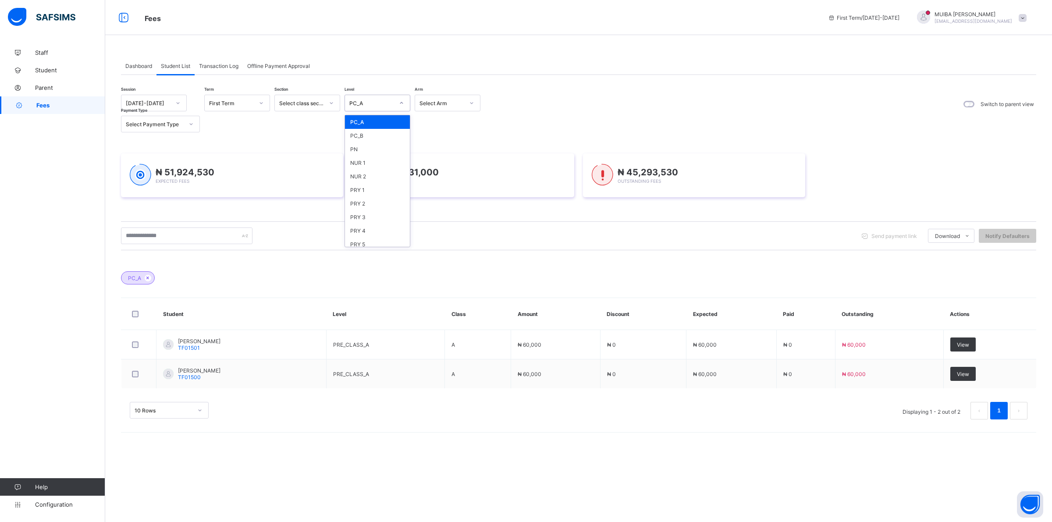
click at [402, 102] on icon at bounding box center [401, 103] width 5 height 9
click at [359, 135] on div "PC_B" at bounding box center [377, 136] width 65 height 14
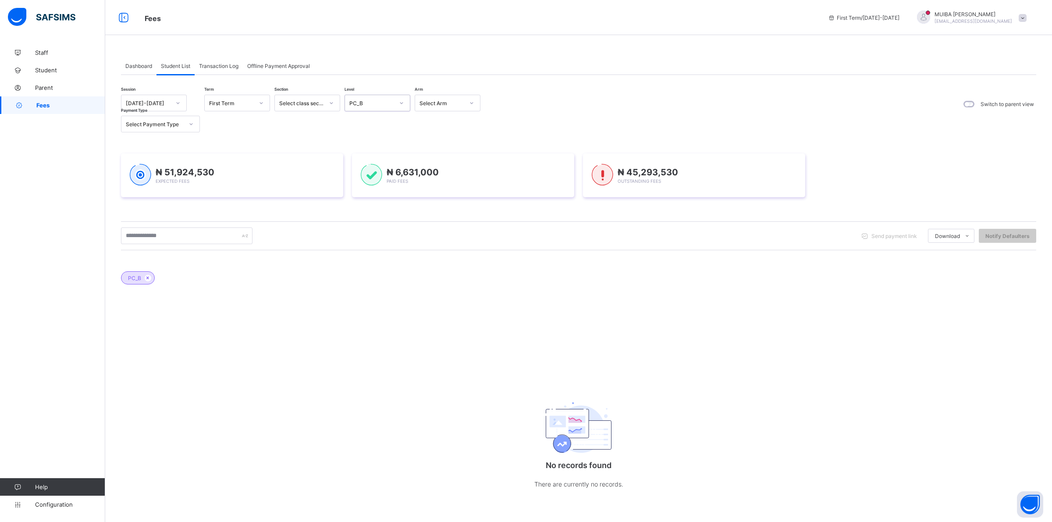
click at [400, 104] on icon at bounding box center [401, 103] width 5 height 9
click at [375, 121] on div "PC_A" at bounding box center [377, 122] width 65 height 14
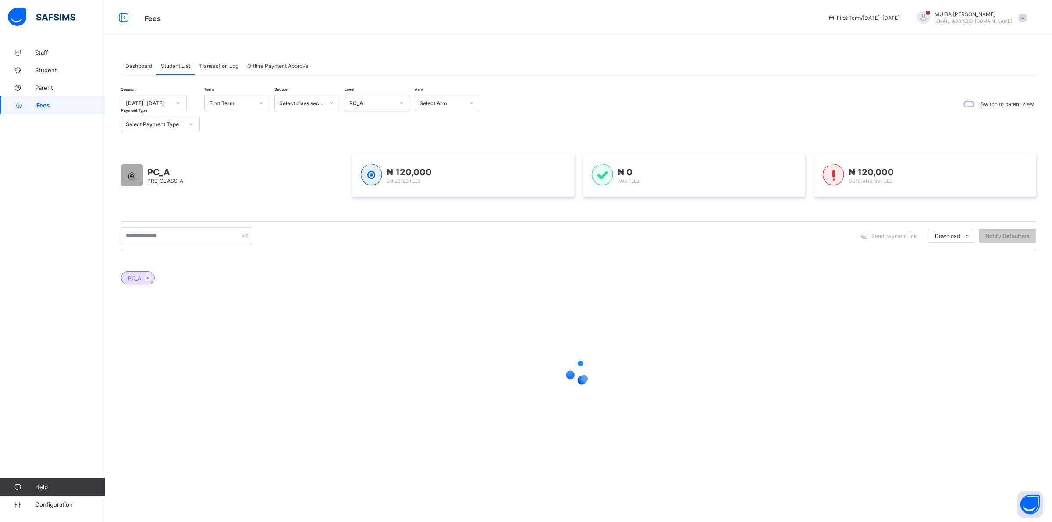
click at [401, 103] on icon at bounding box center [401, 103] width 5 height 9
click at [362, 171] on div "NUR 2" at bounding box center [377, 177] width 65 height 14
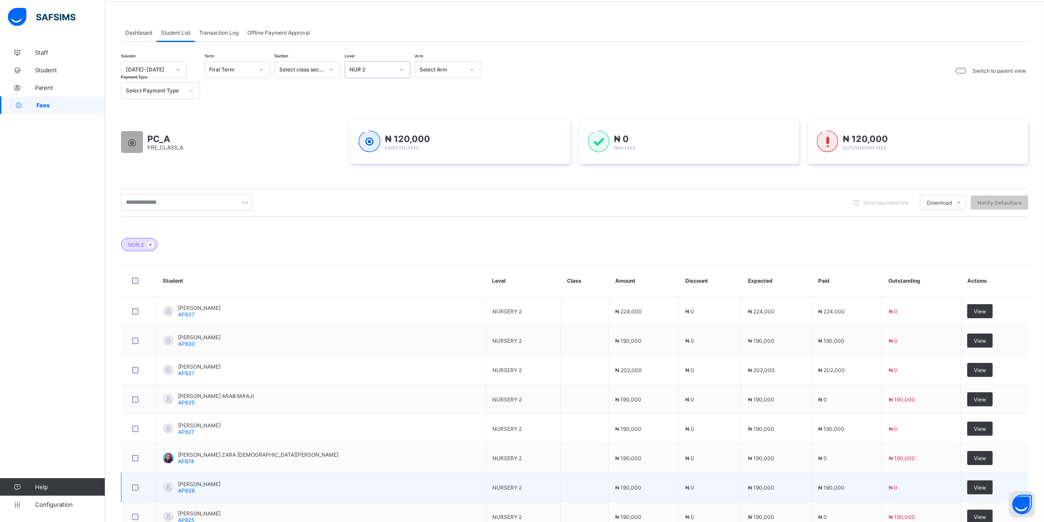
scroll to position [156, 0]
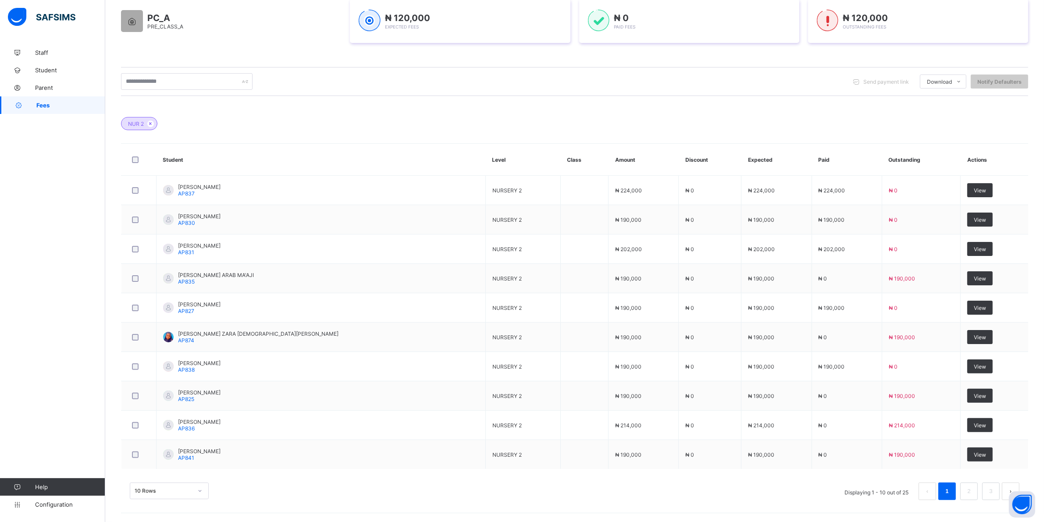
click at [198, 489] on div "10 Rows" at bounding box center [169, 491] width 79 height 17
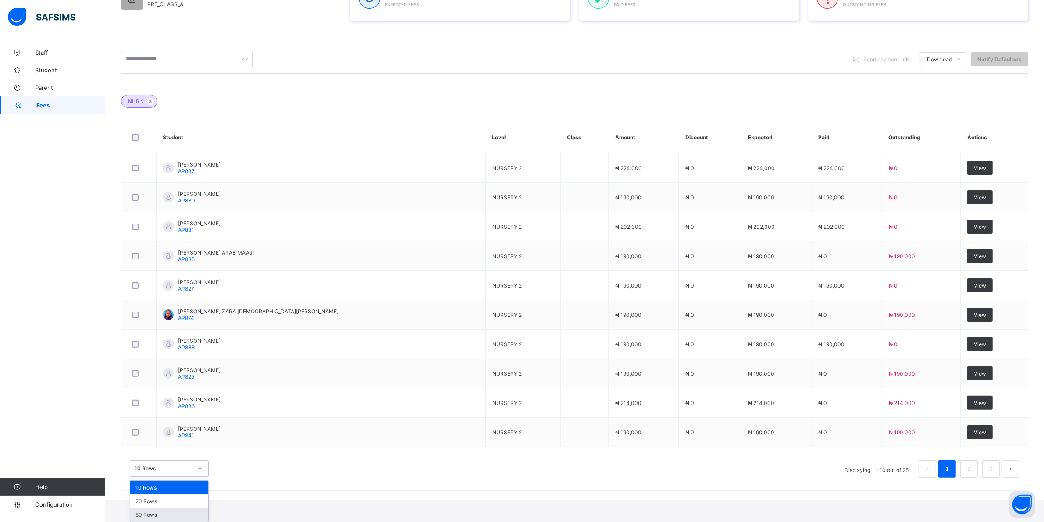
click at [159, 515] on div "50 Rows" at bounding box center [169, 515] width 78 height 14
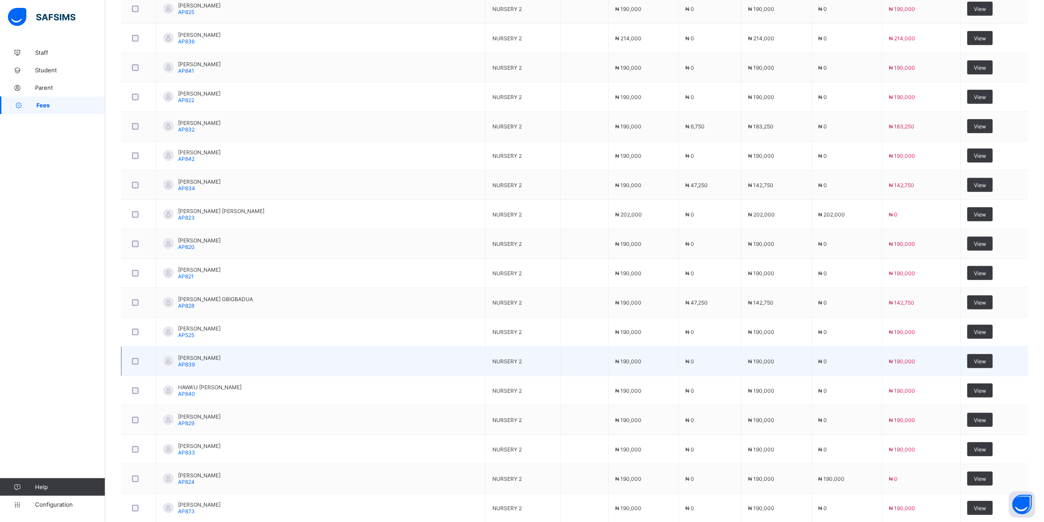
scroll to position [548, 0]
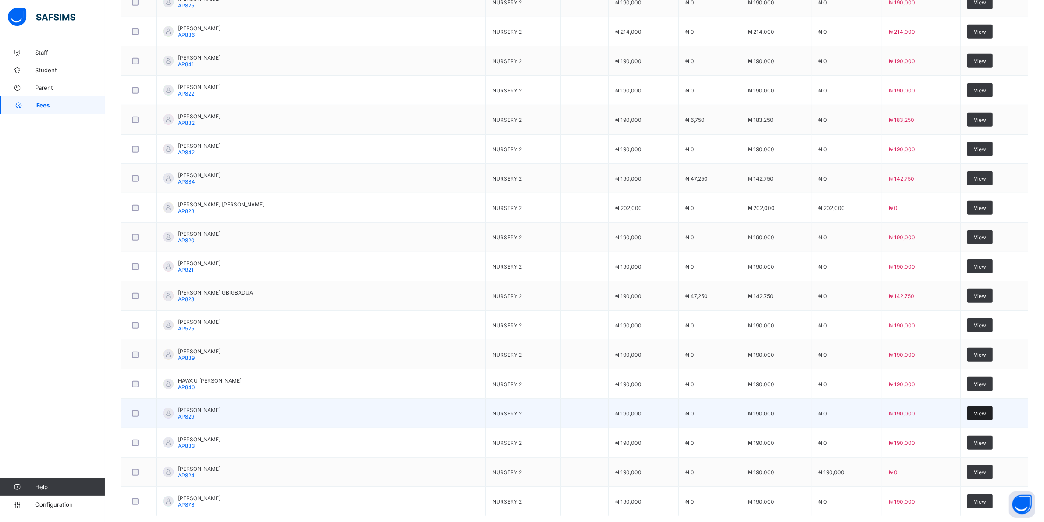
click at [978, 420] on div "View" at bounding box center [979, 413] width 25 height 14
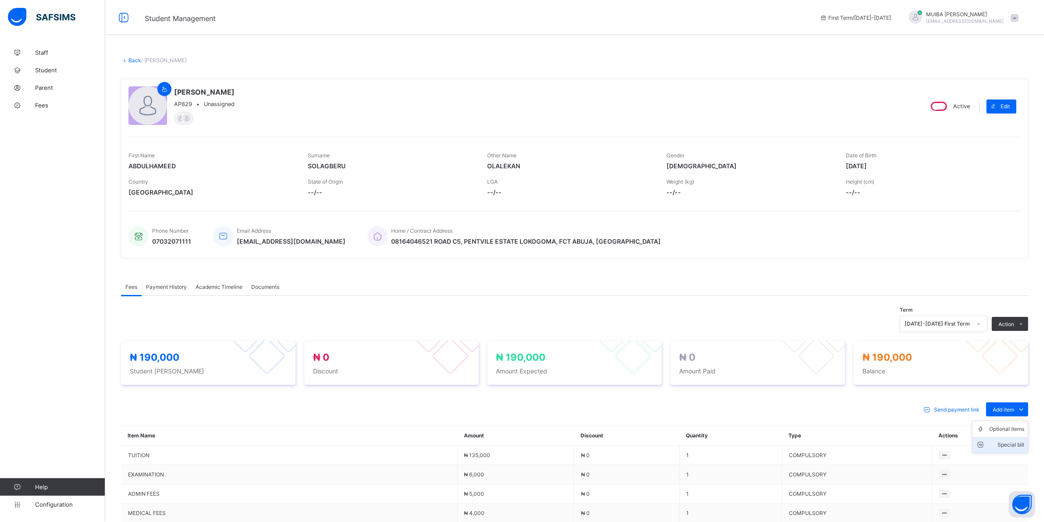
click at [1015, 445] on div "Special bill" at bounding box center [1006, 445] width 35 height 9
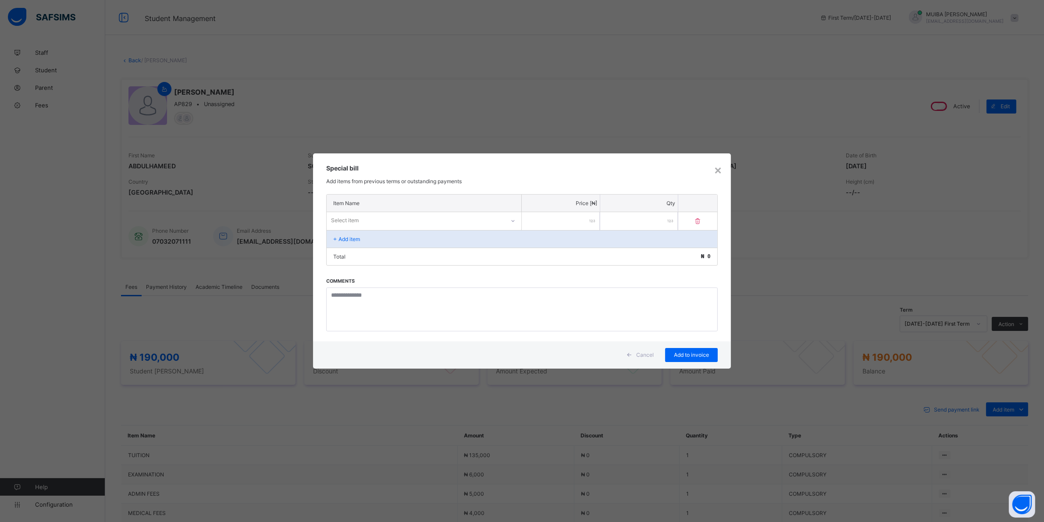
click at [443, 218] on div "Select item" at bounding box center [416, 220] width 178 height 12
click at [513, 217] on icon at bounding box center [512, 220] width 5 height 9
click at [512, 218] on icon at bounding box center [512, 220] width 5 height 9
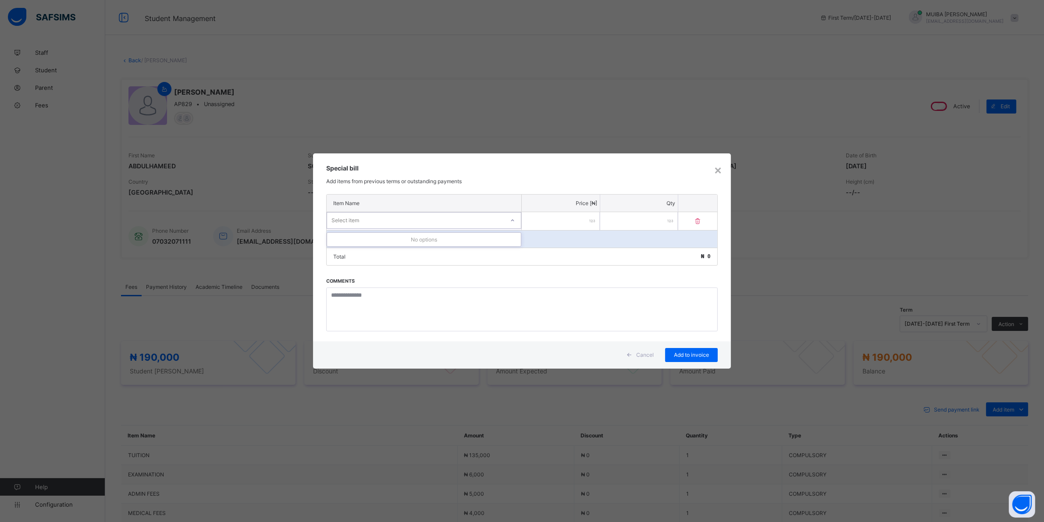
click at [556, 224] on input "number" at bounding box center [561, 221] width 78 height 18
type input "*****"
click at [517, 218] on icon at bounding box center [517, 221] width 5 height 9
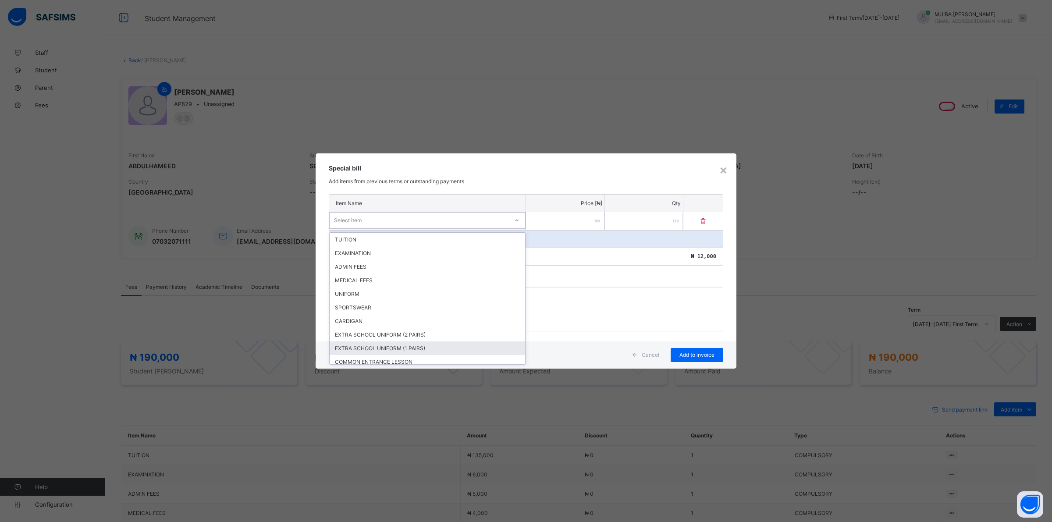
click at [410, 341] on div "EXTRA SCHOOL UNIFORM (1 PAIRS)" at bounding box center [427, 348] width 195 height 14
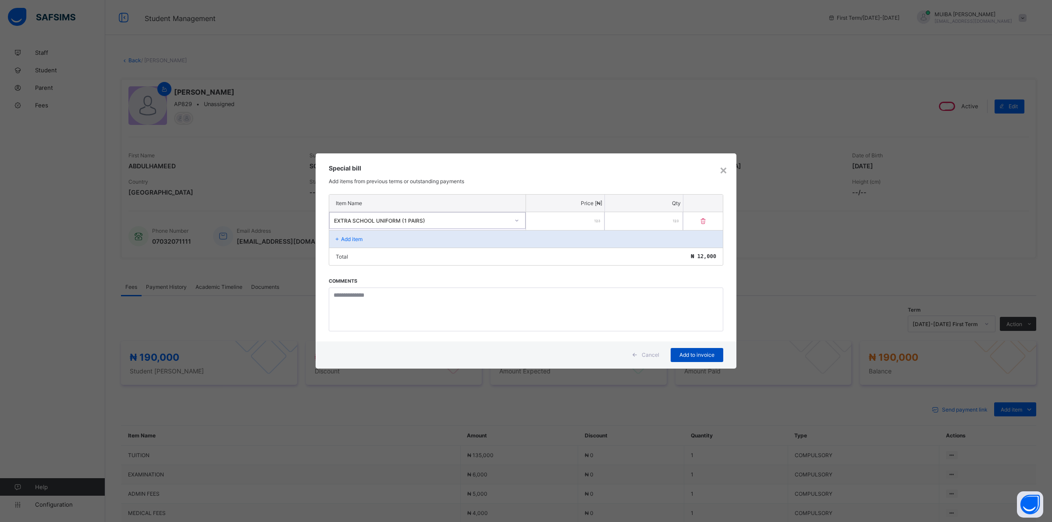
click at [690, 354] on span "Add to invoice" at bounding box center [696, 355] width 39 height 7
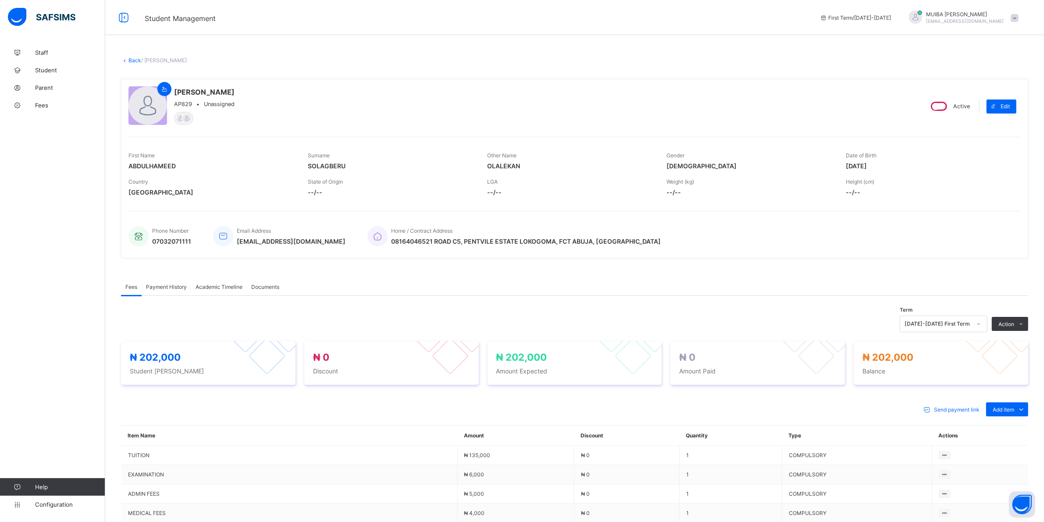
drag, startPoint x: 990, startPoint y: 345, endPoint x: 981, endPoint y: 343, distance: 8.9
click at [0, 0] on li "Receive Payment" at bounding box center [0, 0] width 0 height 0
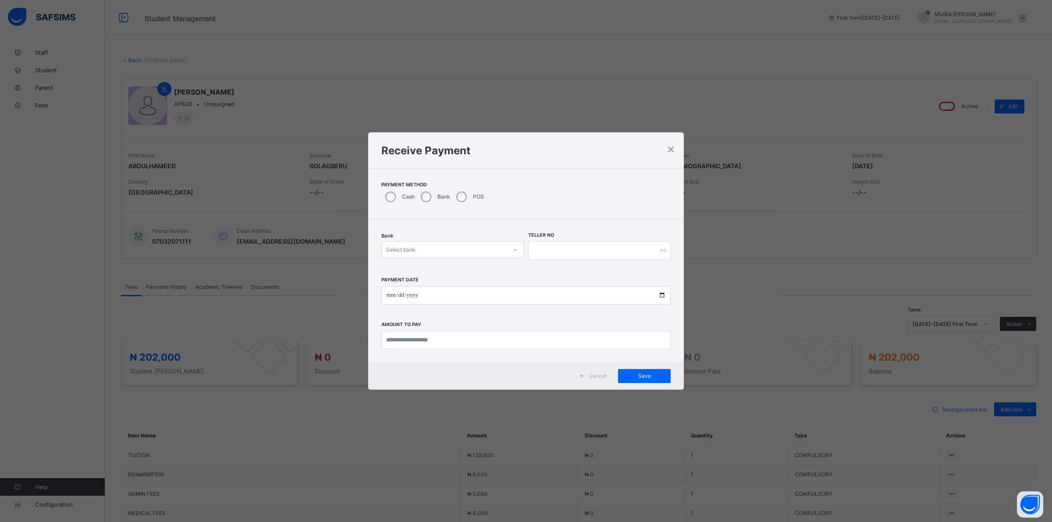
click at [514, 249] on icon at bounding box center [514, 249] width 5 height 9
drag, startPoint x: 489, startPoint y: 270, endPoint x: 524, endPoint y: 259, distance: 36.6
click at [490, 268] on div "Jaiz Bank - Alhamideen Academy" at bounding box center [453, 269] width 142 height 14
drag, startPoint x: 538, startPoint y: 248, endPoint x: 560, endPoint y: 292, distance: 49.6
click at [538, 247] on input "text" at bounding box center [599, 251] width 142 height 18
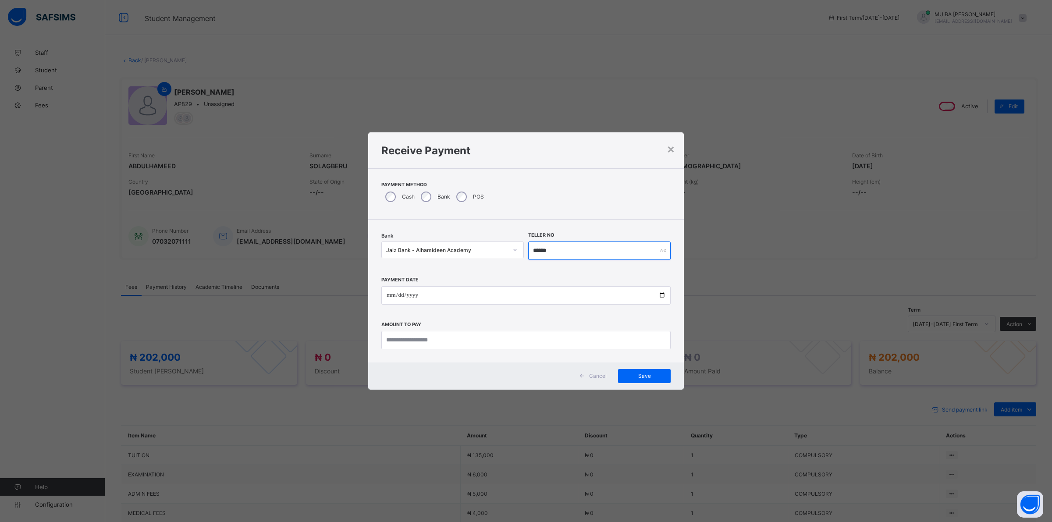
type input "******"
drag, startPoint x: 386, startPoint y: 295, endPoint x: 488, endPoint y: 507, distance: 235.7
click at [386, 295] on input "date" at bounding box center [525, 295] width 289 height 18
type input "**********"
drag, startPoint x: 439, startPoint y: 338, endPoint x: 452, endPoint y: 327, distance: 16.2
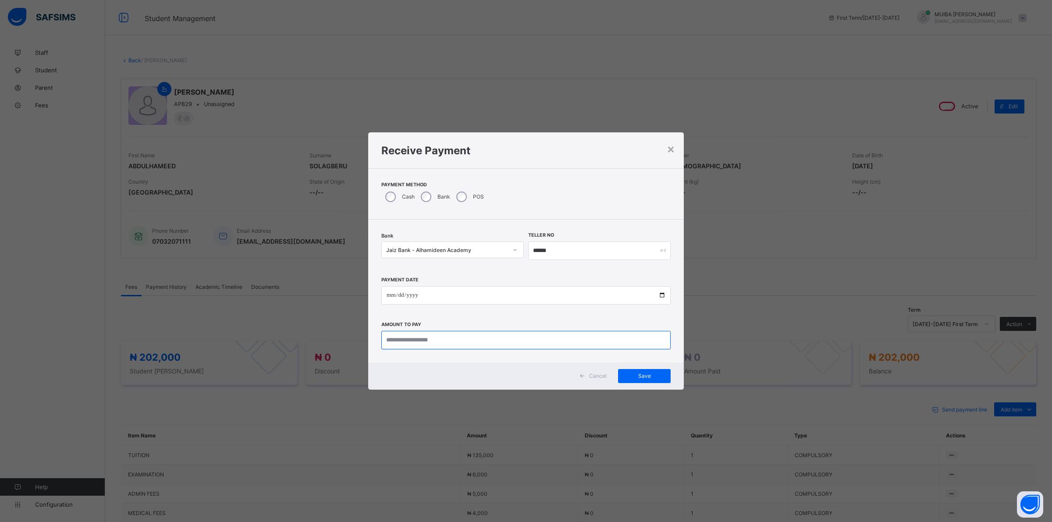
click at [441, 335] on input "currency" at bounding box center [525, 340] width 289 height 18
type input "*********"
click at [631, 375] on span "Save" at bounding box center [644, 376] width 39 height 7
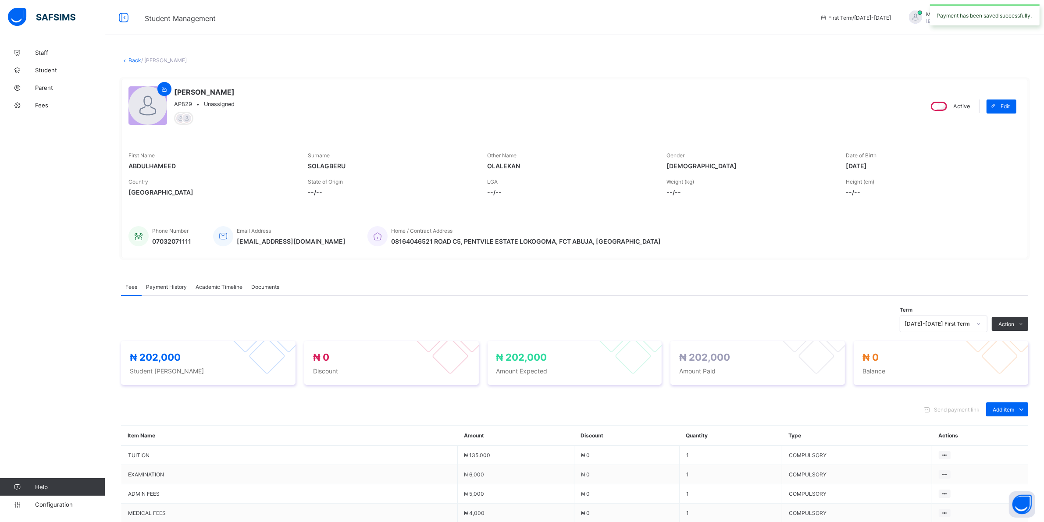
click at [176, 285] on span "Payment History" at bounding box center [166, 287] width 41 height 7
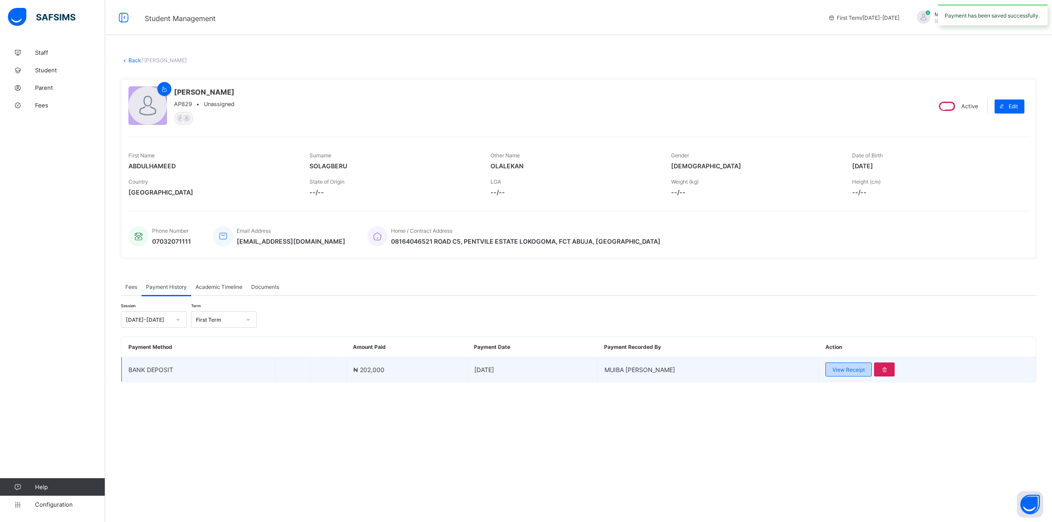
click at [832, 364] on div "View Receipt" at bounding box center [848, 369] width 46 height 14
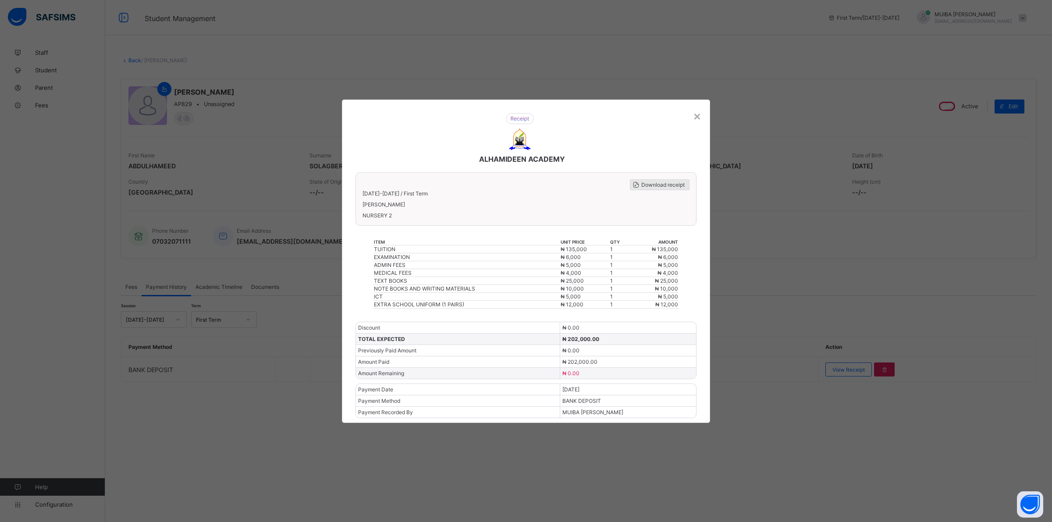
click at [650, 186] on span "Download receipt" at bounding box center [662, 184] width 43 height 7
click at [697, 122] on div "×" at bounding box center [697, 115] width 8 height 15
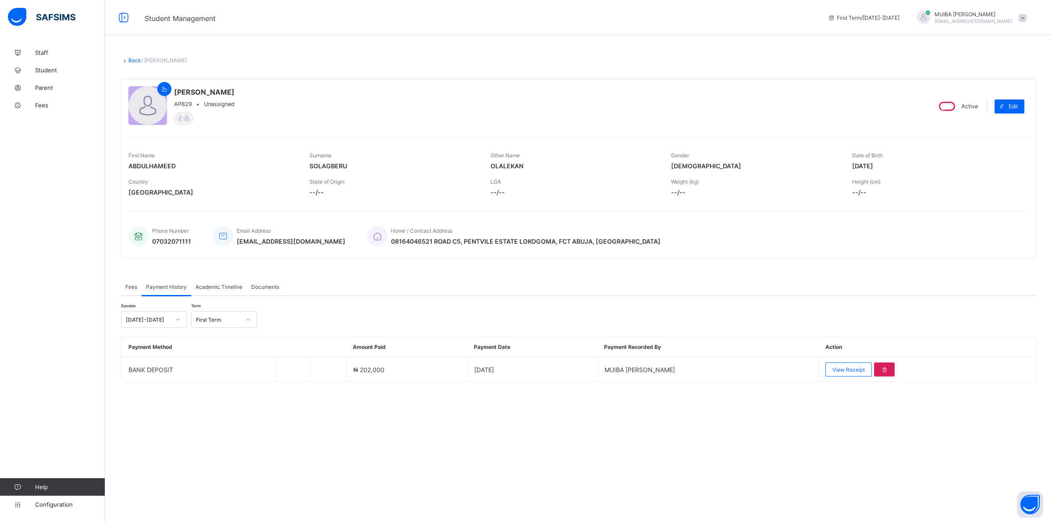
click at [133, 59] on link "Back" at bounding box center [134, 60] width 13 height 7
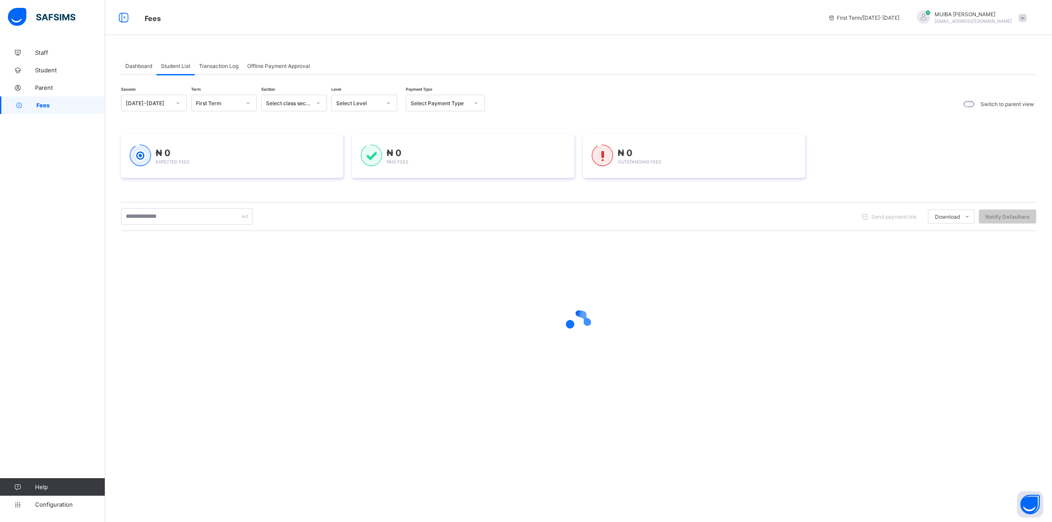
click at [391, 101] on div at bounding box center [388, 103] width 15 height 14
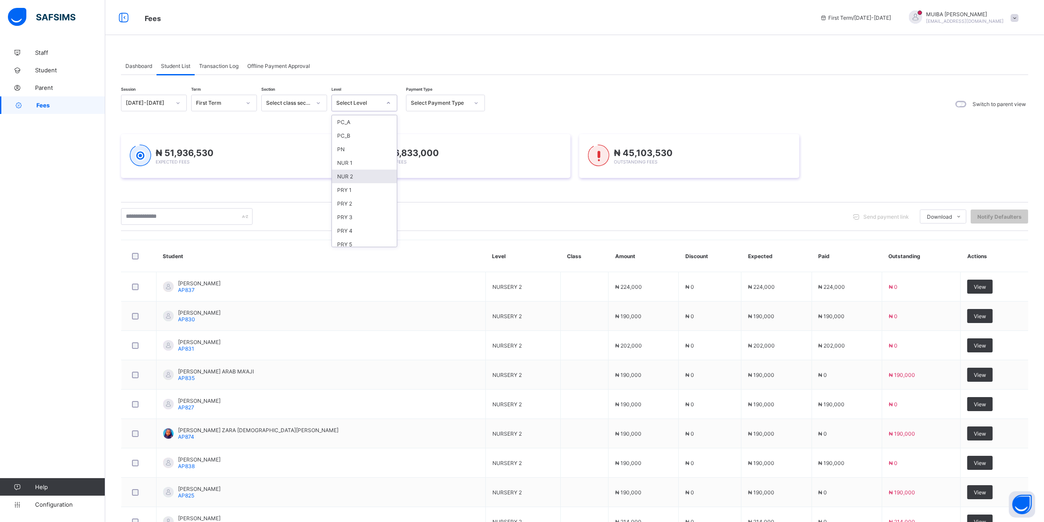
click at [349, 174] on div "NUR 2" at bounding box center [364, 177] width 65 height 14
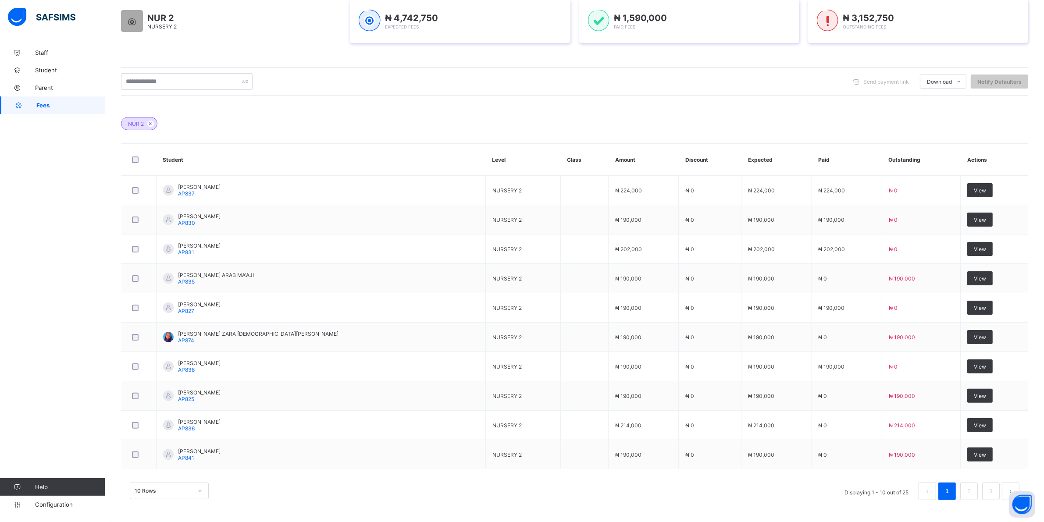
scroll to position [177, 0]
click at [204, 491] on div "10 Rows" at bounding box center [169, 491] width 79 height 17
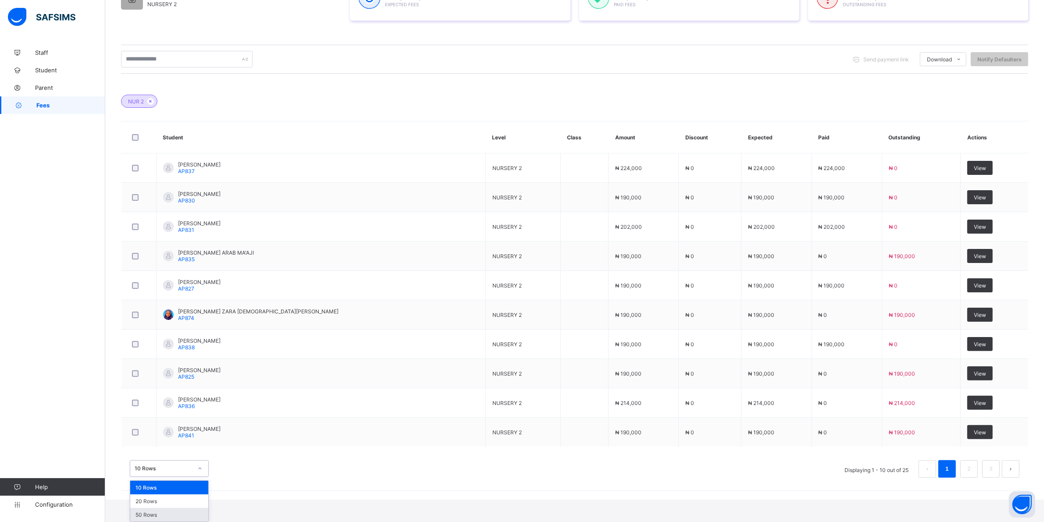
click at [162, 513] on div "50 Rows" at bounding box center [169, 515] width 78 height 14
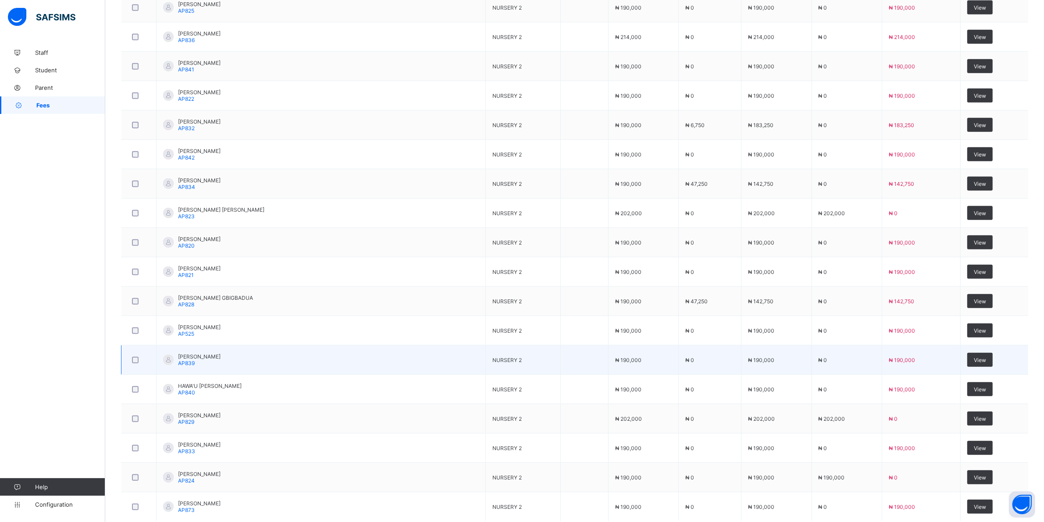
scroll to position [488, 0]
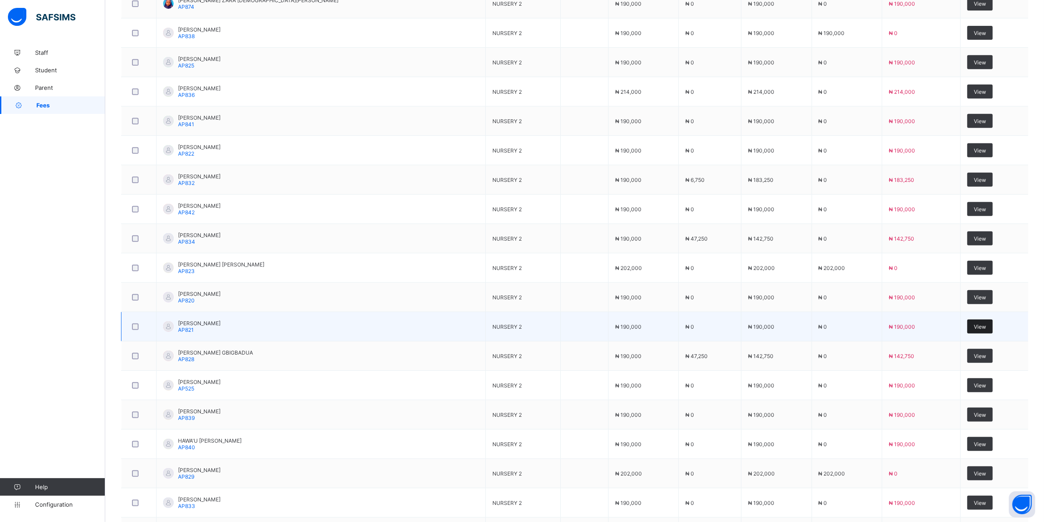
click at [976, 325] on span "View" at bounding box center [980, 326] width 12 height 7
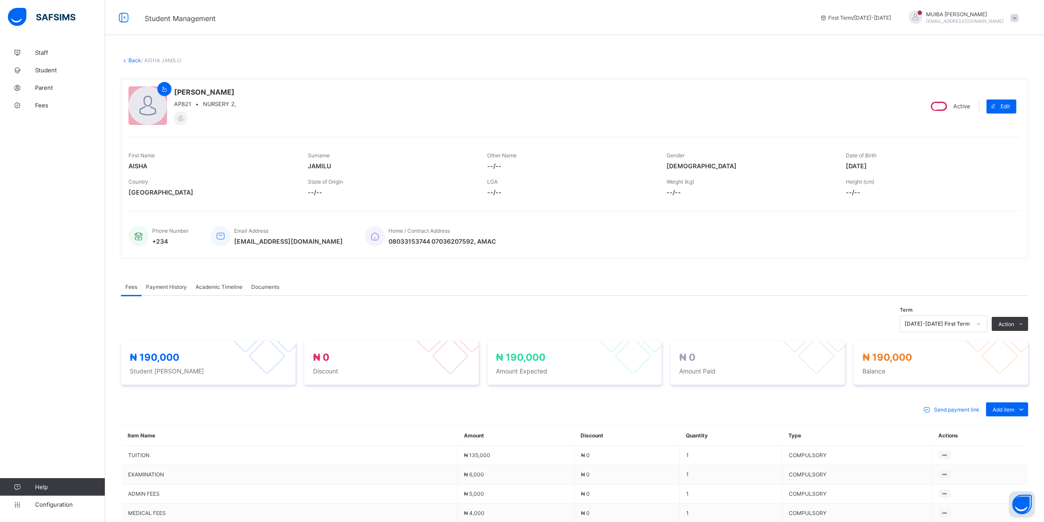
click at [0, 0] on div "Special bill" at bounding box center [0, 0] width 0 height 0
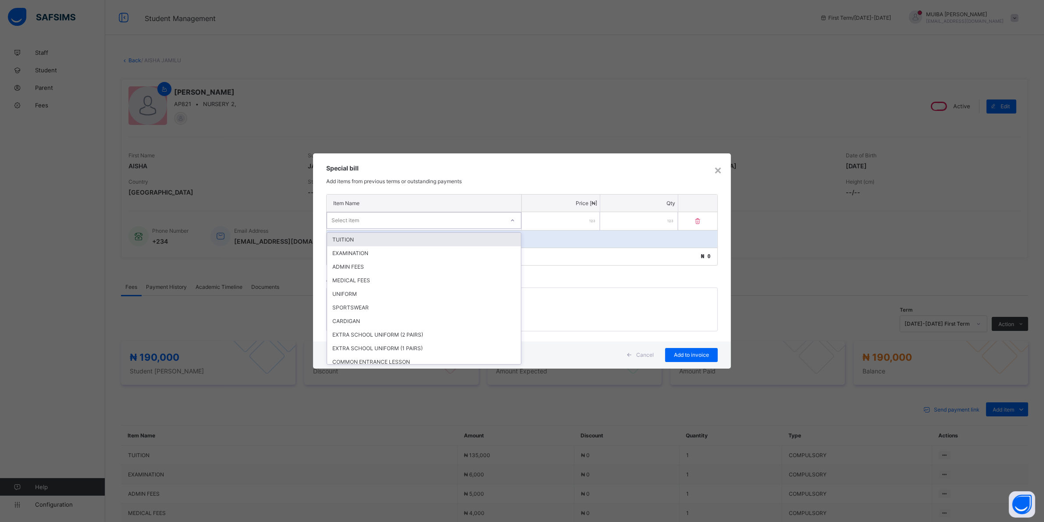
click at [394, 222] on div "Select item" at bounding box center [415, 220] width 177 height 12
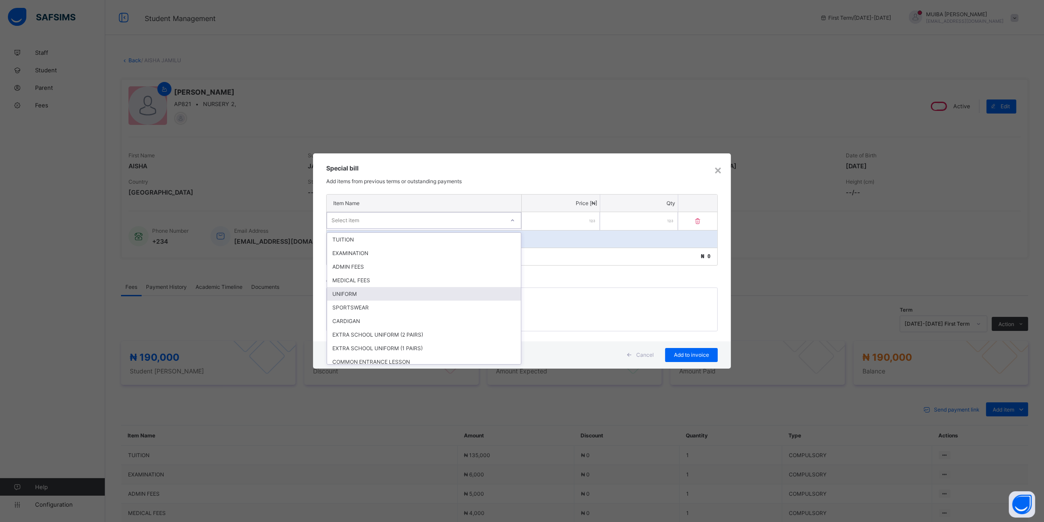
drag, startPoint x: 354, startPoint y: 290, endPoint x: 413, endPoint y: 282, distance: 59.3
click at [354, 289] on div "UNIFORM" at bounding box center [424, 294] width 194 height 14
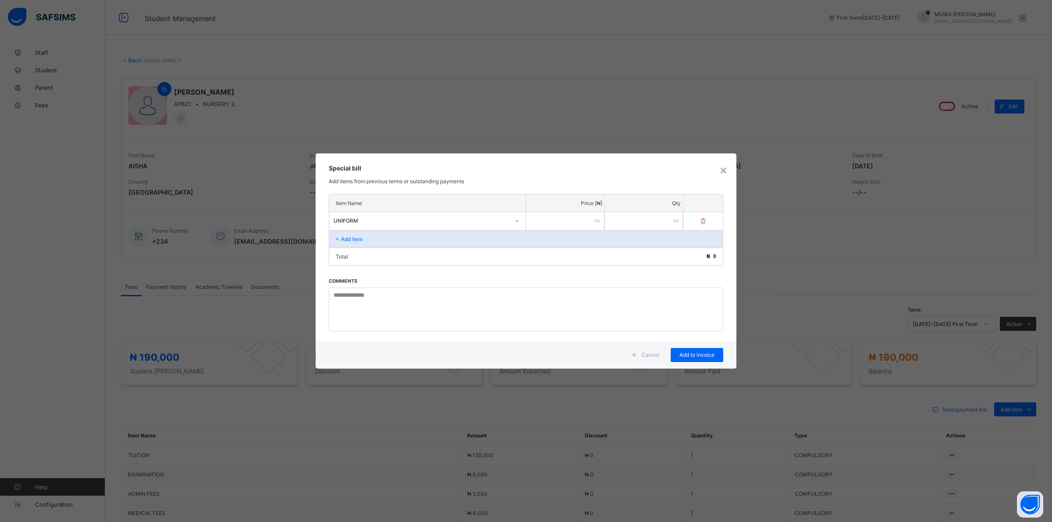
click at [579, 220] on input "number" at bounding box center [565, 221] width 78 height 18
type input "*****"
click at [686, 353] on span "Add to invoice" at bounding box center [696, 355] width 39 height 7
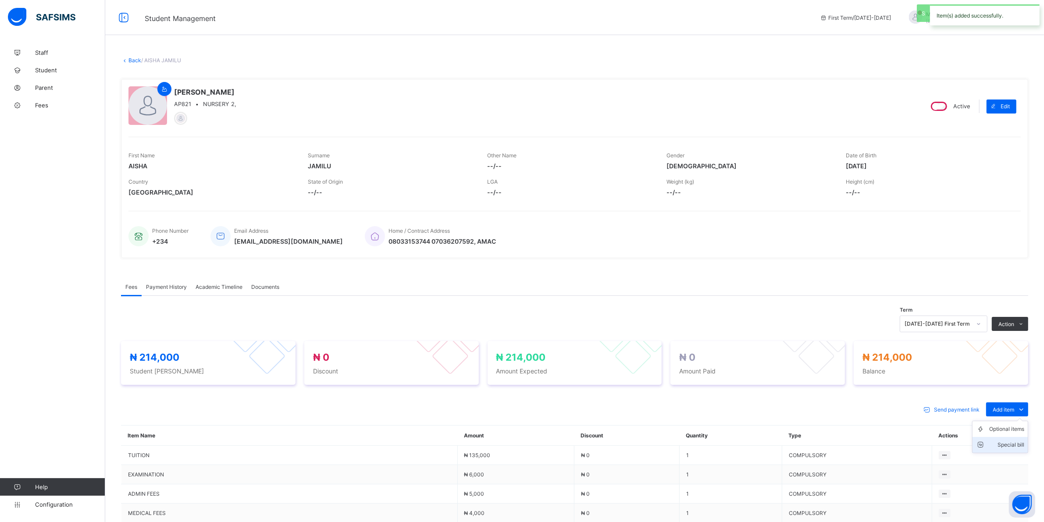
click at [1012, 441] on div "Special bill" at bounding box center [1006, 445] width 35 height 9
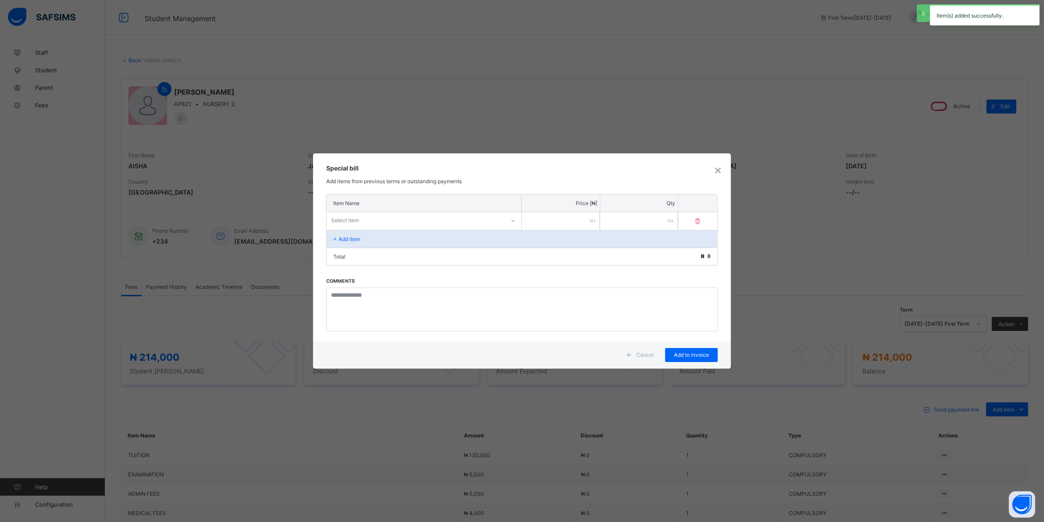
click at [514, 221] on icon at bounding box center [512, 221] width 5 height 9
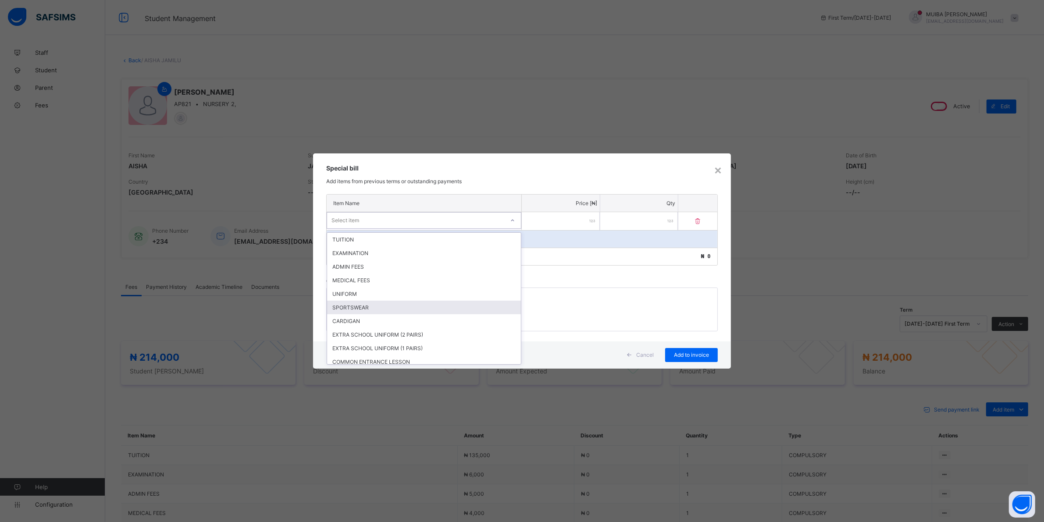
click at [356, 301] on div "SPORTSWEAR" at bounding box center [424, 308] width 194 height 14
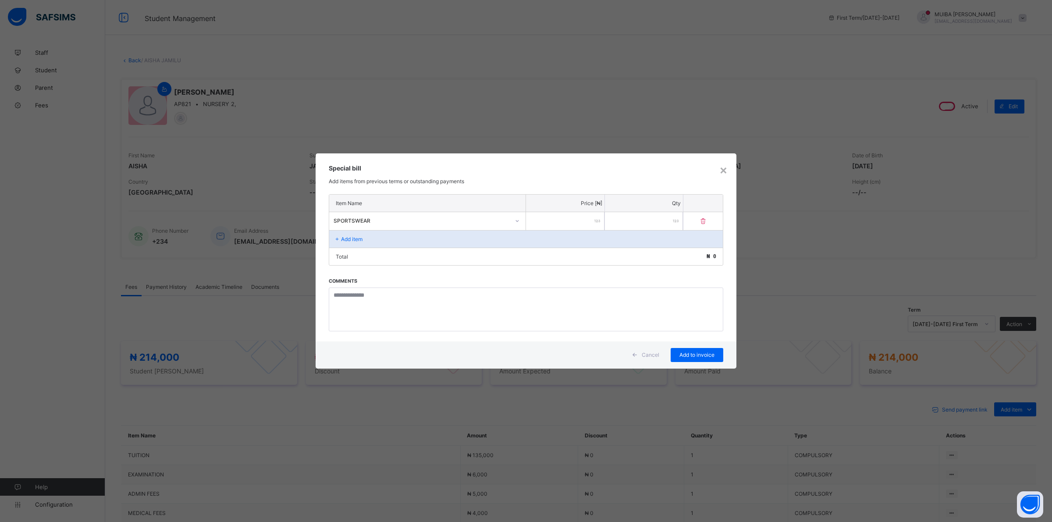
click at [573, 229] on input "number" at bounding box center [565, 221] width 78 height 18
type input "*****"
click at [693, 355] on span "Add to invoice" at bounding box center [696, 355] width 39 height 7
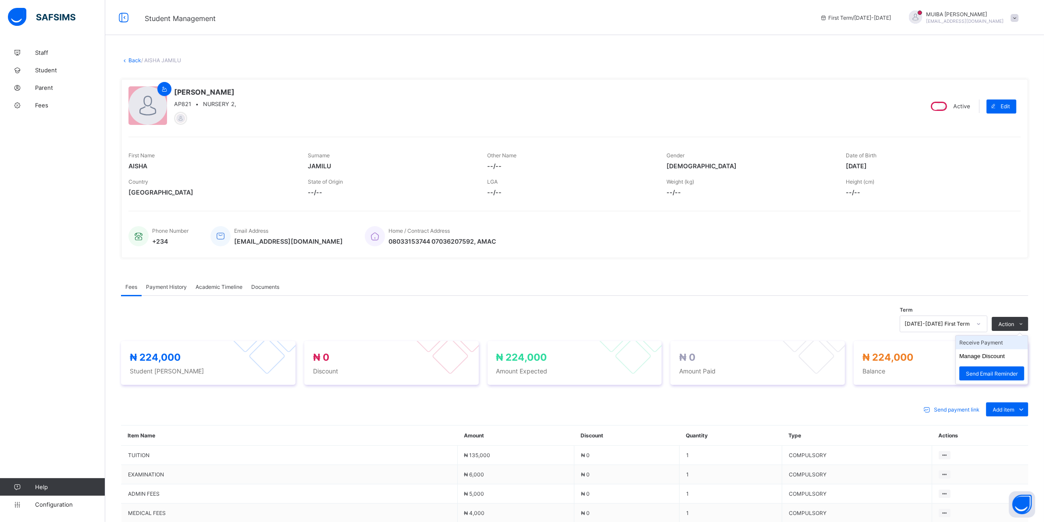
click at [994, 344] on li "Receive Payment" at bounding box center [992, 343] width 72 height 14
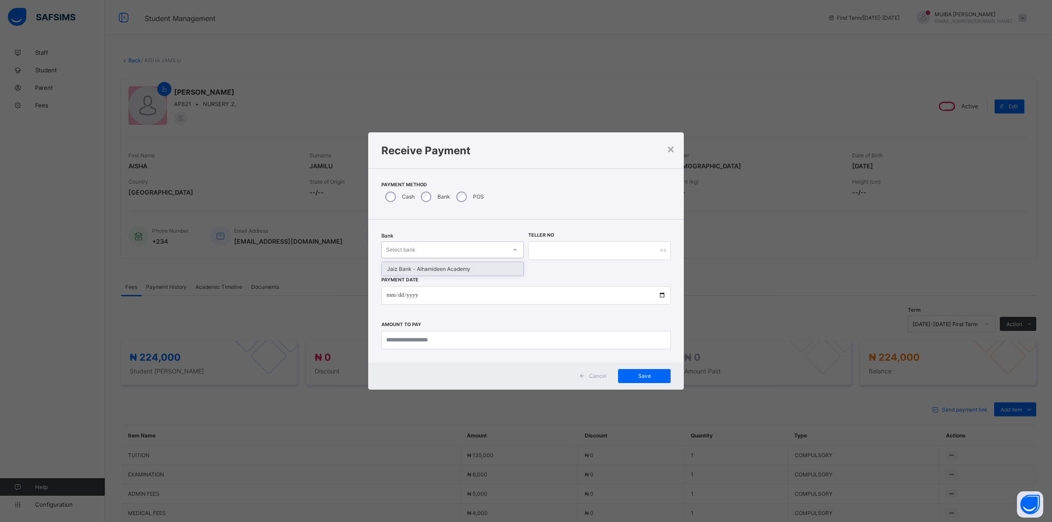
click at [505, 248] on div "Select bank" at bounding box center [444, 250] width 125 height 12
drag, startPoint x: 470, startPoint y: 267, endPoint x: 503, endPoint y: 266, distance: 32.9
click at [472, 267] on div "Jaiz Bank - Alhamideen Academy" at bounding box center [453, 269] width 142 height 14
click at [553, 251] on input "text" at bounding box center [599, 251] width 142 height 18
type input "******"
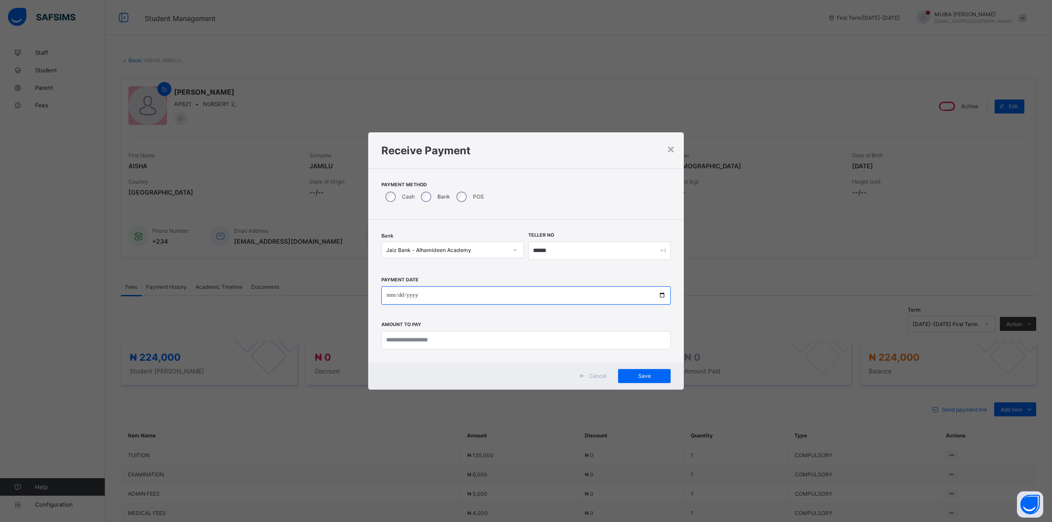
drag, startPoint x: 390, startPoint y: 294, endPoint x: 417, endPoint y: 272, distance: 34.6
click at [393, 290] on input "date" at bounding box center [525, 295] width 289 height 18
type input "**********"
click at [443, 340] on input "currency" at bounding box center [525, 340] width 289 height 18
type input "*********"
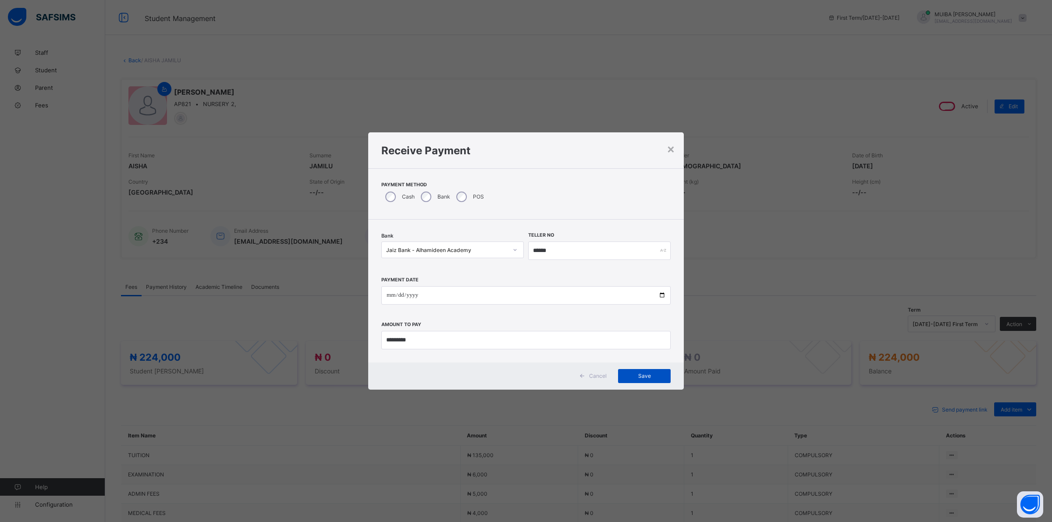
click at [643, 375] on span "Save" at bounding box center [644, 376] width 39 height 7
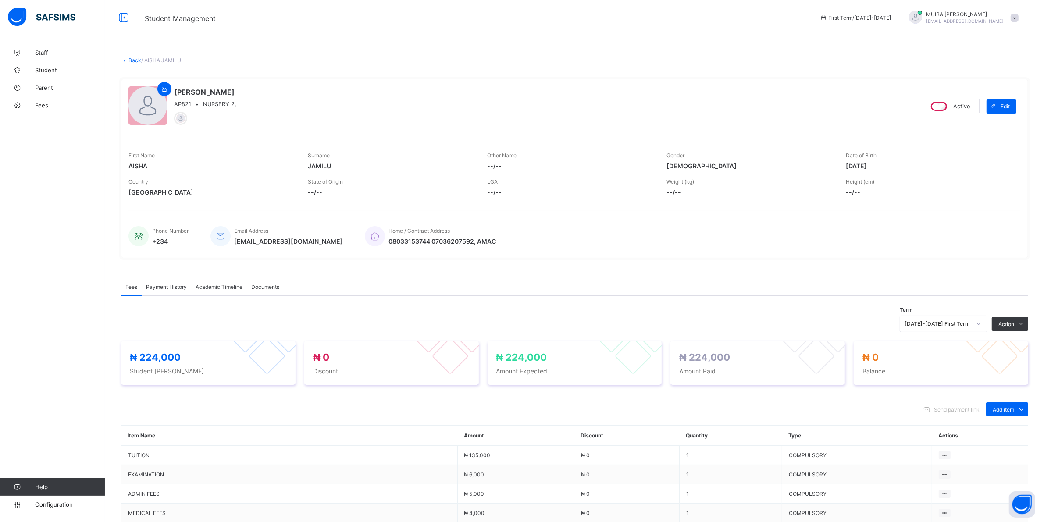
click at [170, 286] on span "Payment History" at bounding box center [166, 287] width 41 height 7
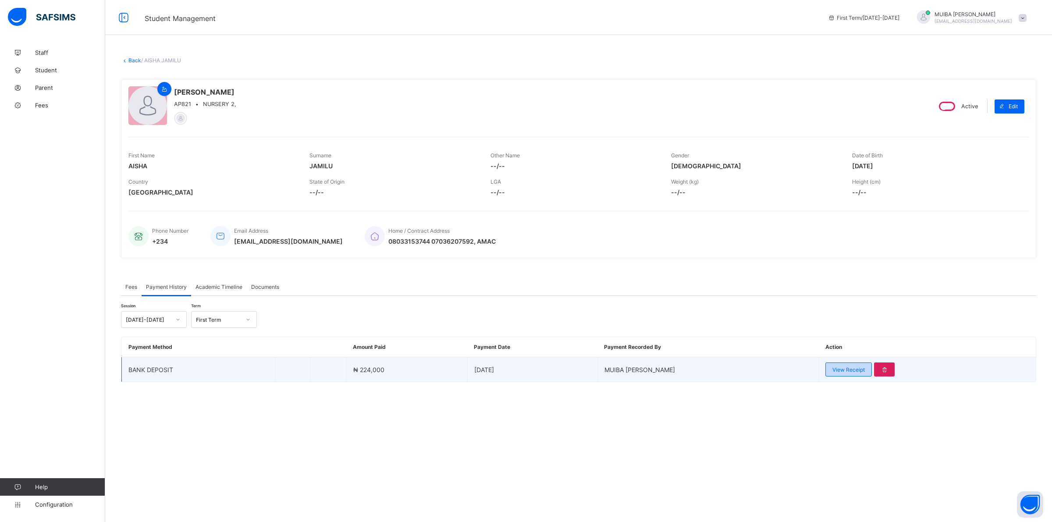
click at [832, 368] on span "View Receipt" at bounding box center [848, 369] width 32 height 7
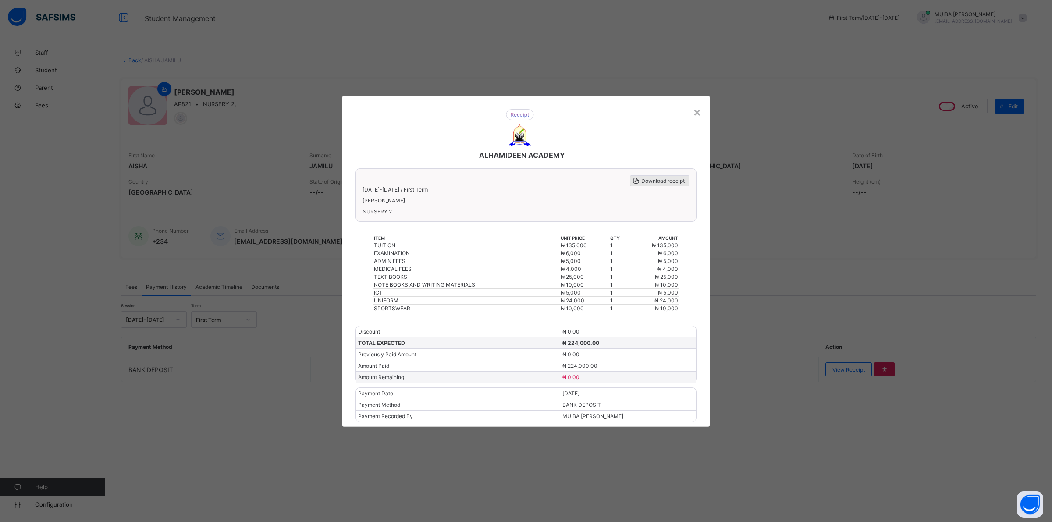
click at [652, 183] on span "Download receipt" at bounding box center [662, 181] width 43 height 7
click at [698, 114] on div "×" at bounding box center [697, 111] width 8 height 15
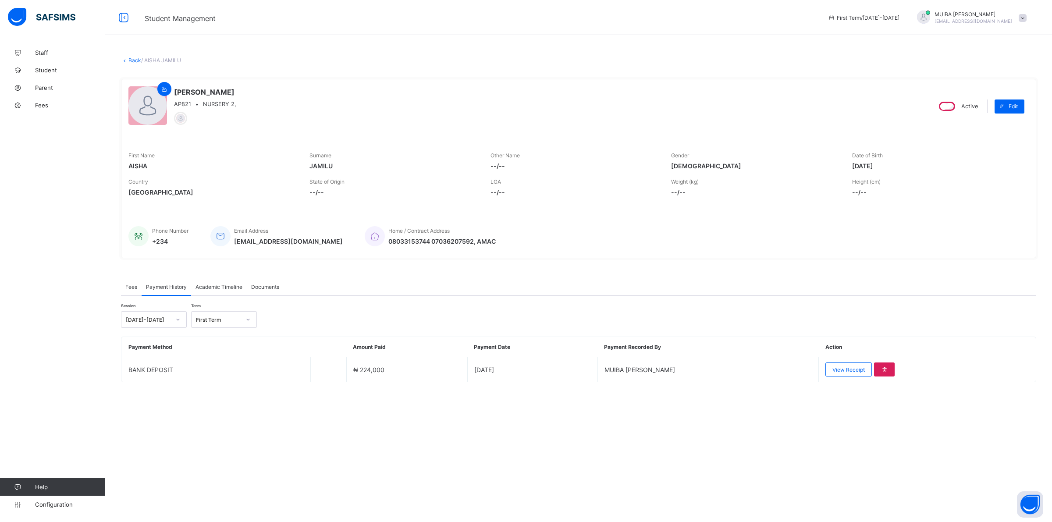
click at [129, 60] on link "Back" at bounding box center [134, 60] width 13 height 7
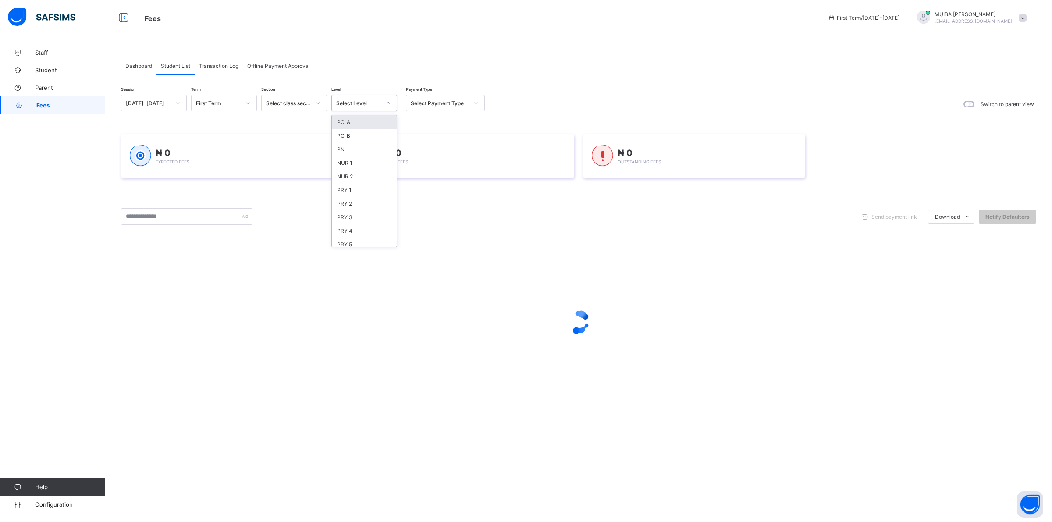
click at [388, 103] on icon at bounding box center [388, 103] width 5 height 9
click at [347, 148] on div "PN" at bounding box center [364, 149] width 65 height 14
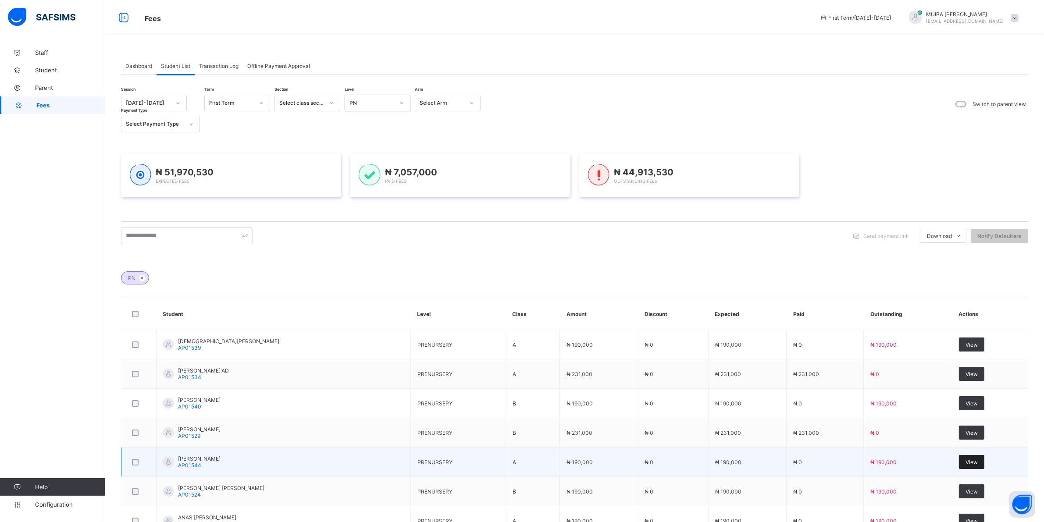
click at [974, 459] on span "View" at bounding box center [971, 462] width 12 height 7
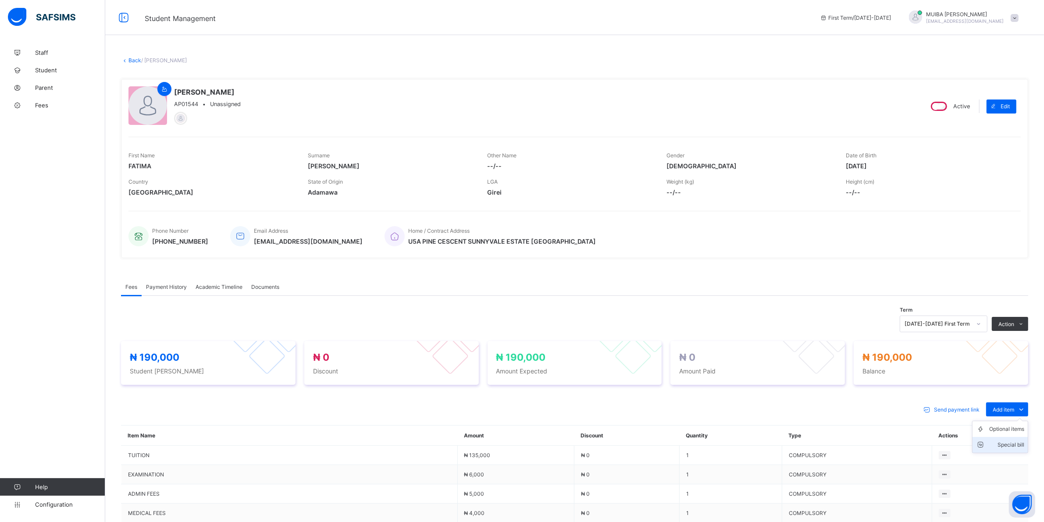
click at [1023, 444] on div "Special bill" at bounding box center [1006, 445] width 35 height 9
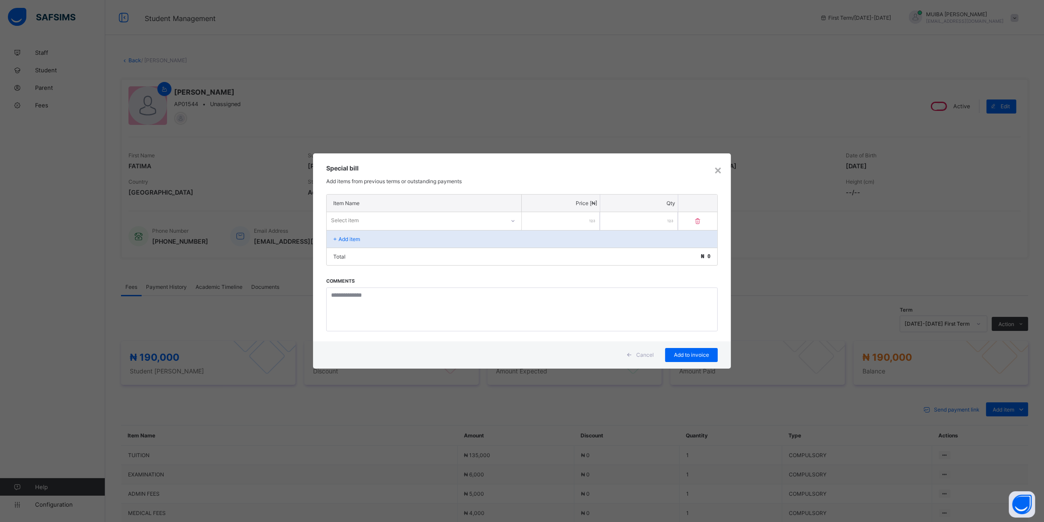
click at [394, 221] on div "Select item" at bounding box center [416, 220] width 178 height 12
click at [576, 218] on input "number" at bounding box center [561, 221] width 78 height 18
type input "*****"
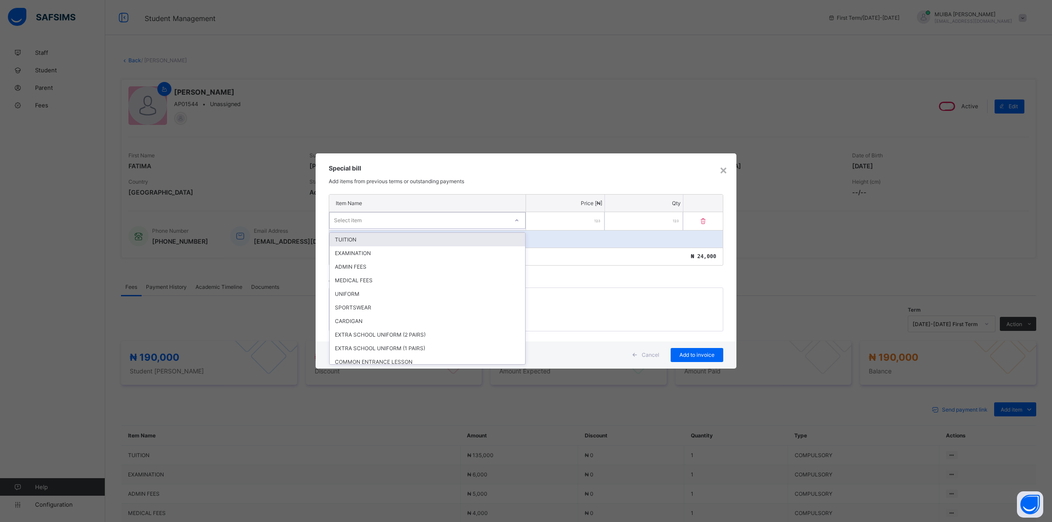
click at [515, 222] on icon at bounding box center [516, 220] width 5 height 9
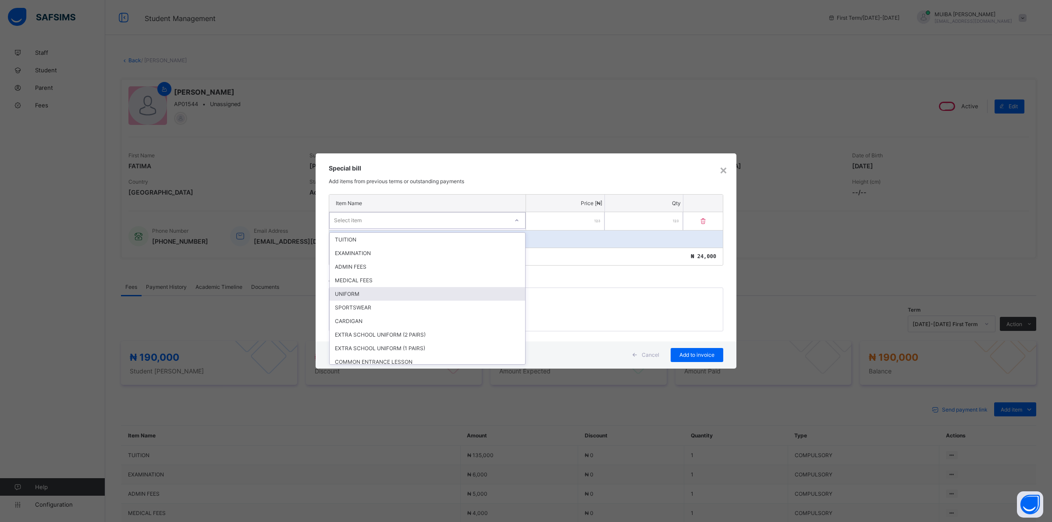
drag, startPoint x: 367, startPoint y: 292, endPoint x: 378, endPoint y: 295, distance: 11.8
click at [367, 291] on div "UNIFORM" at bounding box center [427, 294] width 195 height 14
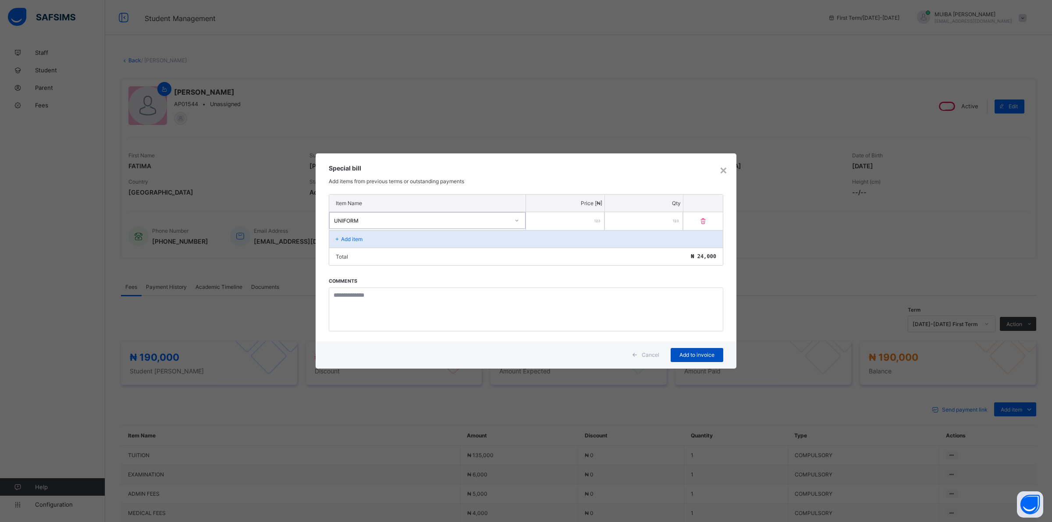
click at [698, 354] on span "Add to invoice" at bounding box center [696, 355] width 39 height 7
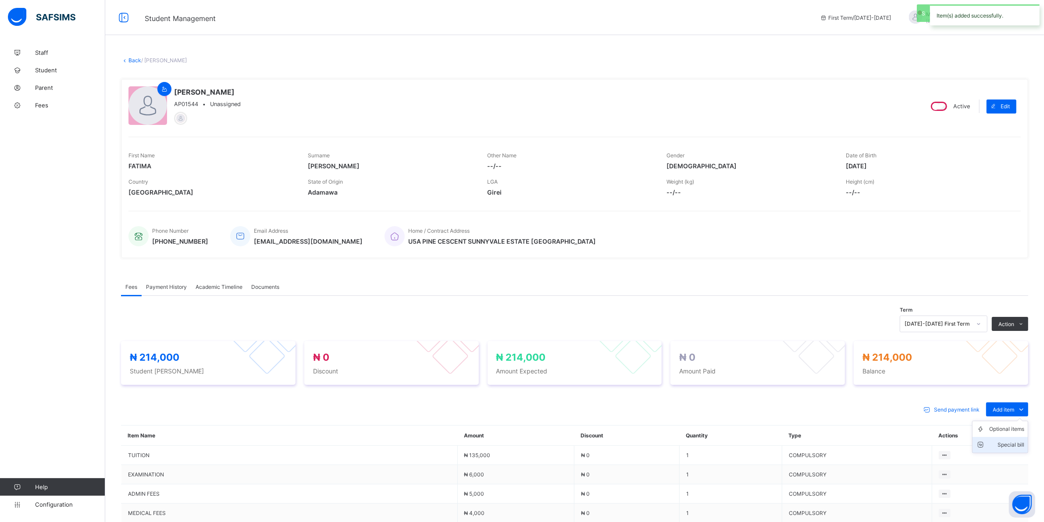
click at [1022, 444] on div "Special bill" at bounding box center [1006, 445] width 35 height 9
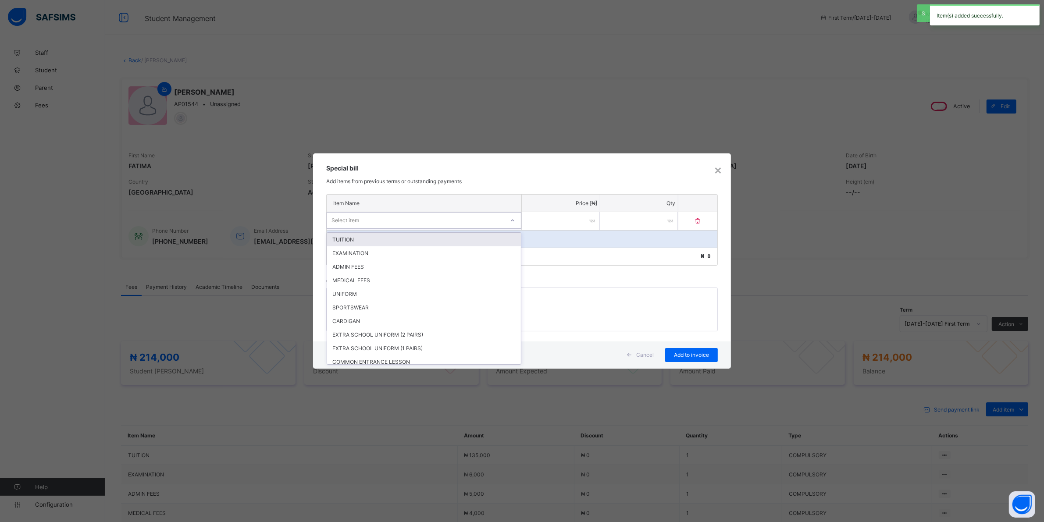
click at [417, 218] on div "Select item" at bounding box center [415, 220] width 177 height 12
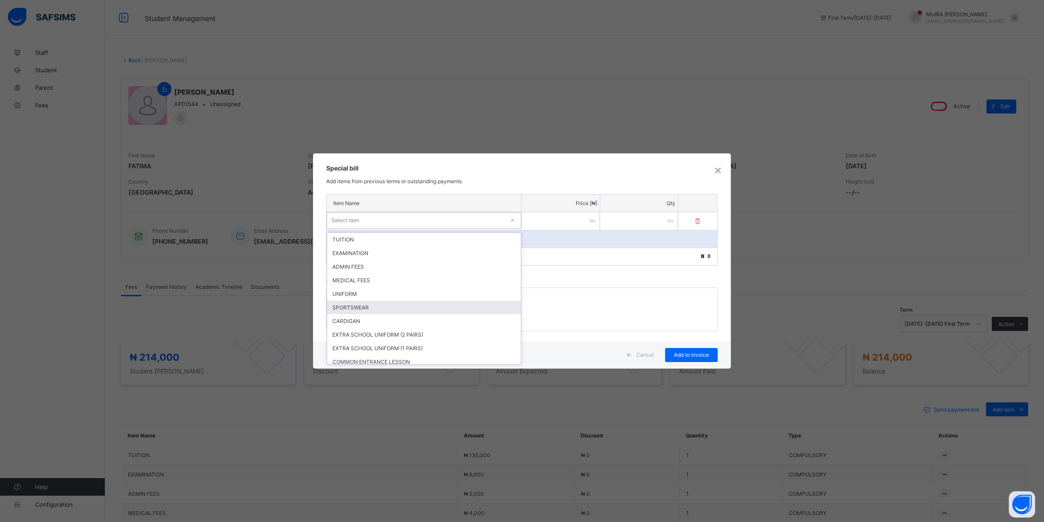
drag, startPoint x: 358, startPoint y: 306, endPoint x: 365, endPoint y: 305, distance: 6.6
click at [359, 306] on div "SPORTSWEAR" at bounding box center [424, 308] width 194 height 14
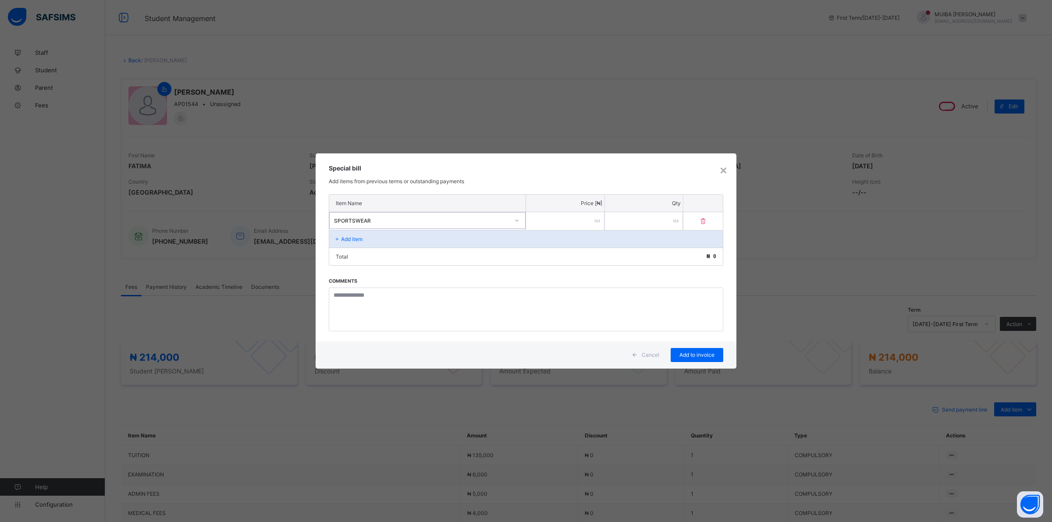
click at [577, 224] on input "number" at bounding box center [565, 221] width 78 height 18
type input "*****"
click at [693, 345] on div "Cancel Add to invoice" at bounding box center [526, 354] width 421 height 27
click at [703, 353] on span "Add to invoice" at bounding box center [696, 355] width 39 height 7
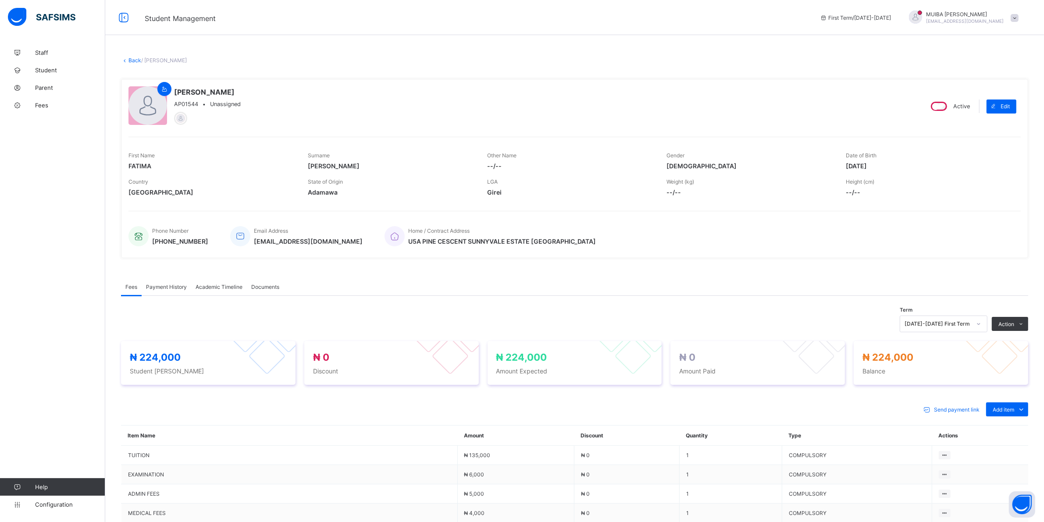
click at [0, 0] on div "Special bill" at bounding box center [0, 0] width 0 height 0
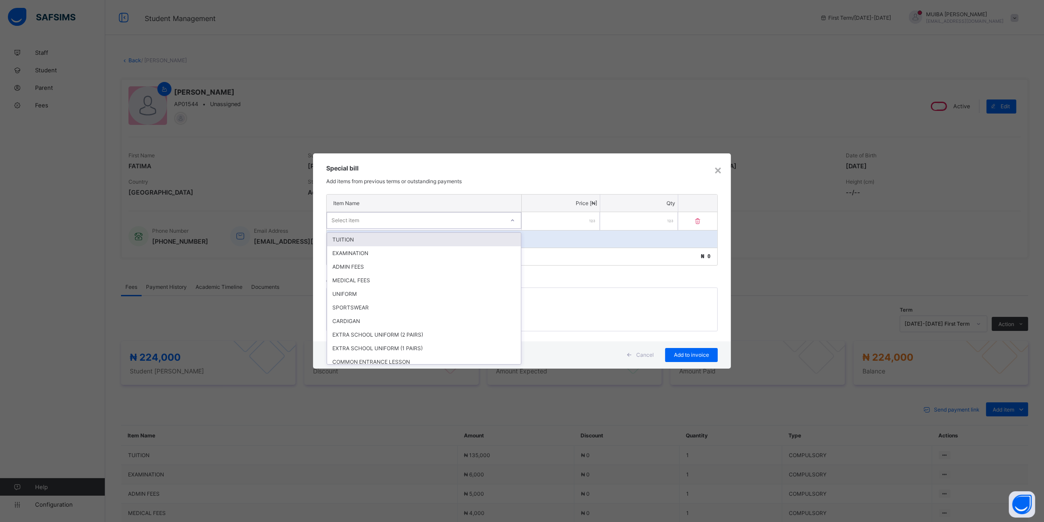
click at [489, 224] on div "Select item" at bounding box center [415, 220] width 177 height 12
click at [352, 319] on div "CARDIGAN" at bounding box center [424, 321] width 194 height 14
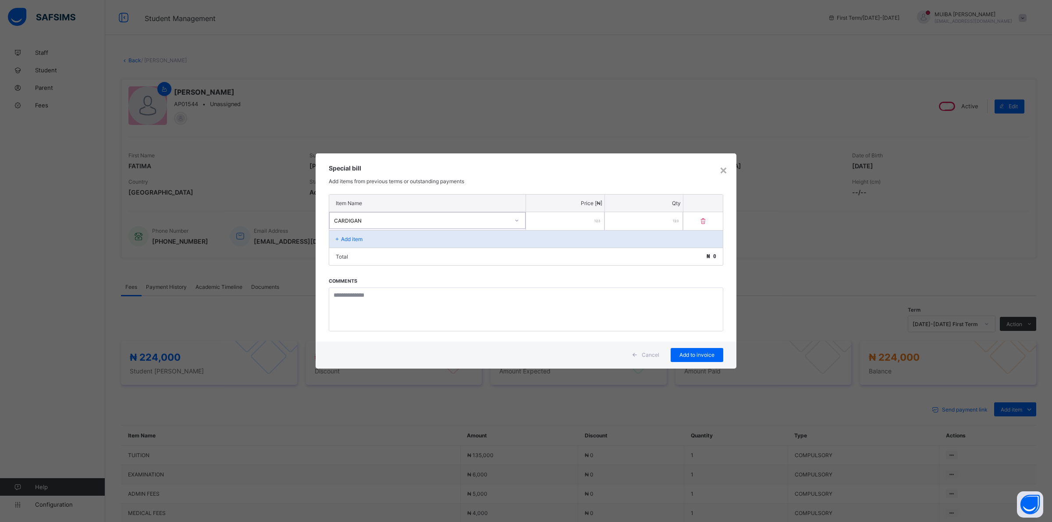
click at [595, 224] on input "number" at bounding box center [565, 221] width 78 height 18
type input "****"
click at [707, 357] on div "Add to invoice" at bounding box center [697, 355] width 53 height 14
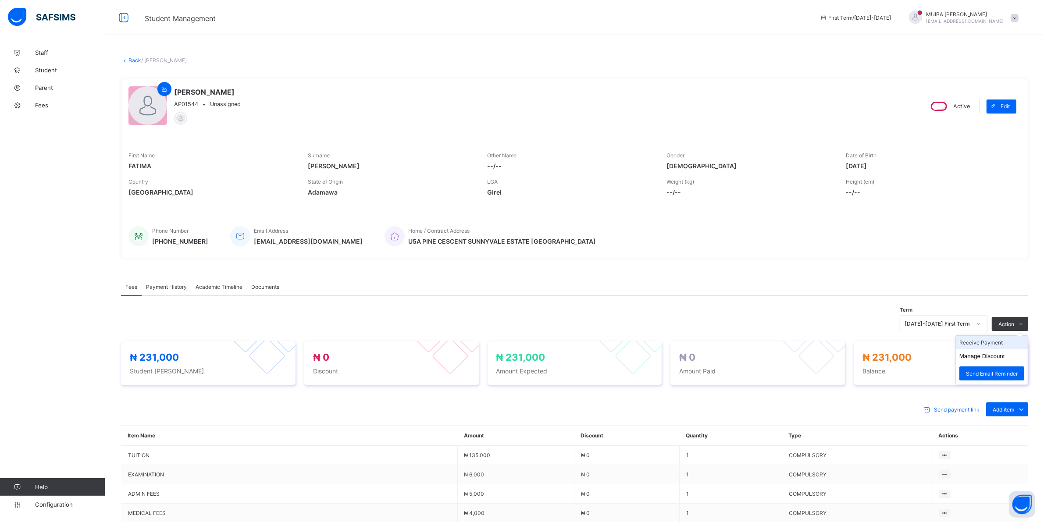
click at [993, 342] on li "Receive Payment" at bounding box center [992, 343] width 72 height 14
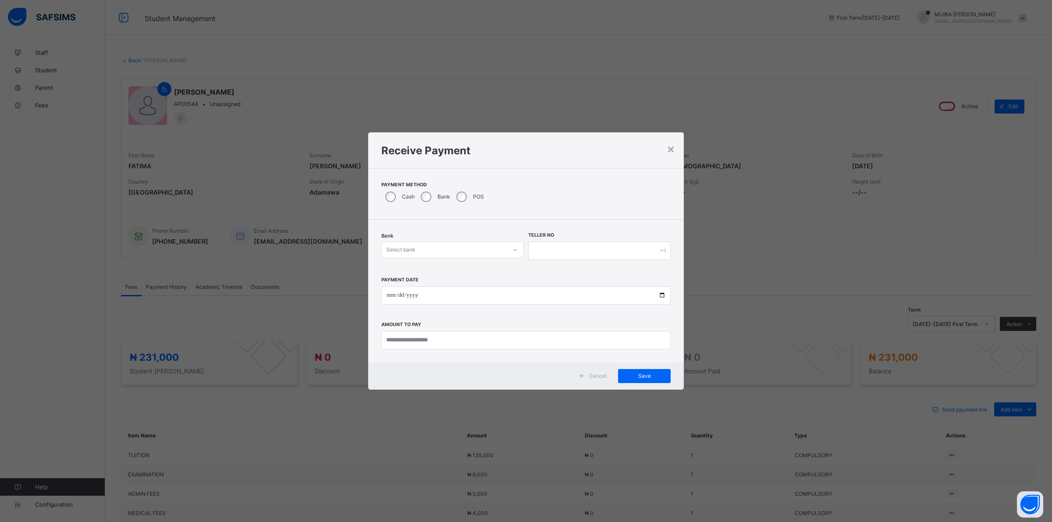
click at [517, 243] on div at bounding box center [515, 250] width 15 height 14
drag, startPoint x: 474, startPoint y: 263, endPoint x: 478, endPoint y: 265, distance: 4.9
click at [474, 262] on div "Jaiz Bank - Alhamideen Academy" at bounding box center [453, 269] width 142 height 14
click at [558, 246] on input "text" at bounding box center [599, 251] width 142 height 18
type input "******"
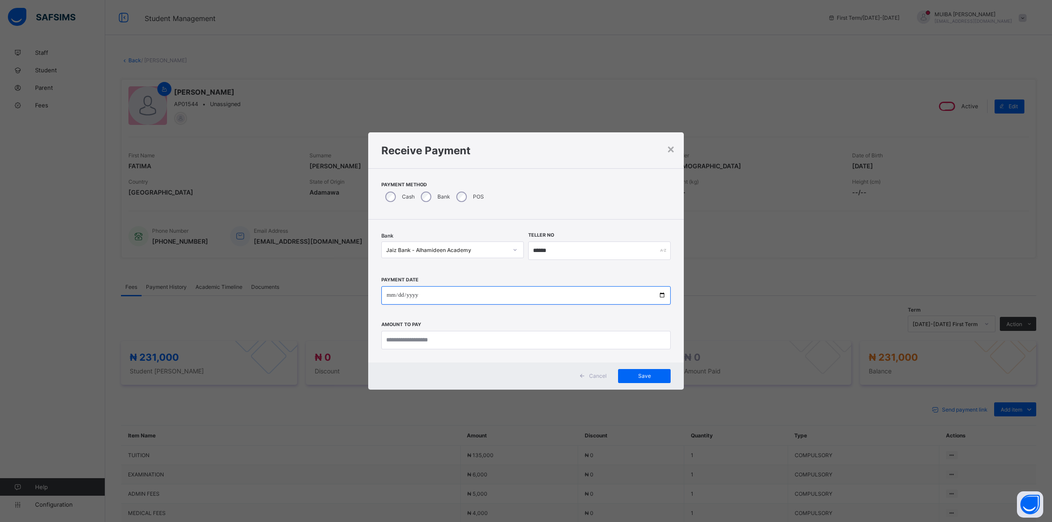
click at [387, 297] on input "date" at bounding box center [525, 295] width 289 height 18
type input "**********"
click at [456, 340] on input "currency" at bounding box center [525, 340] width 289 height 18
type input "*********"
click at [639, 373] on span "Save" at bounding box center [644, 376] width 39 height 7
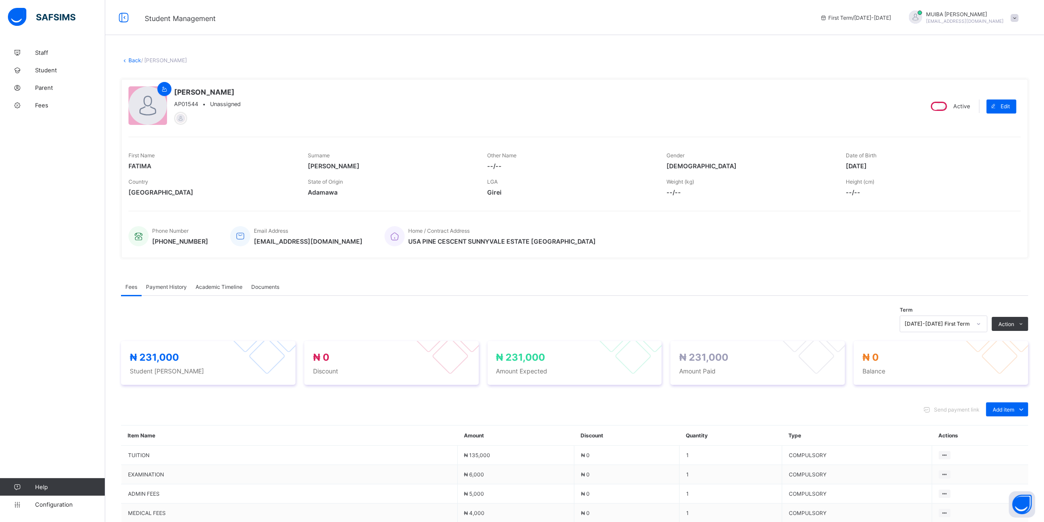
click at [169, 285] on span "Payment History" at bounding box center [166, 287] width 41 height 7
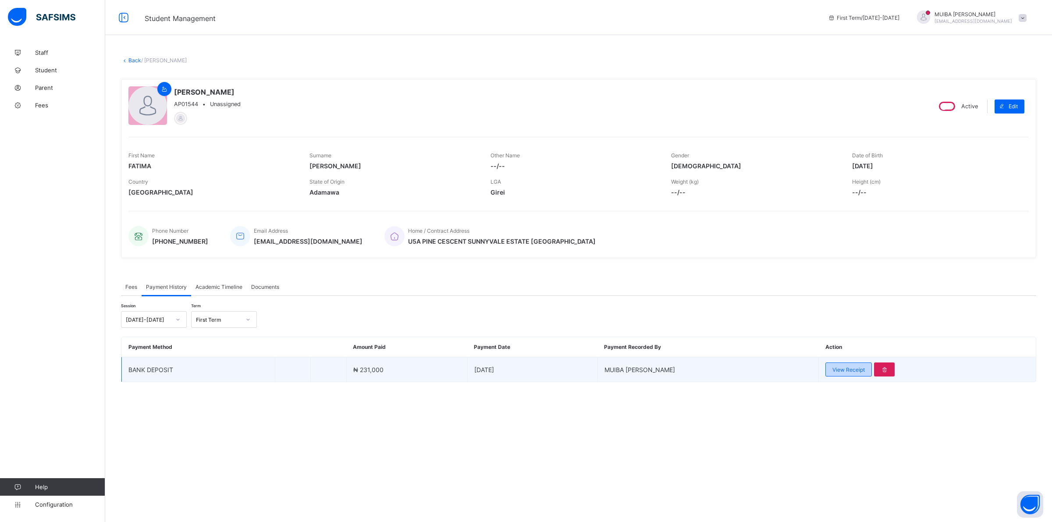
click at [838, 366] on span "View Receipt" at bounding box center [848, 369] width 32 height 7
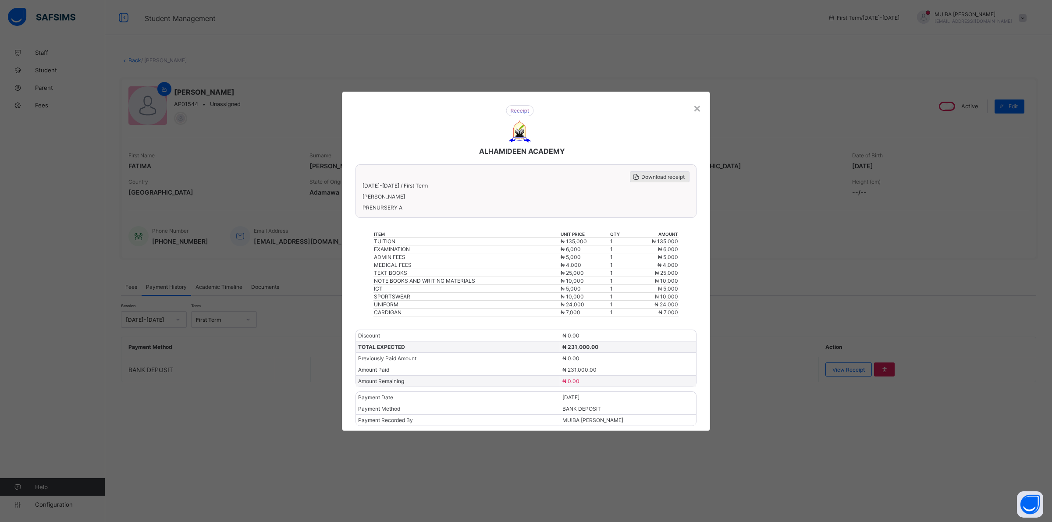
click at [672, 180] on span "Download receipt" at bounding box center [662, 177] width 43 height 7
click at [698, 113] on div "×" at bounding box center [697, 107] width 8 height 15
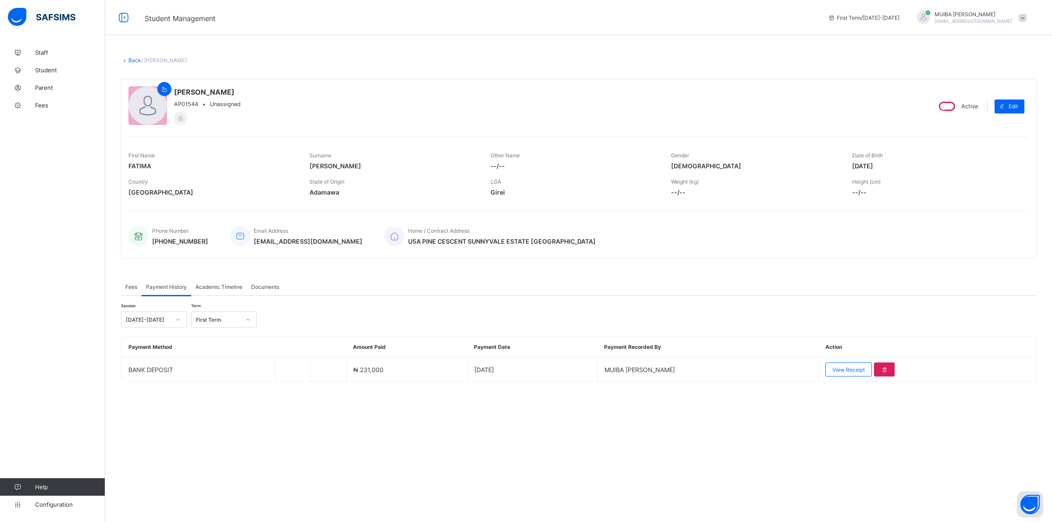
click at [130, 61] on link "Back" at bounding box center [134, 60] width 13 height 7
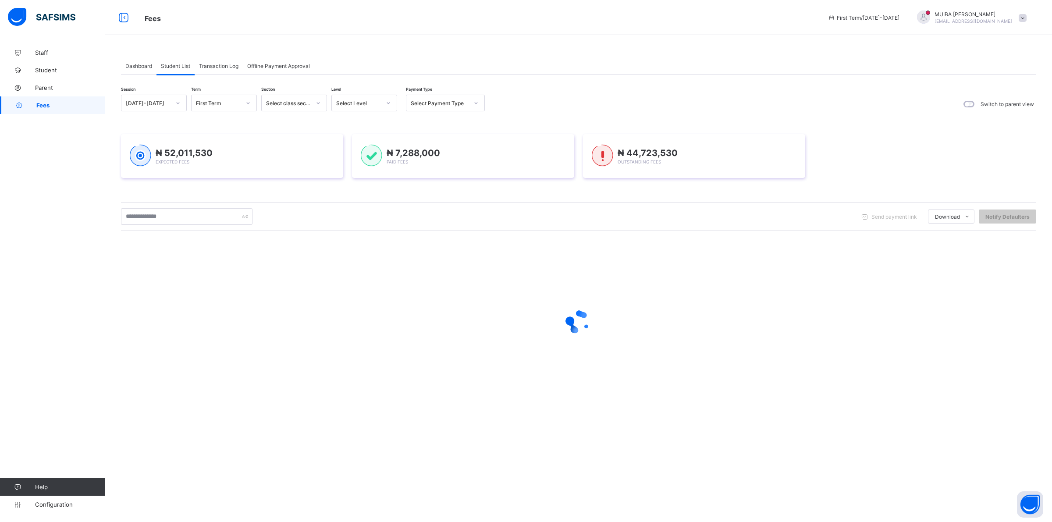
click at [387, 103] on icon at bounding box center [388, 103] width 5 height 9
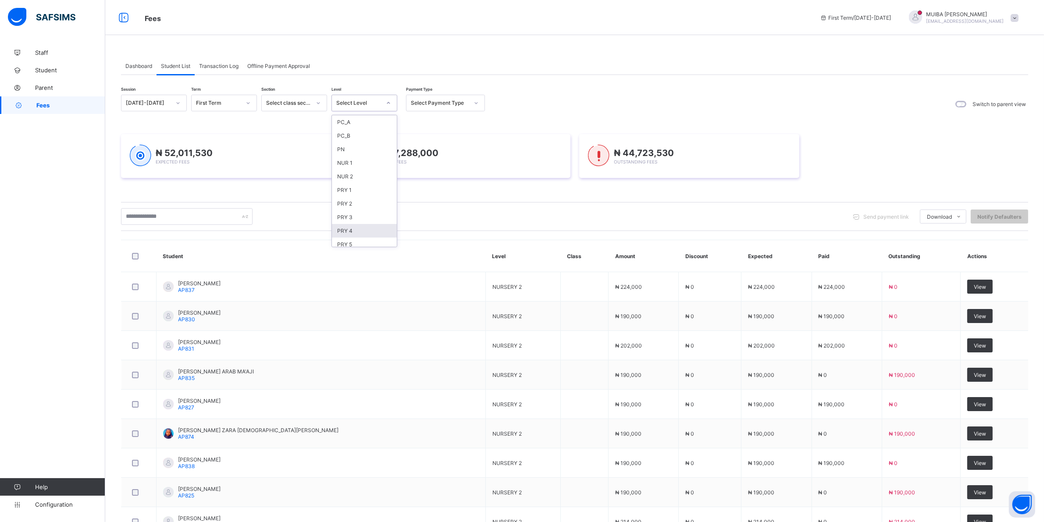
click at [342, 228] on div "PRY 4" at bounding box center [364, 231] width 65 height 14
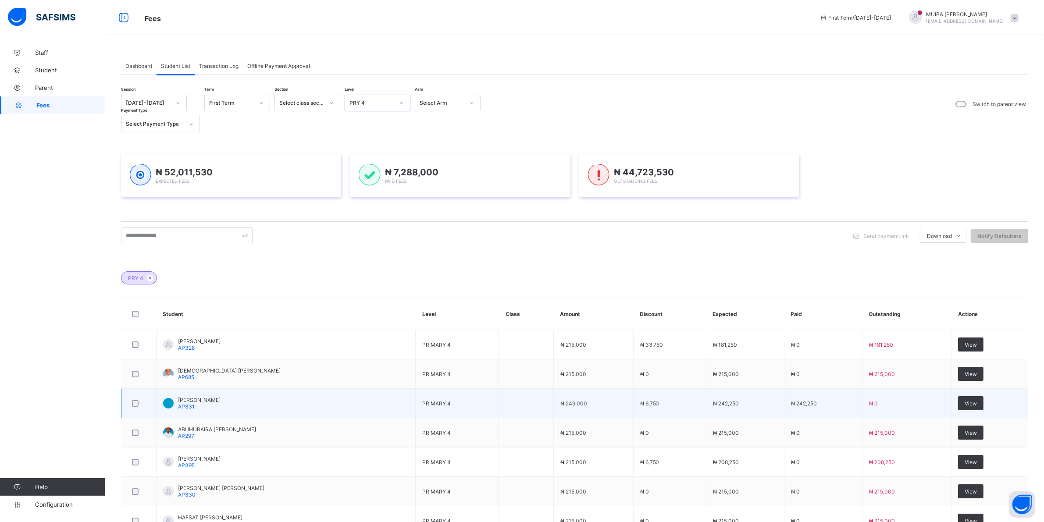
scroll to position [55, 0]
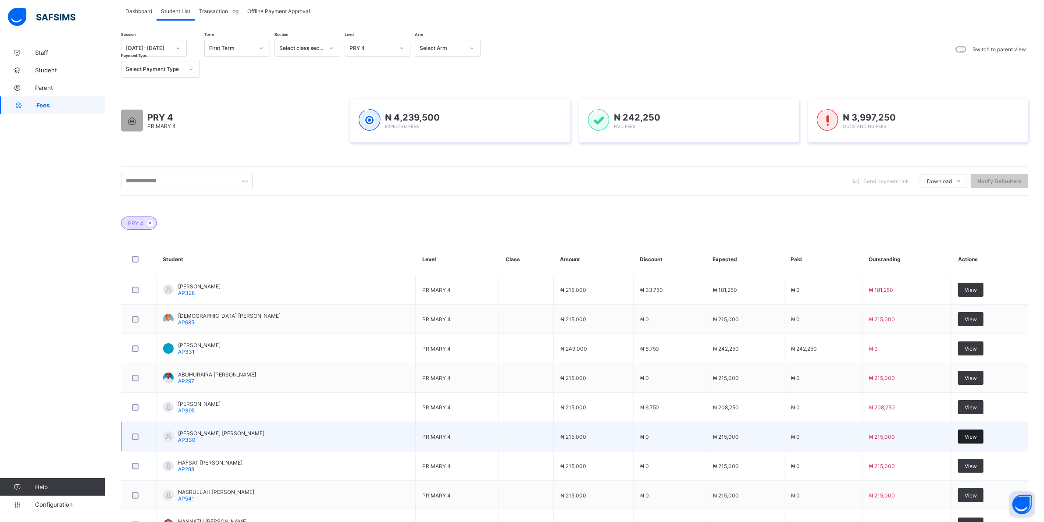
click at [972, 437] on span "View" at bounding box center [970, 436] width 12 height 7
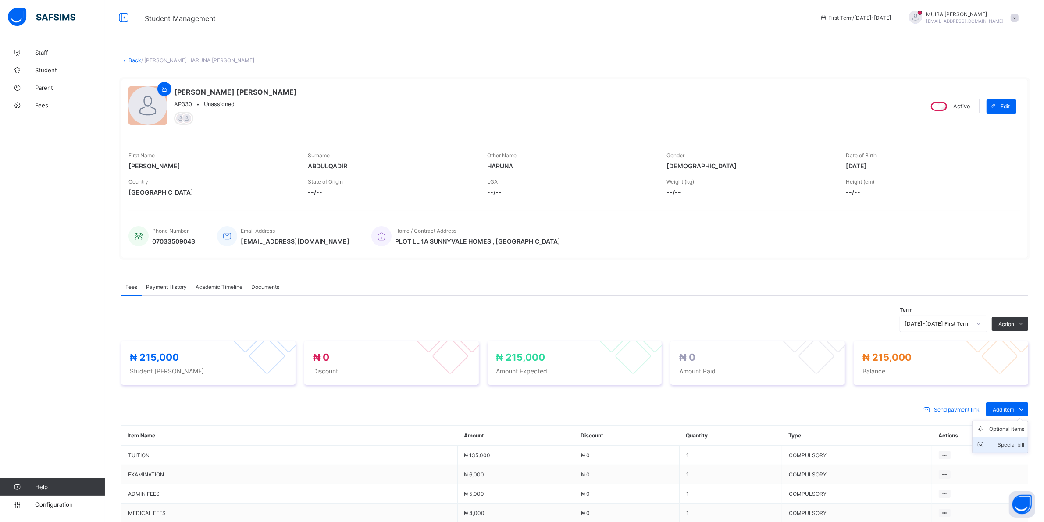
click at [1013, 441] on div "Special bill" at bounding box center [1006, 445] width 35 height 9
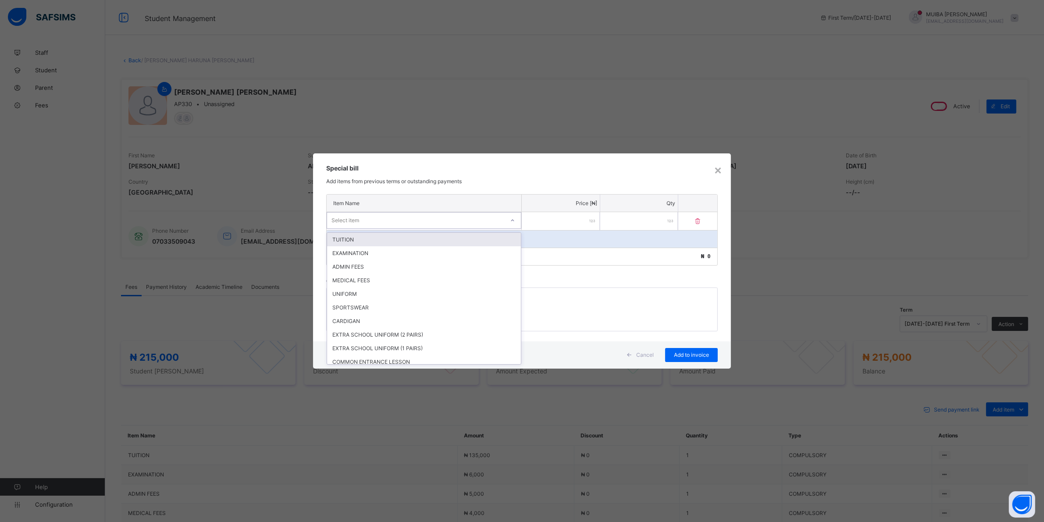
click at [401, 220] on div "Select item" at bounding box center [415, 220] width 177 height 12
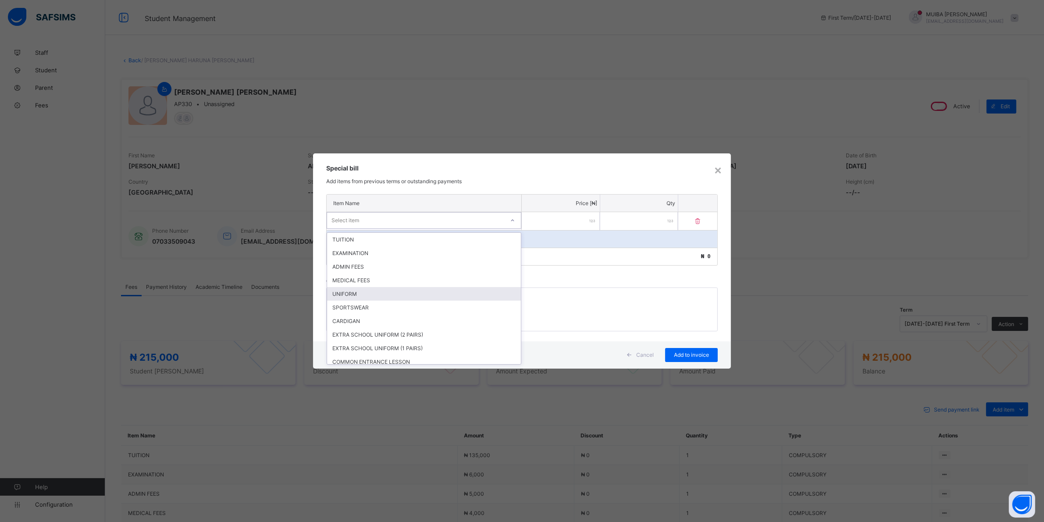
click at [350, 289] on div "UNIFORM" at bounding box center [424, 294] width 194 height 14
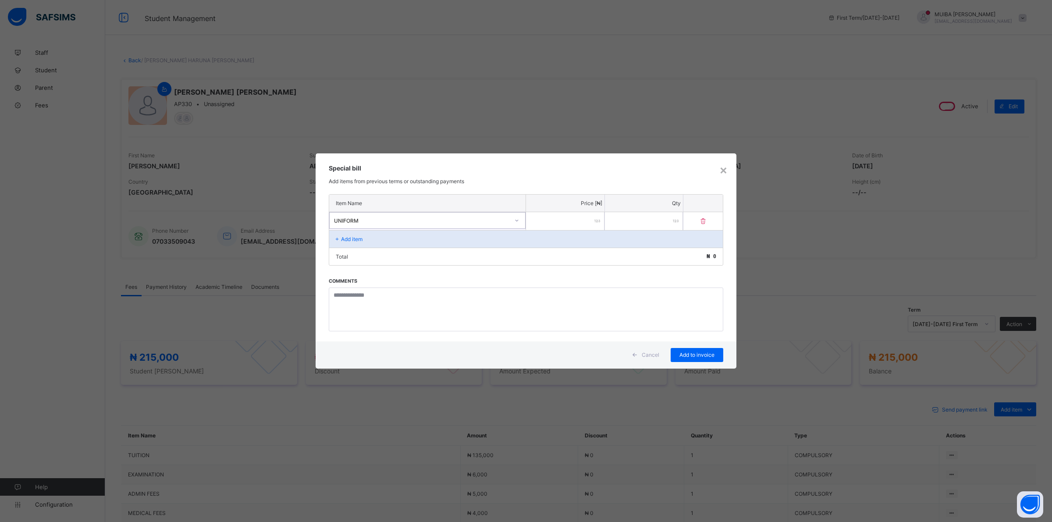
click at [579, 219] on input "number" at bounding box center [565, 221] width 78 height 18
type input "*****"
click at [686, 354] on span "Add to invoice" at bounding box center [696, 355] width 39 height 7
